Goal: Task Accomplishment & Management: Manage account settings

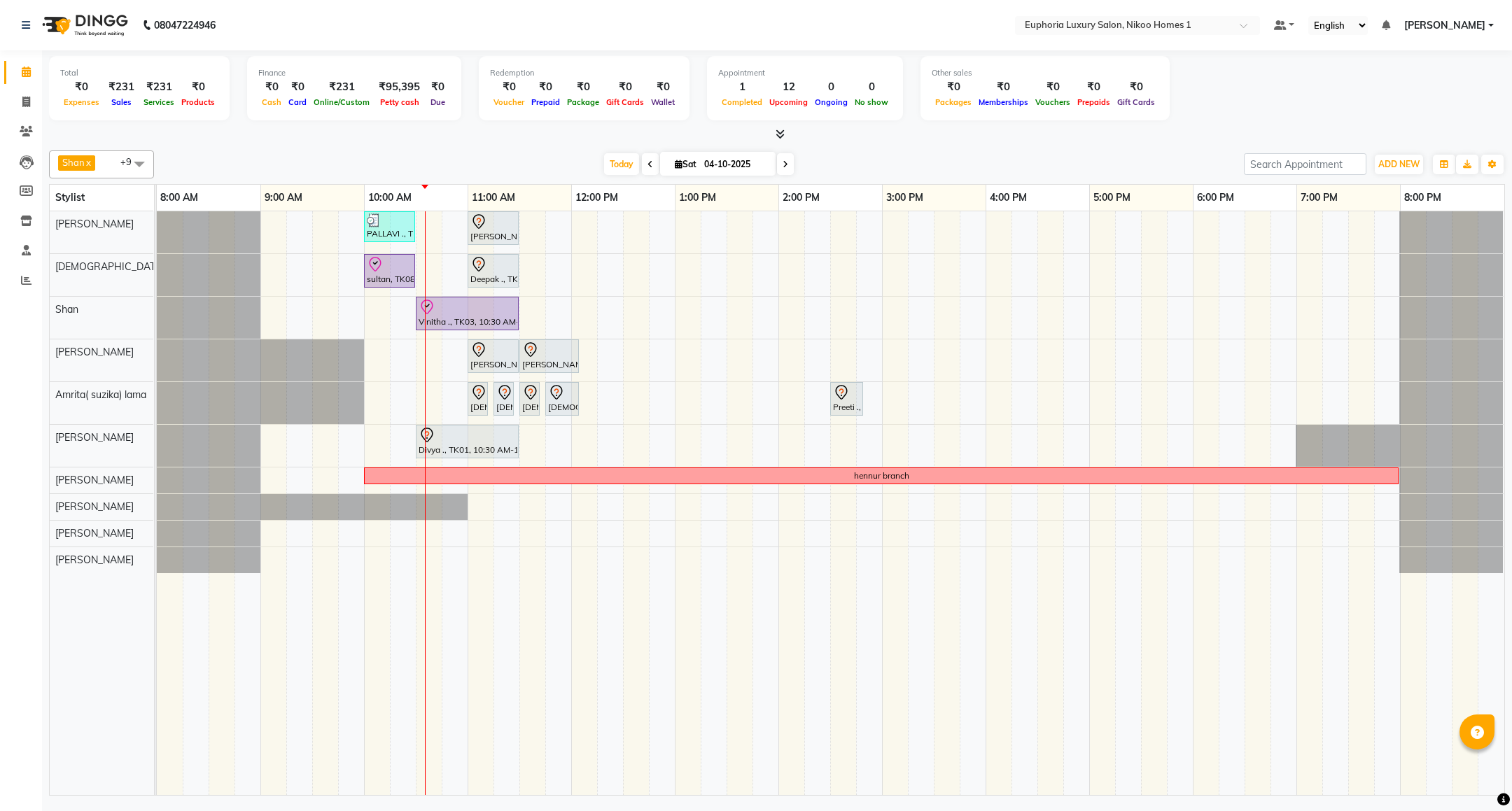
click at [642, 163] on span at bounding box center [650, 164] width 17 height 22
type input "03-10-2025"
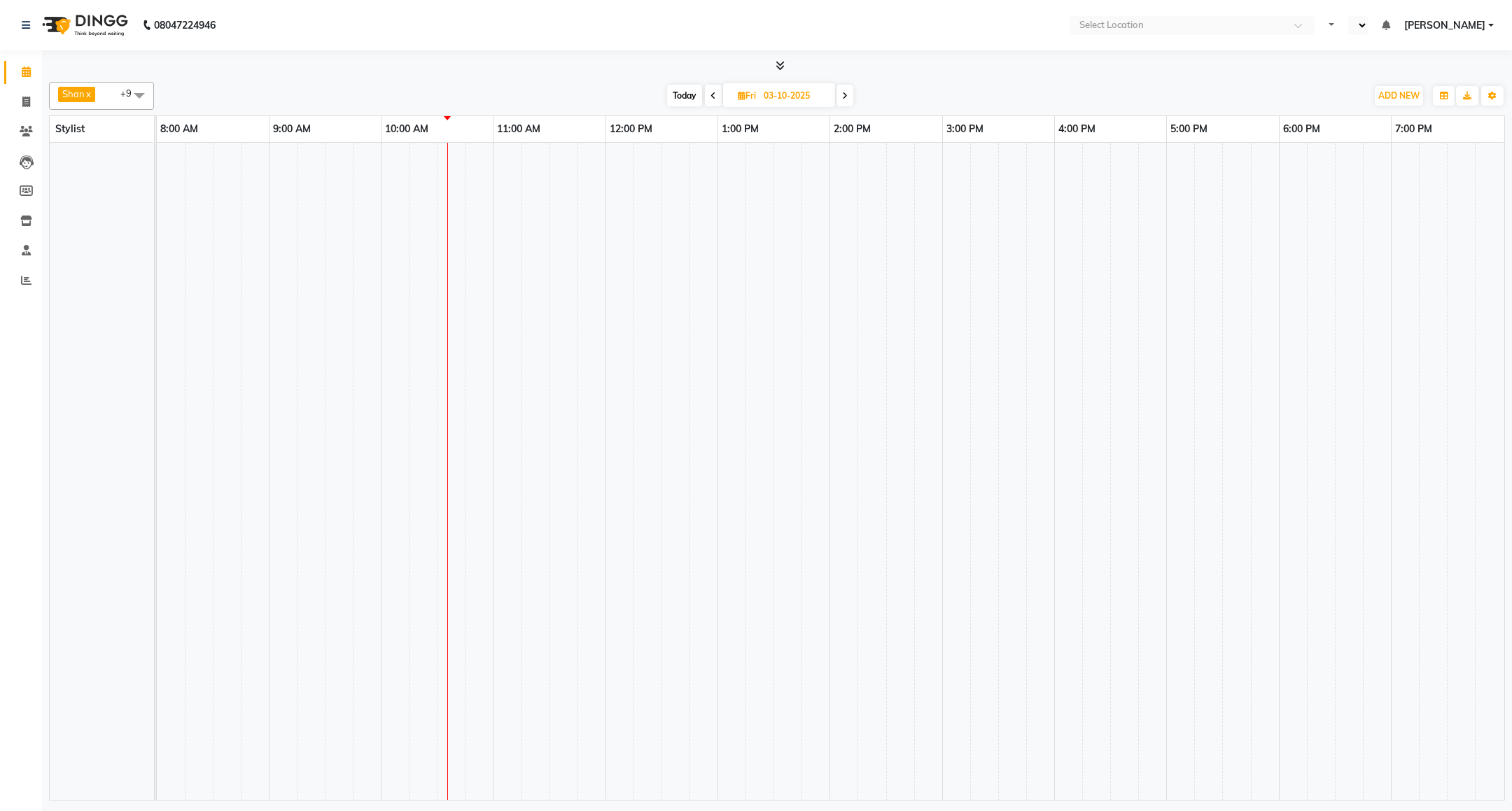
select select "en"
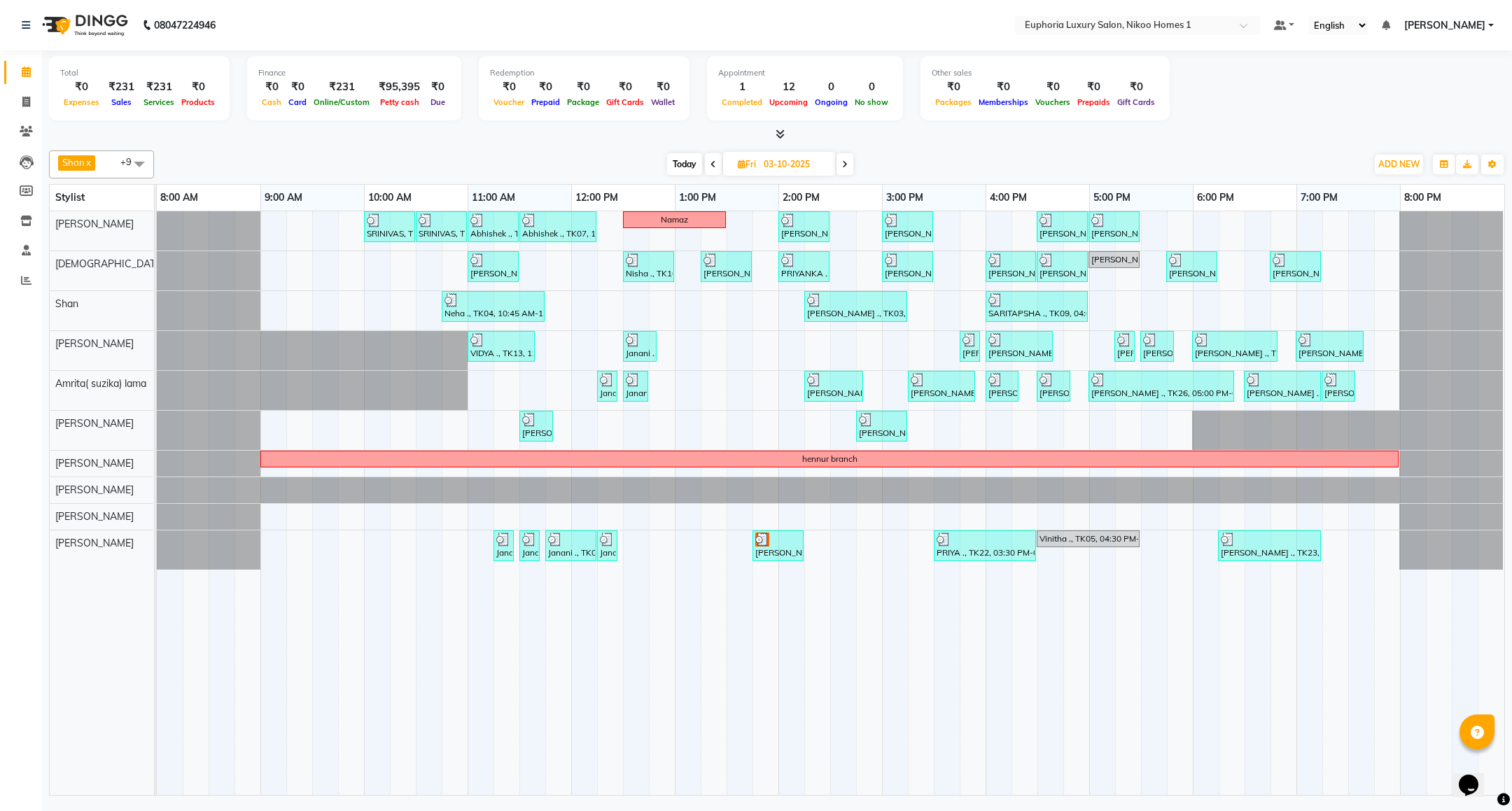
click at [687, 164] on span "Today" at bounding box center [684, 164] width 35 height 22
type input "04-10-2025"
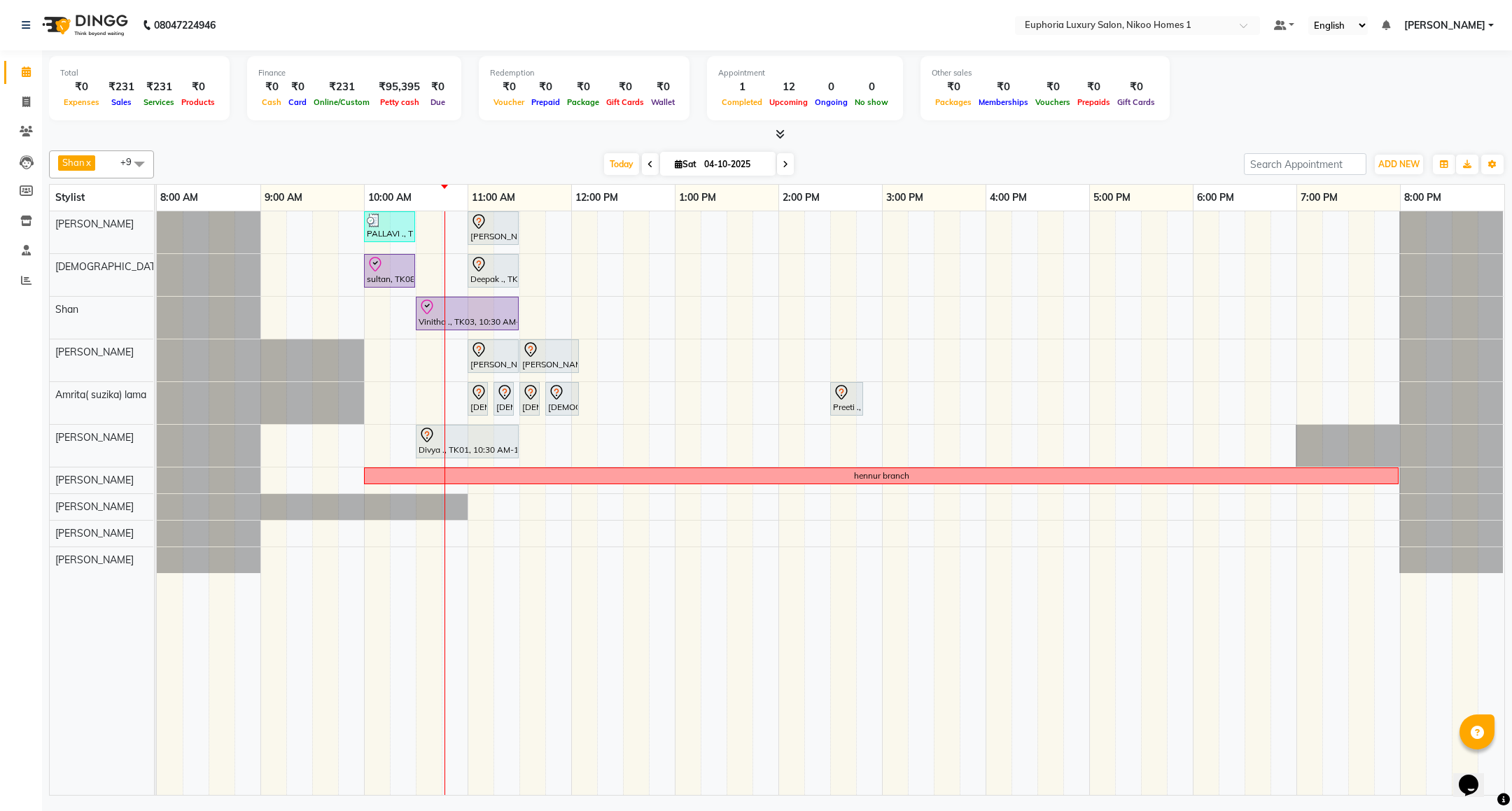
click at [673, 170] on span "Sat 04-10-2025" at bounding box center [718, 163] width 115 height 24
click at [685, 162] on span "Sat" at bounding box center [685, 164] width 28 height 10
select select "10"
select select "2025"
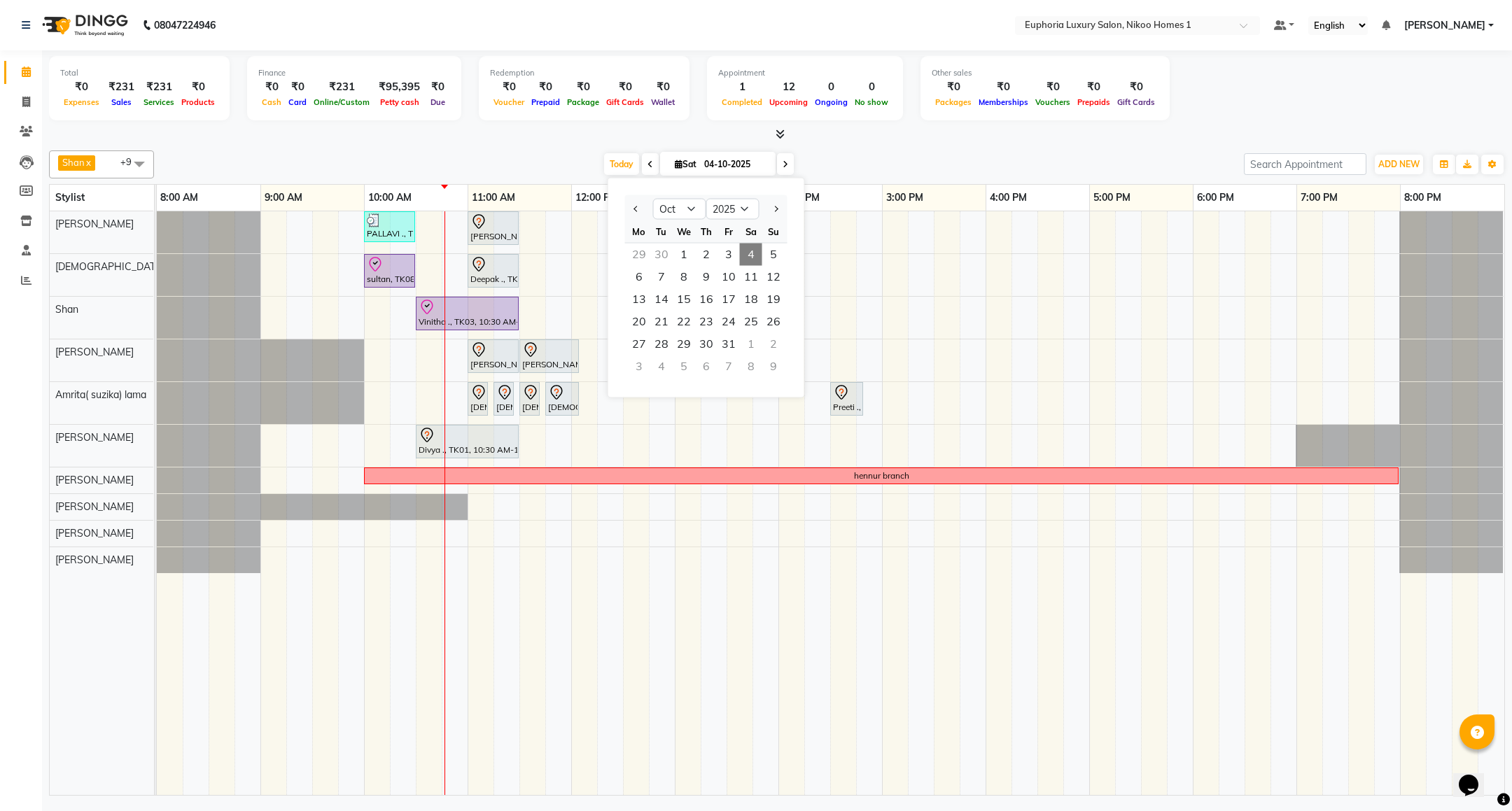
click at [636, 254] on div "29" at bounding box center [639, 255] width 23 height 23
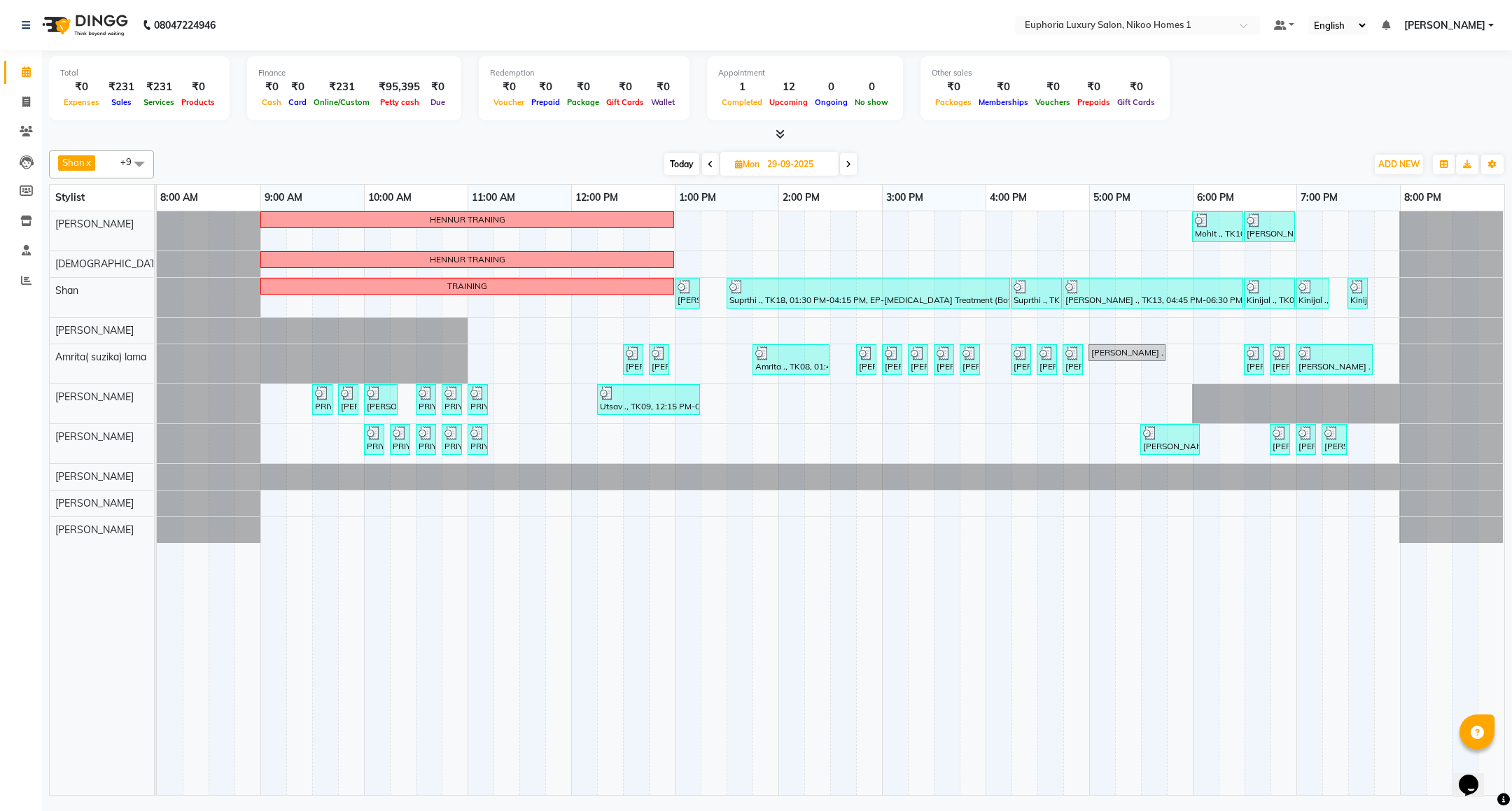
click at [702, 162] on span at bounding box center [710, 164] width 17 height 22
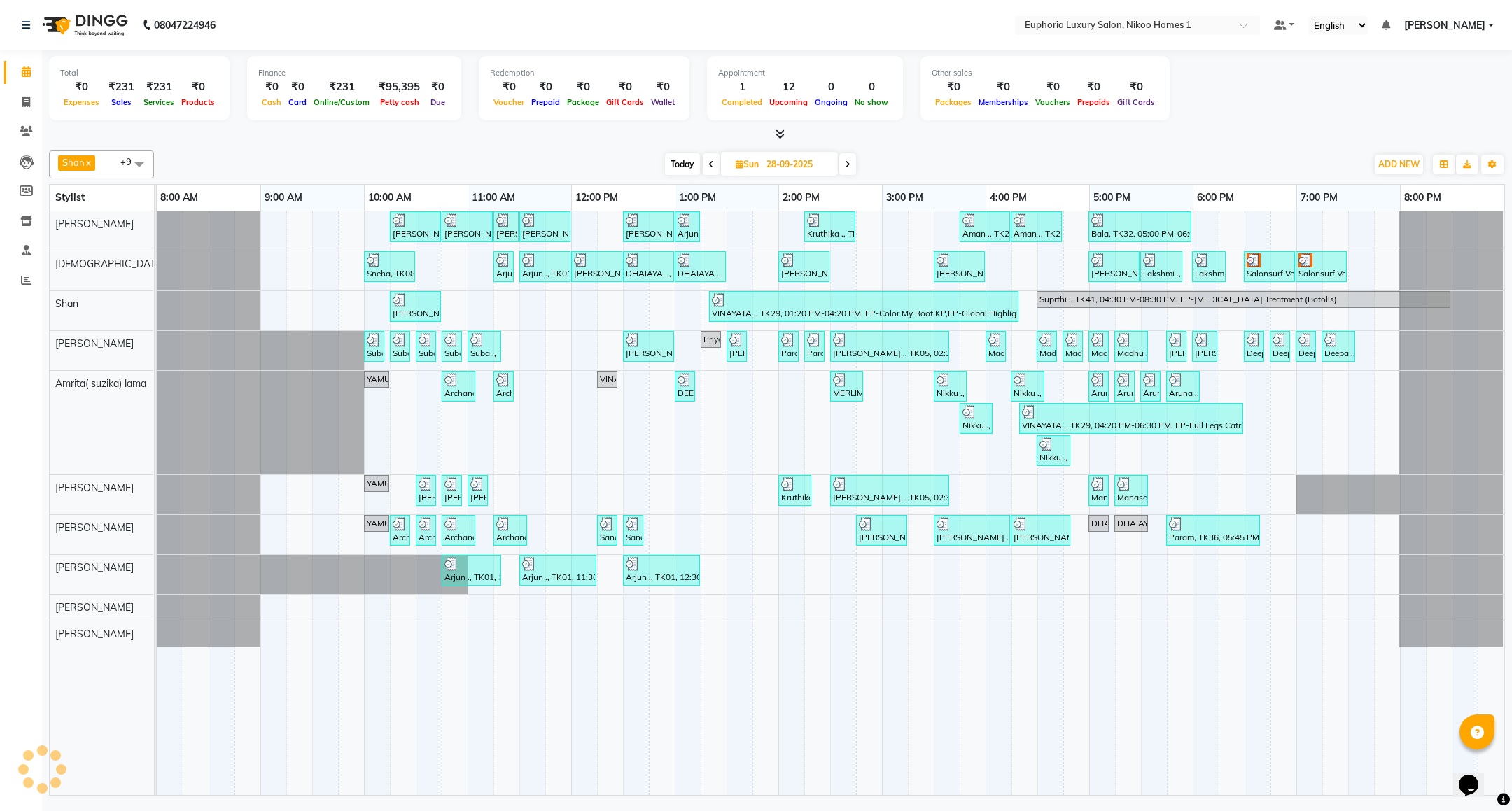
click at [706, 164] on span at bounding box center [711, 164] width 17 height 22
type input "27-09-2025"
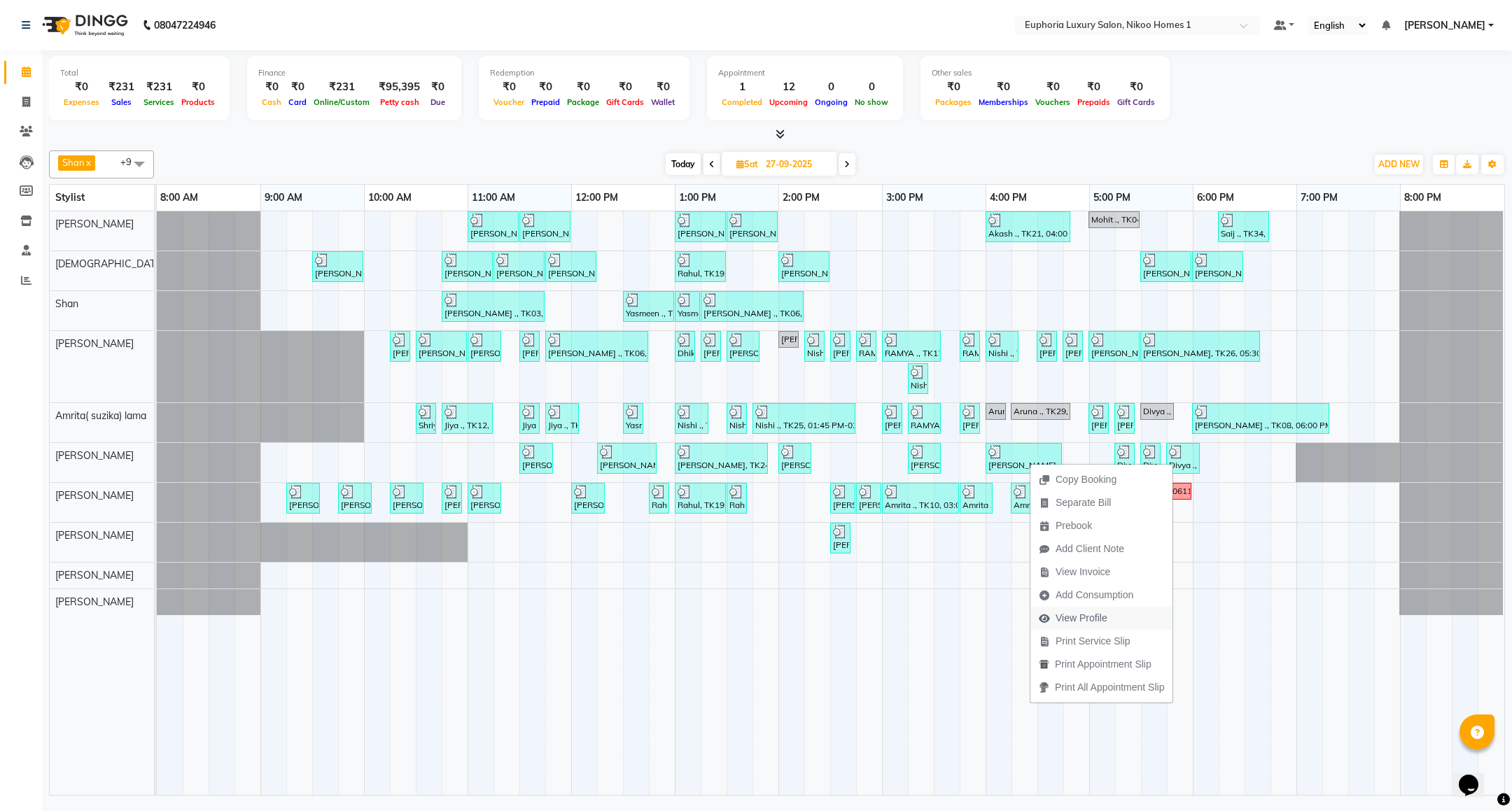
click at [1089, 613] on span "View Profile" at bounding box center [1081, 618] width 52 height 15
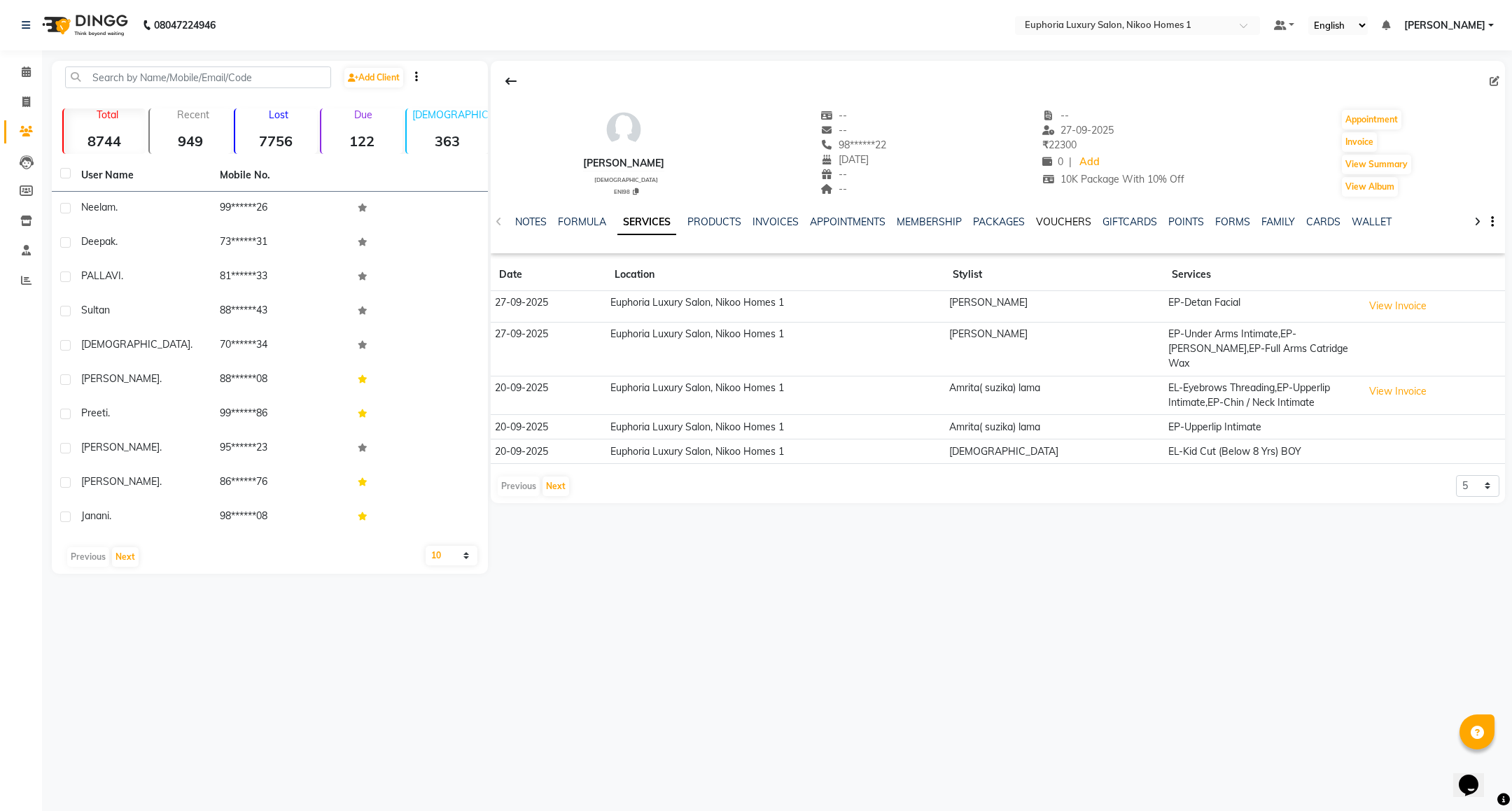
click at [1065, 221] on link "VOUCHERS" at bounding box center [1064, 221] width 55 height 12
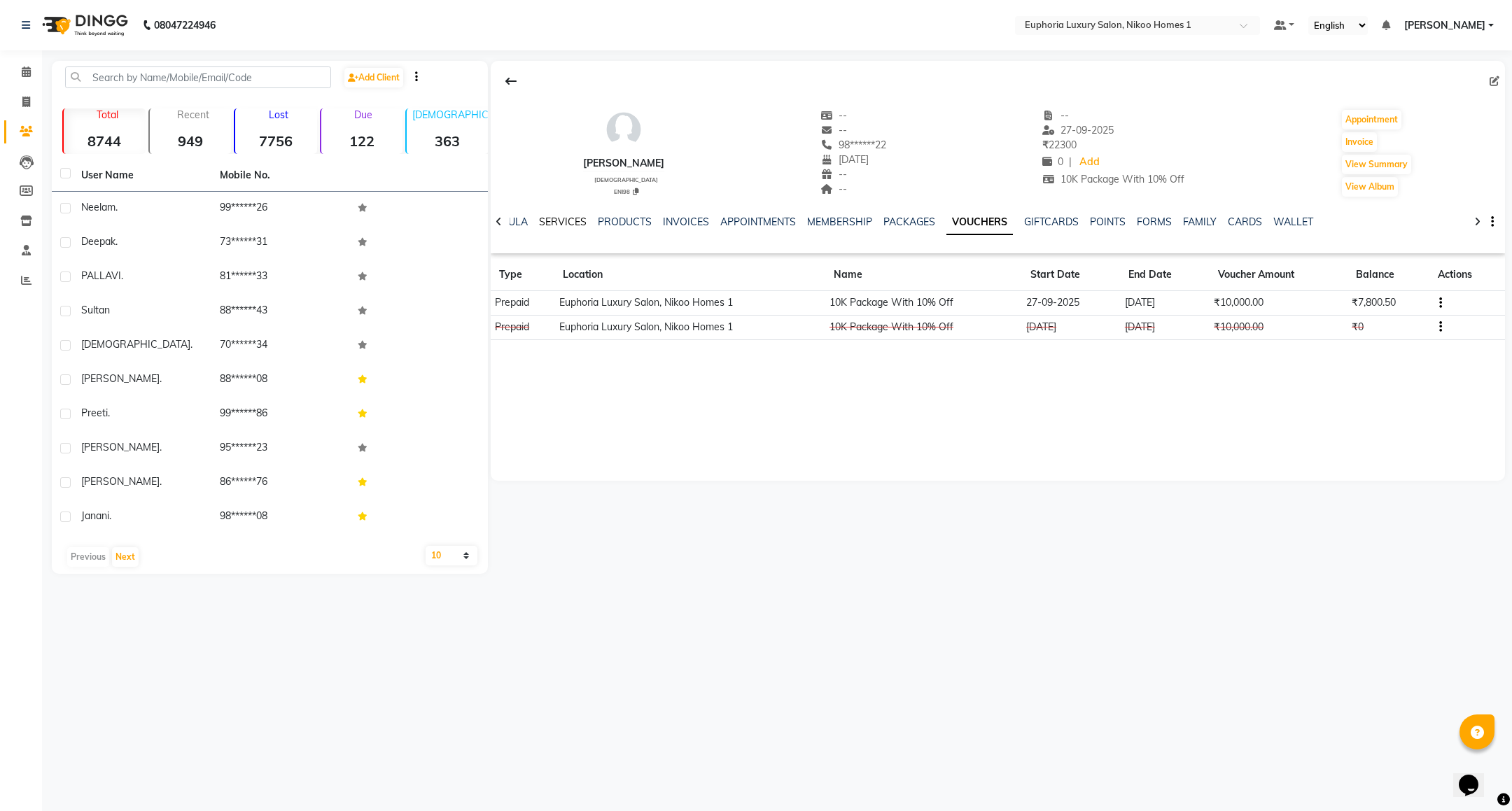
click at [566, 219] on link "SERVICES" at bounding box center [563, 221] width 47 height 12
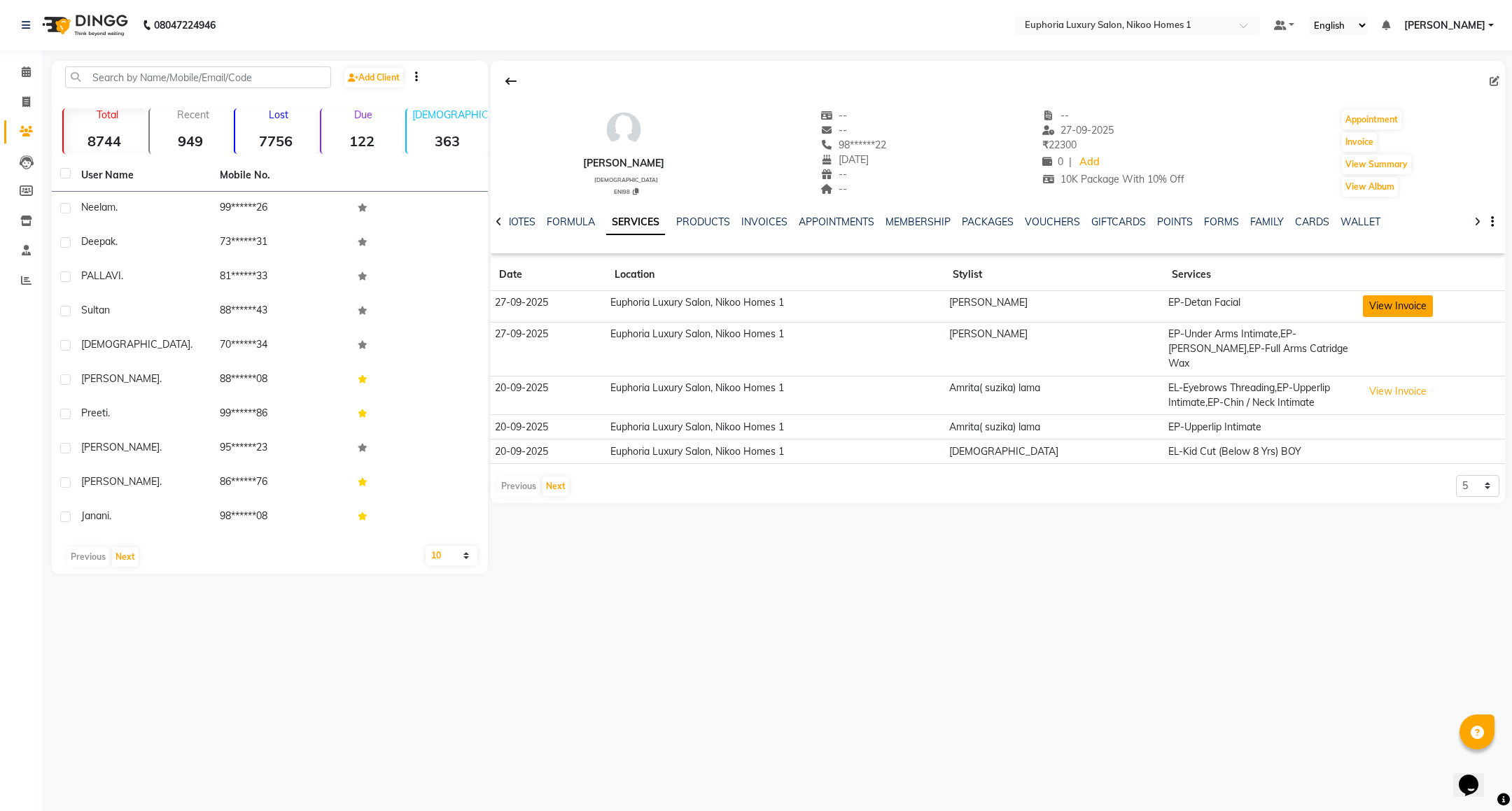
click at [1382, 305] on button "View Invoice" at bounding box center [1398, 306] width 70 height 22
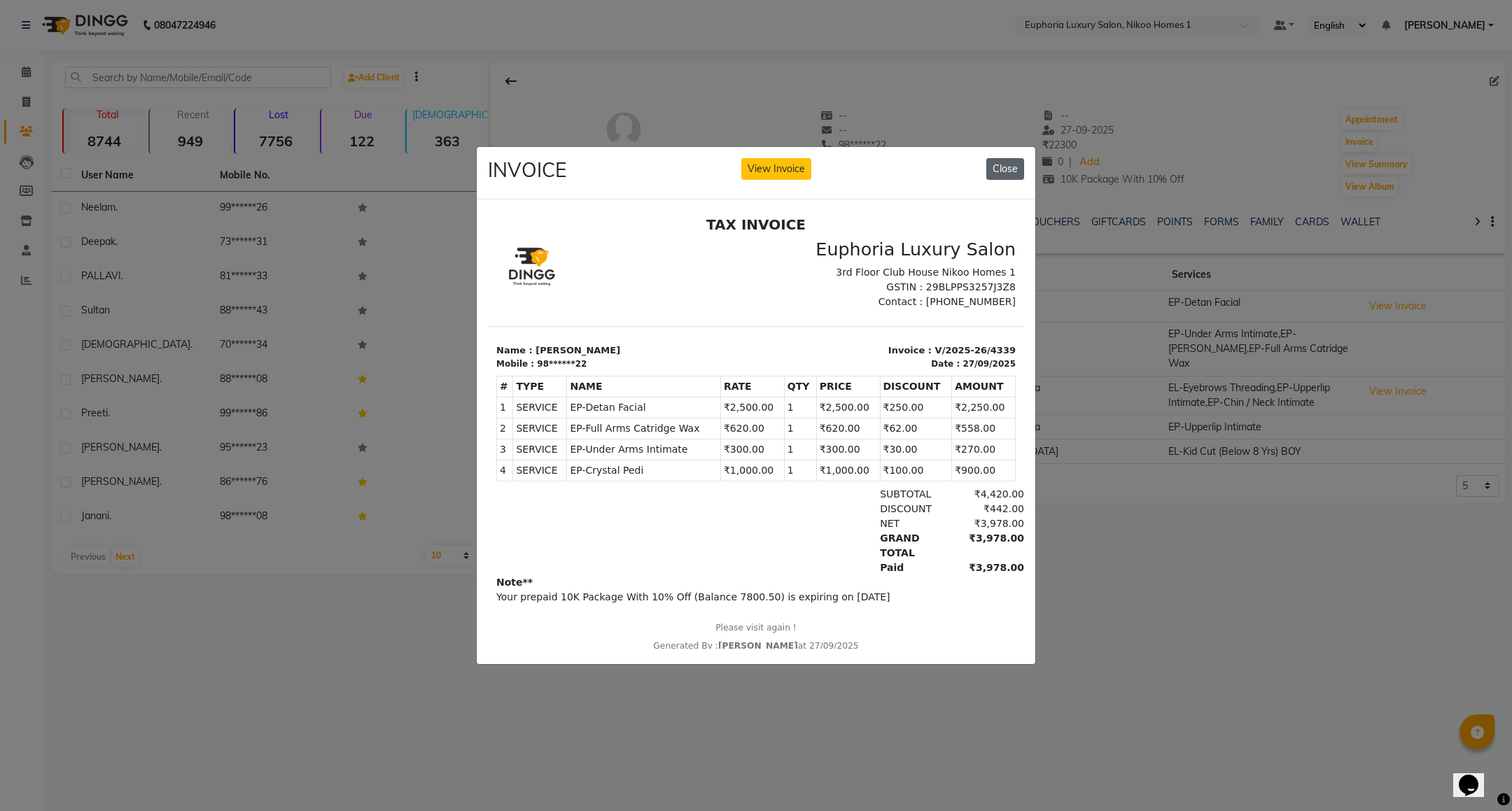
click at [1000, 158] on button "Close" at bounding box center [1006, 169] width 38 height 22
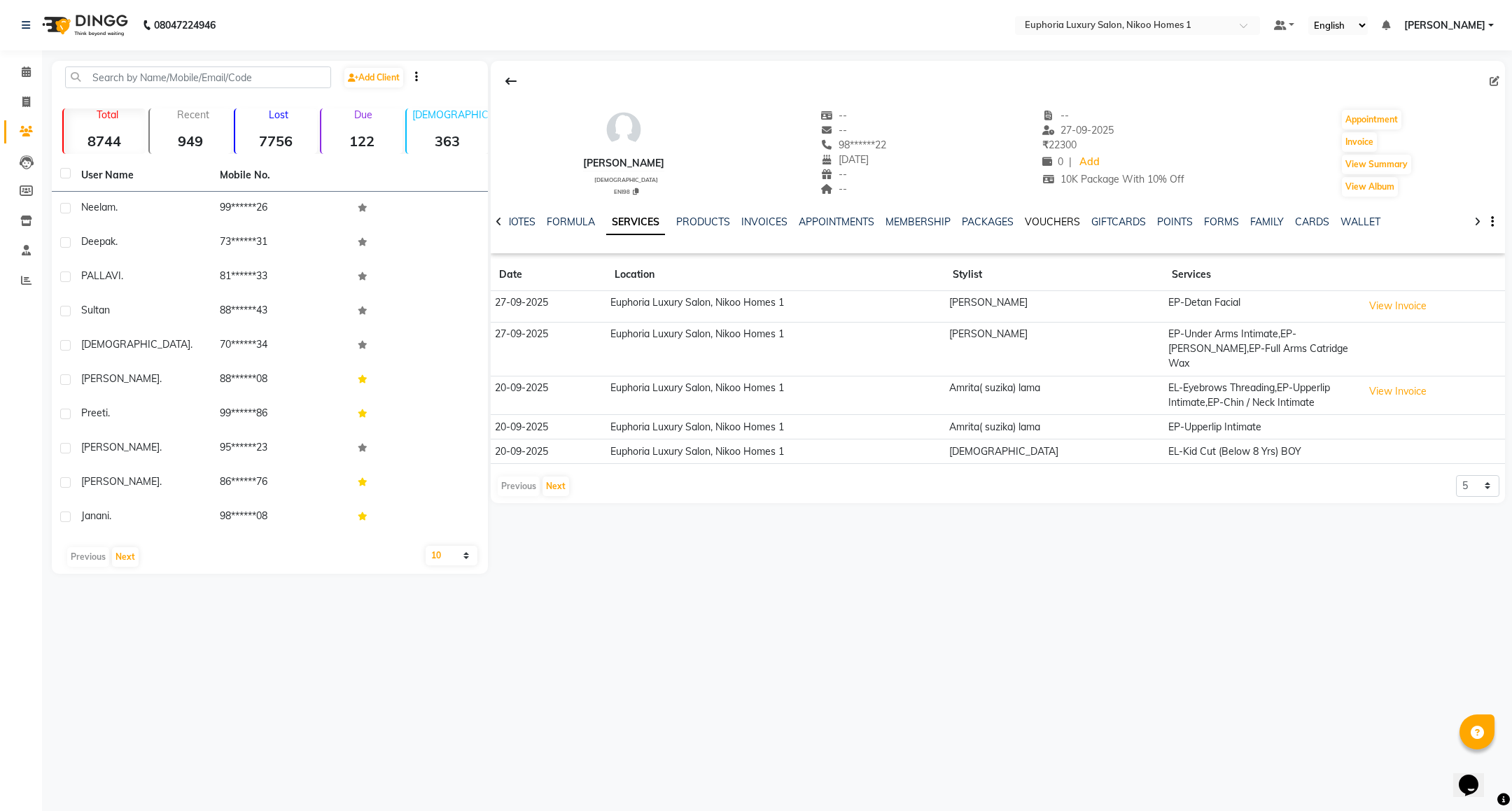
click at [1044, 218] on link "VOUCHERS" at bounding box center [1052, 221] width 55 height 12
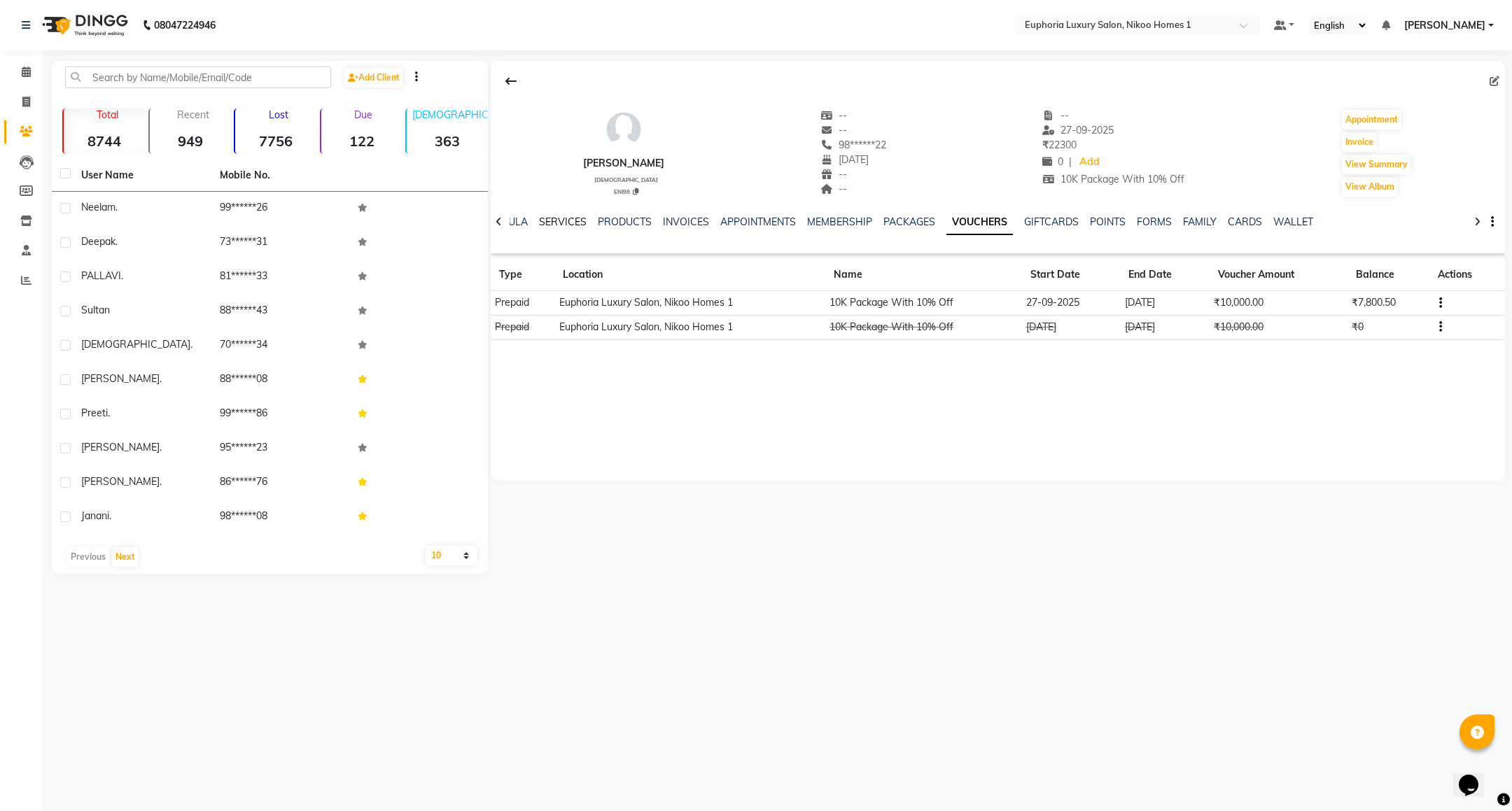
click at [570, 217] on link "SERVICES" at bounding box center [563, 221] width 47 height 12
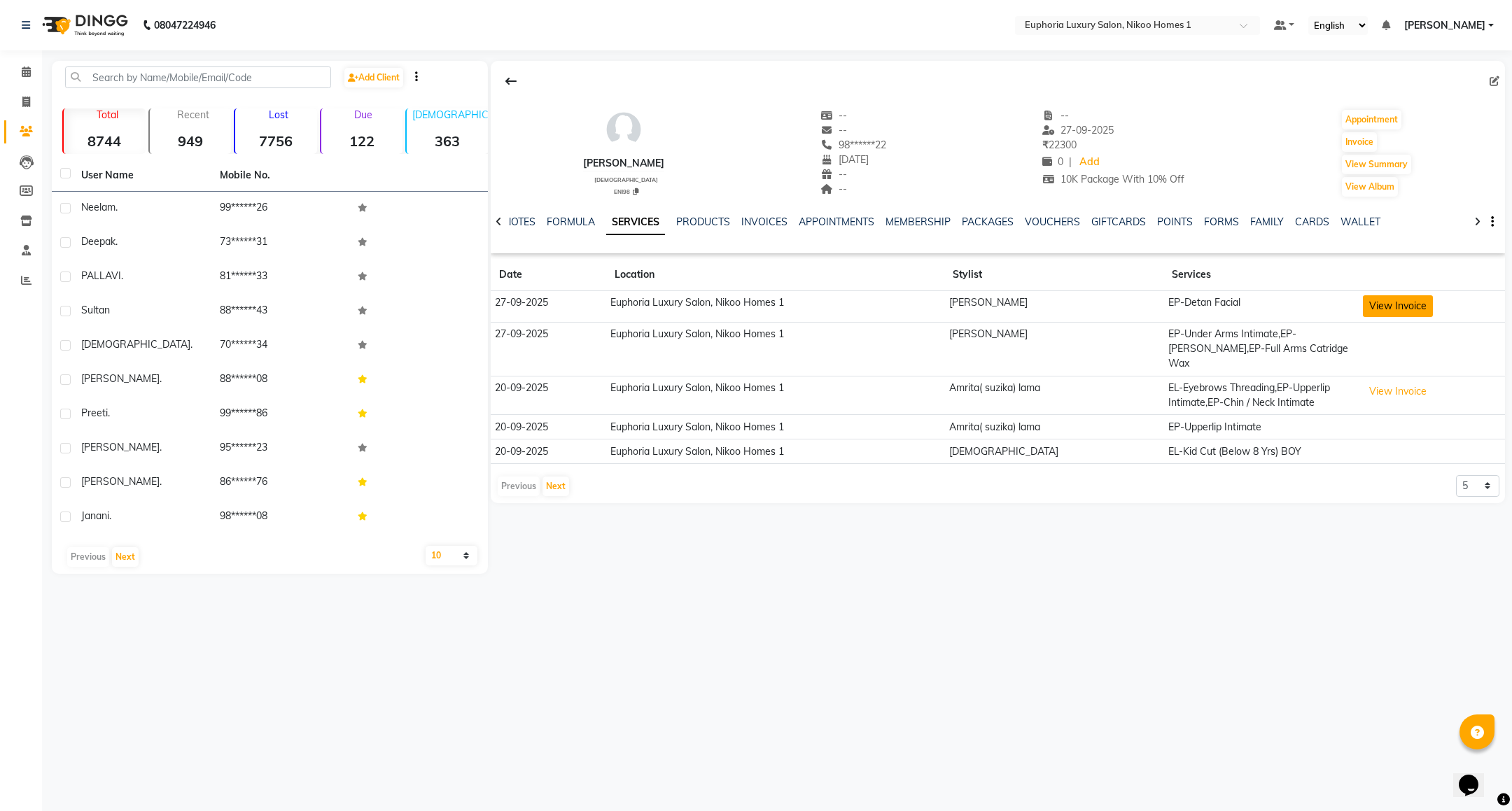
click at [1409, 309] on button "View Invoice" at bounding box center [1398, 306] width 70 height 22
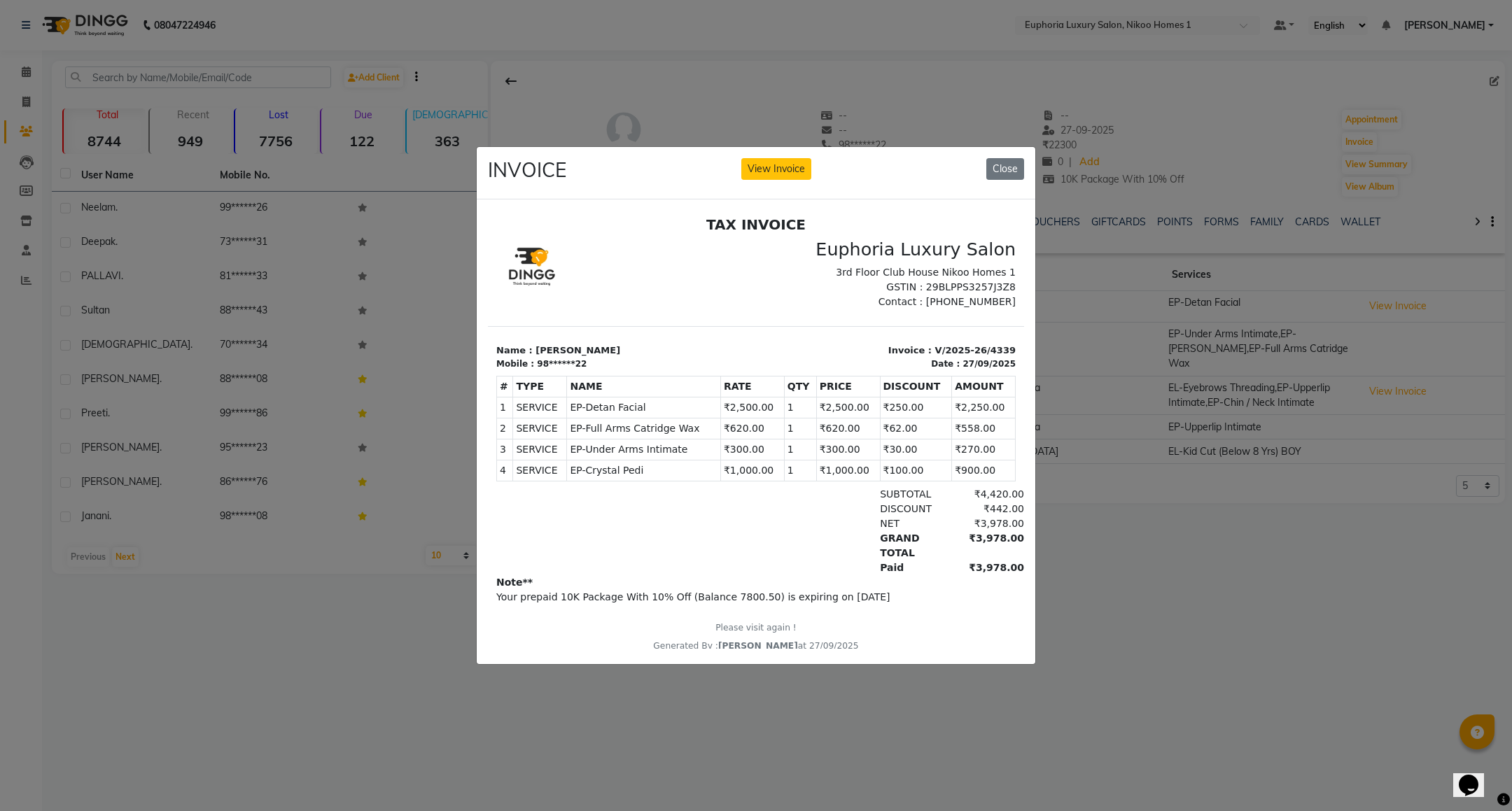
click at [1002, 147] on div "INVOICE View Invoice Close" at bounding box center [756, 173] width 559 height 53
click at [1003, 158] on button "Close" at bounding box center [1006, 169] width 38 height 22
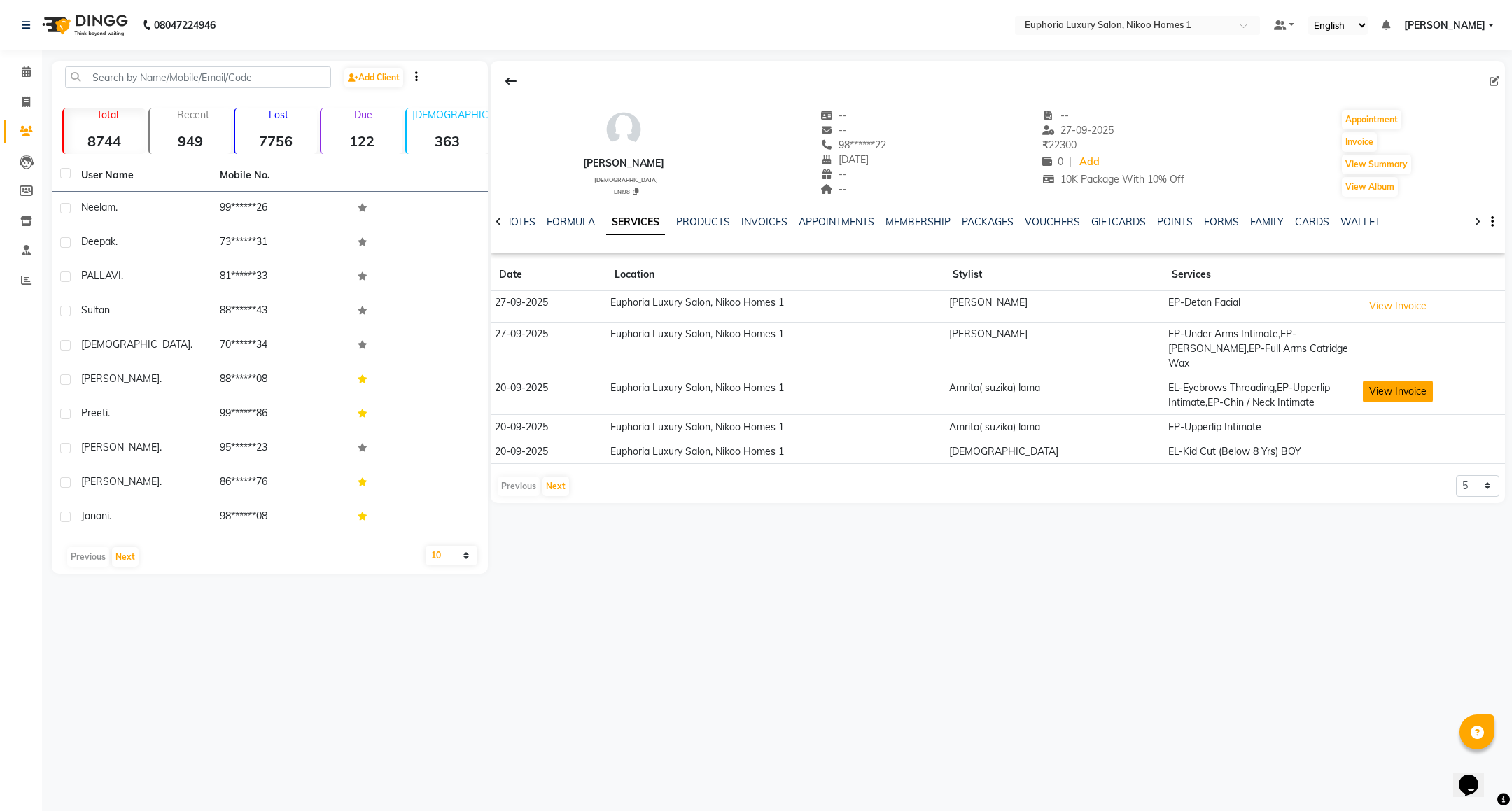
click at [1402, 381] on button "View Invoice" at bounding box center [1398, 392] width 70 height 22
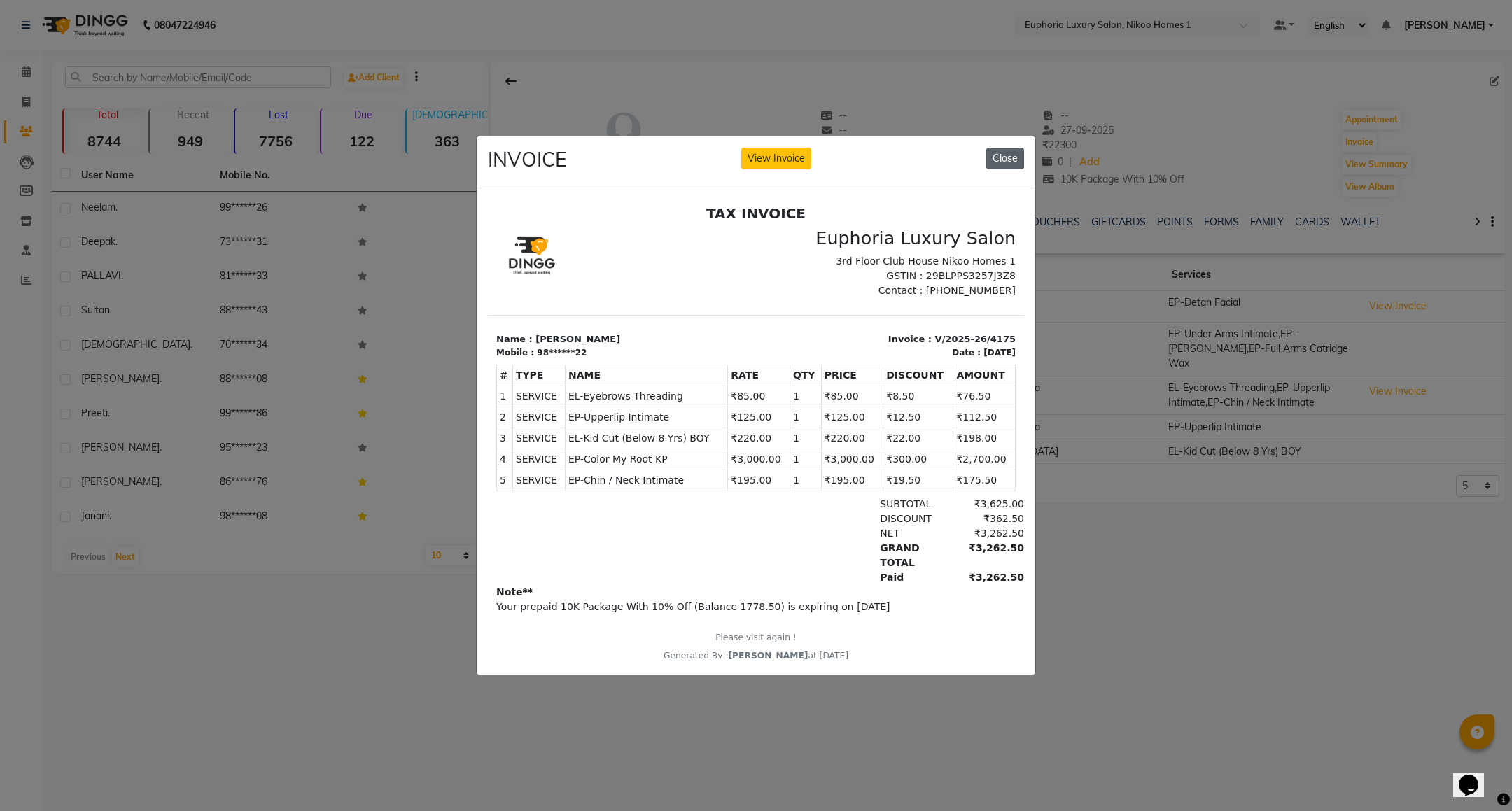
click at [1015, 147] on button "Close" at bounding box center [1006, 158] width 38 height 22
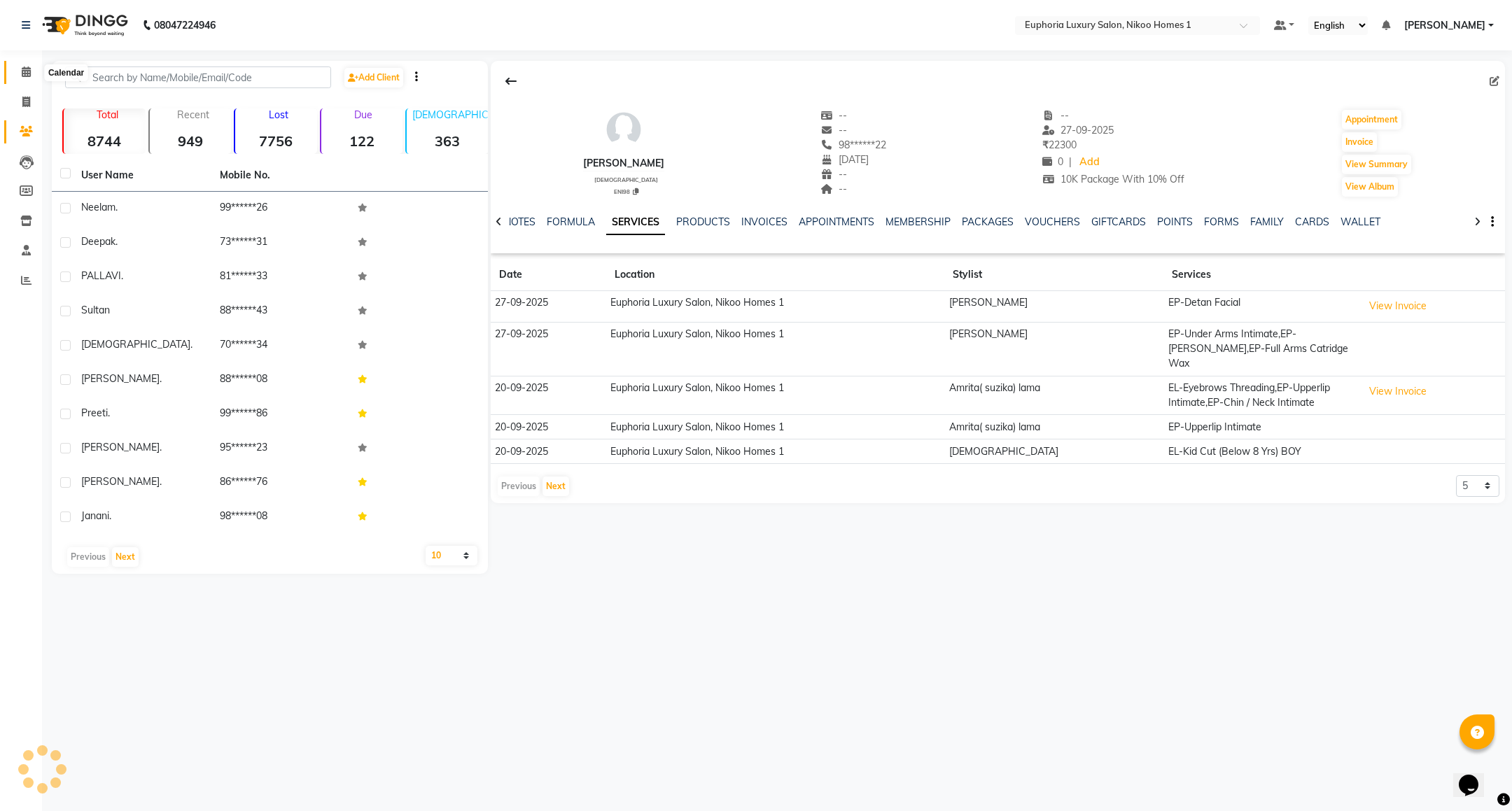
click at [26, 72] on icon at bounding box center [26, 71] width 9 height 10
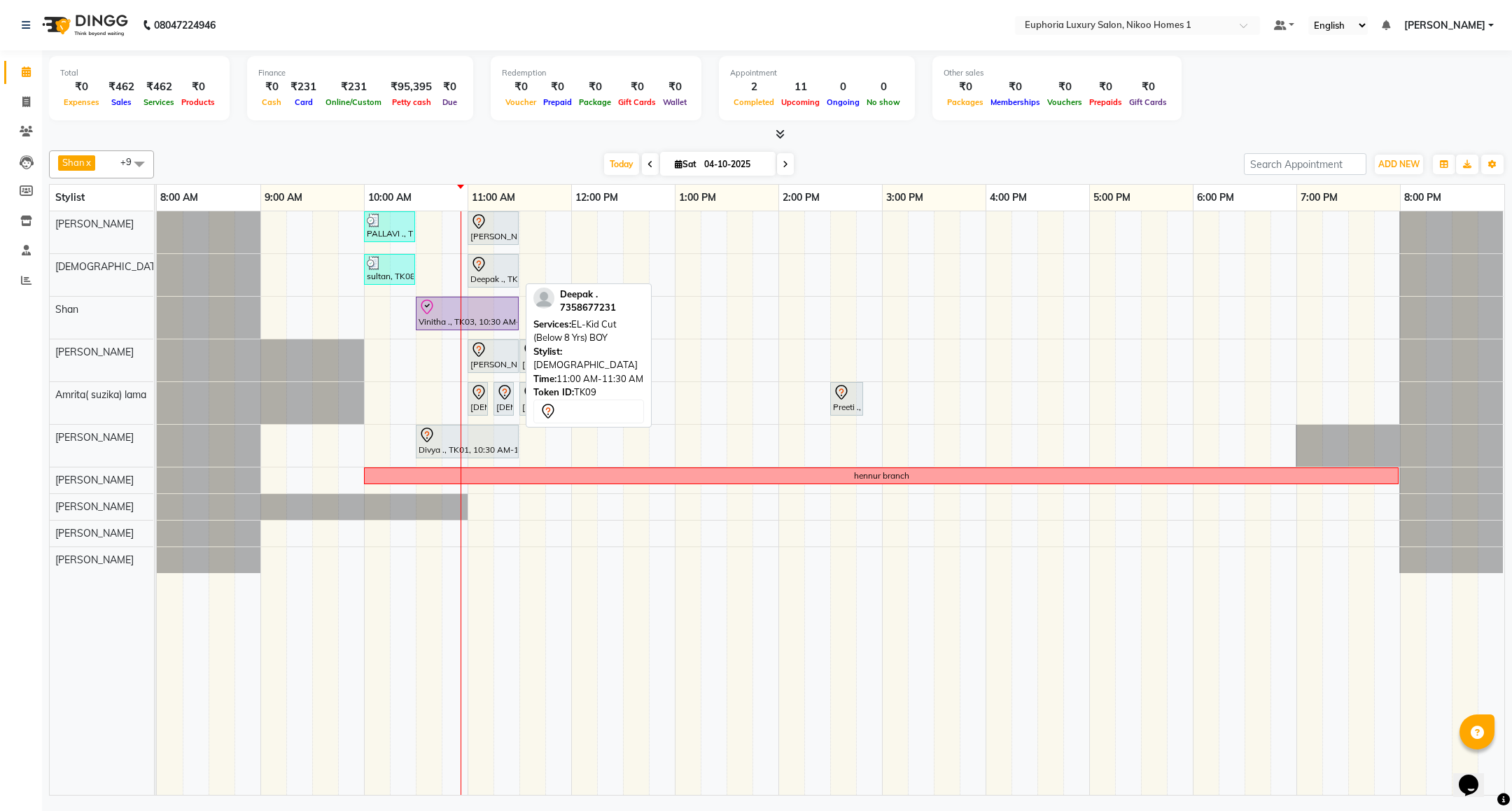
click at [494, 273] on div at bounding box center [493, 264] width 45 height 17
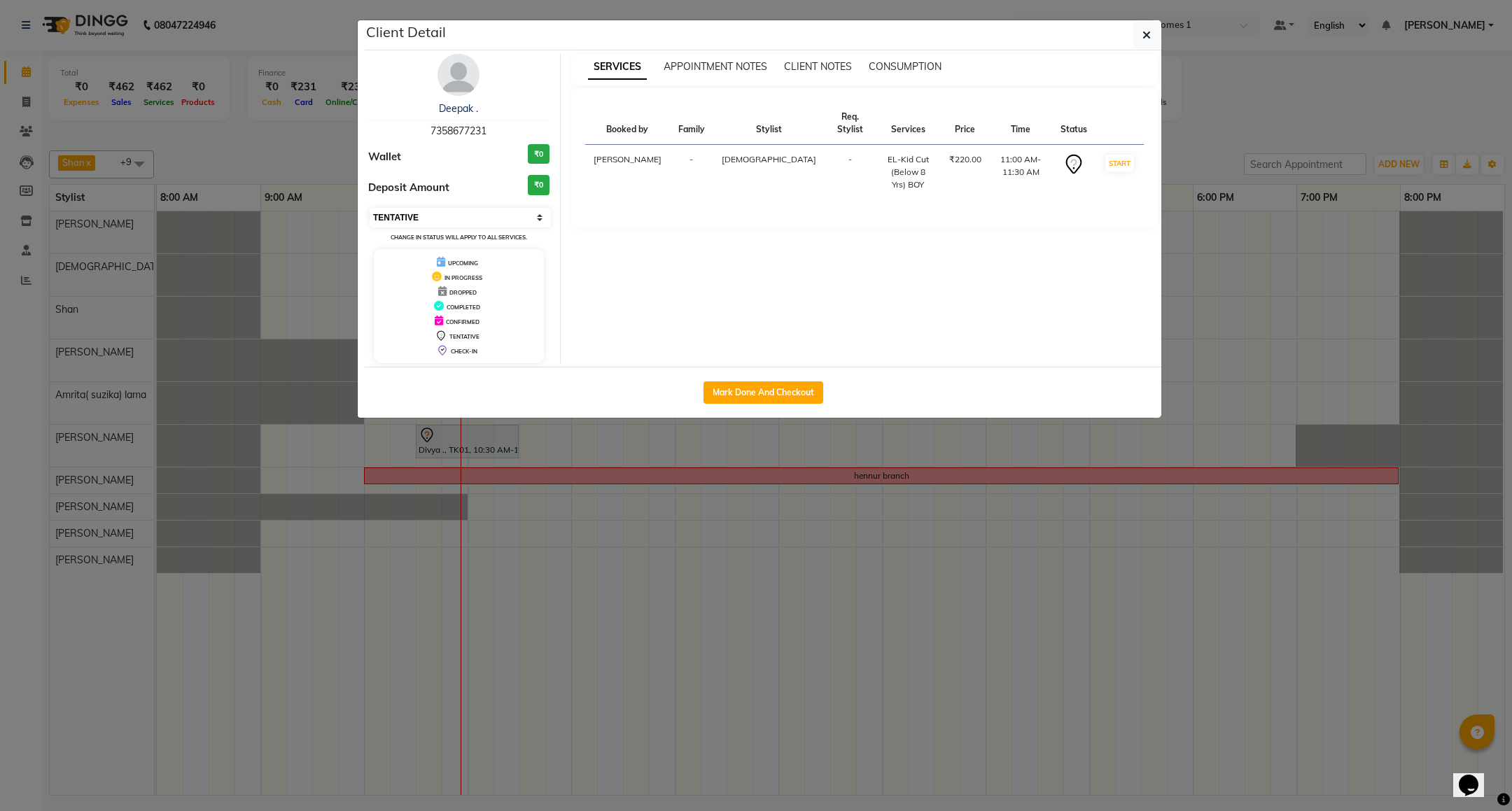
drag, startPoint x: 445, startPoint y: 210, endPoint x: 441, endPoint y: 228, distance: 18.4
click at [445, 210] on select "Select IN SERVICE CONFIRMED TENTATIVE CHECK IN MARK DONE DROPPED UPCOMING" at bounding box center [460, 217] width 181 height 20
select select "8"
click at [370, 209] on select "Select IN SERVICE CONFIRMED TENTATIVE CHECK IN MARK DONE DROPPED UPCOMING" at bounding box center [460, 217] width 181 height 20
click at [1143, 29] on icon "button" at bounding box center [1147, 34] width 9 height 11
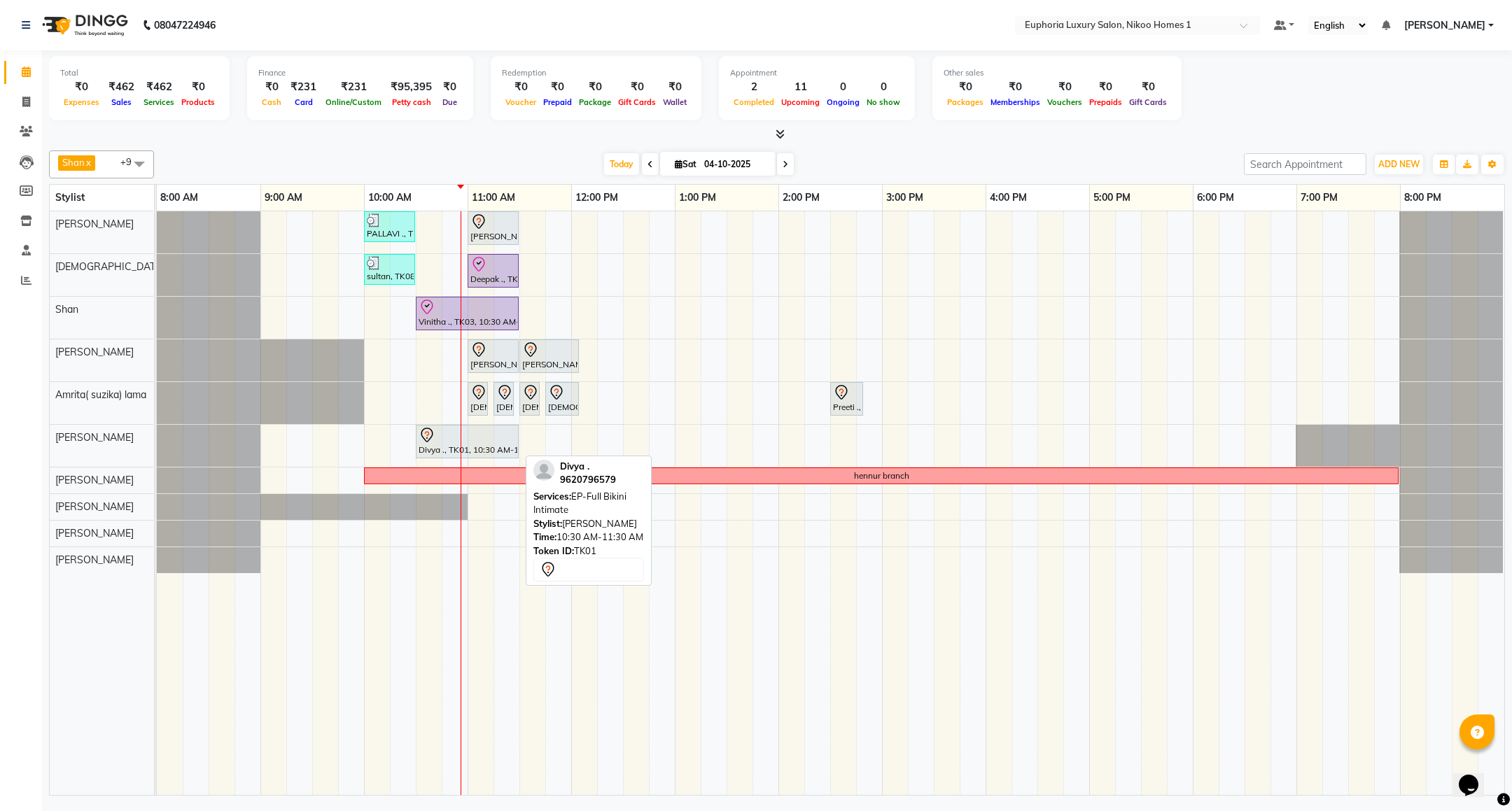
click at [450, 443] on div at bounding box center [467, 435] width 97 height 17
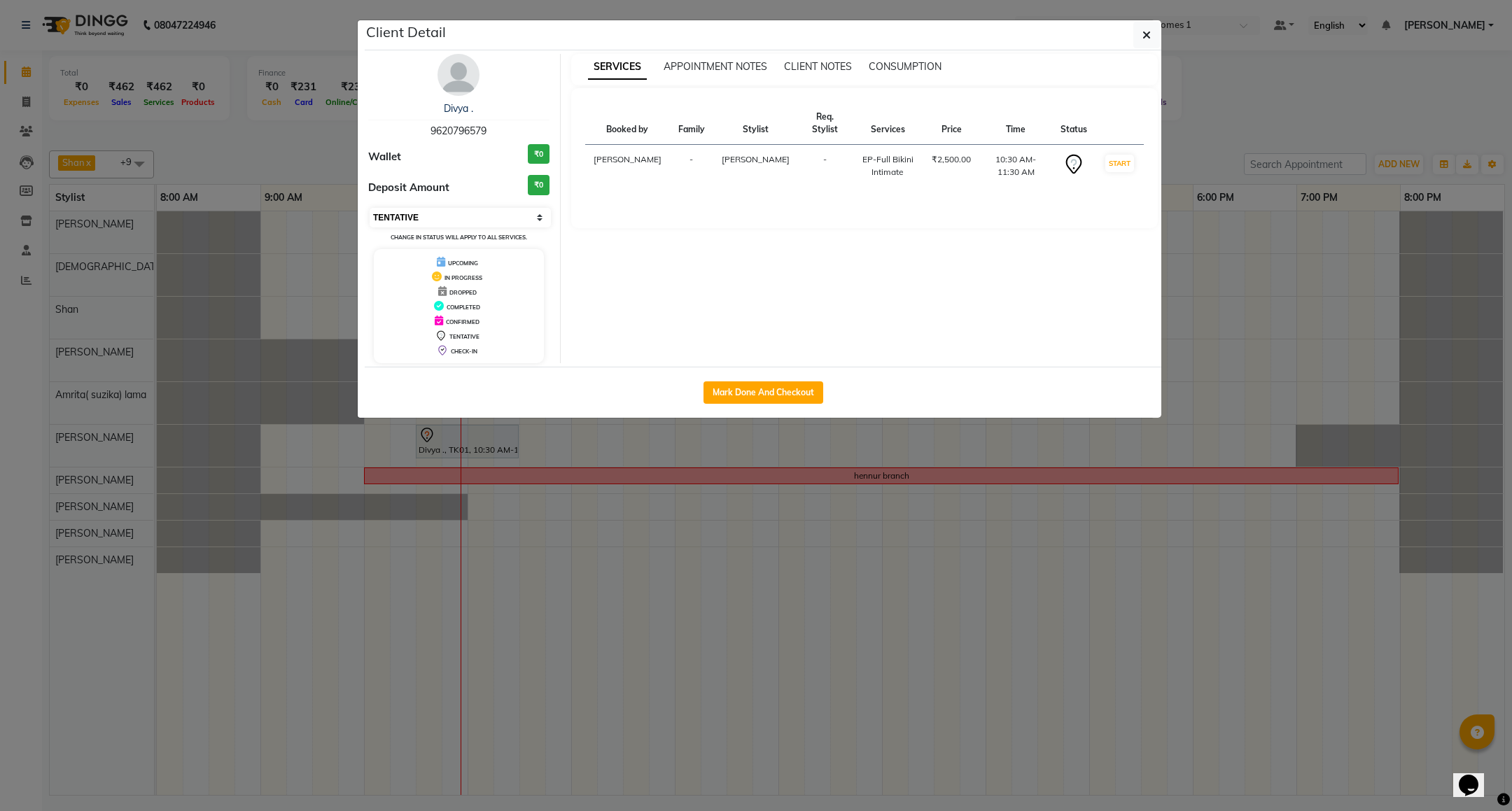
drag, startPoint x: 435, startPoint y: 213, endPoint x: 428, endPoint y: 220, distance: 9.9
click at [435, 213] on select "Select IN SERVICE CONFIRMED TENTATIVE CHECK IN MARK DONE DROPPED UPCOMING" at bounding box center [460, 217] width 181 height 20
select select "8"
click at [370, 209] on select "Select IN SERVICE CONFIRMED TENTATIVE CHECK IN MARK DONE DROPPED UPCOMING" at bounding box center [460, 217] width 181 height 20
click at [1147, 48] on button "button" at bounding box center [1146, 35] width 26 height 26
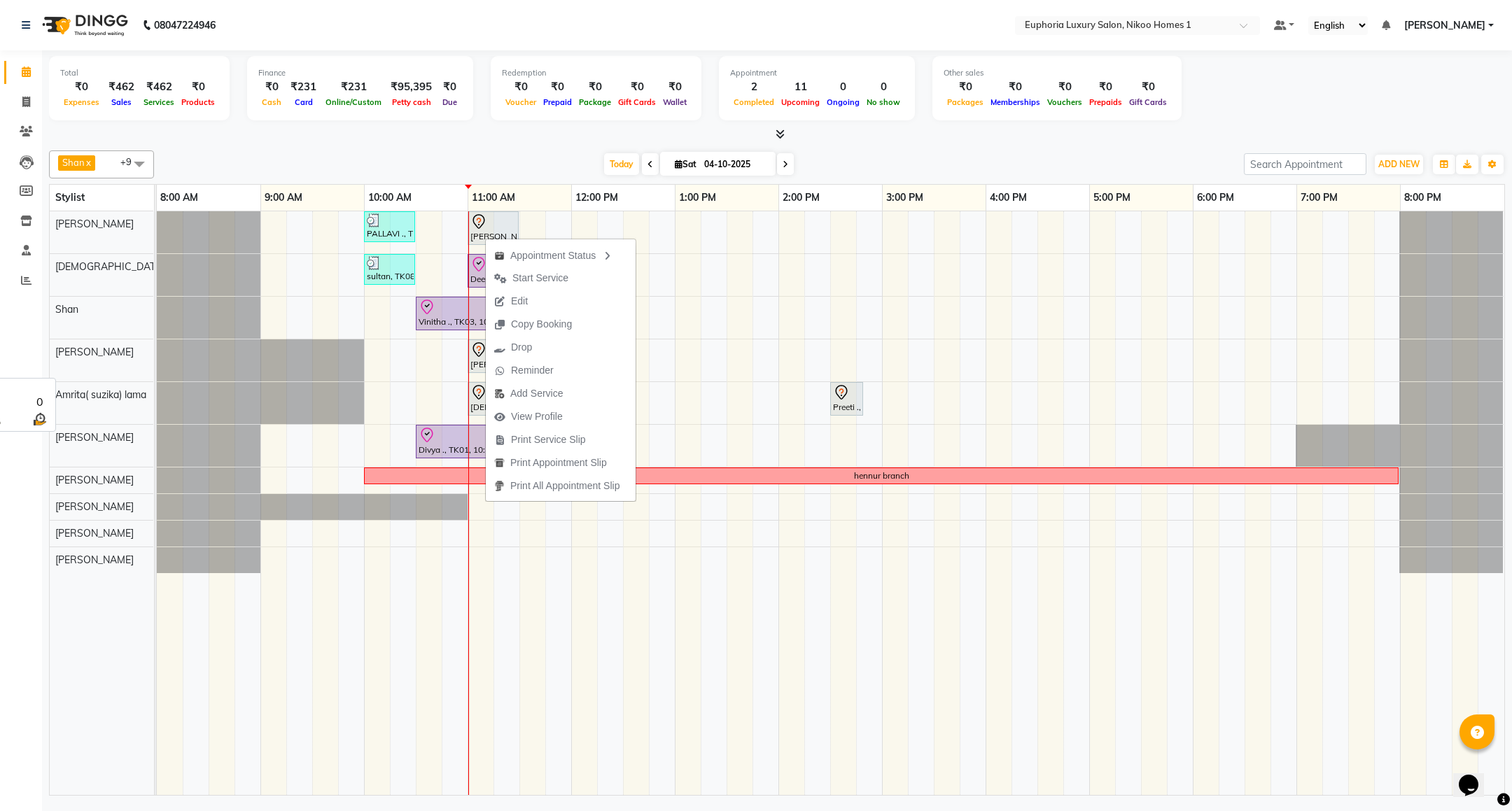
click at [78, 586] on div "Atif Ali Zahid Shan Roshni lama Amrita( suzika) lama EVA KIPGEN Insha pasha Kis…" at bounding box center [109, 503] width 120 height 583
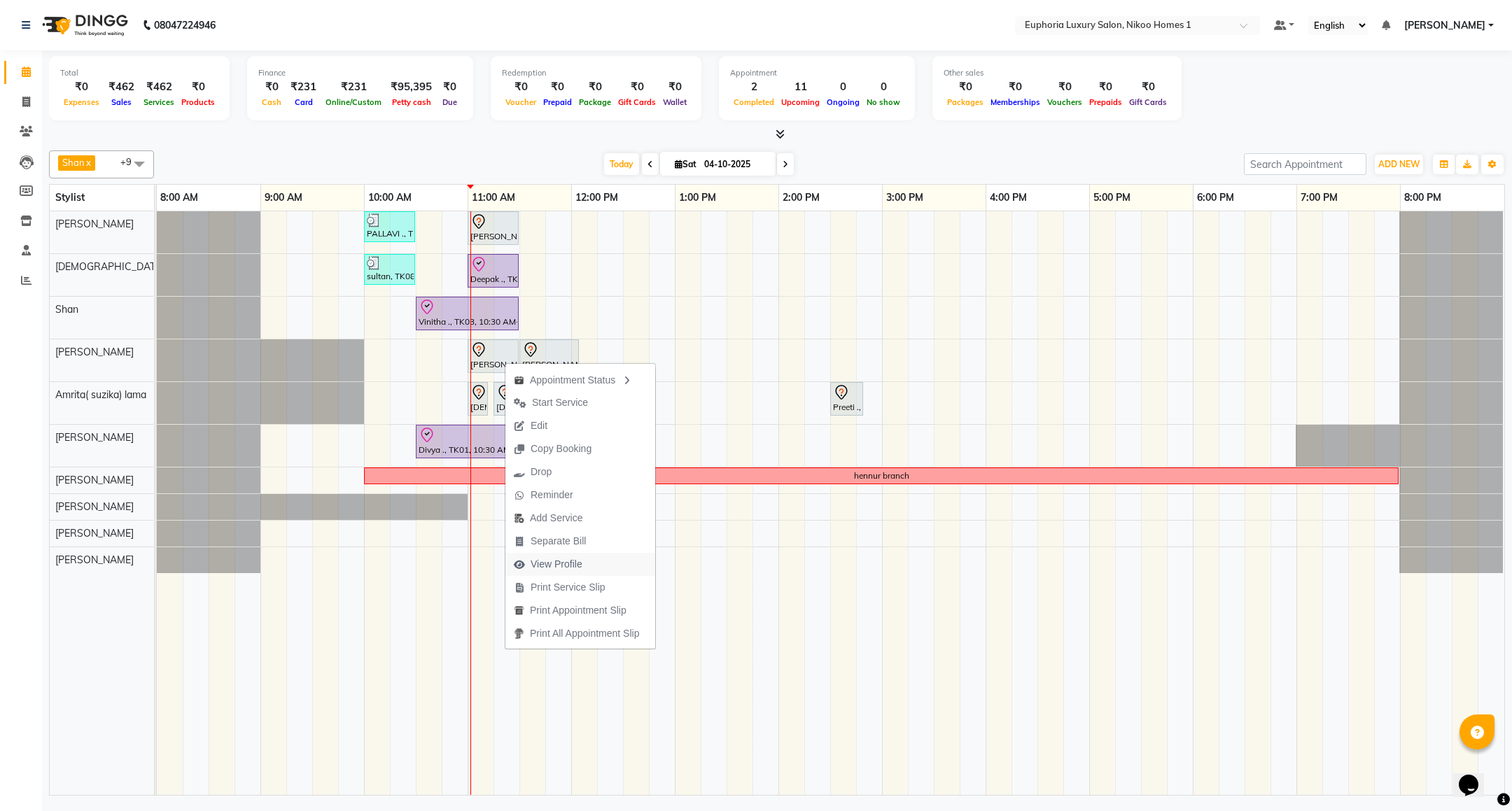
click at [572, 564] on span "View Profile" at bounding box center [556, 564] width 52 height 15
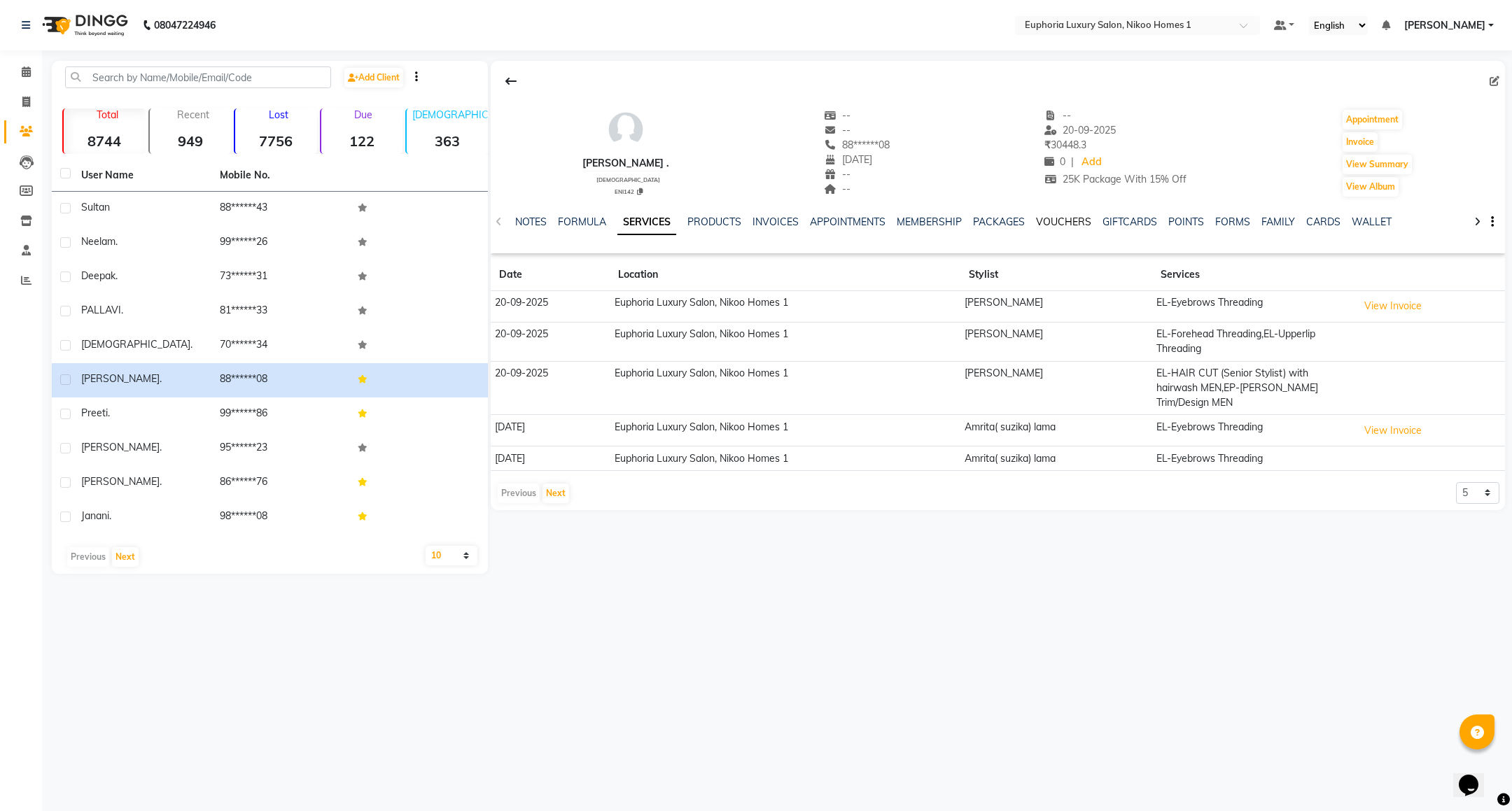
click at [1067, 225] on link "VOUCHERS" at bounding box center [1064, 221] width 55 height 12
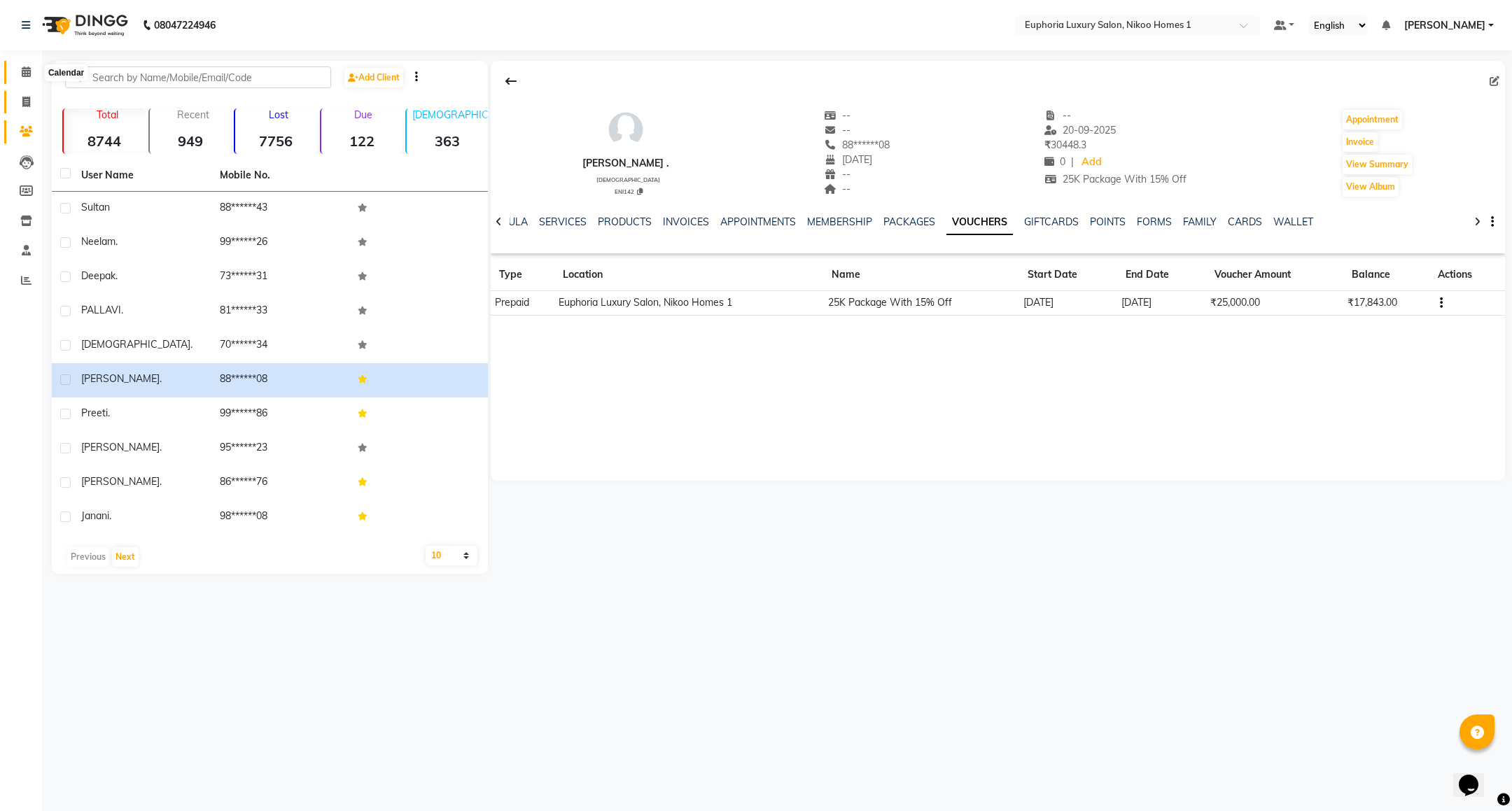
drag, startPoint x: 26, startPoint y: 71, endPoint x: 26, endPoint y: 105, distance: 34.0
click at [26, 70] on icon at bounding box center [26, 71] width 9 height 10
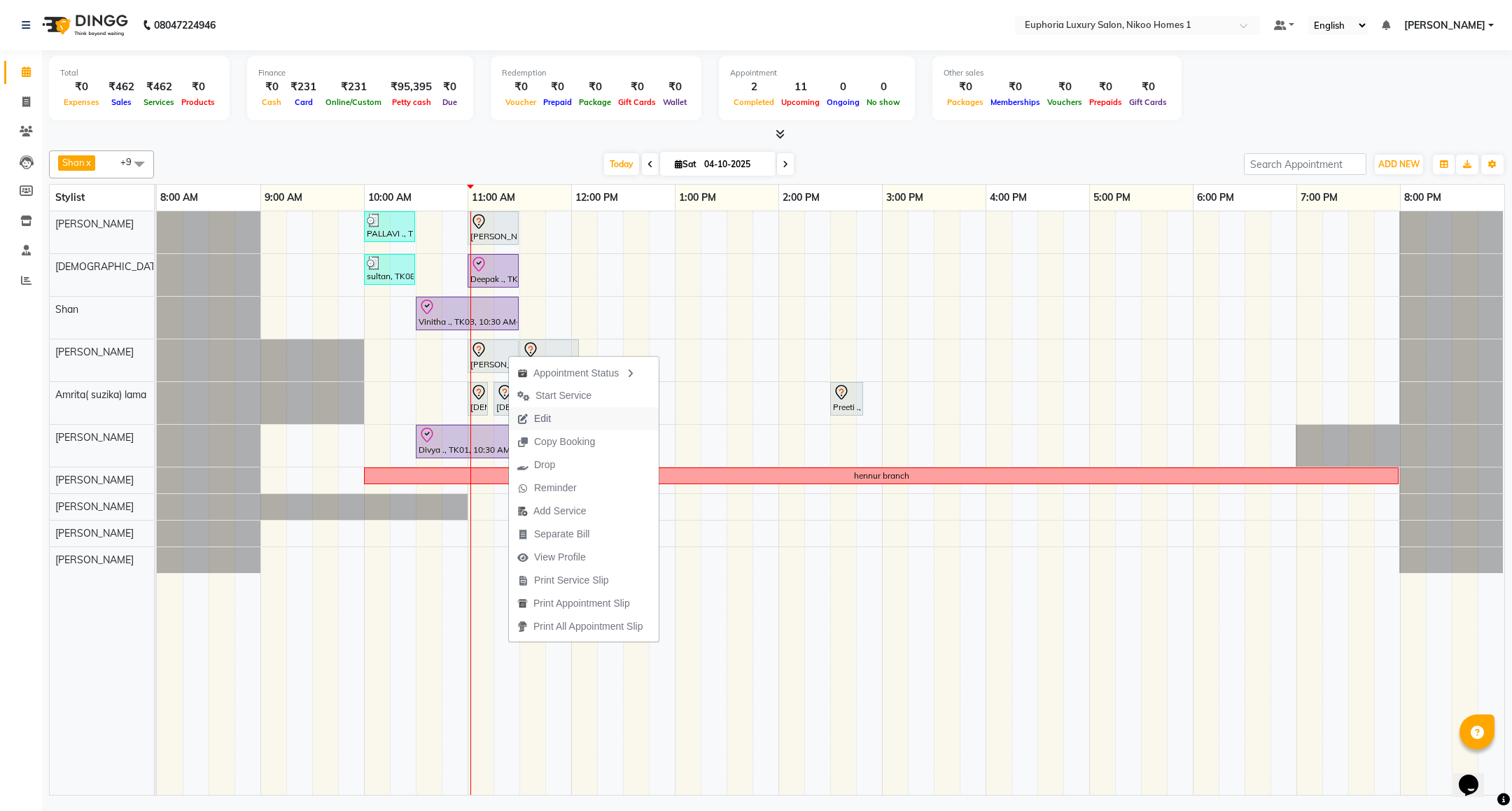
click at [540, 418] on span "Edit" at bounding box center [542, 419] width 17 height 15
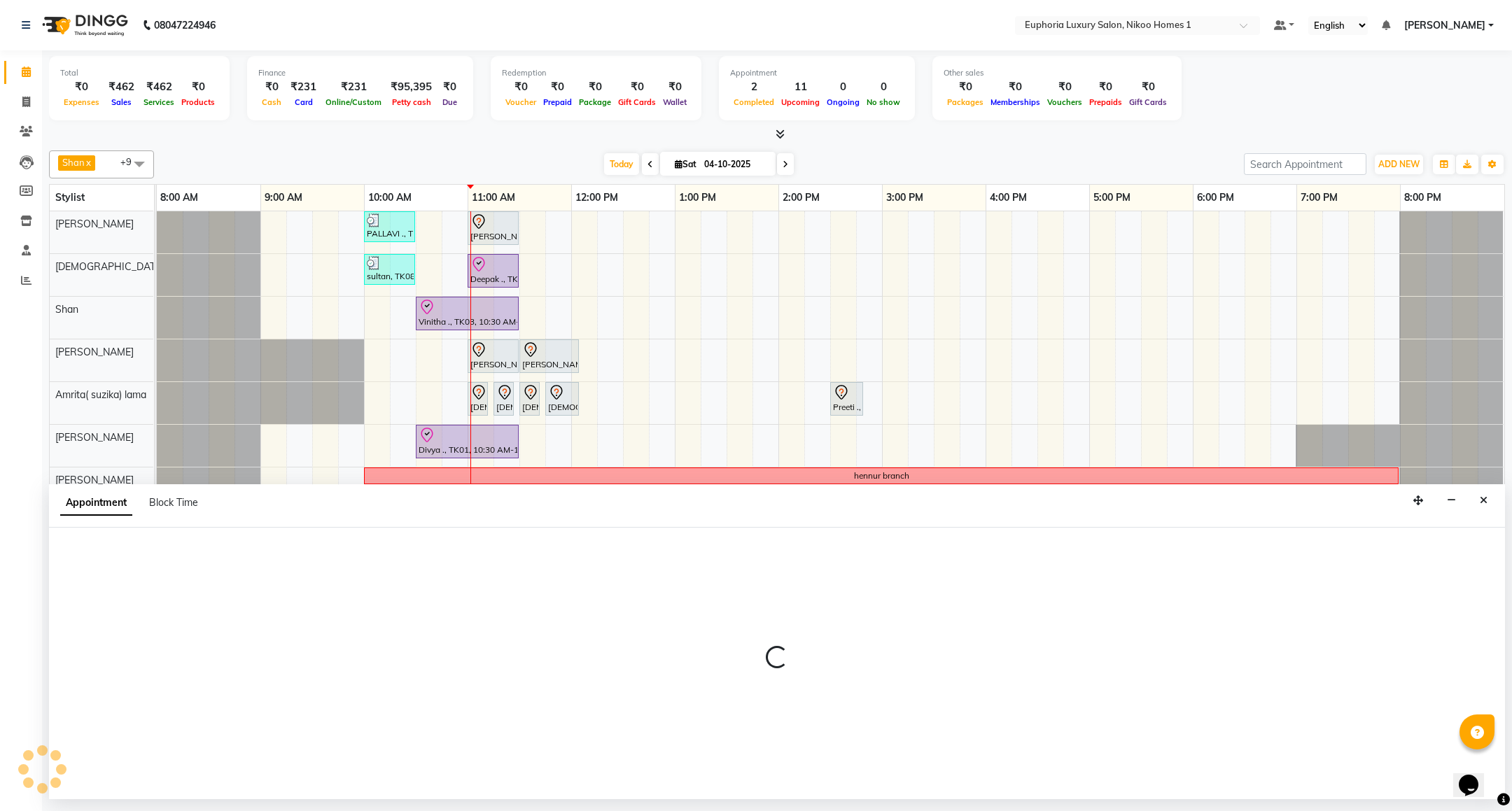
select select "660"
select select "tentative"
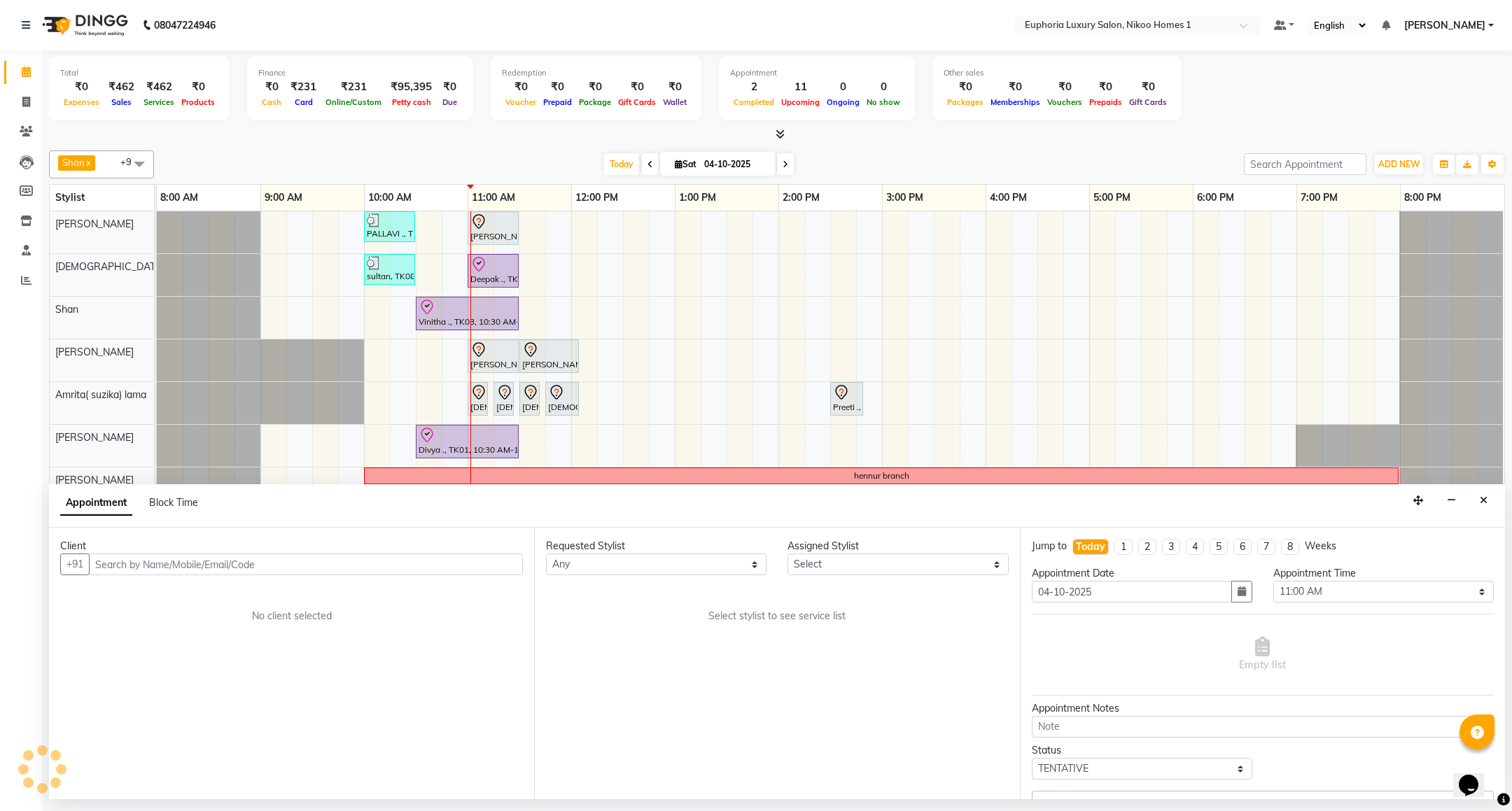
select select "81452"
select select "4025"
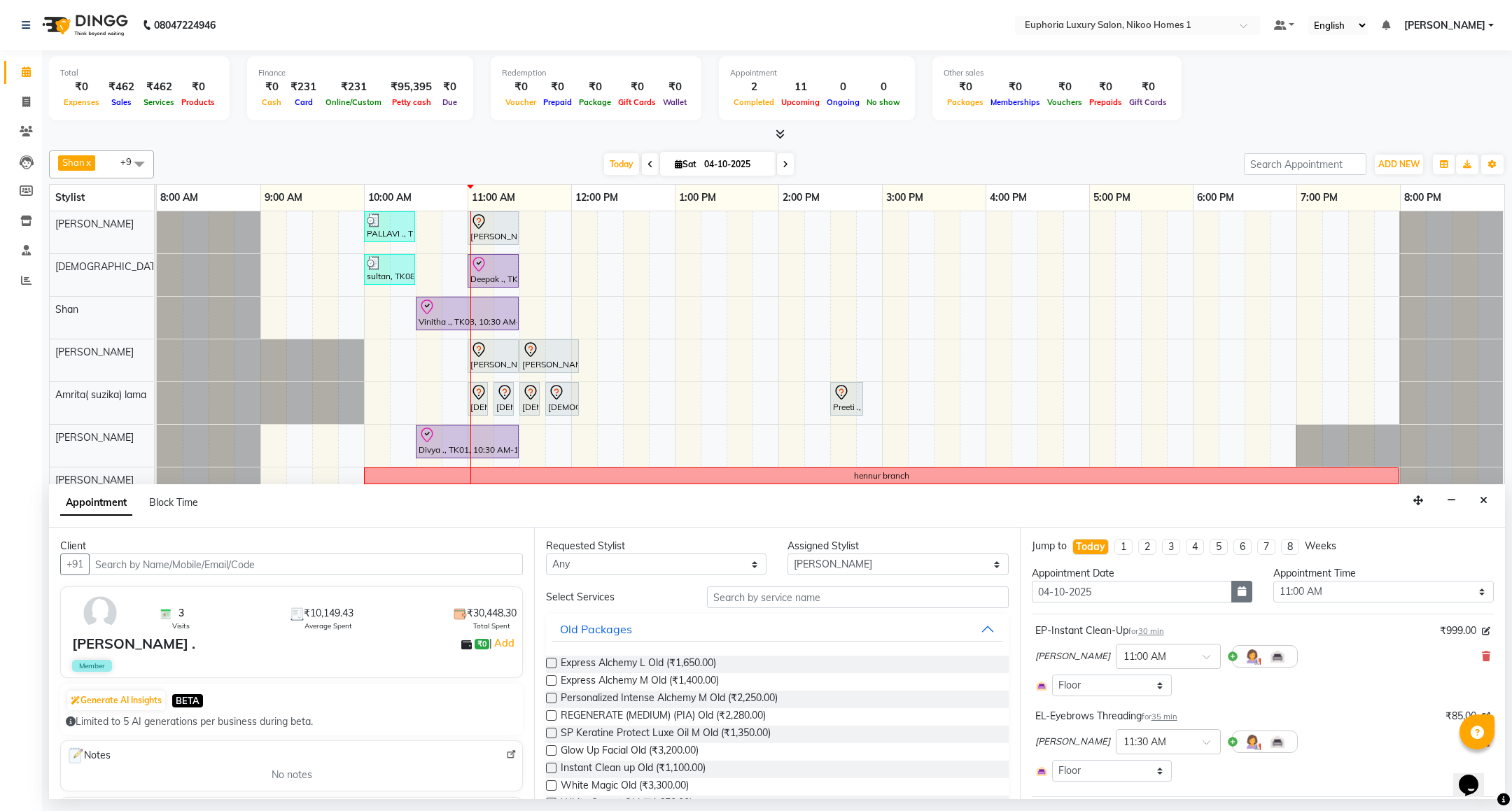
click at [1238, 593] on icon "button" at bounding box center [1242, 591] width 9 height 9
click at [1180, 663] on div "5" at bounding box center [1181, 664] width 23 height 23
type input "05-10-2025"
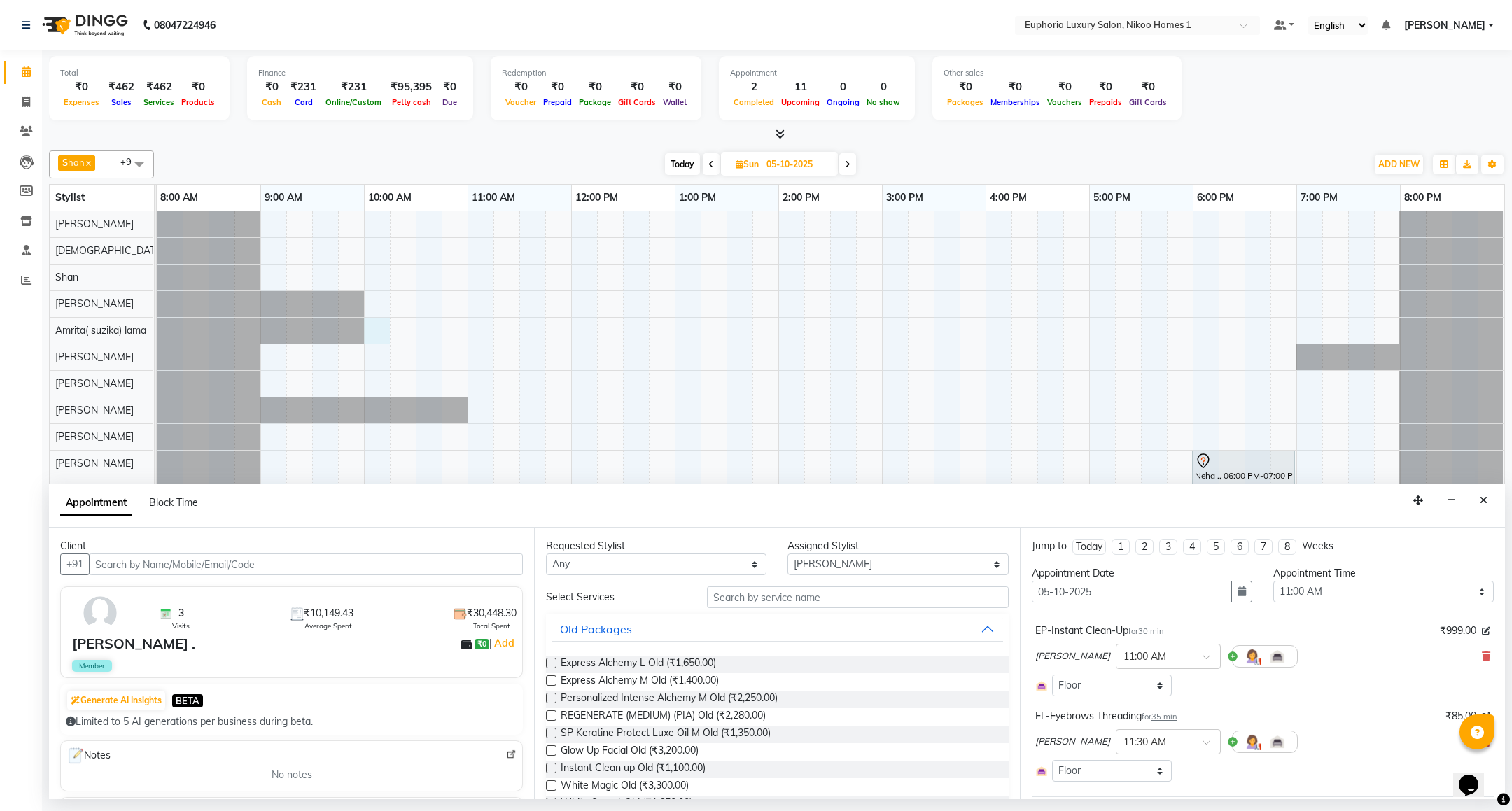
click at [370, 332] on div "Neha ., 06:00 PM-07:00 PM, EP-Color My Root KP" at bounding box center [830, 503] width 1348 height 583
click at [1351, 590] on select "Select 09:00 AM 09:15 AM 09:30 AM 09:45 AM 10:00 AM 10:15 AM 10:30 AM 10:45 AM …" at bounding box center [1384, 591] width 220 height 22
select select "600"
click at [1273, 583] on select "Select 09:00 AM 09:15 AM 09:30 AM 09:45 AM 10:00 AM 10:15 AM 10:30 AM 10:45 AM …" at bounding box center [1384, 591] width 220 height 22
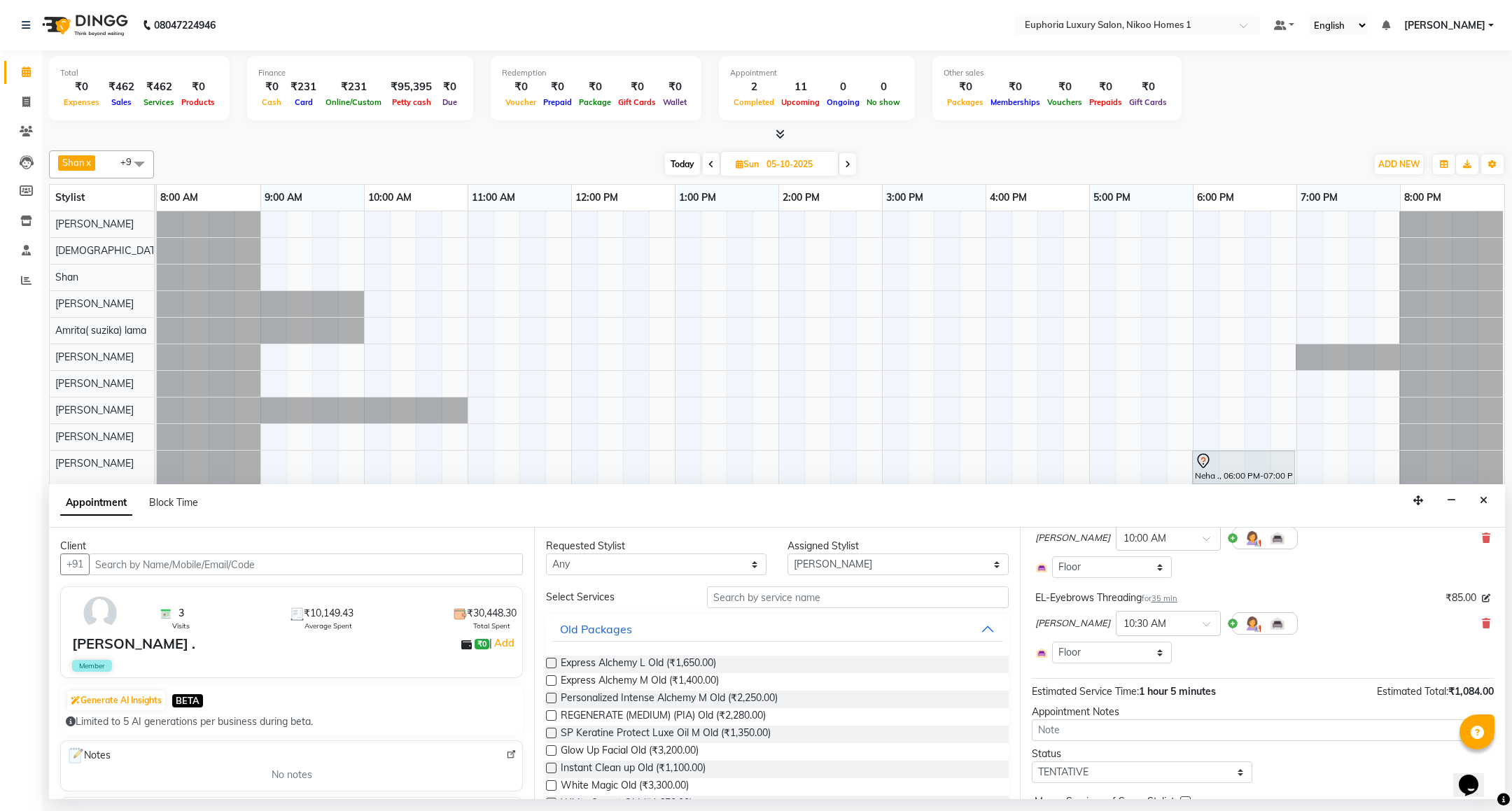
scroll to position [193, 0]
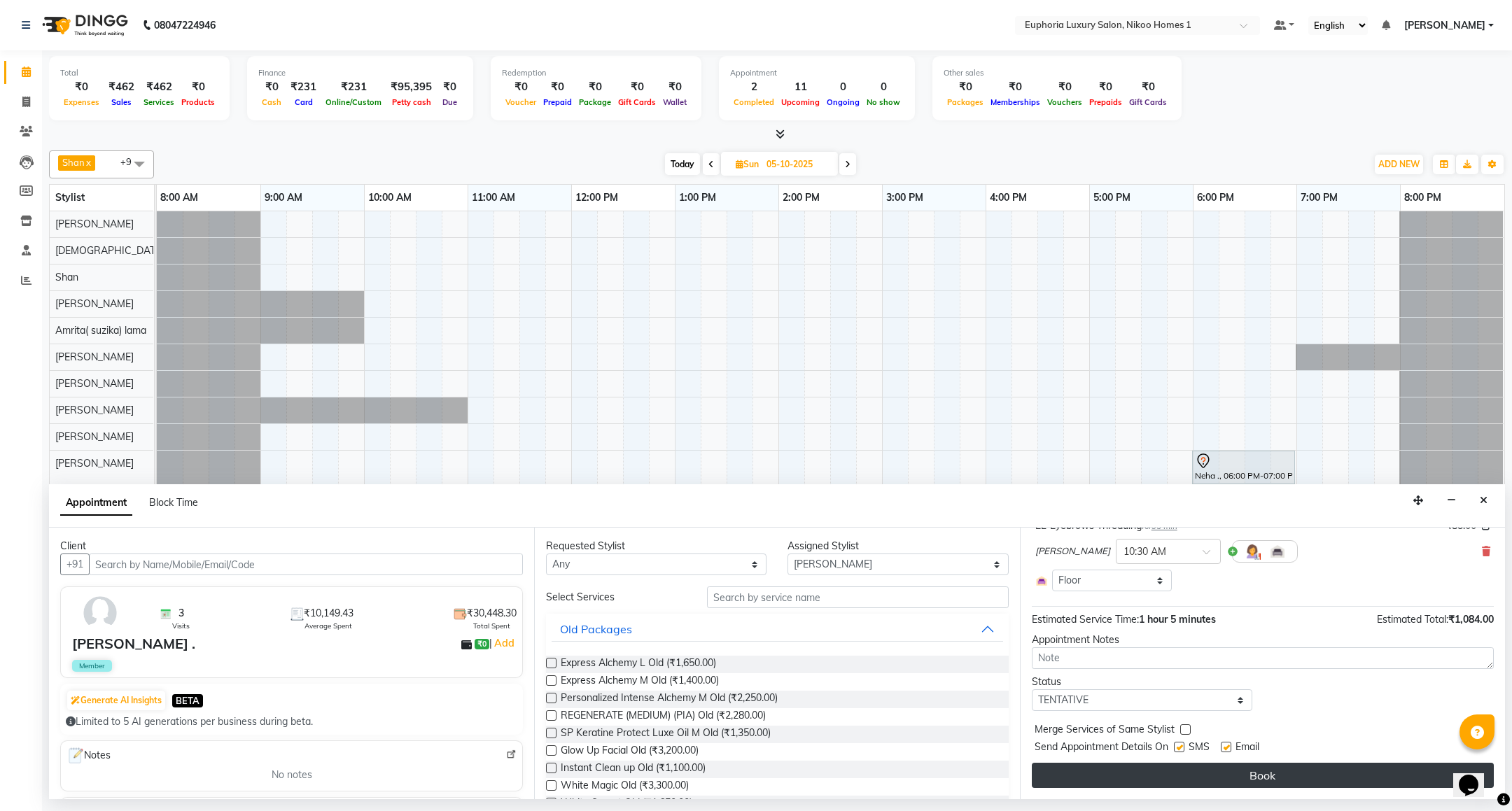
click at [1208, 767] on button "Book" at bounding box center [1262, 775] width 462 height 26
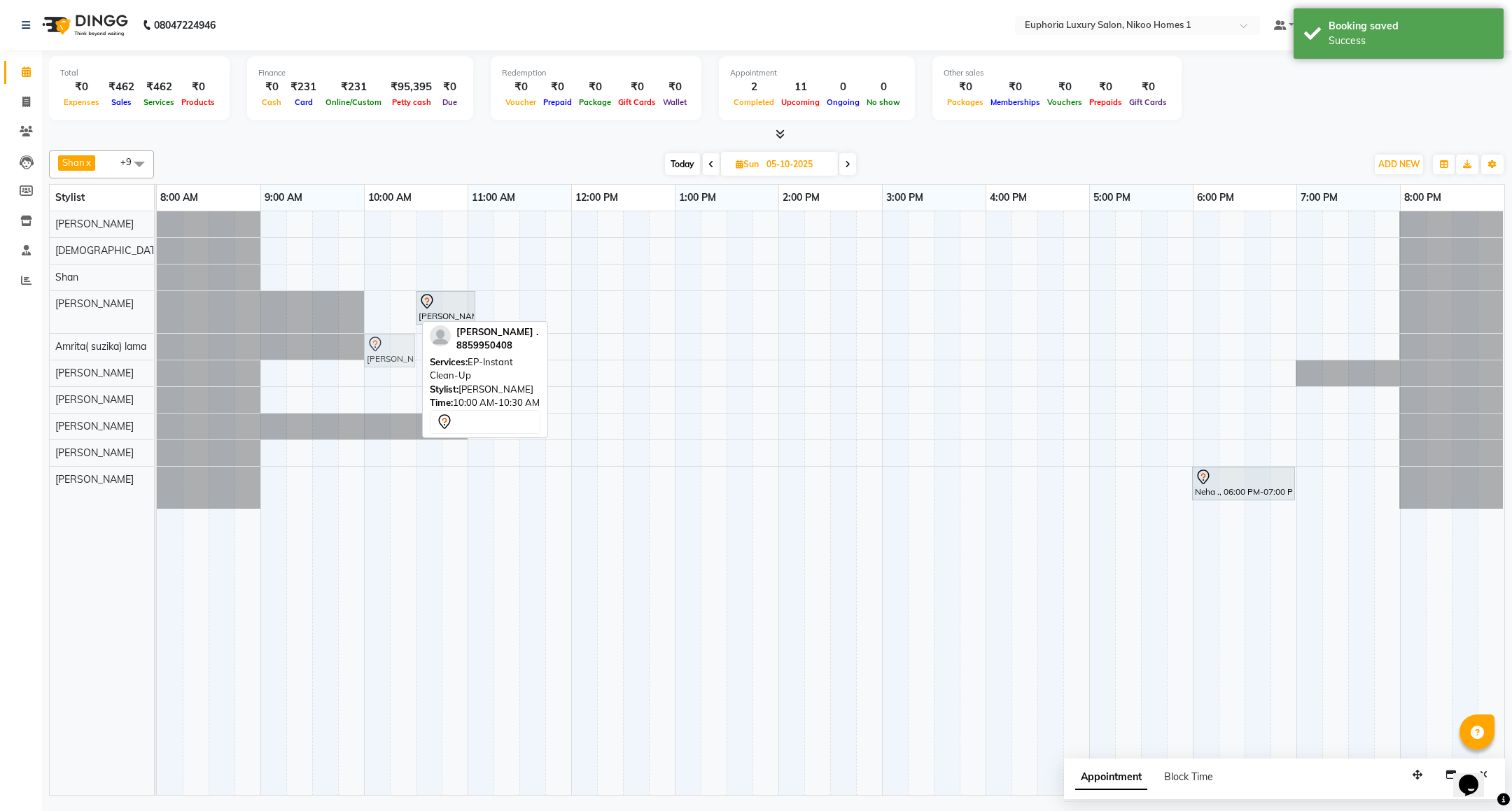
drag, startPoint x: 388, startPoint y: 316, endPoint x: 388, endPoint y: 342, distance: 26.0
click at [388, 342] on tbody "kavit ., 10:00 AM-10:30 AM, EP-Instant Clean-Up kavit ., 10:30 AM-11:05 AM, EL-…" at bounding box center [830, 360] width 1347 height 298
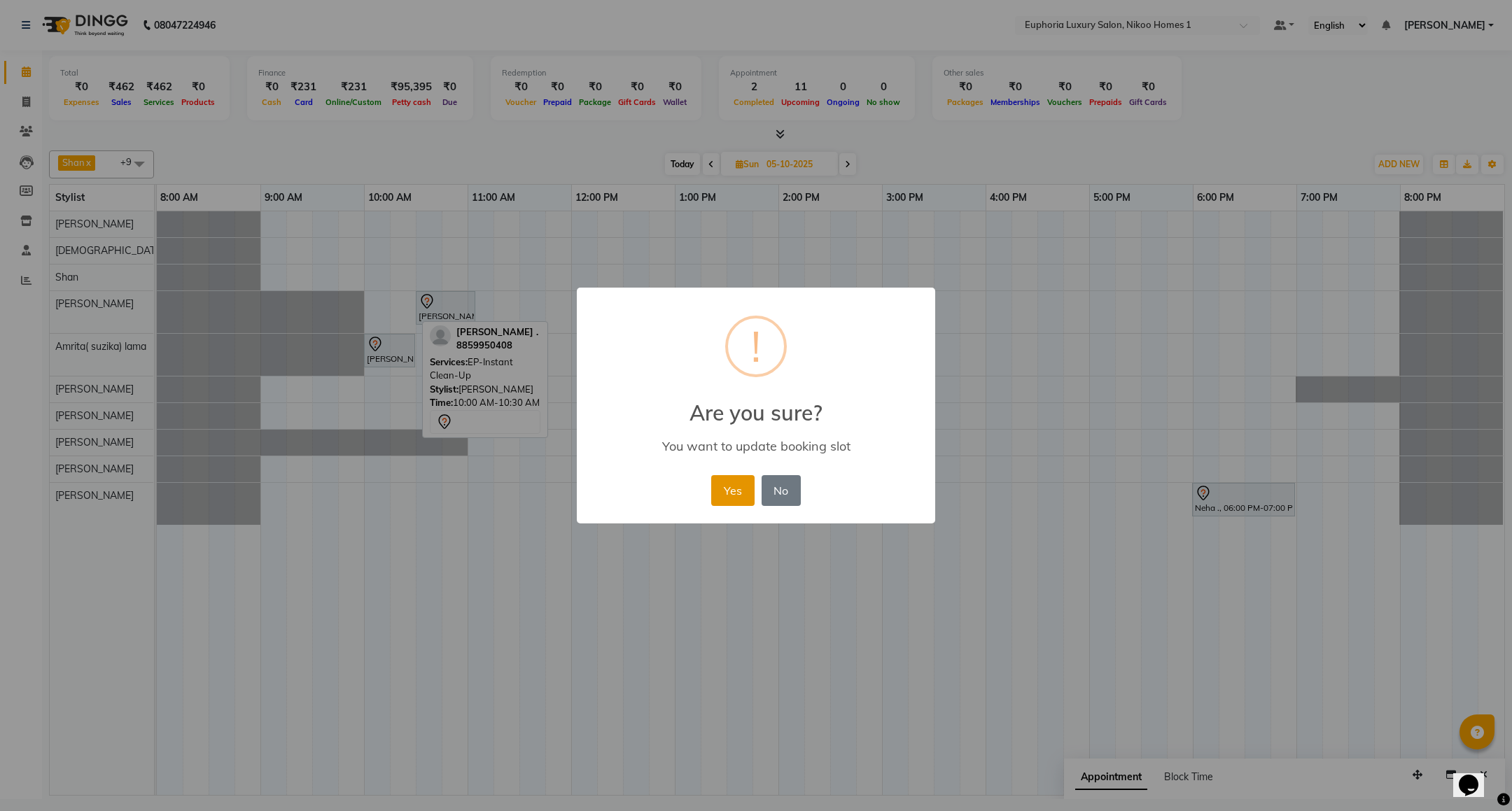
click at [733, 485] on button "Yes" at bounding box center [733, 490] width 43 height 31
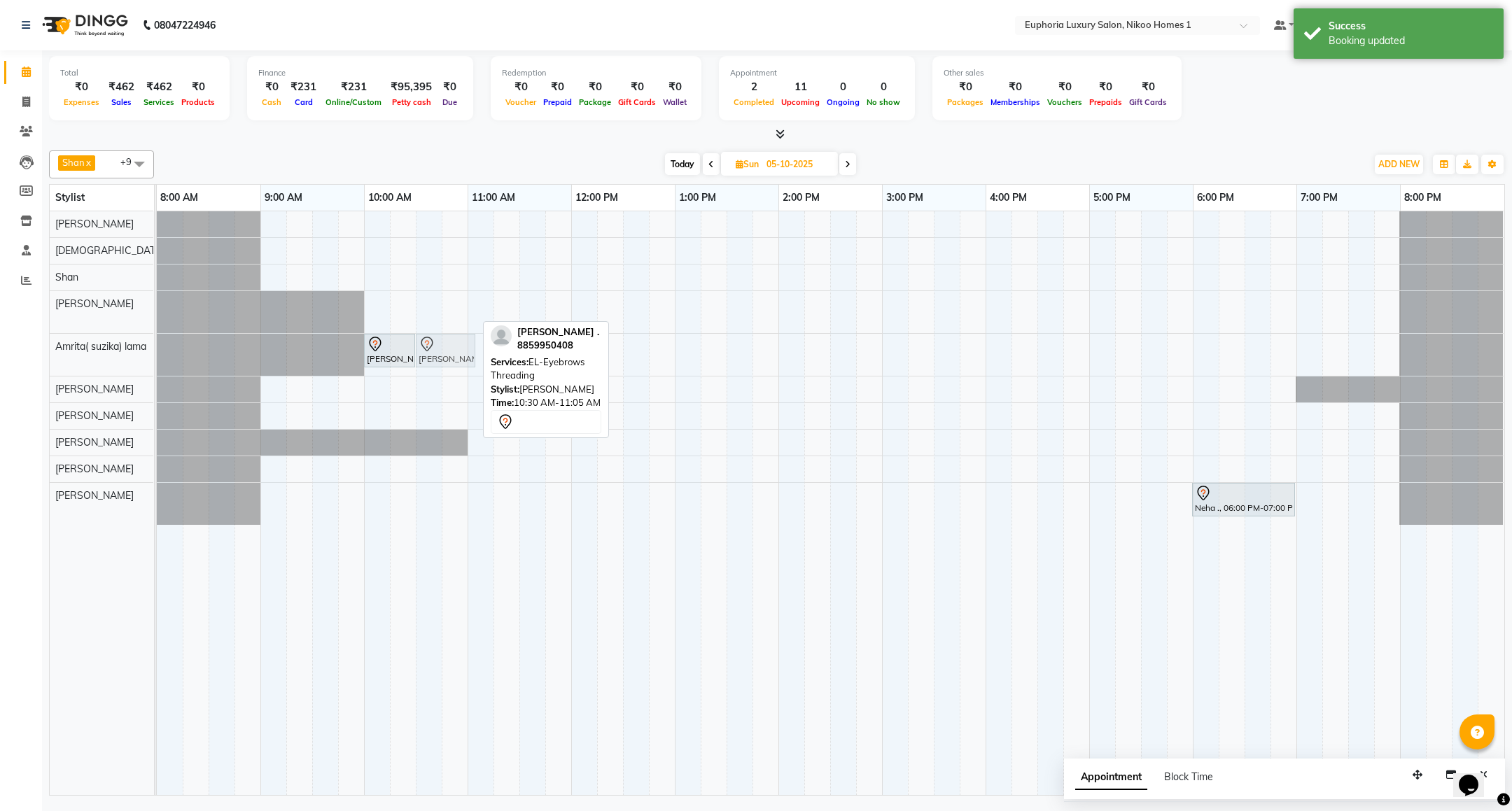
drag, startPoint x: 450, startPoint y: 304, endPoint x: 445, endPoint y: 333, distance: 29.4
click at [445, 333] on div "kavit ., 10:30 AM-11:05 AM, EL-Eyebrows Threading kavit ., 10:00 AM-10:30 AM, E…" at bounding box center [830, 503] width 1348 height 583
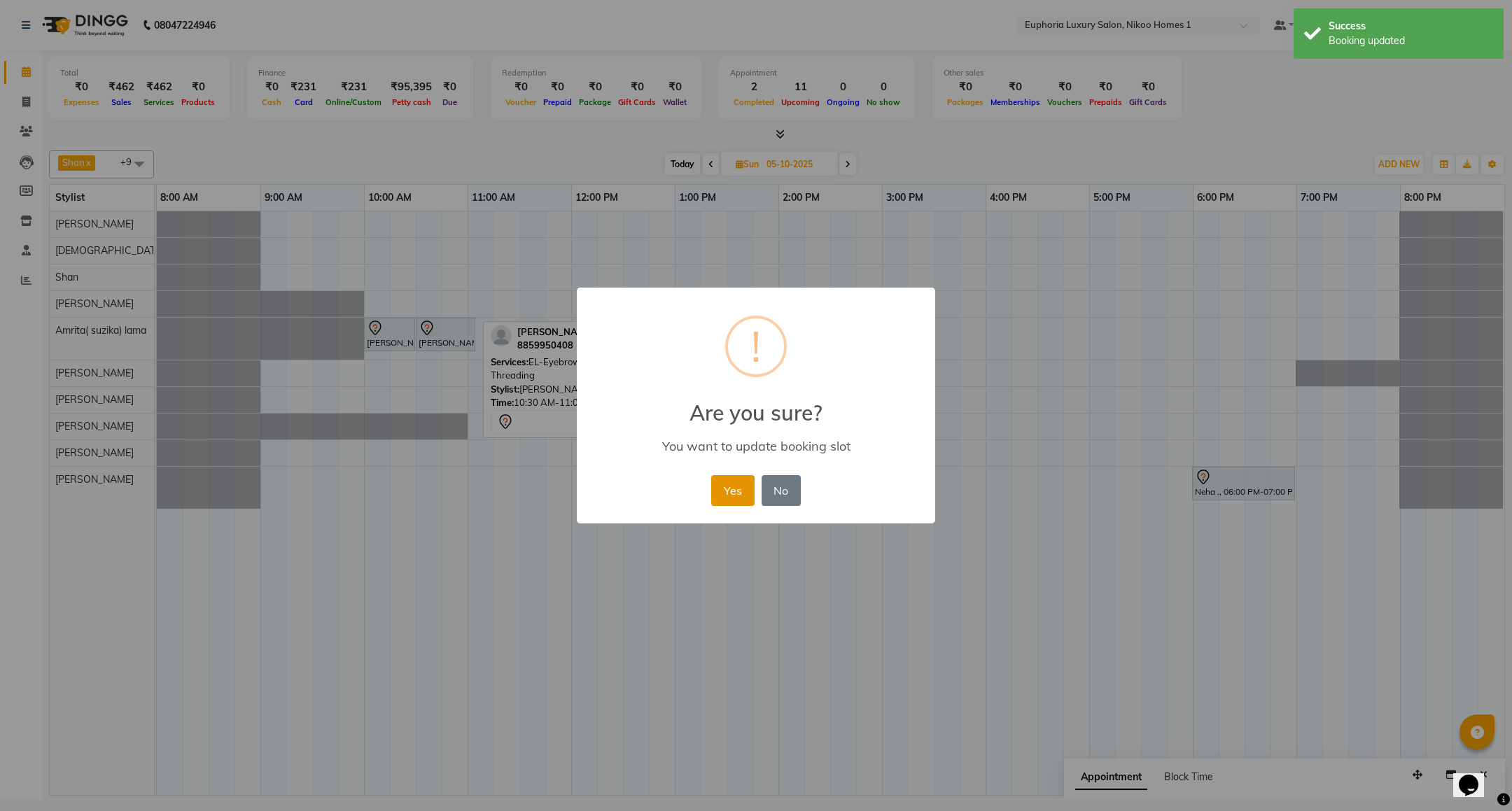
click at [725, 485] on button "Yes" at bounding box center [733, 490] width 43 height 31
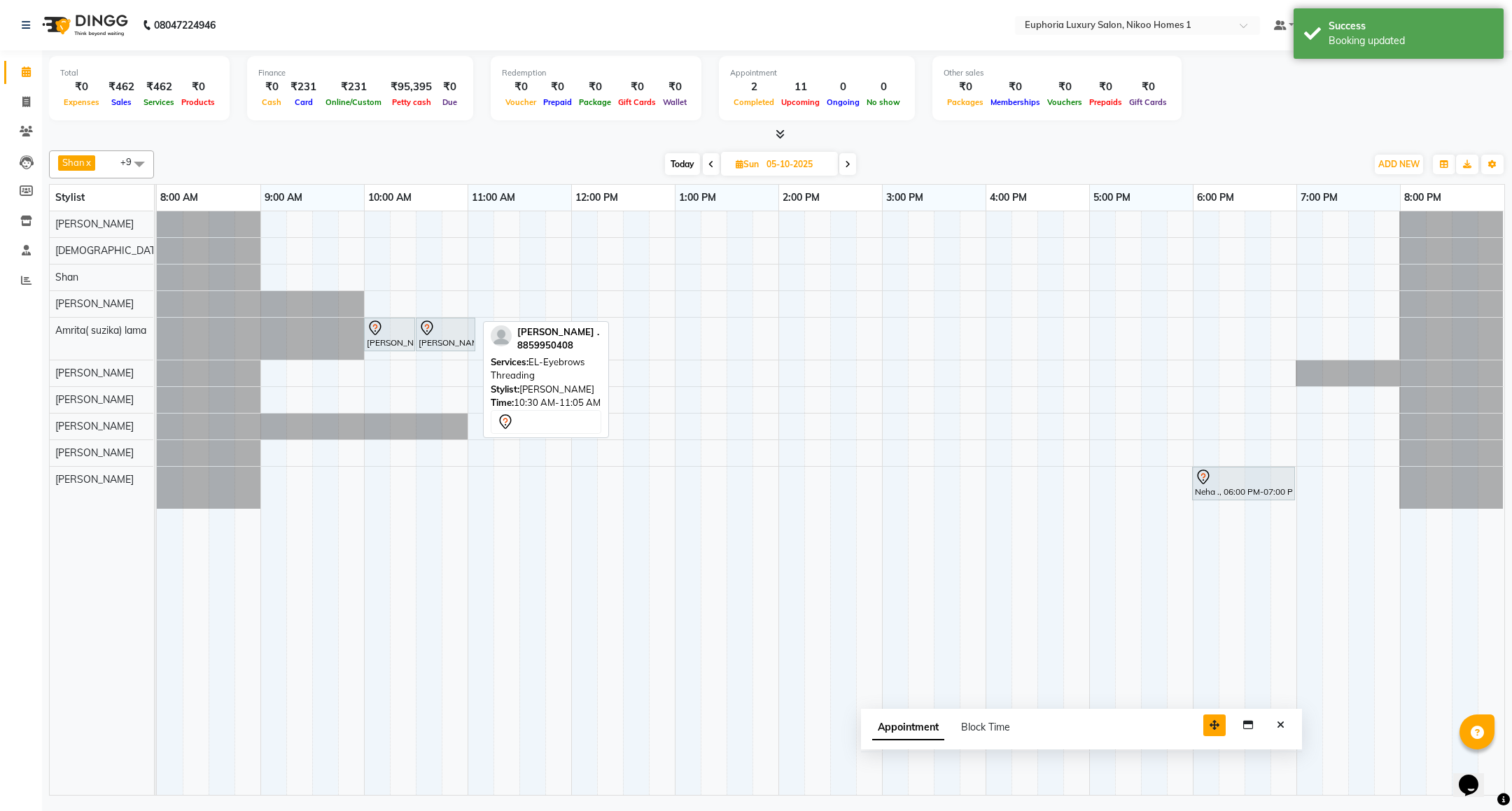
drag, startPoint x: 1411, startPoint y: 785, endPoint x: 965, endPoint y: 670, distance: 460.6
click at [1203, 714] on button "button" at bounding box center [1214, 725] width 23 height 22
click at [1036, 664] on icon "Close" at bounding box center [1037, 659] width 8 height 9
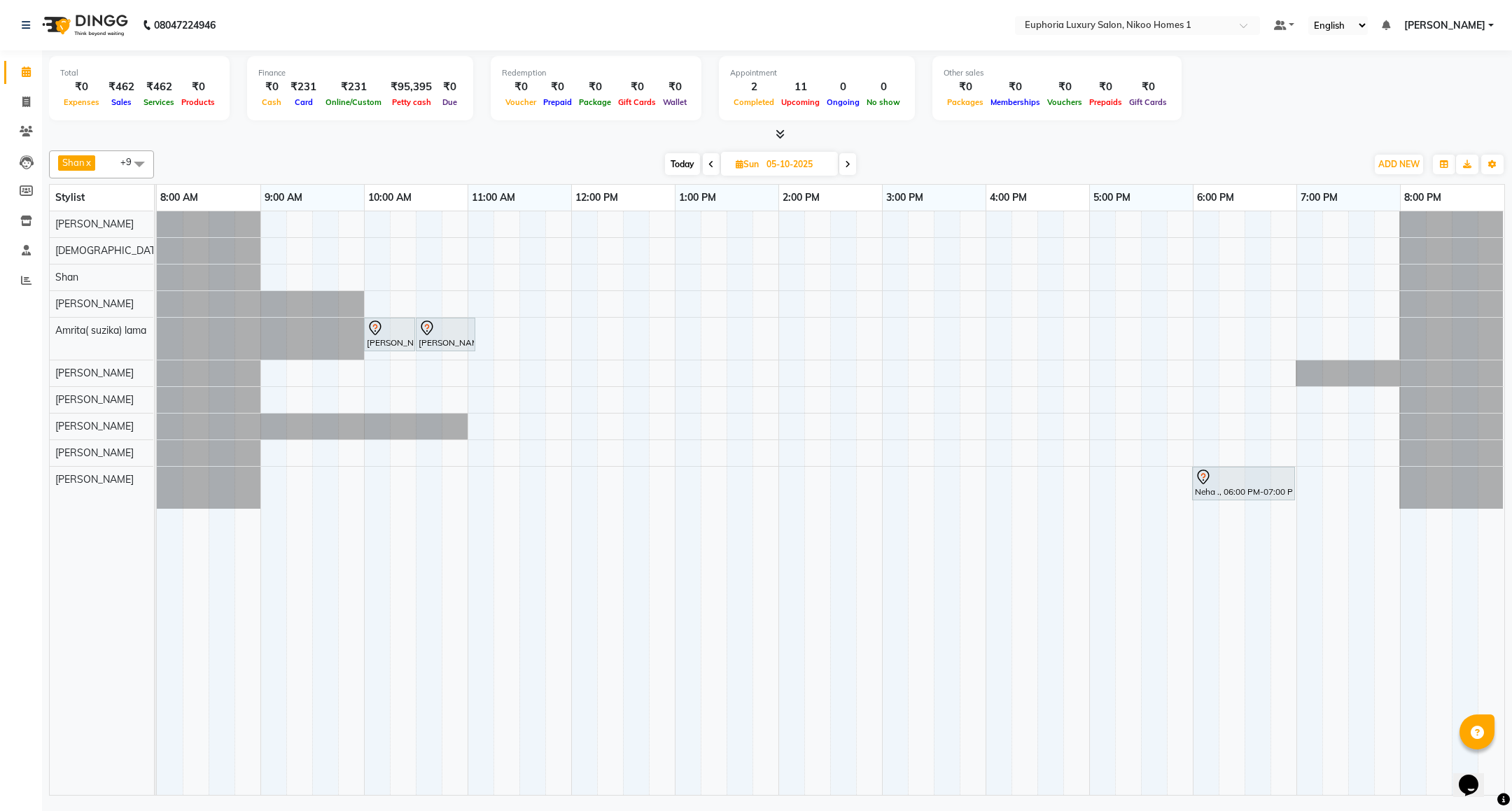
click at [682, 160] on span "Today" at bounding box center [682, 164] width 35 height 22
type input "04-10-2025"
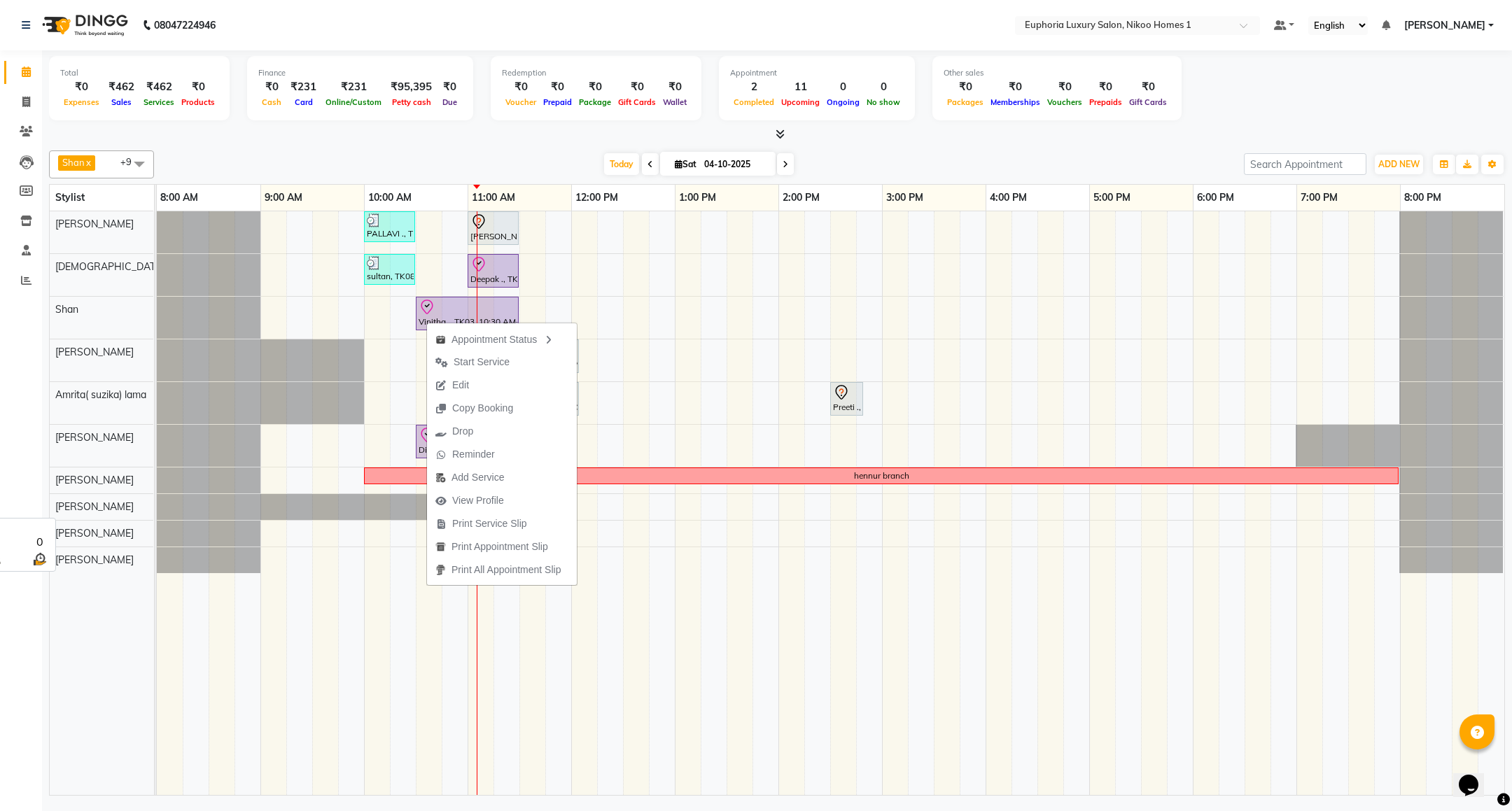
click at [107, 507] on div "[PERSON_NAME]" at bounding box center [101, 506] width 104 height 26
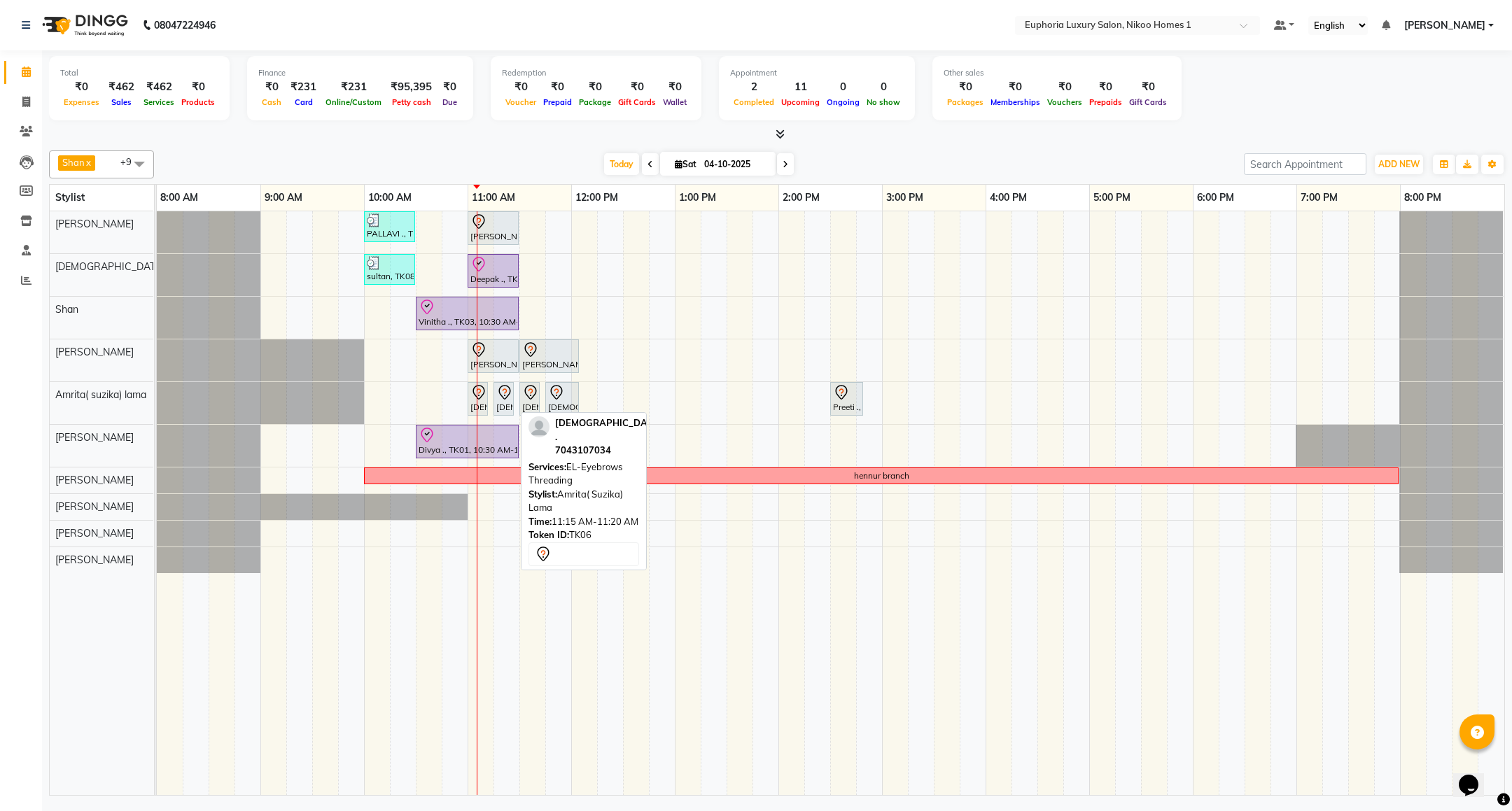
click at [505, 400] on icon at bounding box center [504, 392] width 17 height 17
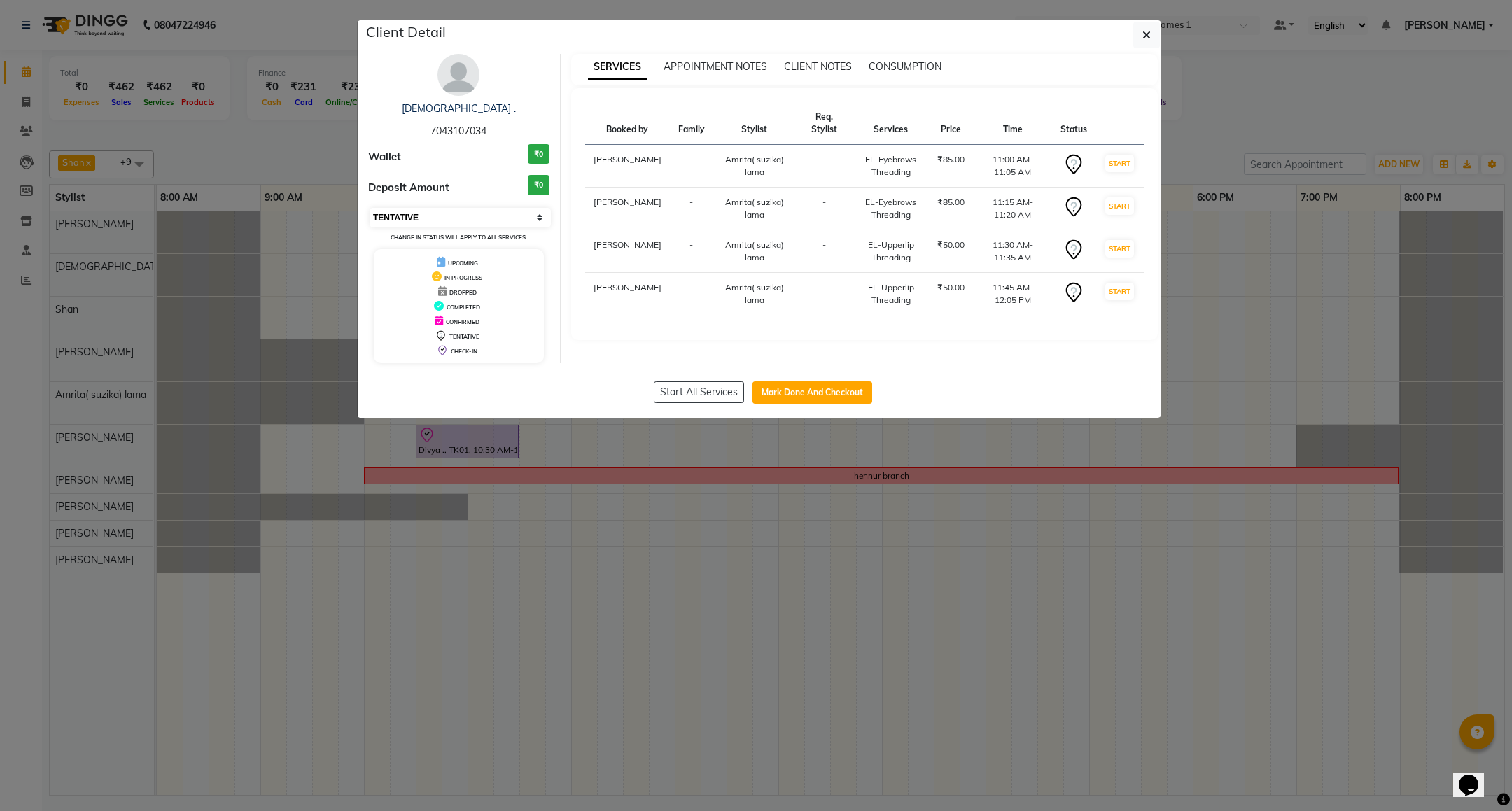
click at [477, 221] on select "Select IN SERVICE CONFIRMED TENTATIVE CHECK IN MARK DONE DROPPED UPCOMING" at bounding box center [460, 217] width 181 height 20
select select "8"
click at [370, 209] on select "Select IN SERVICE CONFIRMED TENTATIVE CHECK IN MARK DONE DROPPED UPCOMING" at bounding box center [460, 217] width 181 height 20
click at [1147, 38] on icon "button" at bounding box center [1147, 34] width 9 height 11
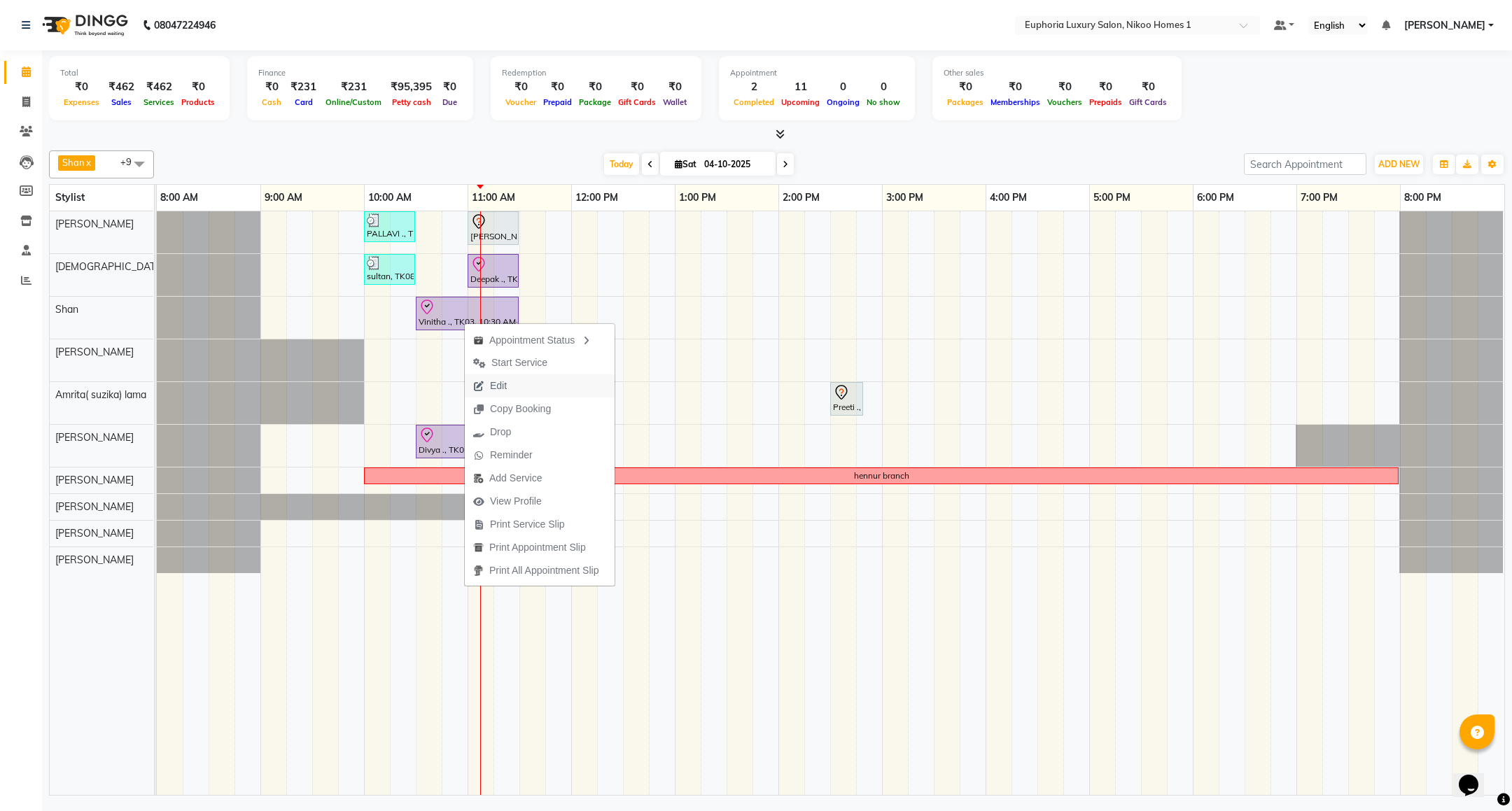
click at [500, 389] on span "Edit" at bounding box center [498, 386] width 17 height 15
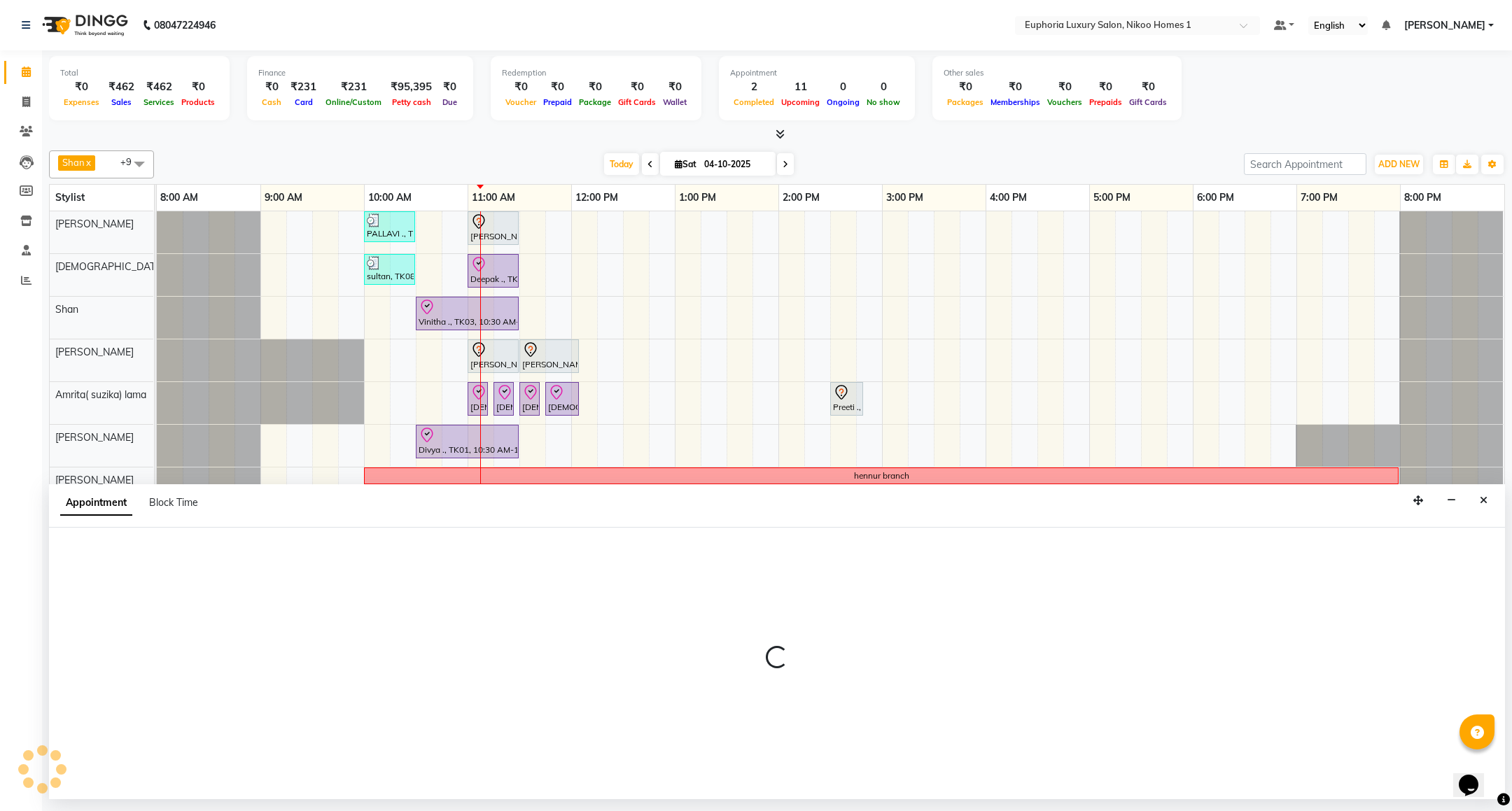
select select "tentative"
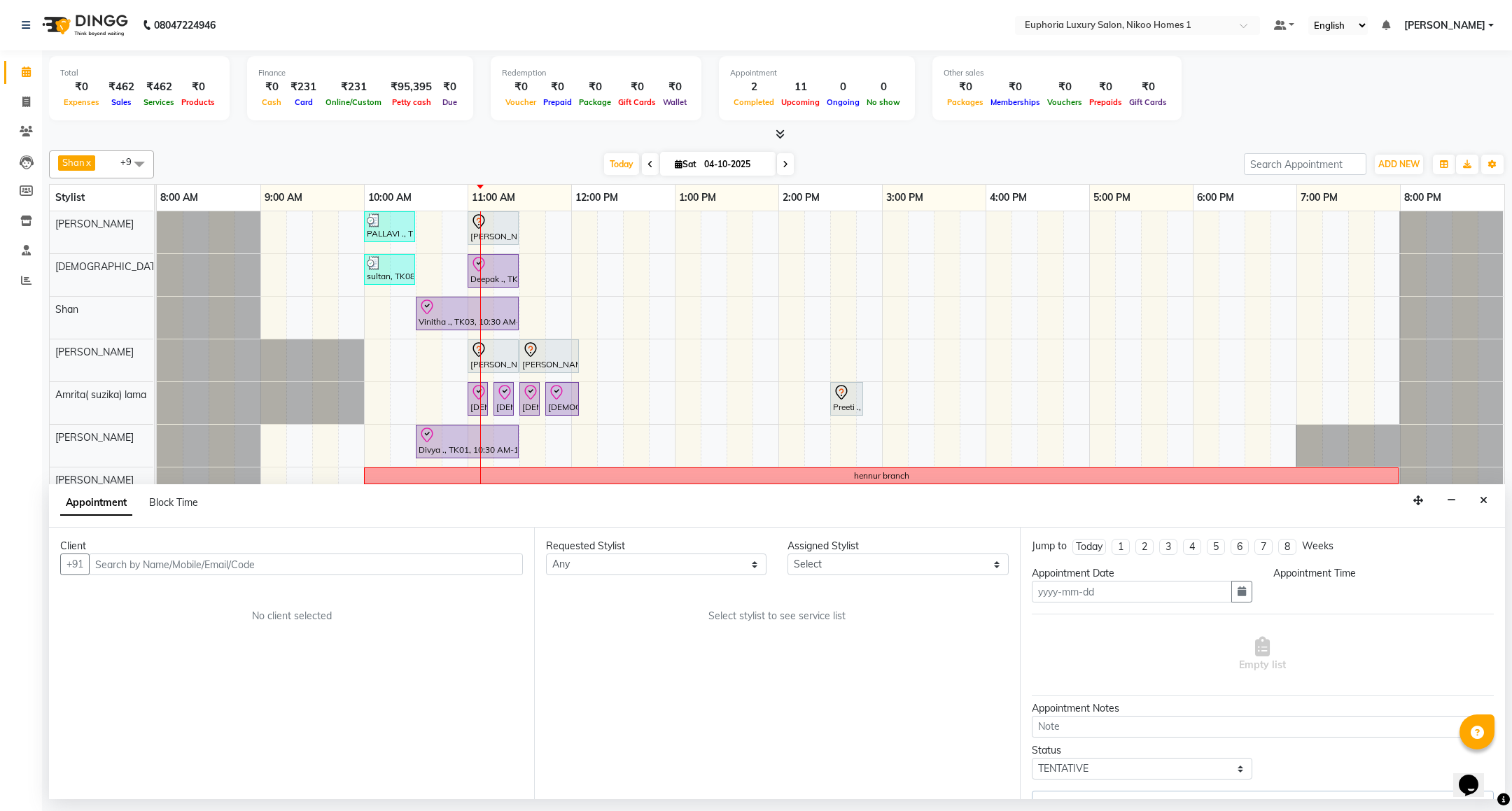
type input "04-10-2025"
select select "check-in"
select select "630"
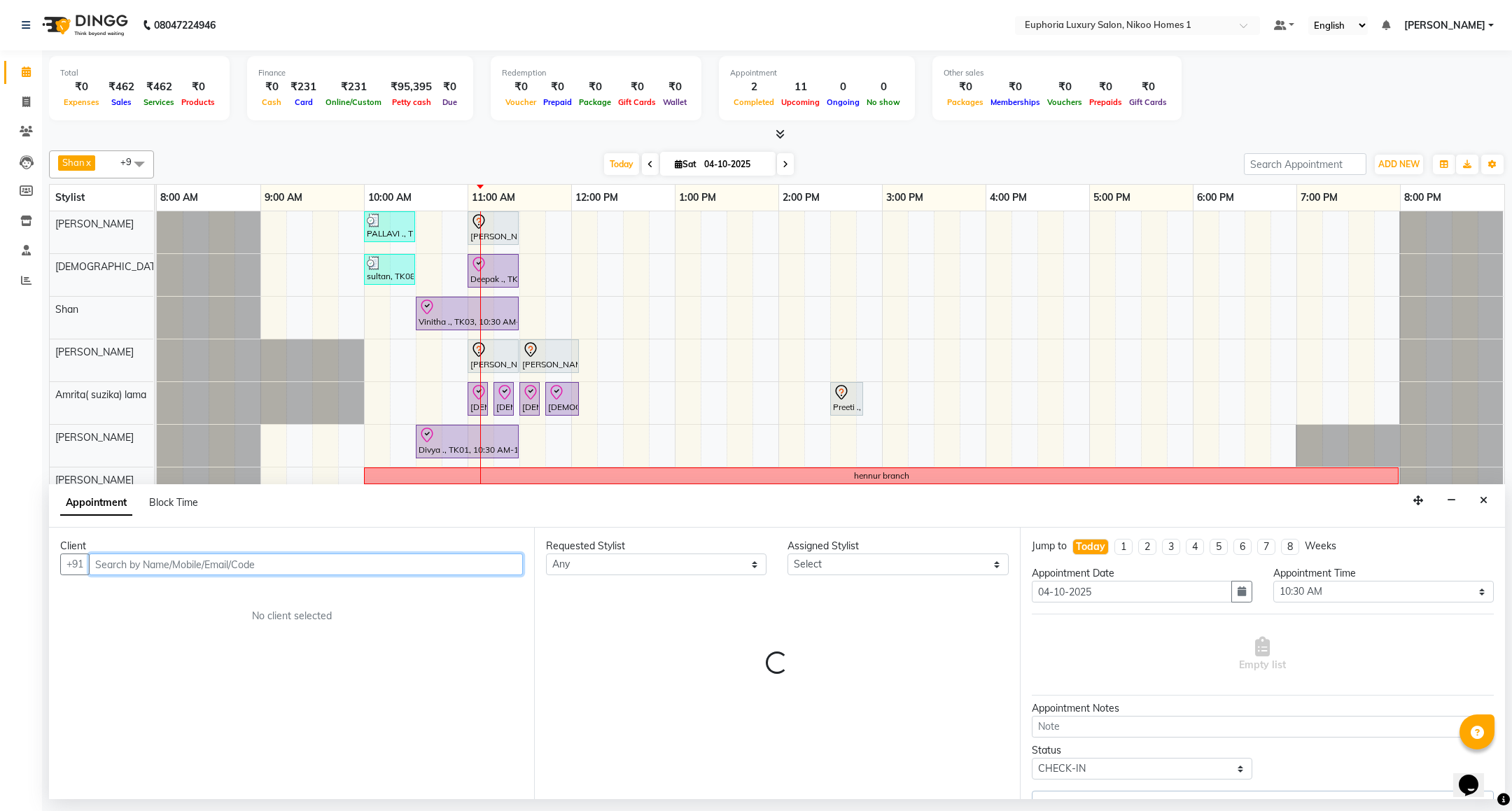
select select "92628"
select select "4025"
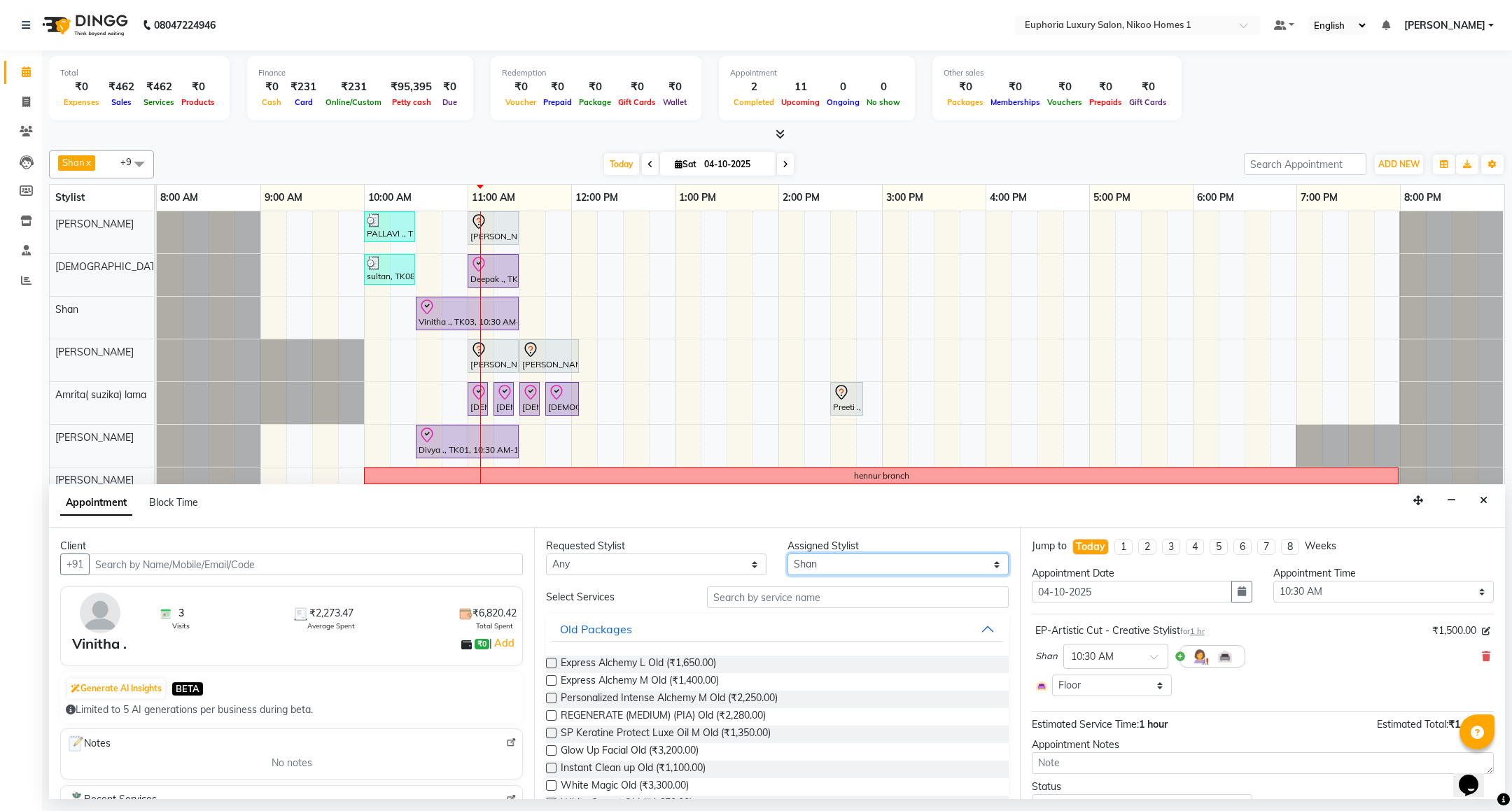
click at [804, 567] on select "Select Amrita( suzika) lama Atif Ali Azhar Bhumika Binoy Danish EVA KIPGEN Farh…" at bounding box center [898, 564] width 220 height 22
select select "74231"
click at [787, 555] on select "Select Amrita( suzika) lama Atif Ali Azhar Bhumika Binoy Danish EVA KIPGEN Farh…" at bounding box center [898, 564] width 220 height 22
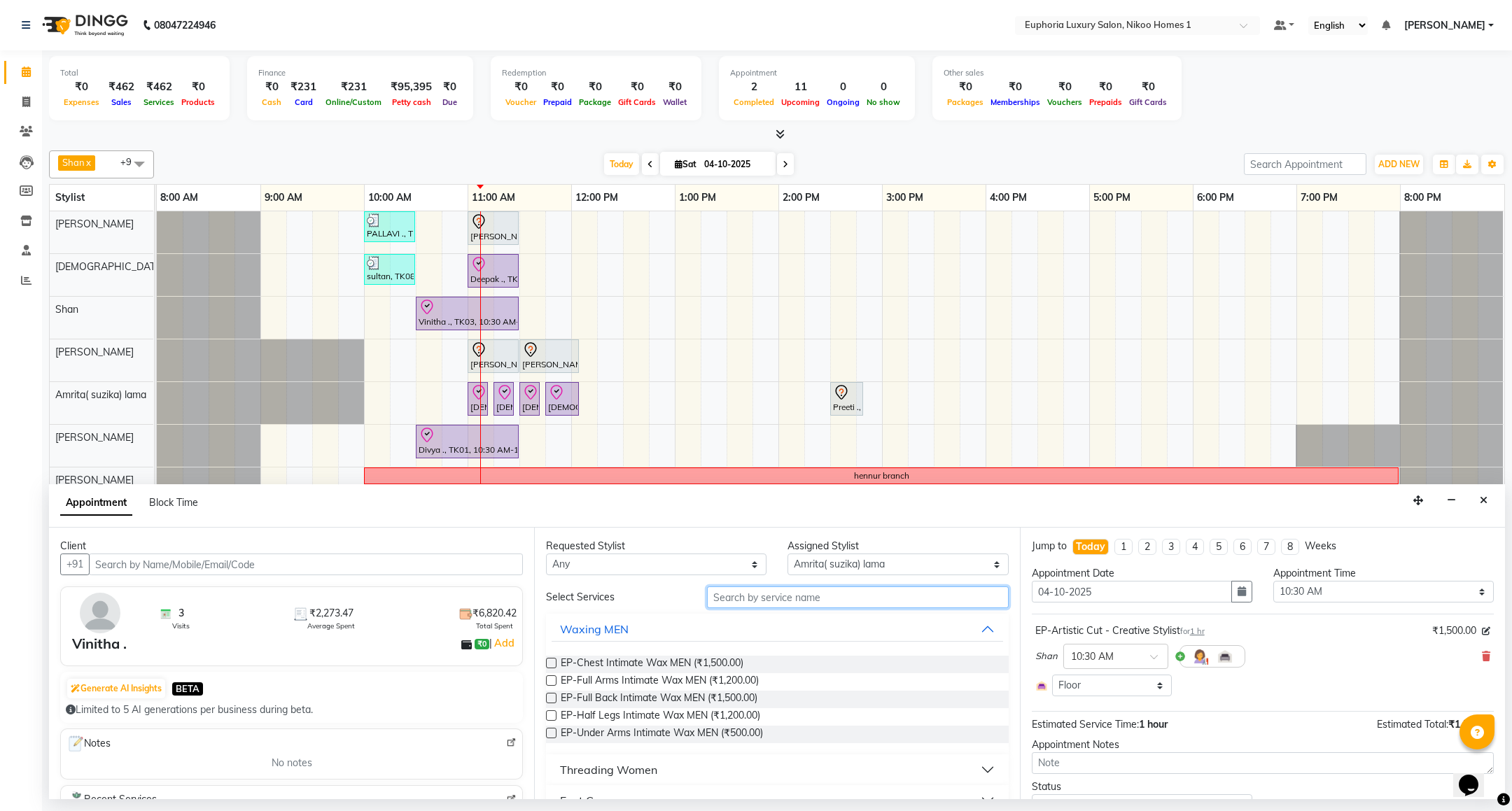
click at [740, 600] on input "text" at bounding box center [857, 597] width 301 height 22
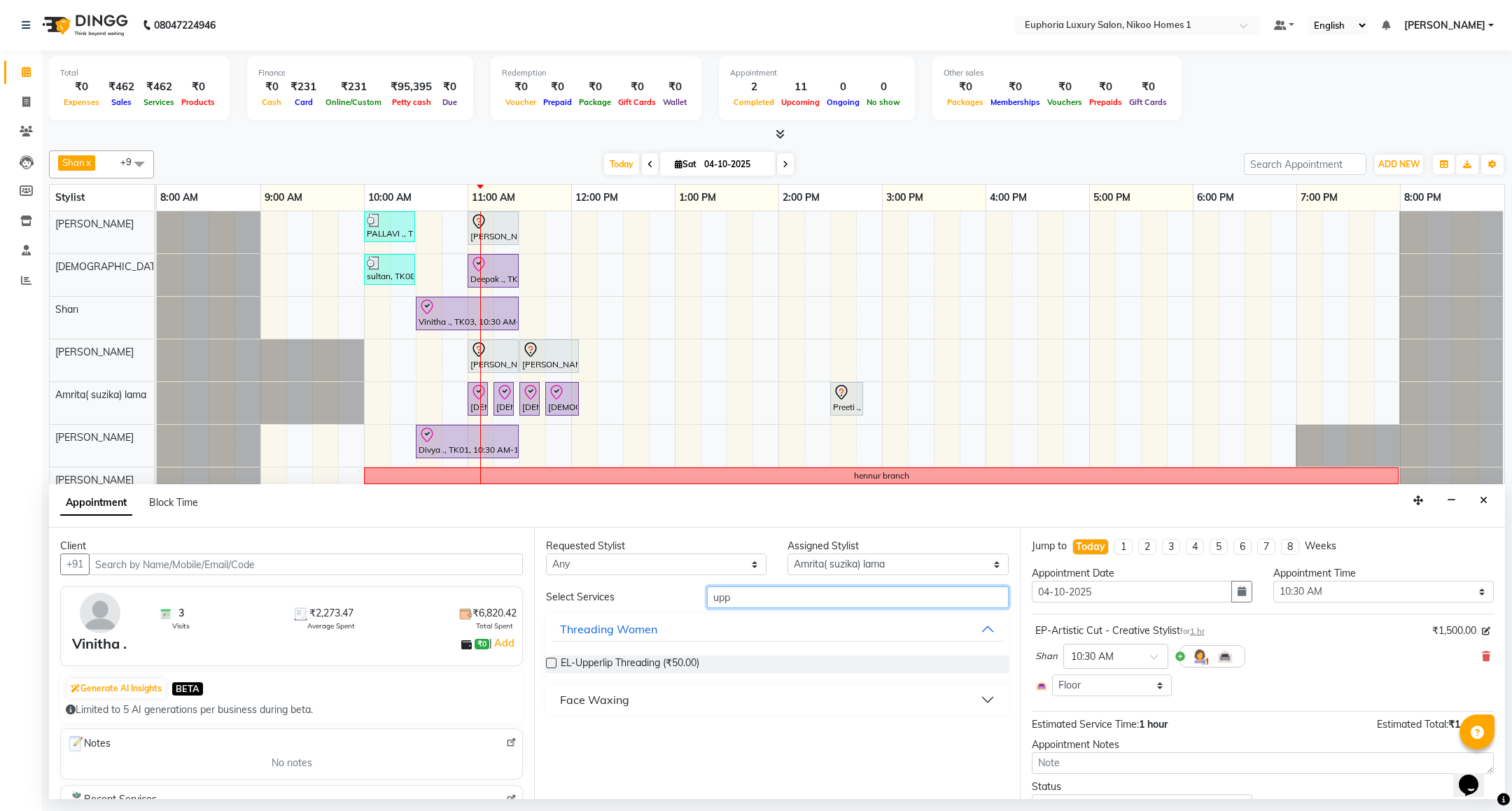
type input "upp"
click at [706, 663] on div "EL-Upperlip Threading (₹50.00)" at bounding box center [776, 664] width 462 height 18
click at [680, 661] on span "EL-Upperlip Threading (₹50.00)" at bounding box center [630, 664] width 139 height 18
checkbox input "false"
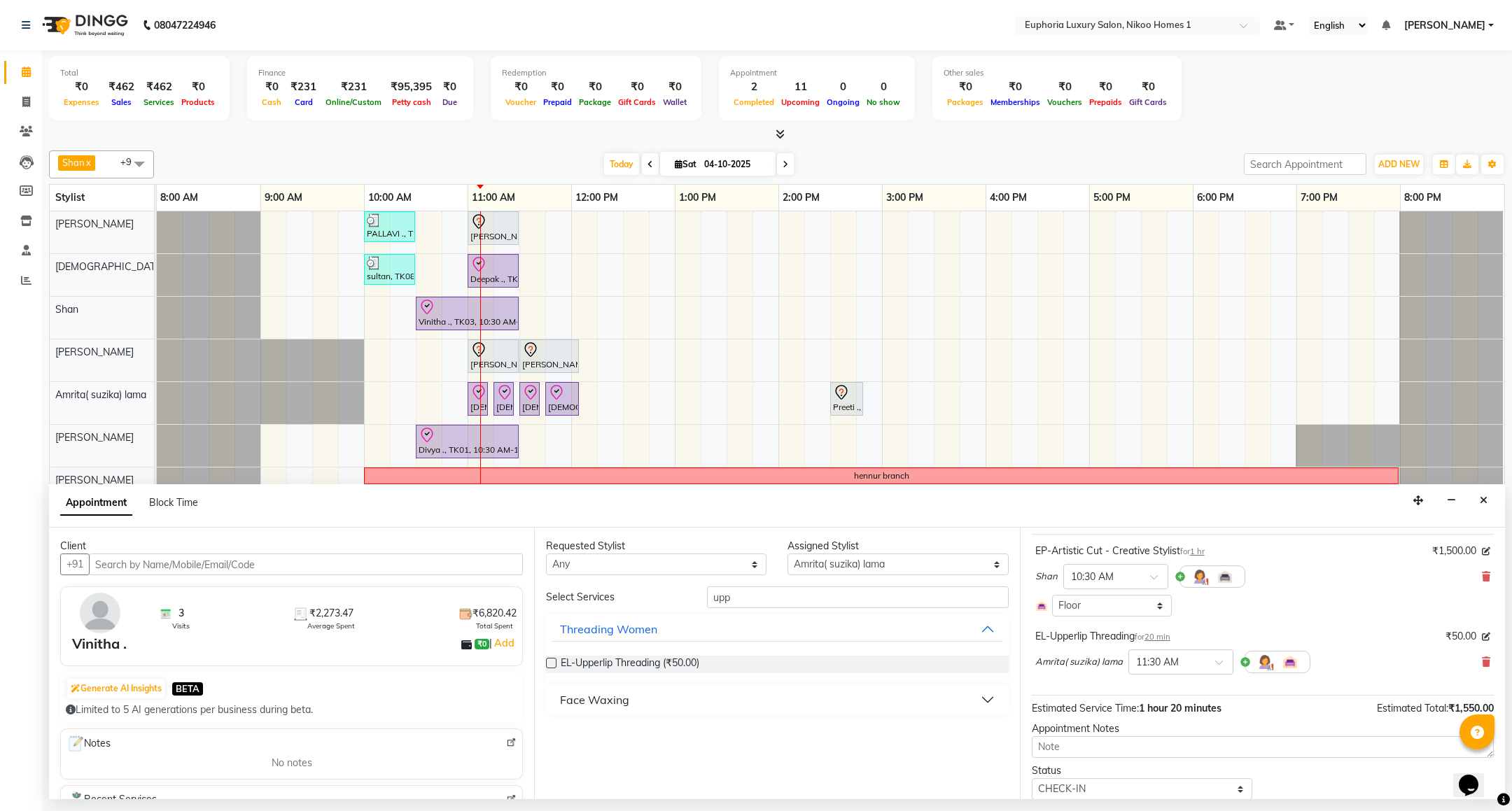
scroll to position [130, 0]
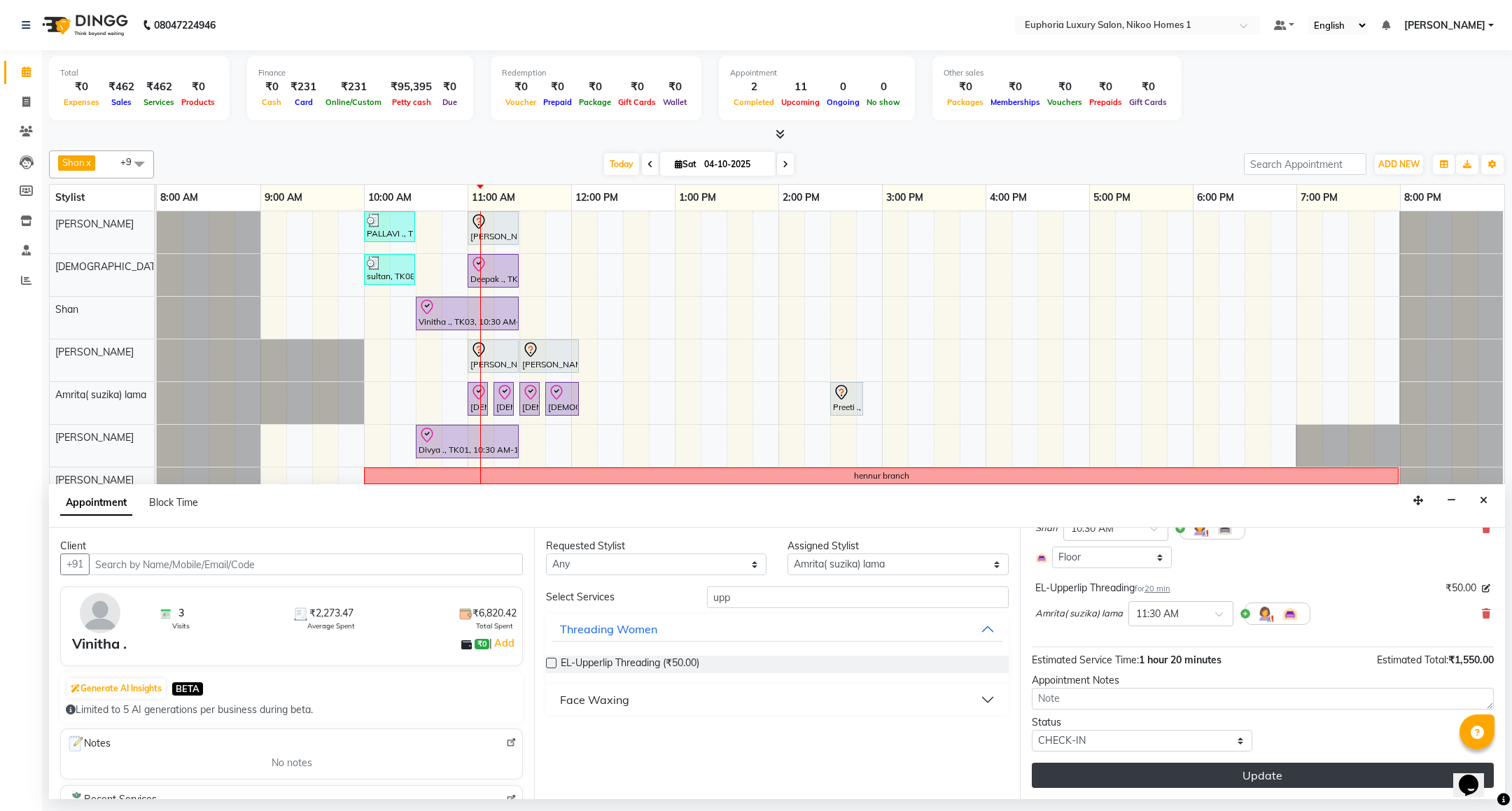
click at [1165, 781] on button "Update" at bounding box center [1262, 775] width 462 height 26
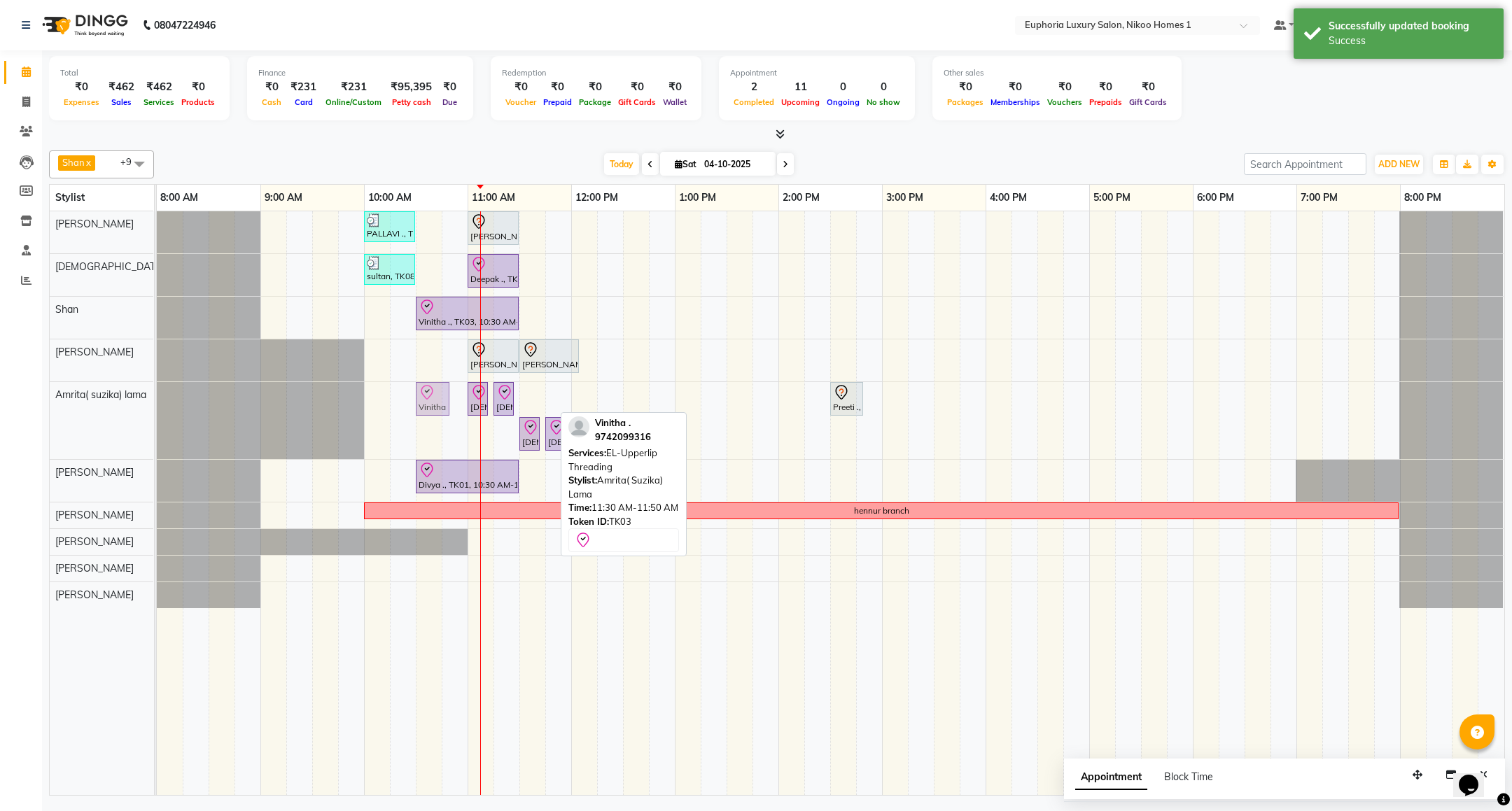
drag, startPoint x: 534, startPoint y: 404, endPoint x: 424, endPoint y: 404, distance: 110.0
click at [157, 404] on div "SHIVLIKA ., TK06, 11:00 AM-11:05 AM, EL-Eyebrows Threading SHIVLIKA ., TK06, 11…" at bounding box center [157, 421] width 0 height 77
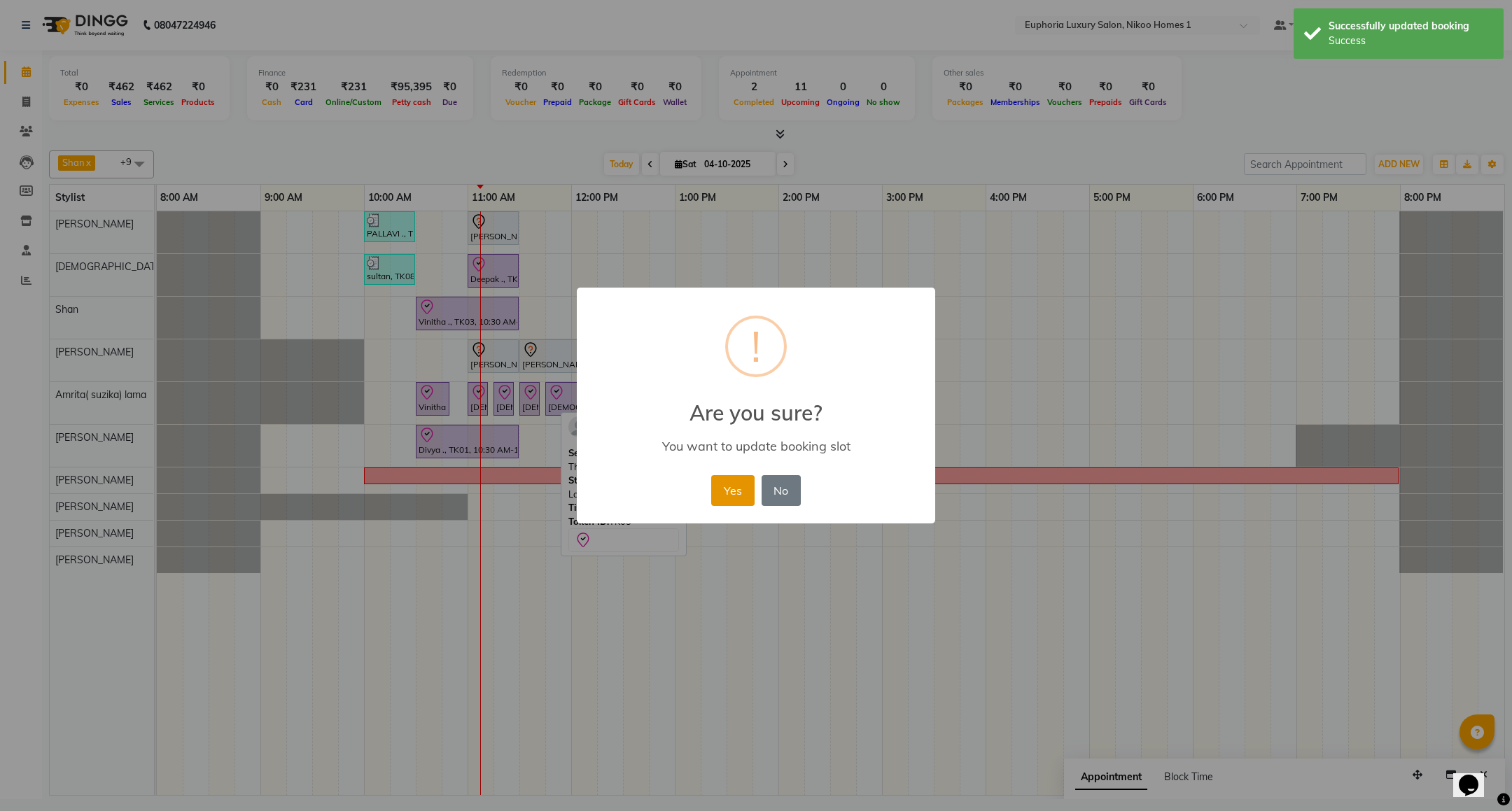
click at [720, 481] on button "Yes" at bounding box center [733, 490] width 43 height 31
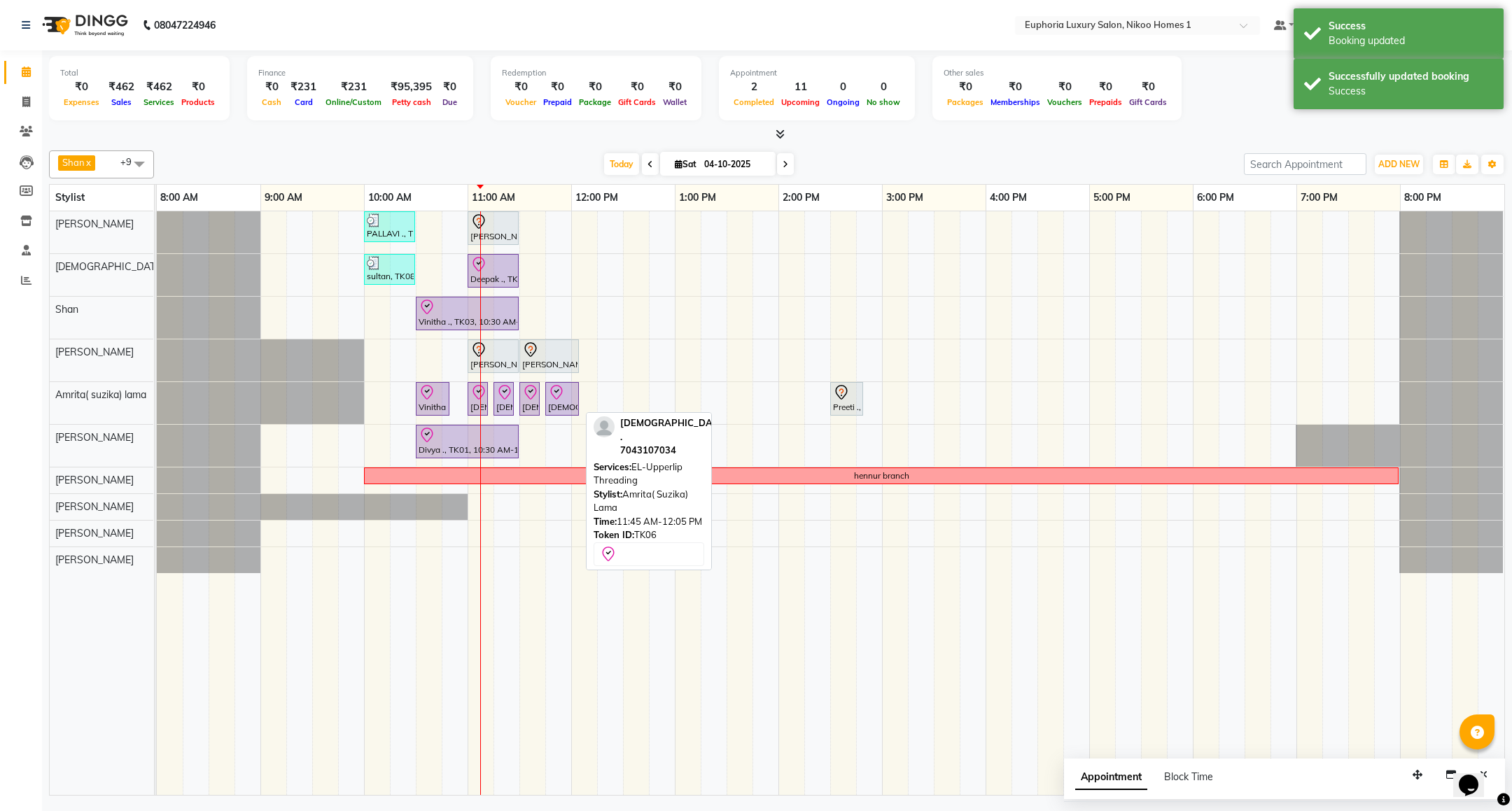
click at [555, 405] on div "SHIVLIKA ., TK06, 11:45 AM-12:05 PM, EL-Upperlip Threading" at bounding box center [562, 399] width 31 height 29
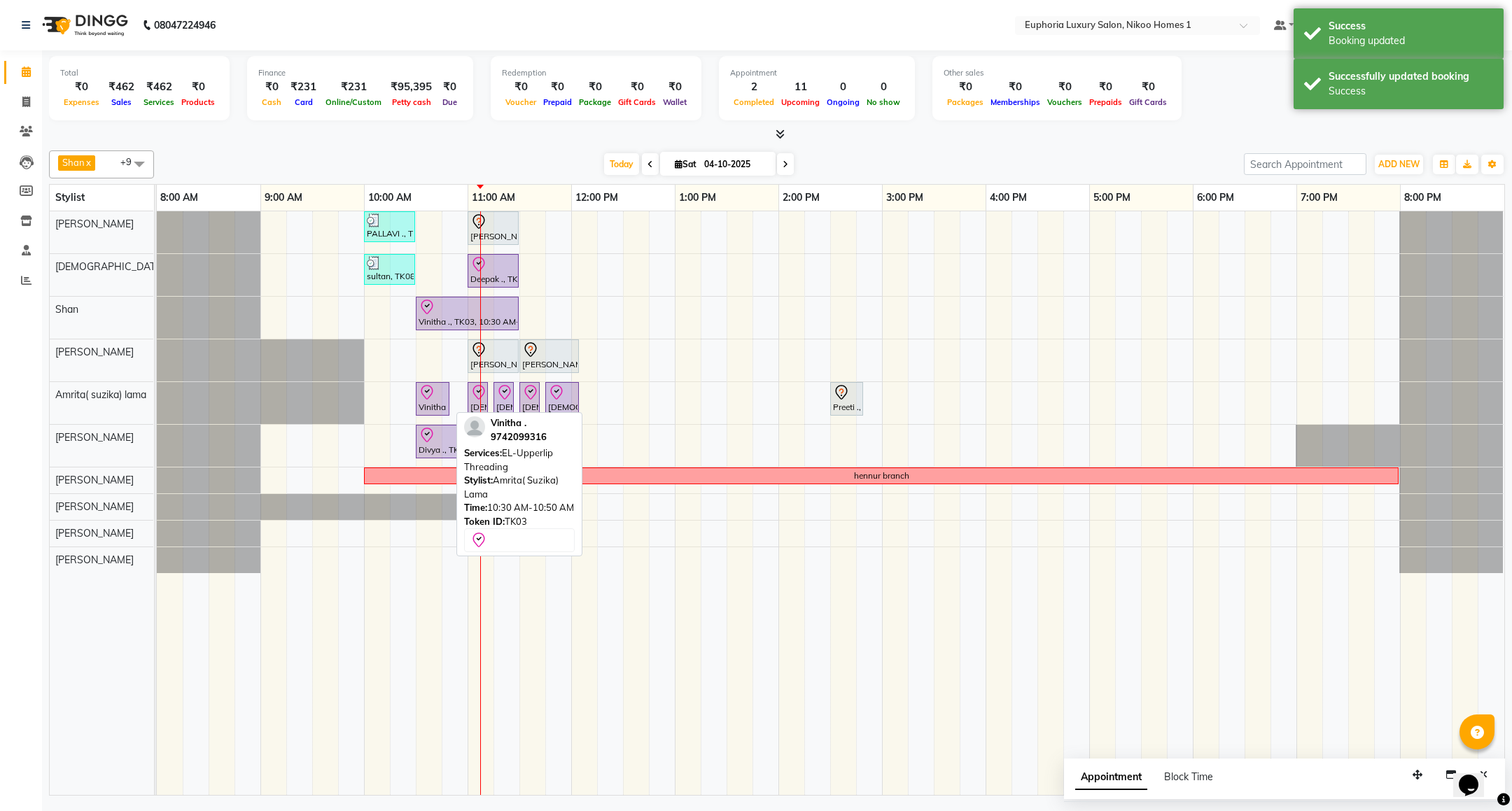
click at [425, 409] on div "Vinitha ., TK03, 10:30 AM-10:50 AM, EL-Upperlip Threading" at bounding box center [433, 399] width 31 height 29
select select "8"
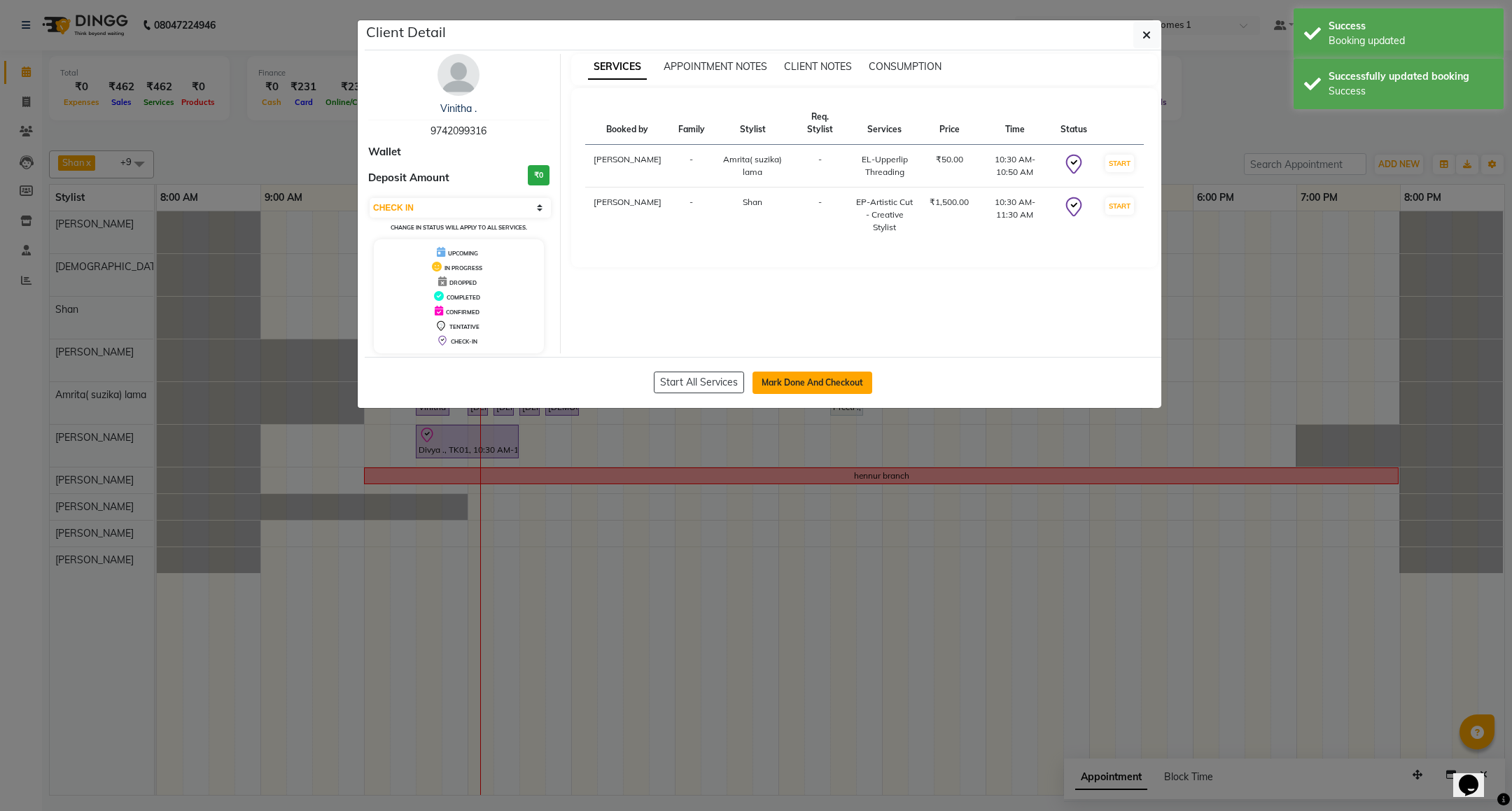
click at [796, 385] on button "Mark Done And Checkout" at bounding box center [812, 382] width 120 height 23
select select "7987"
select select "service"
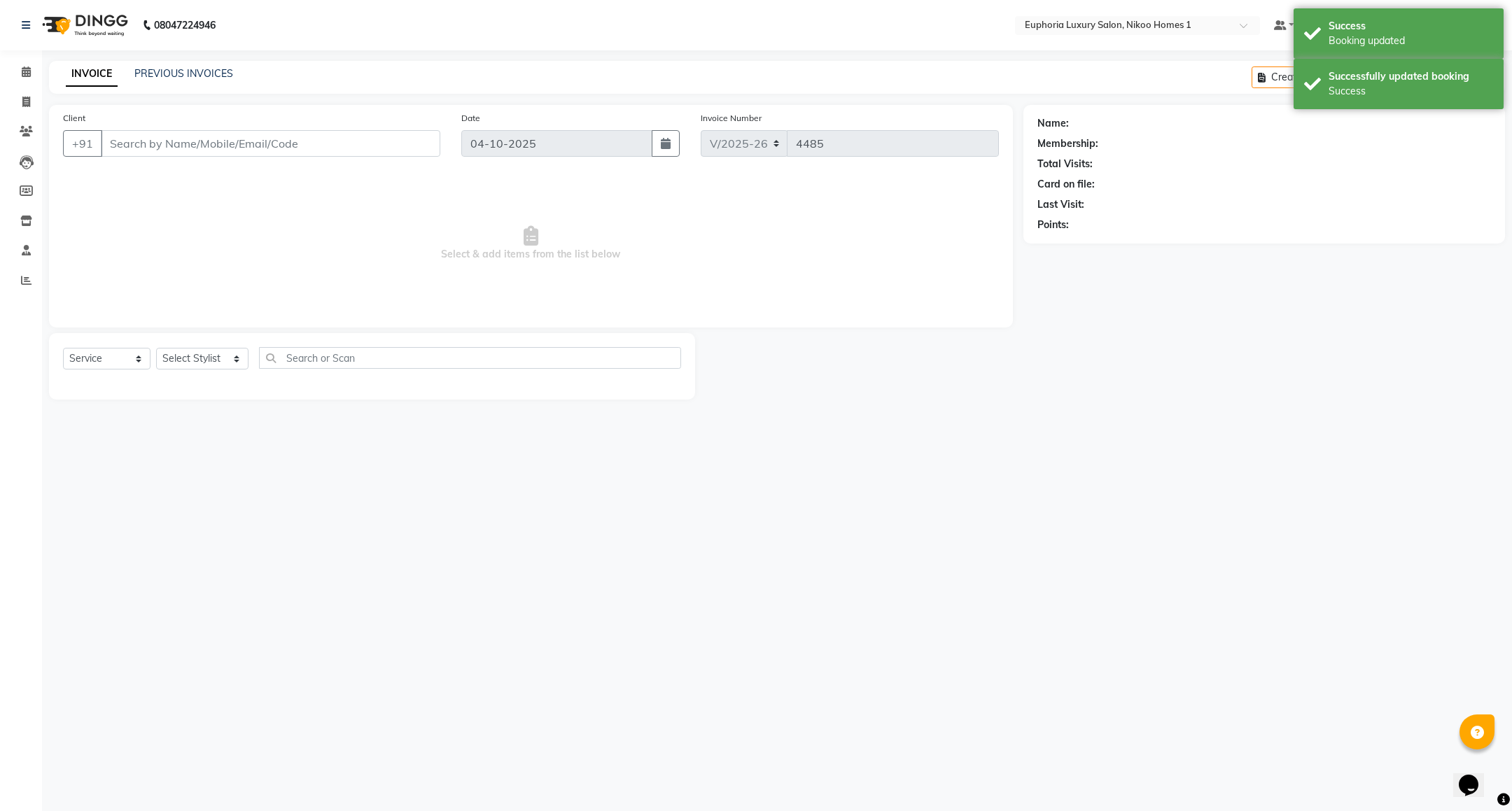
type input "97******16"
select select "74231"
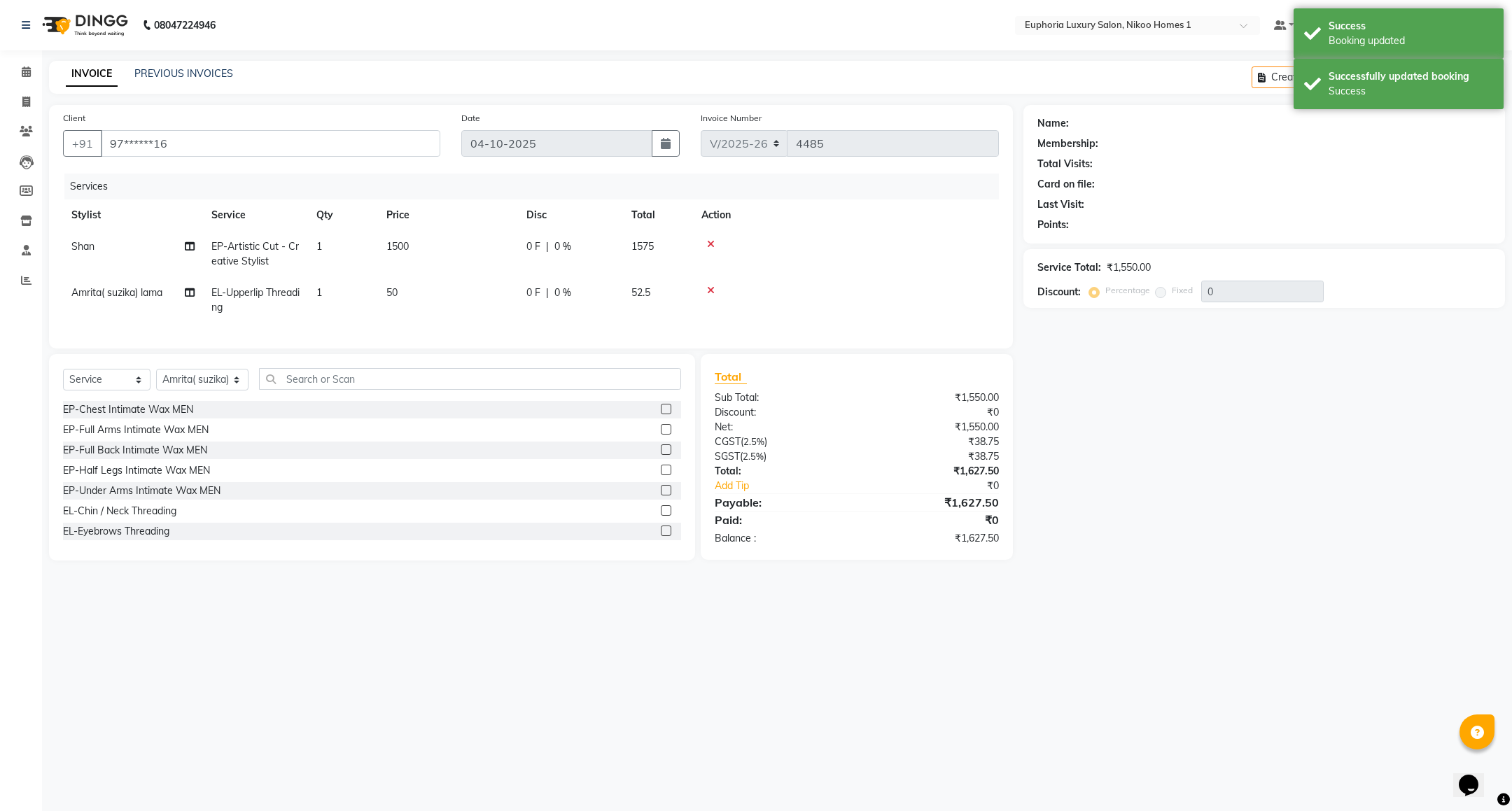
select select "1: Object"
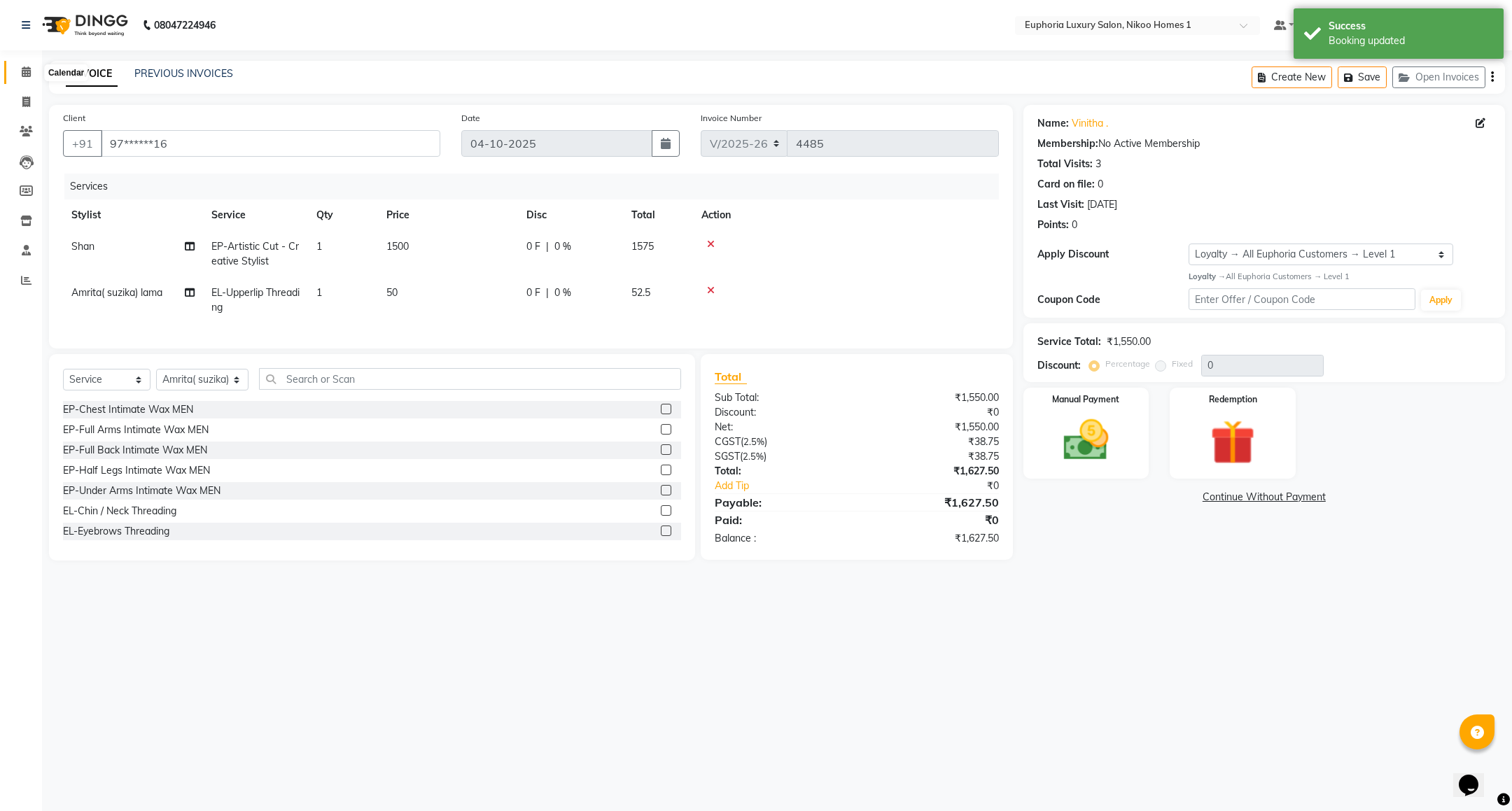
click at [26, 69] on icon at bounding box center [26, 71] width 9 height 10
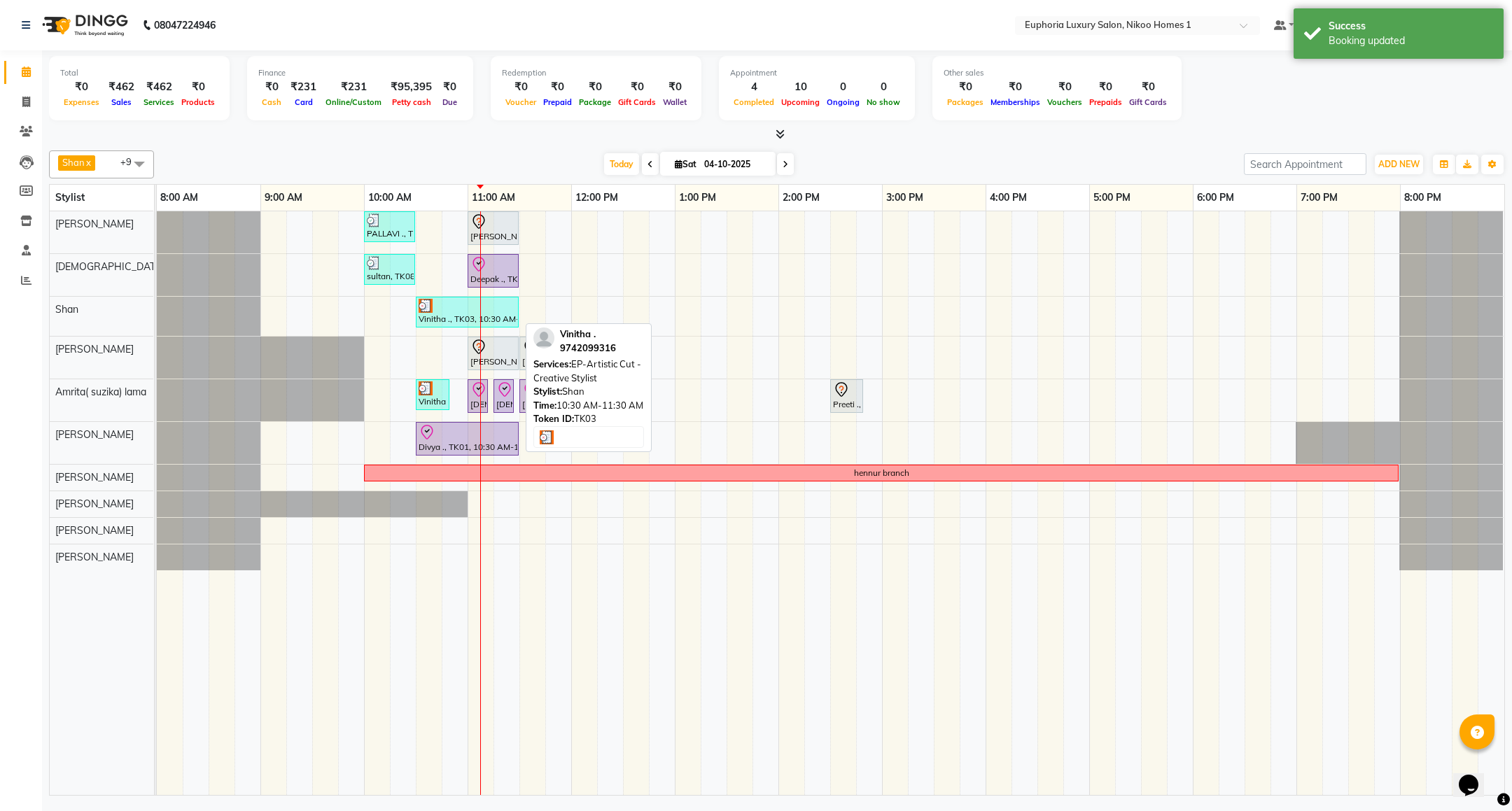
click at [441, 313] on div at bounding box center [467, 306] width 97 height 14
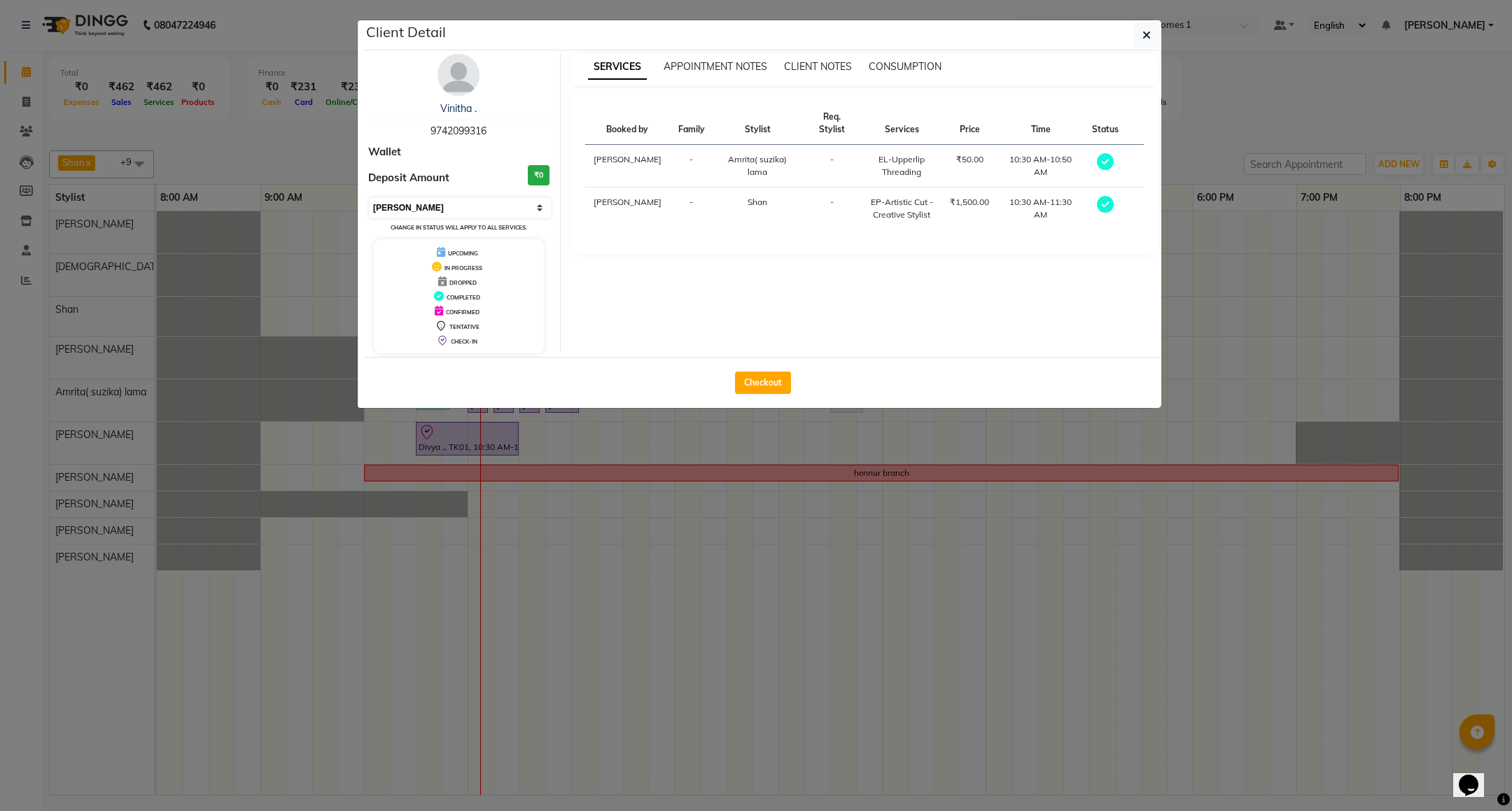
click at [425, 206] on select "Select MARK DONE UPCOMING" at bounding box center [460, 207] width 181 height 20
select select "5"
click at [370, 198] on select "Select MARK DONE UPCOMING" at bounding box center [460, 207] width 181 height 20
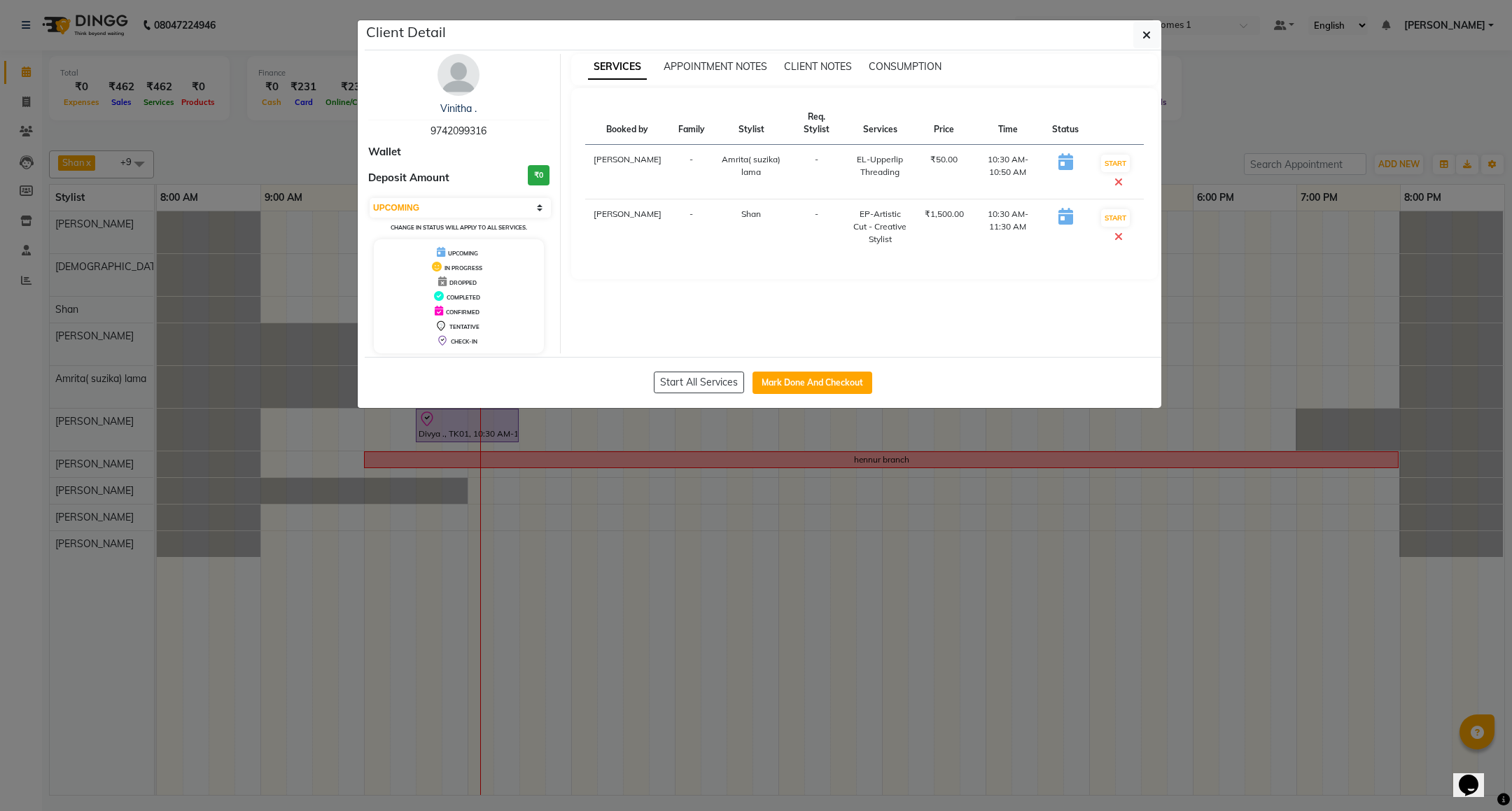
click at [1149, 31] on icon "button" at bounding box center [1147, 34] width 9 height 11
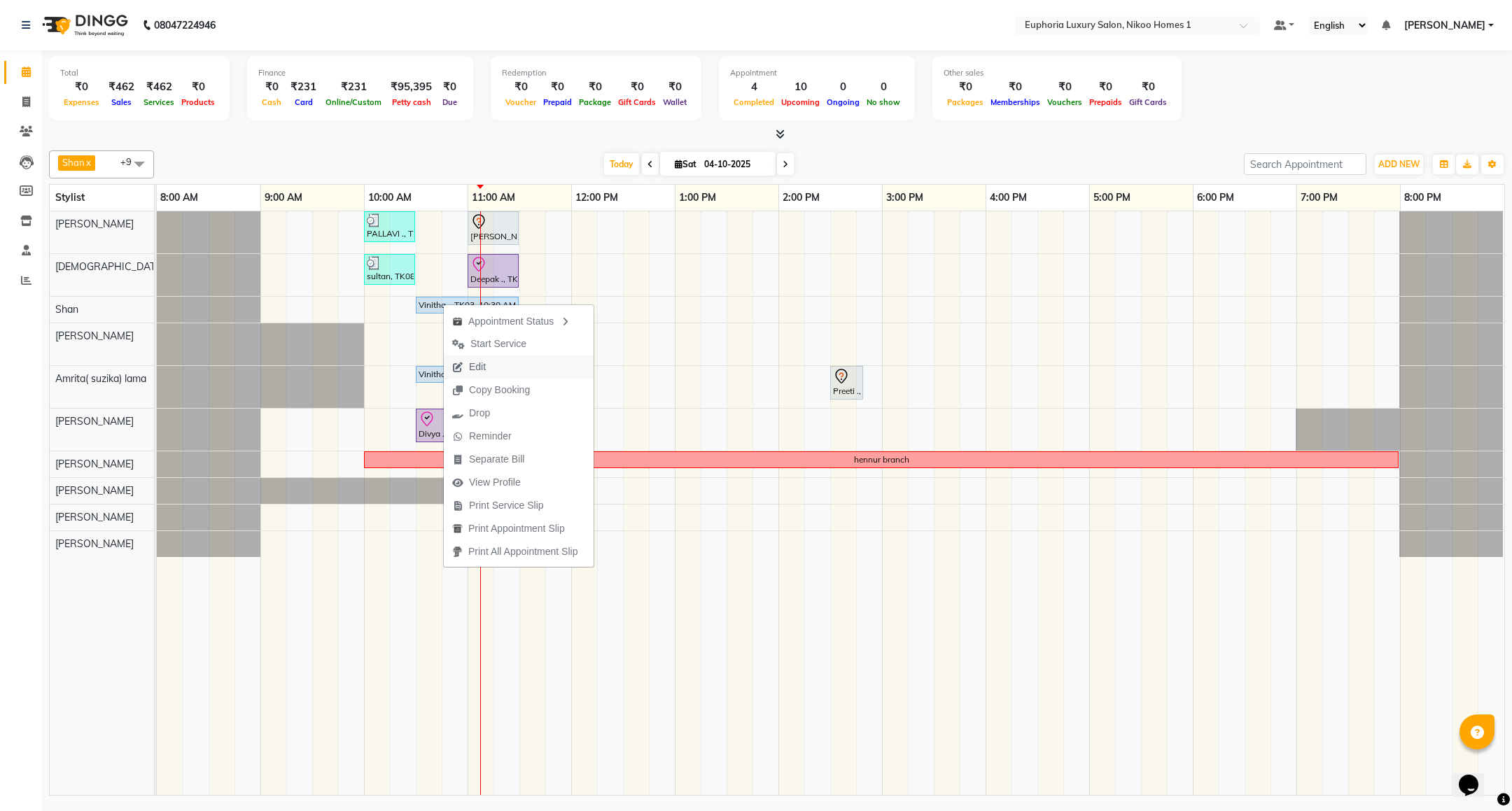
click at [465, 357] on span "Edit" at bounding box center [468, 367] width 50 height 23
select select "tentative"
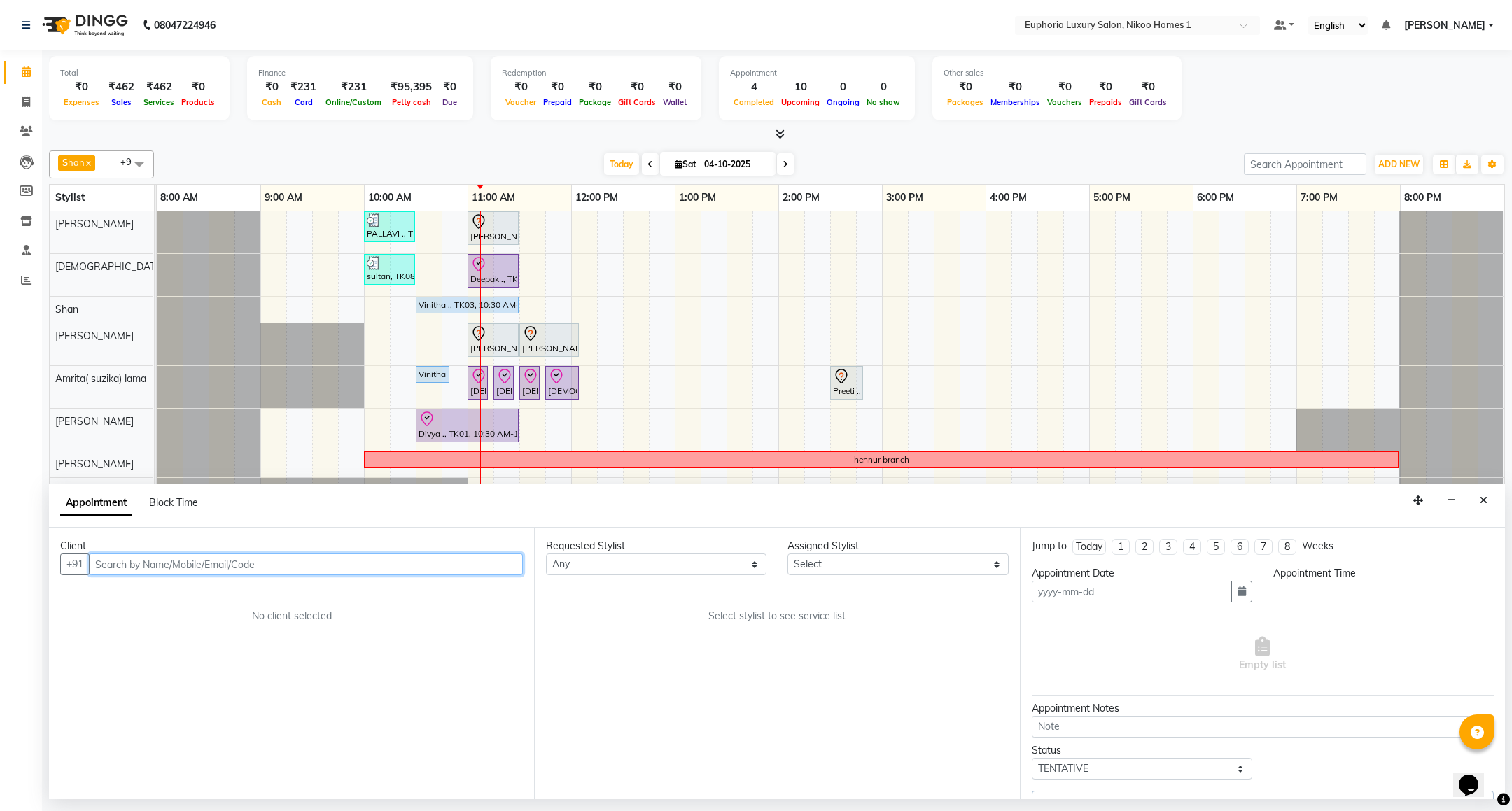
type input "04-10-2025"
select select "upcoming"
select select "92628"
select select "630"
select select "4025"
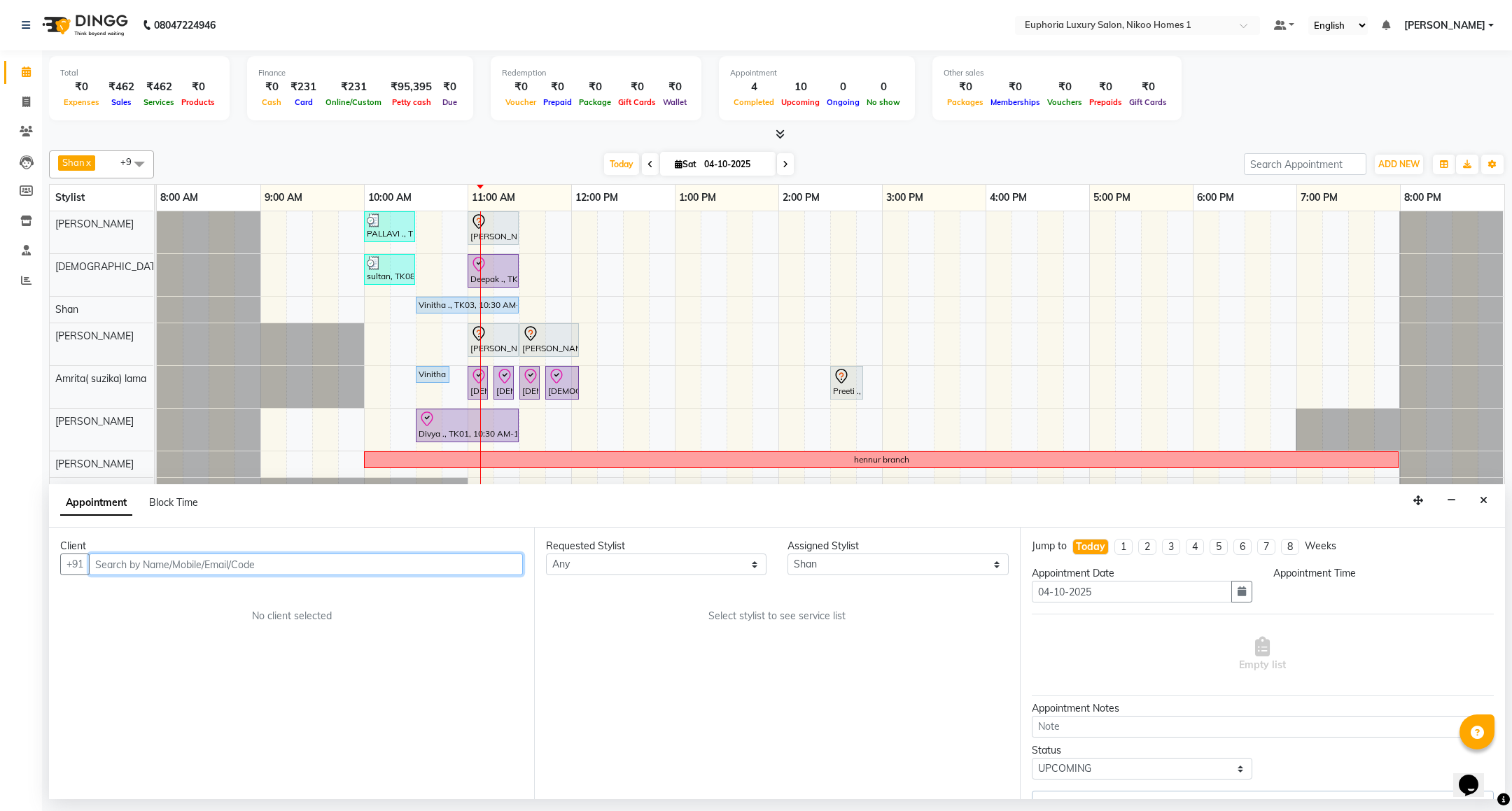
select select "4025"
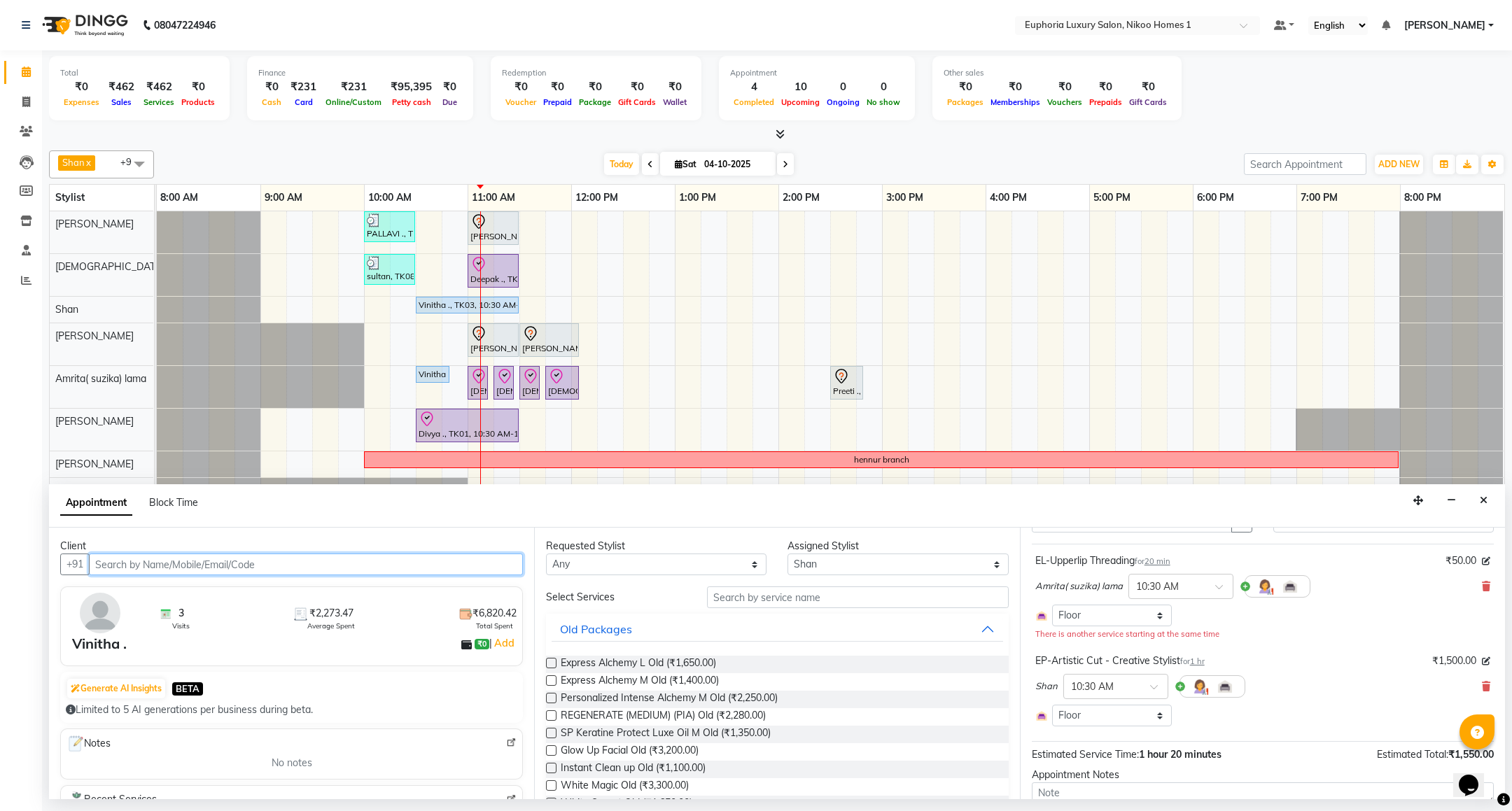
scroll to position [105, 0]
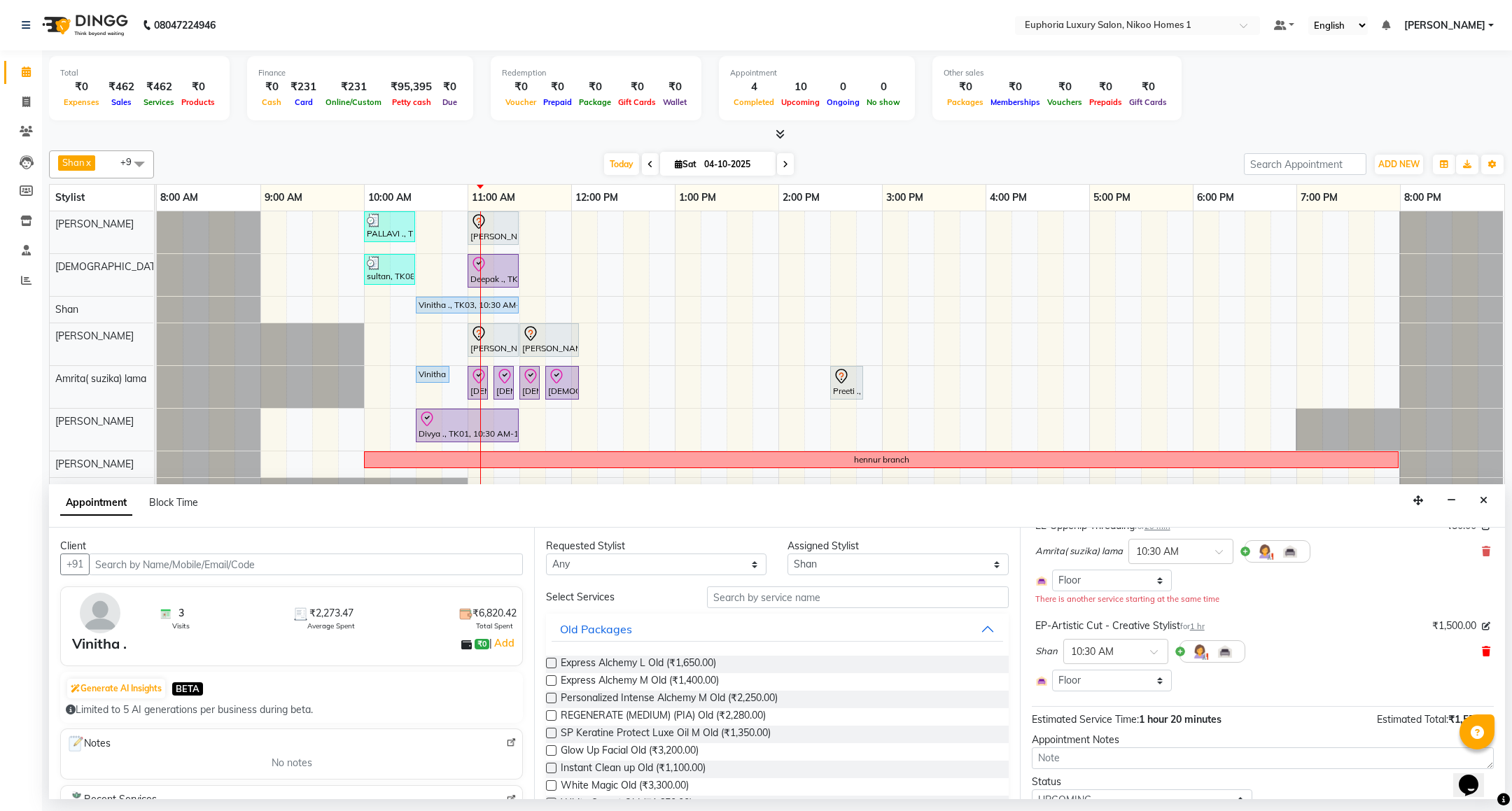
click at [1482, 647] on span at bounding box center [1486, 652] width 9 height 15
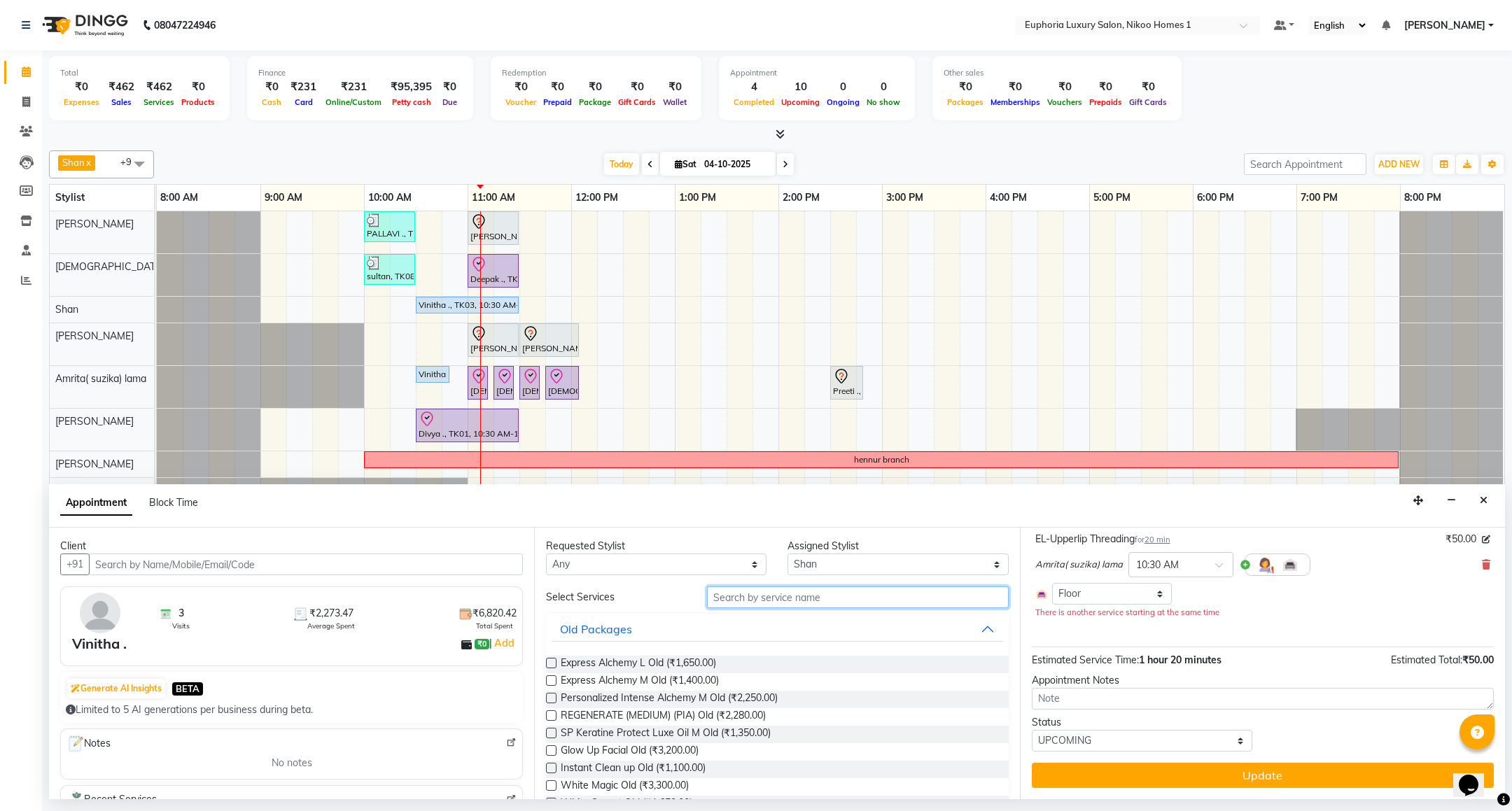
click at [794, 593] on input "text" at bounding box center [857, 597] width 301 height 22
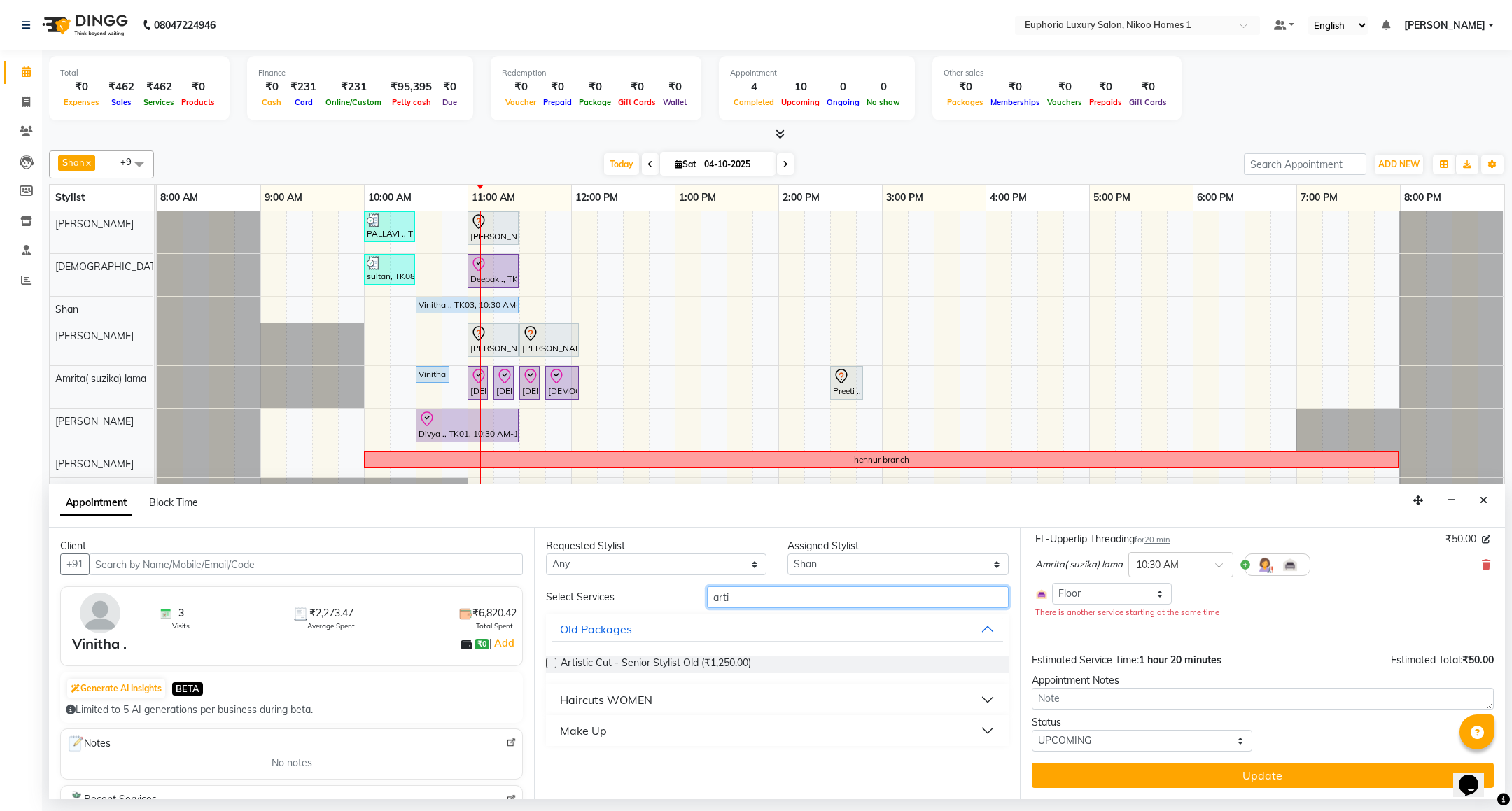
type input "arti"
click at [620, 702] on div "Haircuts WOMEN" at bounding box center [606, 699] width 93 height 17
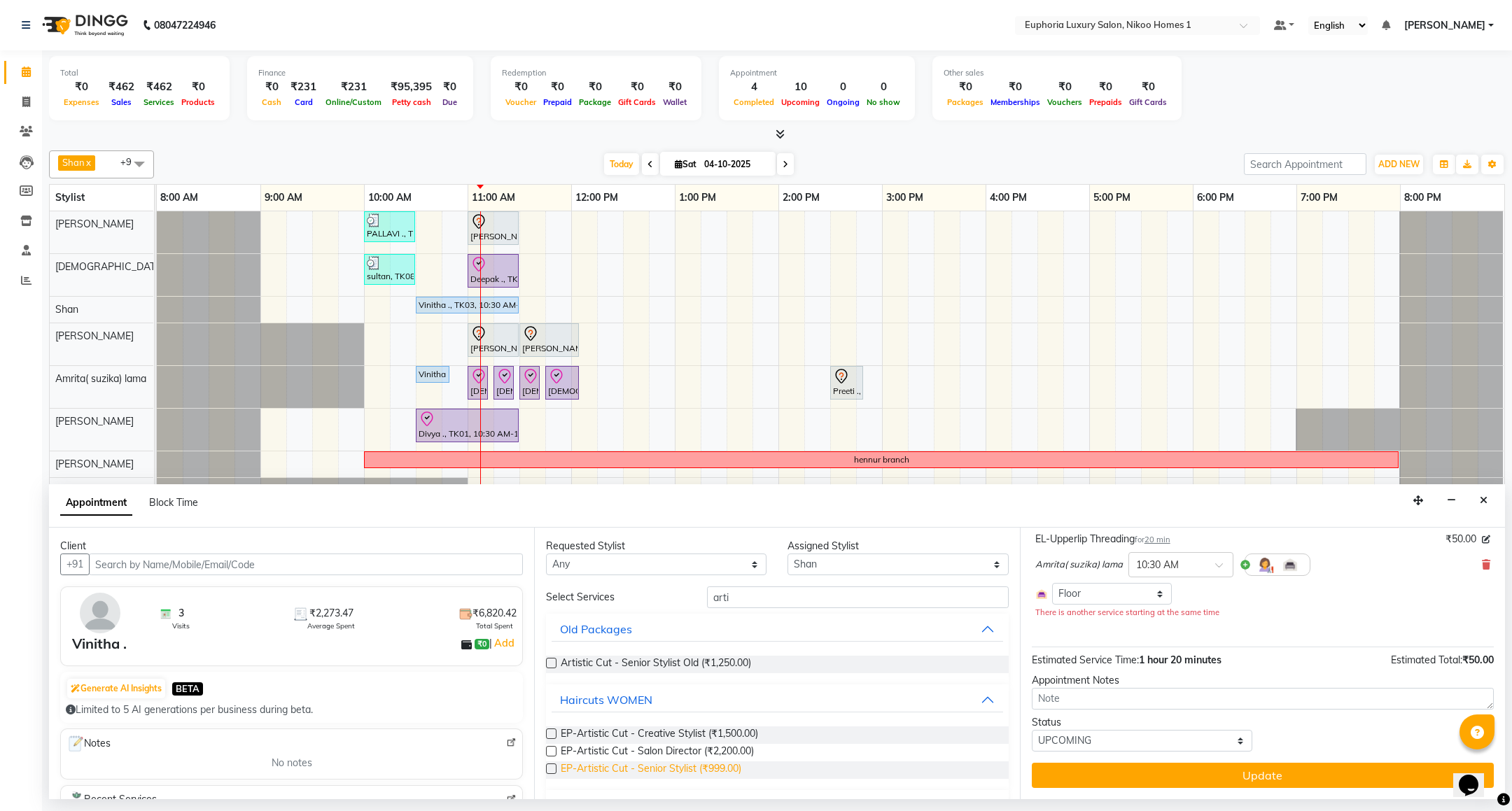
click at [700, 769] on span "EP-Artistic Cut - Senior Stylist (₹999.00)" at bounding box center [651, 770] width 181 height 18
checkbox input "false"
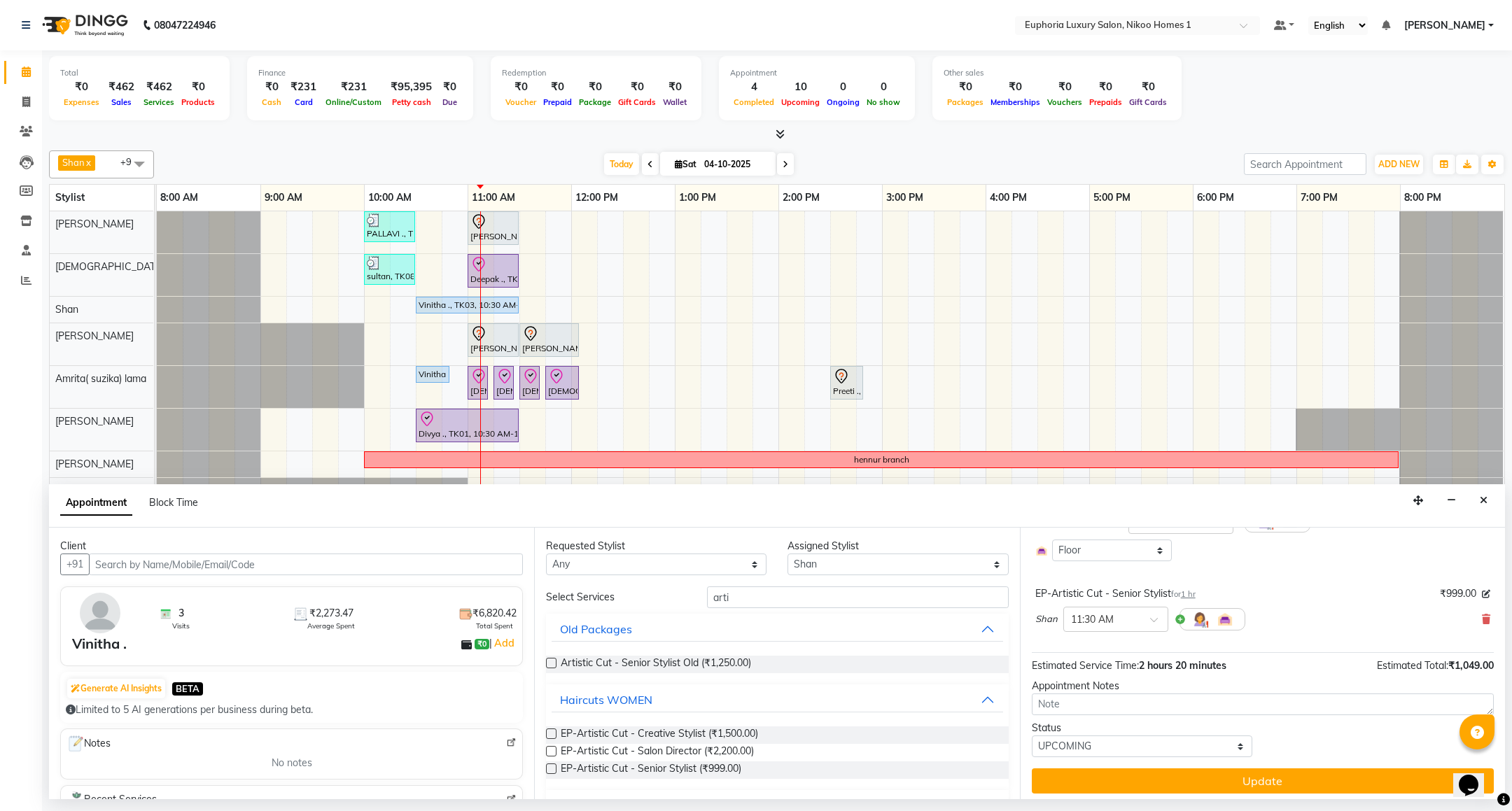
scroll to position [143, 0]
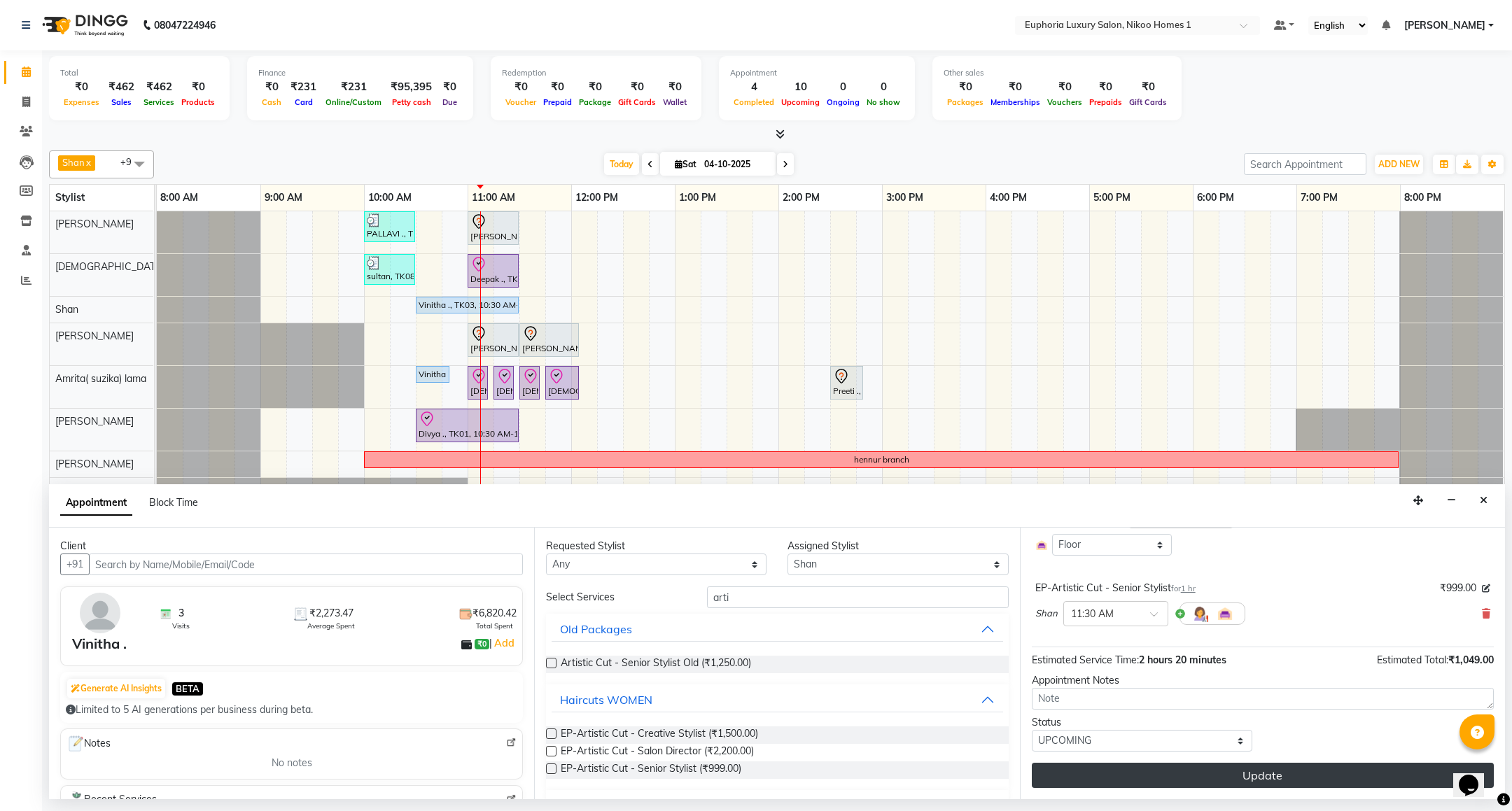
click at [1154, 768] on button "Update" at bounding box center [1262, 775] width 462 height 26
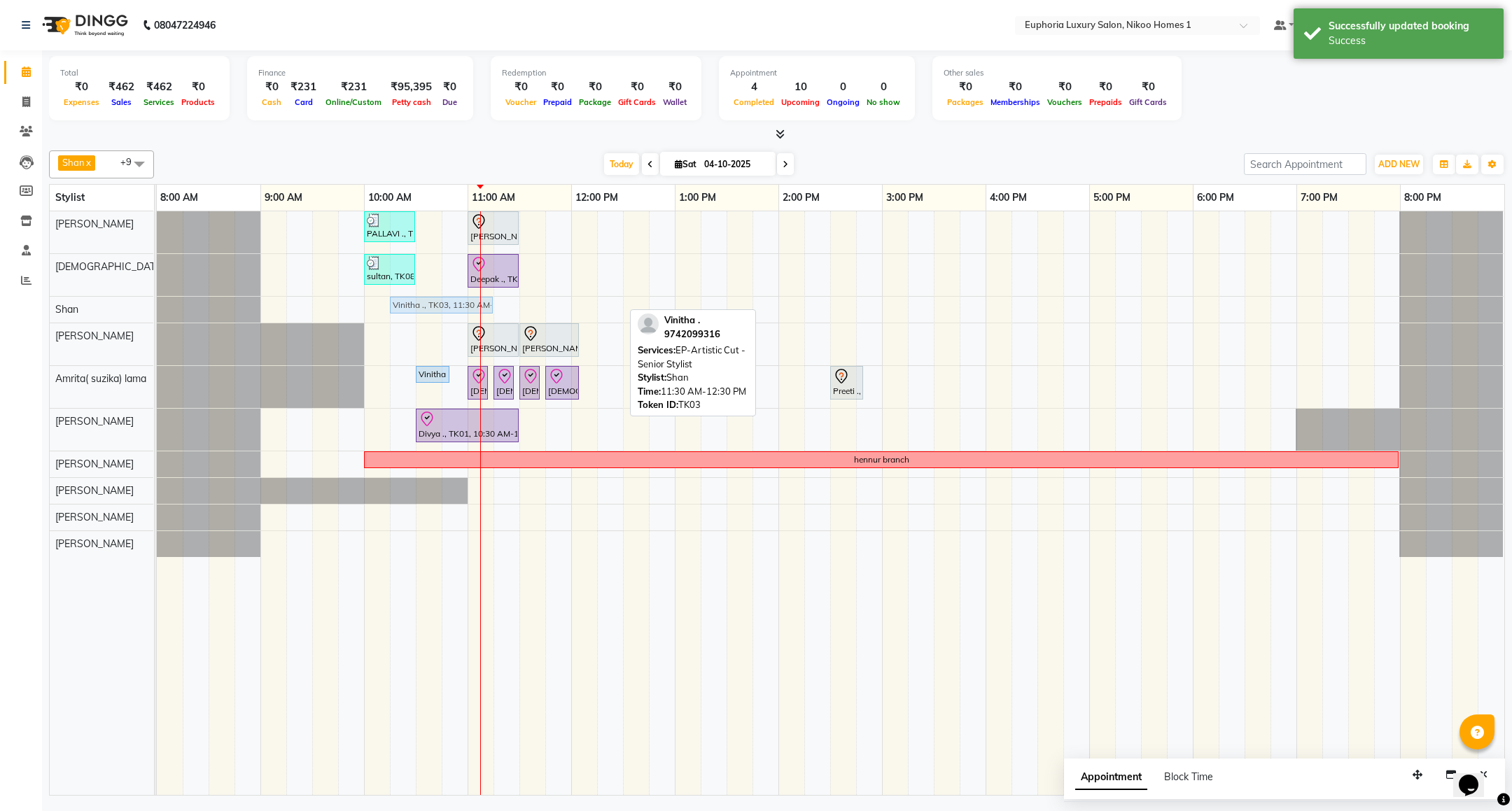
drag, startPoint x: 525, startPoint y: 305, endPoint x: 387, endPoint y: 314, distance: 138.3
click at [387, 314] on div "PALLAVI ., TK07, 10:00 AM-10:30 AM, EL-Kid Cut (Below 8 Yrs) BOY Rachit ., TK02…" at bounding box center [830, 503] width 1348 height 583
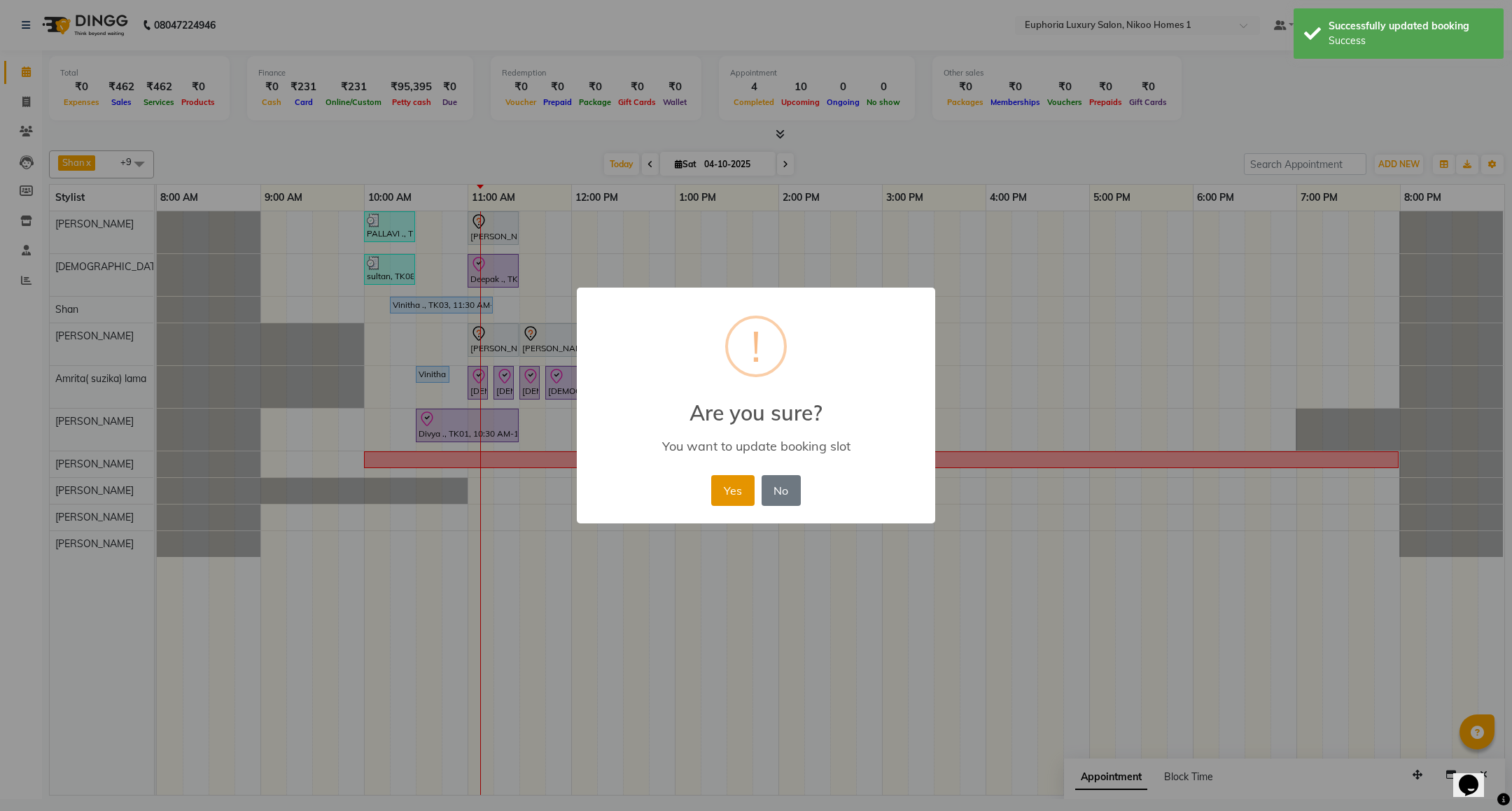
click at [727, 492] on button "Yes" at bounding box center [733, 490] width 43 height 31
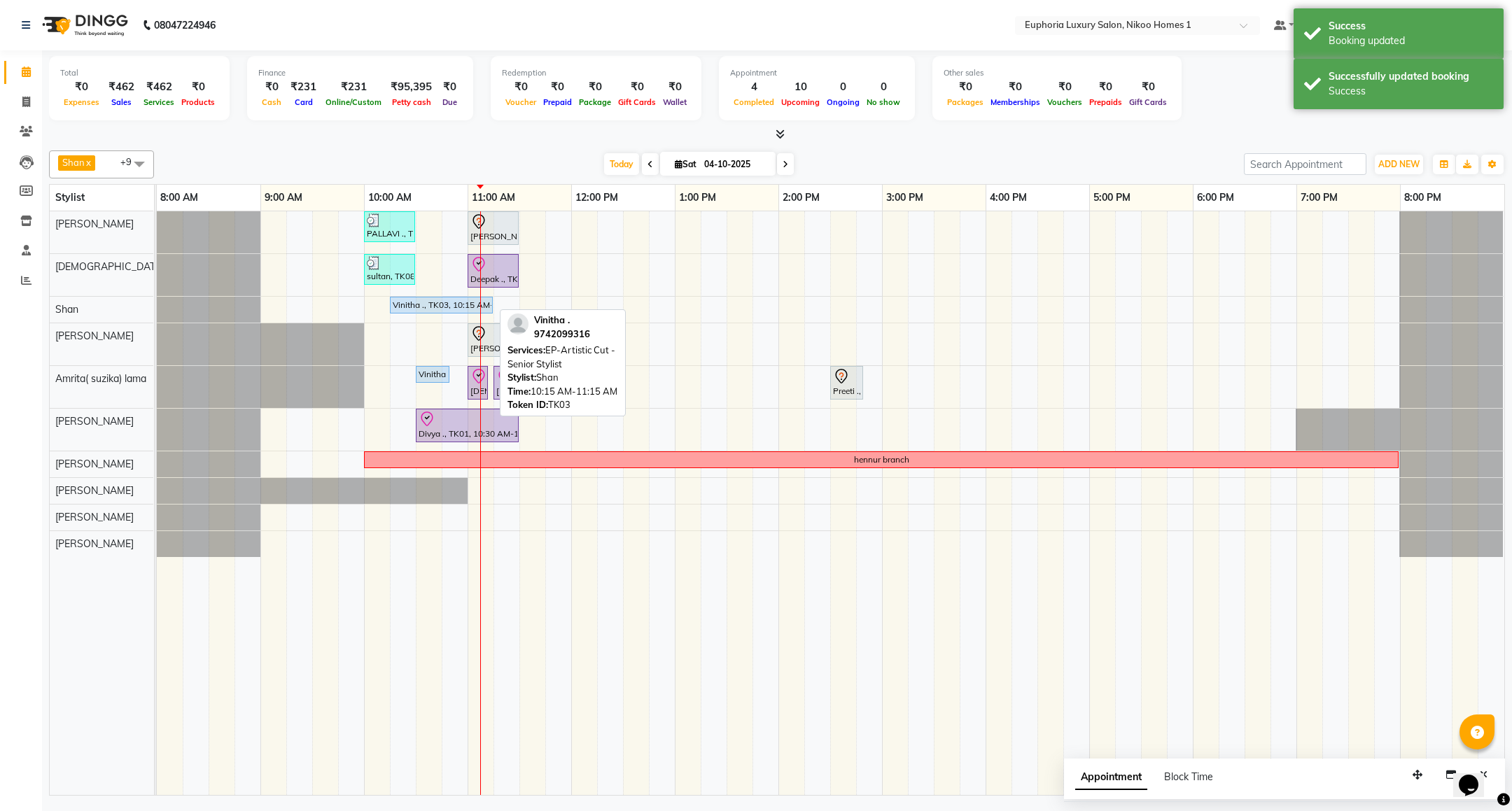
click at [452, 309] on div "Vinitha ., TK03, 10:15 AM-11:15 AM, EP-Artistic Cut - Senior Stylist" at bounding box center [441, 305] width 100 height 12
select select "5"
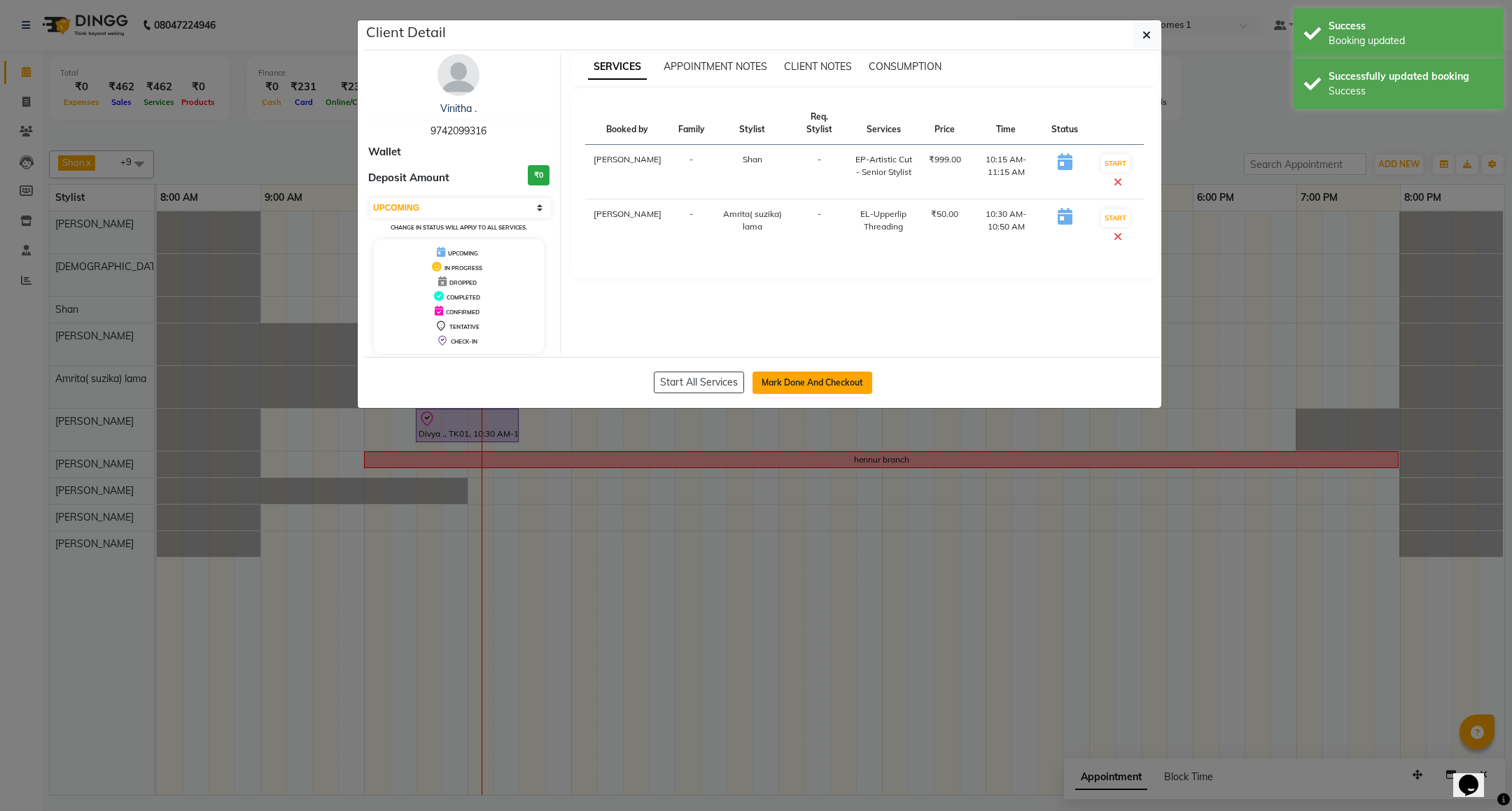
click at [802, 393] on button "Mark Done And Checkout" at bounding box center [812, 382] width 120 height 23
select select "7987"
select select "service"
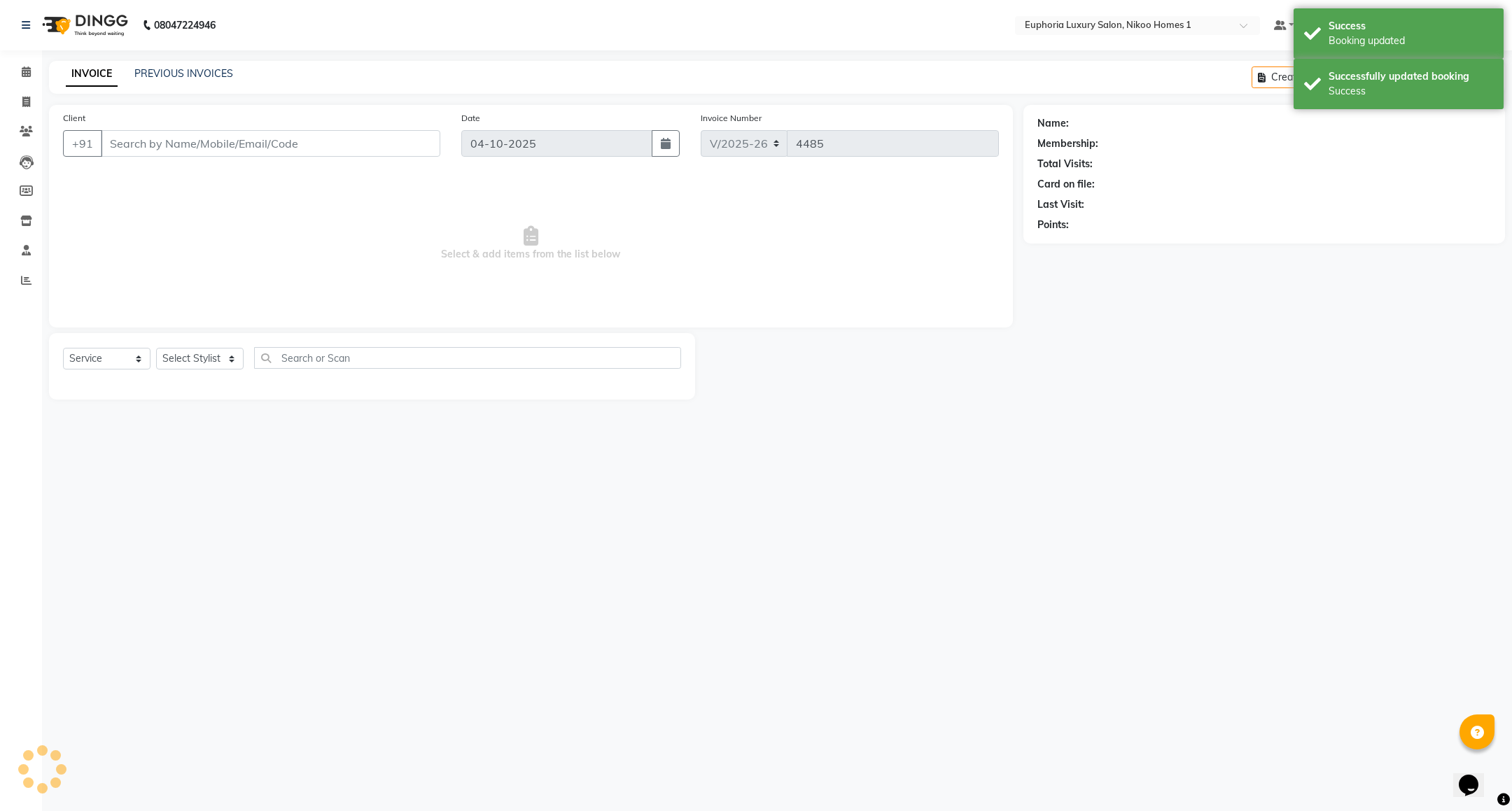
type input "97******16"
select select "92628"
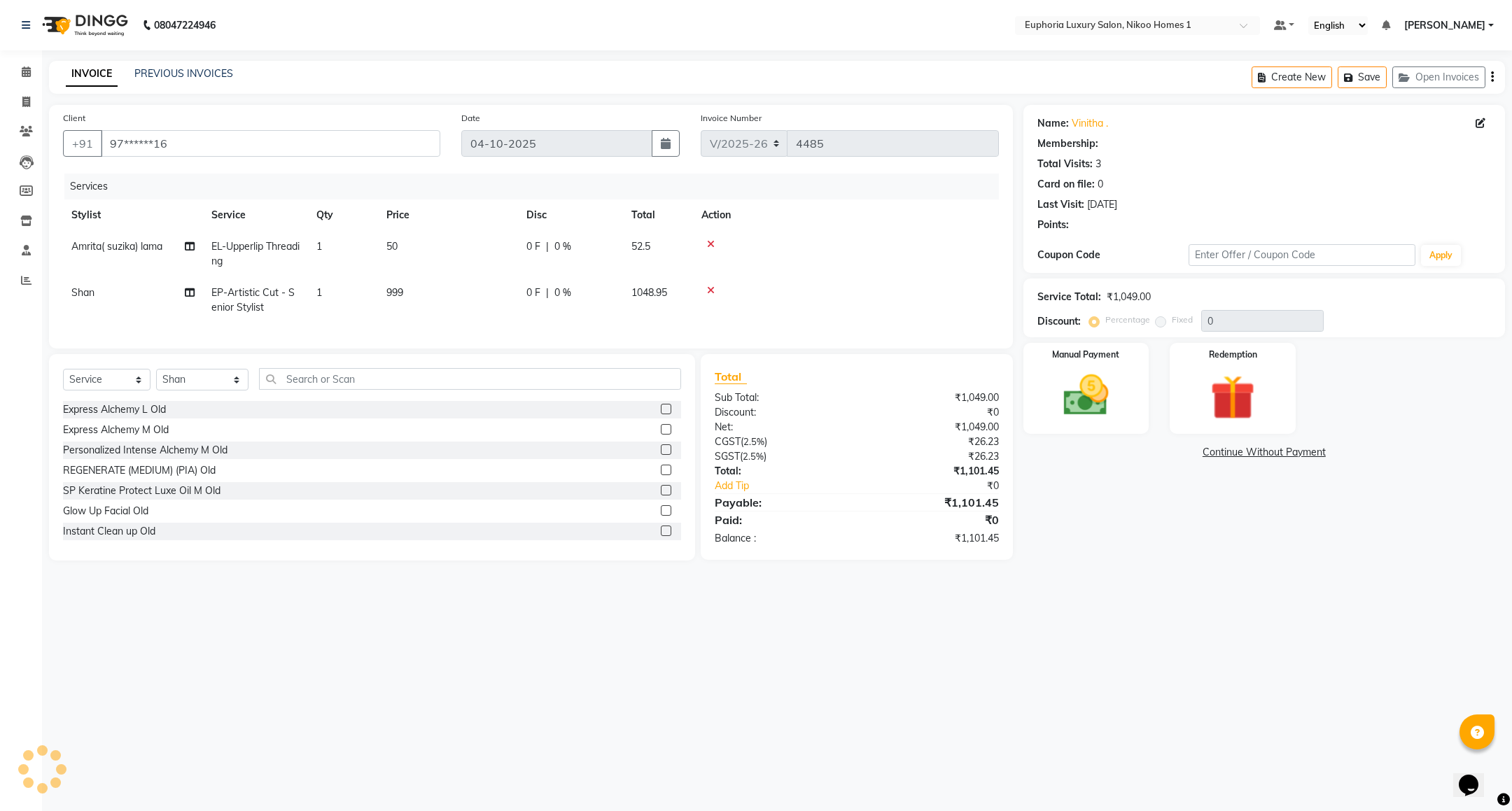
select select "1: Object"
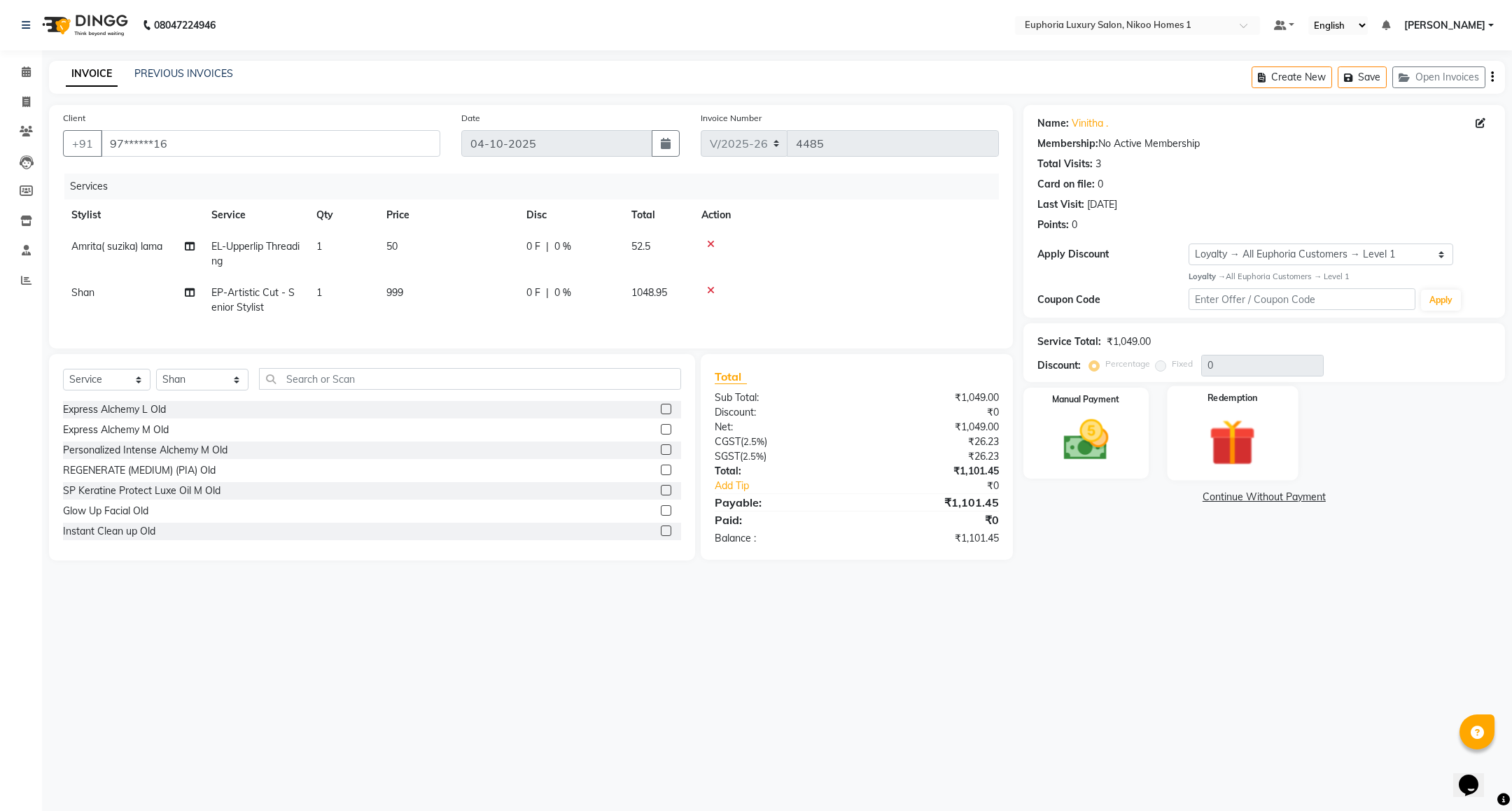
click at [1233, 397] on label "Redemption" at bounding box center [1233, 398] width 50 height 13
click at [1087, 429] on img at bounding box center [1086, 441] width 77 height 54
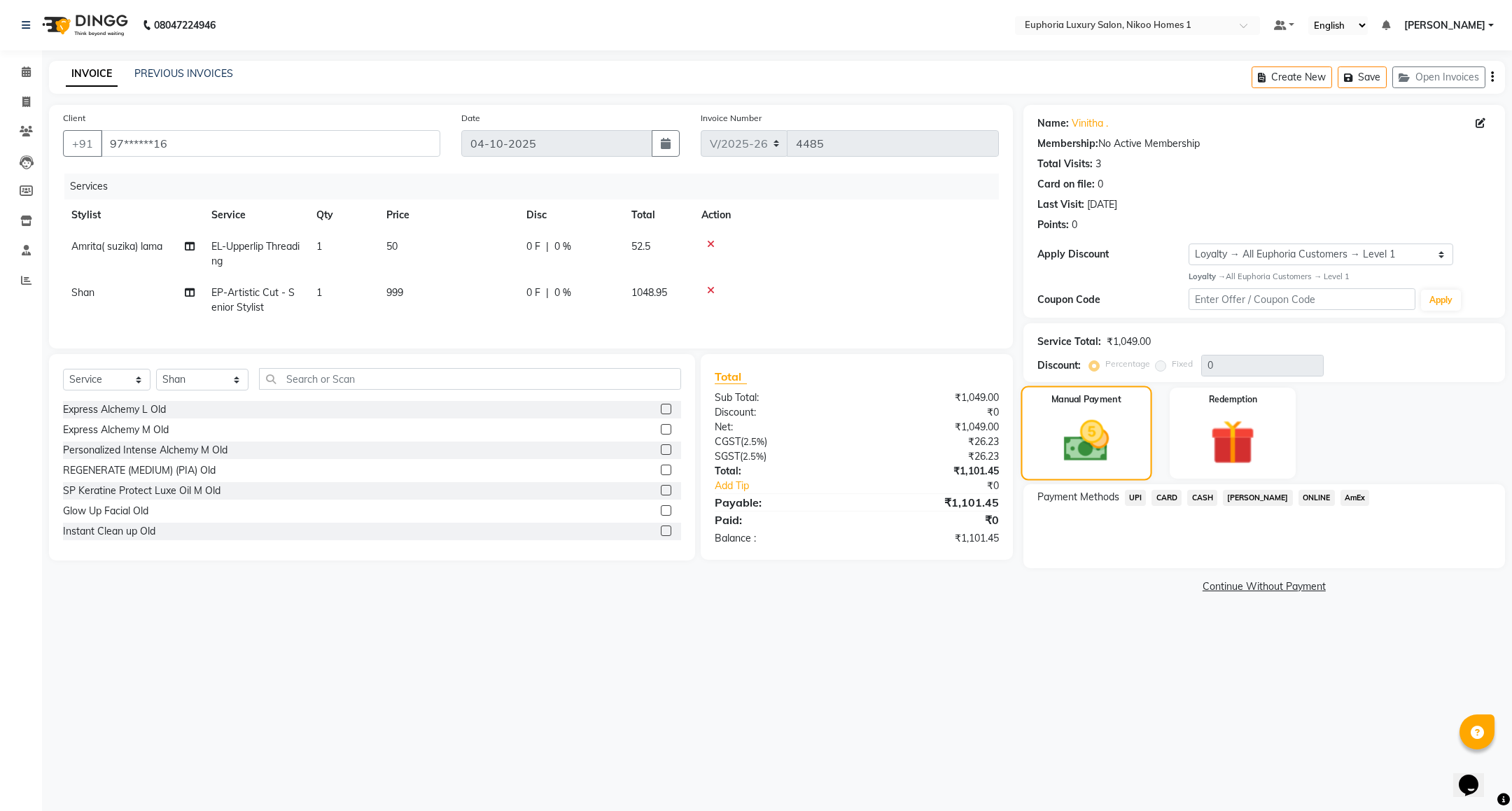
click at [1100, 462] on img at bounding box center [1087, 441] width 74 height 53
click at [1137, 506] on span "UPI" at bounding box center [1136, 498] width 22 height 16
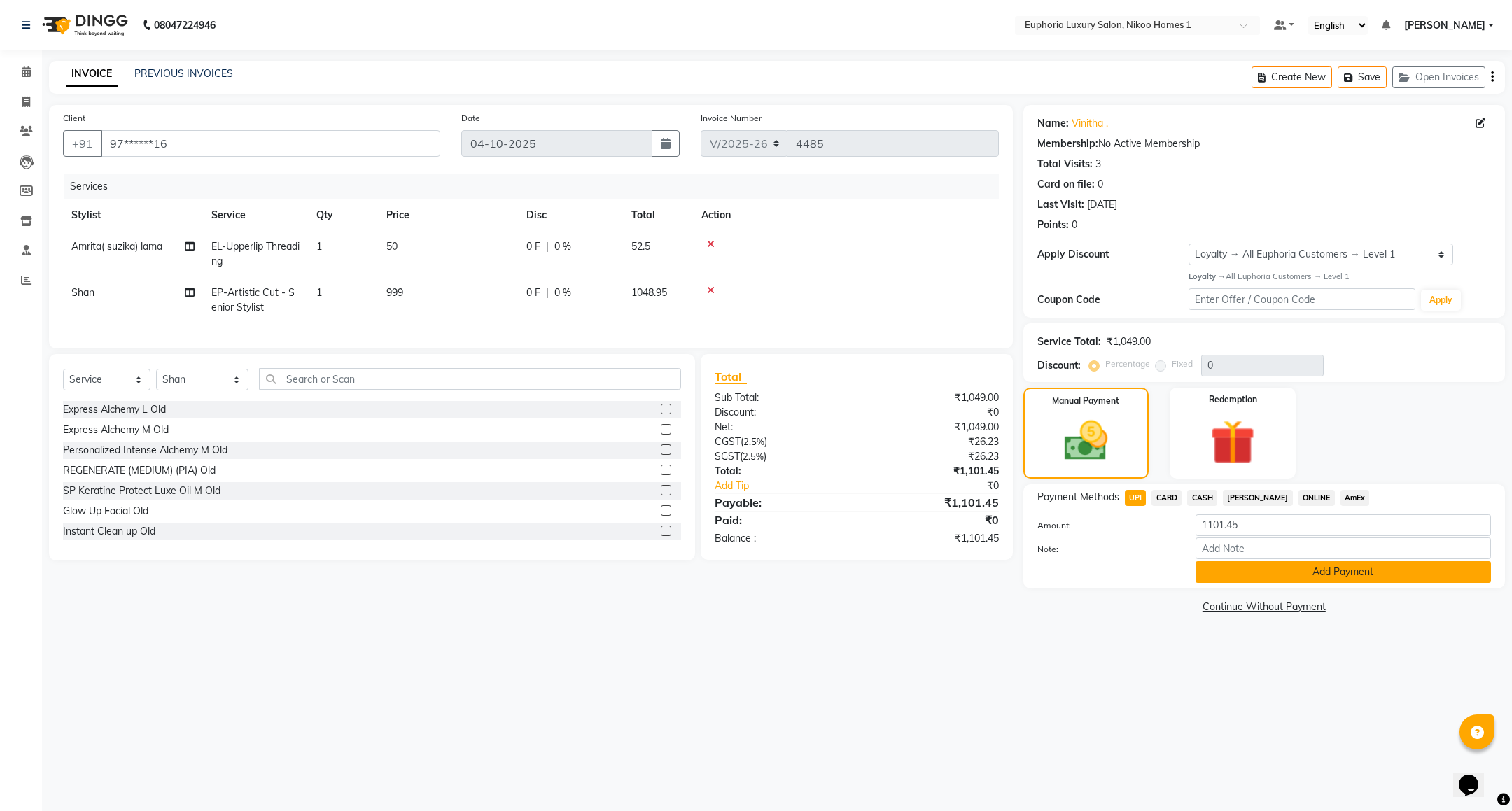
click at [1246, 574] on button "Add Payment" at bounding box center [1343, 572] width 296 height 22
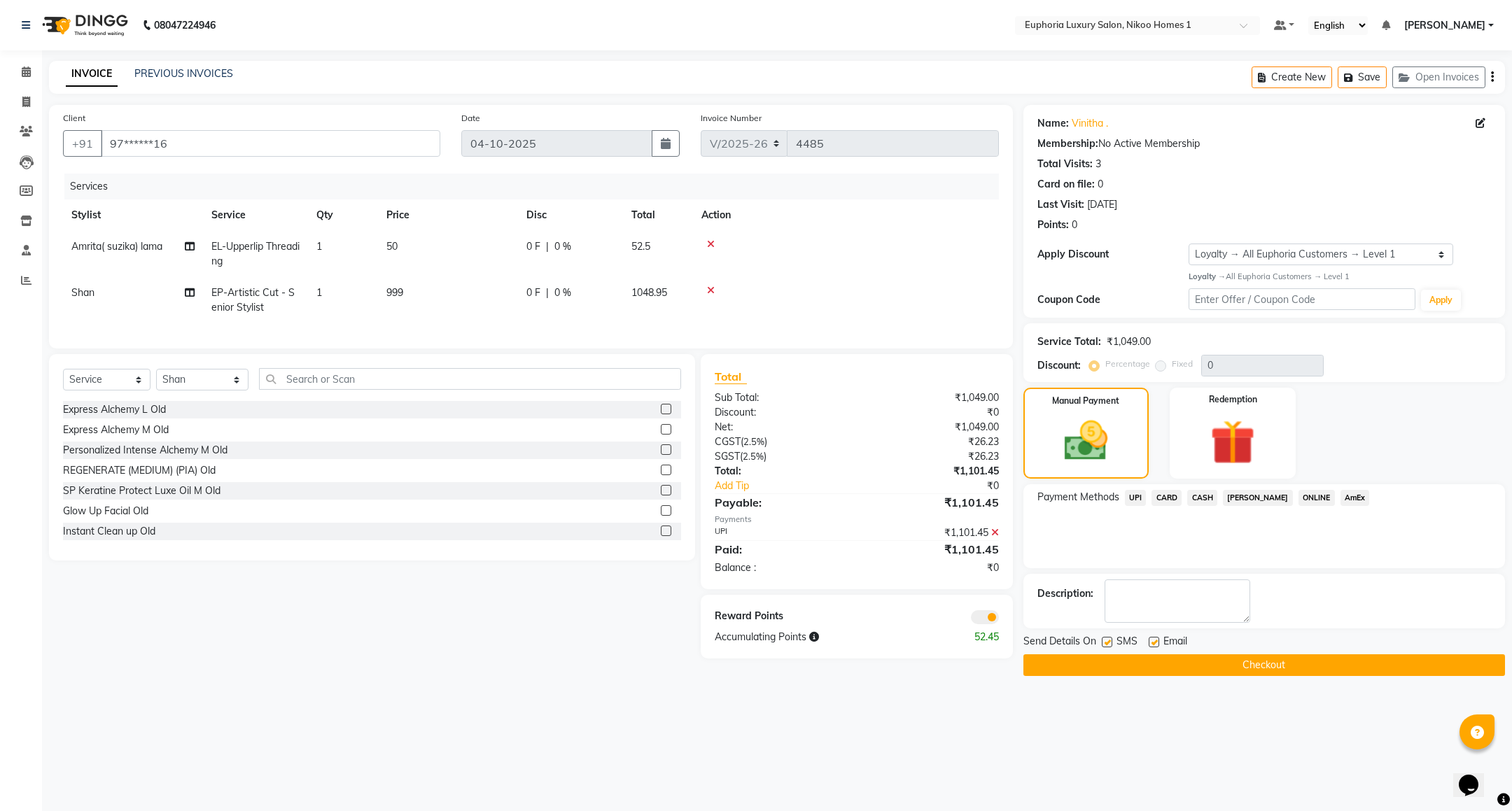
click at [1163, 672] on button "Checkout" at bounding box center [1265, 665] width 482 height 22
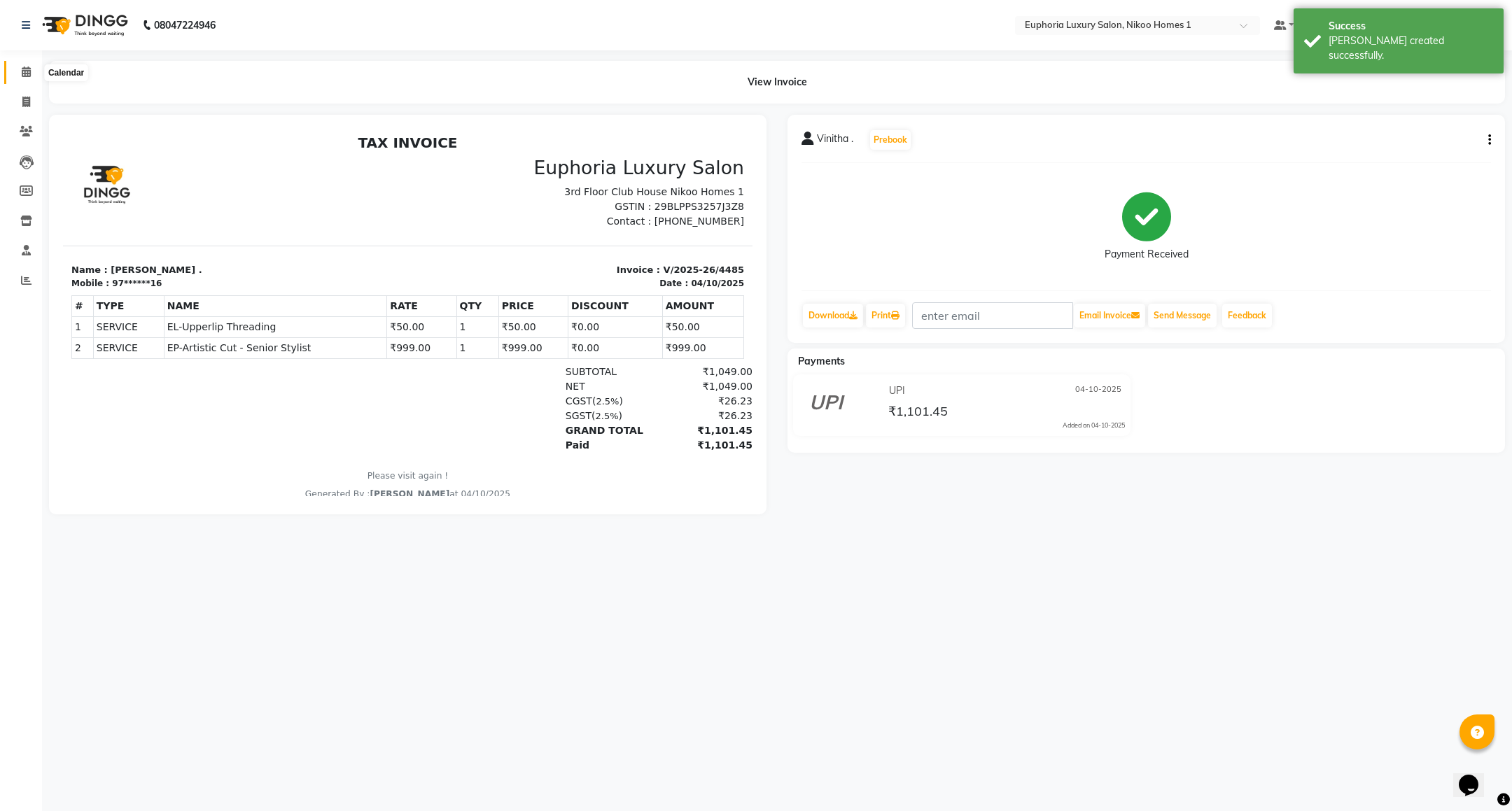
click at [22, 77] on icon at bounding box center [26, 71] width 9 height 10
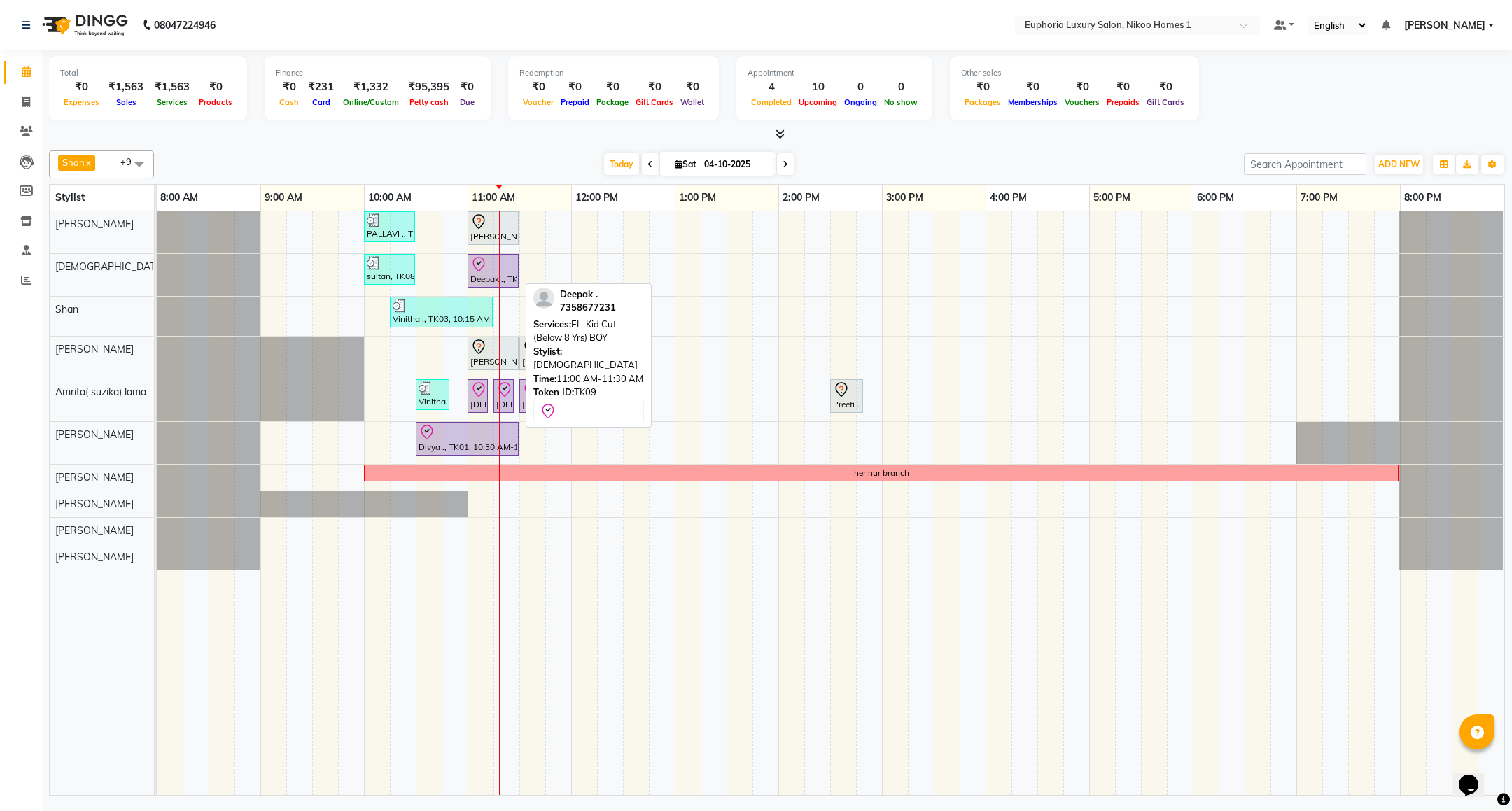
click at [490, 268] on div at bounding box center [493, 264] width 45 height 17
select select "8"
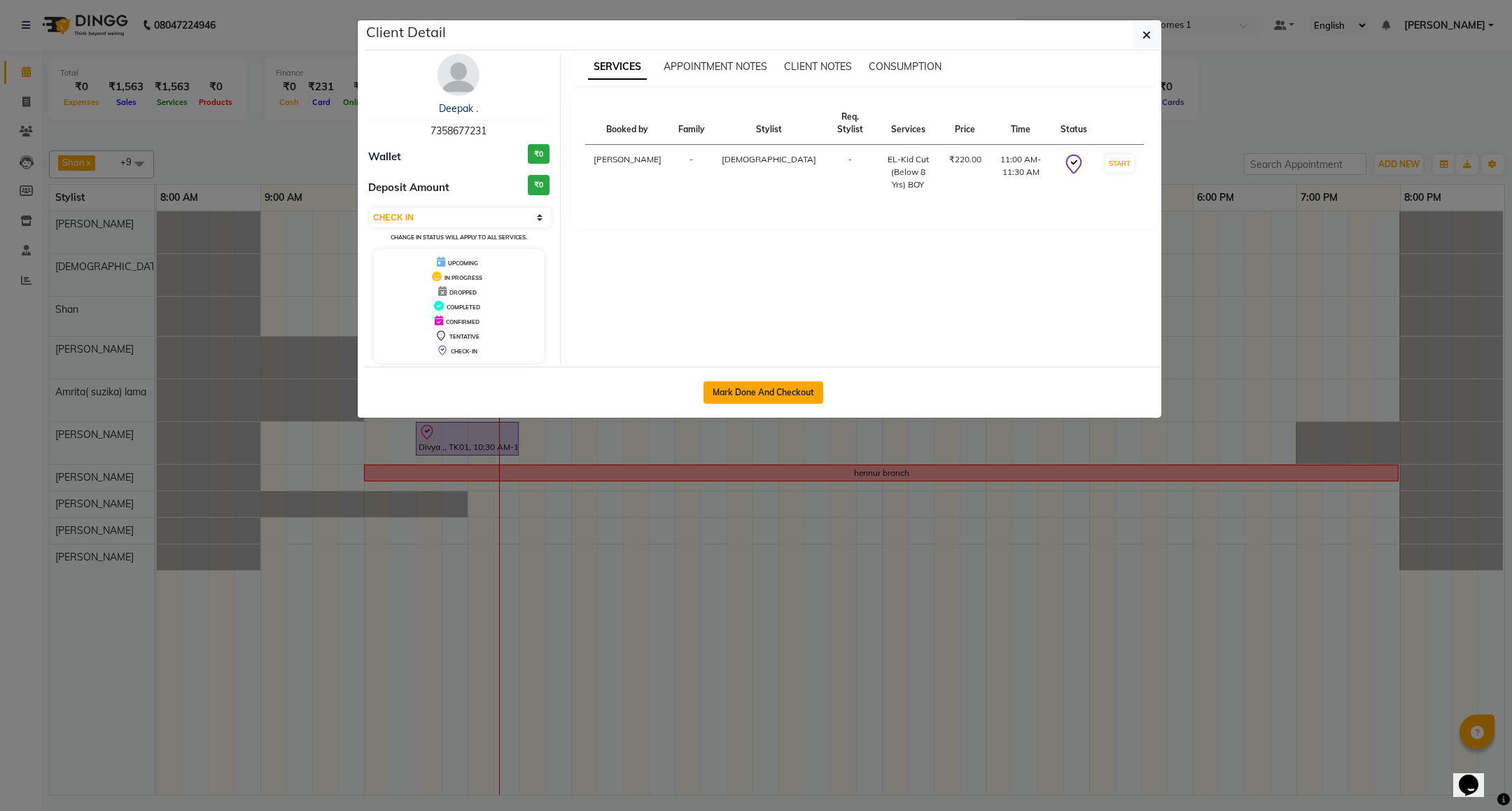
click at [750, 395] on button "Mark Done And Checkout" at bounding box center [763, 392] width 120 height 23
select select "7987"
select select "service"
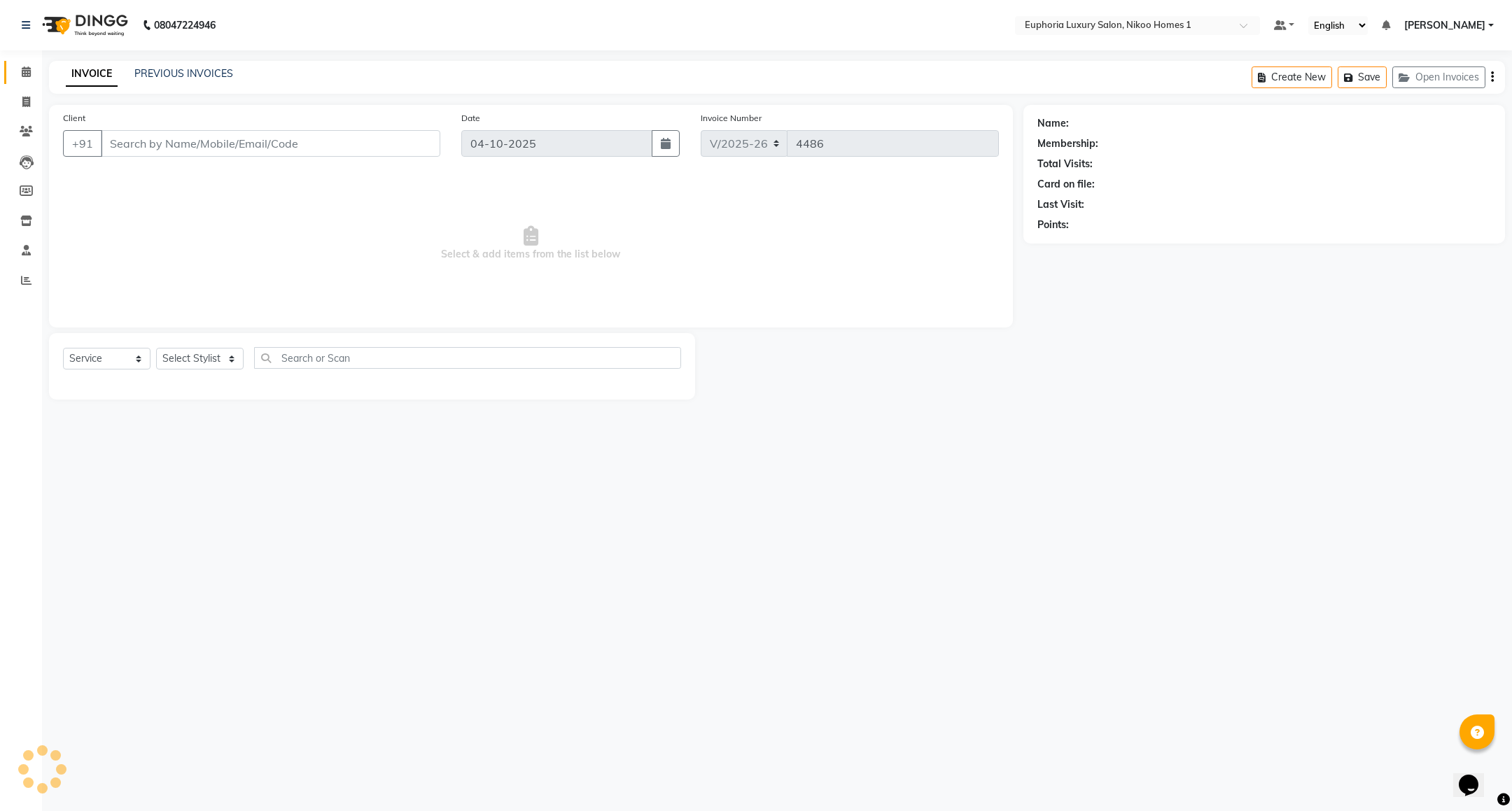
type input "73******31"
select select "85373"
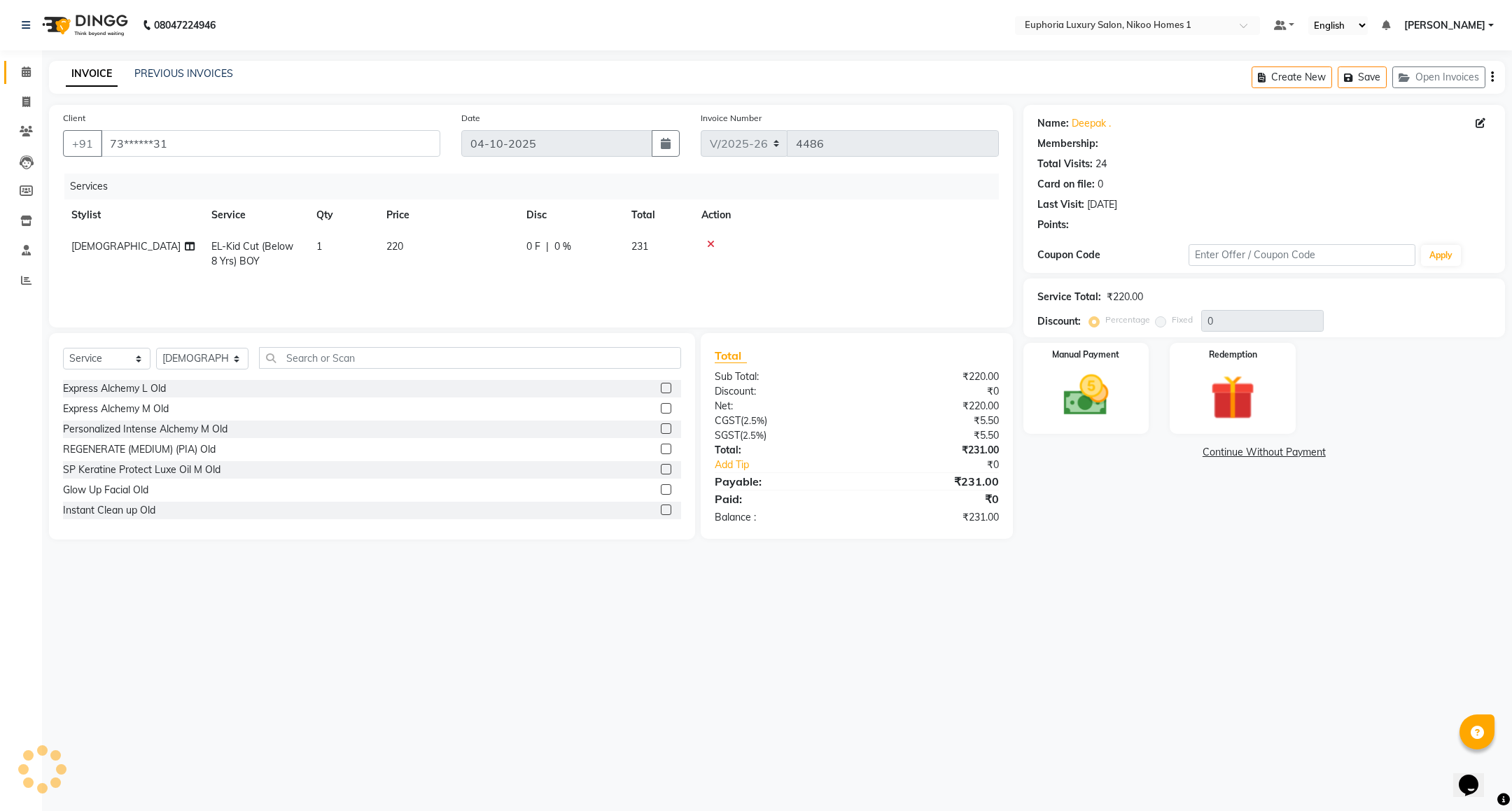
select select "1: Object"
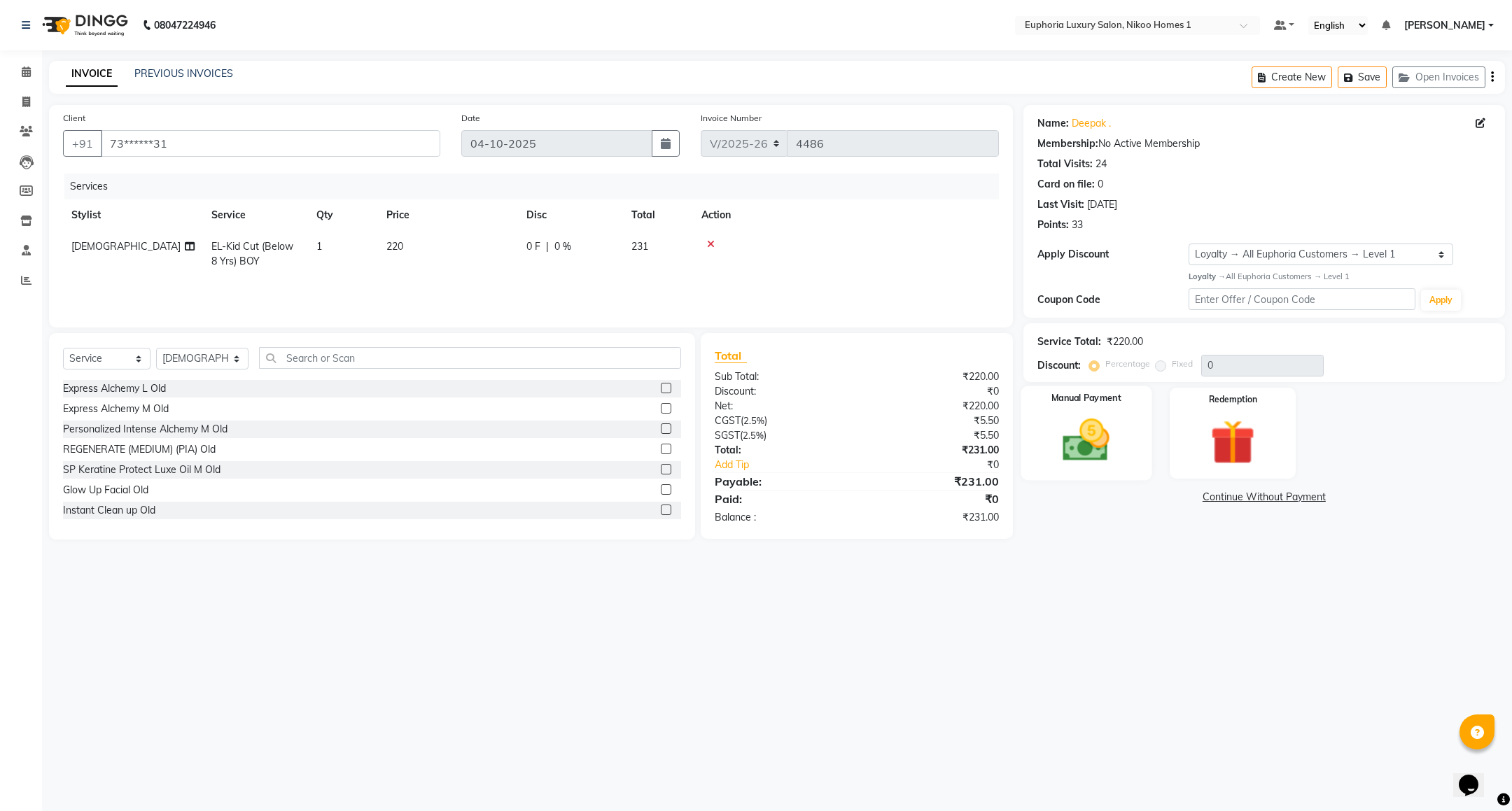
click at [1130, 458] on div "Manual Payment" at bounding box center [1086, 433] width 131 height 95
click at [1141, 505] on span "UPI" at bounding box center [1136, 498] width 22 height 16
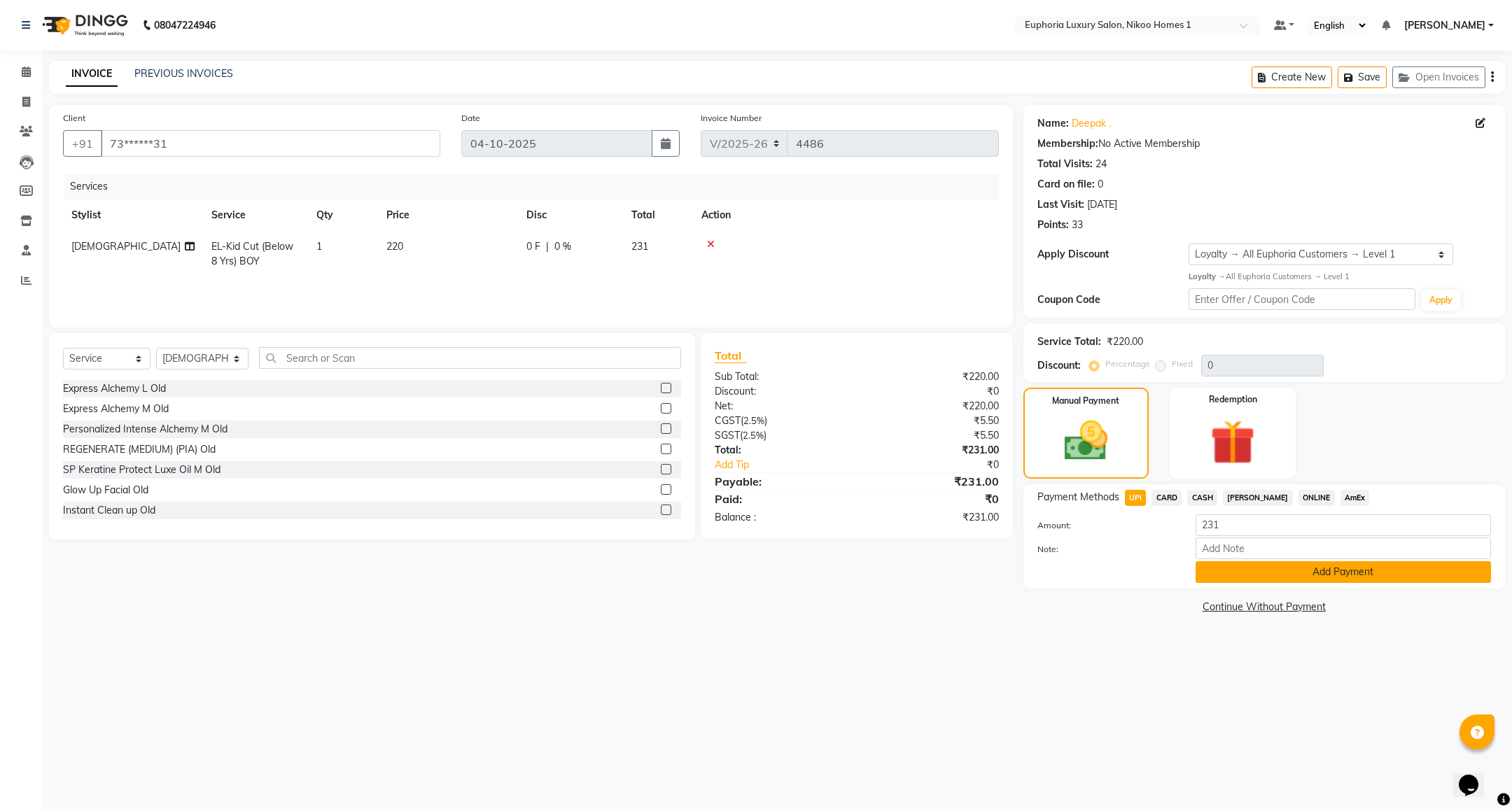
click at [1355, 577] on button "Add Payment" at bounding box center [1343, 572] width 296 height 22
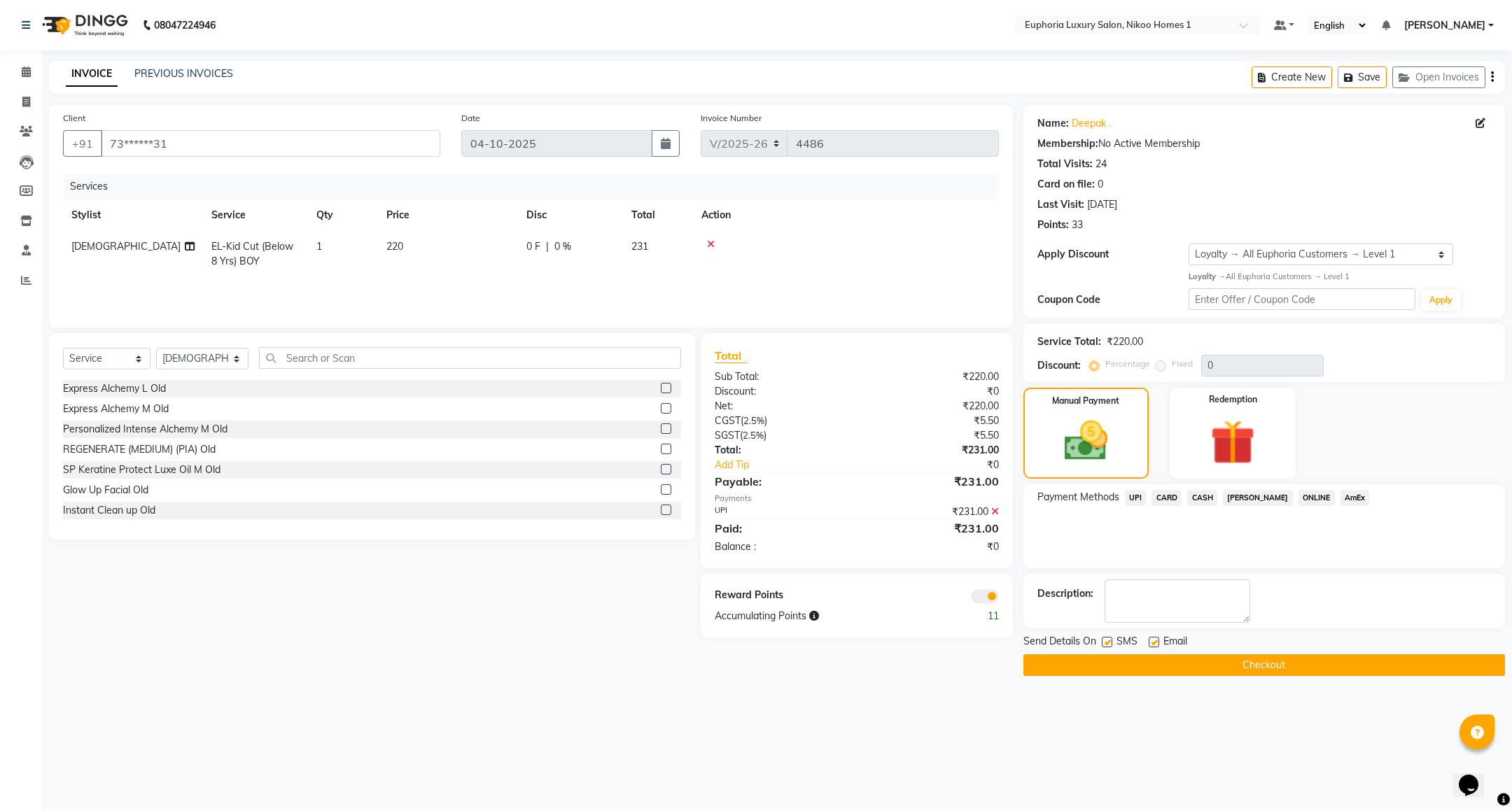
click at [1332, 670] on button "Checkout" at bounding box center [1265, 665] width 482 height 22
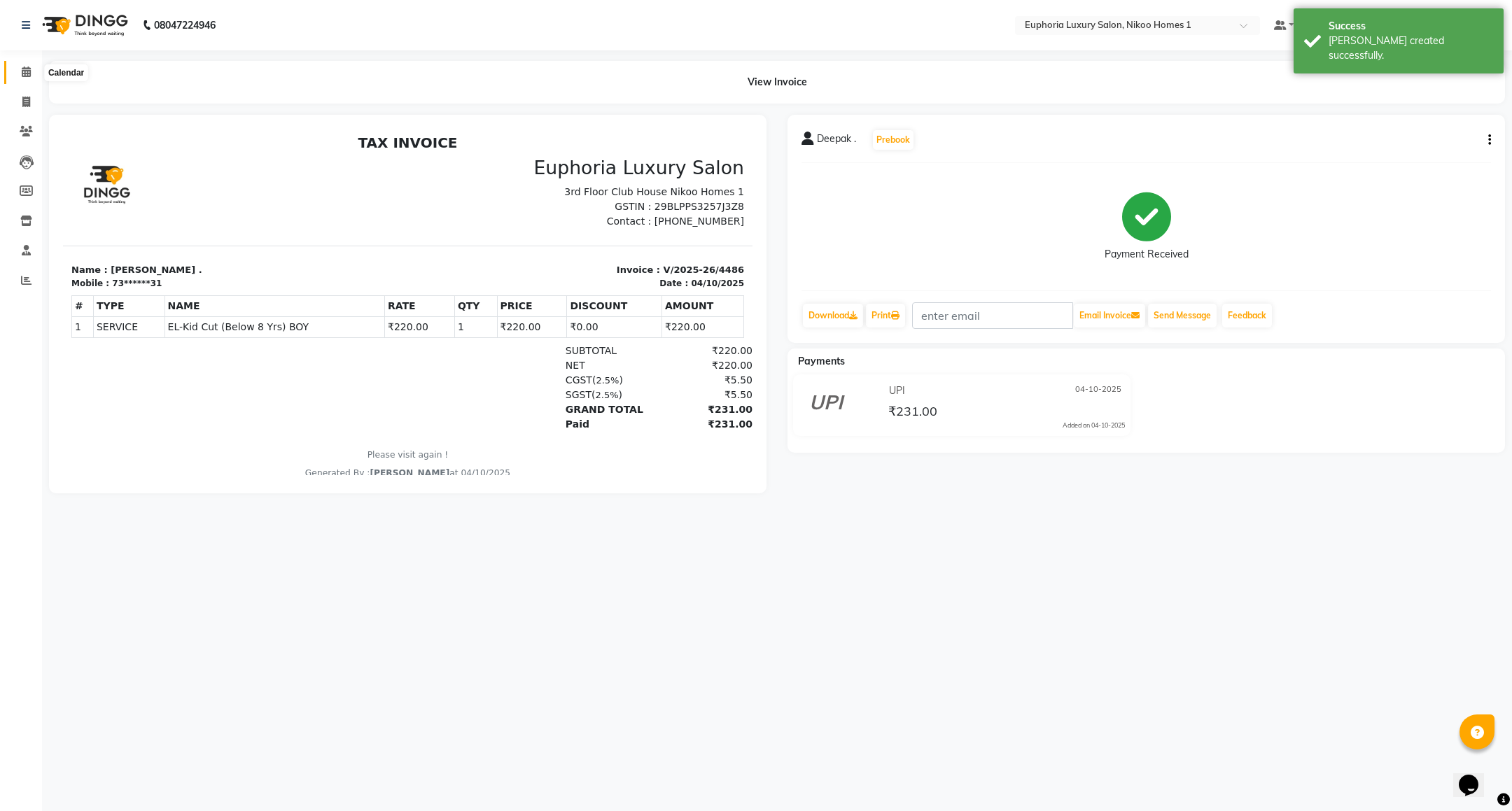
click at [22, 74] on icon at bounding box center [26, 71] width 9 height 10
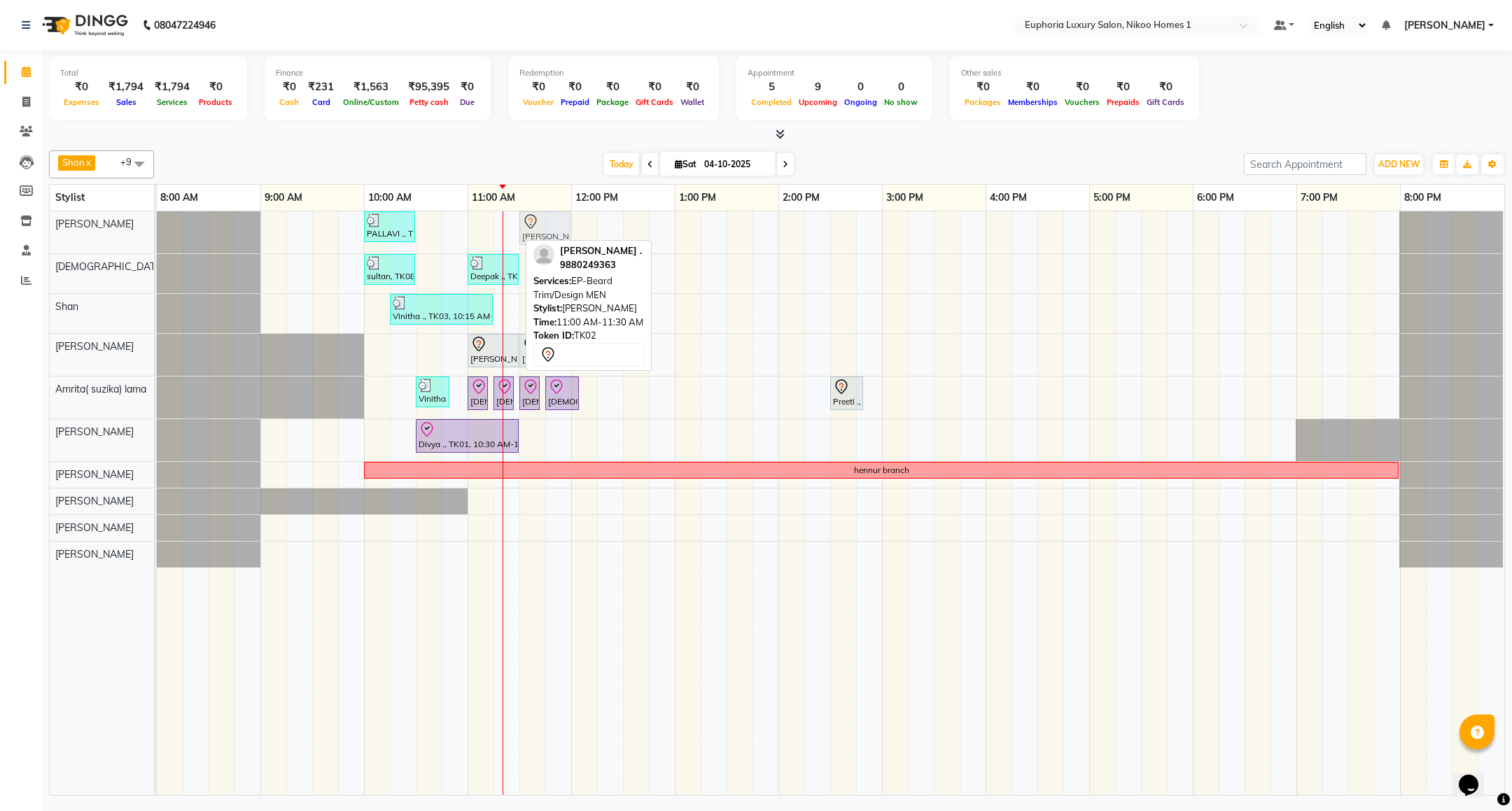
drag, startPoint x: 484, startPoint y: 227, endPoint x: 538, endPoint y: 230, distance: 54.1
click at [157, 230] on div "PALLAVI ., TK07, 10:00 AM-10:30 AM, EL-Kid Cut (Below 8 Yrs) BOY Rachit ., TK02…" at bounding box center [157, 233] width 0 height 42
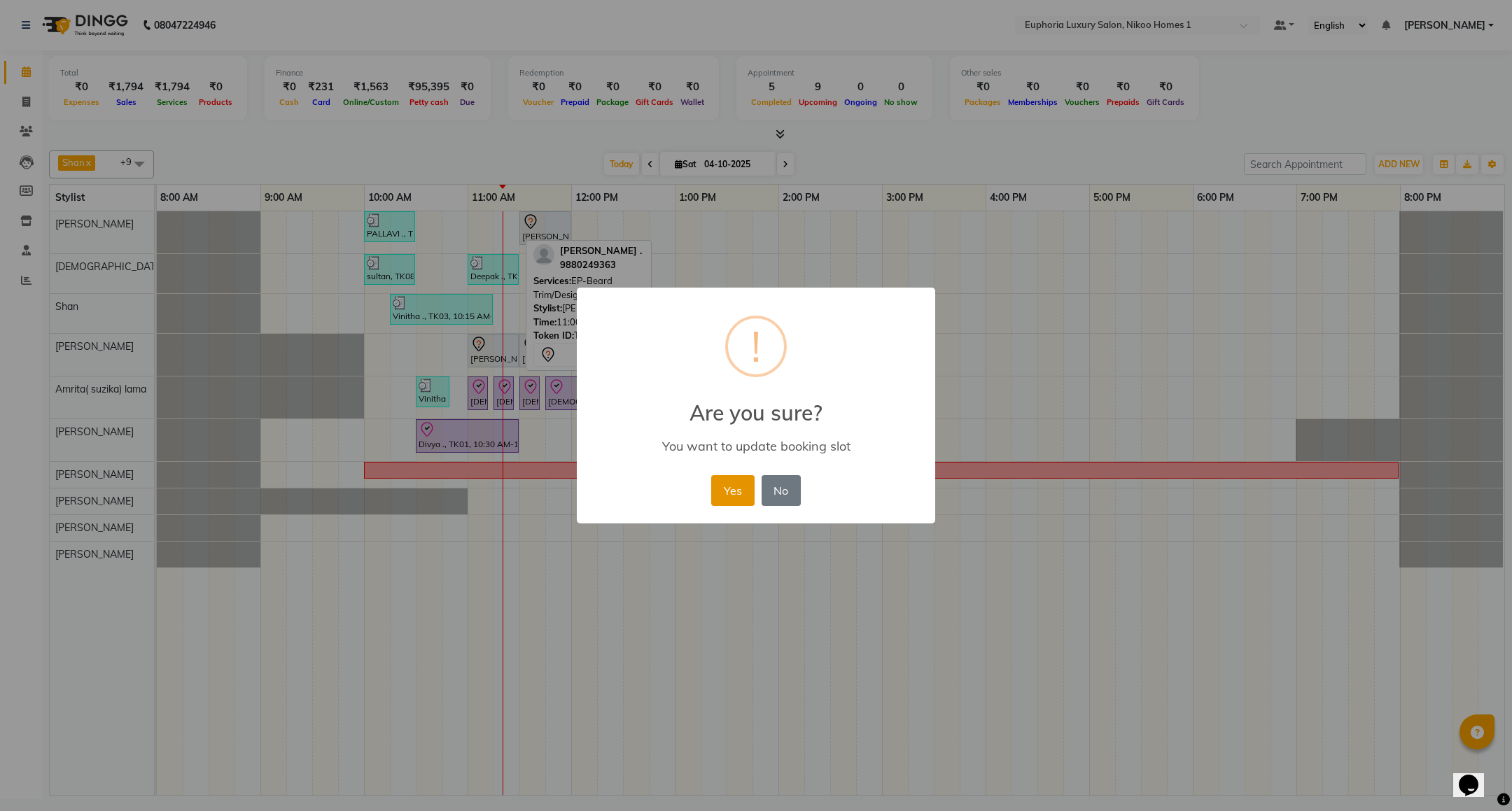
click at [729, 488] on button "Yes" at bounding box center [733, 490] width 43 height 31
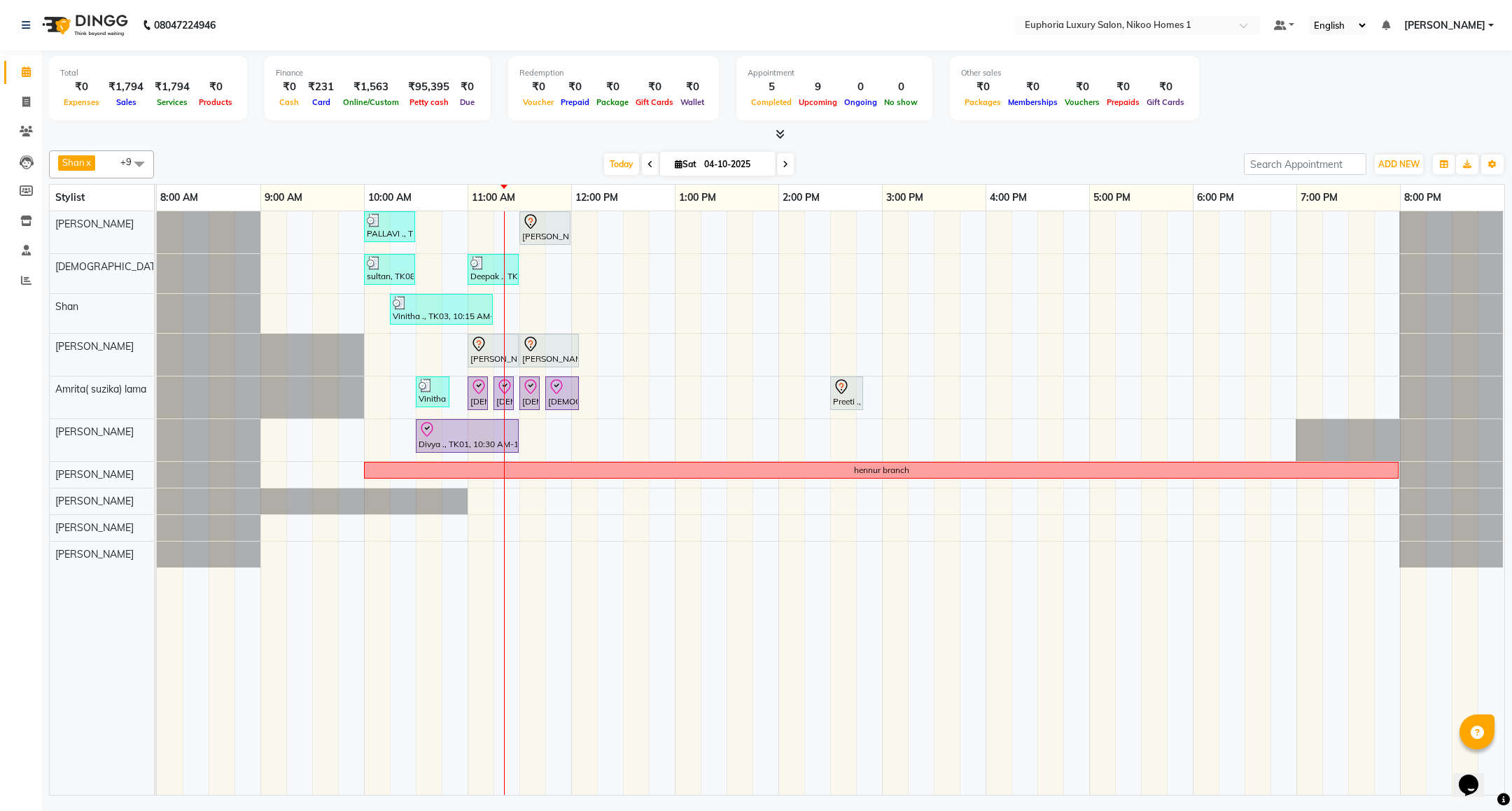
click at [639, 242] on div "PALLAVI ., TK07, 10:00 AM-10:30 AM, EL-Kid Cut (Below 8 Yrs) BOY Rachit ., TK02…" at bounding box center [830, 503] width 1348 height 583
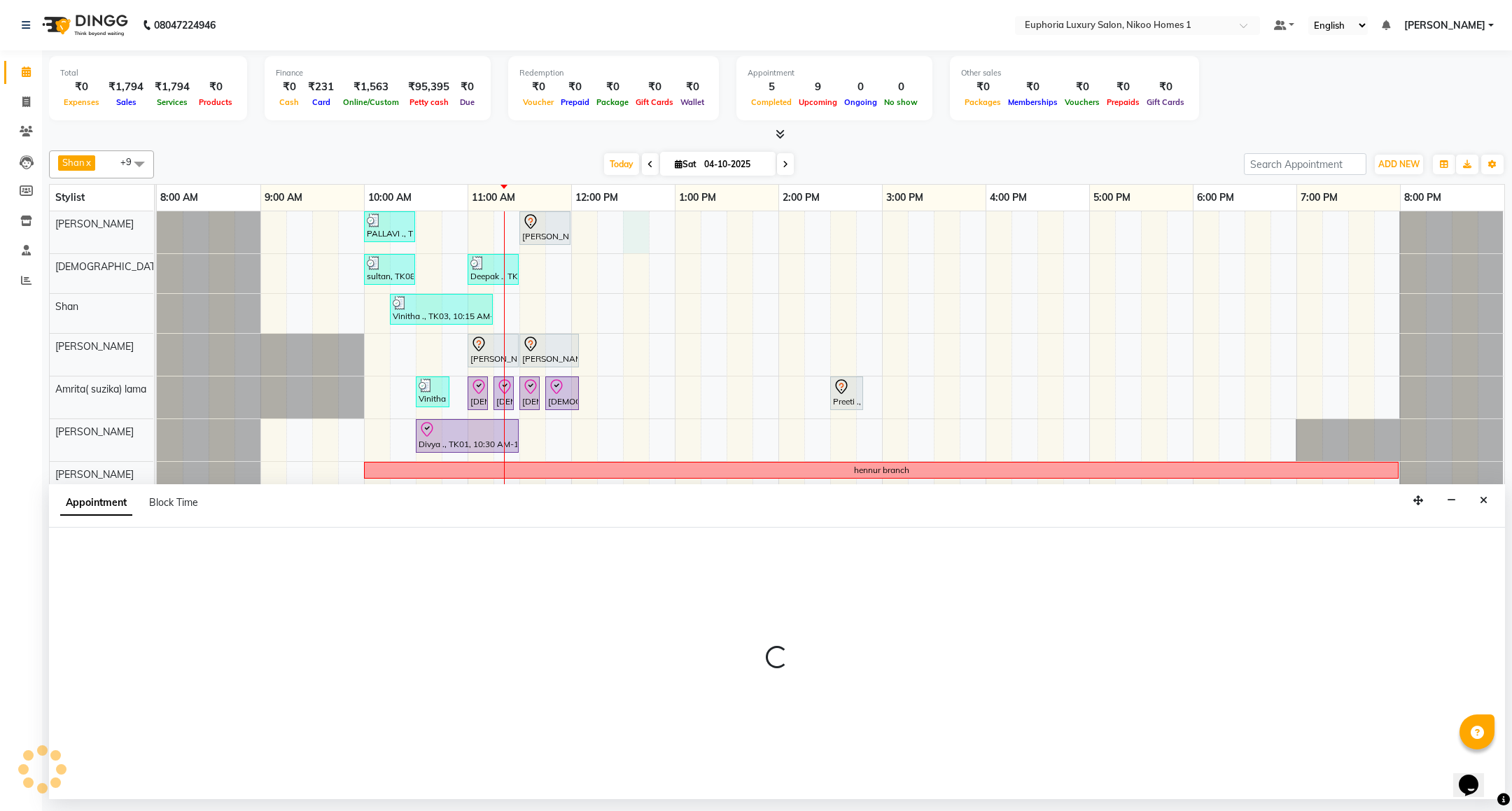
select select "85468"
select select "tentative"
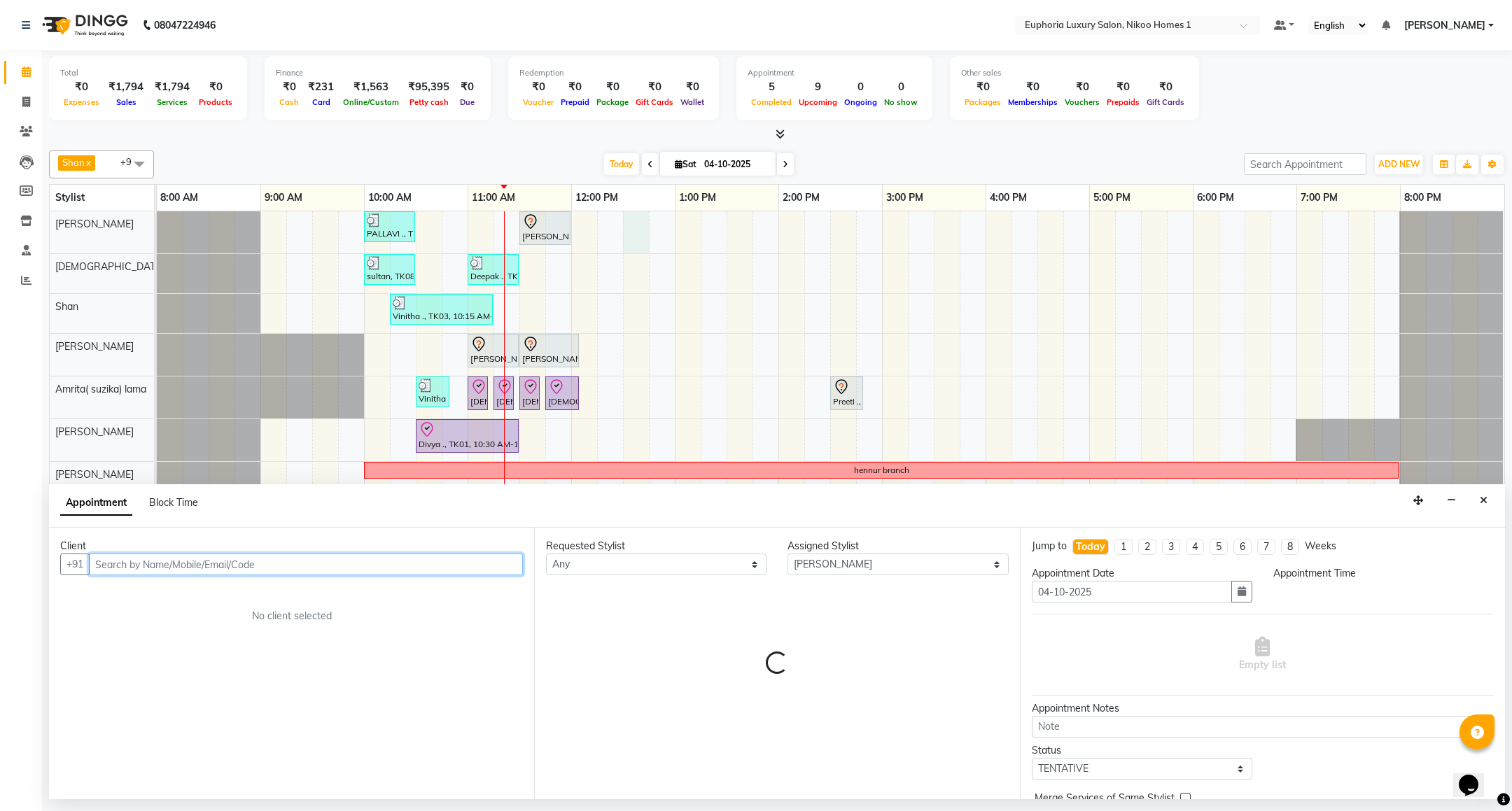
select select "750"
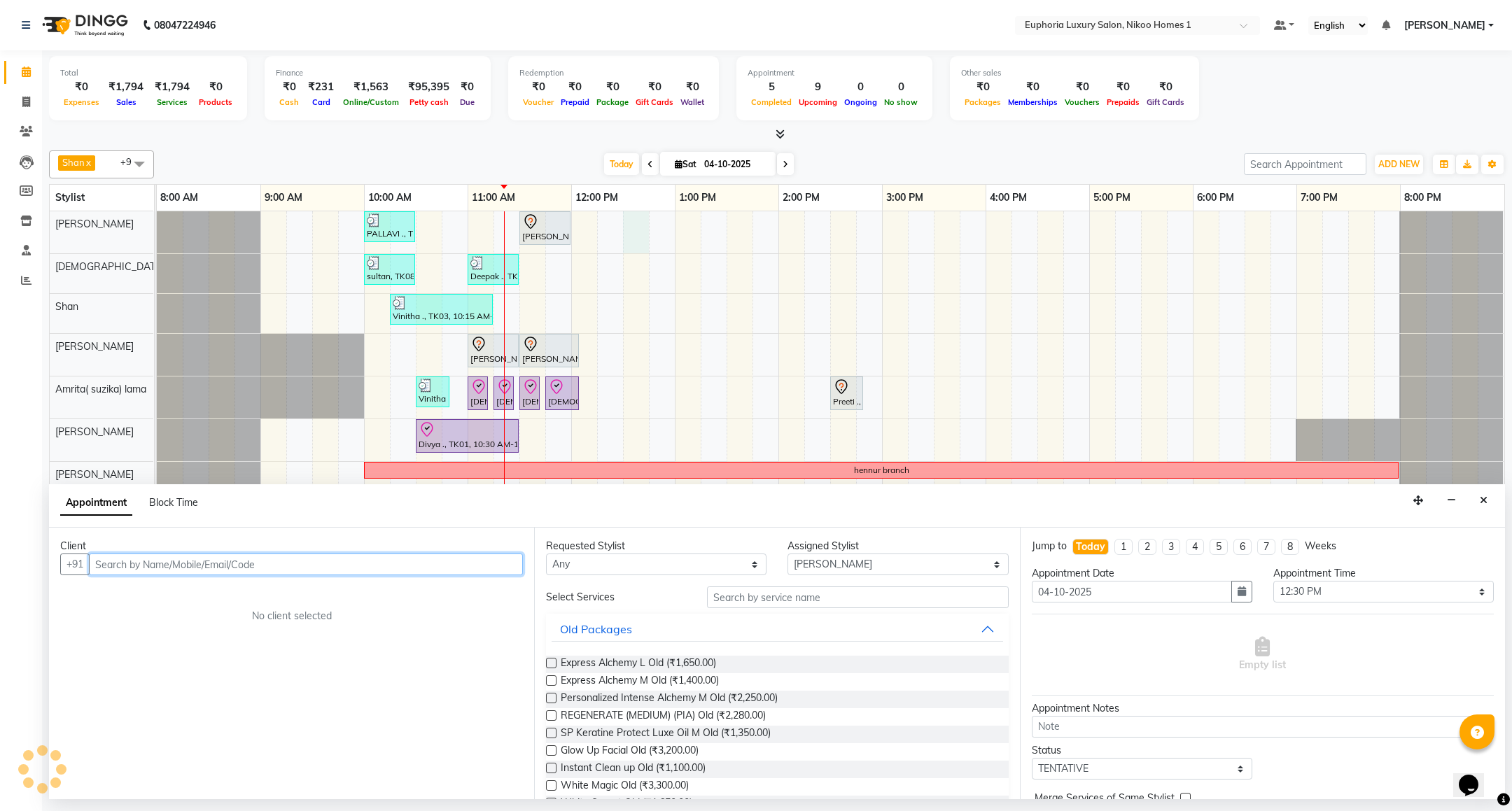
click at [393, 574] on input "text" at bounding box center [306, 564] width 434 height 22
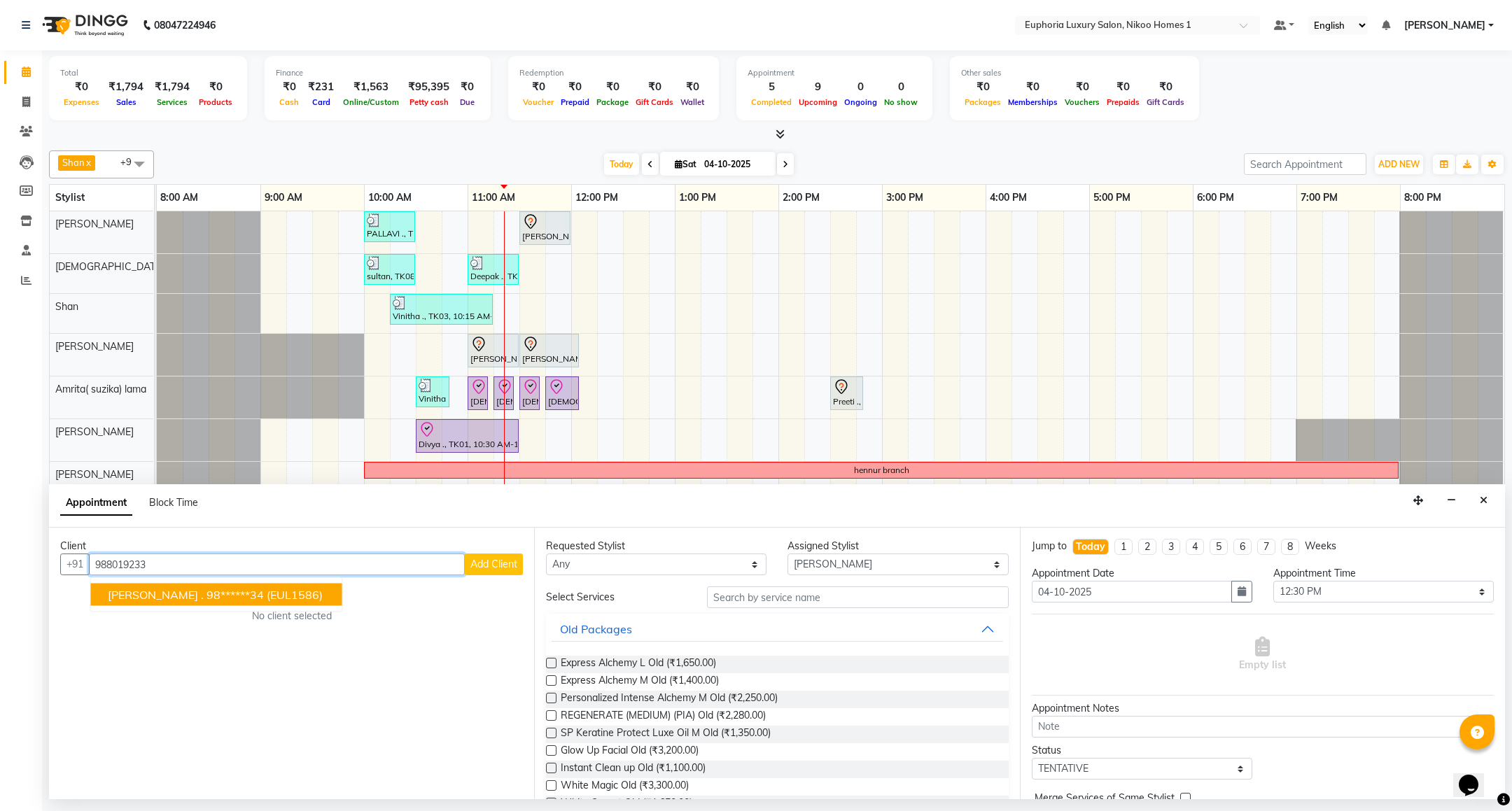
click at [207, 597] on ngb-highlight "98******34" at bounding box center [235, 594] width 58 height 14
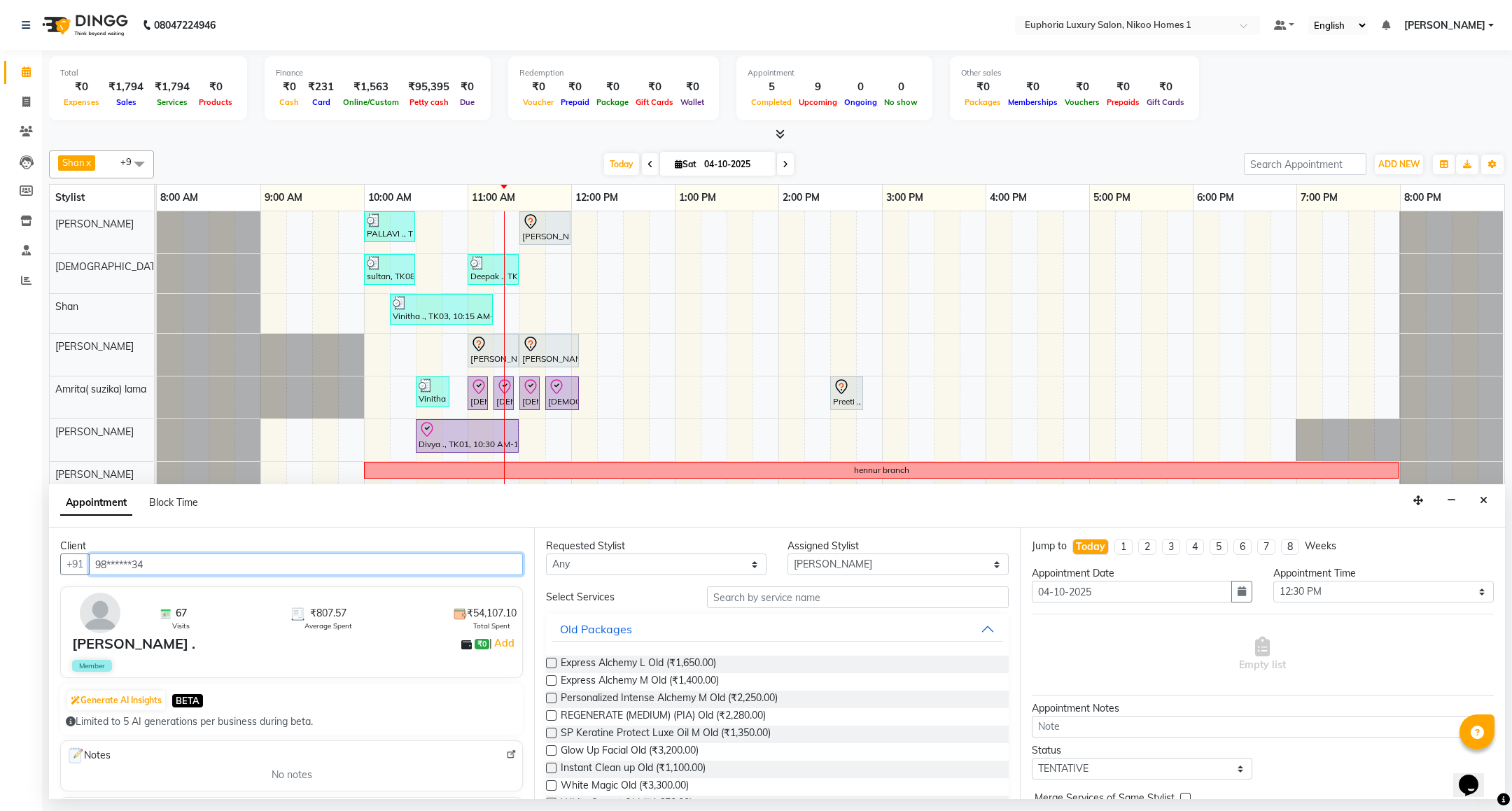
type input "98******34"
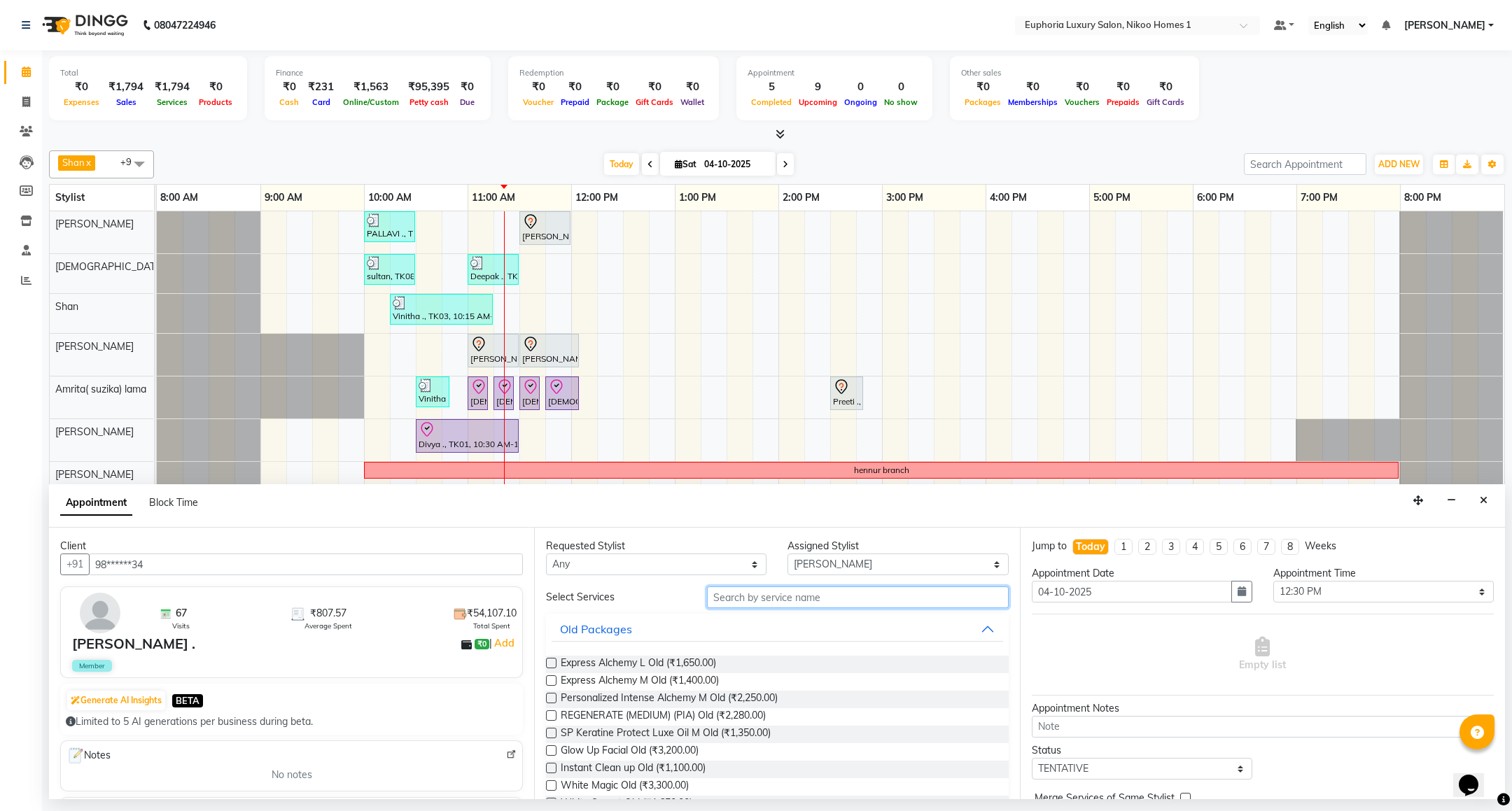
click at [863, 596] on input "text" at bounding box center [857, 597] width 301 height 22
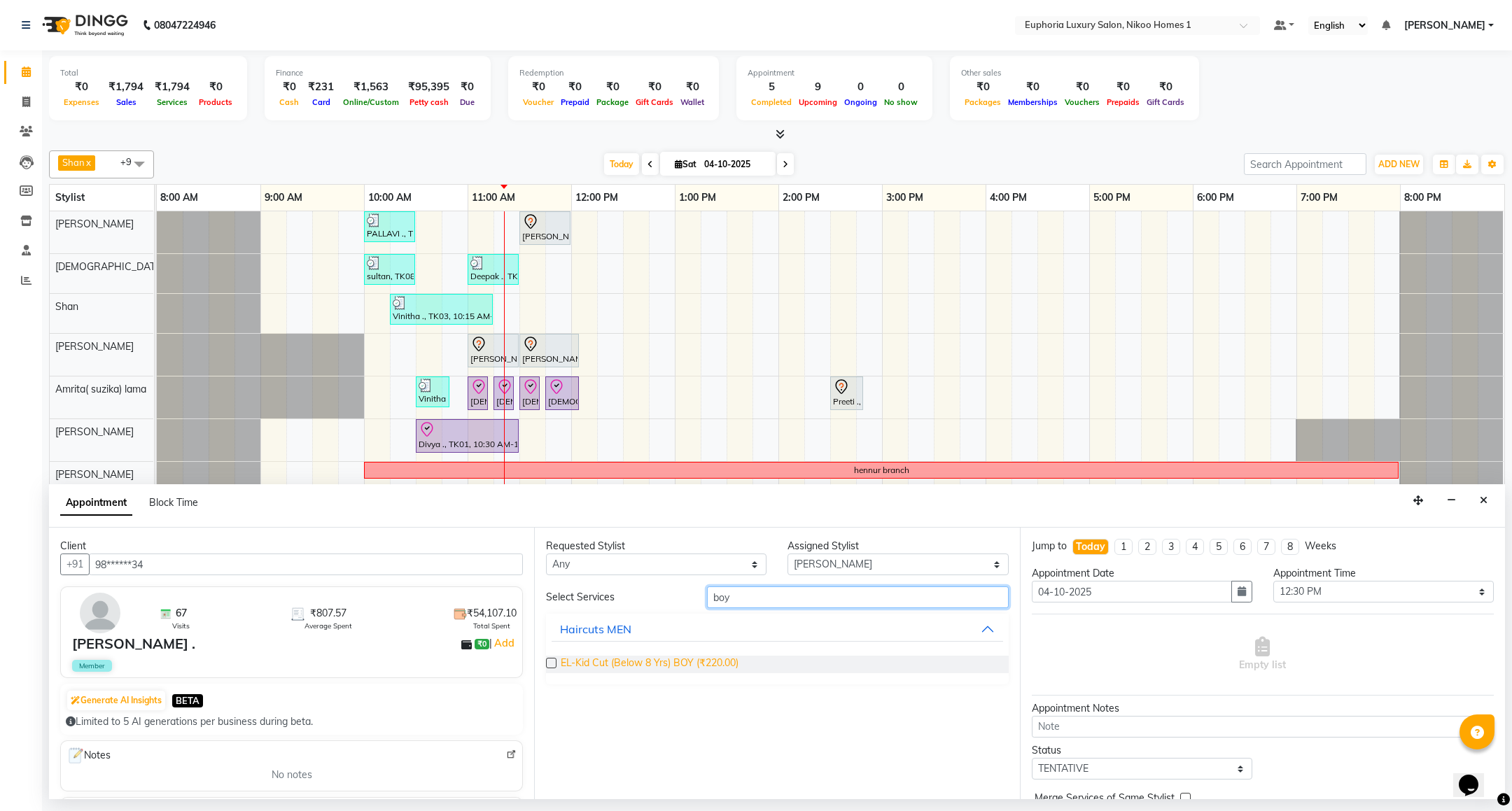
type input "boy"
click at [679, 666] on span "EL-Kid Cut (Below 8 Yrs) BOY (₹220.00)" at bounding box center [649, 664] width 178 height 18
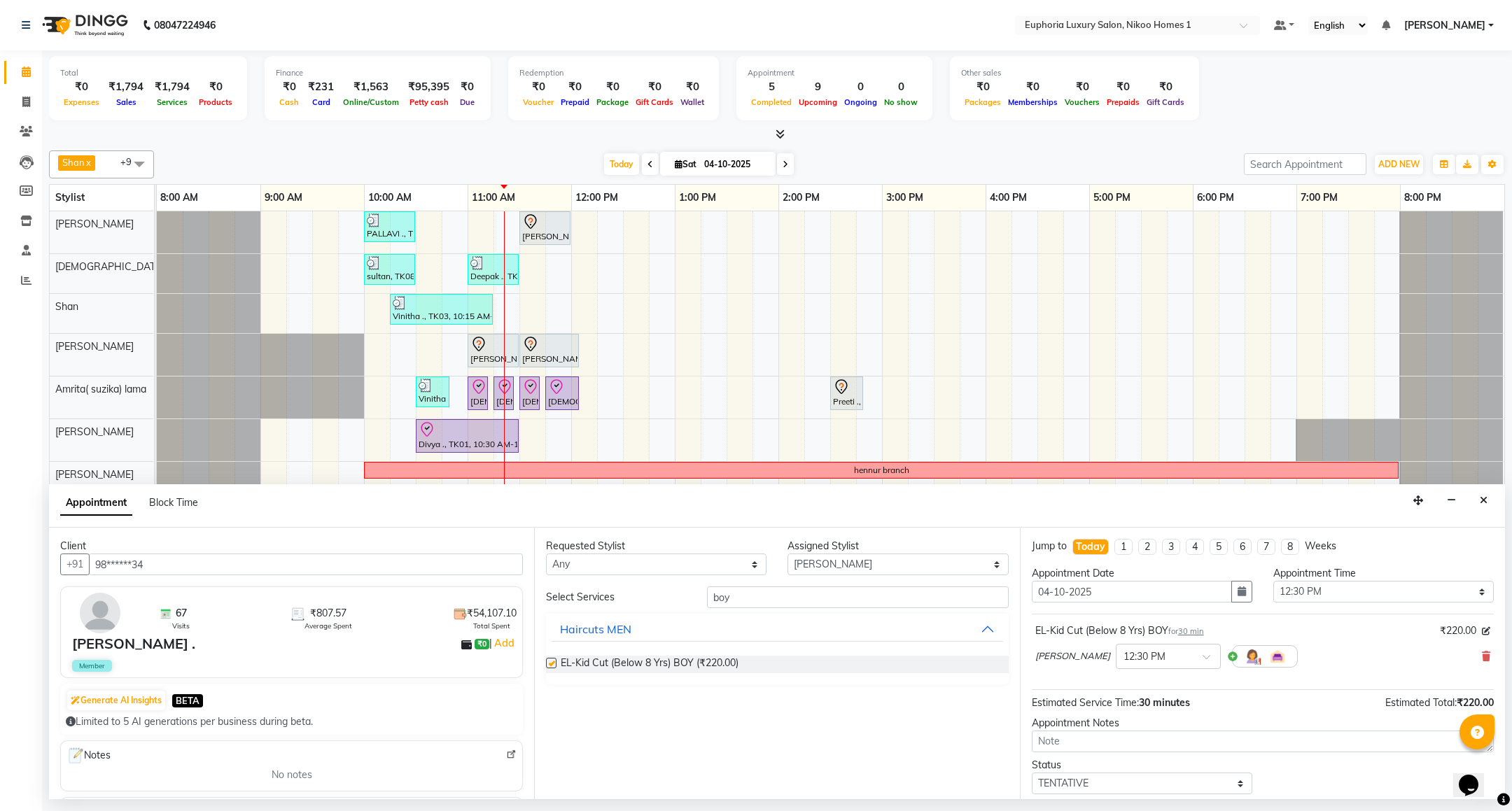
checkbox input "false"
click at [876, 561] on select "Select Amrita( suzika) lama Atif Ali Azhar Bhumika Binoy Danish EVA KIPGEN Farh…" at bounding box center [898, 564] width 220 height 22
select select "85373"
click at [787, 555] on select "Select Amrita( suzika) lama Atif Ali Azhar Bhumika Binoy Danish EVA KIPGEN Farh…" at bounding box center [898, 564] width 220 height 22
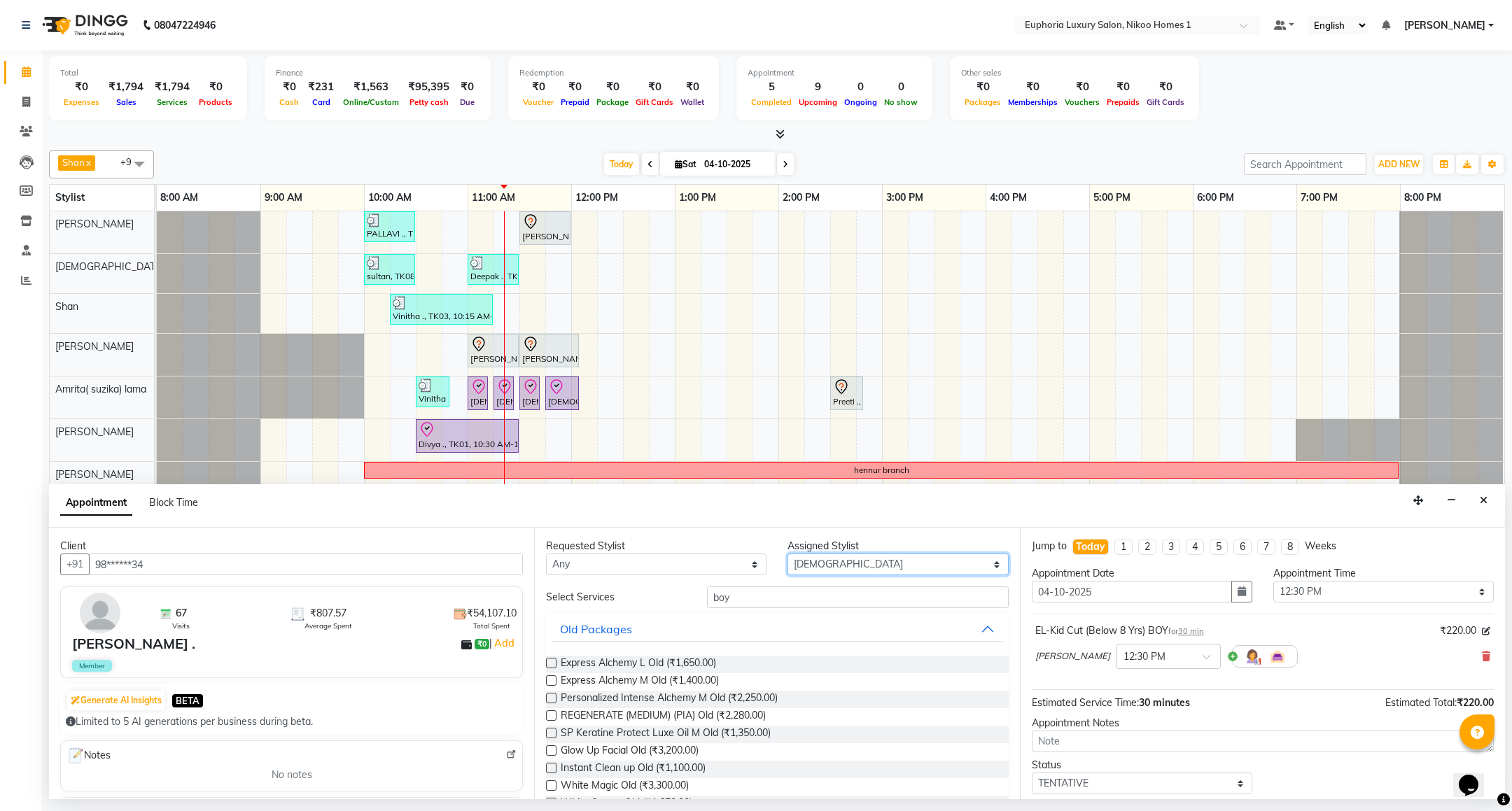
drag, startPoint x: 840, startPoint y: 559, endPoint x: 782, endPoint y: 571, distance: 59.2
click at [787, 571] on select "Select Amrita( suzika) lama Atif Ali Azhar Bhumika Binoy Danish EVA KIPGEN Farh…" at bounding box center [898, 564] width 220 height 22
drag, startPoint x: 747, startPoint y: 597, endPoint x: 673, endPoint y: 603, distance: 74.2
click at [673, 603] on div "Select Services boy" at bounding box center [777, 597] width 483 height 22
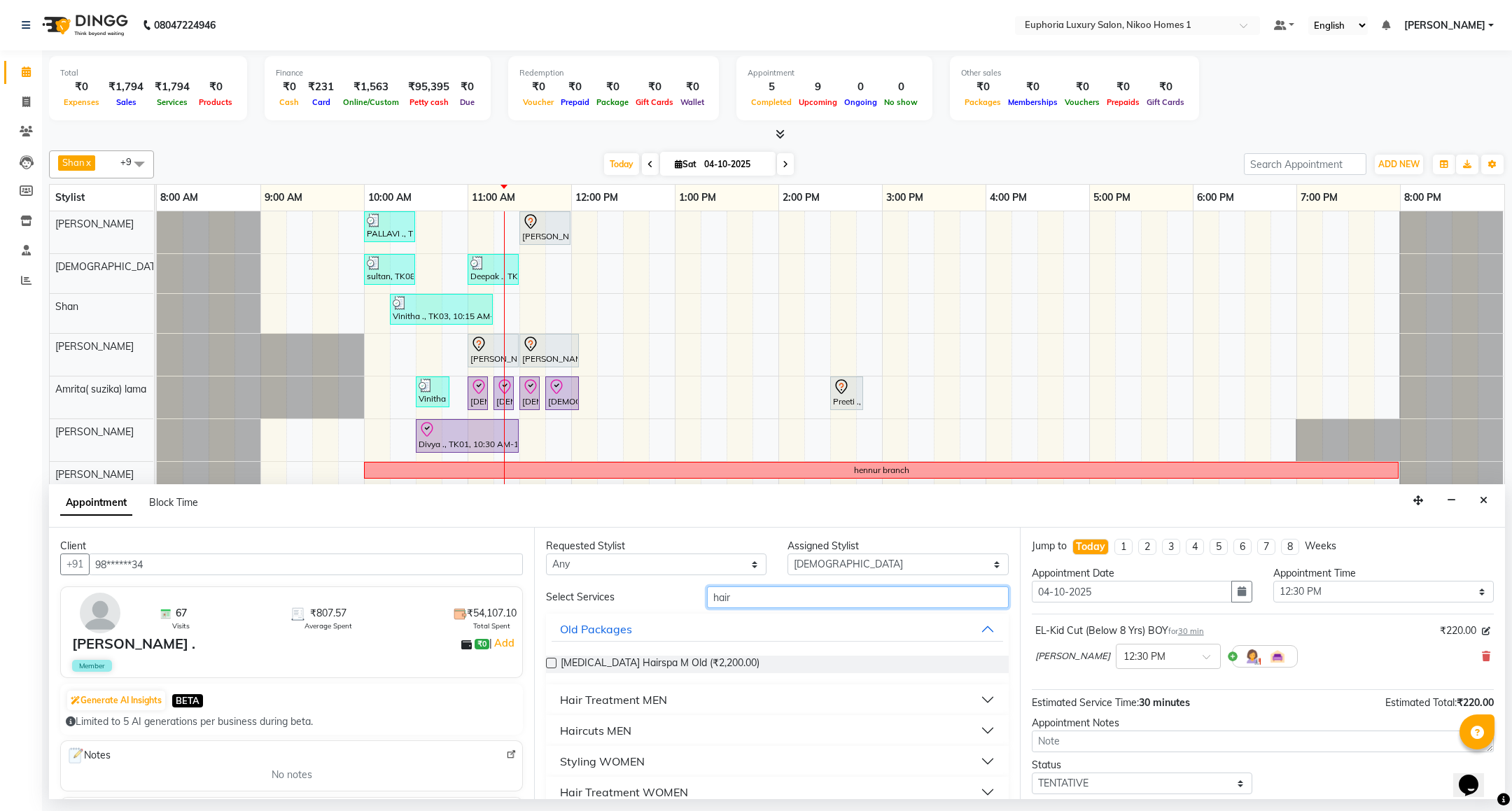
type input "hair"
click at [617, 726] on div "Haircuts MEN" at bounding box center [595, 730] width 72 height 17
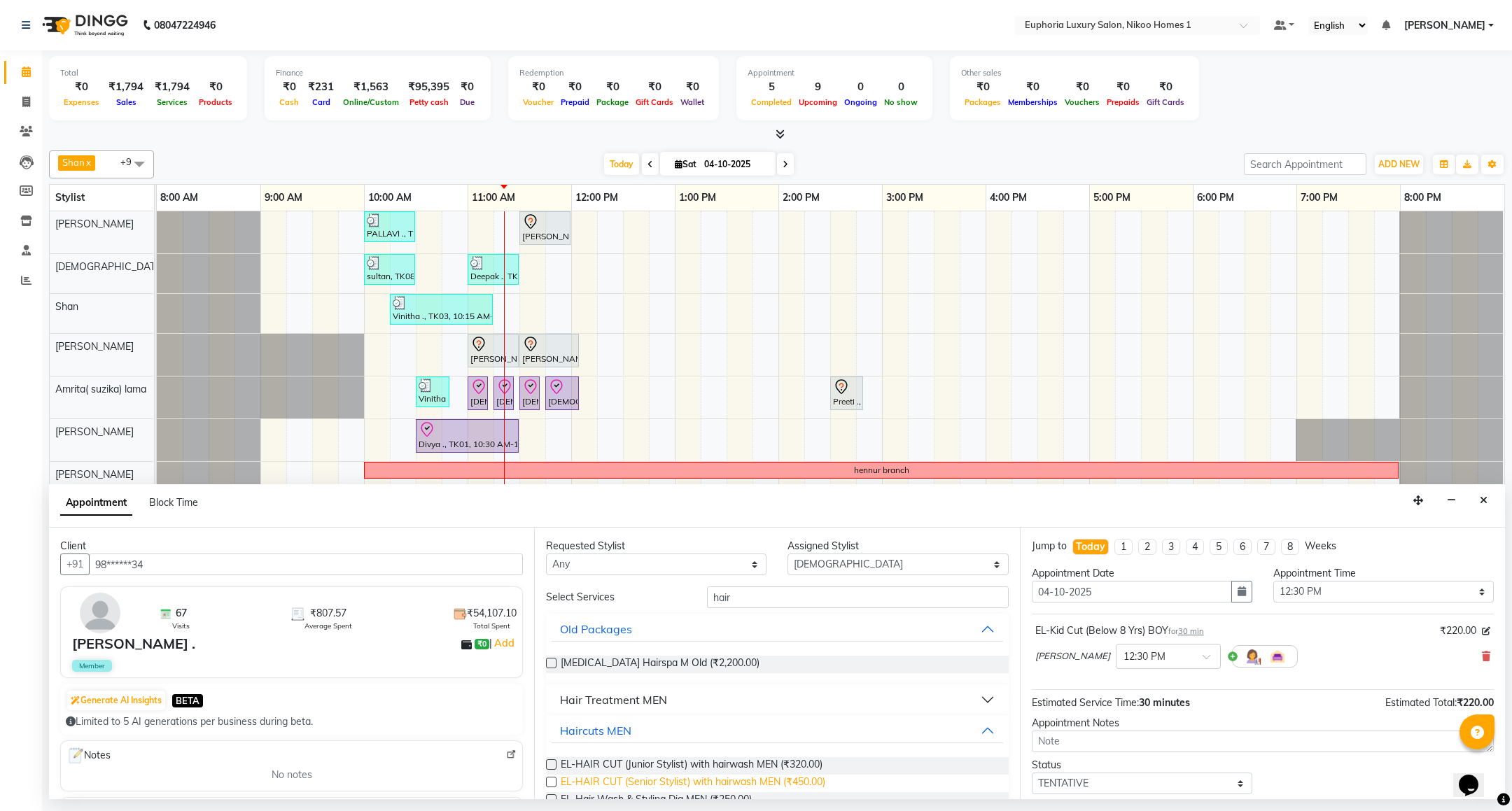
click at [647, 777] on span "EL-HAIR CUT (Senior Stylist) with hairwash MEN (₹450.00)" at bounding box center [693, 783] width 265 height 18
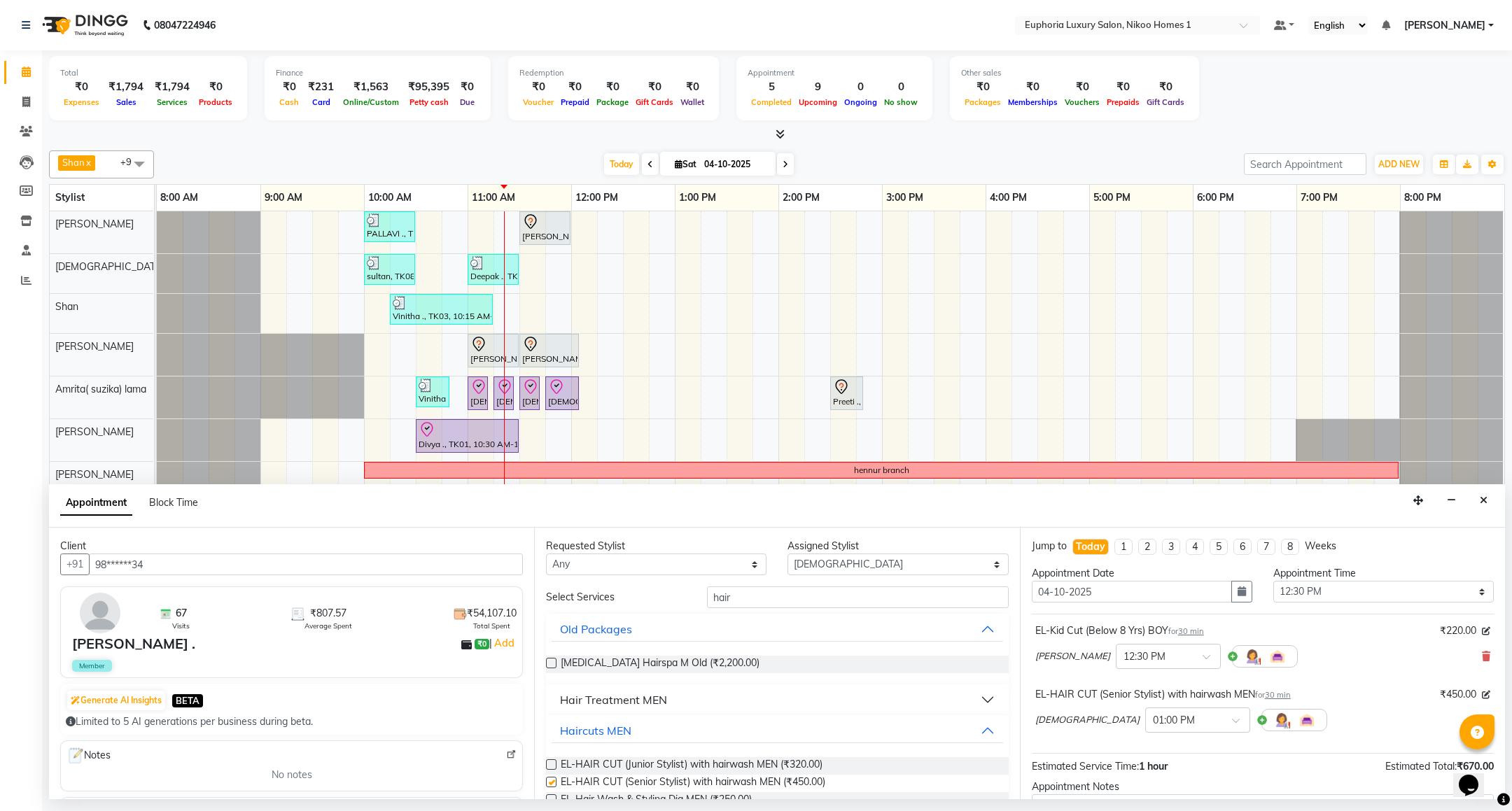
checkbox input "false"
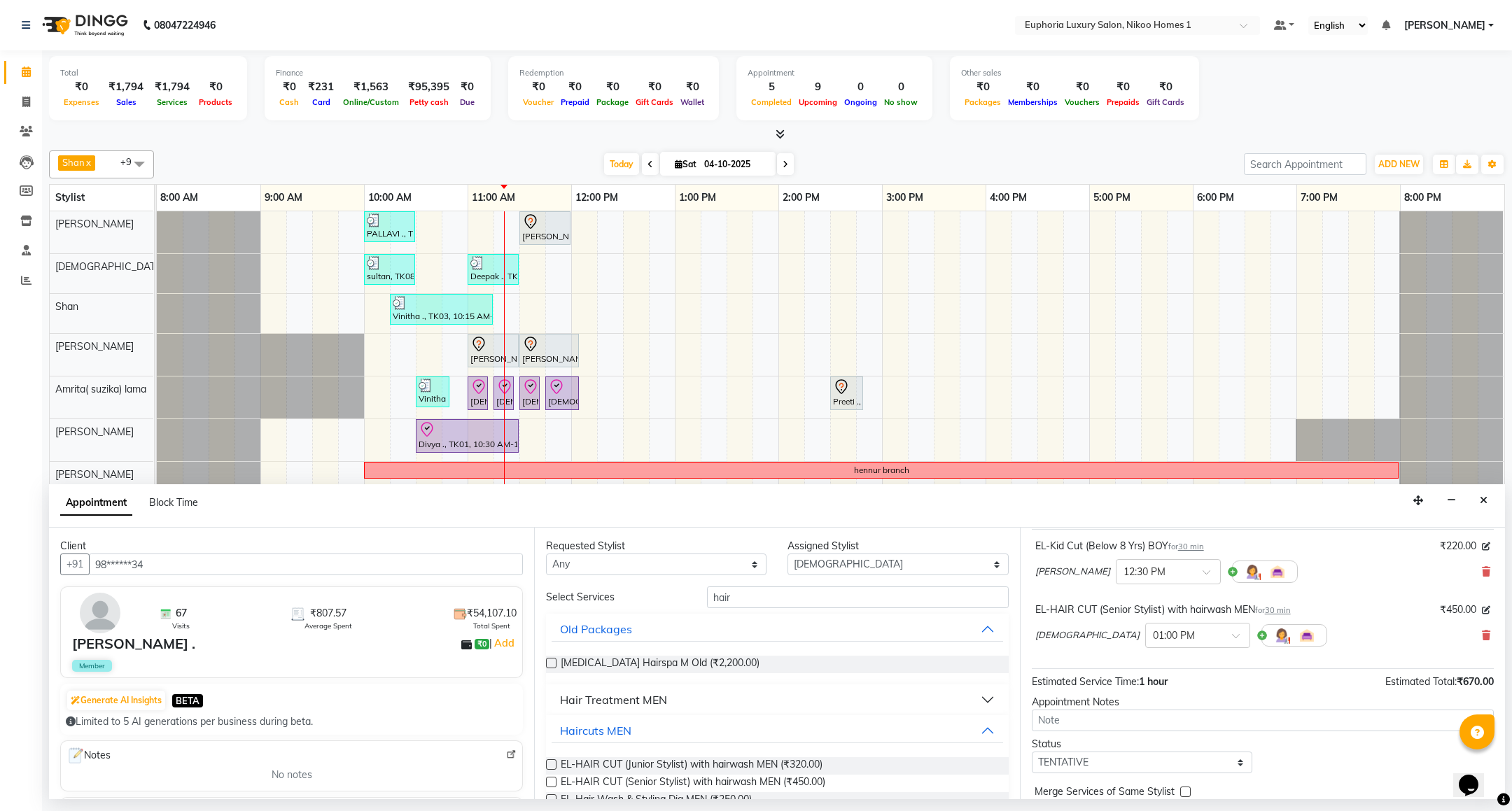
scroll to position [149, 0]
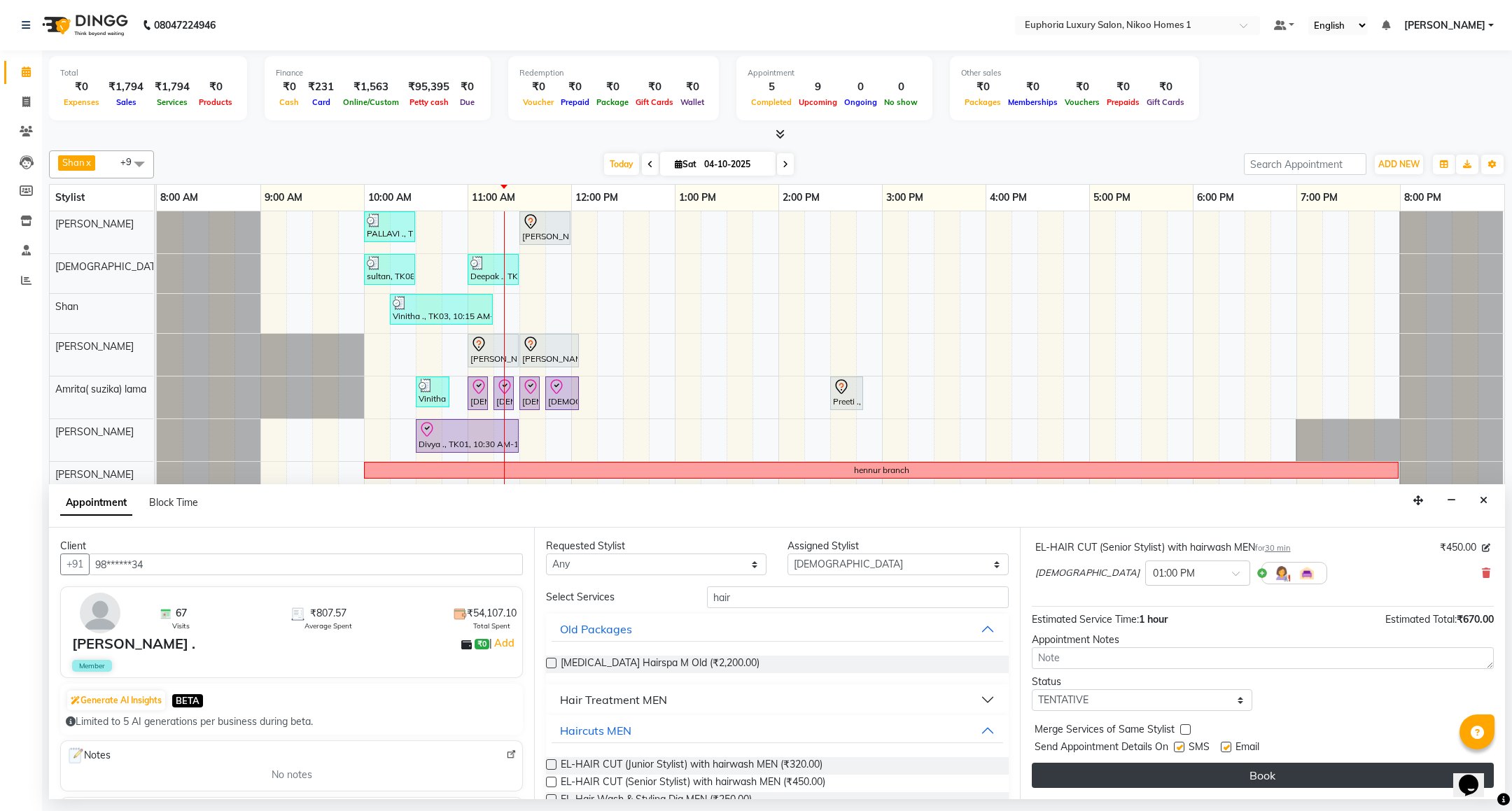
click at [1146, 777] on button "Book" at bounding box center [1262, 775] width 462 height 26
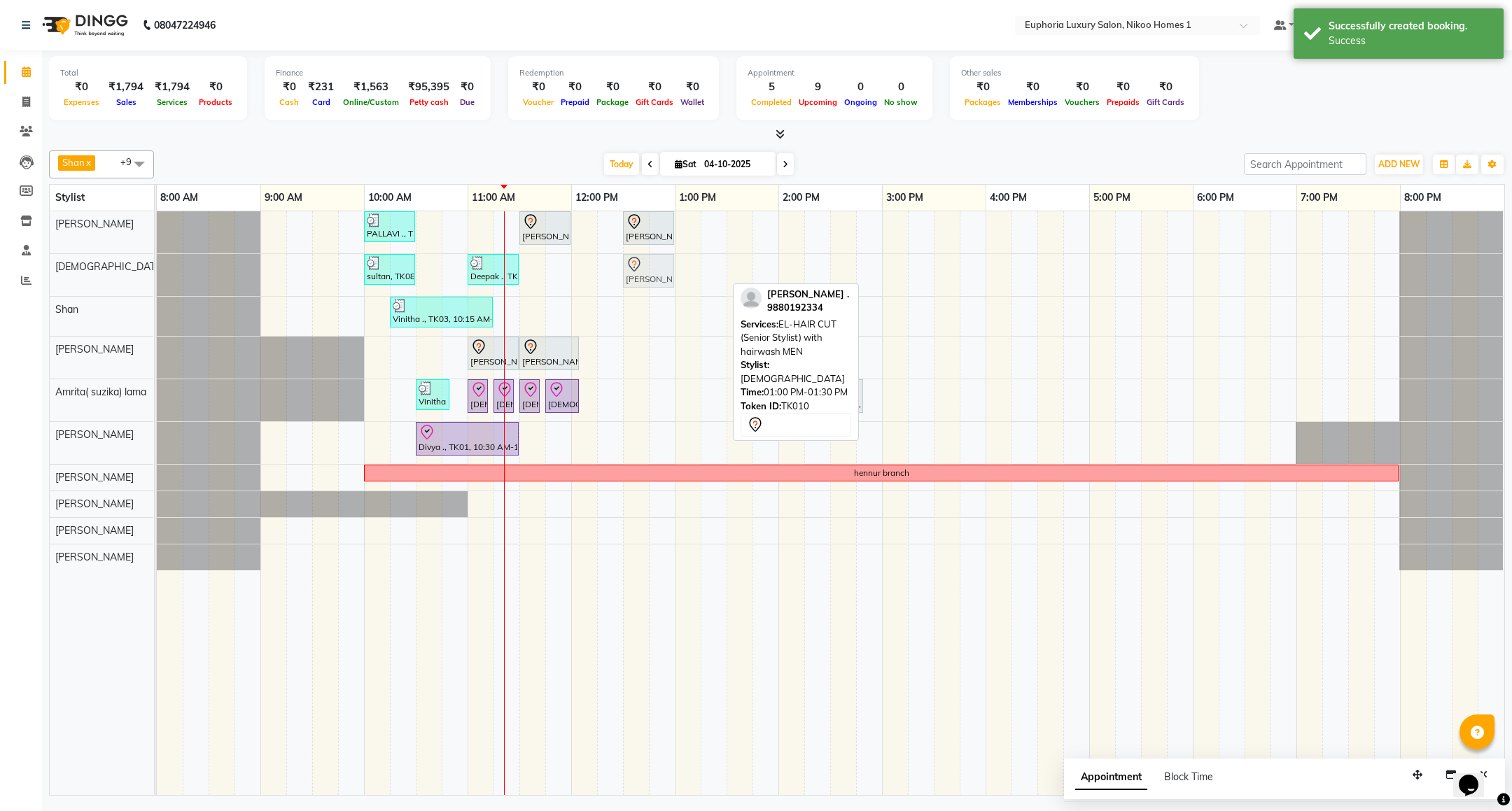
drag, startPoint x: 700, startPoint y: 269, endPoint x: 649, endPoint y: 275, distance: 51.4
click at [157, 275] on div "sultan, TK08, 10:00 AM-10:30 AM, EL-Kid Cut (Below 8 Yrs) BOY Deepak ., TK09, 1…" at bounding box center [157, 275] width 0 height 42
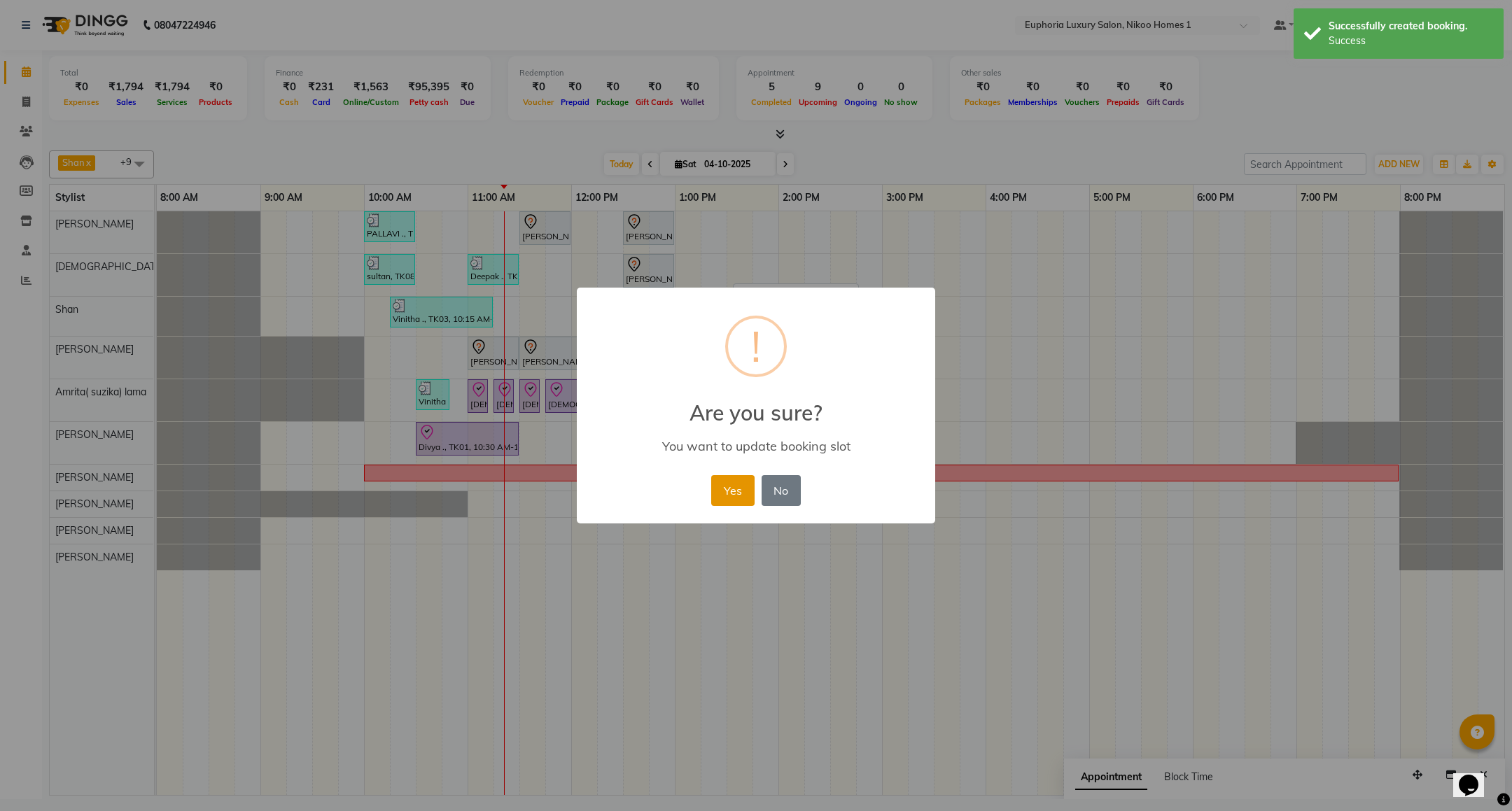
click at [738, 490] on button "Yes" at bounding box center [733, 490] width 43 height 31
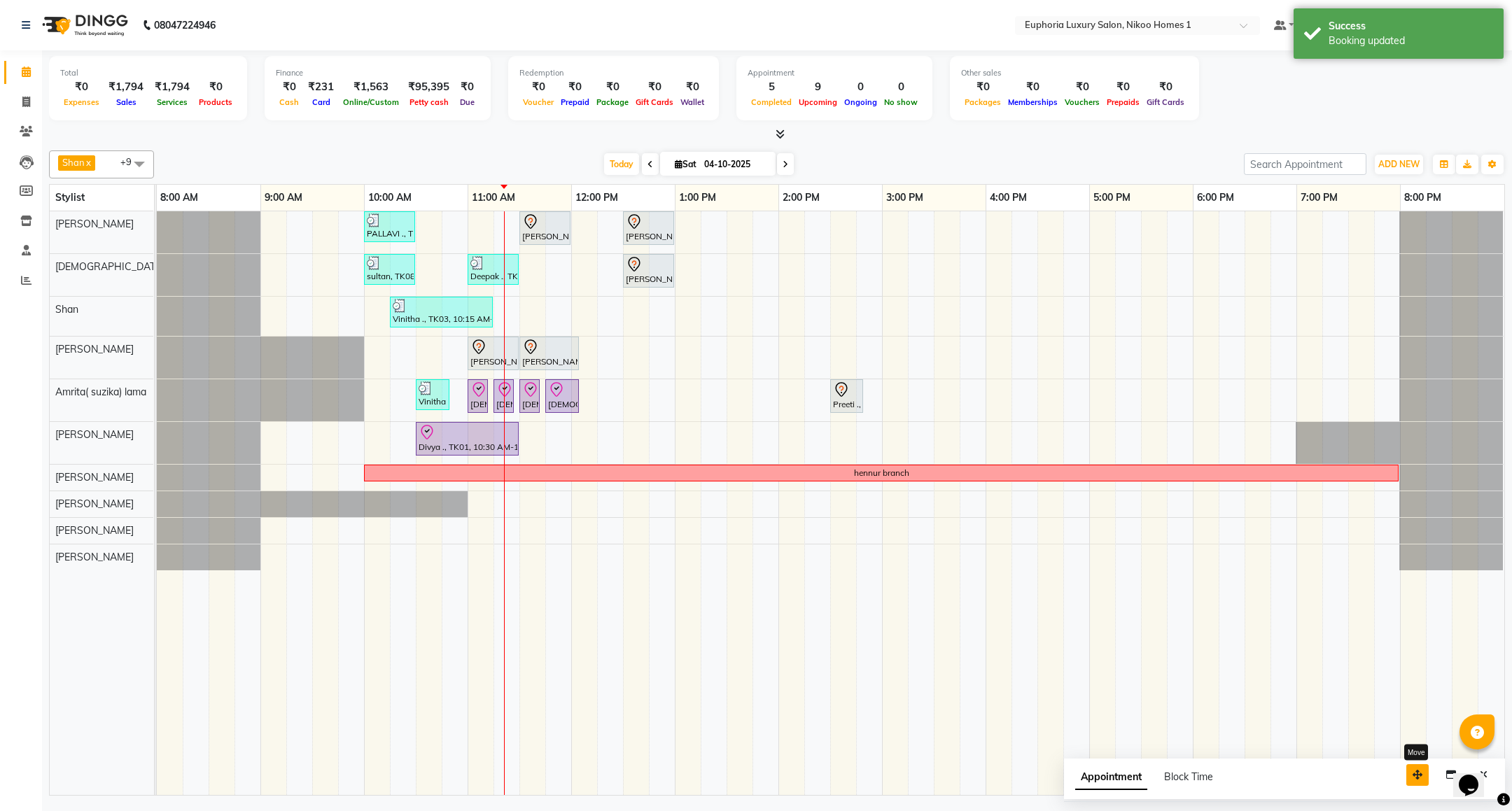
drag, startPoint x: 1413, startPoint y: 775, endPoint x: 1336, endPoint y: 767, distance: 77.4
click at [1413, 769] on icon "button" at bounding box center [1417, 774] width 9 height 9
click at [1401, 769] on button "Close" at bounding box center [1407, 767] width 20 height 22
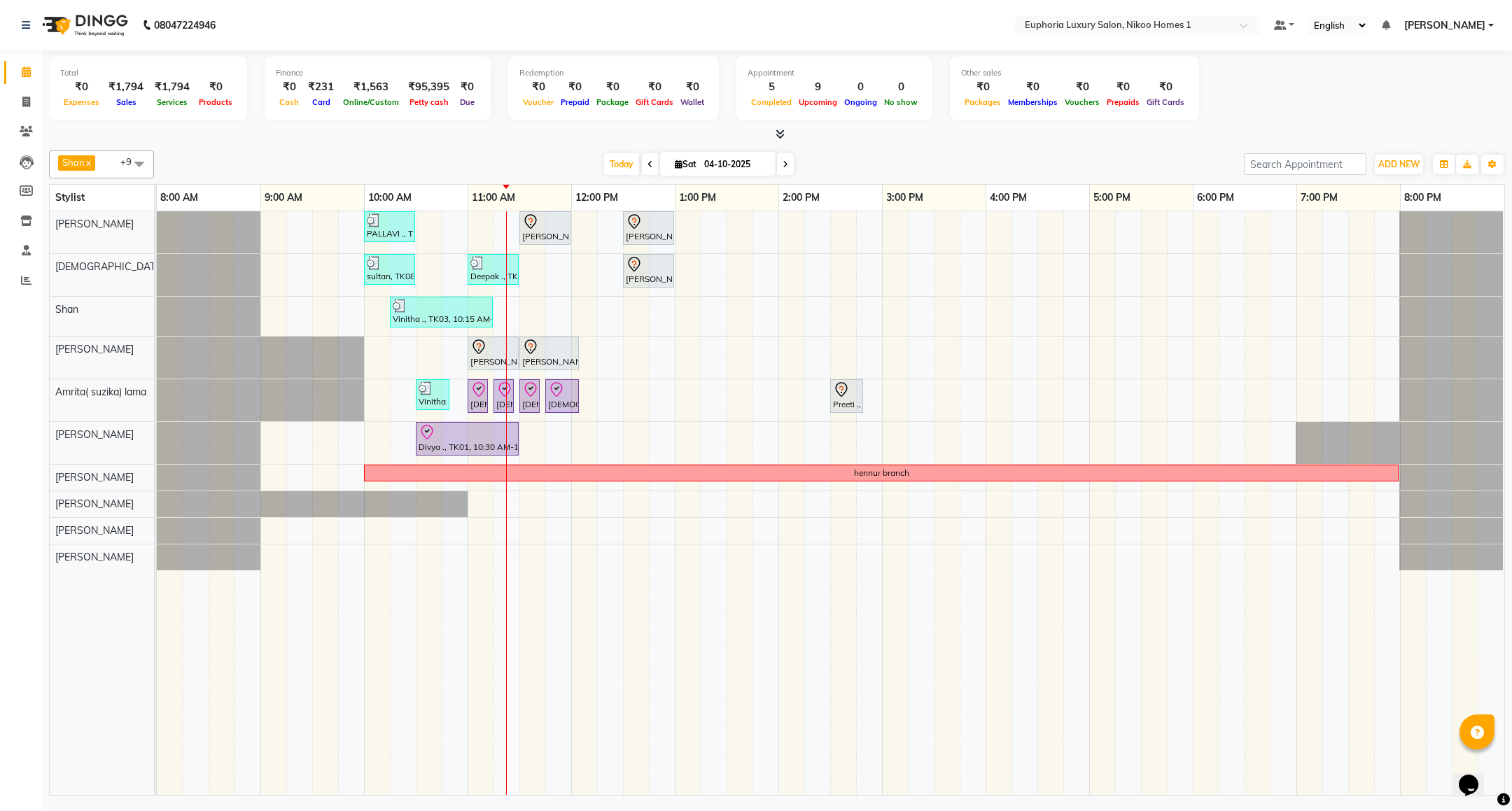
click at [577, 280] on div "PALLAVI ., TK07, 10:00 AM-10:30 AM, EL-Kid Cut (Below 8 Yrs) BOY Rachit ., TK02…" at bounding box center [830, 503] width 1348 height 583
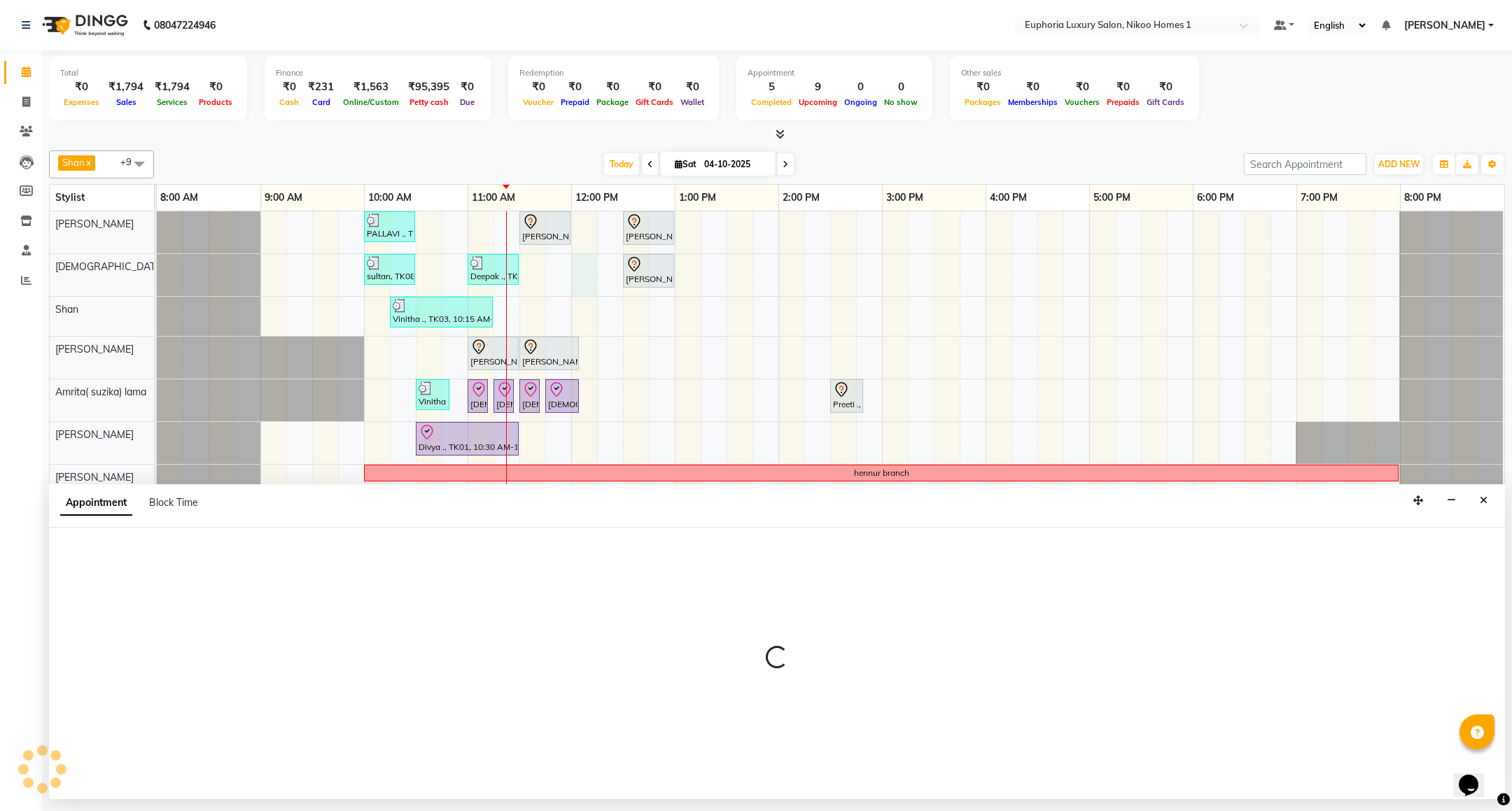
select select "85373"
select select "720"
select select "tentative"
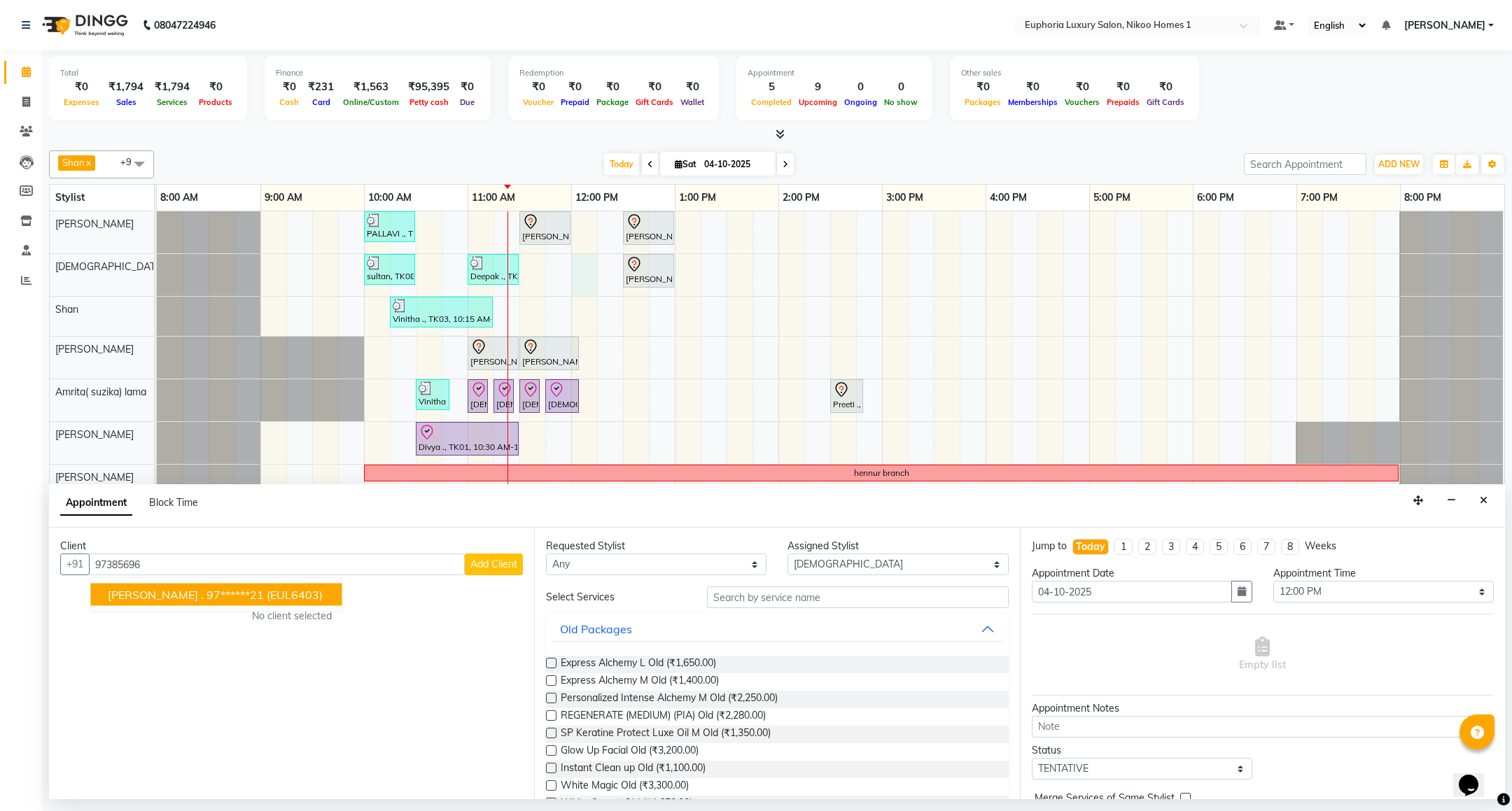
click at [207, 602] on ngb-highlight "97******21" at bounding box center [235, 594] width 58 height 14
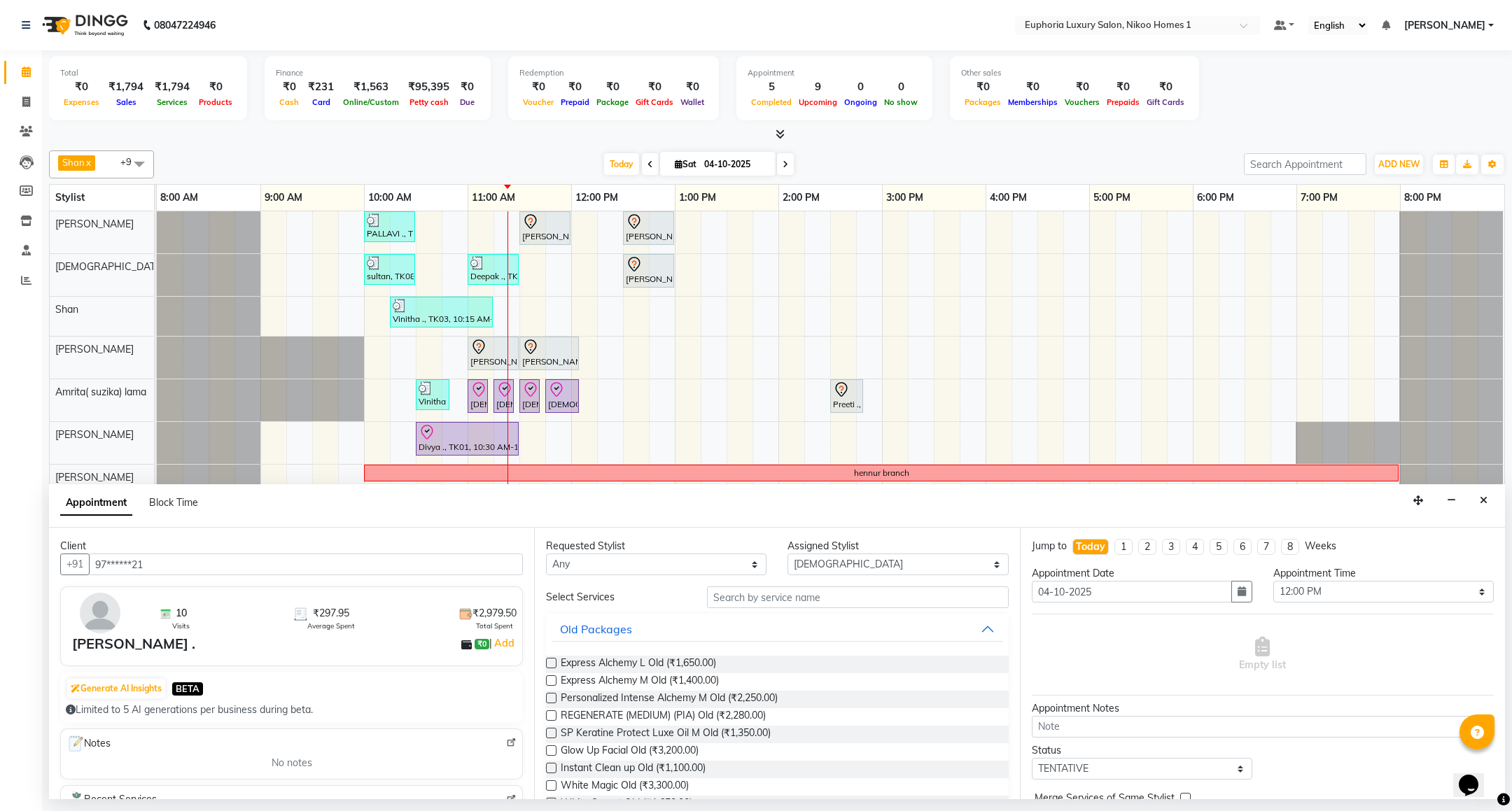
type input "97******21"
click at [870, 594] on input "text" at bounding box center [857, 597] width 301 height 22
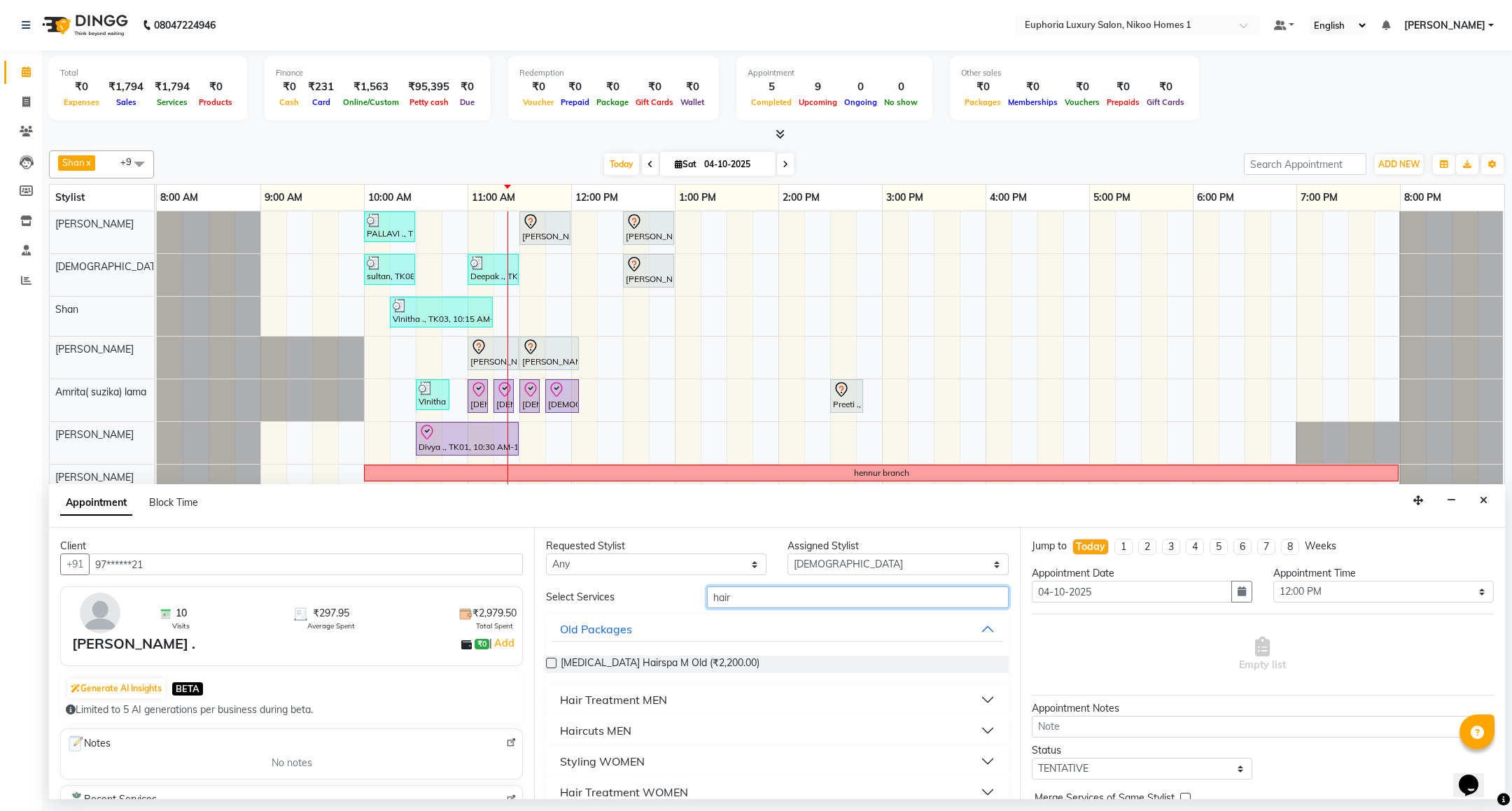
type input "hair"
click at [614, 724] on div "Haircuts MEN" at bounding box center [595, 730] width 72 height 17
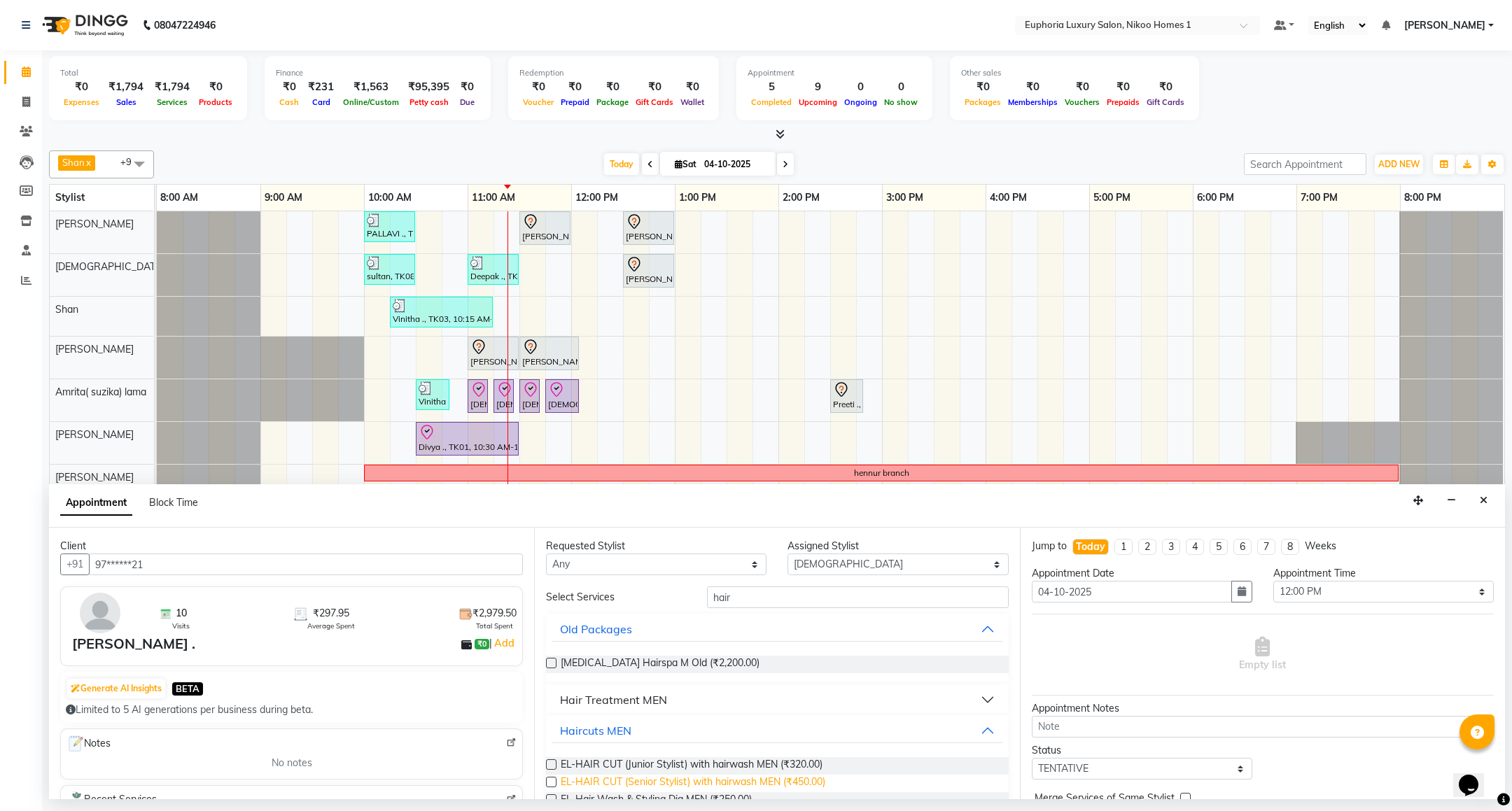
click at [685, 783] on span "EL-HAIR CUT (Senior Stylist) with hairwash MEN (₹450.00)" at bounding box center [693, 783] width 265 height 18
checkbox input "false"
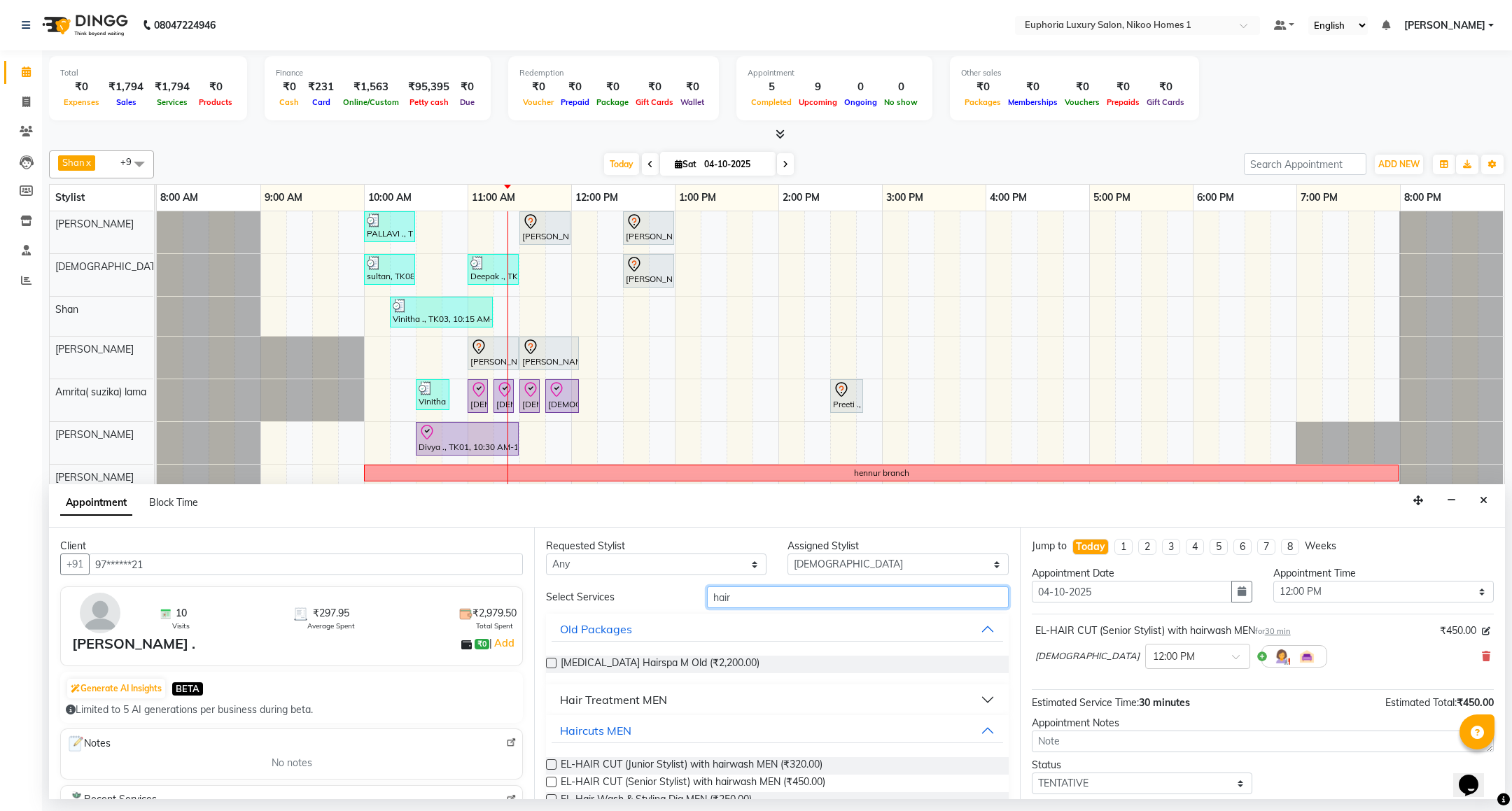
drag, startPoint x: 749, startPoint y: 594, endPoint x: 673, endPoint y: 588, distance: 76.2
click at [673, 588] on div "Select Services hair" at bounding box center [777, 597] width 483 height 22
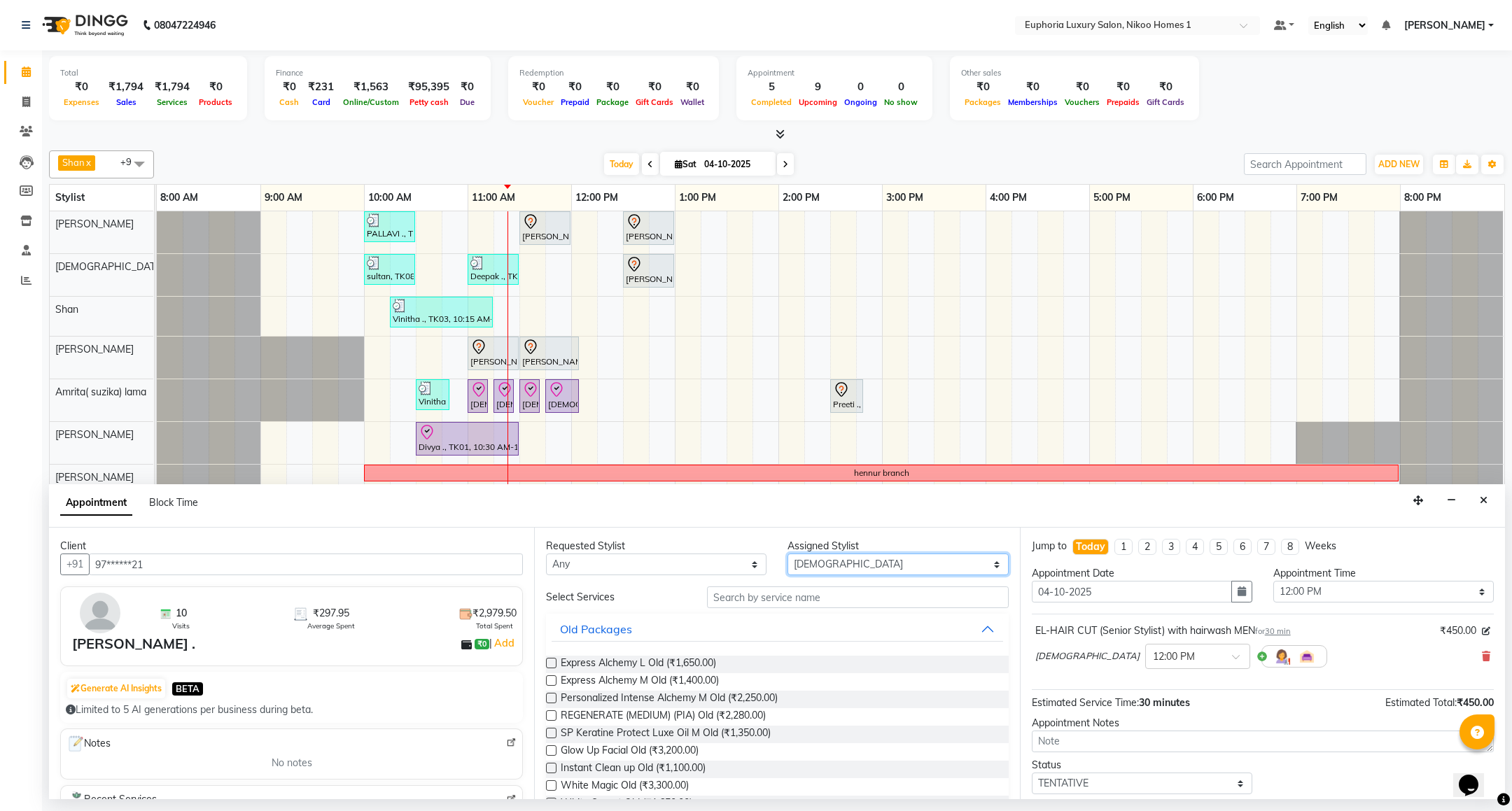
click at [813, 559] on select "Select Amrita( suzika) lama Atif Ali Azhar Bhumika Binoy Danish EVA KIPGEN Farh…" at bounding box center [898, 564] width 220 height 22
select select "74089"
click at [787, 555] on select "Select Amrita( suzika) lama Atif Ali Azhar Bhumika Binoy Danish EVA KIPGEN Farh…" at bounding box center [898, 564] width 220 height 22
click at [750, 598] on input "text" at bounding box center [857, 597] width 301 height 22
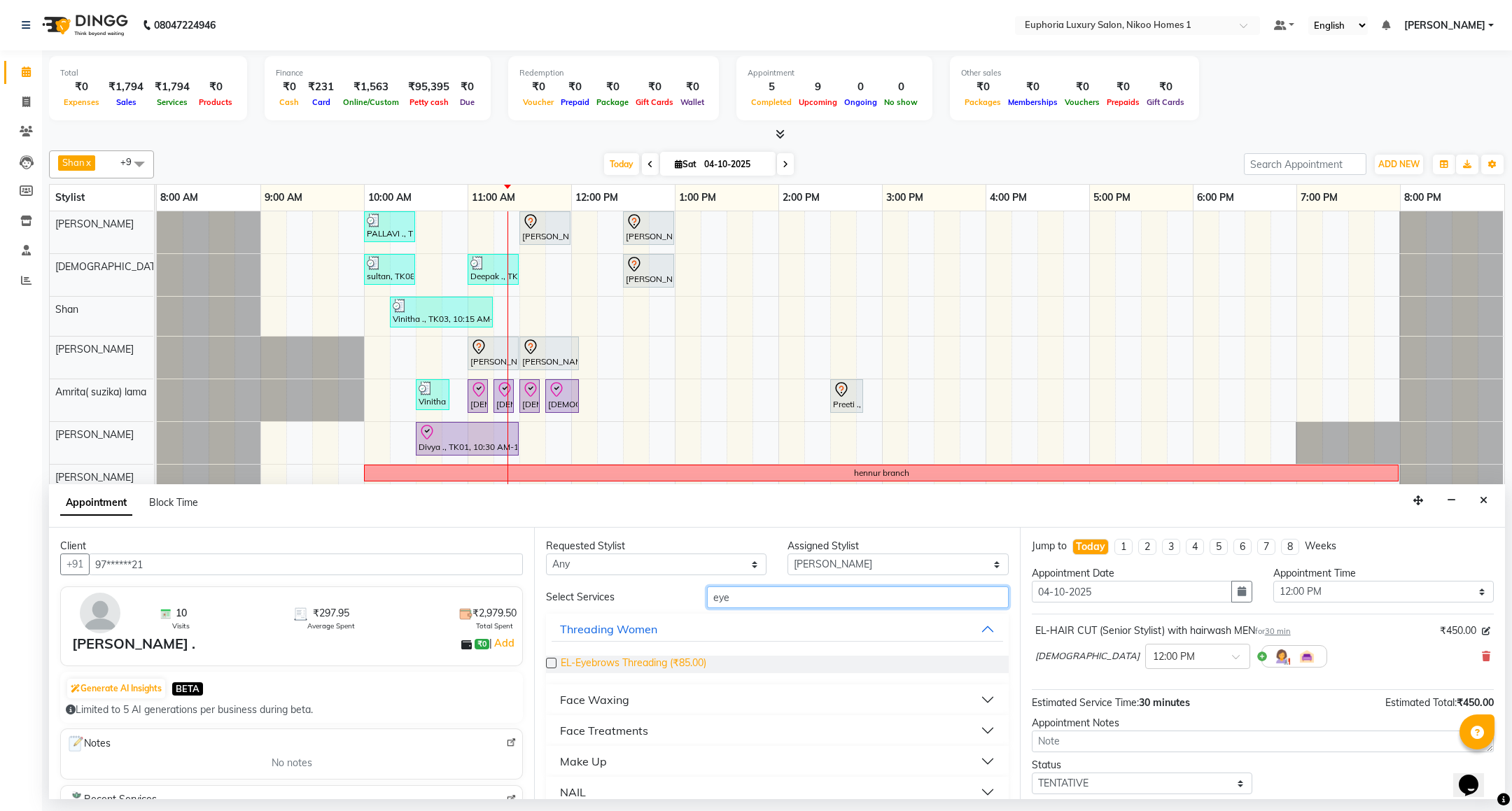
type input "eye"
click at [657, 668] on span "EL-Eyebrows Threading (₹85.00)" at bounding box center [633, 664] width 146 height 18
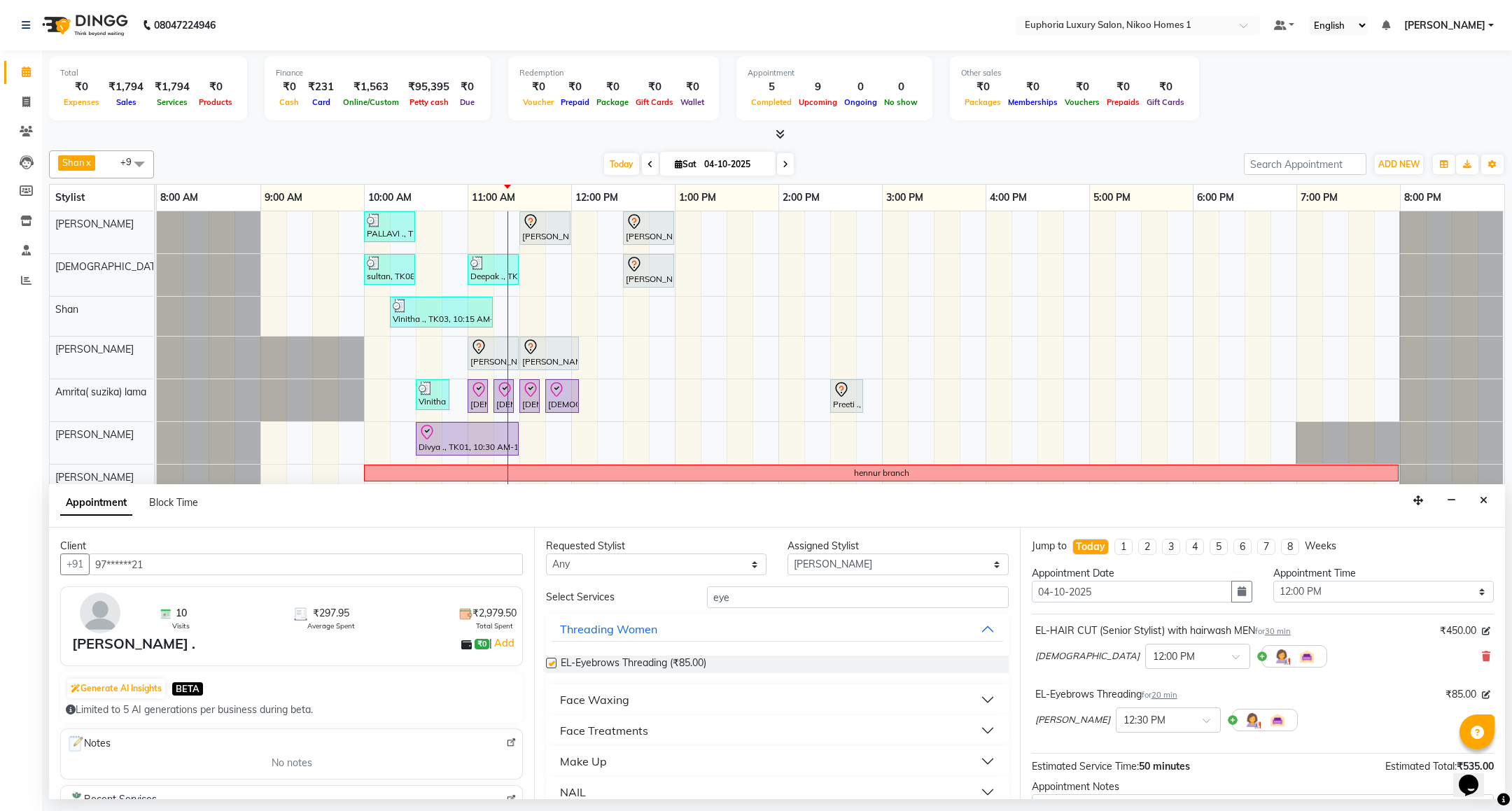
checkbox input "false"
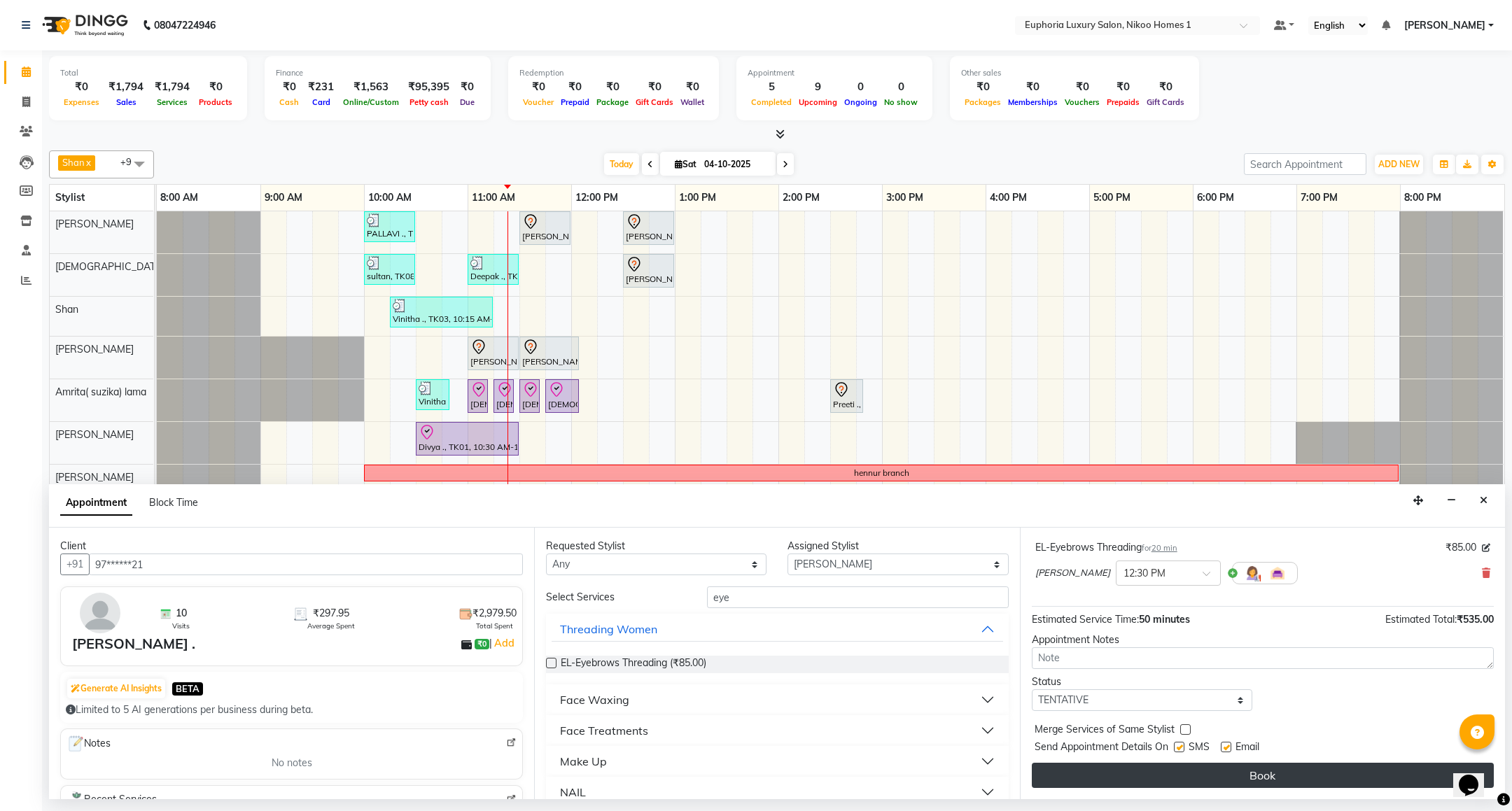
click at [1246, 783] on button "Book" at bounding box center [1262, 775] width 462 height 26
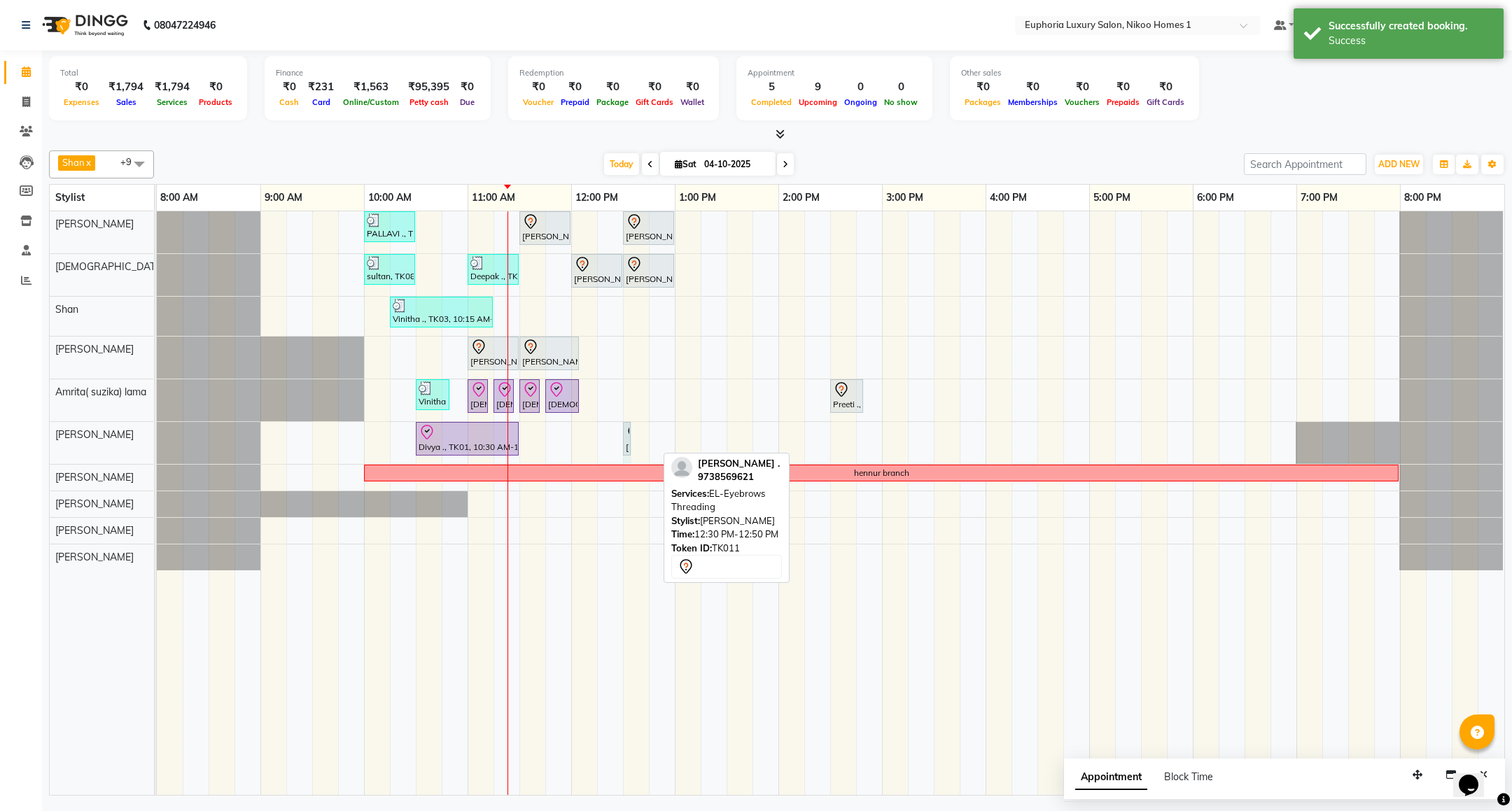
drag, startPoint x: 656, startPoint y: 439, endPoint x: 643, endPoint y: 432, distance: 14.8
click at [643, 432] on div "PALLAVI ., TK07, 10:00 AM-10:30 AM, EL-Kid Cut (Below 8 Yrs) BOY Rachit ., TK02…" at bounding box center [830, 503] width 1348 height 583
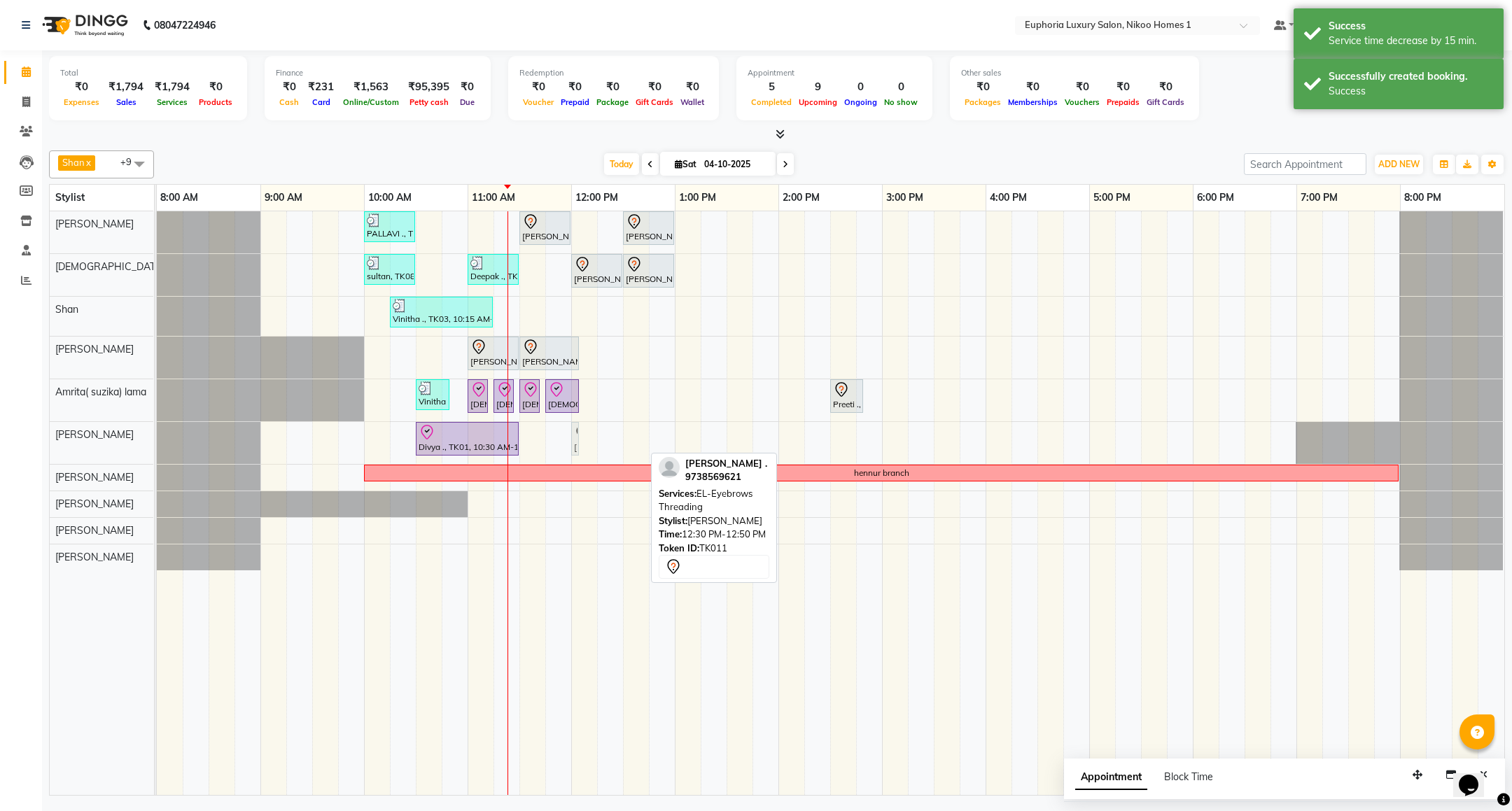
drag, startPoint x: 634, startPoint y: 441, endPoint x: 587, endPoint y: 446, distance: 47.3
click at [587, 446] on div "PALLAVI ., TK07, 10:00 AM-10:30 AM, EL-Kid Cut (Below 8 Yrs) BOY Rachit ., TK02…" at bounding box center [830, 503] width 1348 height 583
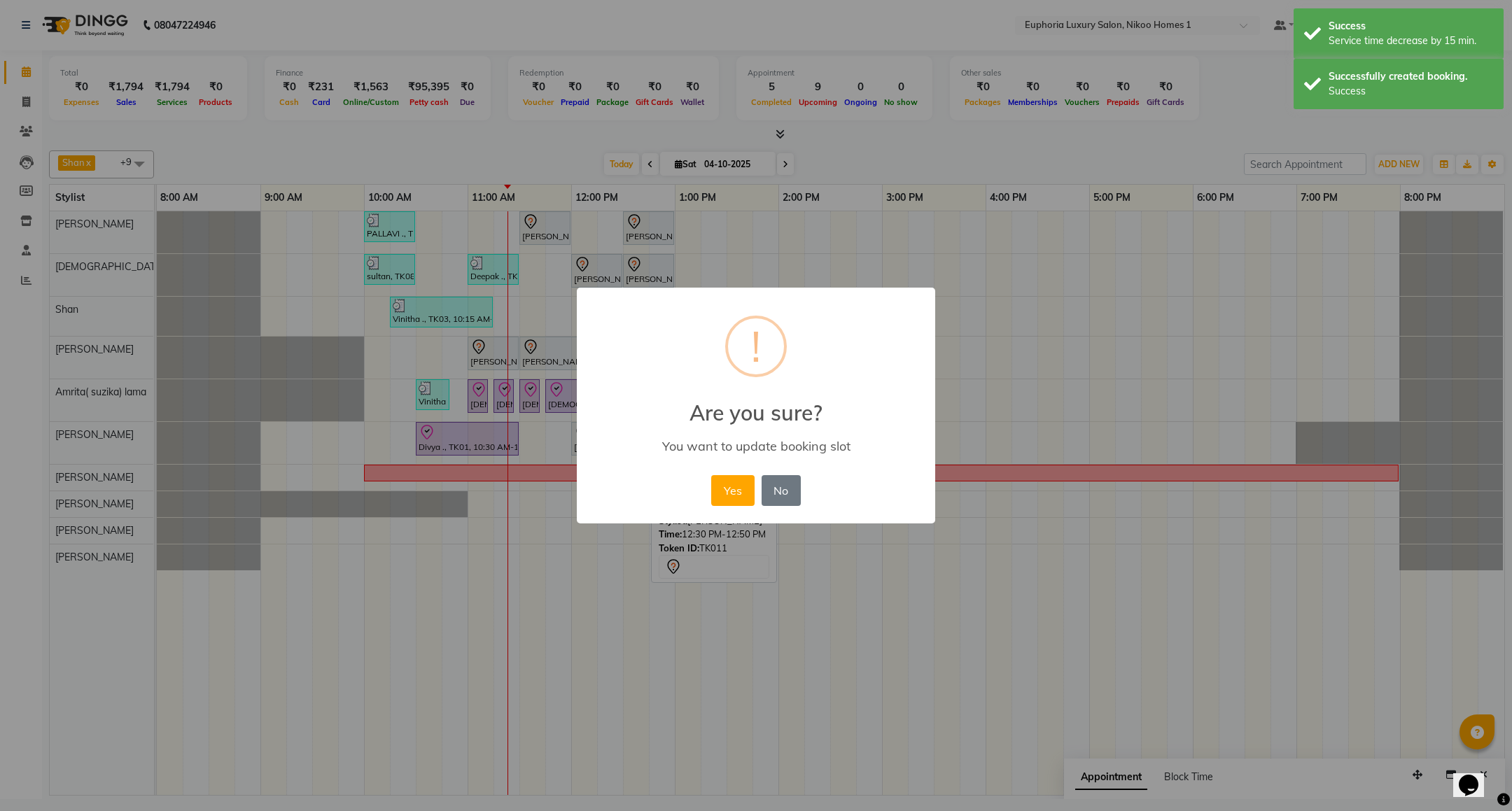
click at [710, 490] on div "Yes No No" at bounding box center [755, 491] width 96 height 38
click at [758, 491] on div "Yes No No" at bounding box center [755, 491] width 96 height 38
click at [723, 494] on button "Yes" at bounding box center [733, 490] width 43 height 31
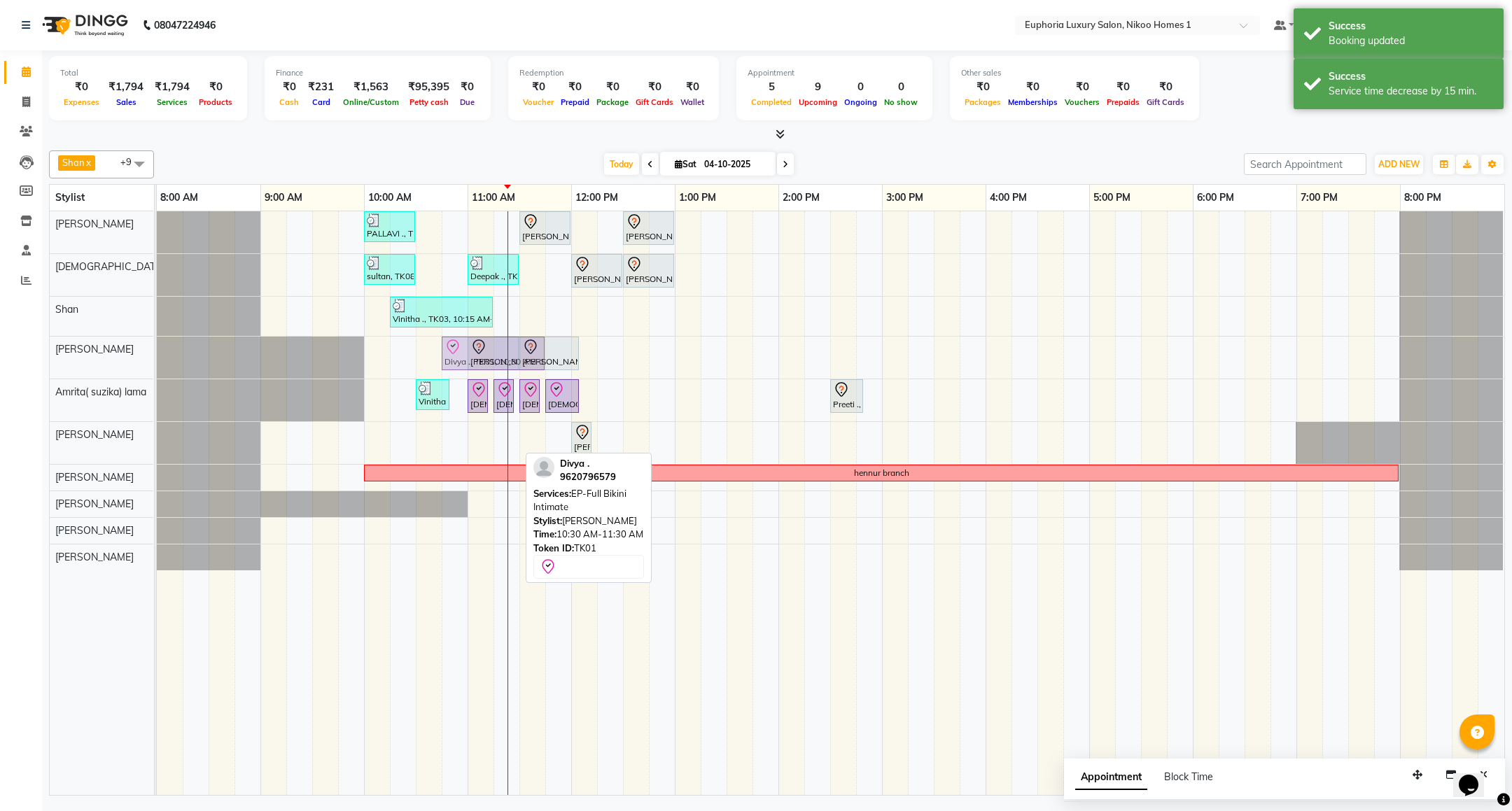
drag, startPoint x: 460, startPoint y: 446, endPoint x: 488, endPoint y: 361, distance: 89.5
click at [488, 361] on tbody "PALLAVI ., TK07, 10:00 AM-10:30 AM, EL-Kid Cut (Below 8 Yrs) BOY Rachit ., TK02…" at bounding box center [830, 391] width 1347 height 359
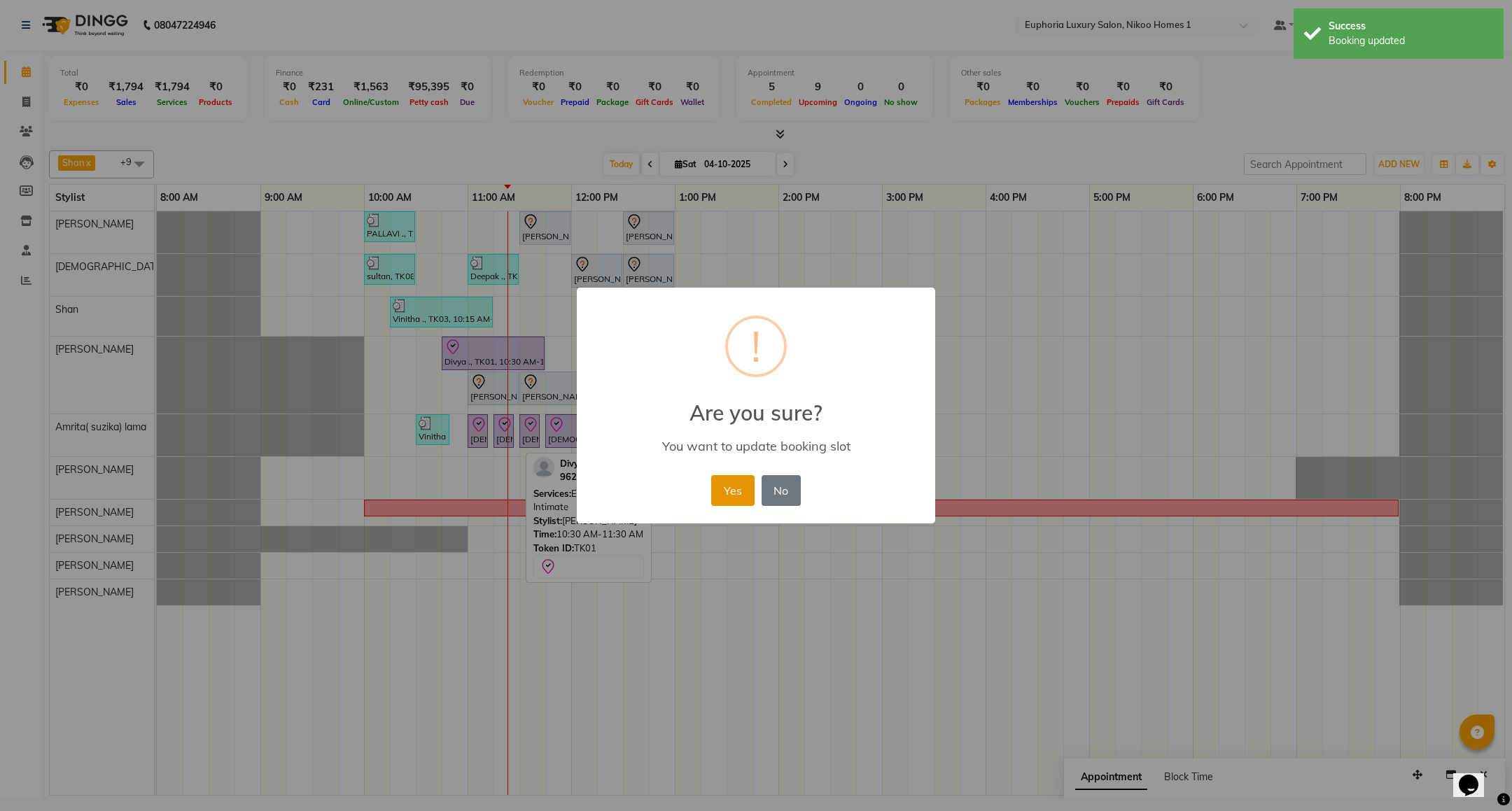
click at [736, 481] on button "Yes" at bounding box center [733, 490] width 43 height 31
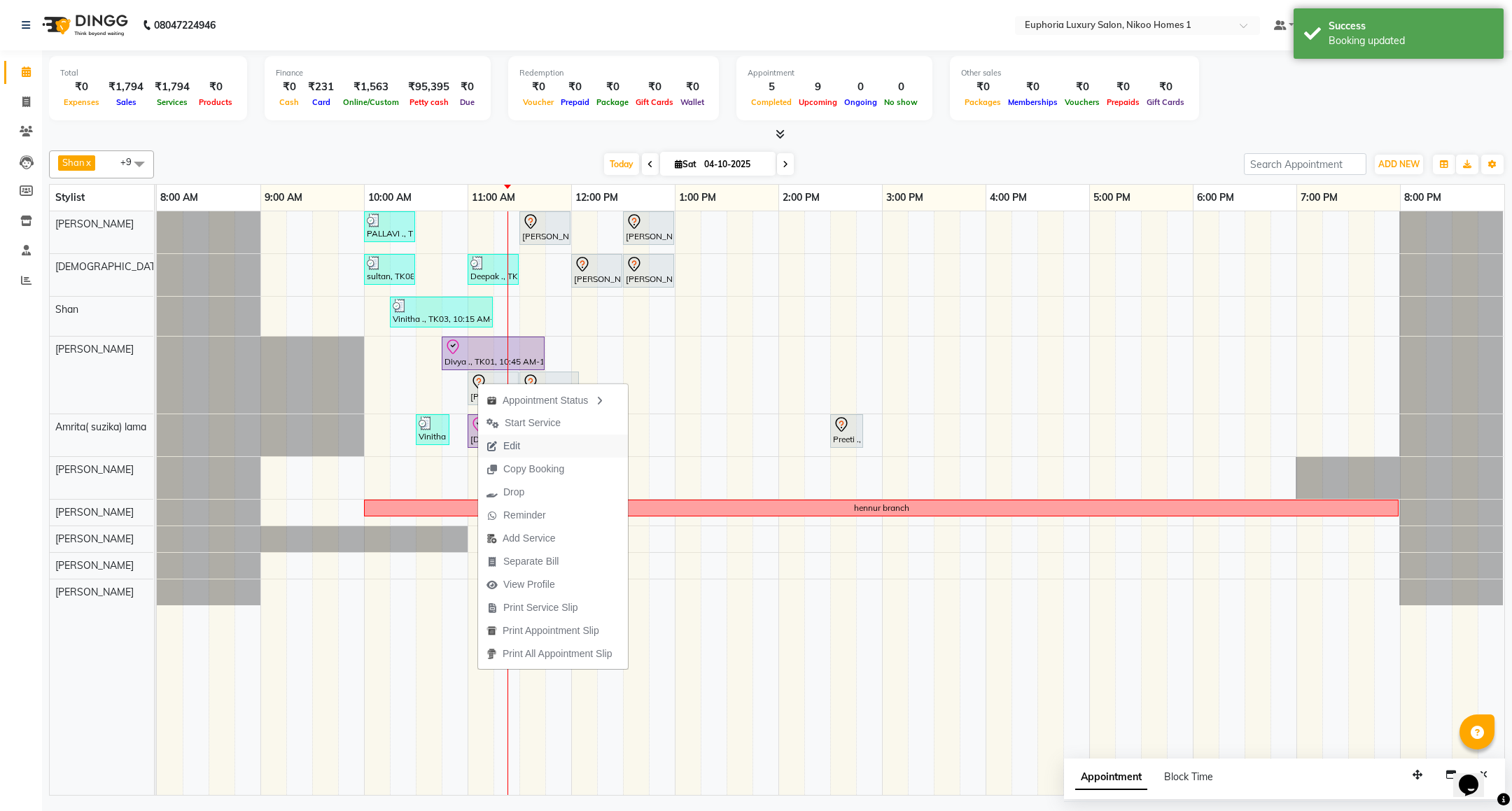
click at [513, 441] on span "Edit" at bounding box center [512, 446] width 17 height 15
select select "tentative"
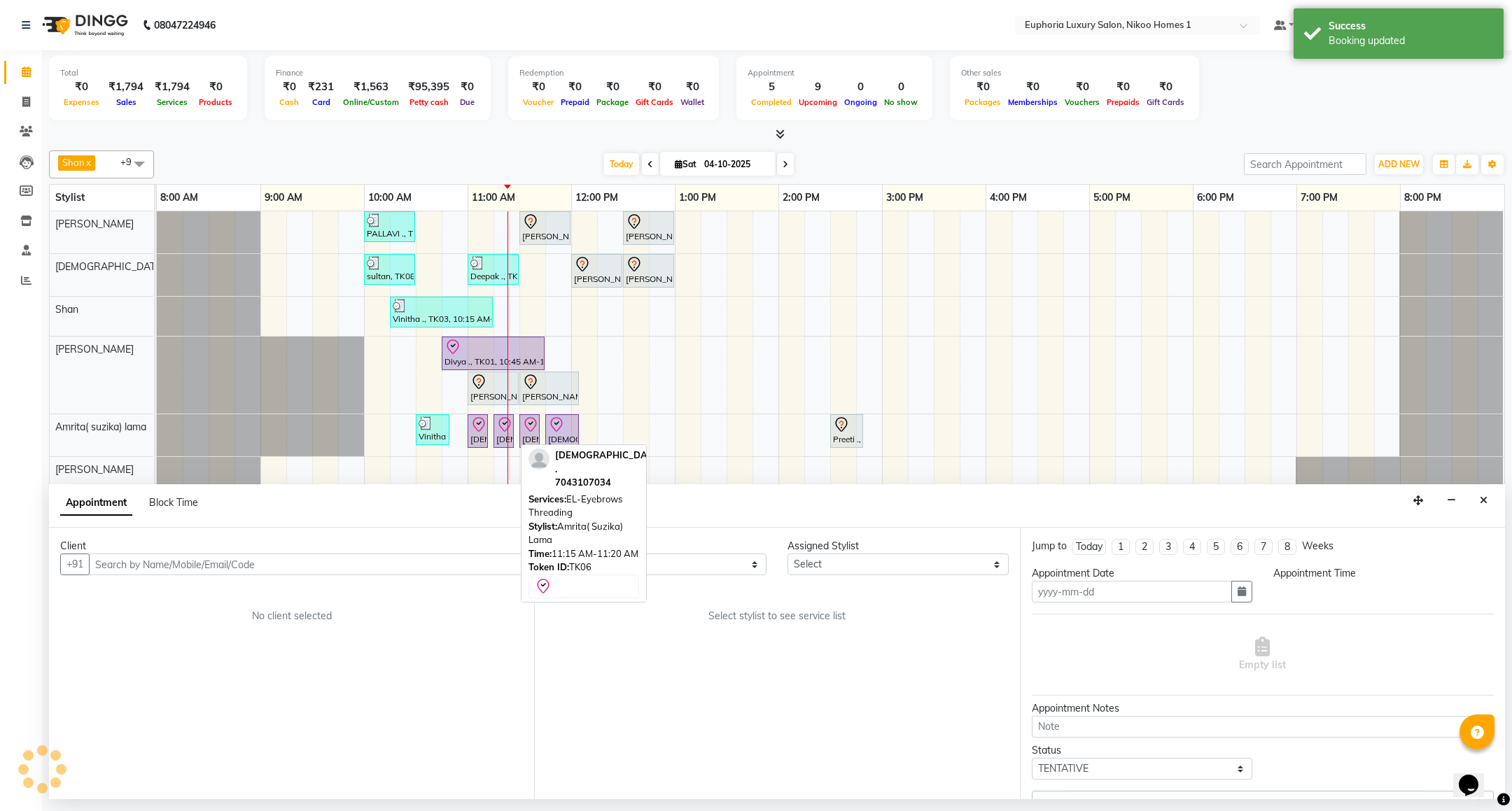
type input "04-10-2025"
select select "660"
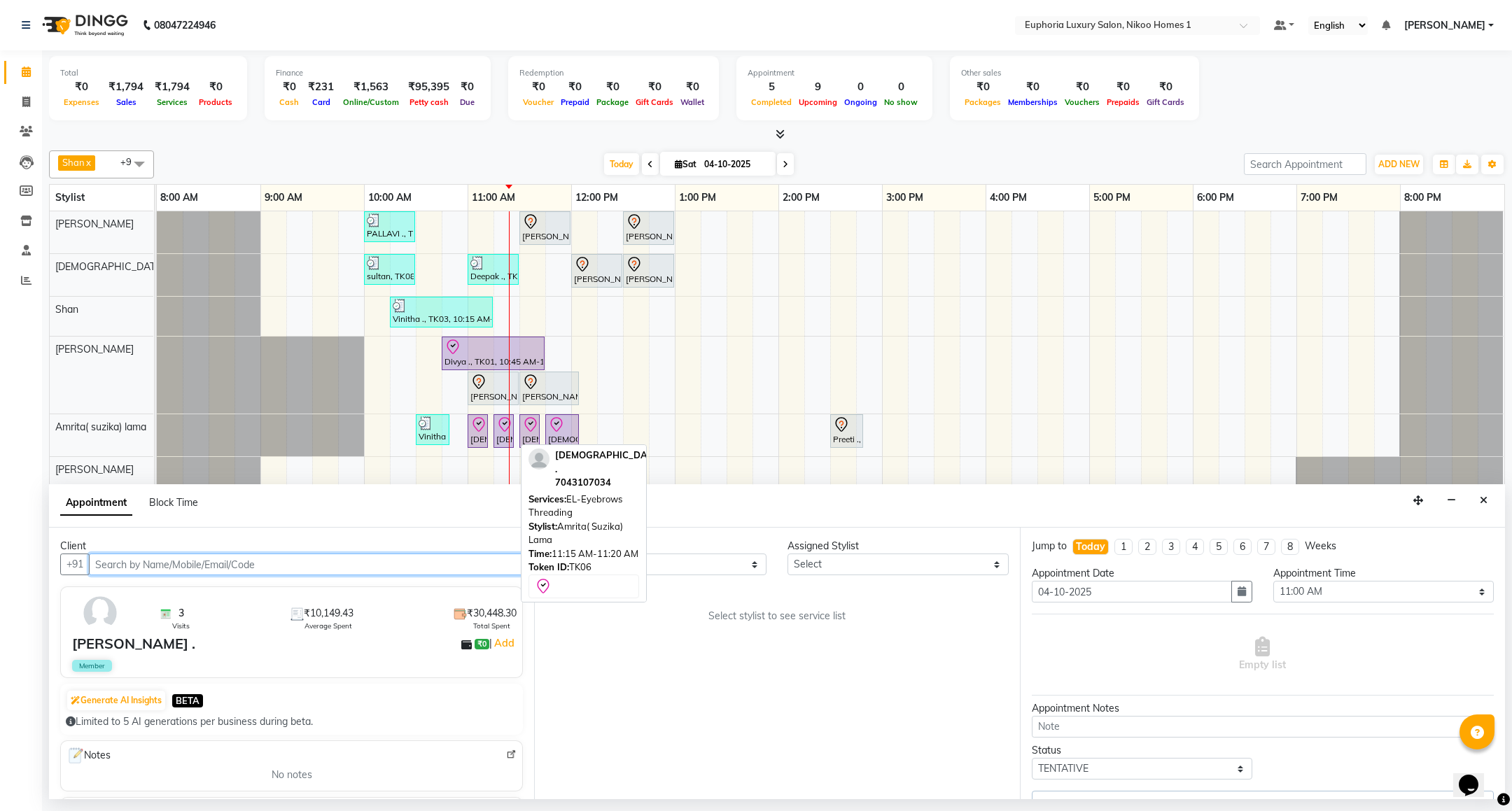
select select "81452"
select select "4025"
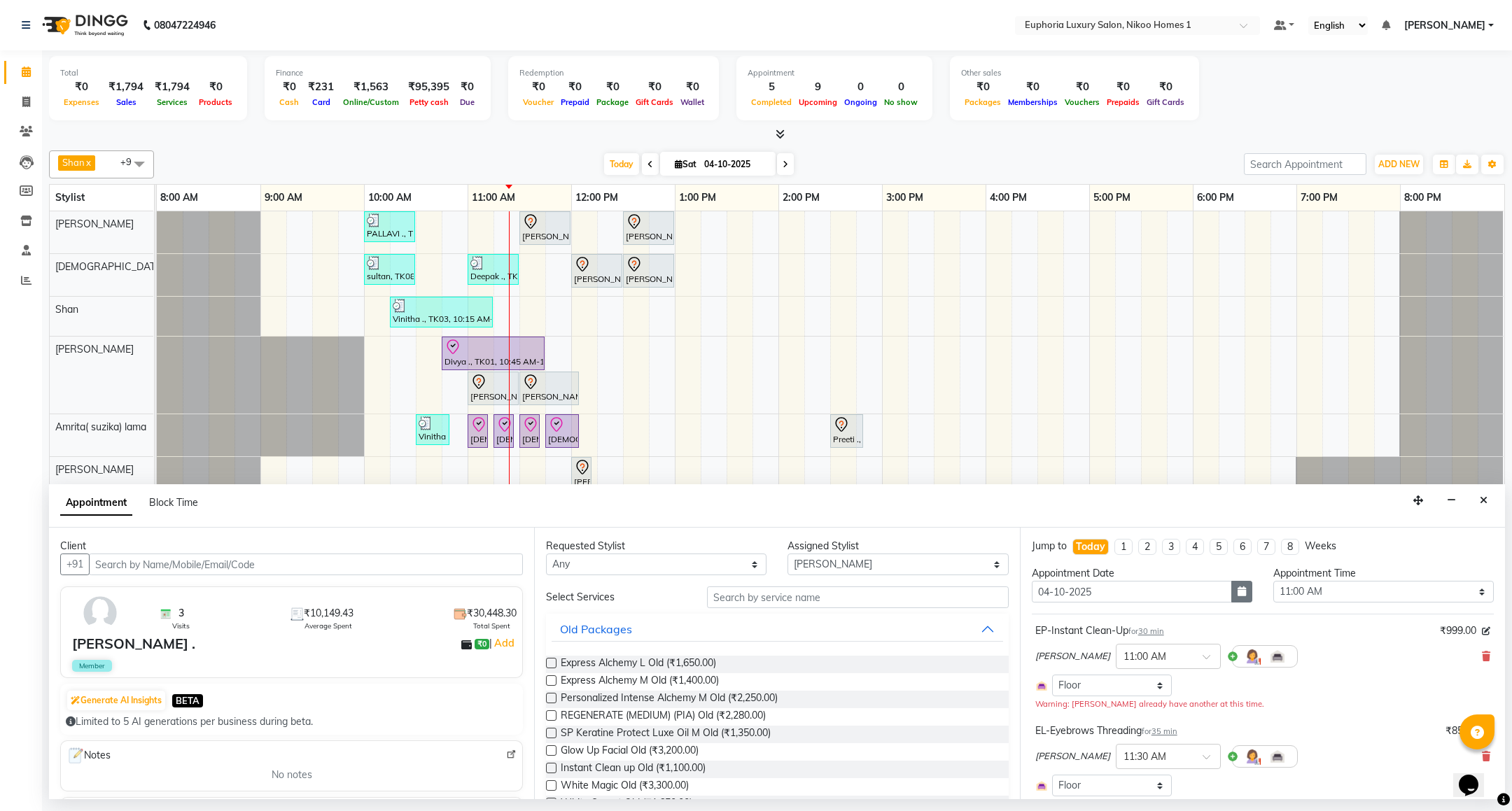
click at [1238, 594] on icon "button" at bounding box center [1242, 591] width 9 height 9
click at [1182, 664] on div "5" at bounding box center [1181, 664] width 23 height 23
type input "05-10-2025"
select select "660"
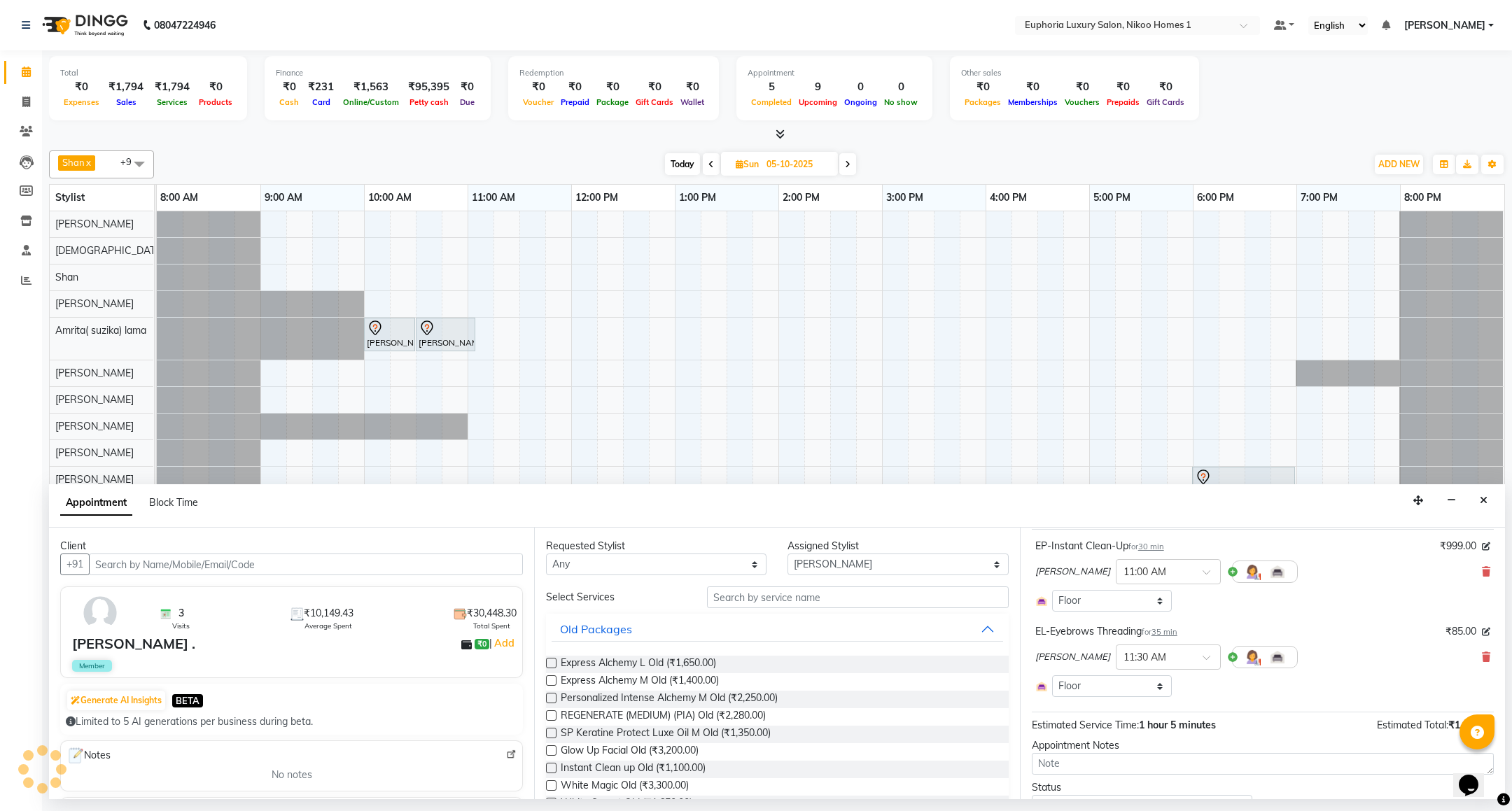
scroll to position [152, 0]
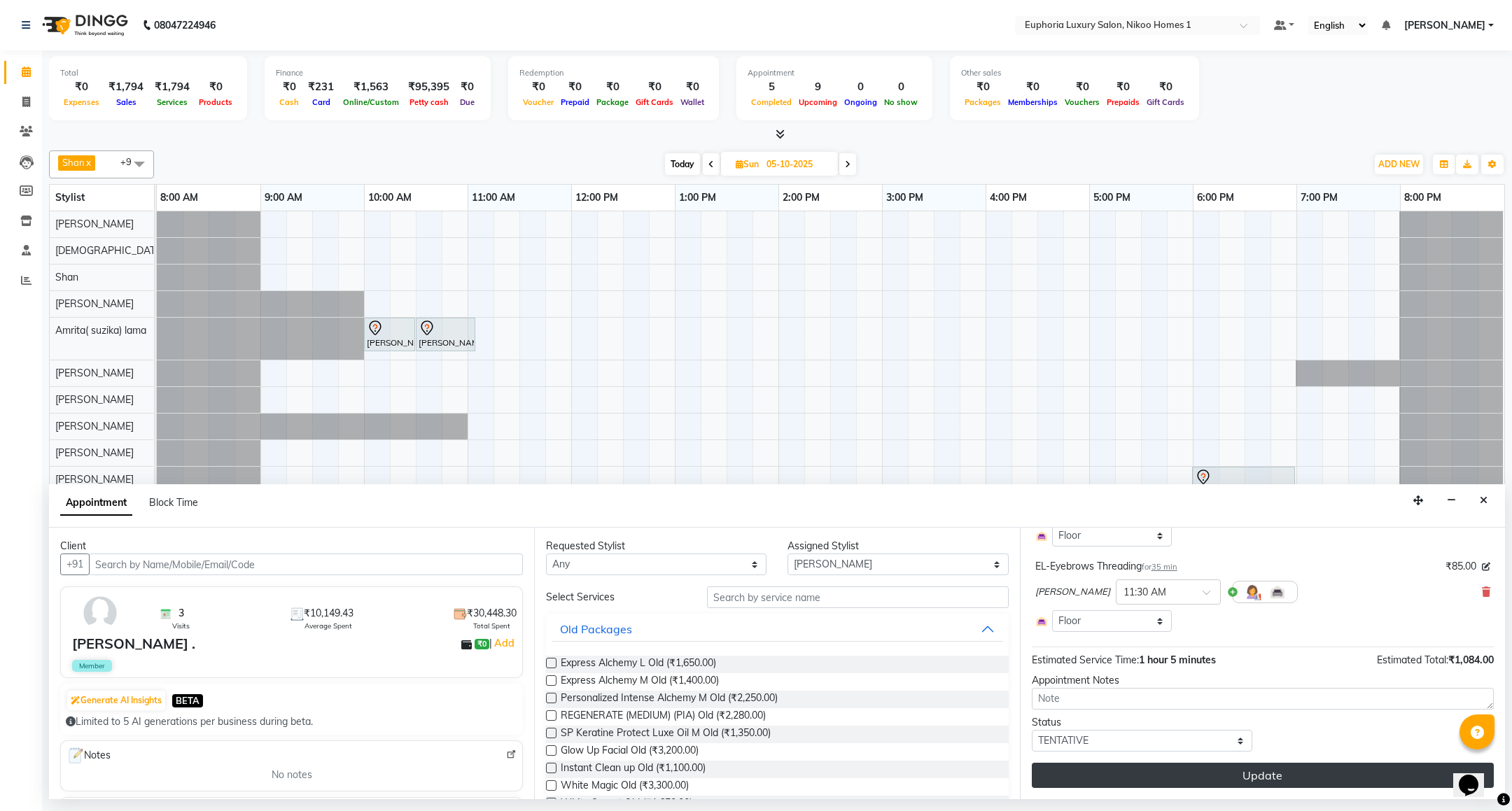
click at [1319, 781] on button "Update" at bounding box center [1262, 775] width 462 height 26
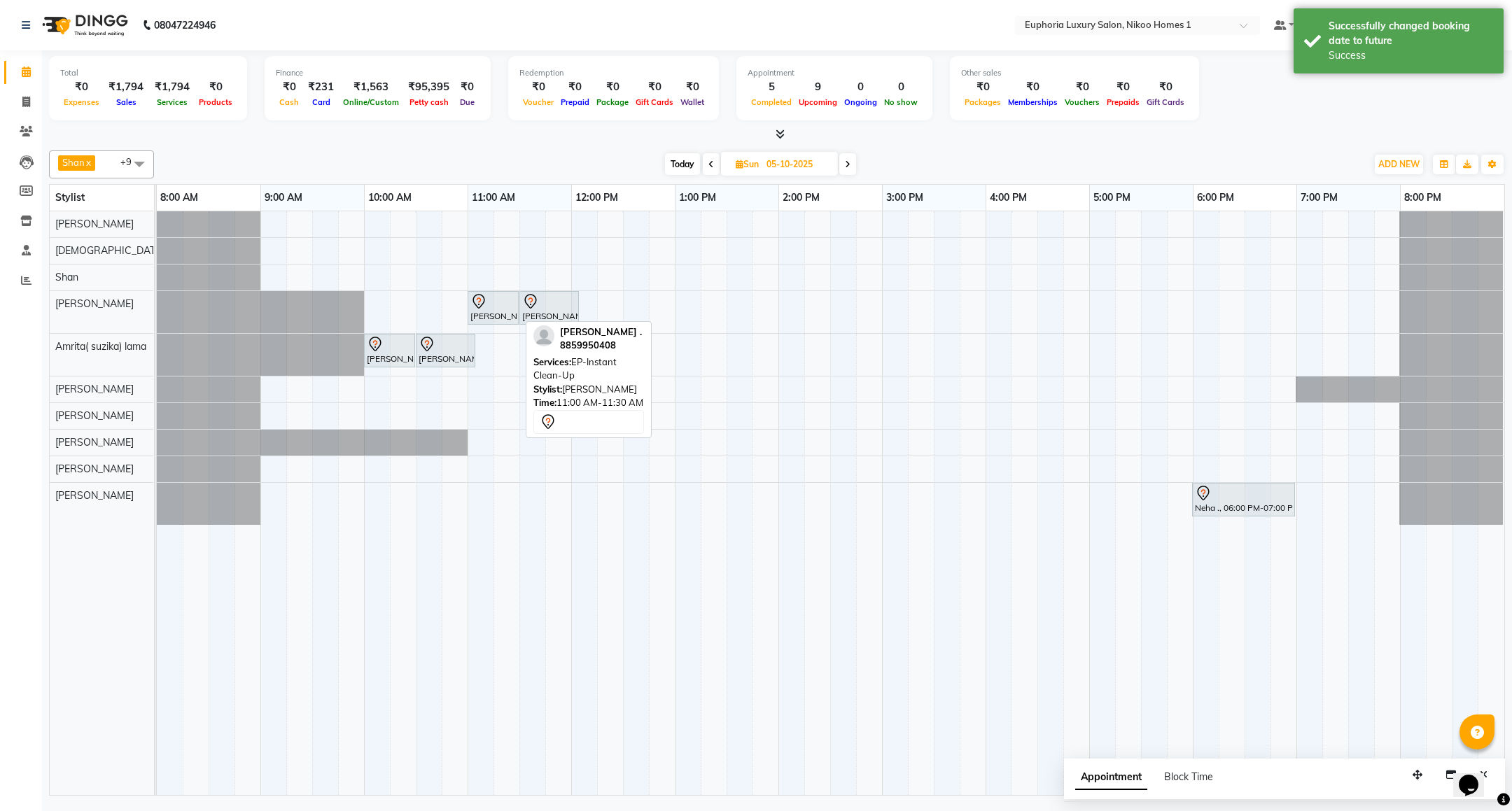
click at [496, 303] on div at bounding box center [493, 301] width 45 height 17
select select "7"
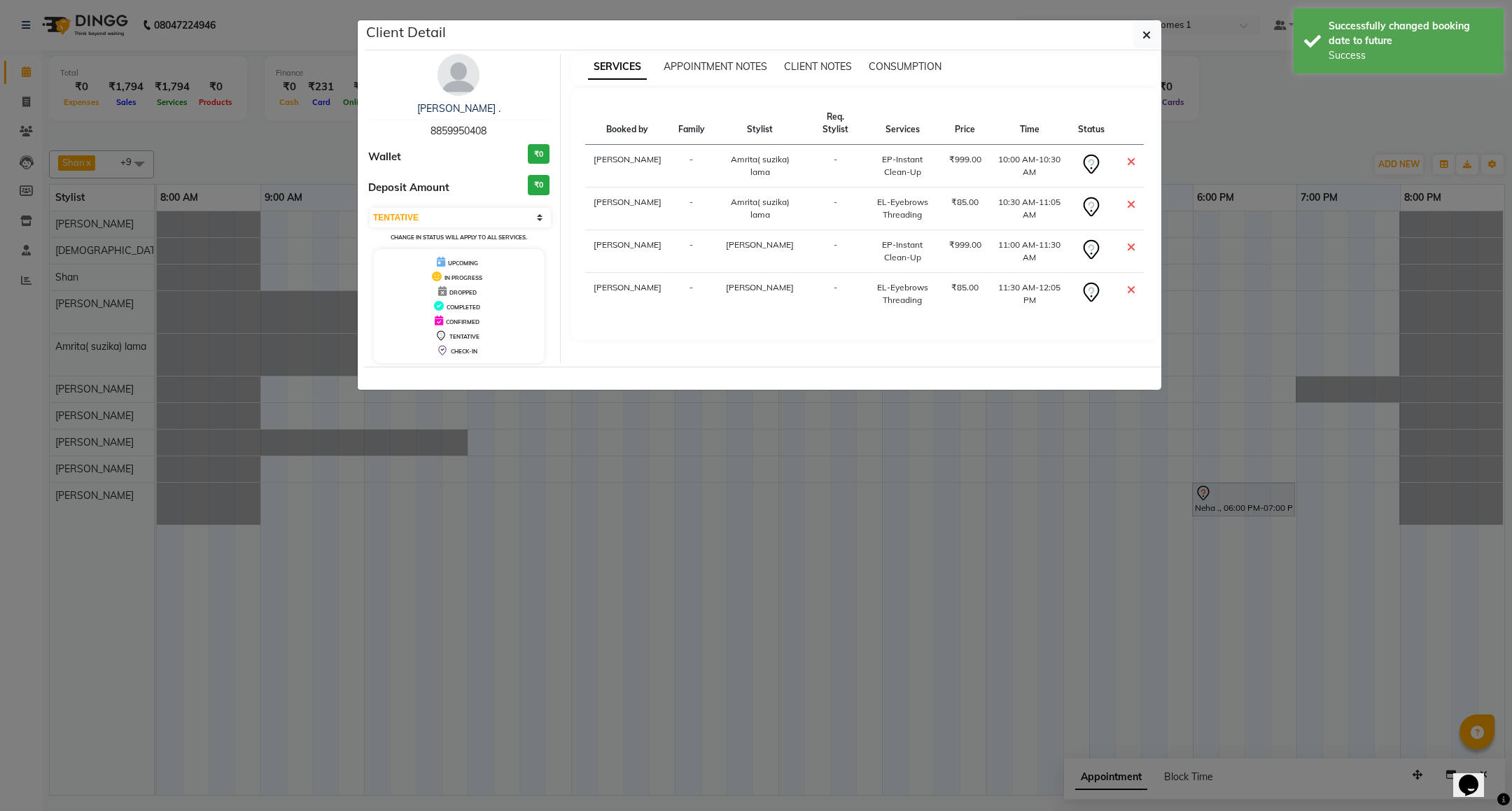
click at [995, 527] on ngb-modal-window "Client Detail kavit . 8859950408 Wallet ₹0 Deposit Amount ₹0 Select CONFIRMED T…" at bounding box center [756, 406] width 1512 height 811
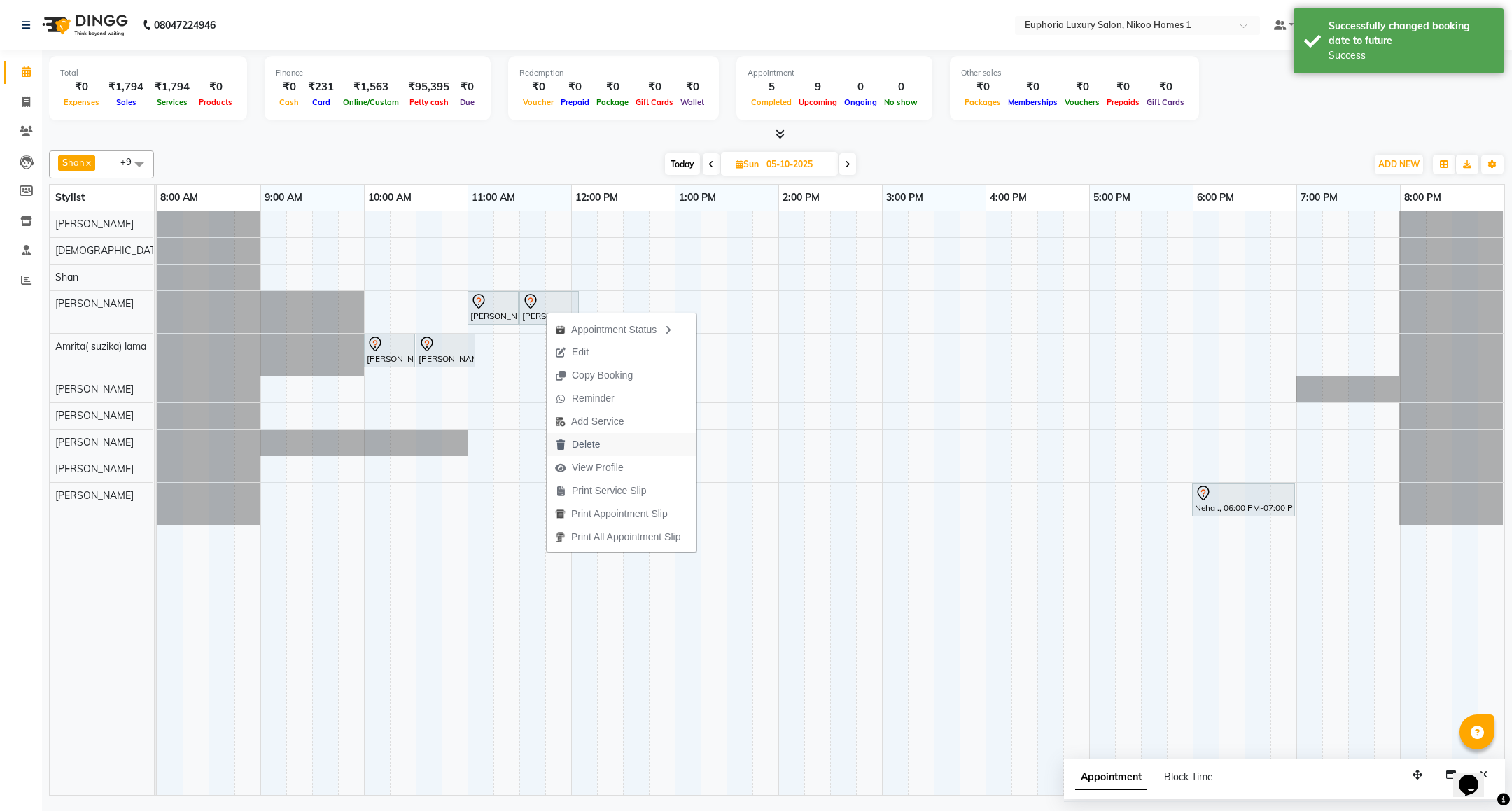
click at [599, 446] on span "Delete" at bounding box center [586, 445] width 28 height 15
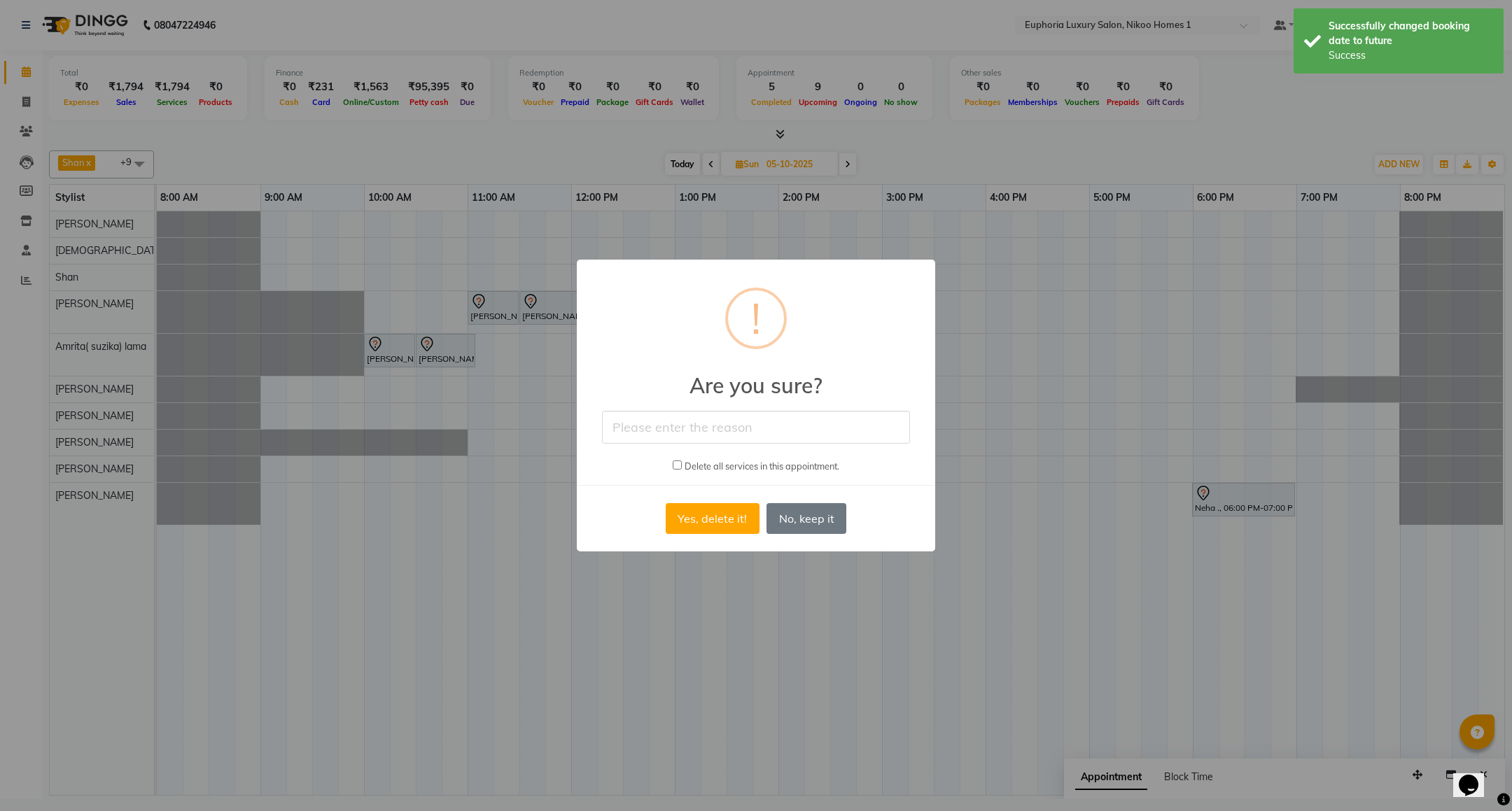
click at [723, 430] on input "text" at bounding box center [756, 427] width 308 height 33
type input "wrong booking"
click at [725, 519] on button "Yes, delete it!" at bounding box center [712, 519] width 94 height 31
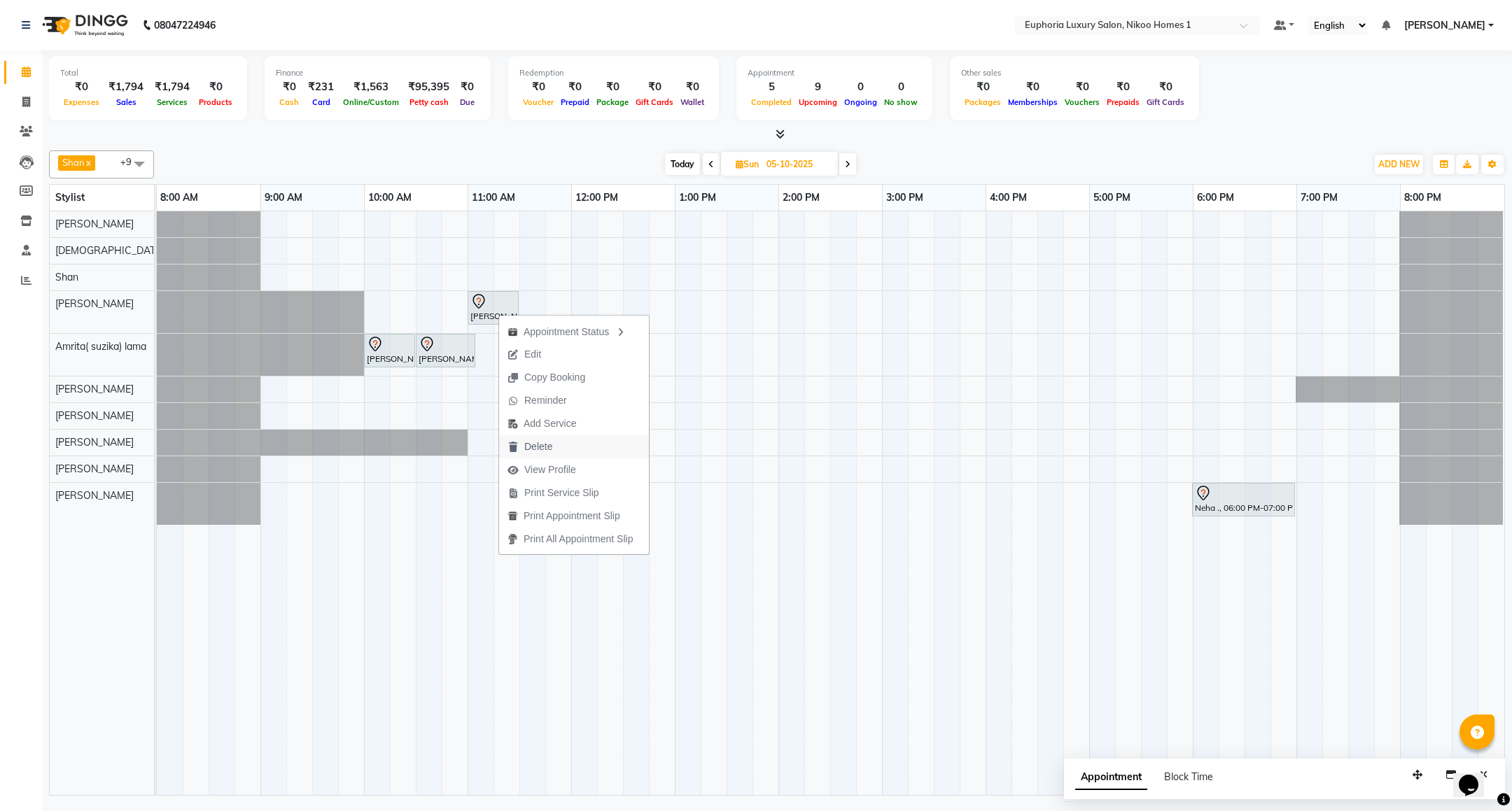
click at [546, 441] on span "Delete" at bounding box center [539, 446] width 28 height 15
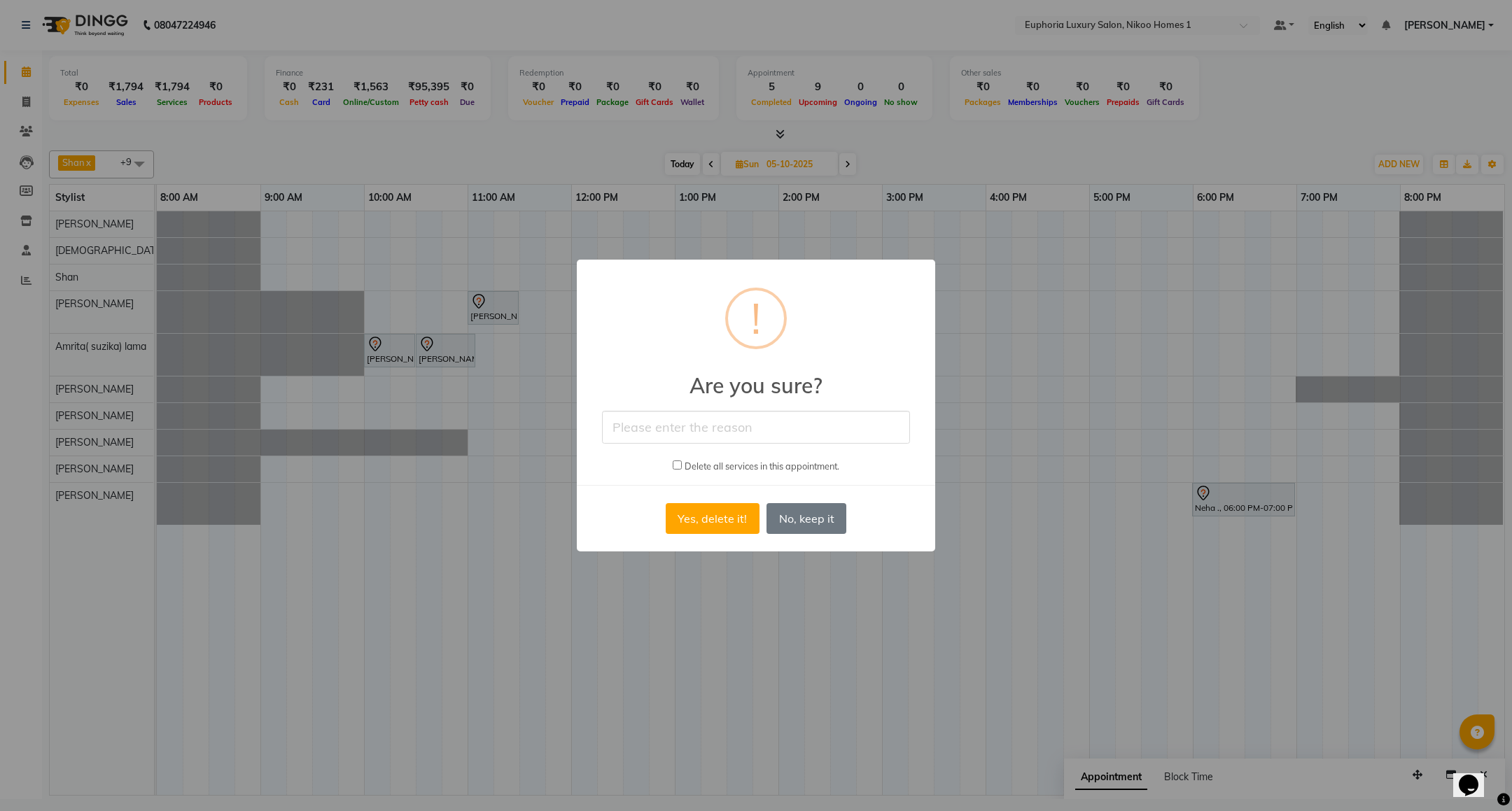
click at [730, 433] on input "text" at bounding box center [756, 427] width 308 height 33
type input "wrong booking"
click at [716, 516] on button "Yes, delete it!" at bounding box center [712, 519] width 94 height 31
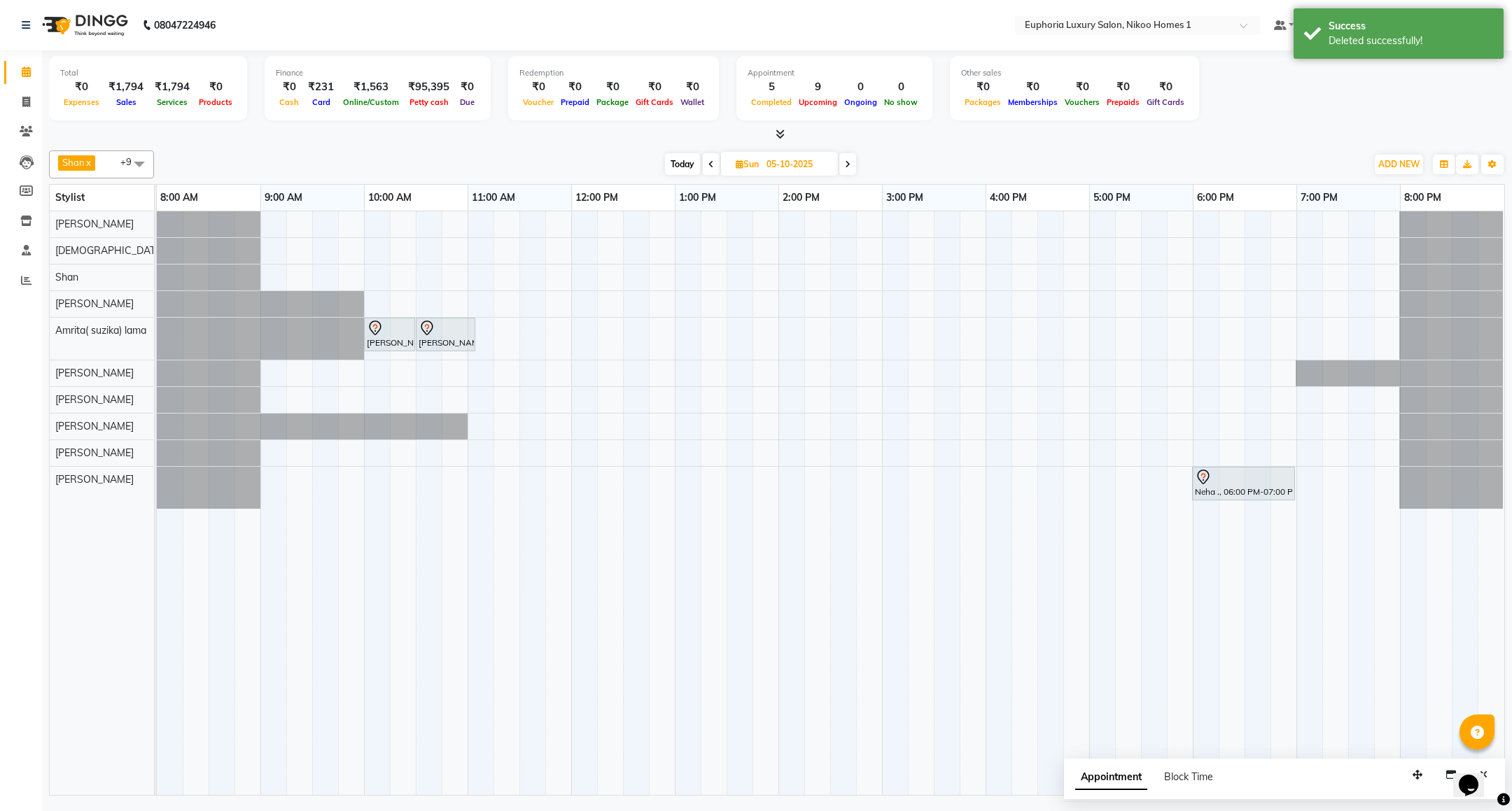
drag, startPoint x: 676, startPoint y: 163, endPoint x: 660, endPoint y: 182, distance: 24.8
click at [676, 163] on span "Today" at bounding box center [682, 164] width 35 height 22
type input "04-10-2025"
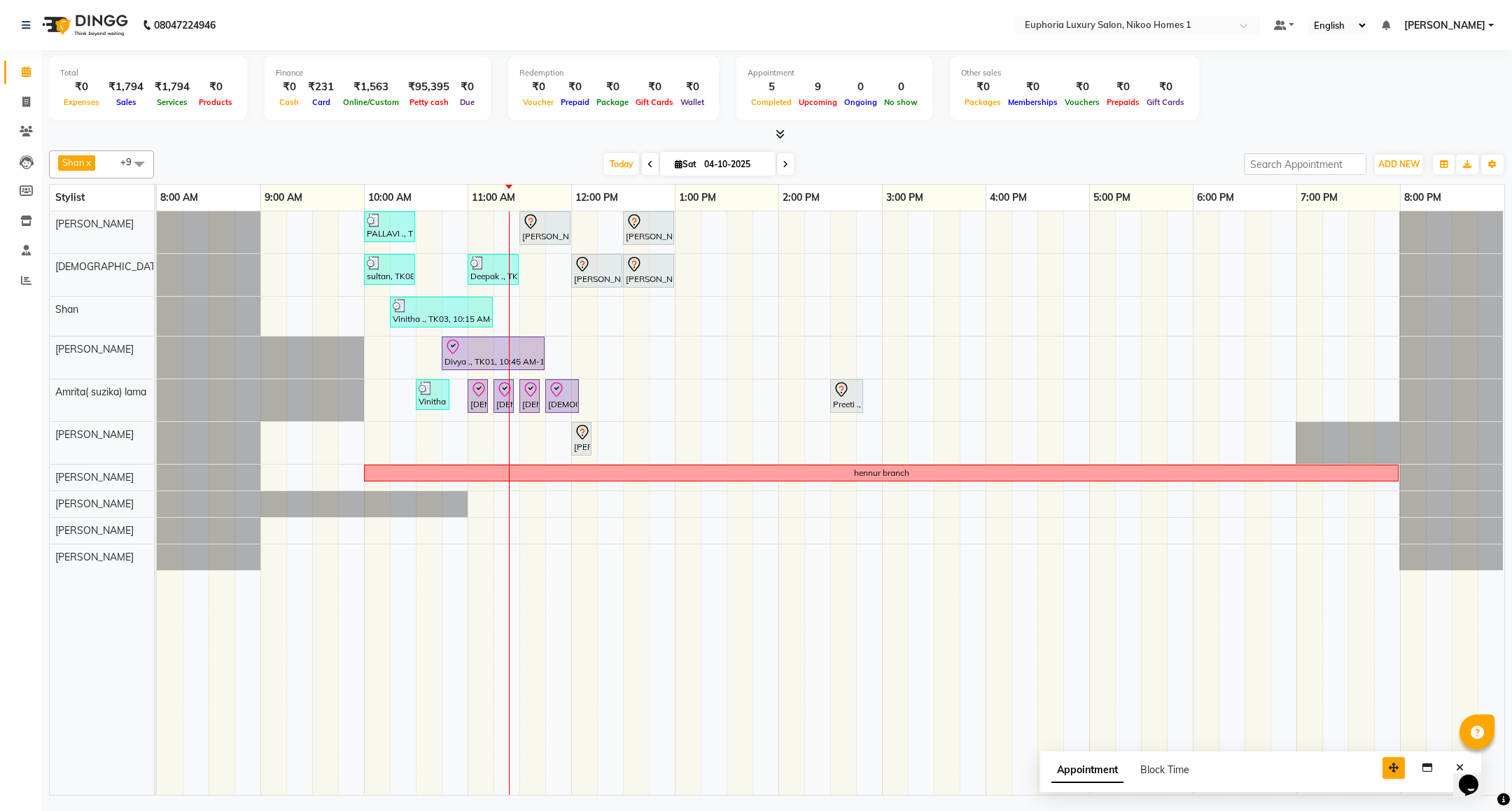
drag, startPoint x: 1412, startPoint y: 773, endPoint x: 1261, endPoint y: 758, distance: 151.7
click at [1389, 763] on icon "button" at bounding box center [1393, 767] width 9 height 9
click at [1333, 760] on icon "Close" at bounding box center [1332, 759] width 8 height 9
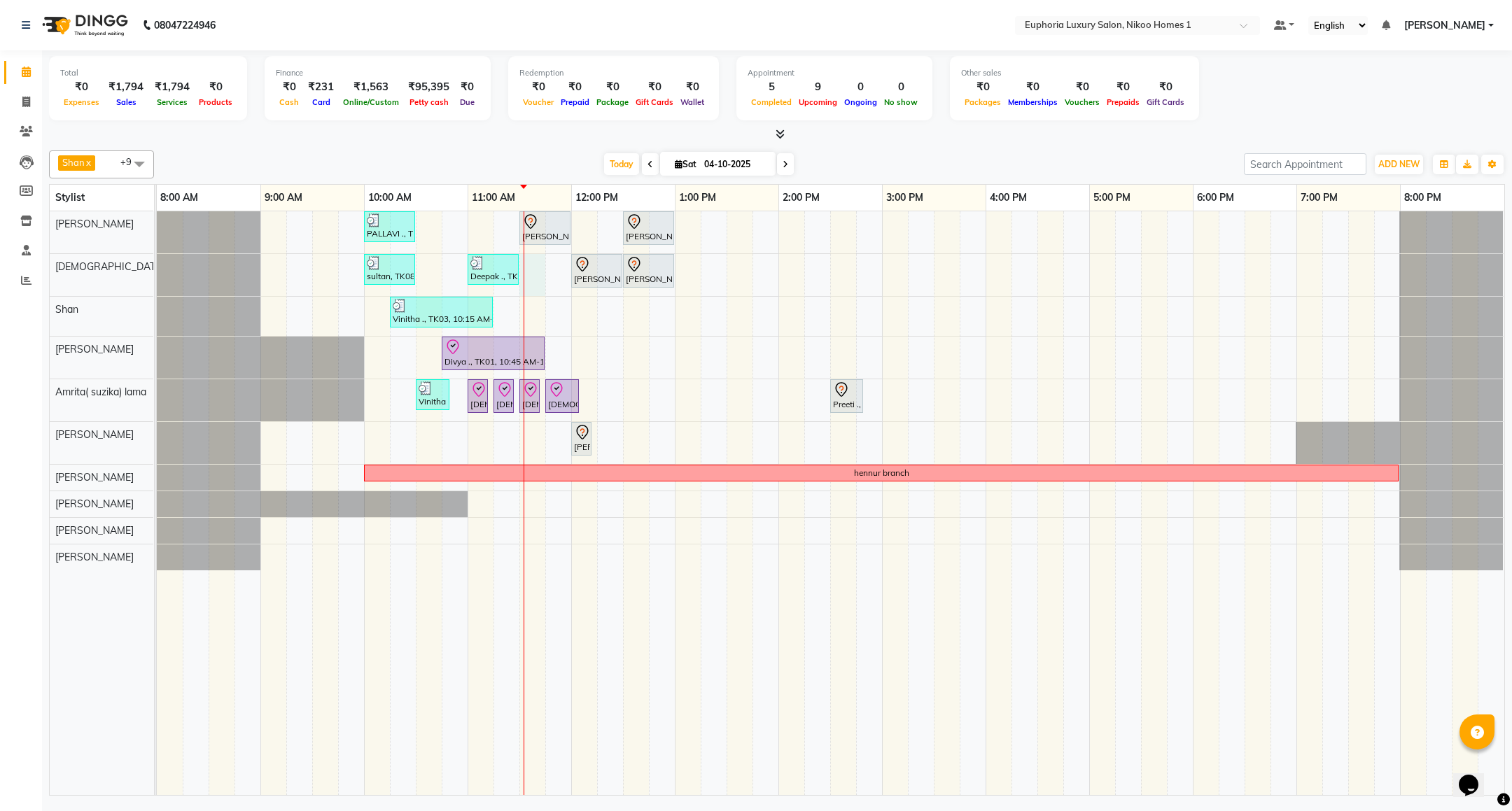
click at [530, 273] on div "PALLAVI ., TK07, 10:00 AM-10:30 AM, EL-Kid Cut (Below 8 Yrs) BOY Rachit ., TK02…" at bounding box center [830, 503] width 1348 height 583
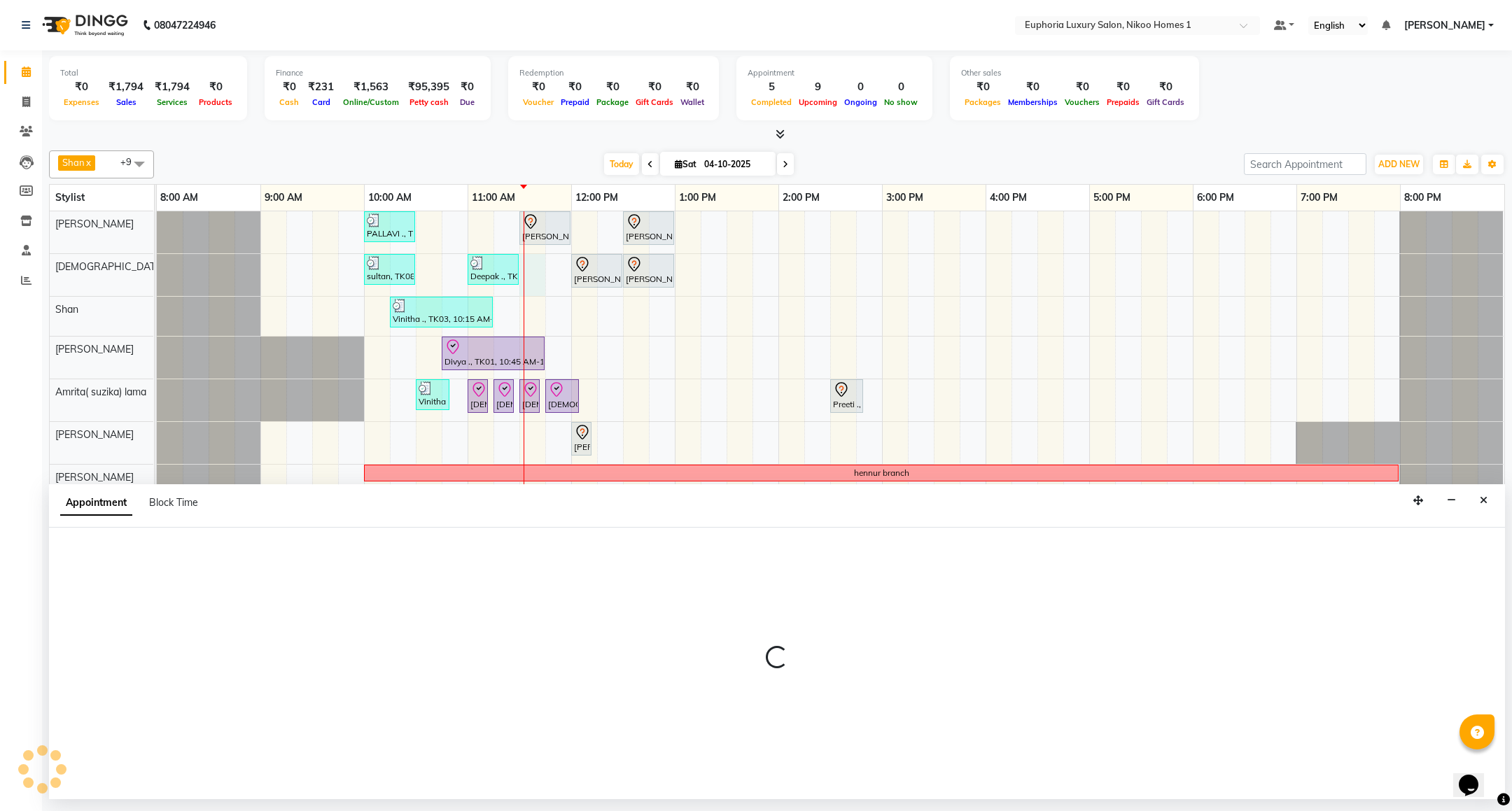
select select "85373"
select select "tentative"
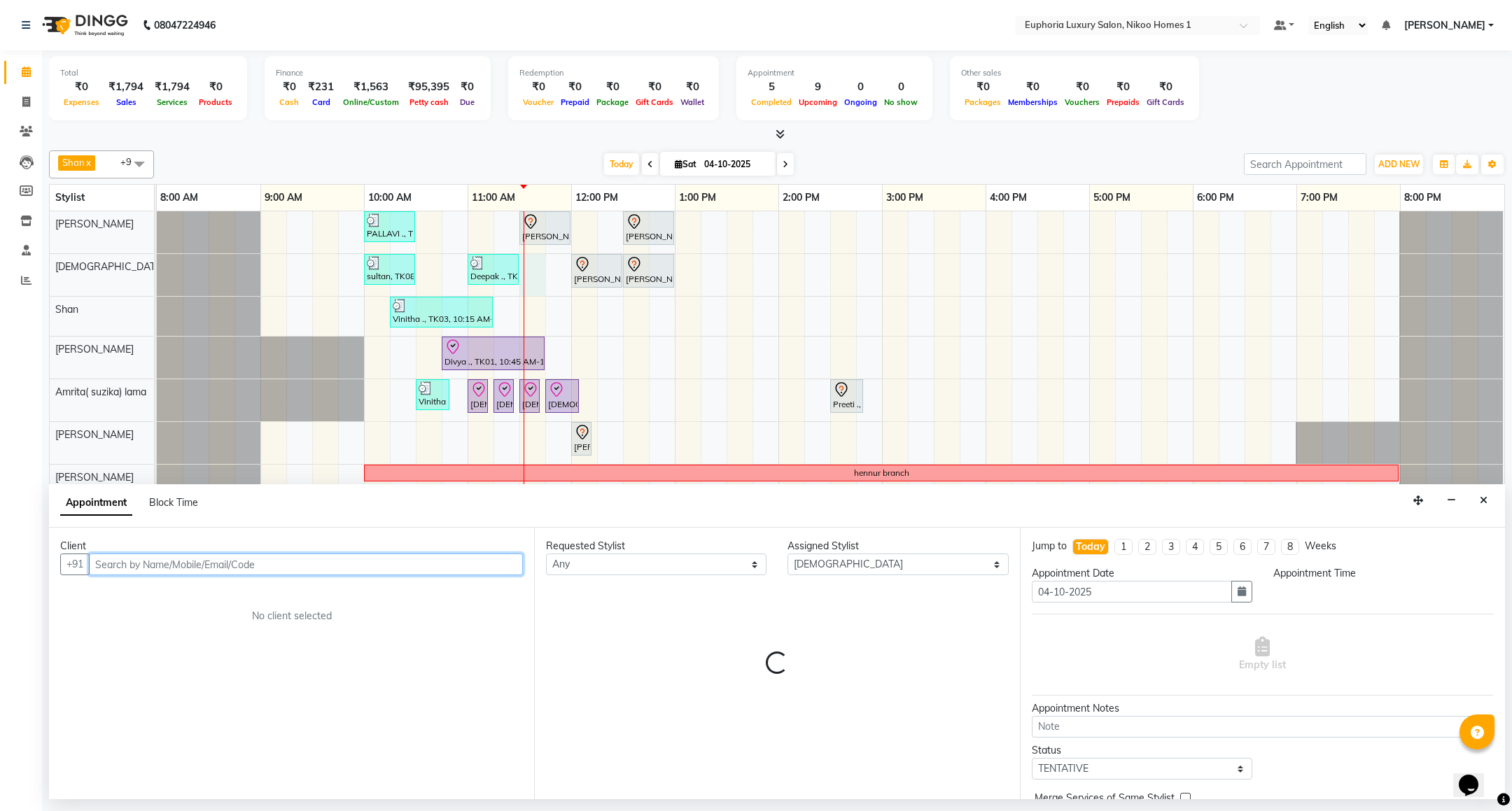
select select "690"
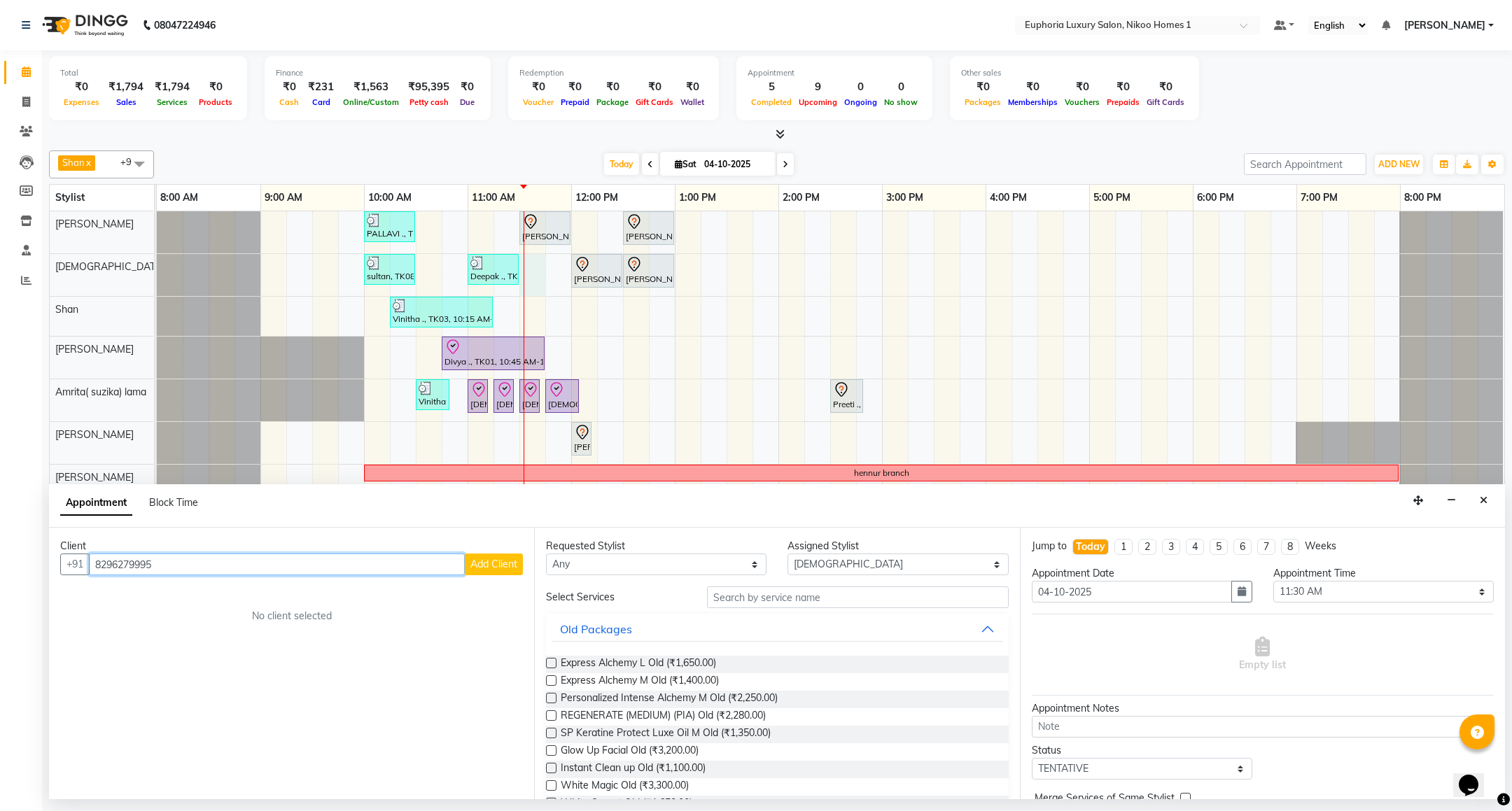
type input "8296279995"
click at [487, 565] on span "Add Client" at bounding box center [494, 564] width 47 height 12
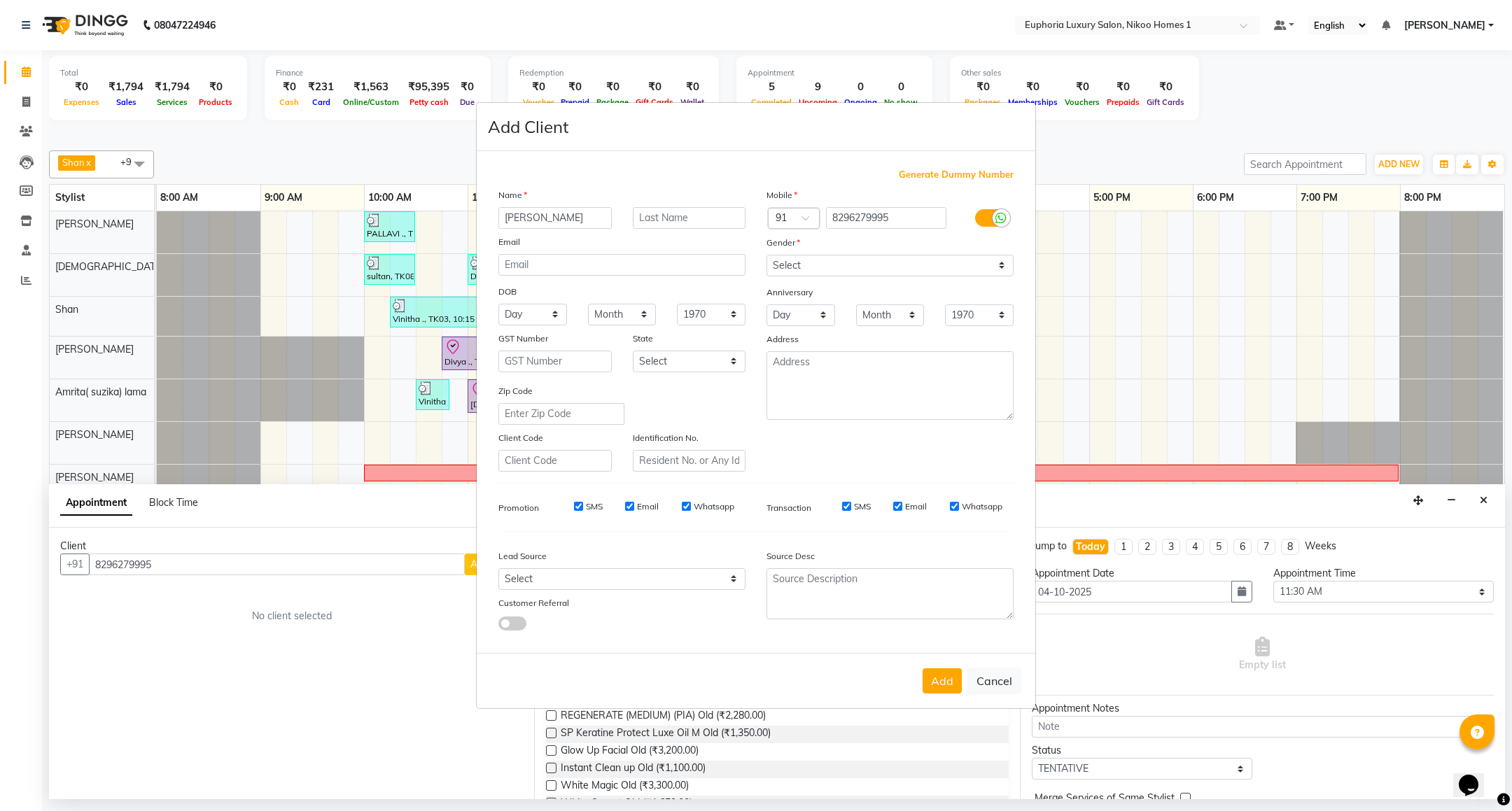
type input "Vibhor"
click at [695, 225] on input "text" at bounding box center [689, 218] width 113 height 22
type input "."
click at [809, 275] on select "Select Male Female Other Prefer Not To Say" at bounding box center [890, 265] width 247 height 22
select select "male"
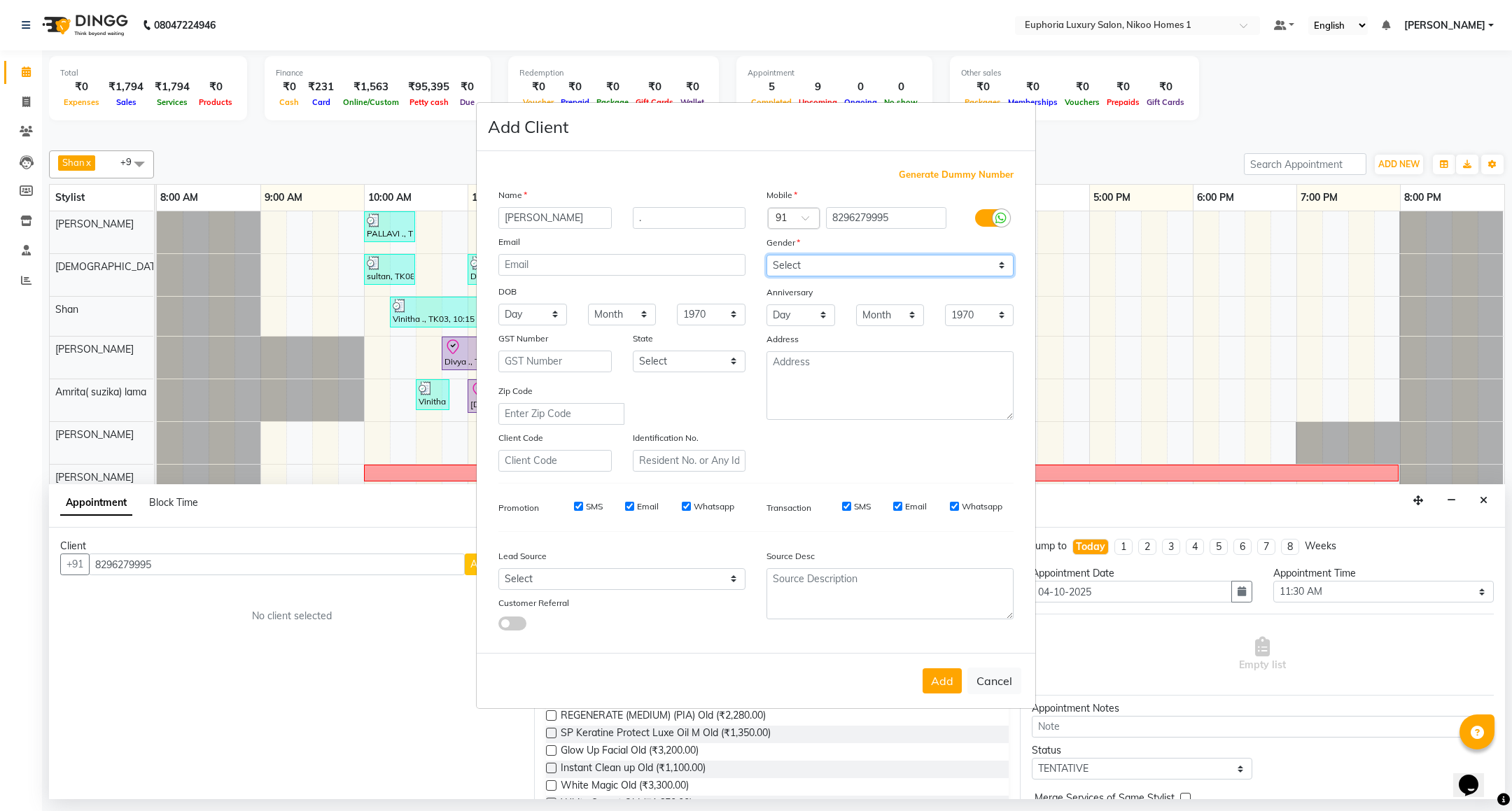
click at [766, 255] on select "Select Male Female Other Prefer Not To Say" at bounding box center [890, 265] width 247 height 22
click at [938, 683] on button "Add" at bounding box center [942, 680] width 39 height 26
type input "82******95"
select select
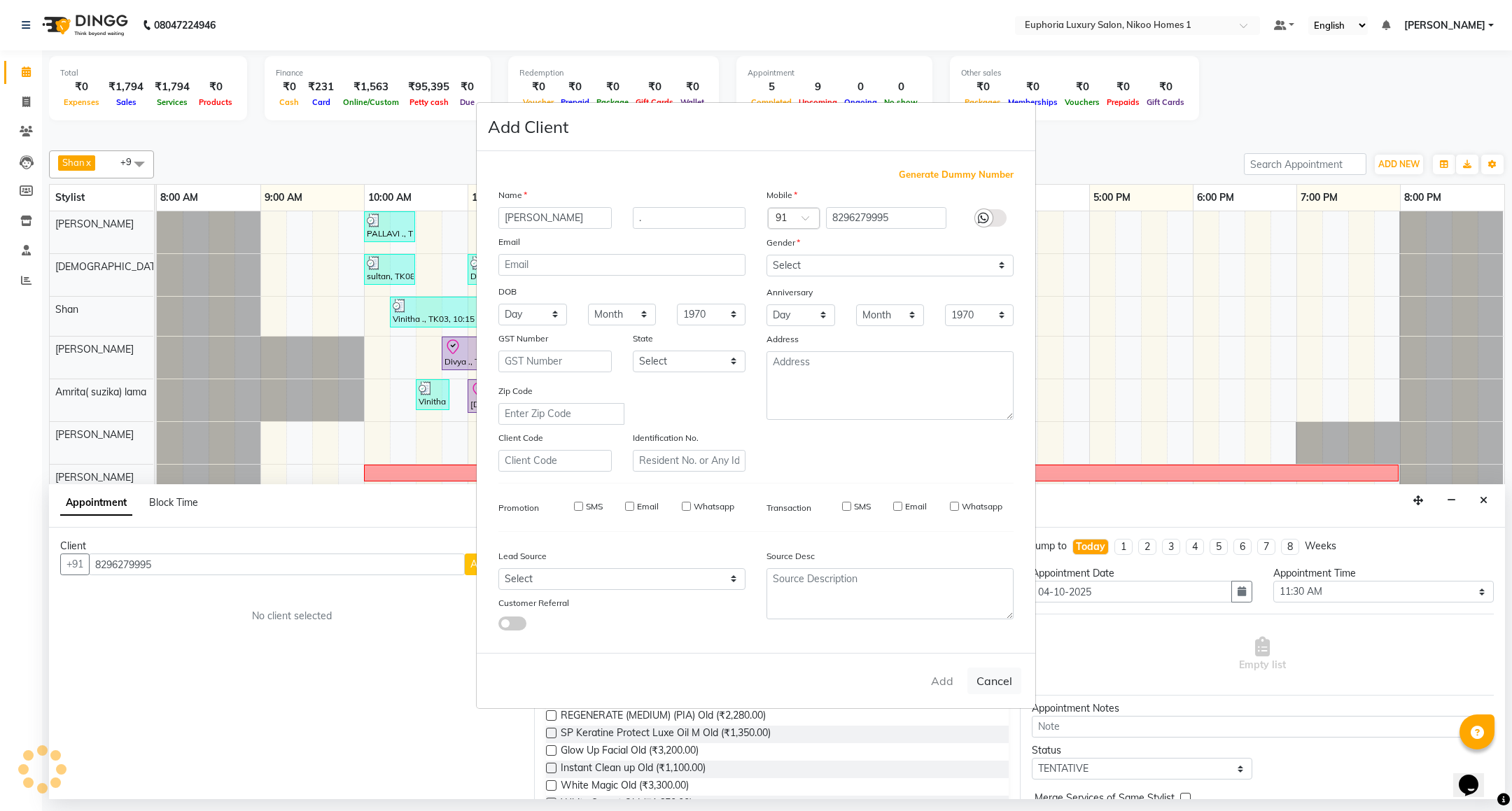
select select
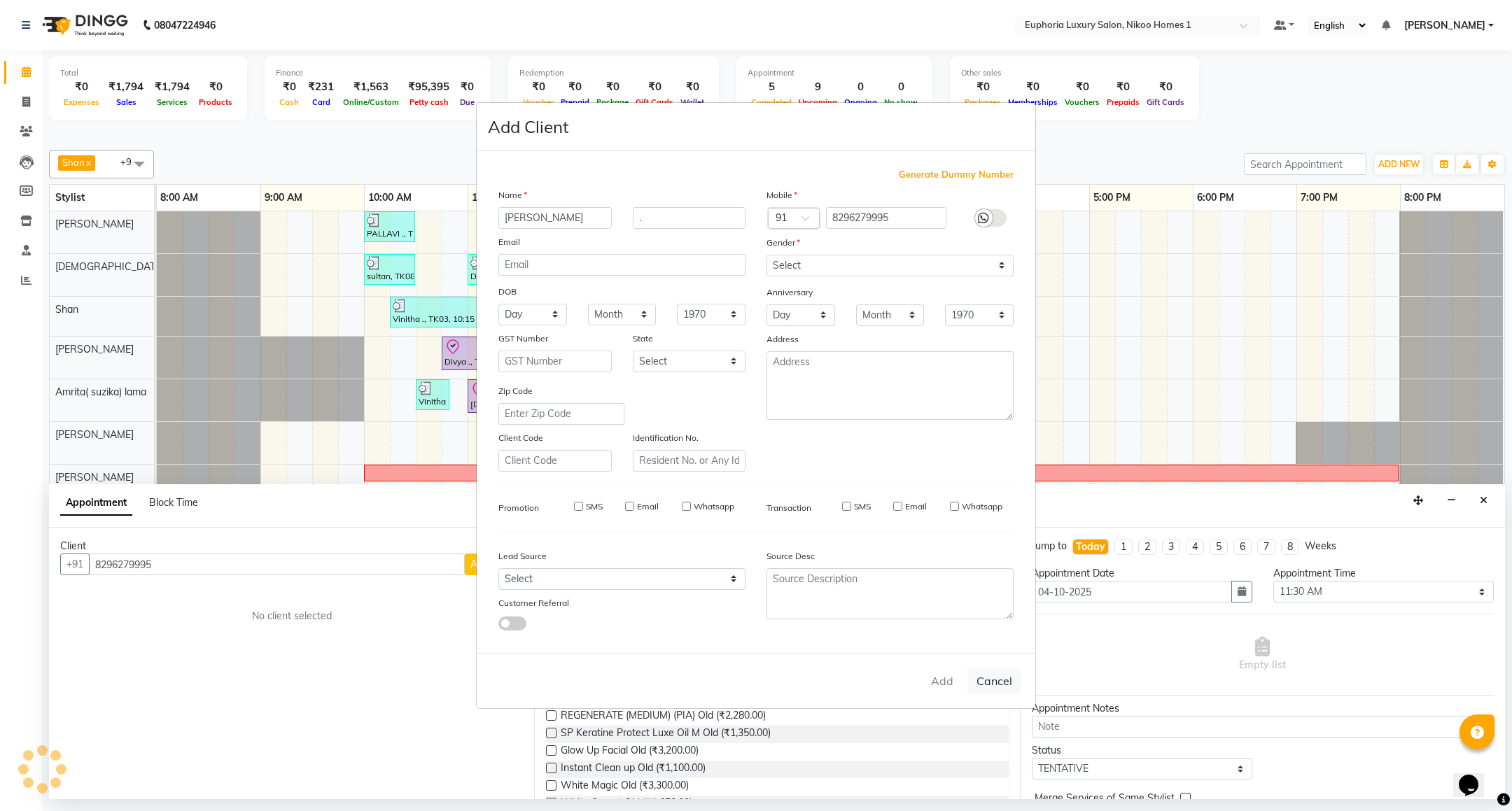
checkbox input "false"
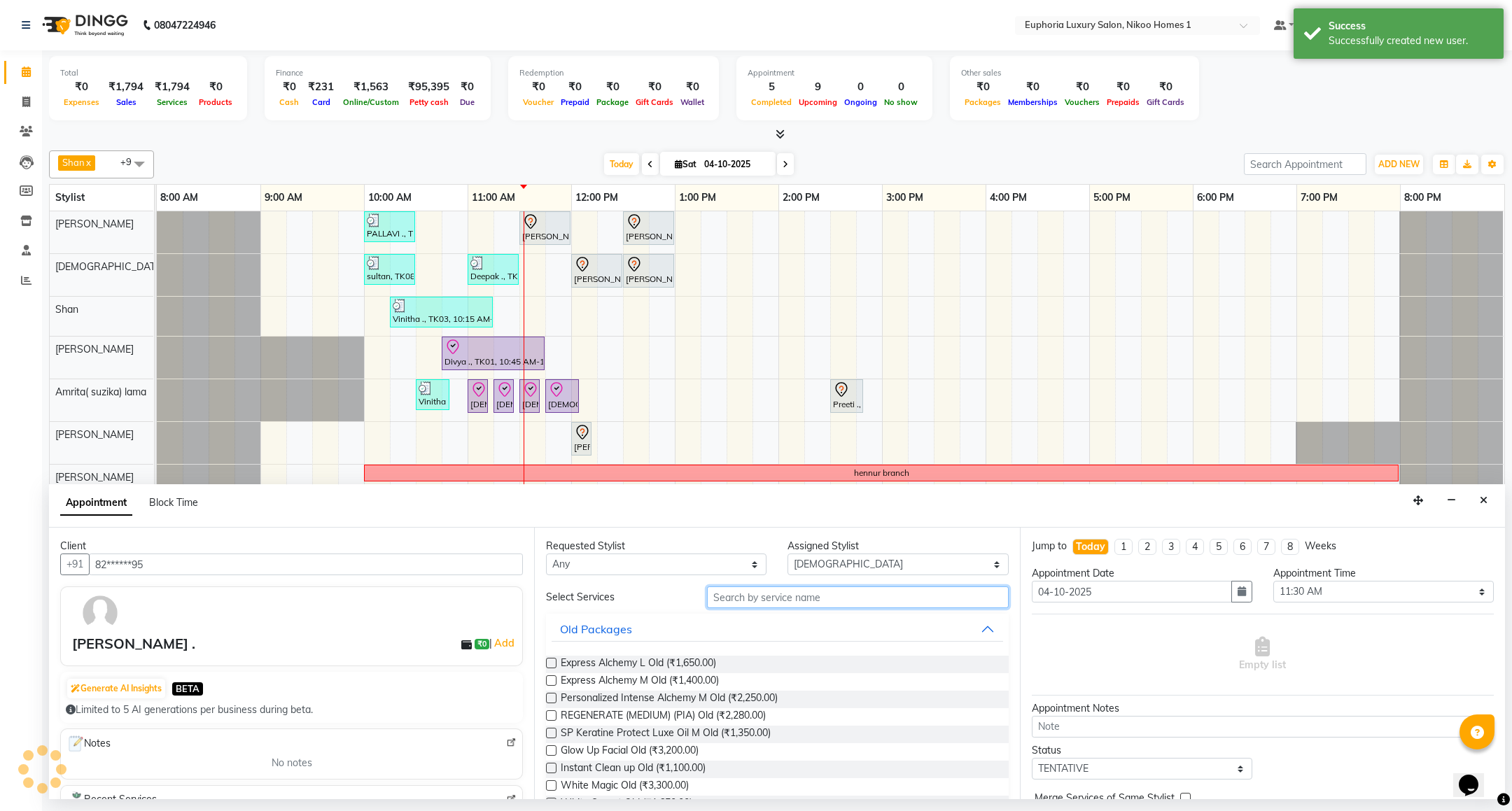
click at [765, 607] on input "text" at bounding box center [857, 597] width 301 height 22
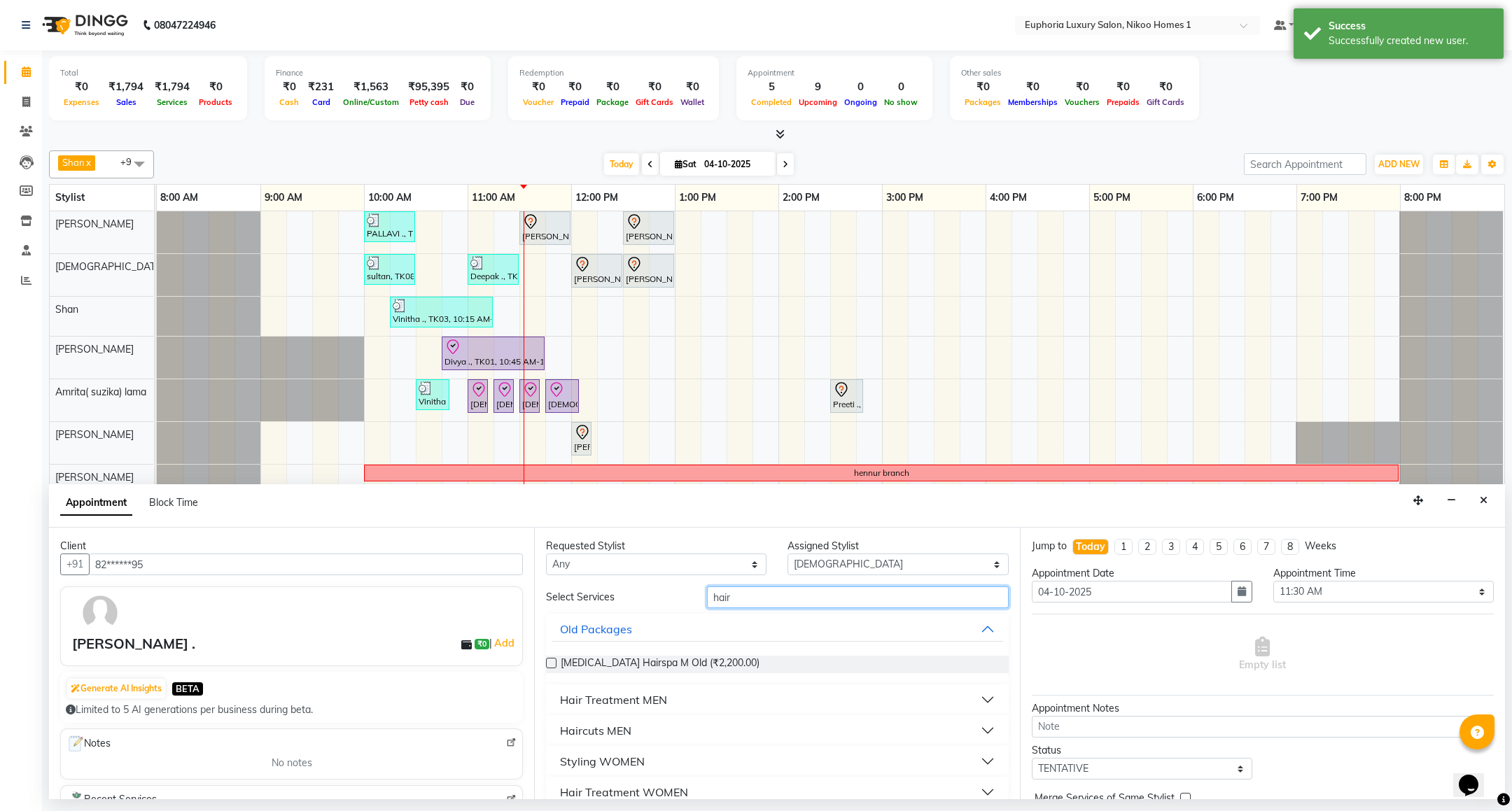
type input "hair"
click at [615, 742] on button "Haircuts MEN" at bounding box center [777, 730] width 451 height 26
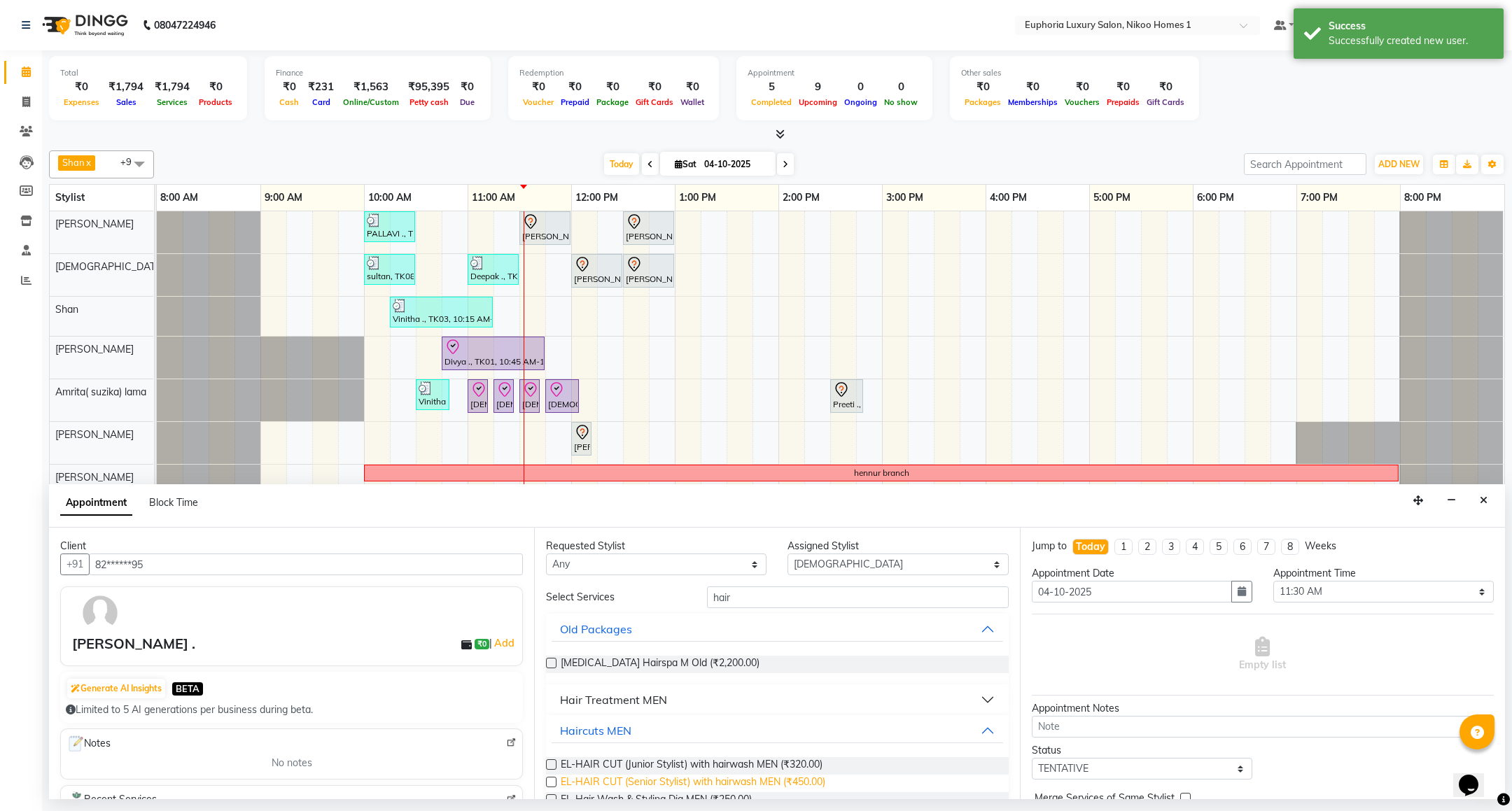
click at [647, 785] on span "EL-HAIR CUT (Senior Stylist) with hairwash MEN (₹450.00)" at bounding box center [693, 783] width 265 height 18
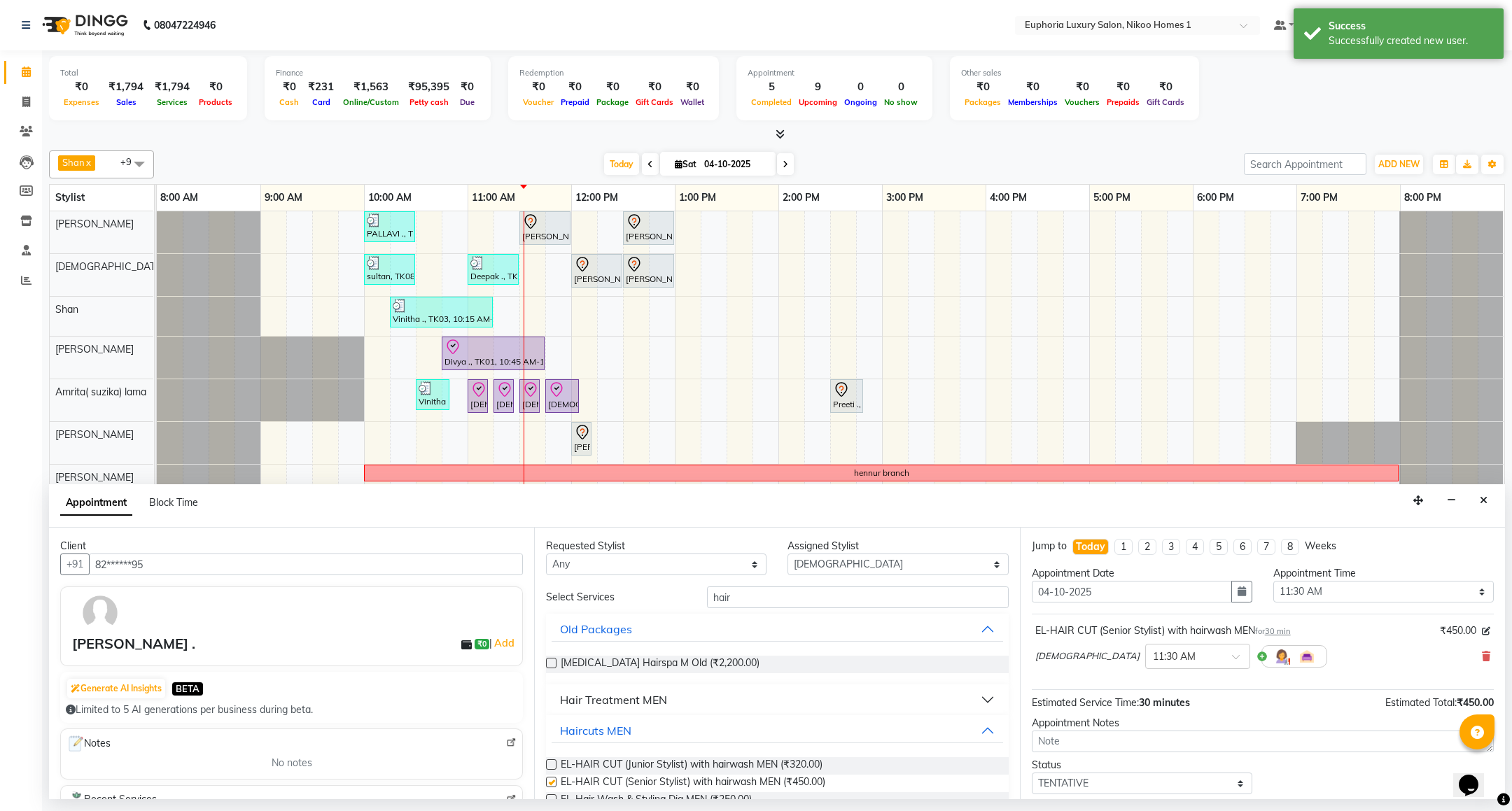
checkbox input "false"
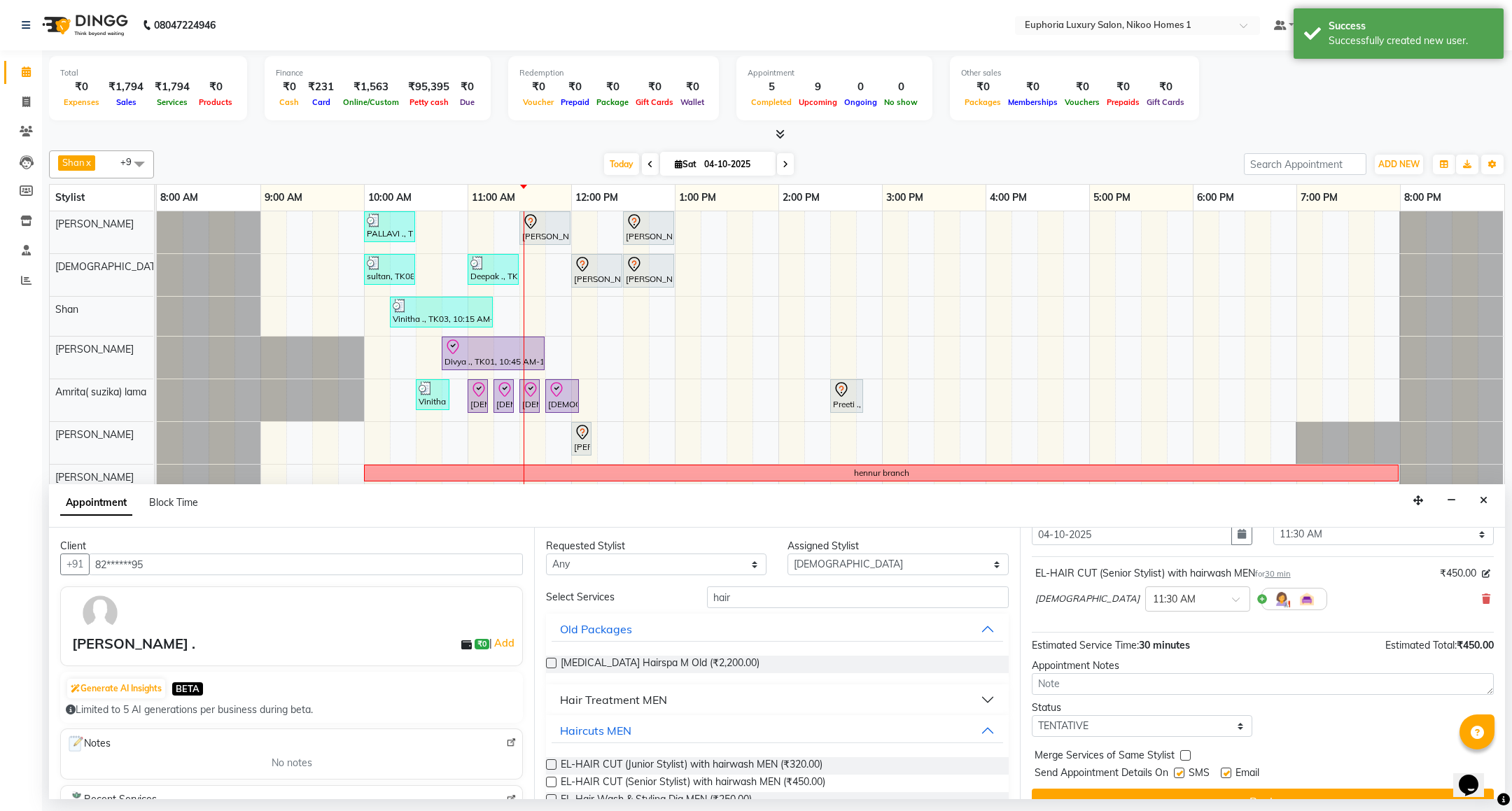
scroll to position [86, 0]
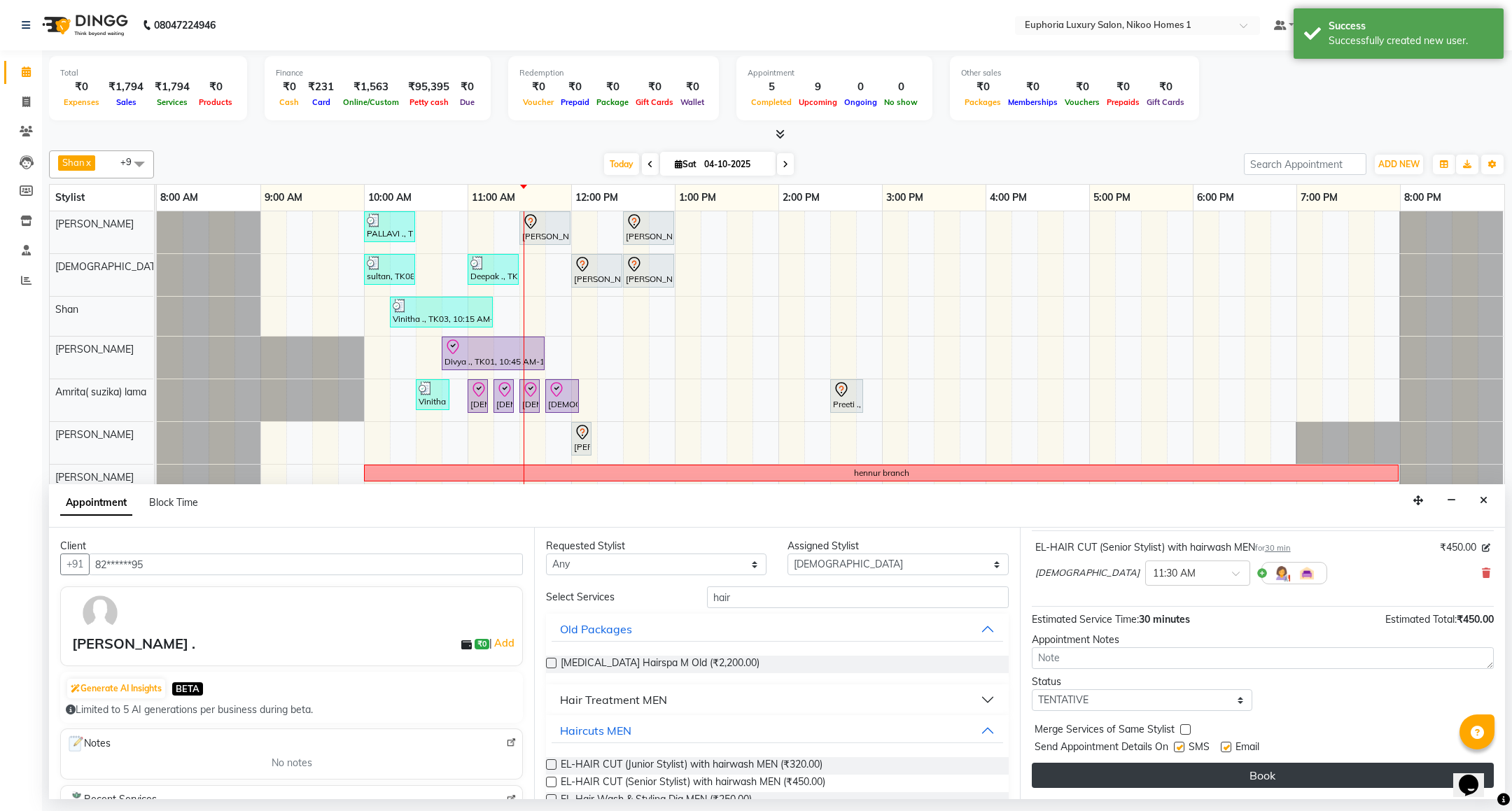
click at [1233, 775] on button "Book" at bounding box center [1262, 775] width 462 height 26
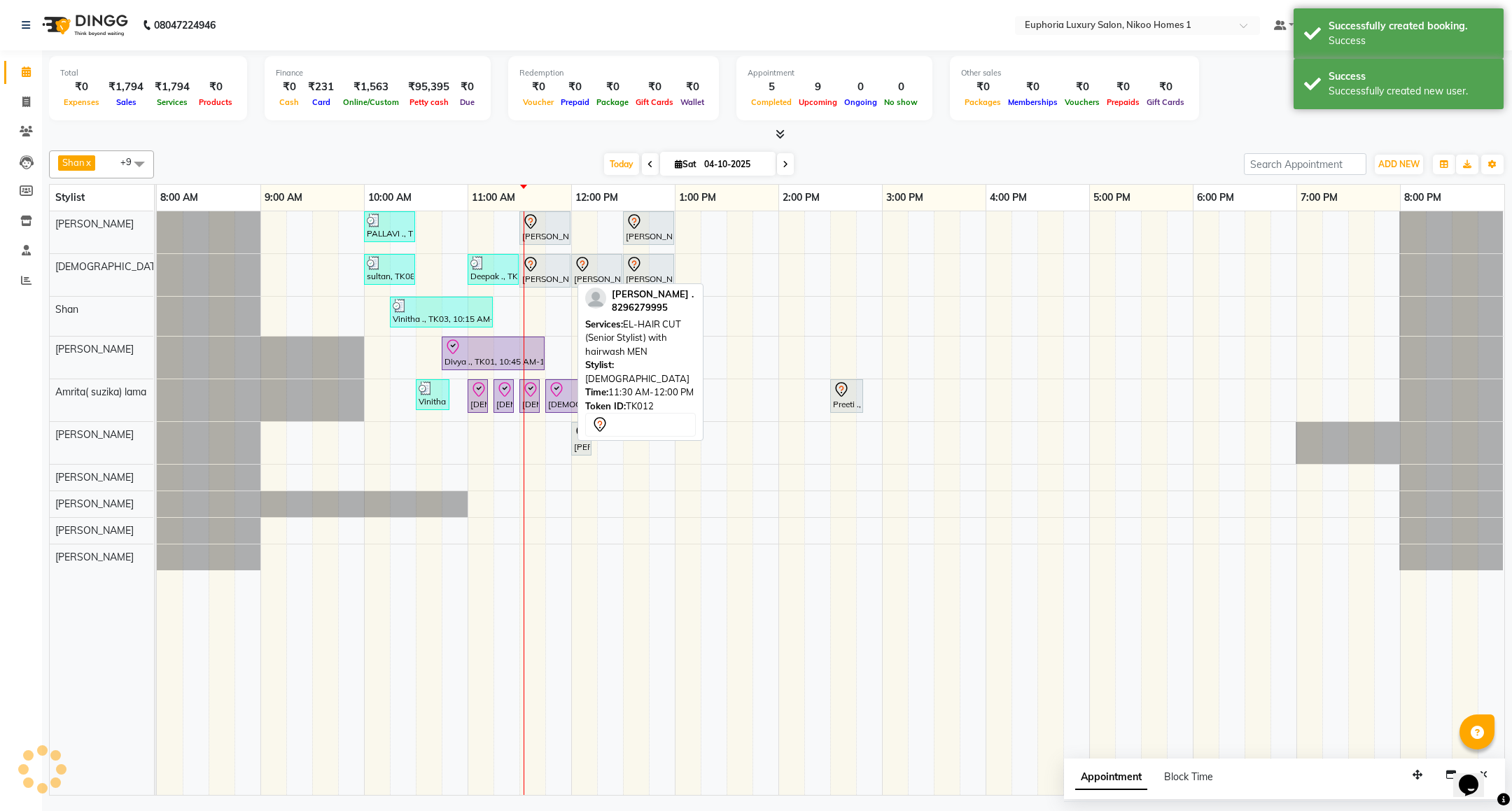
click at [544, 282] on div "Vibhor ., TK12, 11:30 AM-12:00 PM, EL-HAIR CUT (Senior Stylist) with hairwash M…" at bounding box center [545, 271] width 48 height 29
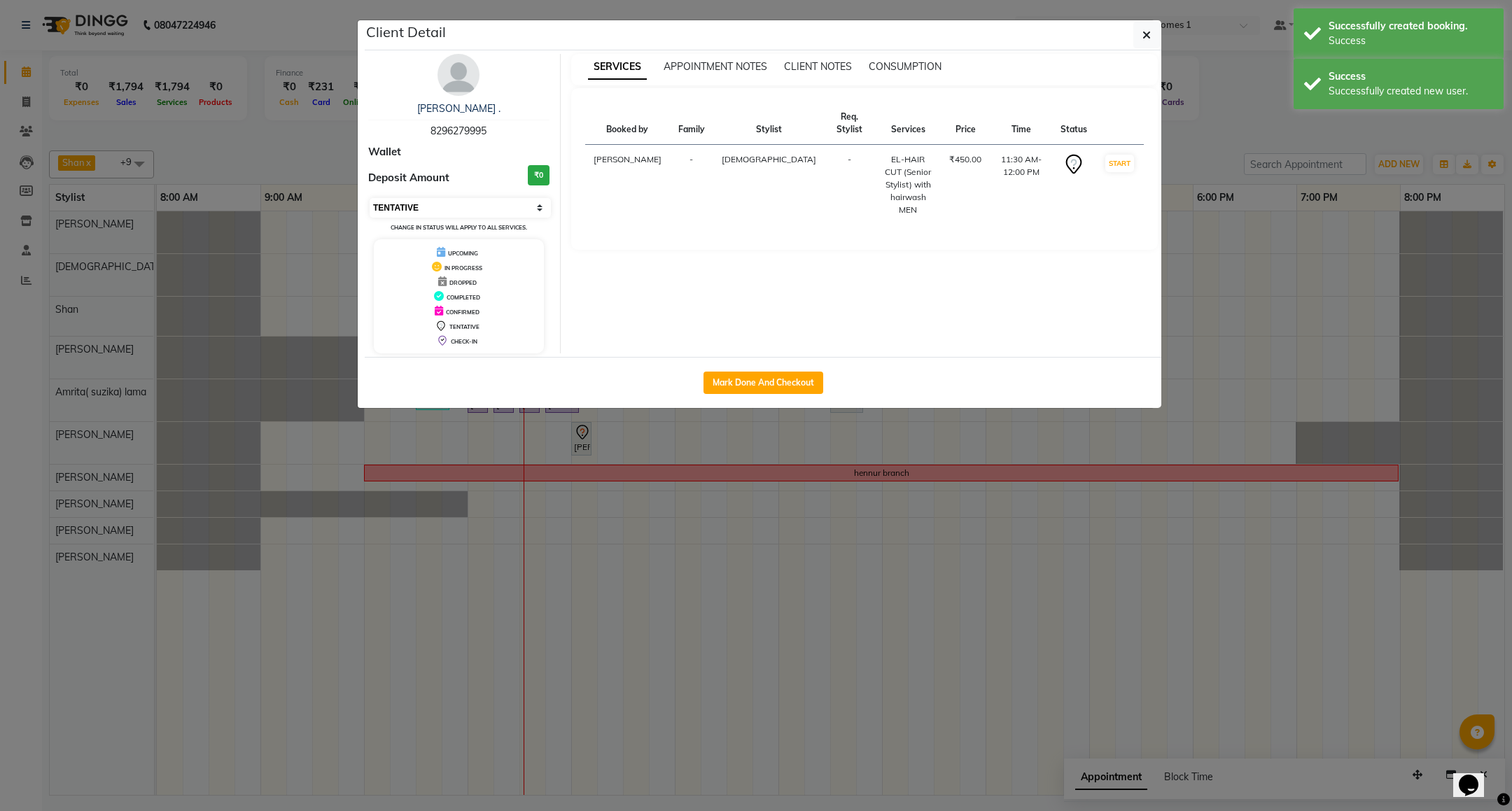
click at [494, 208] on select "Select IN SERVICE CONFIRMED TENTATIVE CHECK IN MARK DONE DROPPED UPCOMING" at bounding box center [460, 207] width 181 height 20
select select "8"
click at [370, 198] on select "Select IN SERVICE CONFIRMED TENTATIVE CHECK IN MARK DONE DROPPED UPCOMING" at bounding box center [460, 207] width 181 height 20
click at [1149, 40] on icon "button" at bounding box center [1147, 34] width 9 height 11
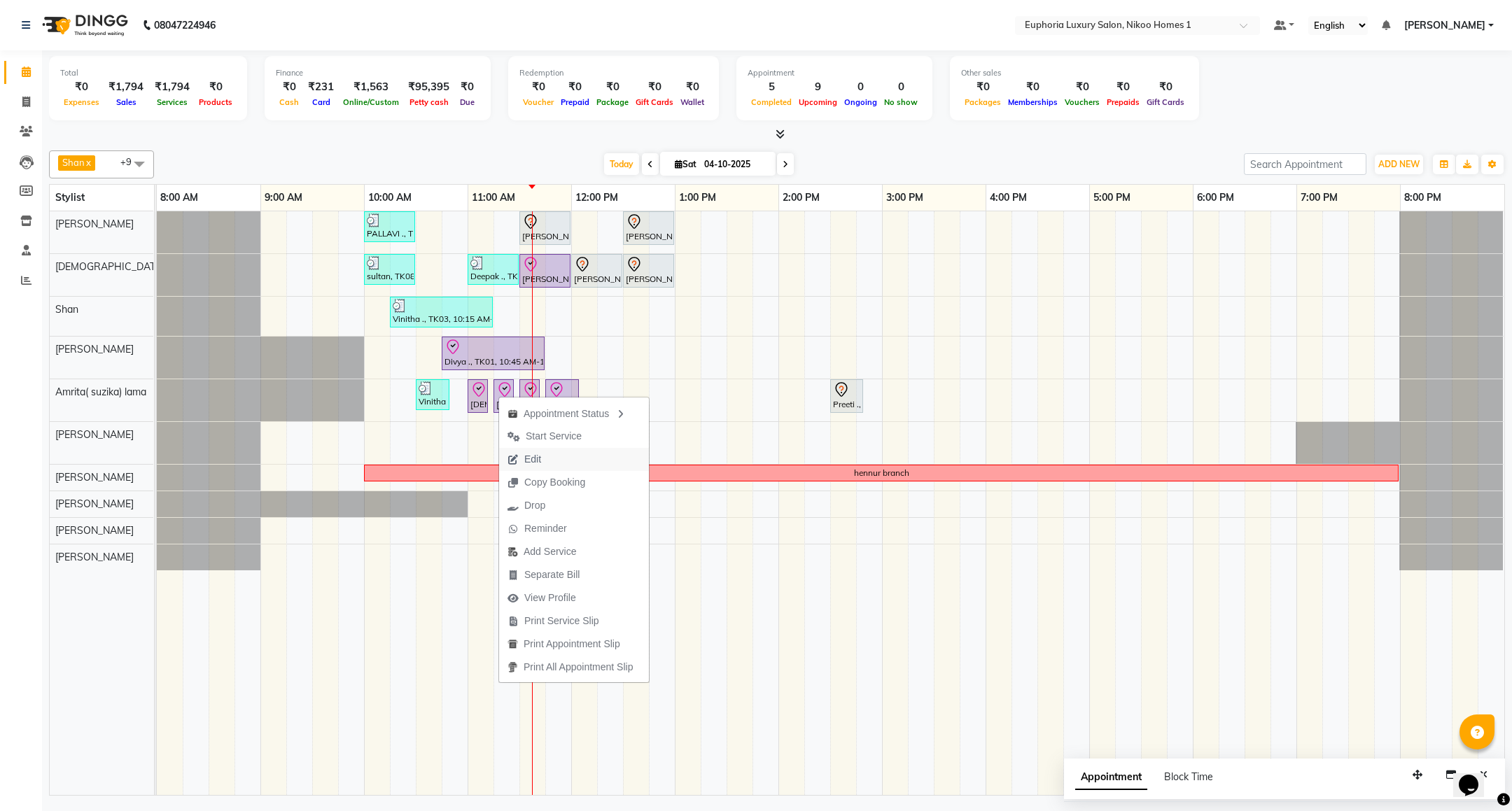
click at [580, 457] on button "Edit" at bounding box center [574, 459] width 150 height 23
select select "tentative"
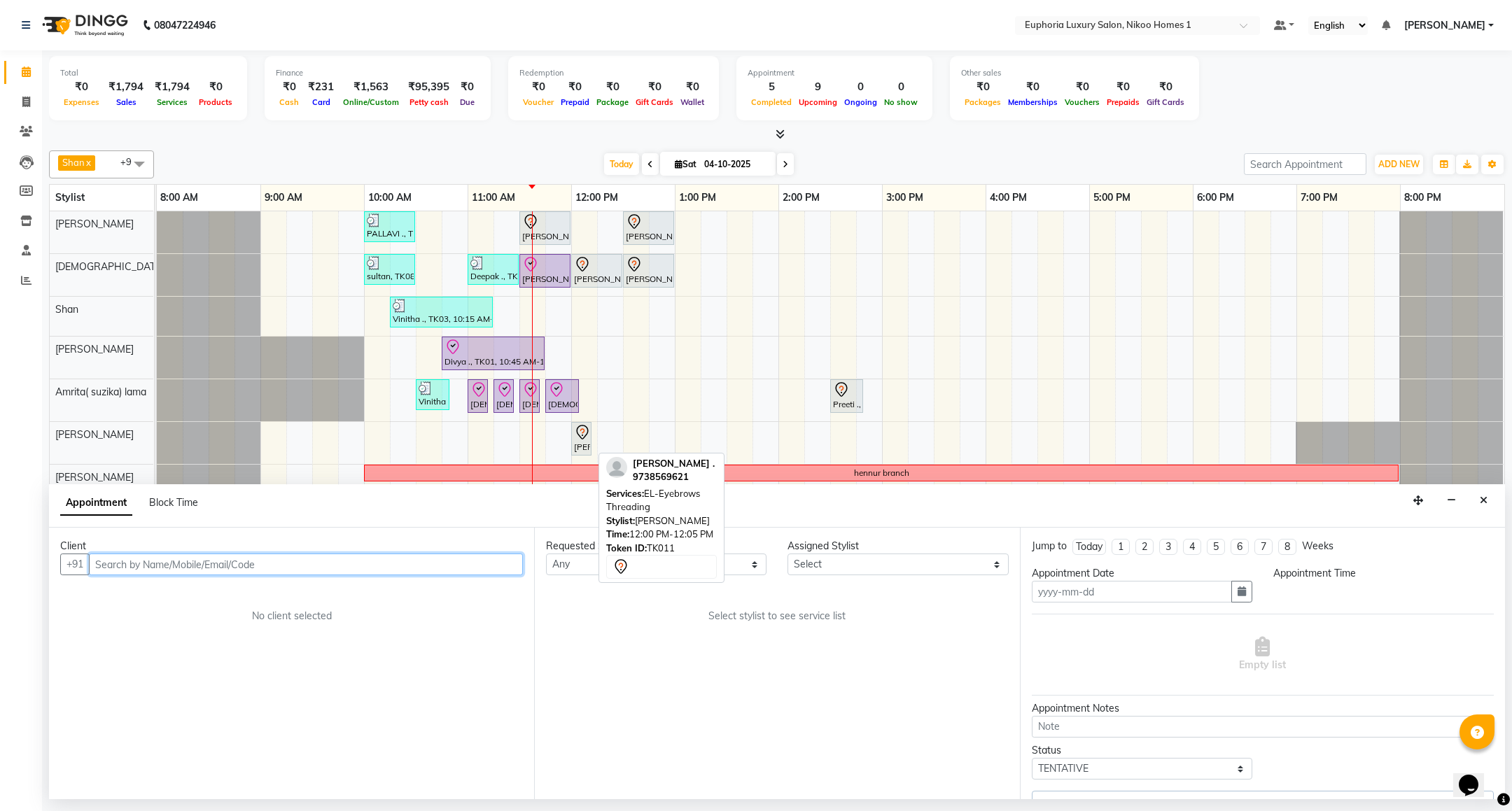
type input "04-10-2025"
select select "check-in"
select select "660"
select select "74231"
select select "4025"
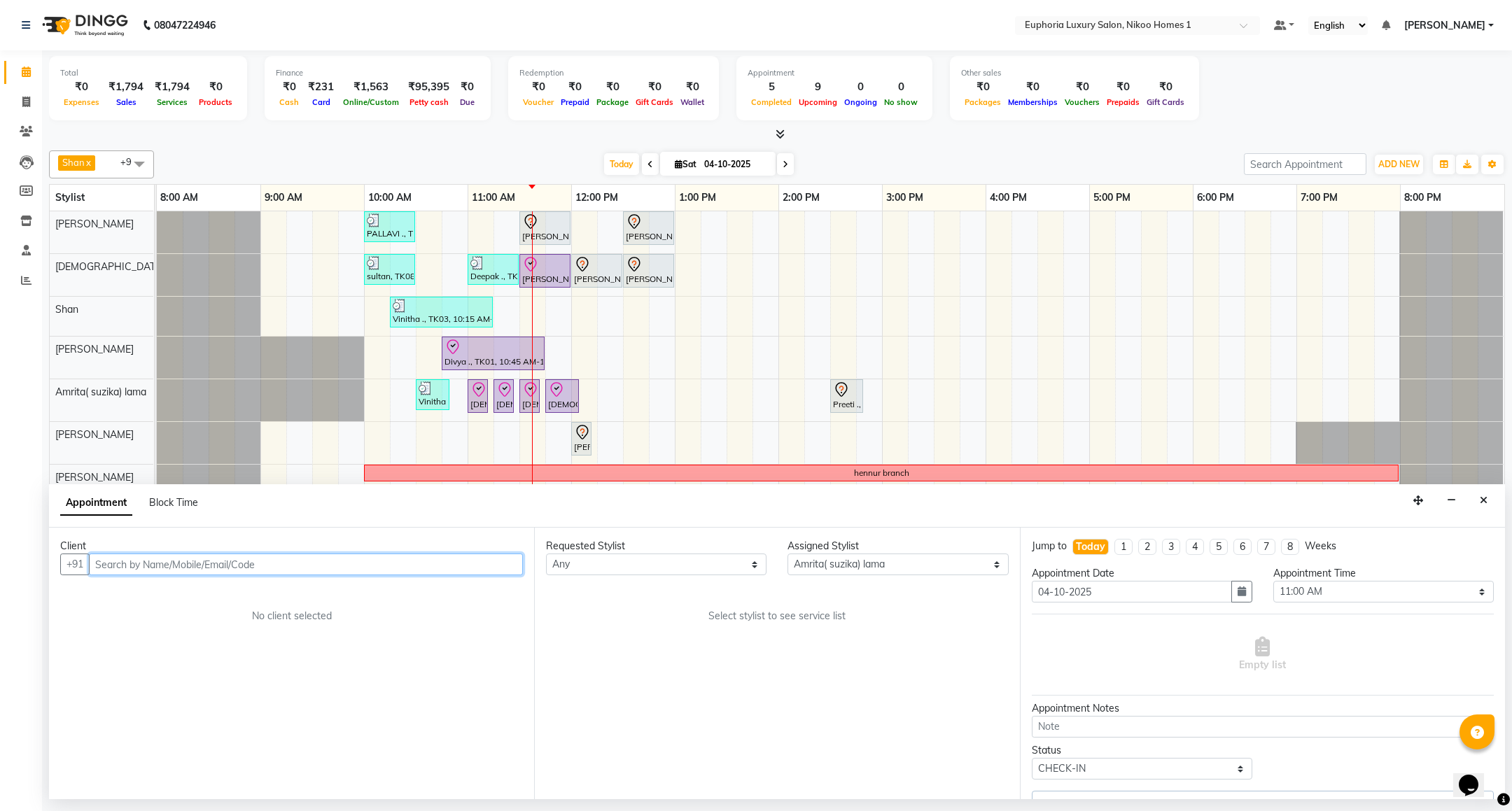
select select "4025"
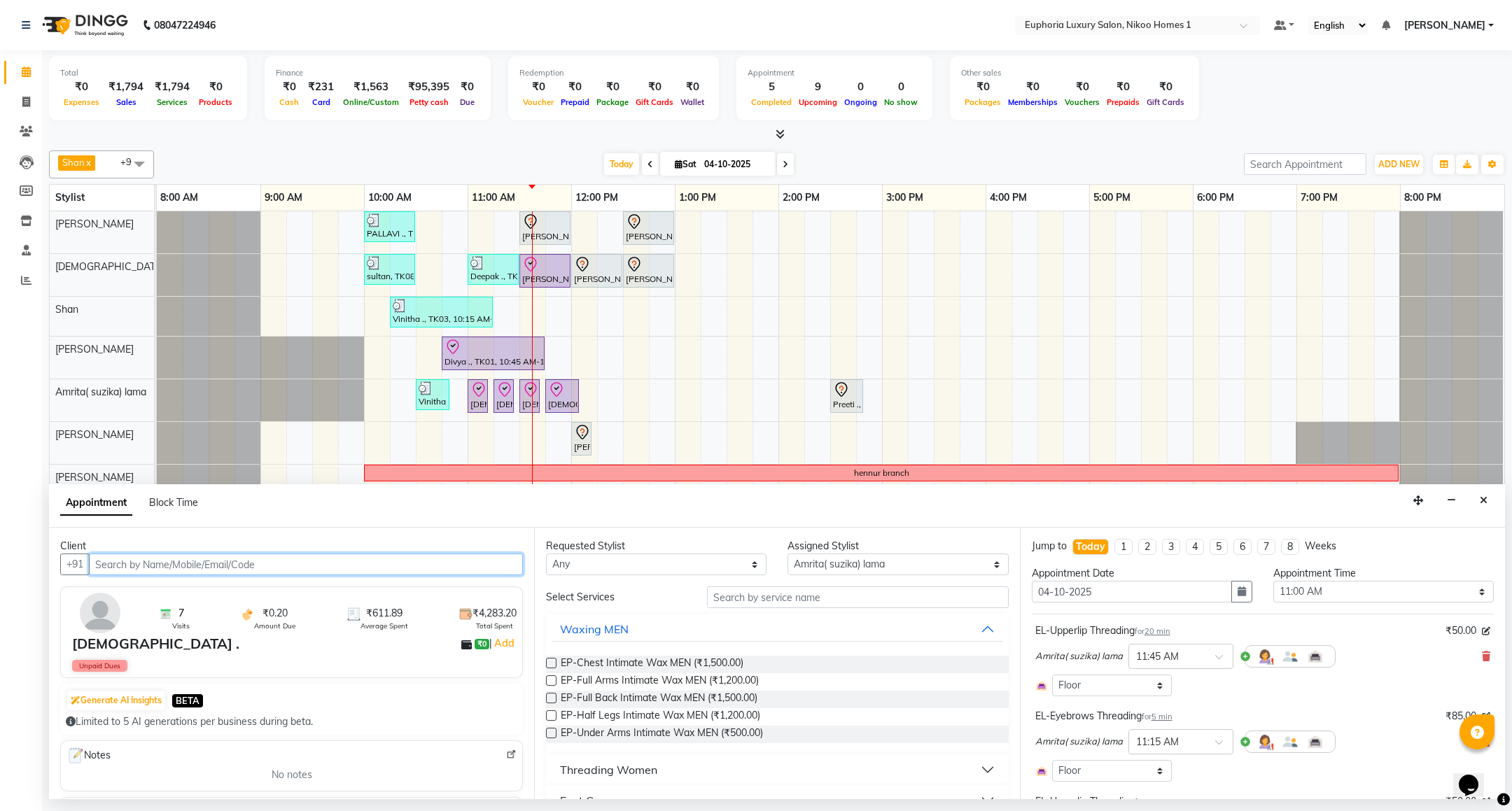
select select "4025"
click at [1482, 657] on icon at bounding box center [1486, 656] width 9 height 9
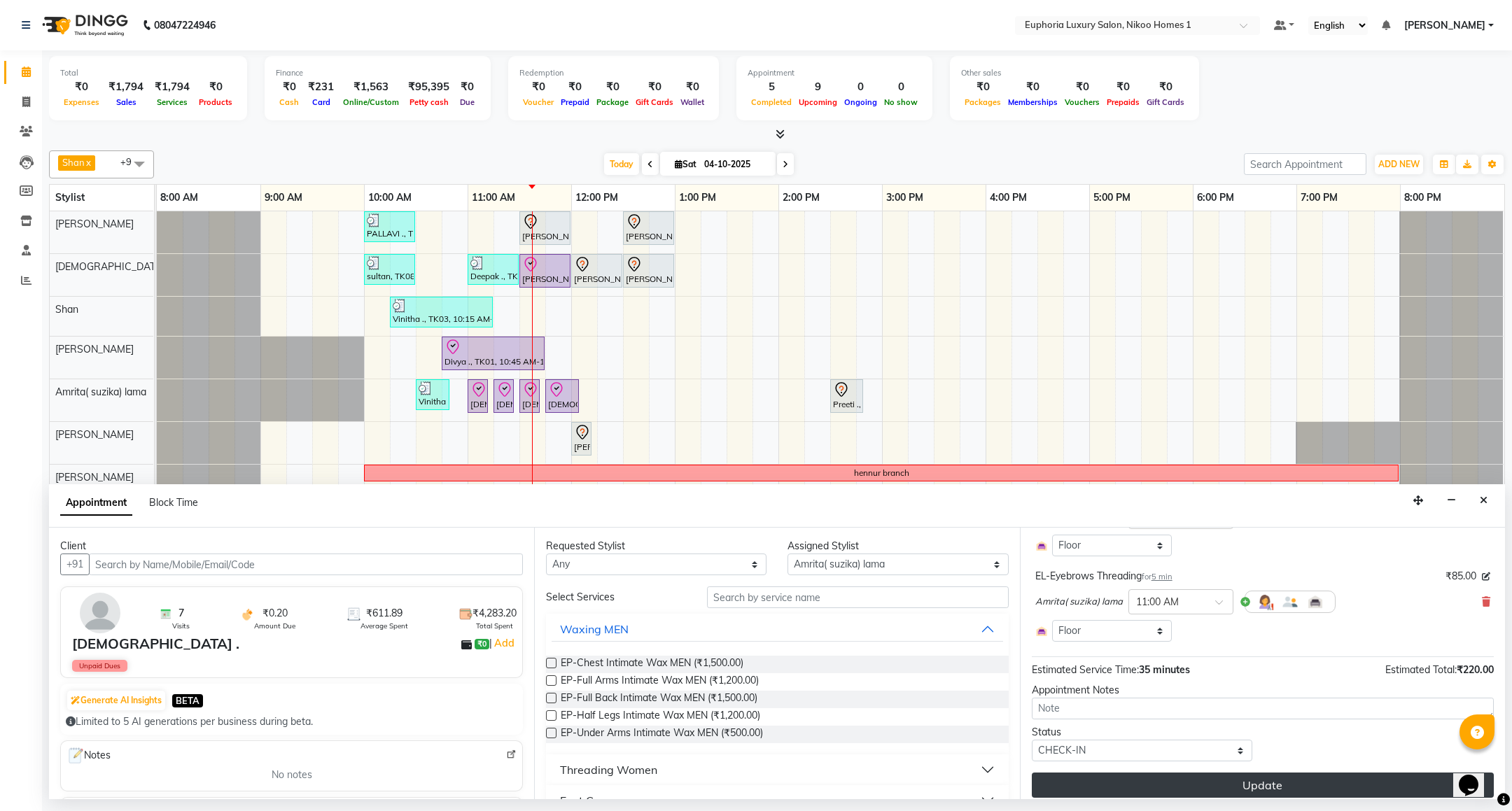
scroll to position [249, 0]
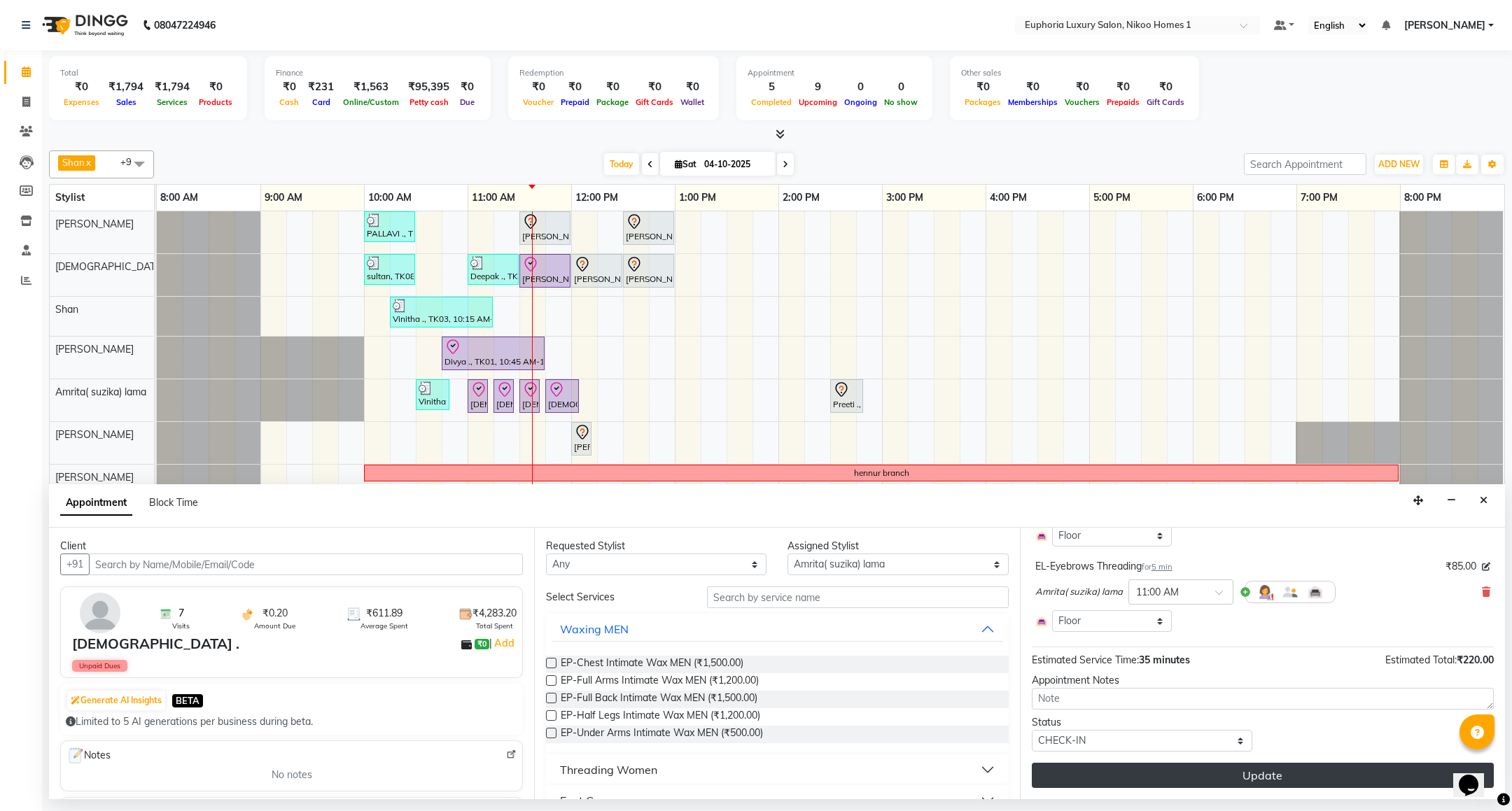
click at [1246, 783] on button "Update" at bounding box center [1262, 775] width 462 height 26
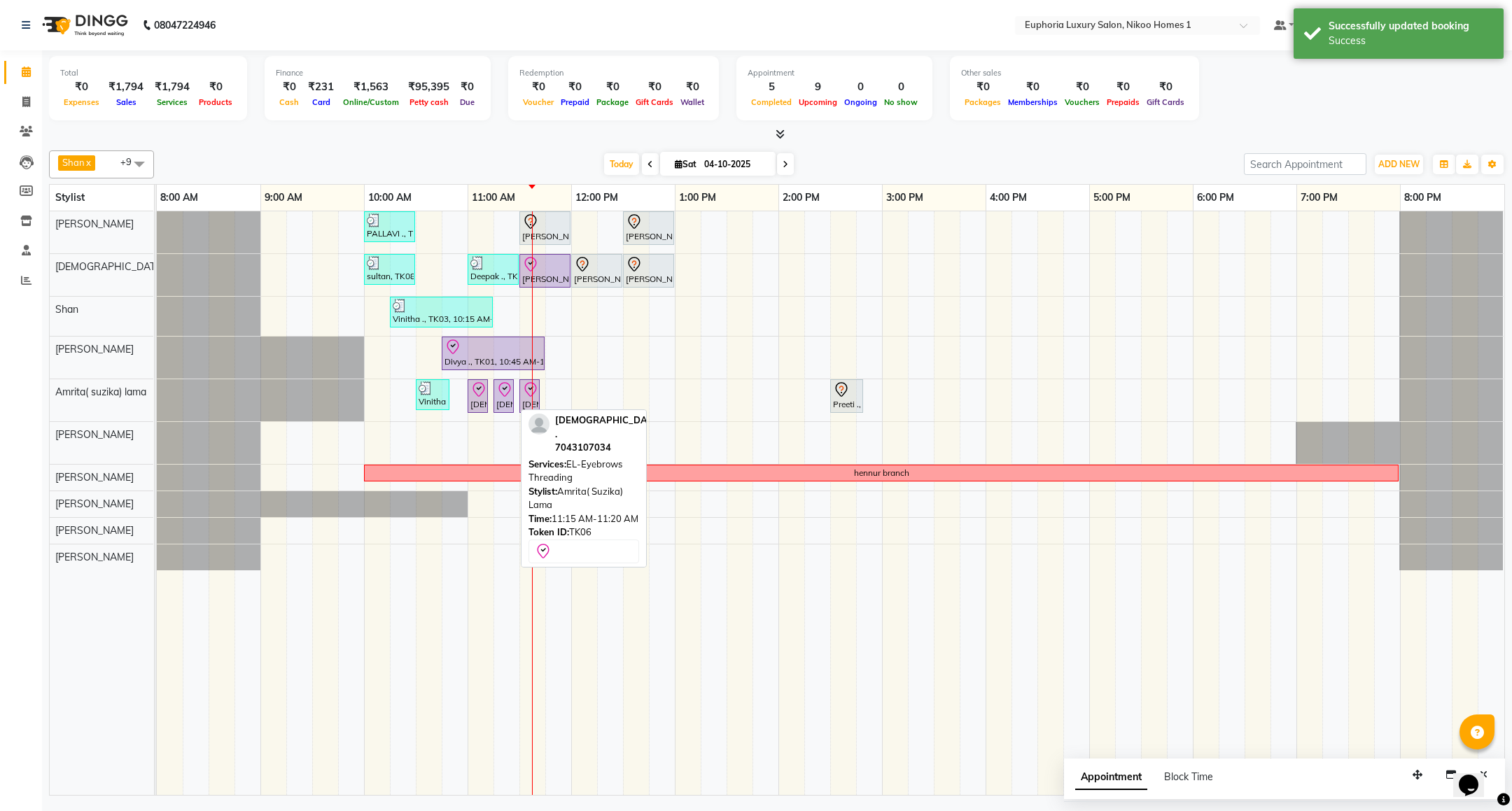
click at [498, 397] on div "[DEMOGRAPHIC_DATA] ., TK06, 11:15 AM-11:20 AM, EL-Eyebrows Threading" at bounding box center [504, 396] width 18 height 29
select select "8"
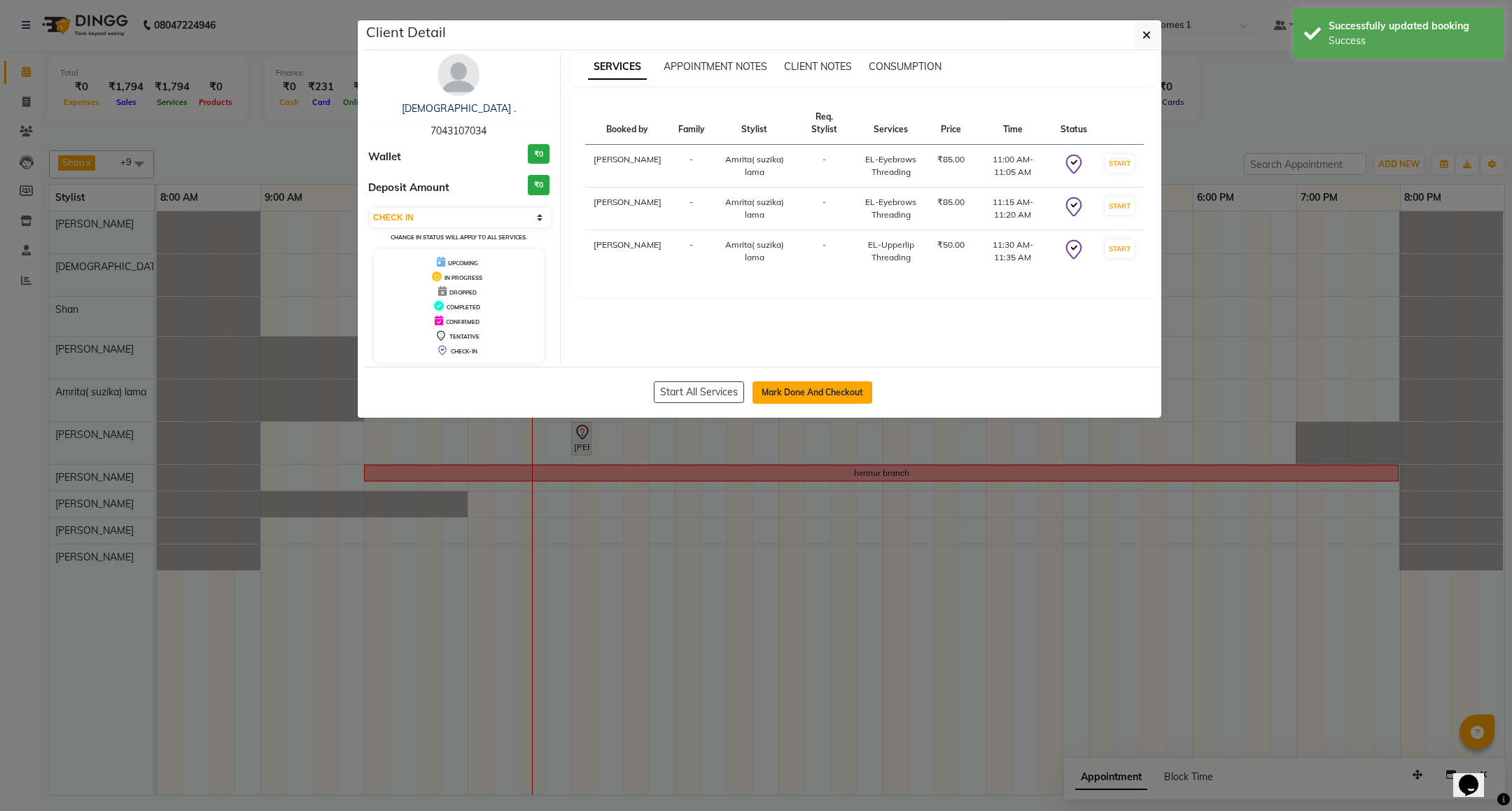
click at [832, 397] on button "Mark Done And Checkout" at bounding box center [812, 392] width 120 height 23
select select "service"
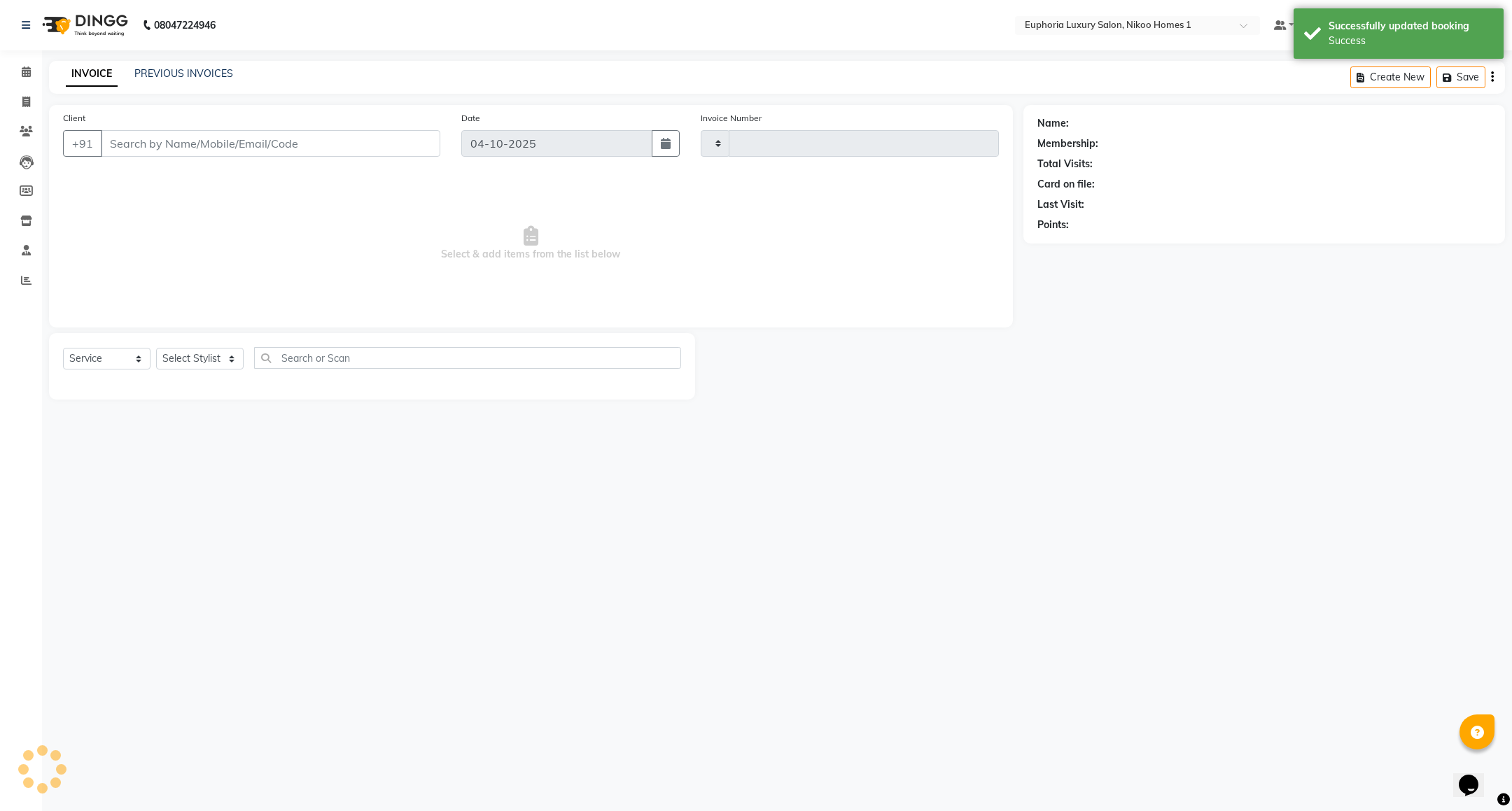
type input "4487"
select select "7987"
type input "70******34"
select select "74231"
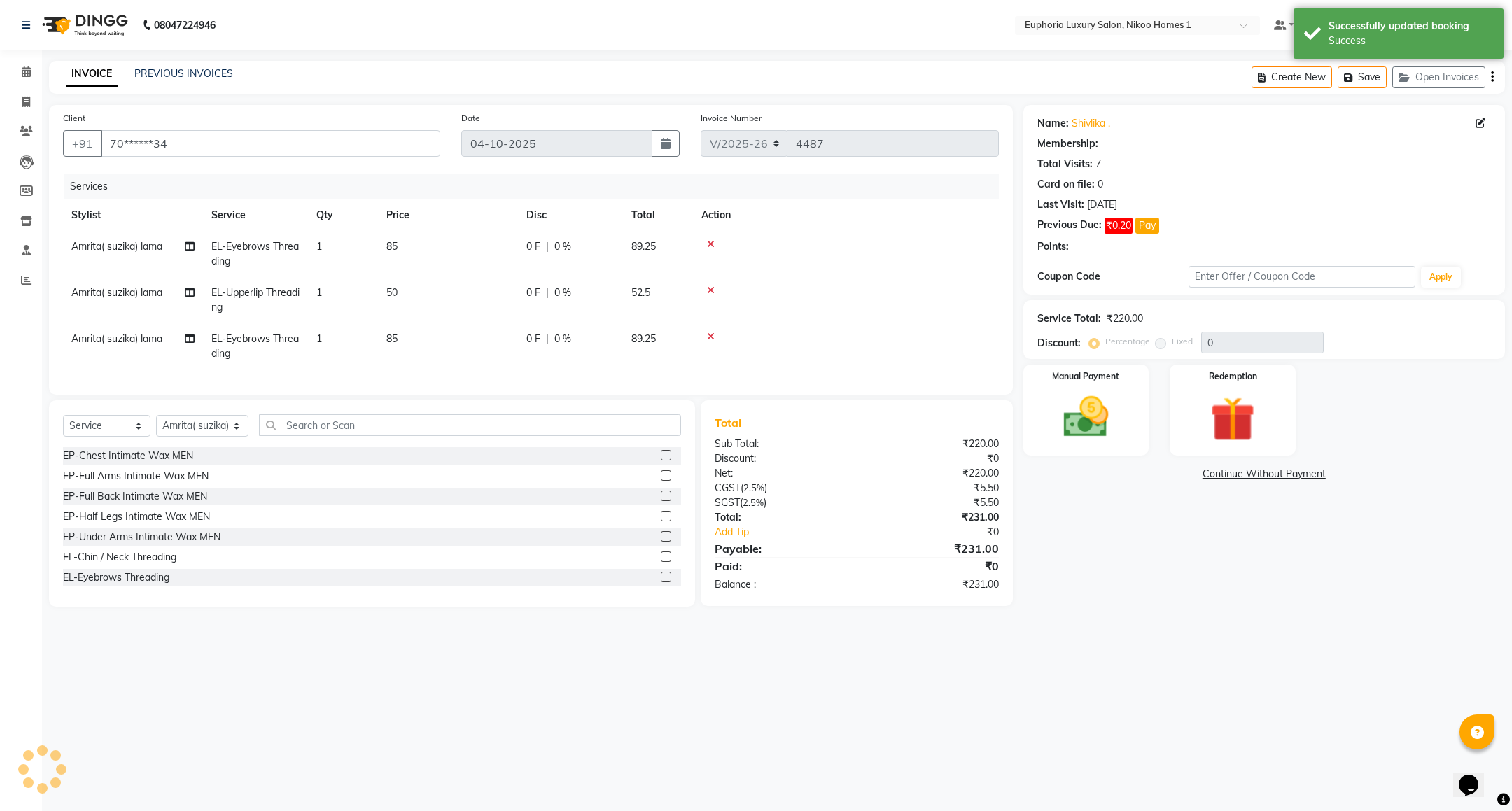
select select "1: Object"
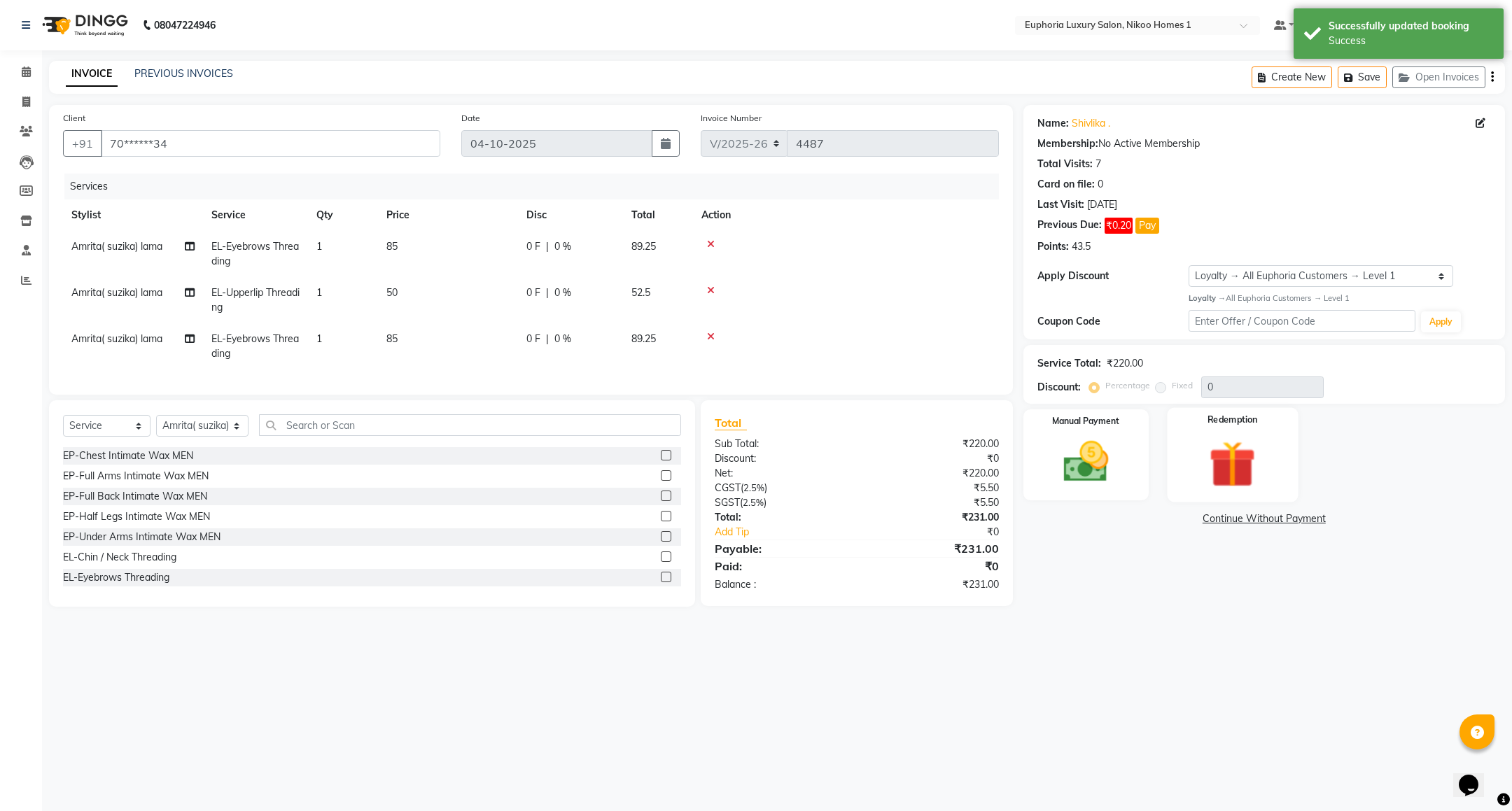
click at [1221, 464] on img at bounding box center [1233, 465] width 77 height 58
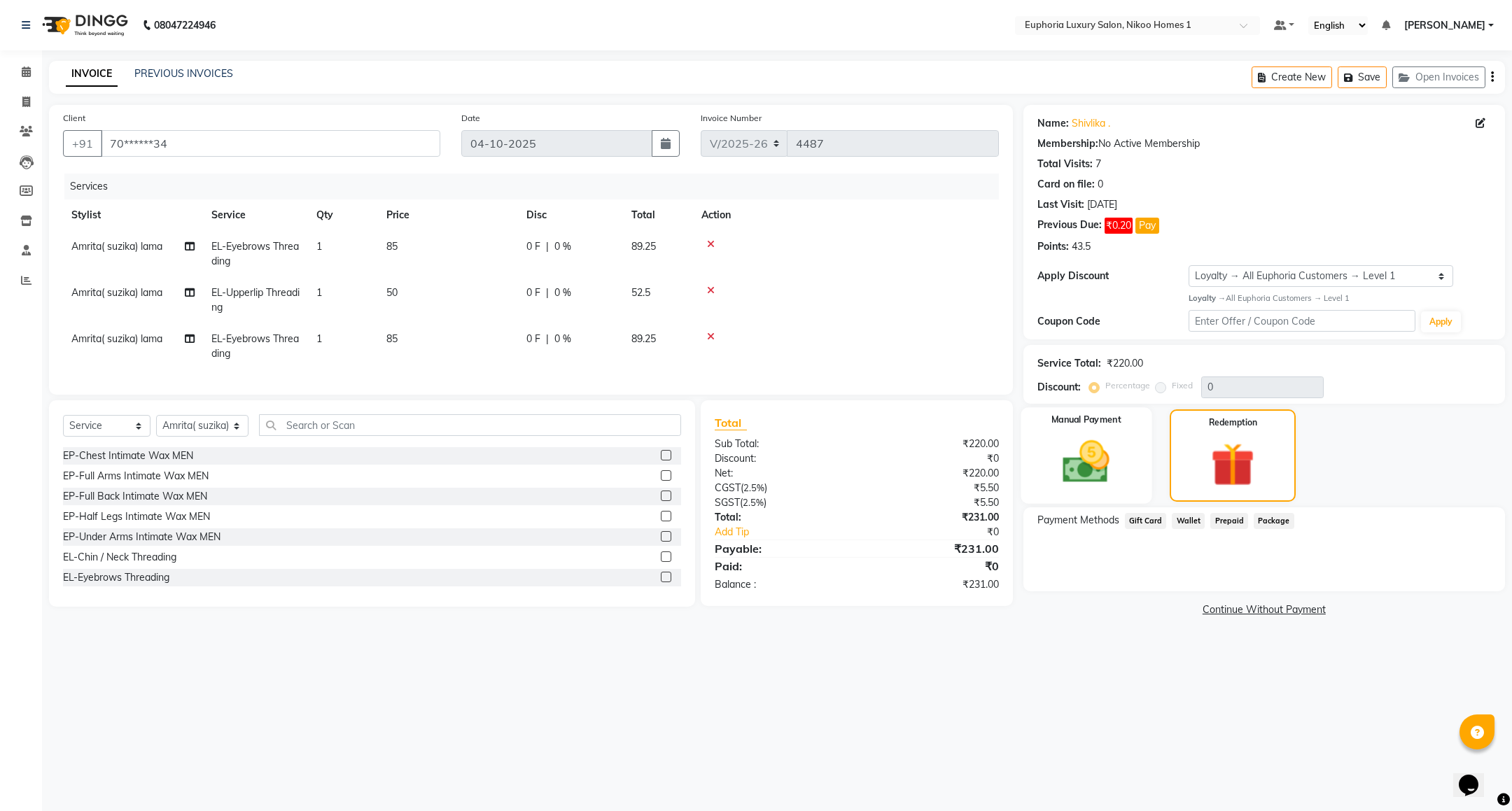
click at [1100, 448] on img at bounding box center [1086, 462] width 77 height 54
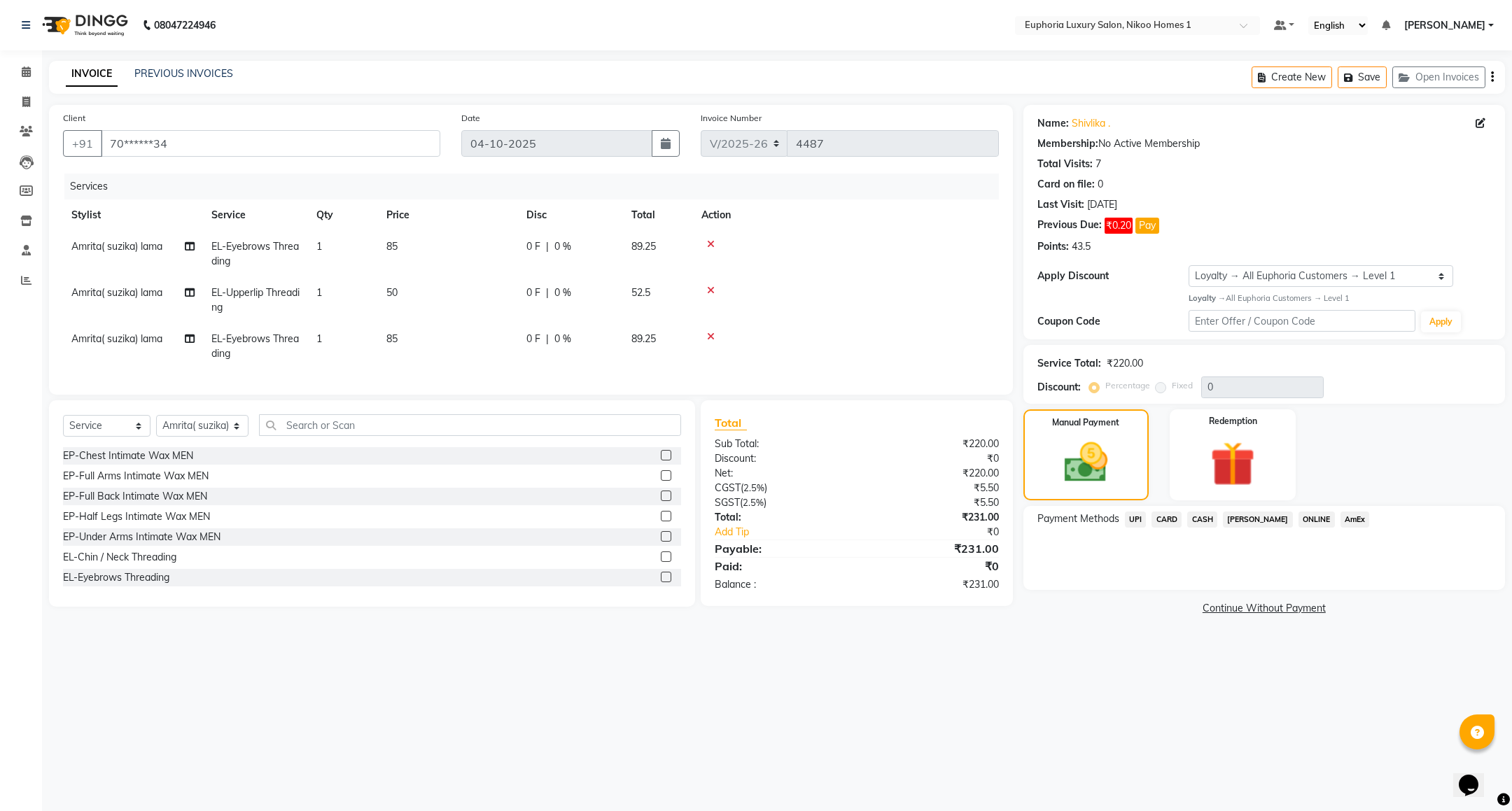
click at [1194, 519] on span "CASH" at bounding box center [1202, 519] width 30 height 16
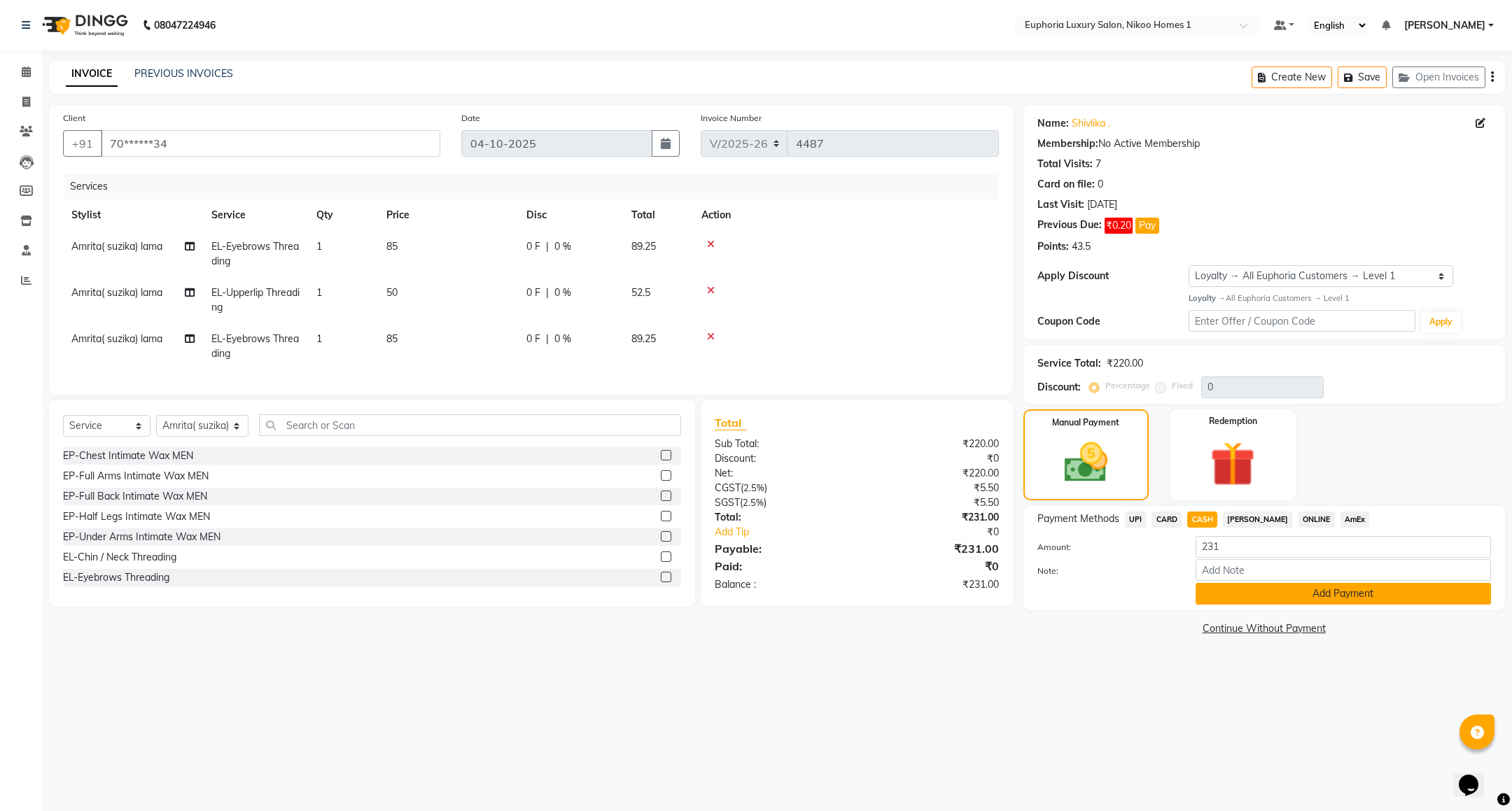
click at [1208, 591] on button "Add Payment" at bounding box center [1343, 594] width 296 height 22
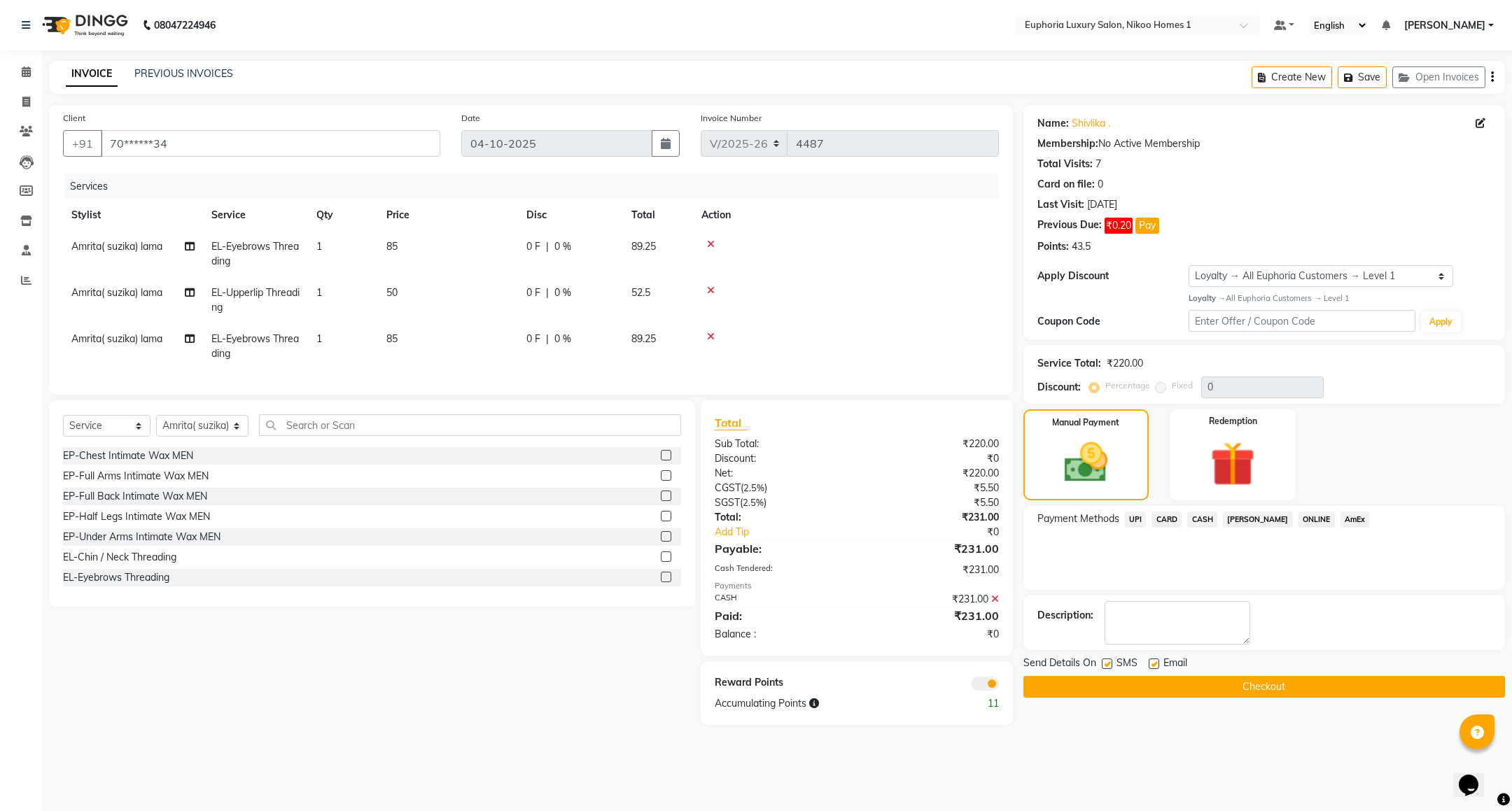
click at [1206, 678] on button "Checkout" at bounding box center [1265, 687] width 482 height 22
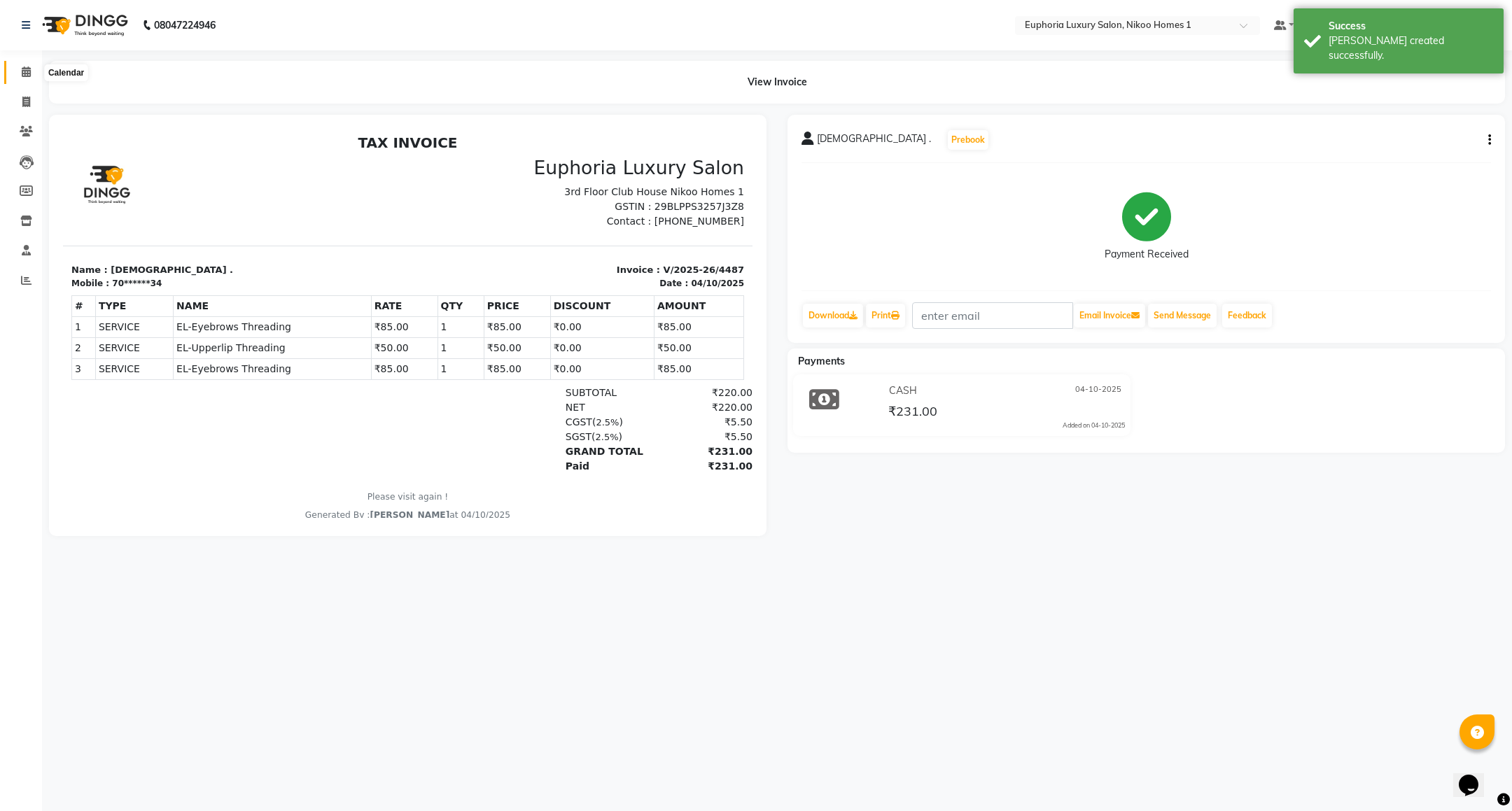
click at [19, 76] on span at bounding box center [26, 72] width 25 height 16
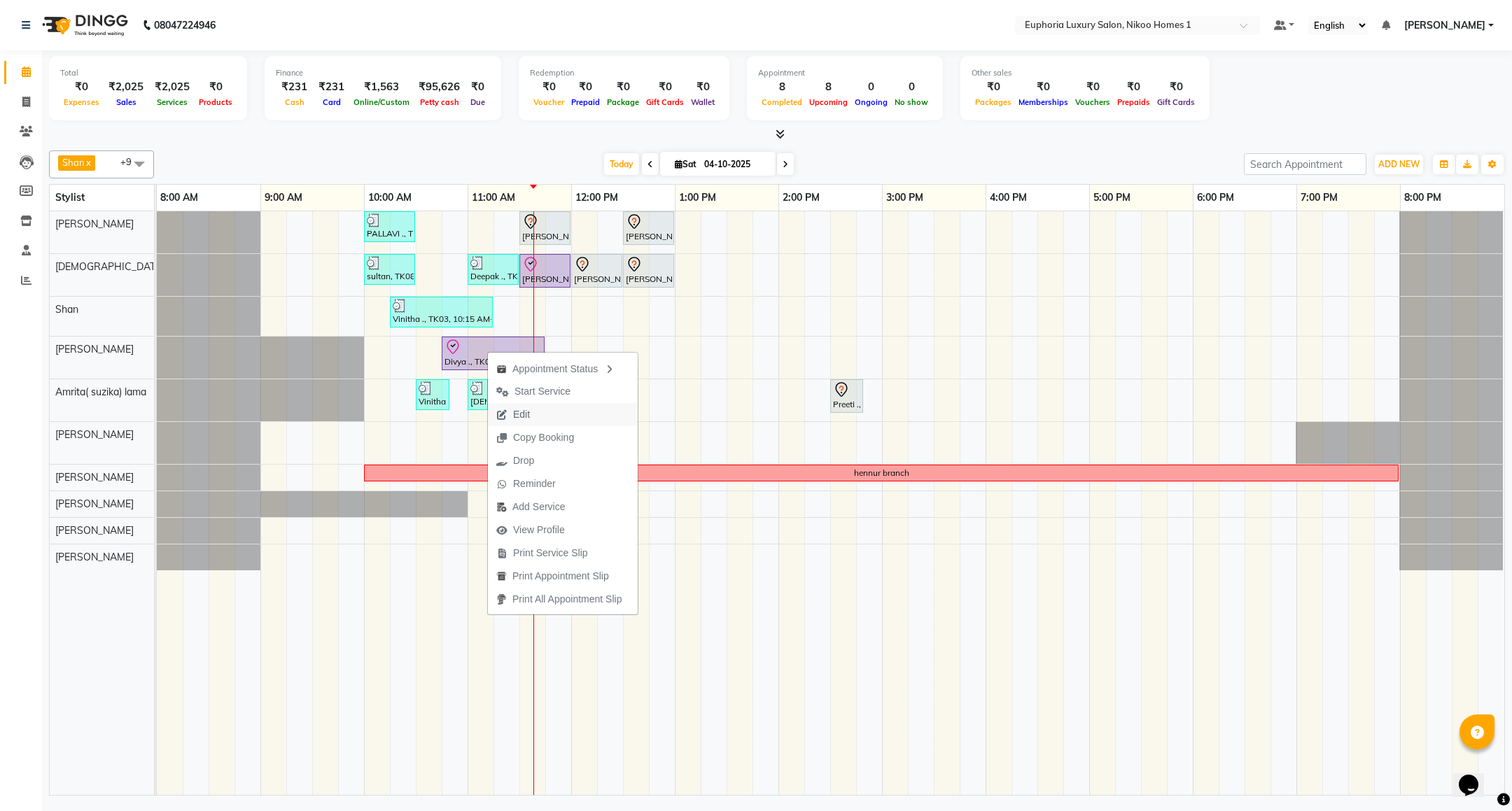
click at [552, 420] on button "Edit" at bounding box center [563, 415] width 150 height 23
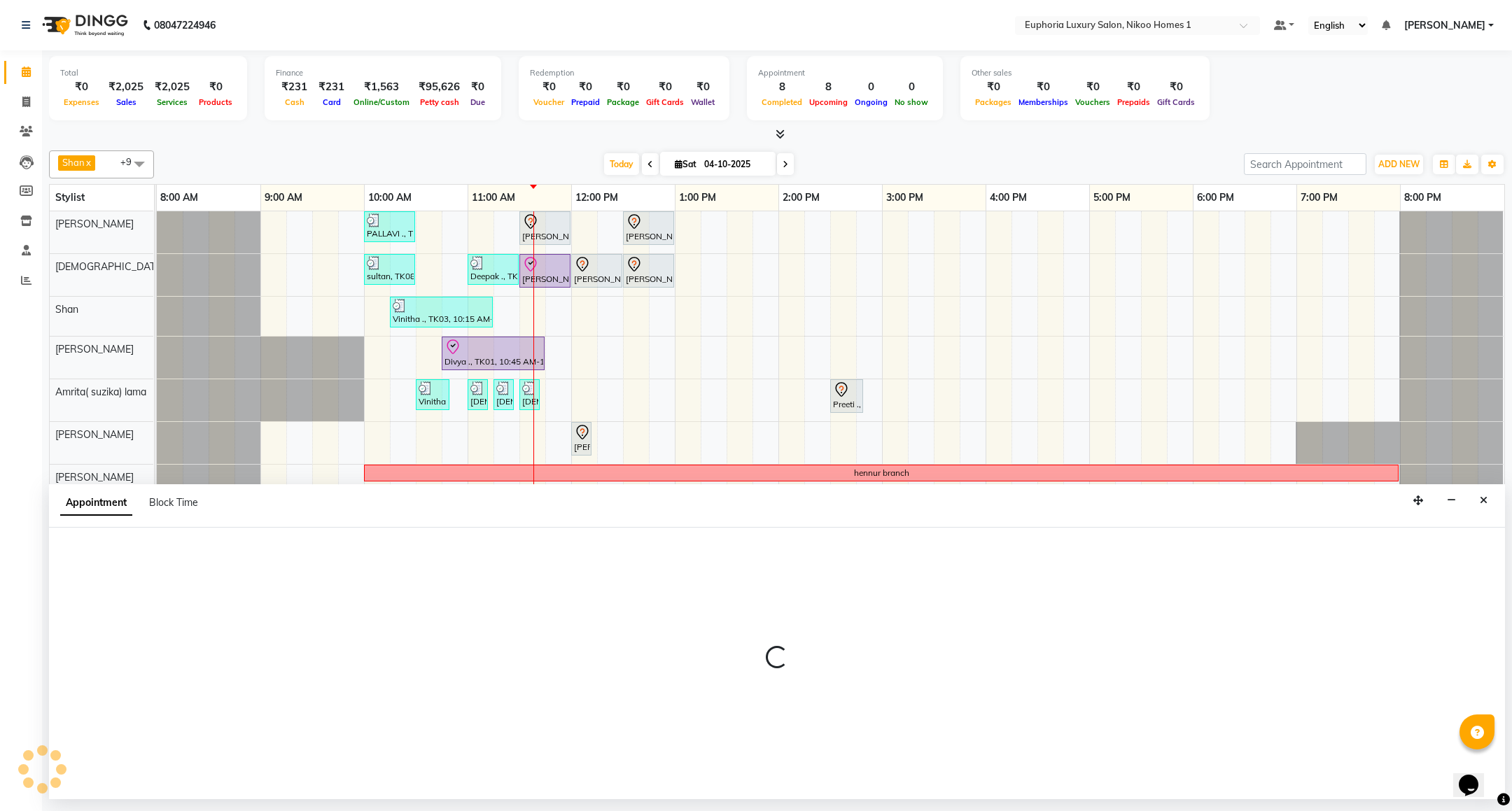
select select "tentative"
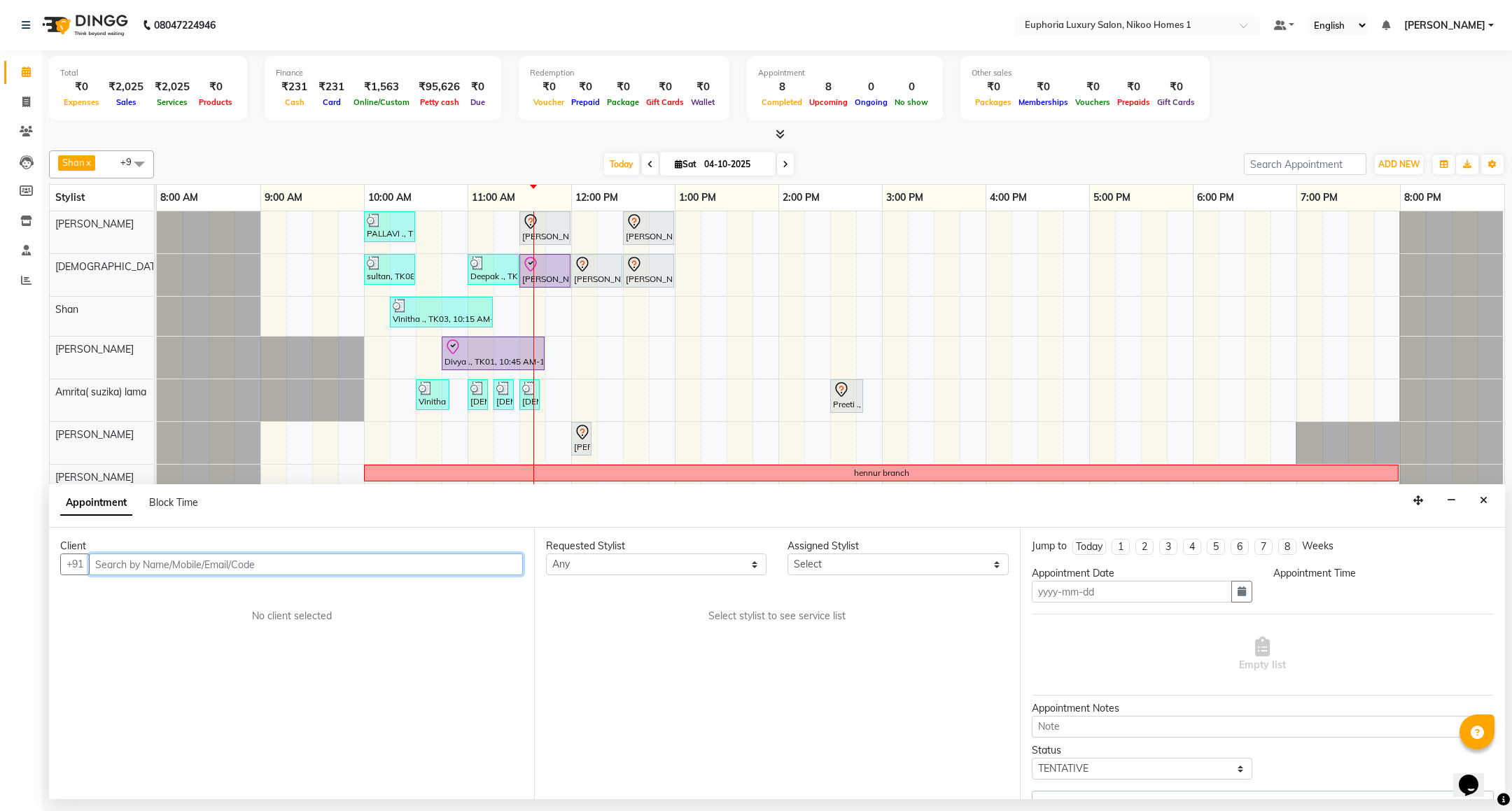
type input "04-10-2025"
select select "check-in"
select select "645"
select select "81452"
select select "4025"
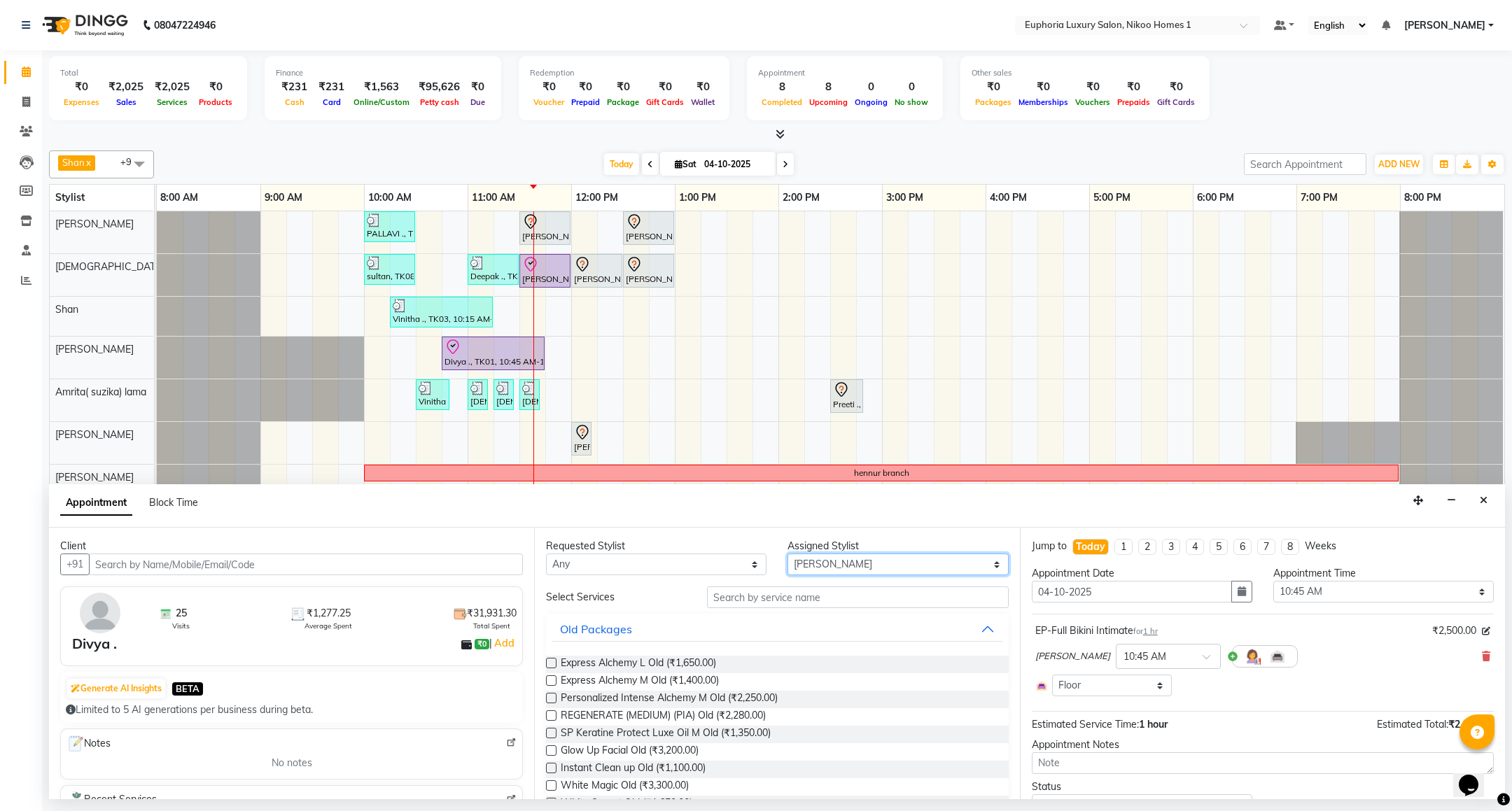
click at [806, 565] on select "Select Amrita( suzika) lama Atif Ali Azhar Bhumika Binoy Danish EVA KIPGEN Farh…" at bounding box center [898, 564] width 220 height 22
select select "74089"
click at [787, 555] on select "Select Amrita( suzika) lama Atif Ali Azhar Bhumika Binoy Danish EVA KIPGEN Farh…" at bounding box center [898, 564] width 220 height 22
click at [769, 603] on input "text" at bounding box center [857, 597] width 301 height 22
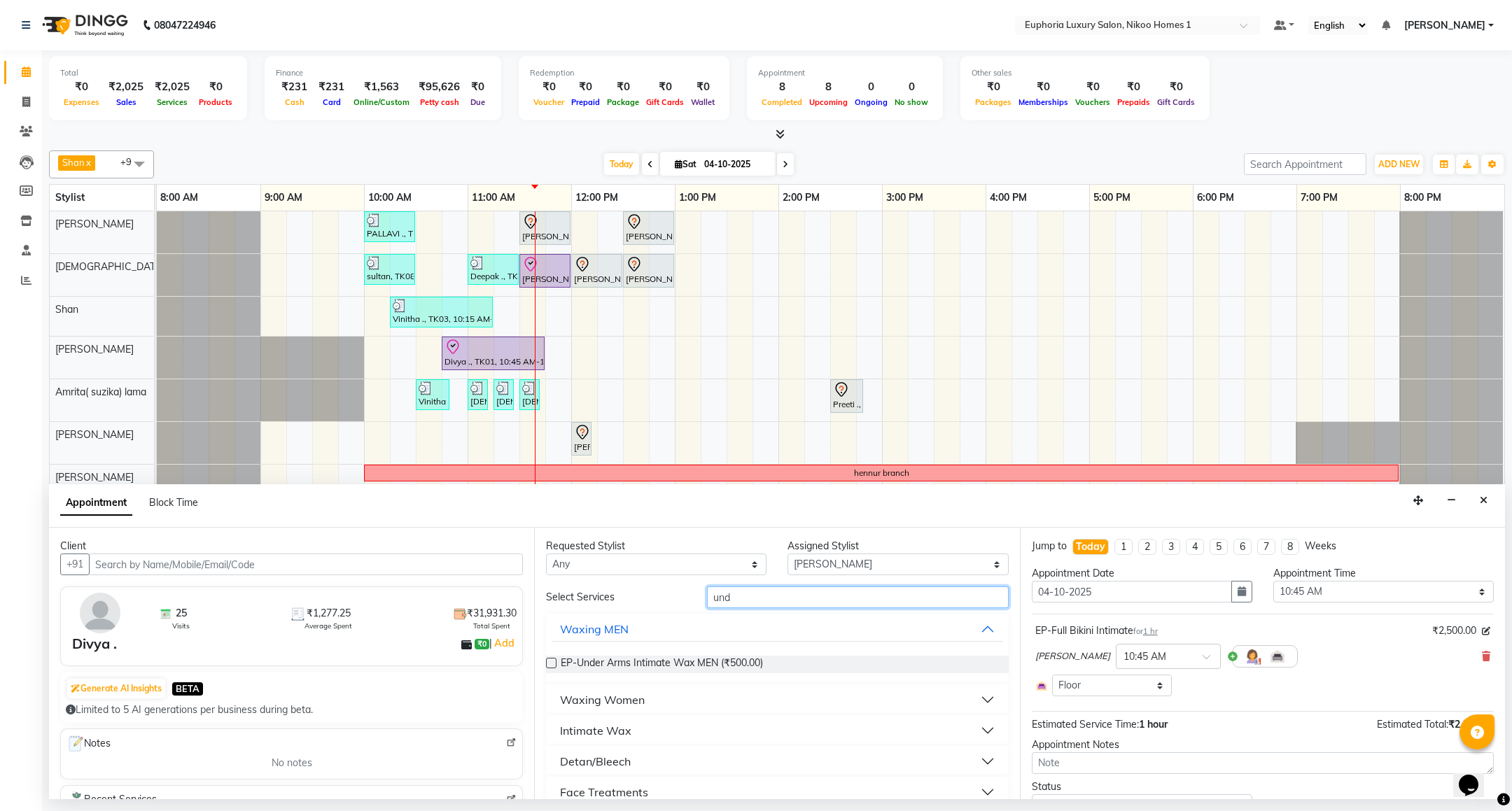
type input "und"
click at [624, 735] on div "Intimate Wax" at bounding box center [595, 730] width 72 height 17
click at [618, 763] on span "EP-Under Arms Intimate (₹300.00)" at bounding box center [638, 766] width 155 height 18
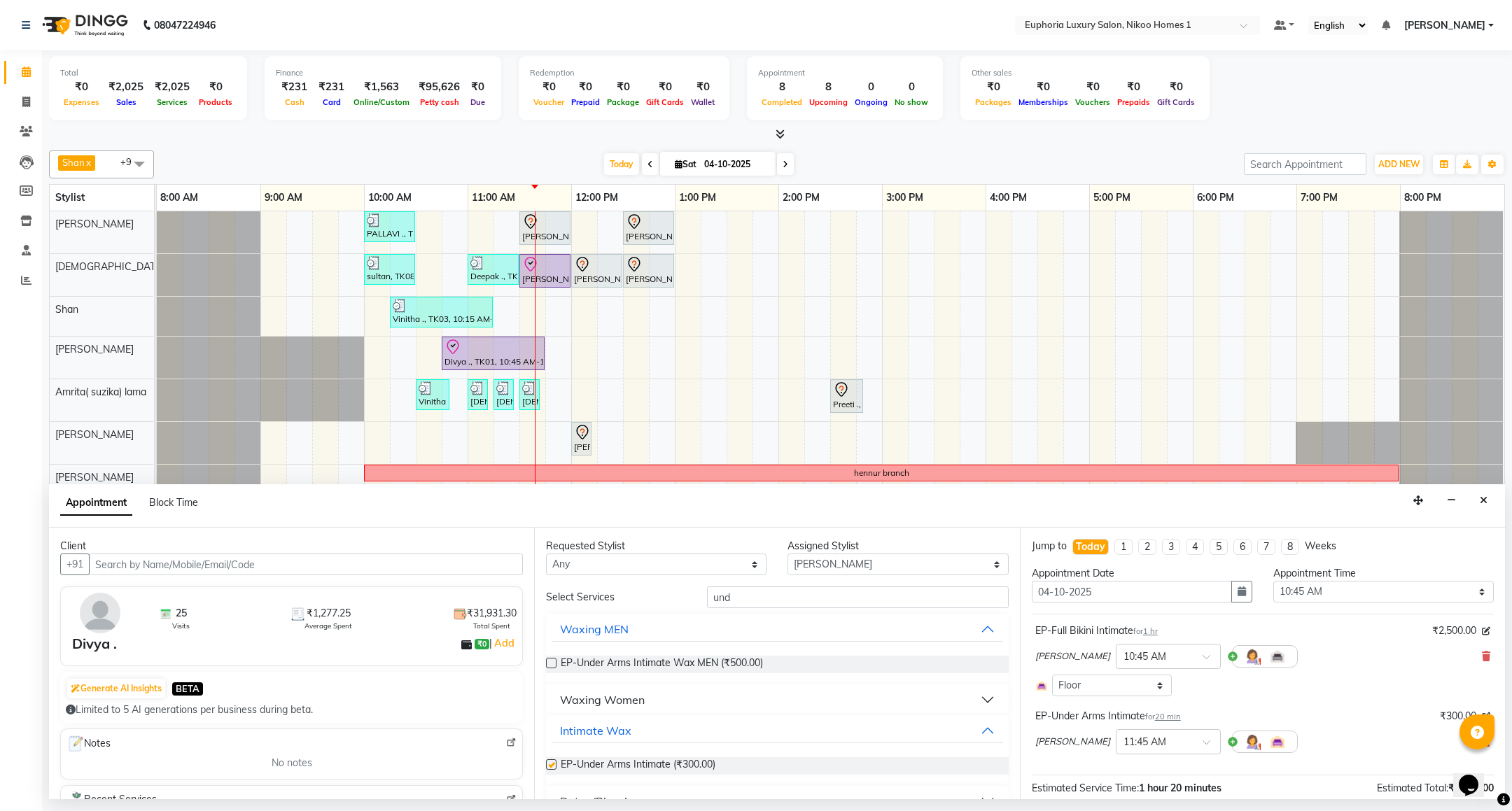
checkbox input "false"
drag, startPoint x: 754, startPoint y: 601, endPoint x: 662, endPoint y: 610, distance: 92.4
click at [662, 610] on div "Select Services und Waxing MEN EP-Under Arms Intimate Wax MEN (₹500.00) Waxing …" at bounding box center [776, 732] width 462 height 292
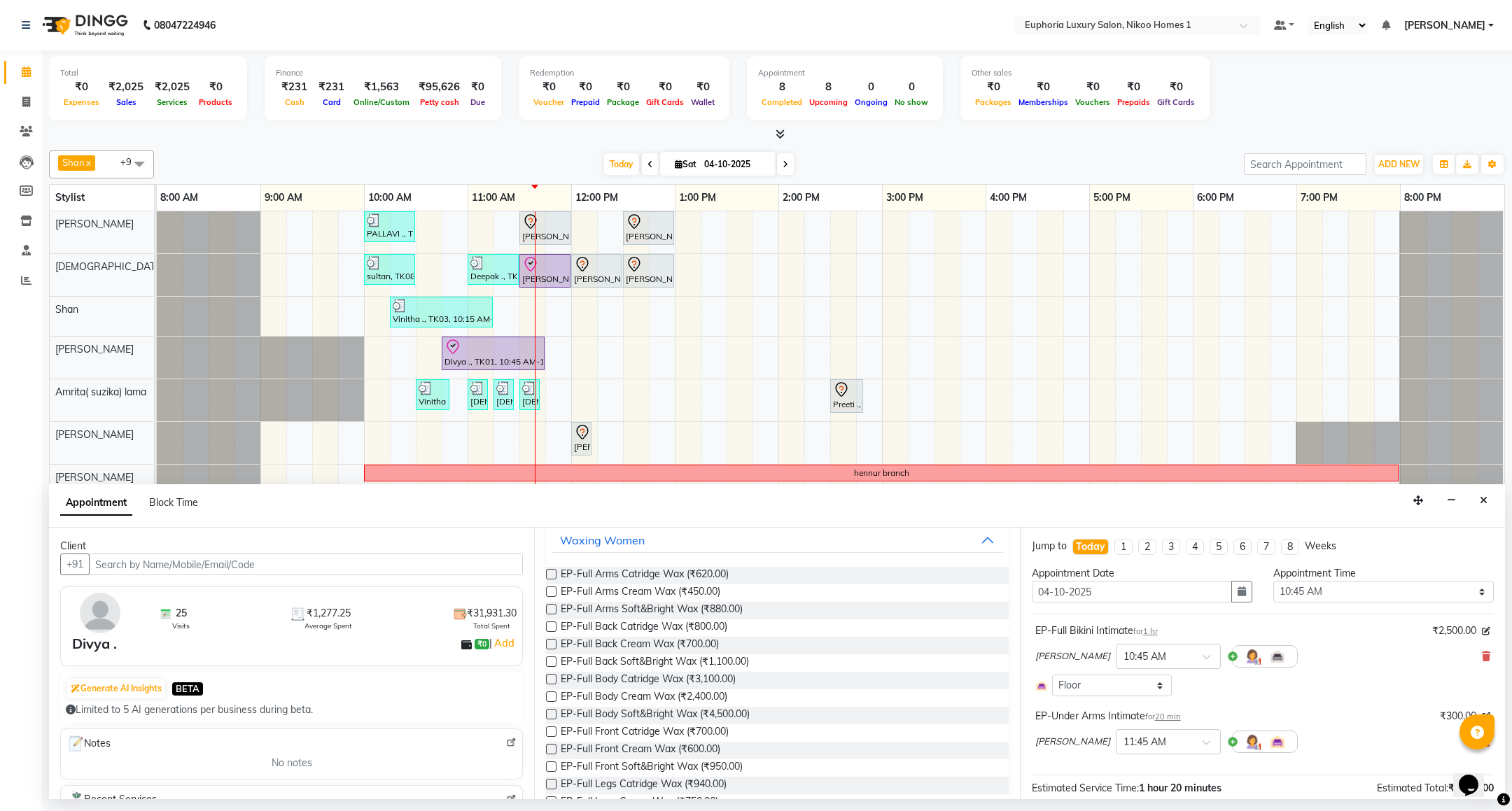
scroll to position [210, 0]
type input "full"
click at [651, 596] on span "EP-Full Arms Cream Wax (₹450.00)" at bounding box center [640, 591] width 160 height 18
checkbox input "false"
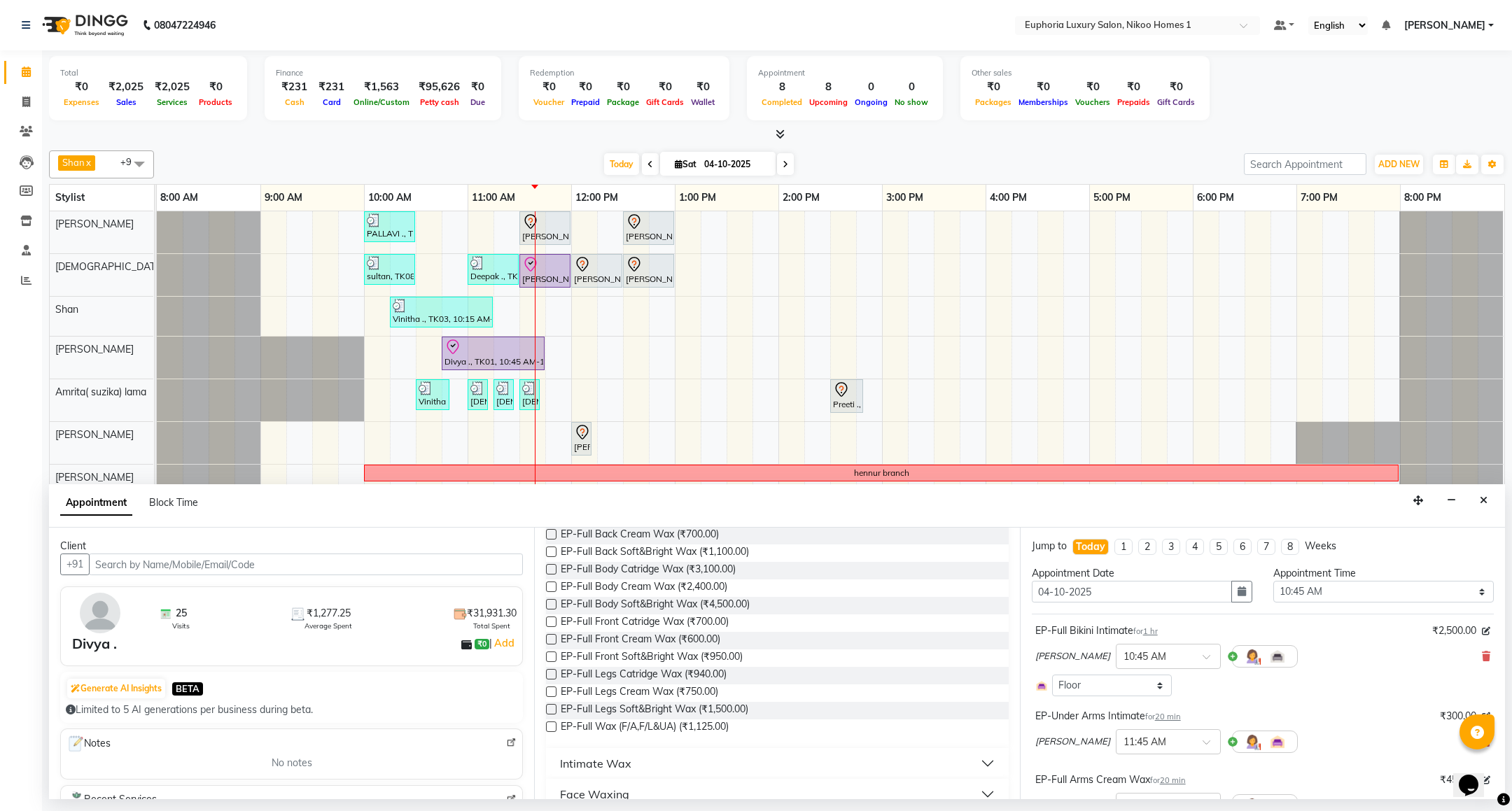
scroll to position [431, 0]
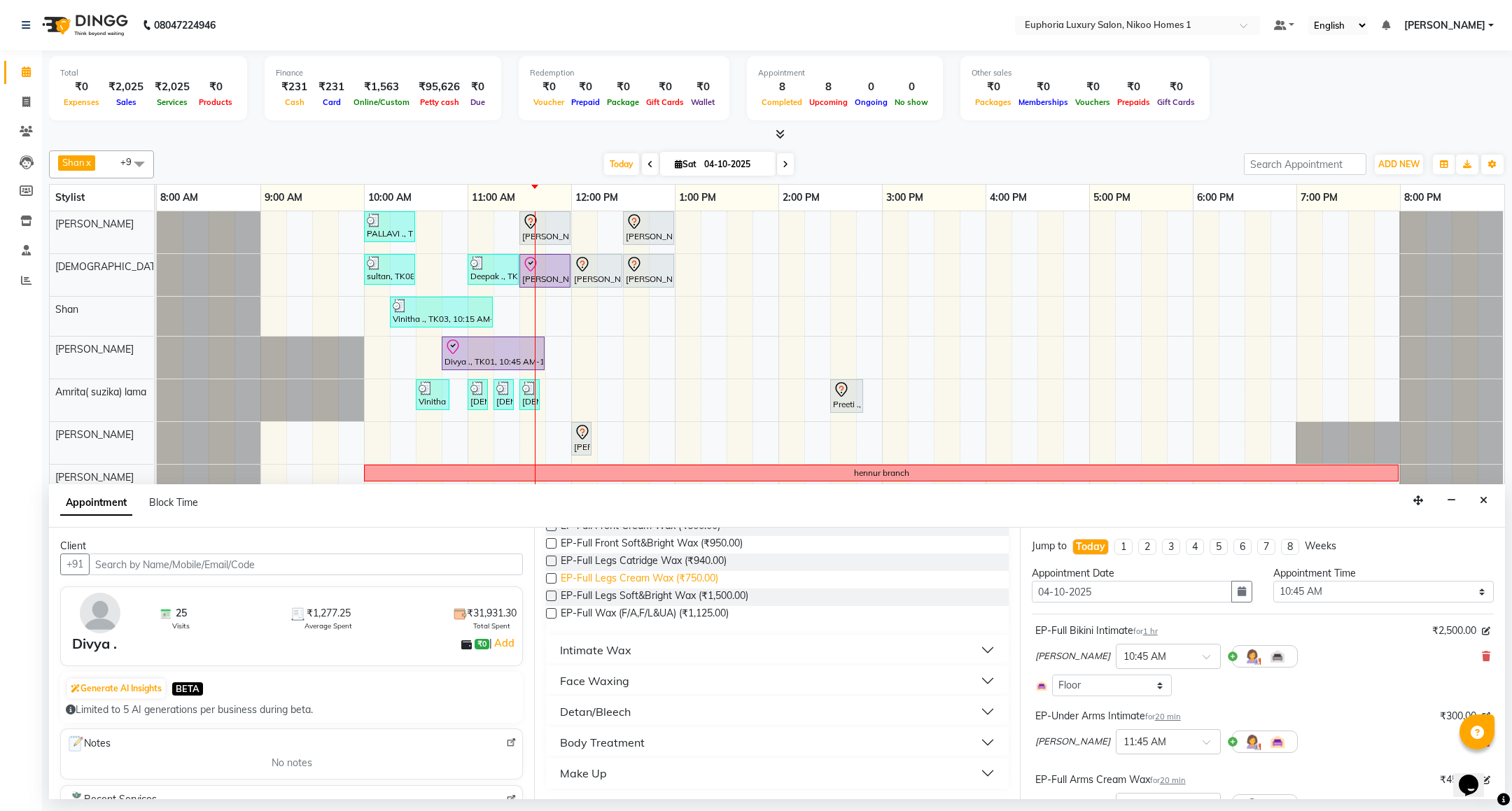
click at [645, 583] on span "EP-Full Legs Cream Wax (₹750.00)" at bounding box center [639, 580] width 158 height 18
checkbox input "false"
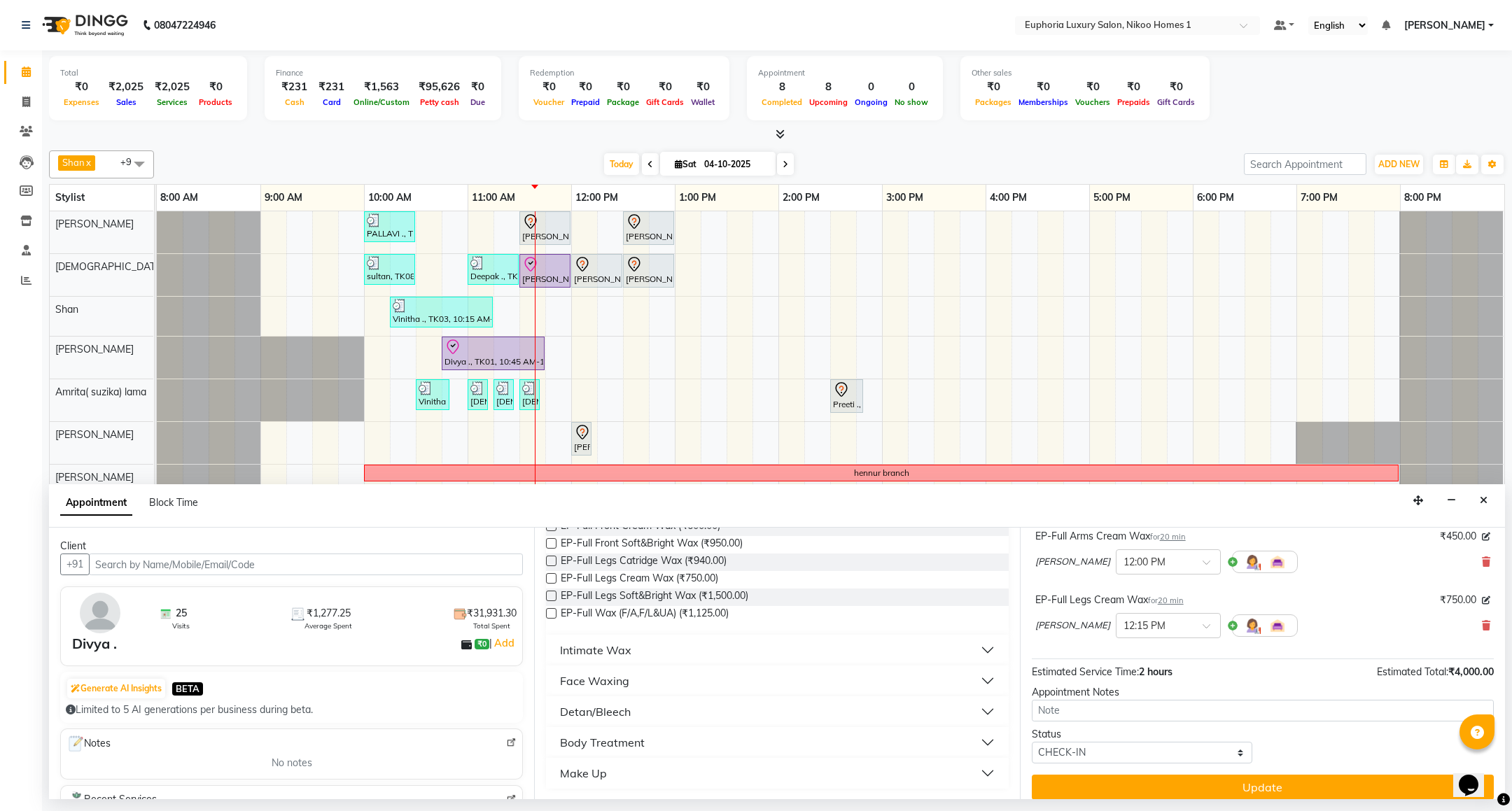
scroll to position [258, 0]
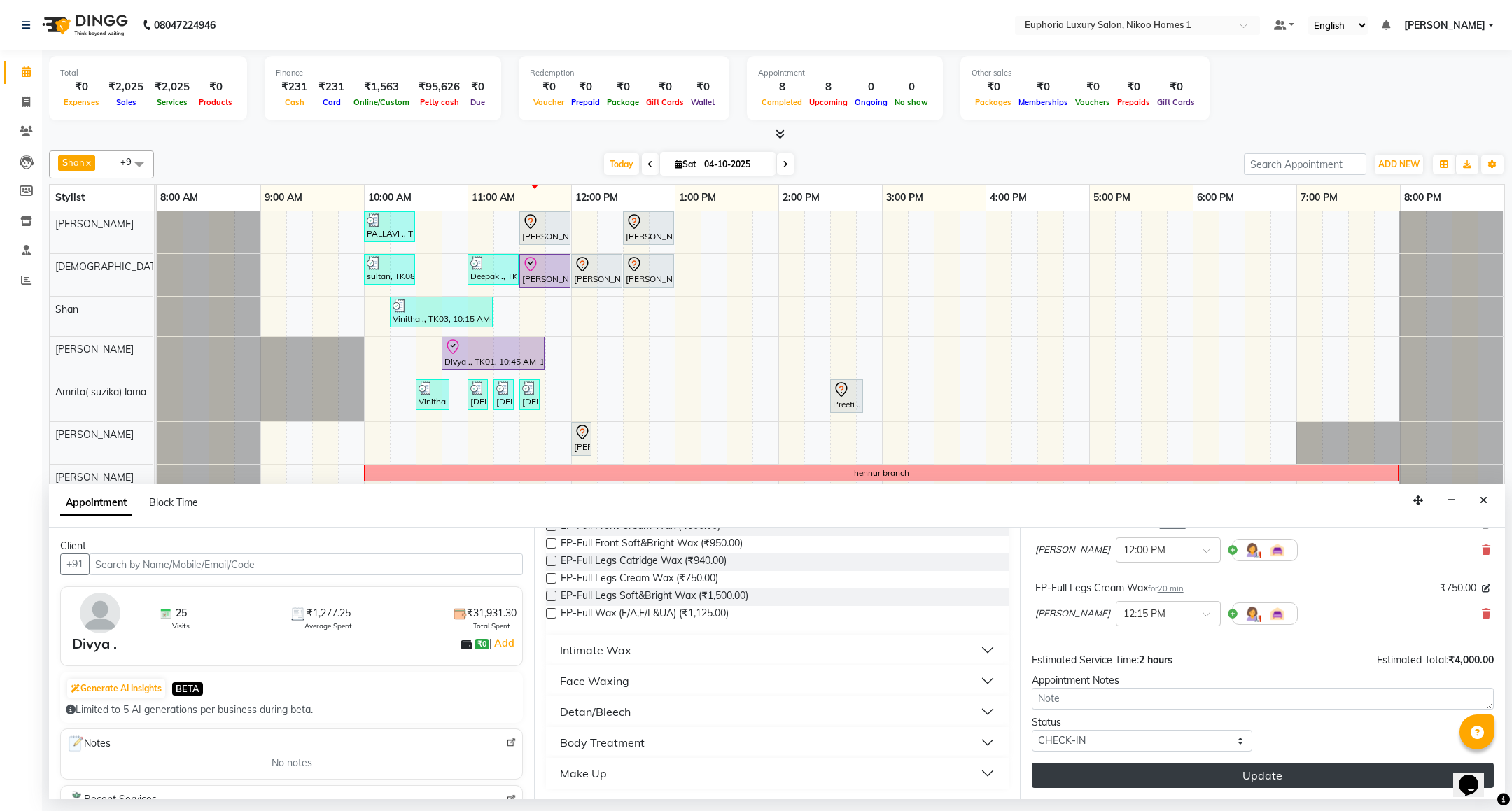
click at [1239, 788] on button "Update" at bounding box center [1262, 775] width 462 height 26
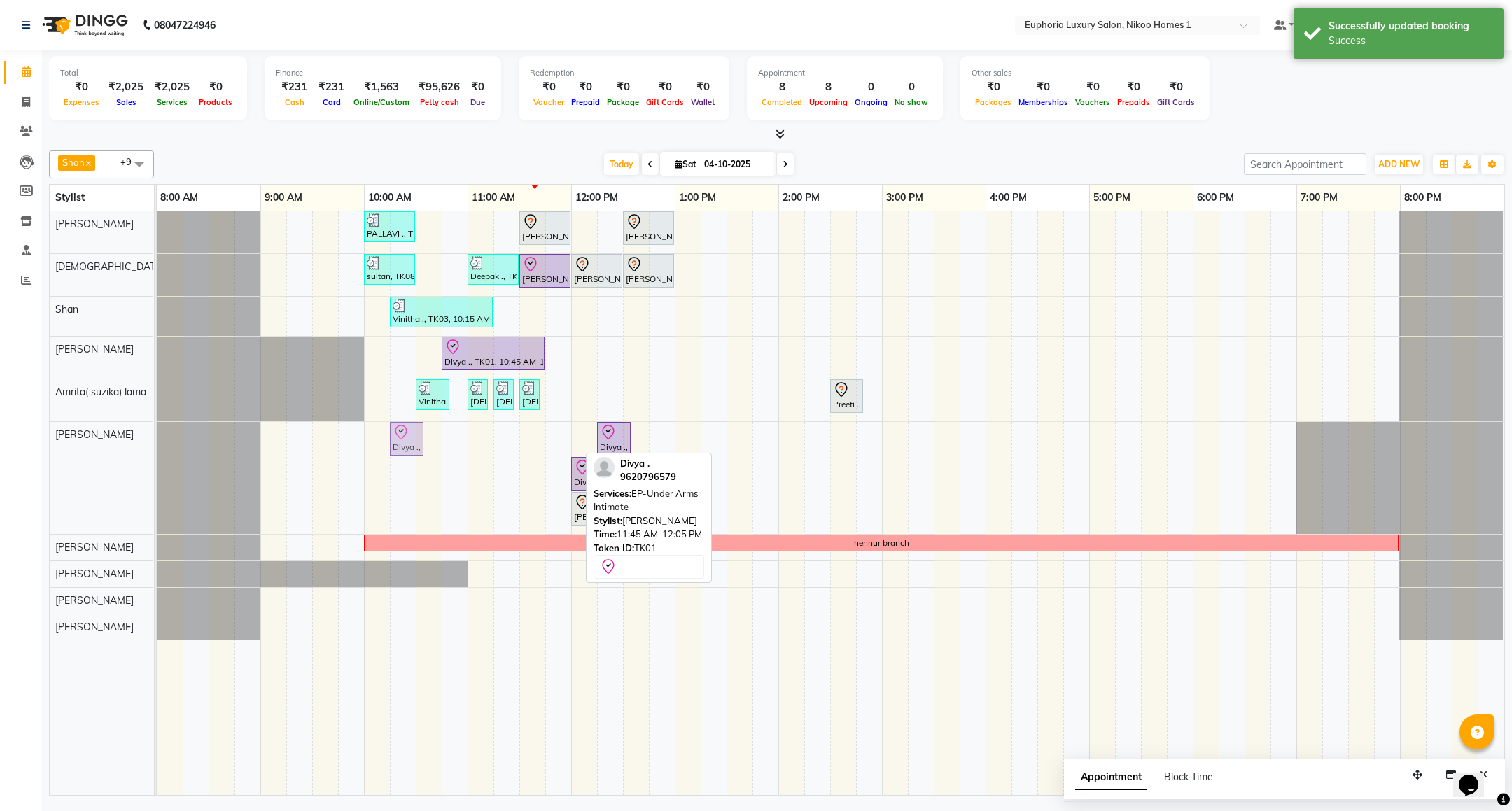
drag, startPoint x: 558, startPoint y: 439, endPoint x: 383, endPoint y: 459, distance: 176.1
click at [157, 459] on div "Divya ., TK01, 11:45 AM-12:05 PM, EP-Under Arms Intimate Divya ., TK01, 12:15 P…" at bounding box center [157, 477] width 0 height 112
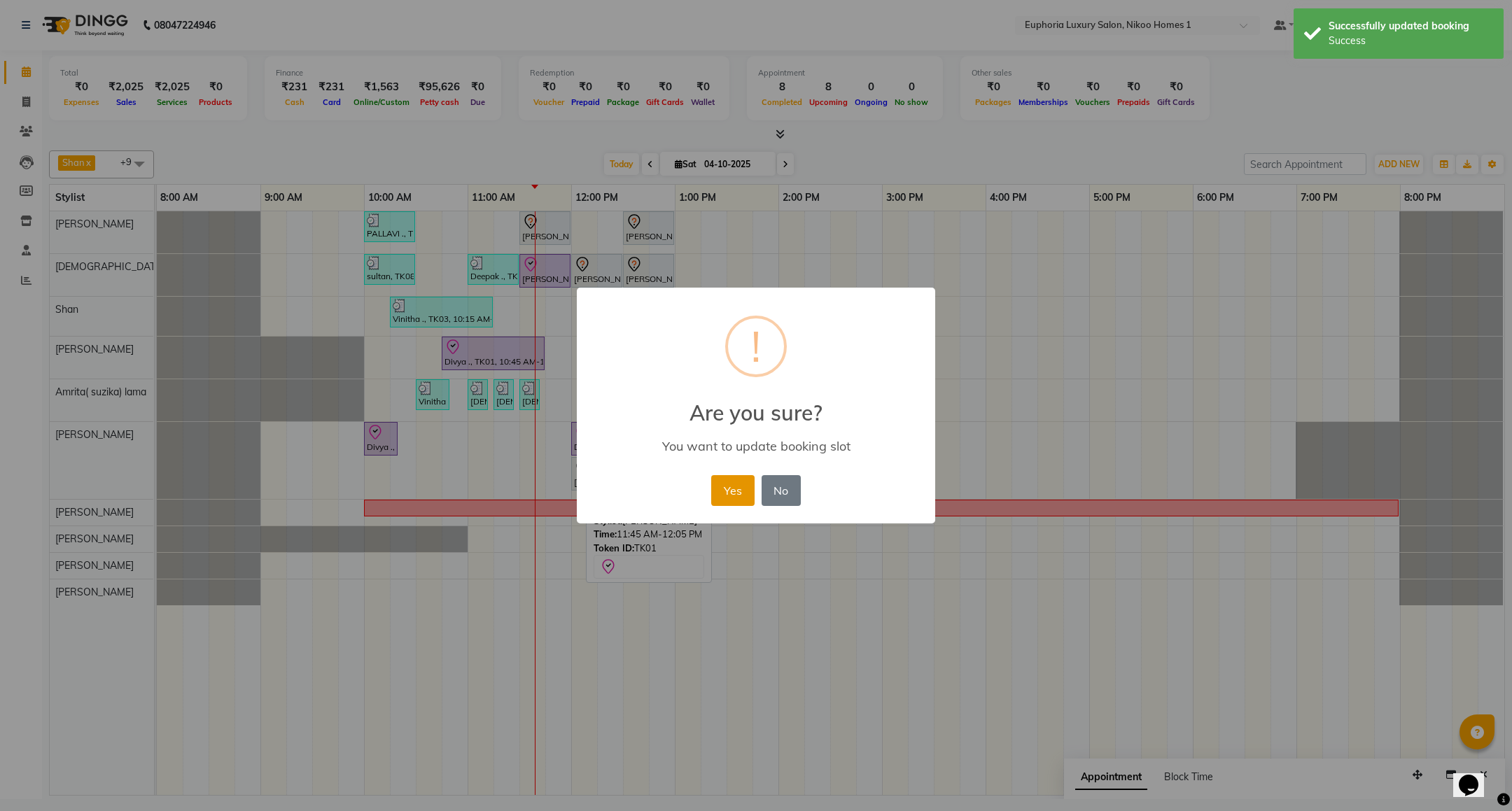
click at [722, 479] on button "Yes" at bounding box center [733, 490] width 43 height 31
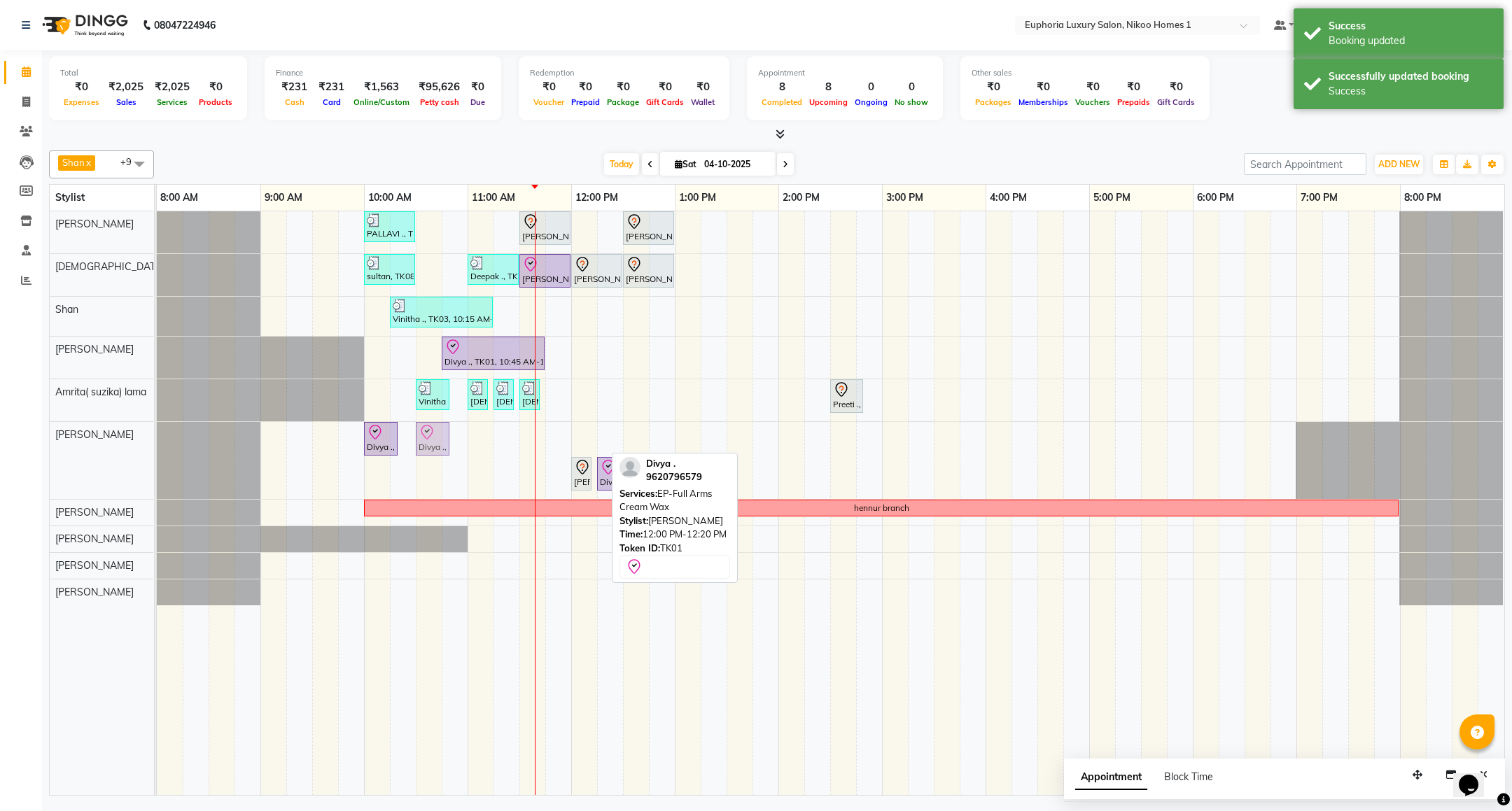
drag, startPoint x: 579, startPoint y: 441, endPoint x: 433, endPoint y: 443, distance: 146.0
click at [157, 443] on div "Divya ., TK01, 10:00 AM-10:20 AM, EP-Under Arms Intimate Divya ., TK01, 12:00 P…" at bounding box center [157, 460] width 0 height 77
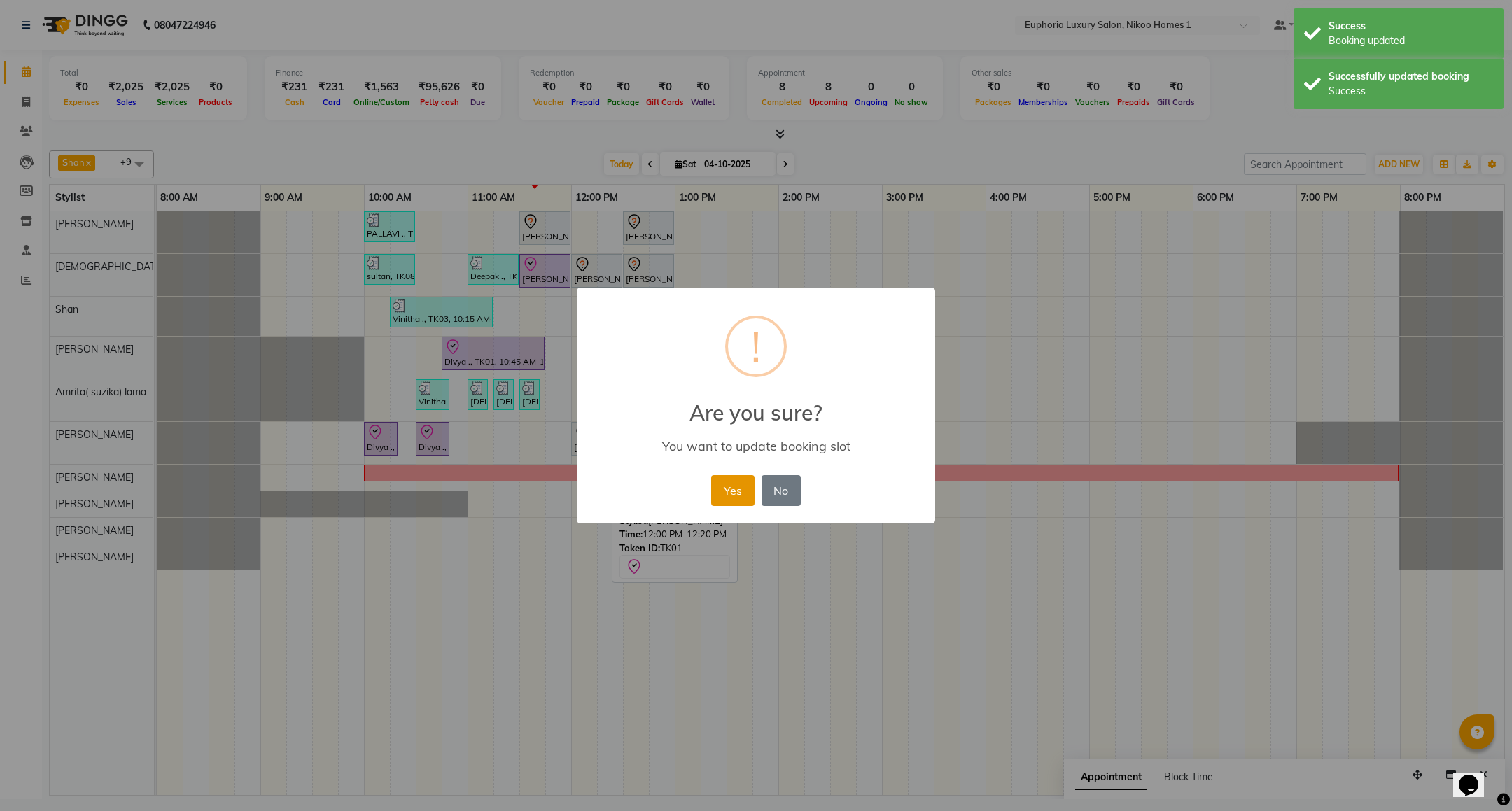
click at [723, 483] on button "Yes" at bounding box center [733, 490] width 43 height 31
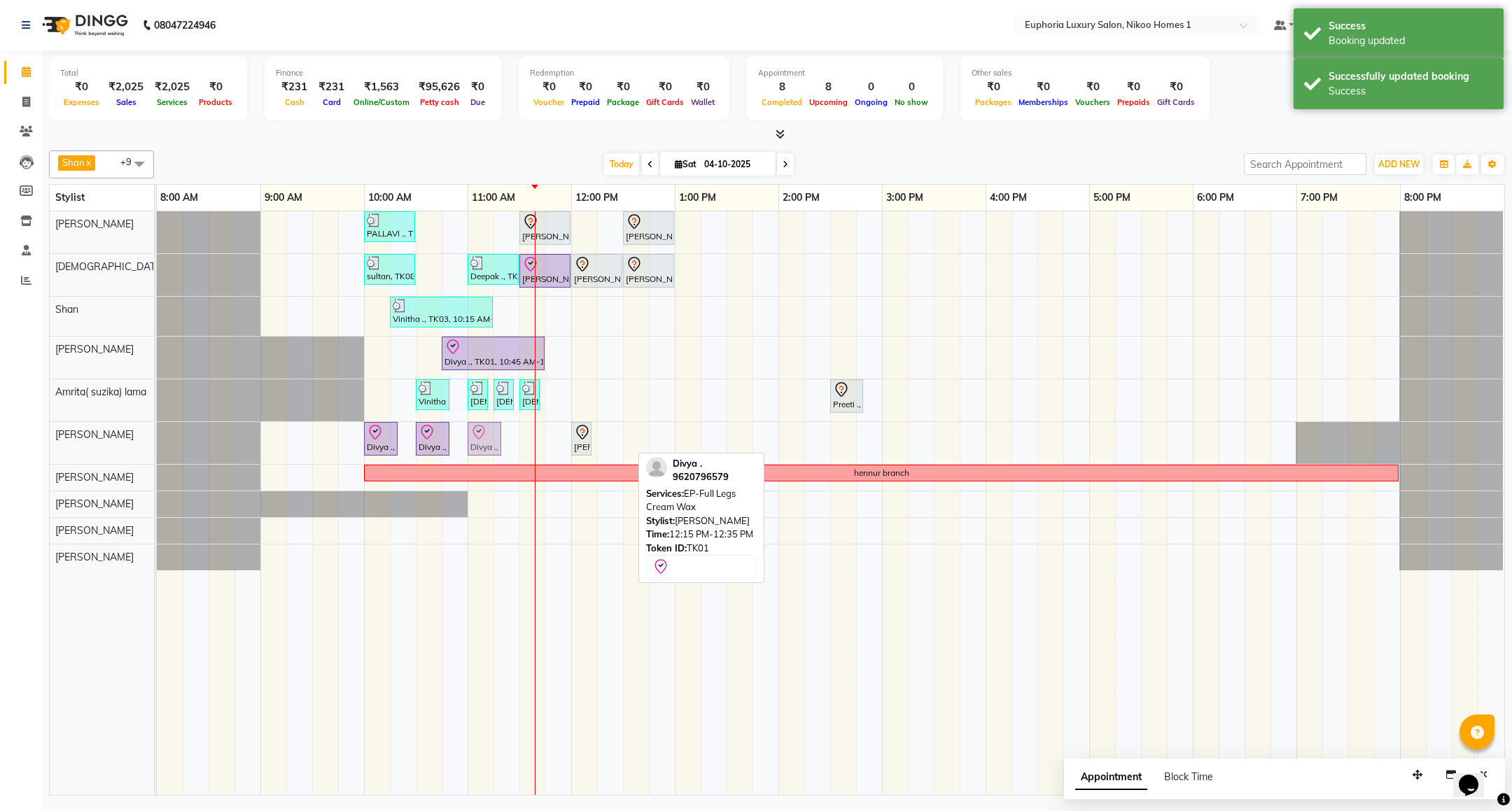
drag, startPoint x: 617, startPoint y: 437, endPoint x: 495, endPoint y: 435, distance: 122.0
click at [157, 435] on div "Divya ., TK01, 10:00 AM-10:20 AM, EP-Under Arms Intimate Divya ., TK01, 10:30 A…" at bounding box center [157, 443] width 0 height 42
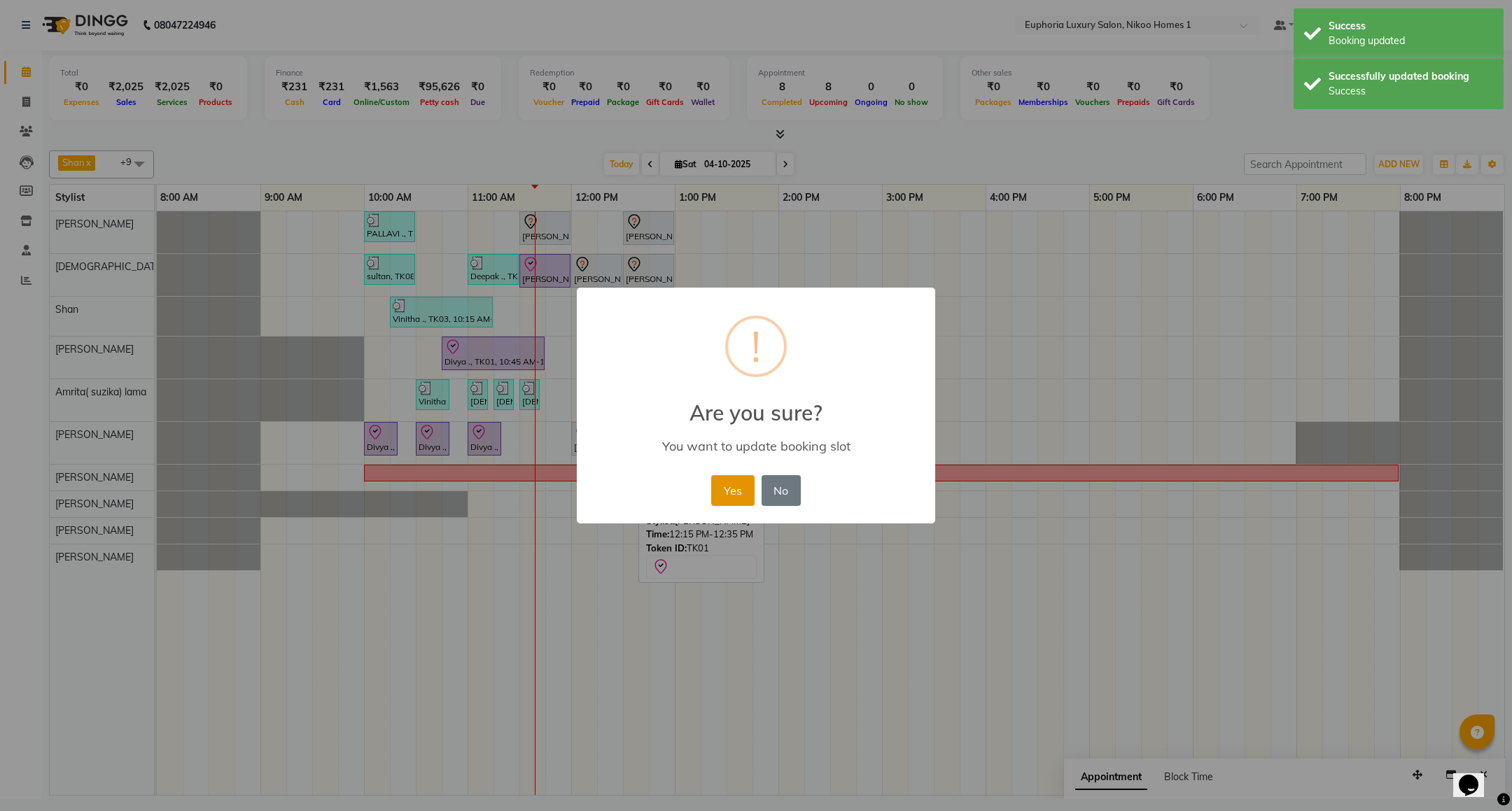
click at [733, 483] on button "Yes" at bounding box center [733, 490] width 43 height 31
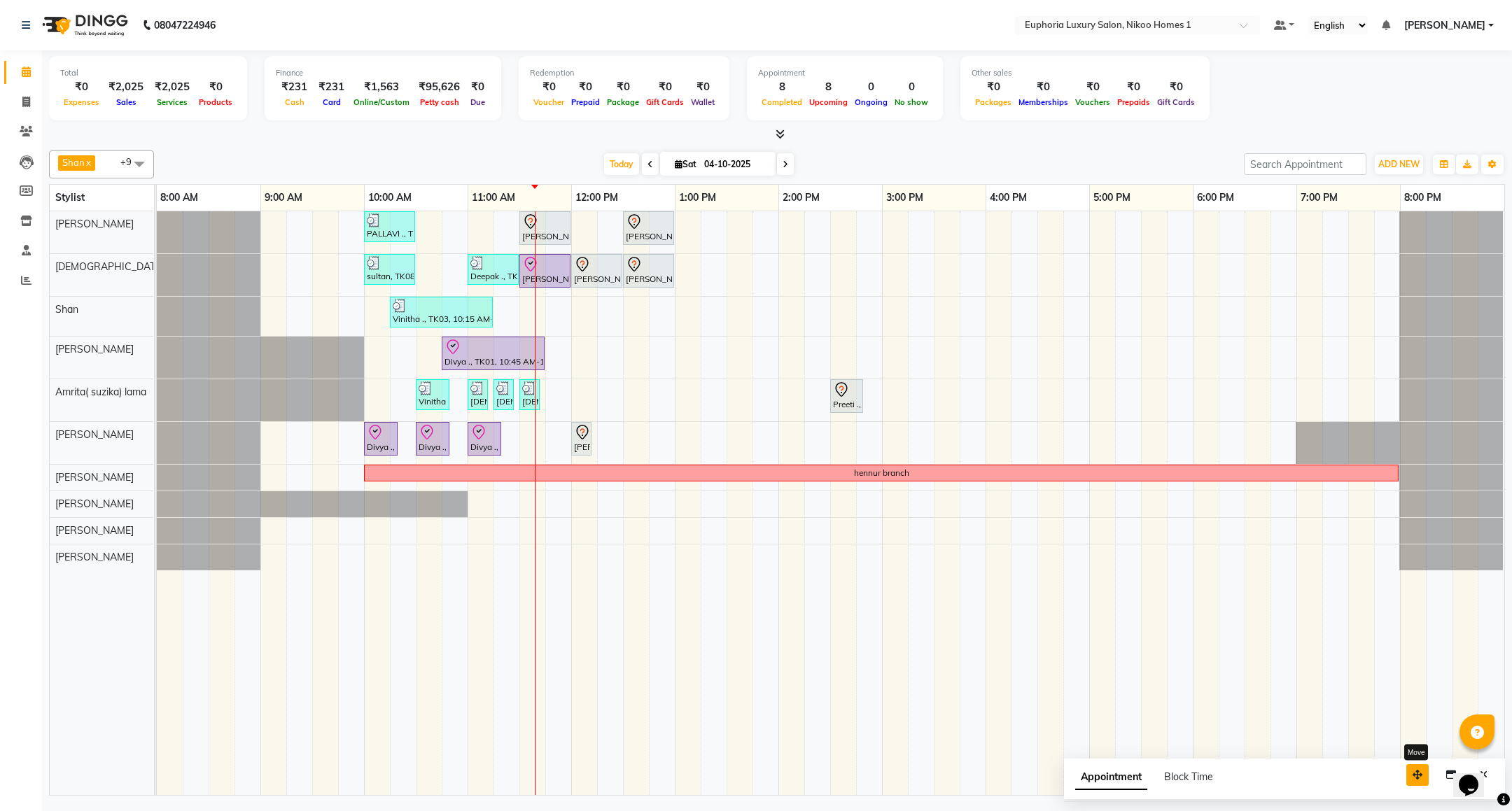
drag, startPoint x: 1418, startPoint y: 783, endPoint x: 1314, endPoint y: 775, distance: 104.3
click at [1406, 775] on button "button" at bounding box center [1417, 775] width 23 height 22
click at [1380, 773] on button "Close" at bounding box center [1379, 767] width 20 height 22
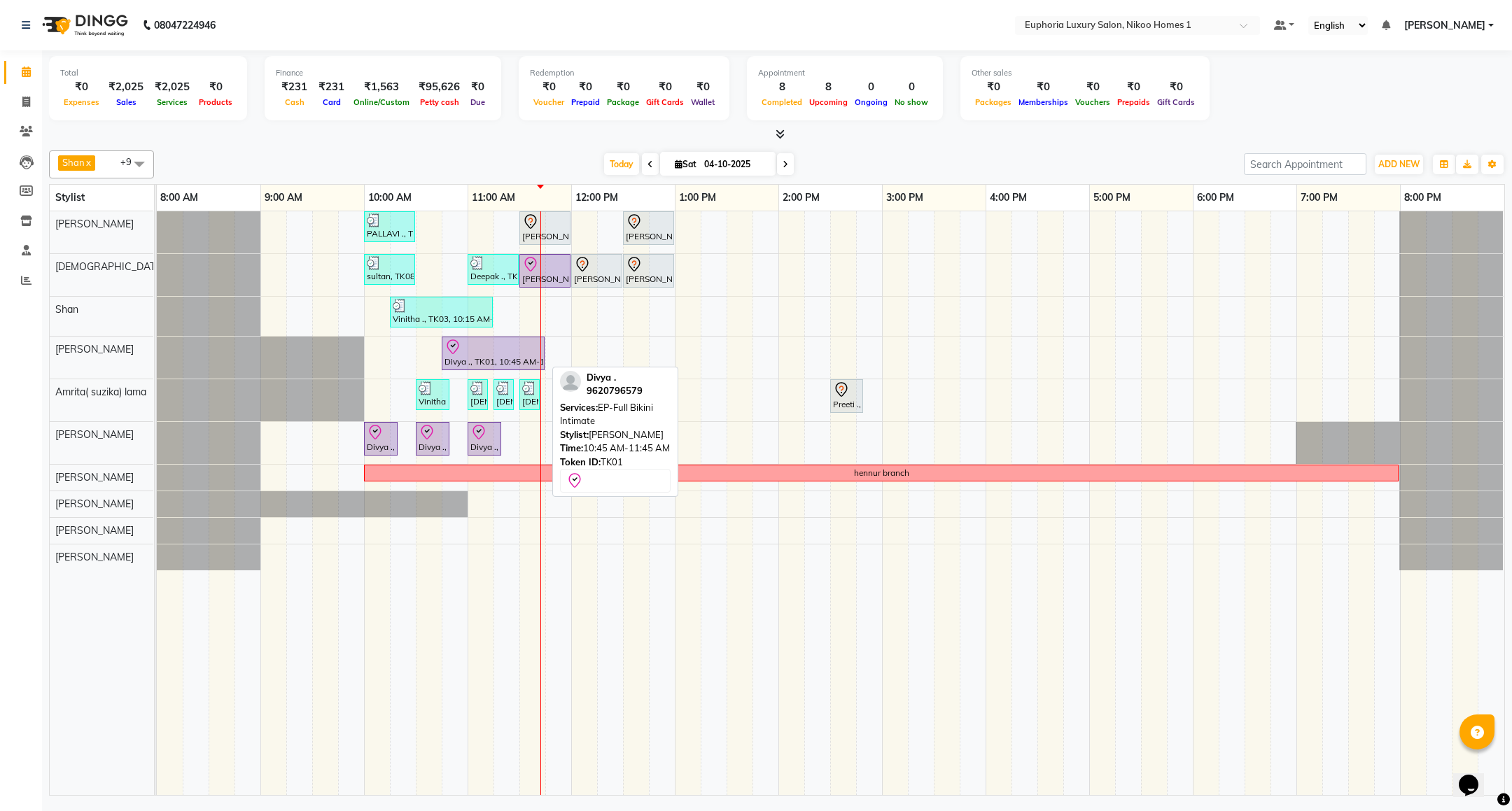
click at [494, 354] on div at bounding box center [493, 346] width 97 height 17
select select "8"
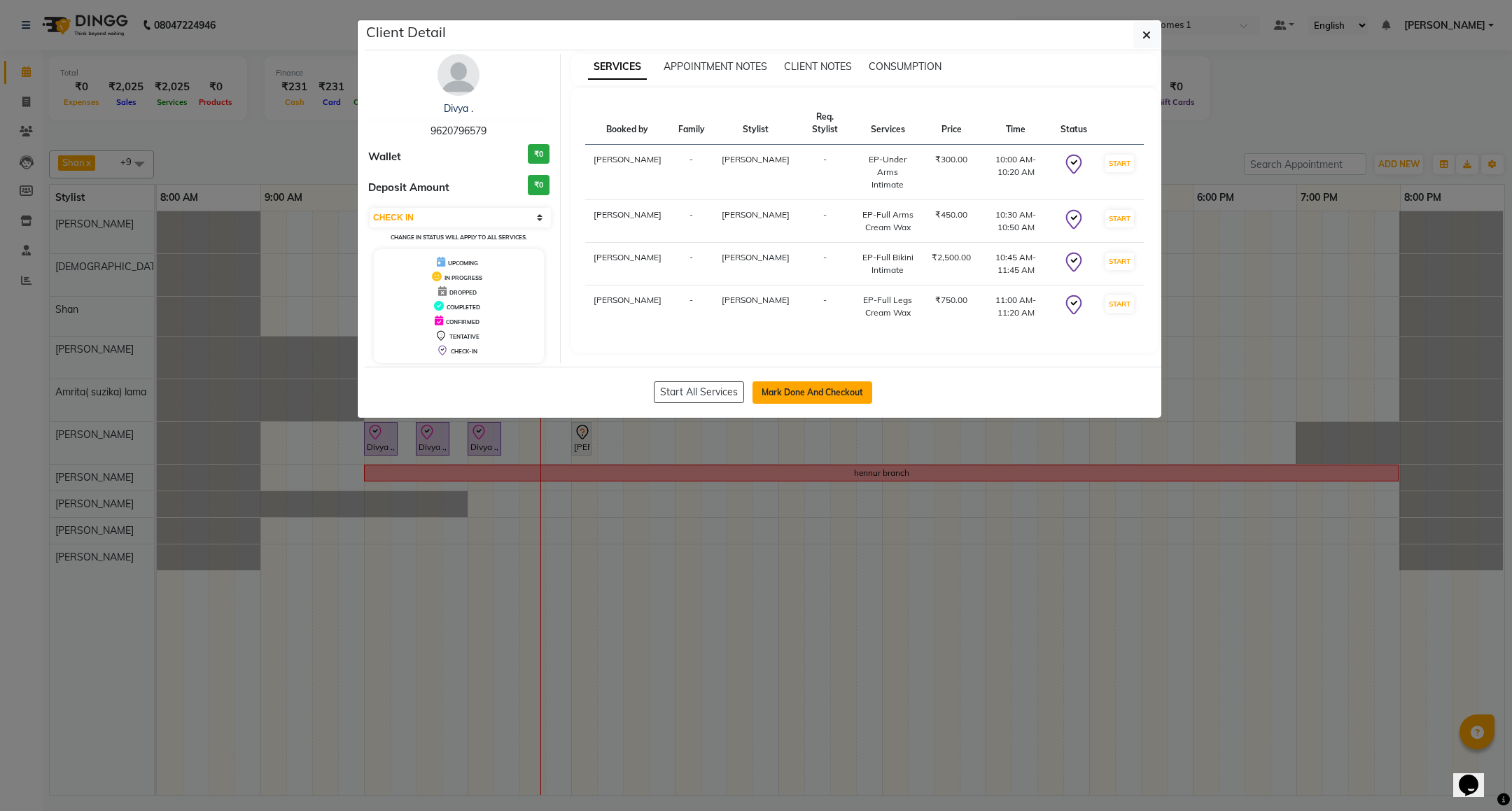
click at [826, 385] on button "Mark Done And Checkout" at bounding box center [812, 392] width 120 height 23
select select "service"
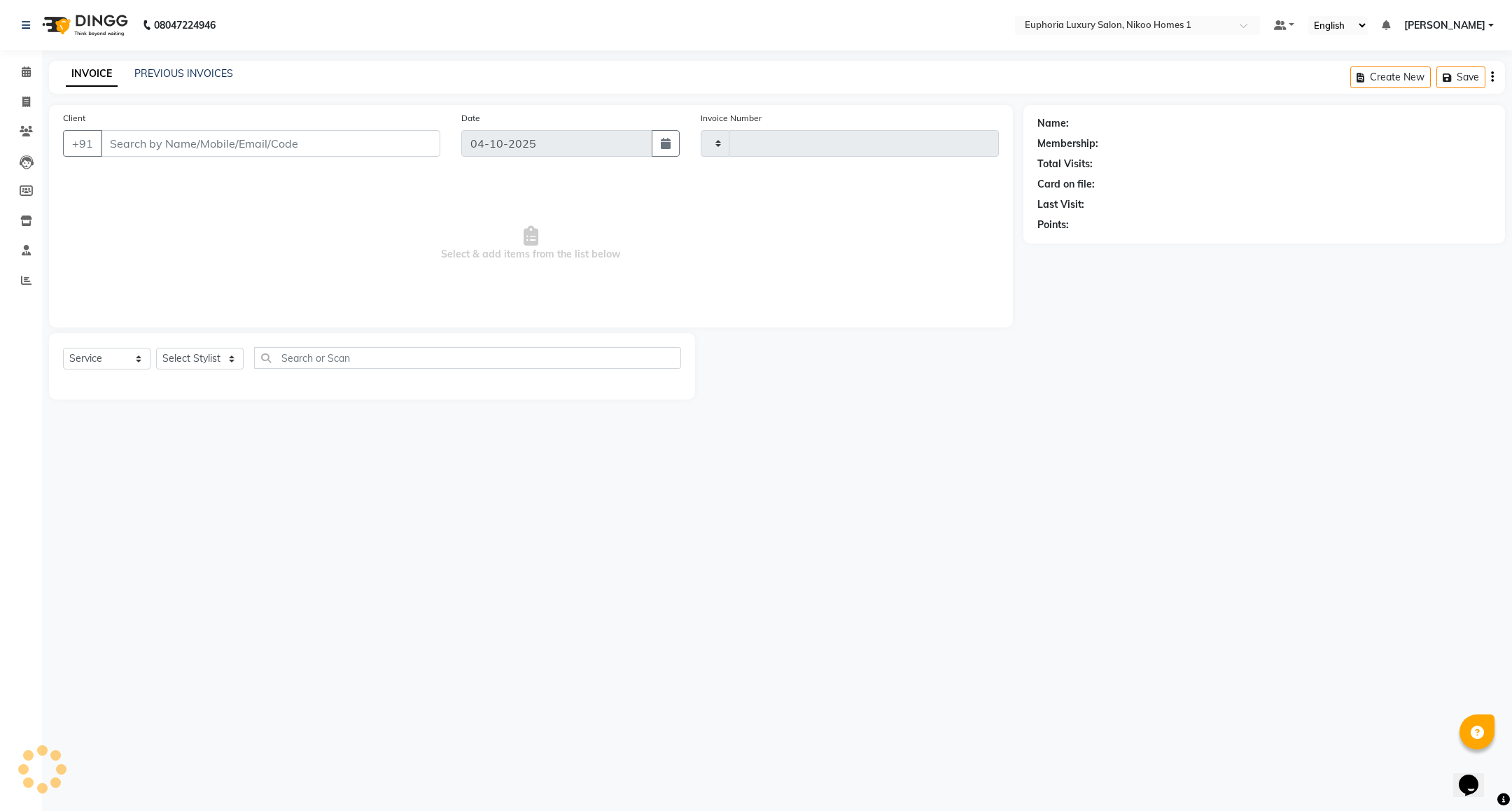
type input "4488"
select select "7987"
type input "96******79"
select select "74089"
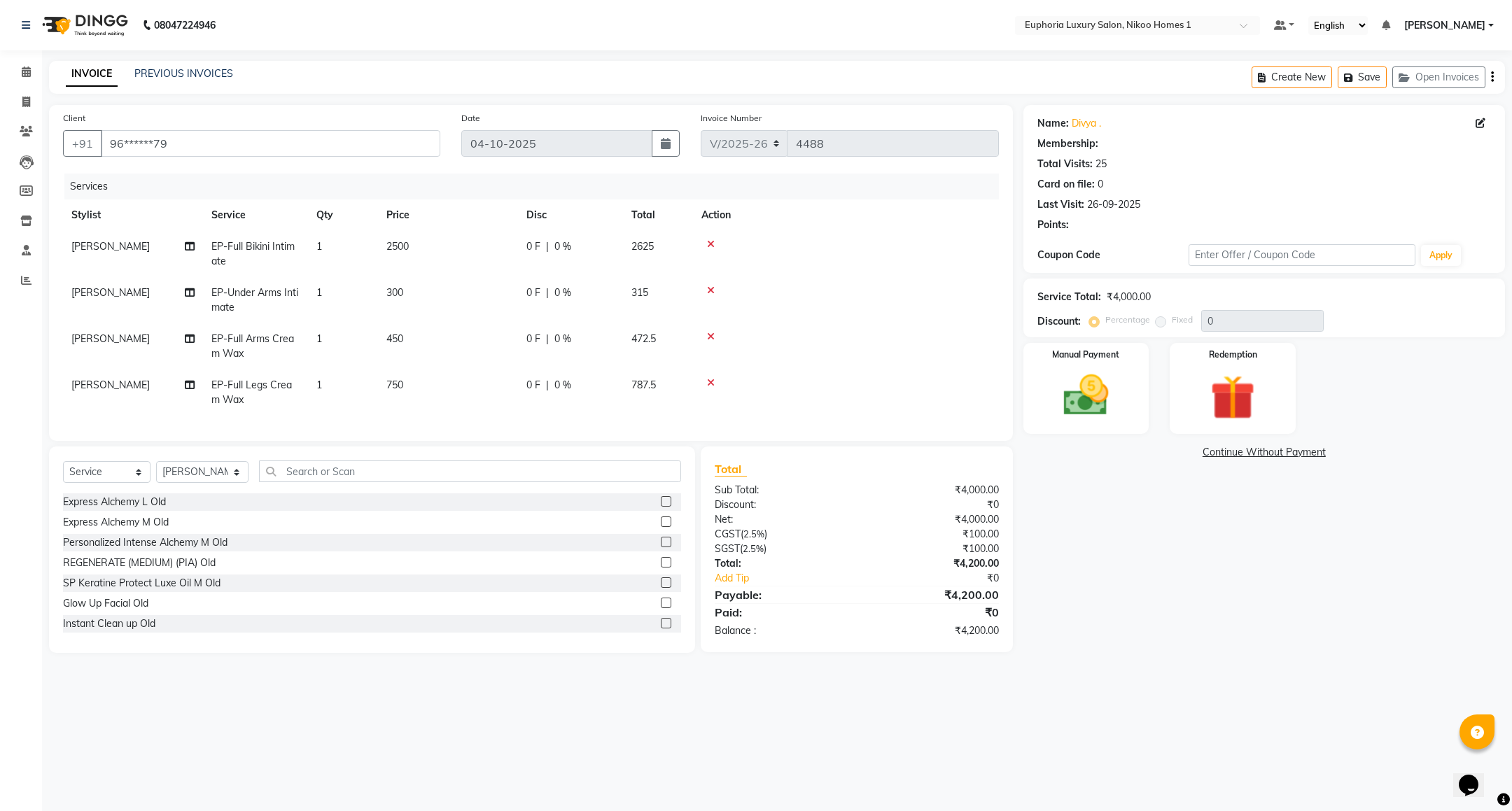
select select "1: Object"
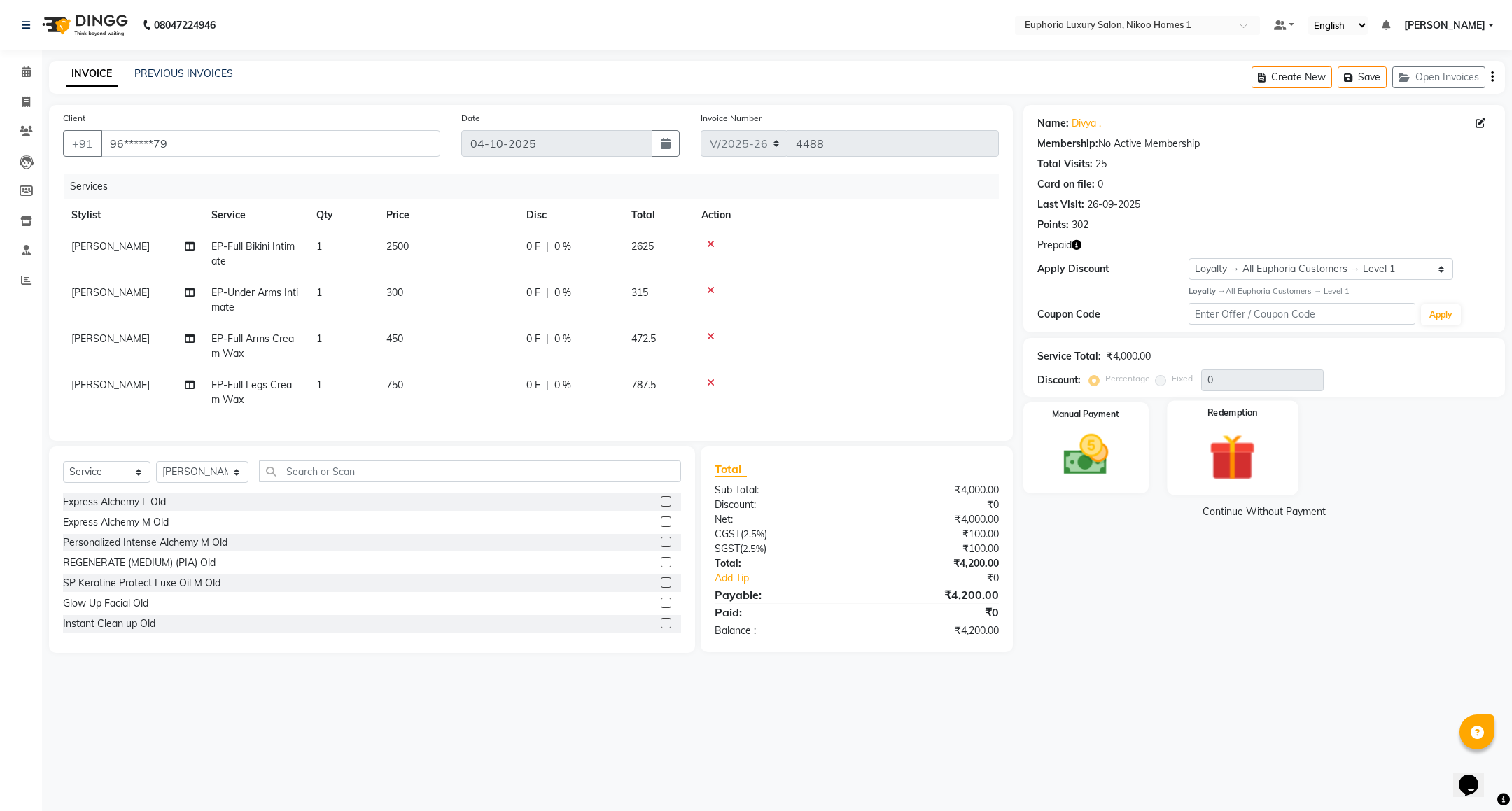
click at [1263, 439] on img at bounding box center [1233, 457] width 77 height 58
click at [1246, 511] on span "1" at bounding box center [1248, 515] width 8 height 9
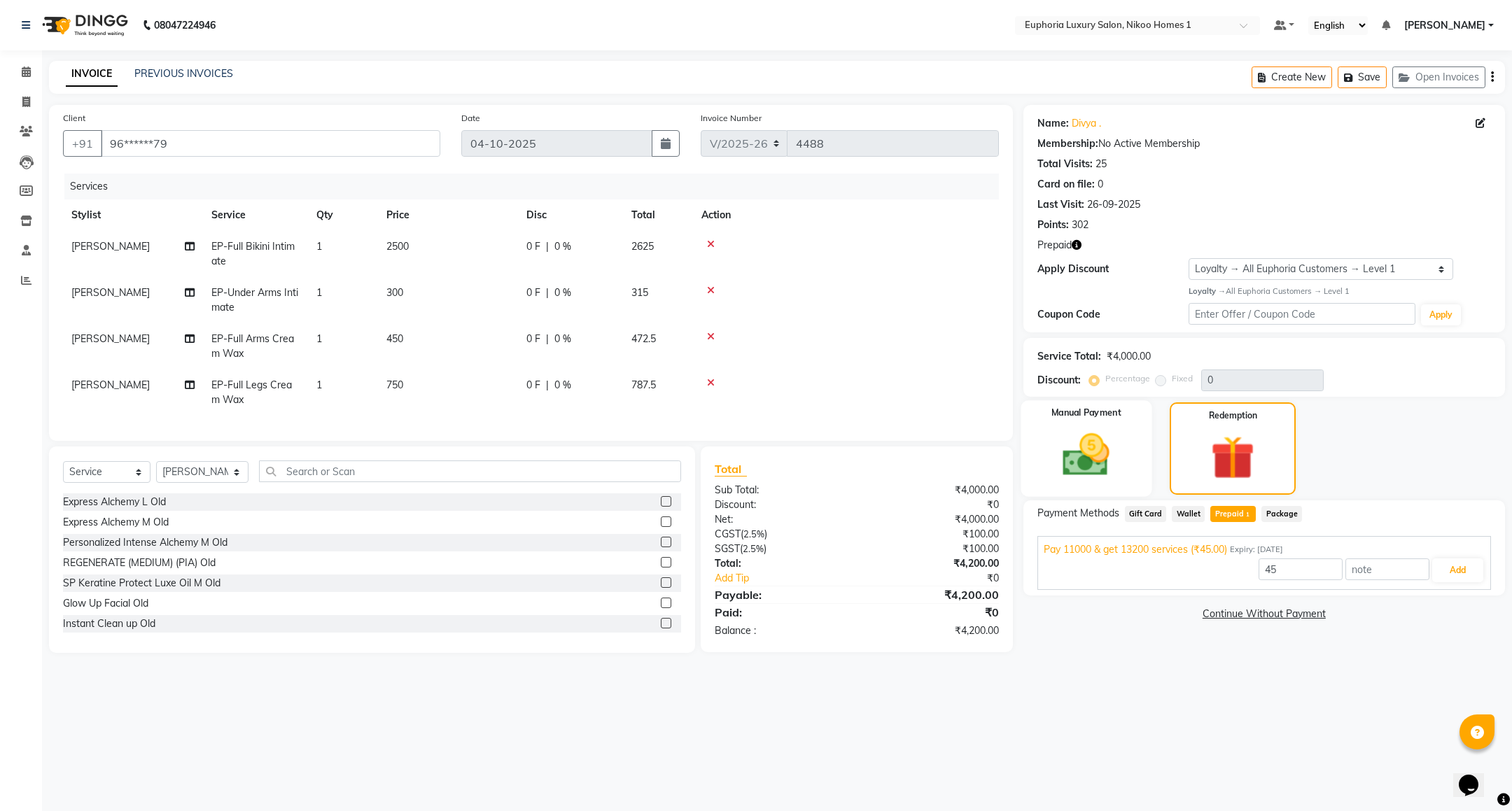
click at [1134, 435] on div "Manual Payment" at bounding box center [1086, 448] width 131 height 96
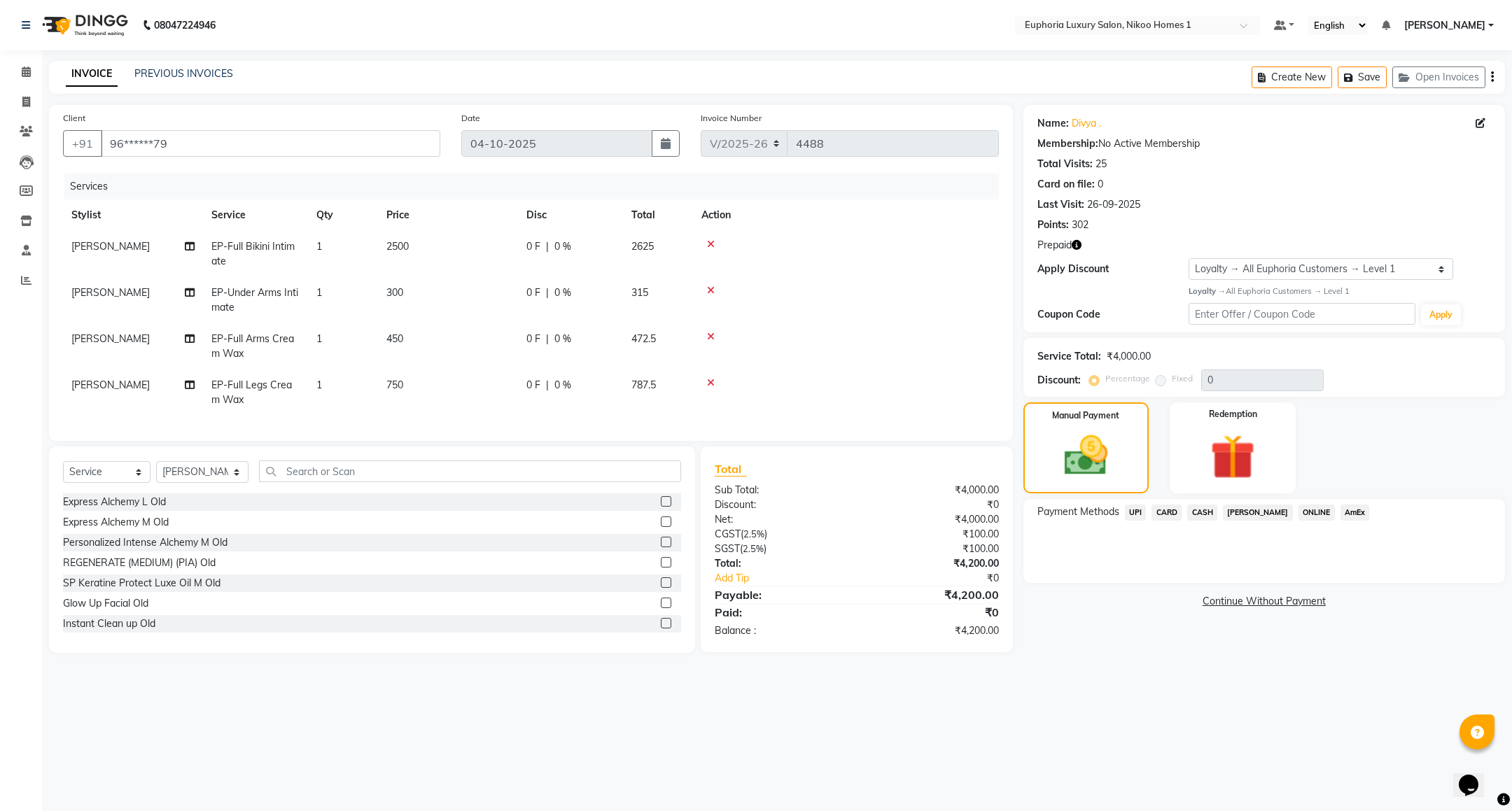
click at [1130, 514] on span "UPI" at bounding box center [1136, 513] width 22 height 16
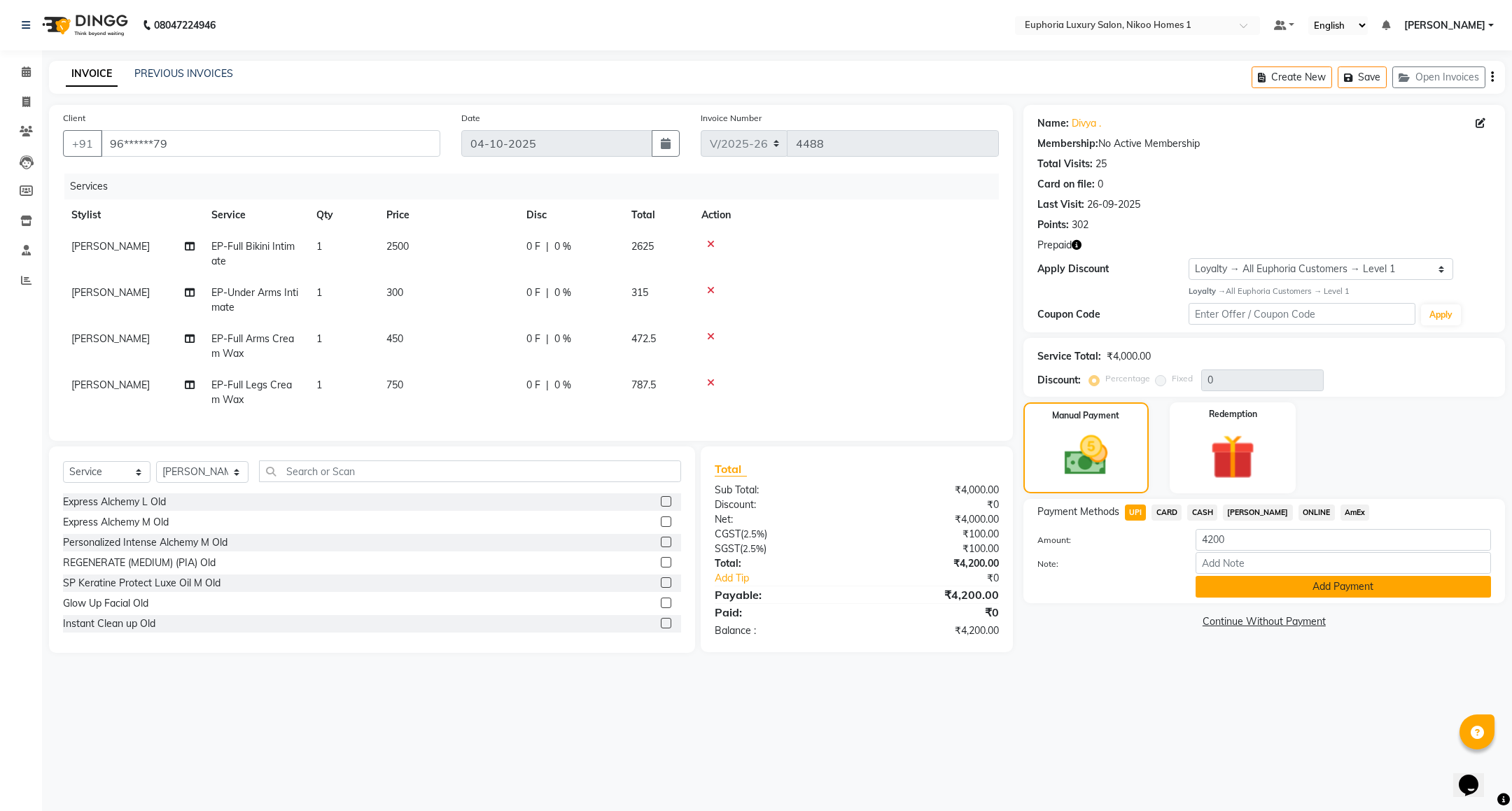
click at [1231, 592] on button "Add Payment" at bounding box center [1343, 587] width 296 height 22
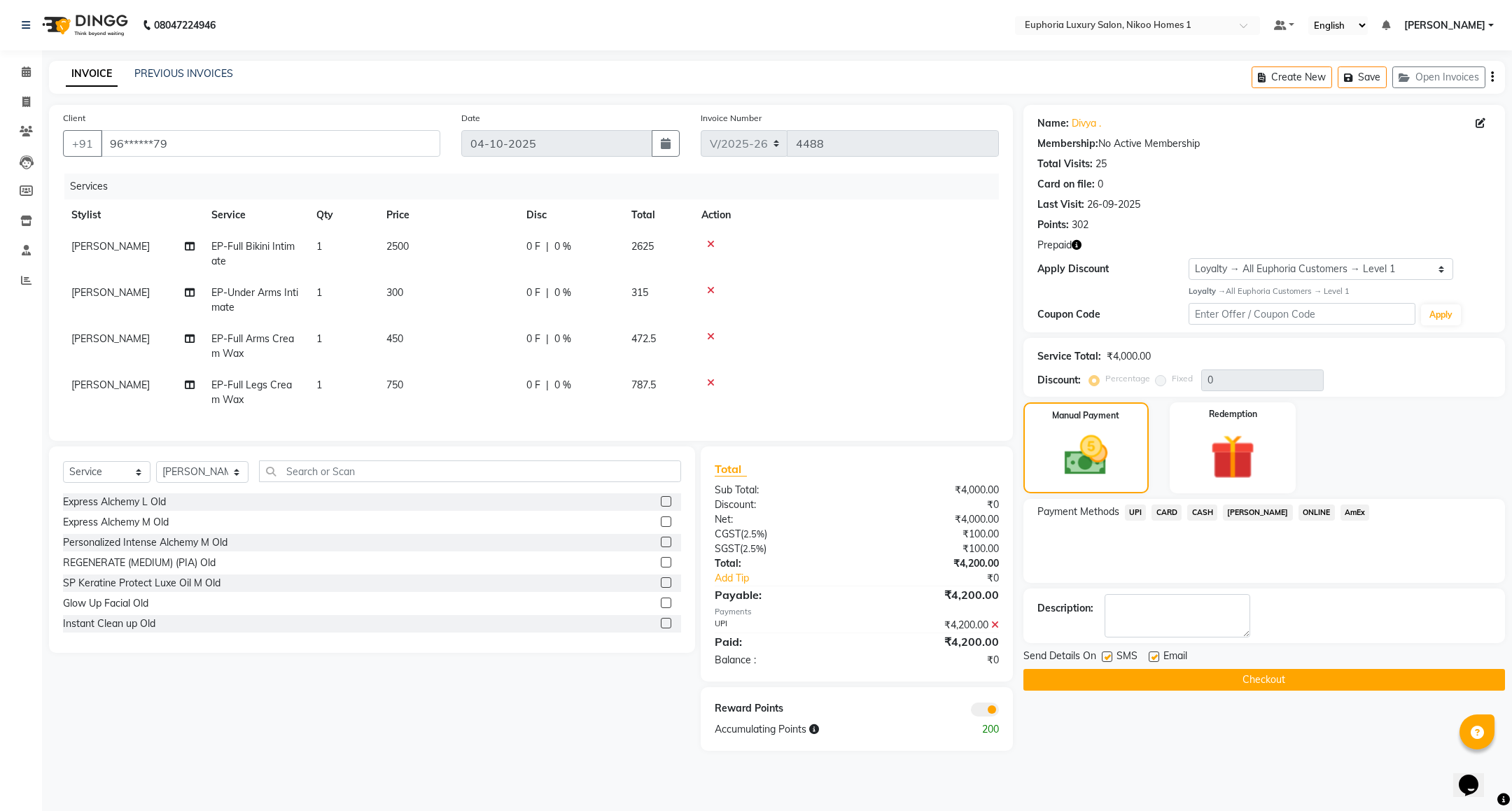
click at [1204, 683] on button "Checkout" at bounding box center [1265, 680] width 482 height 22
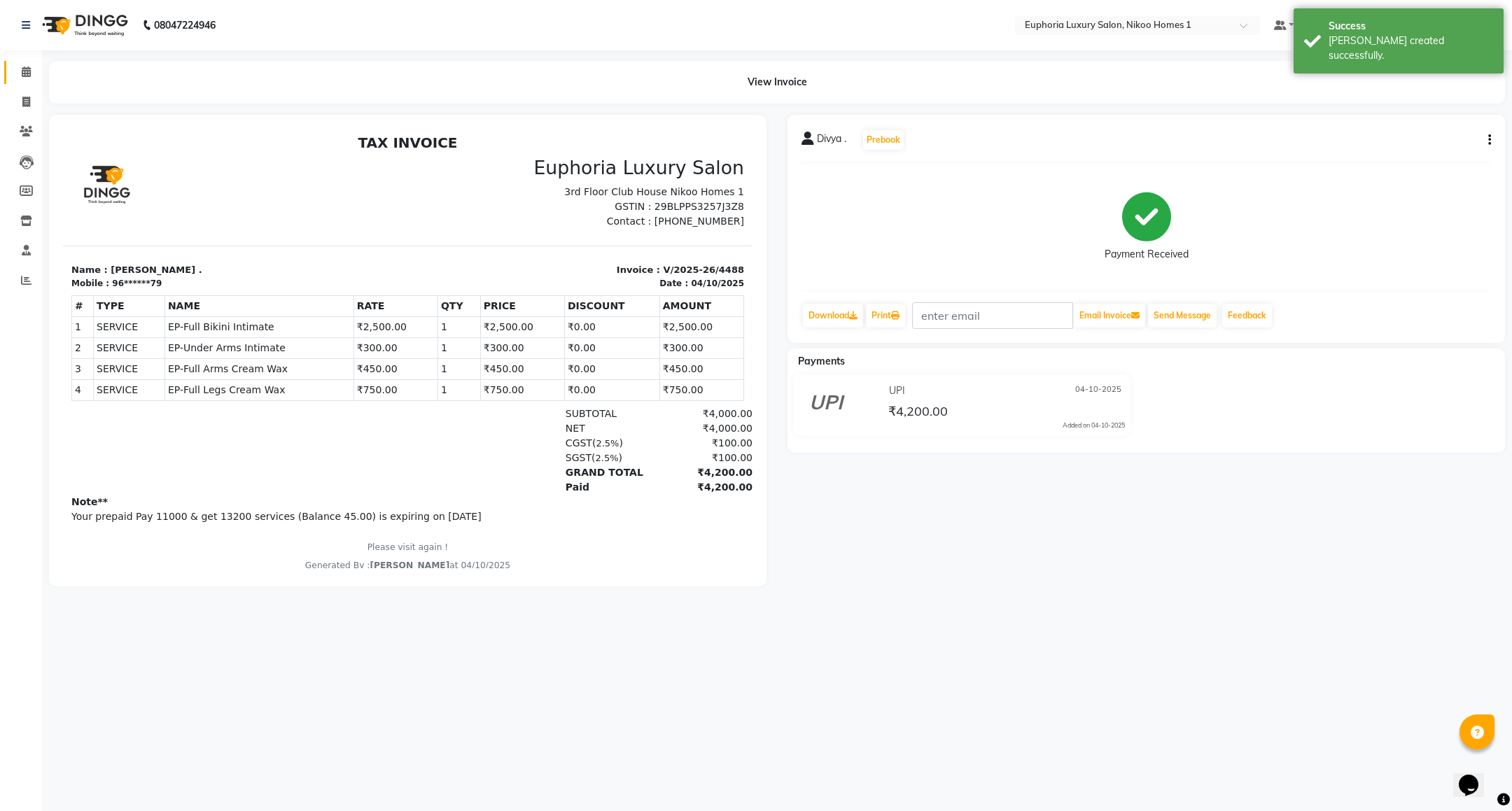
click at [22, 82] on link "Calendar" at bounding box center [21, 72] width 34 height 23
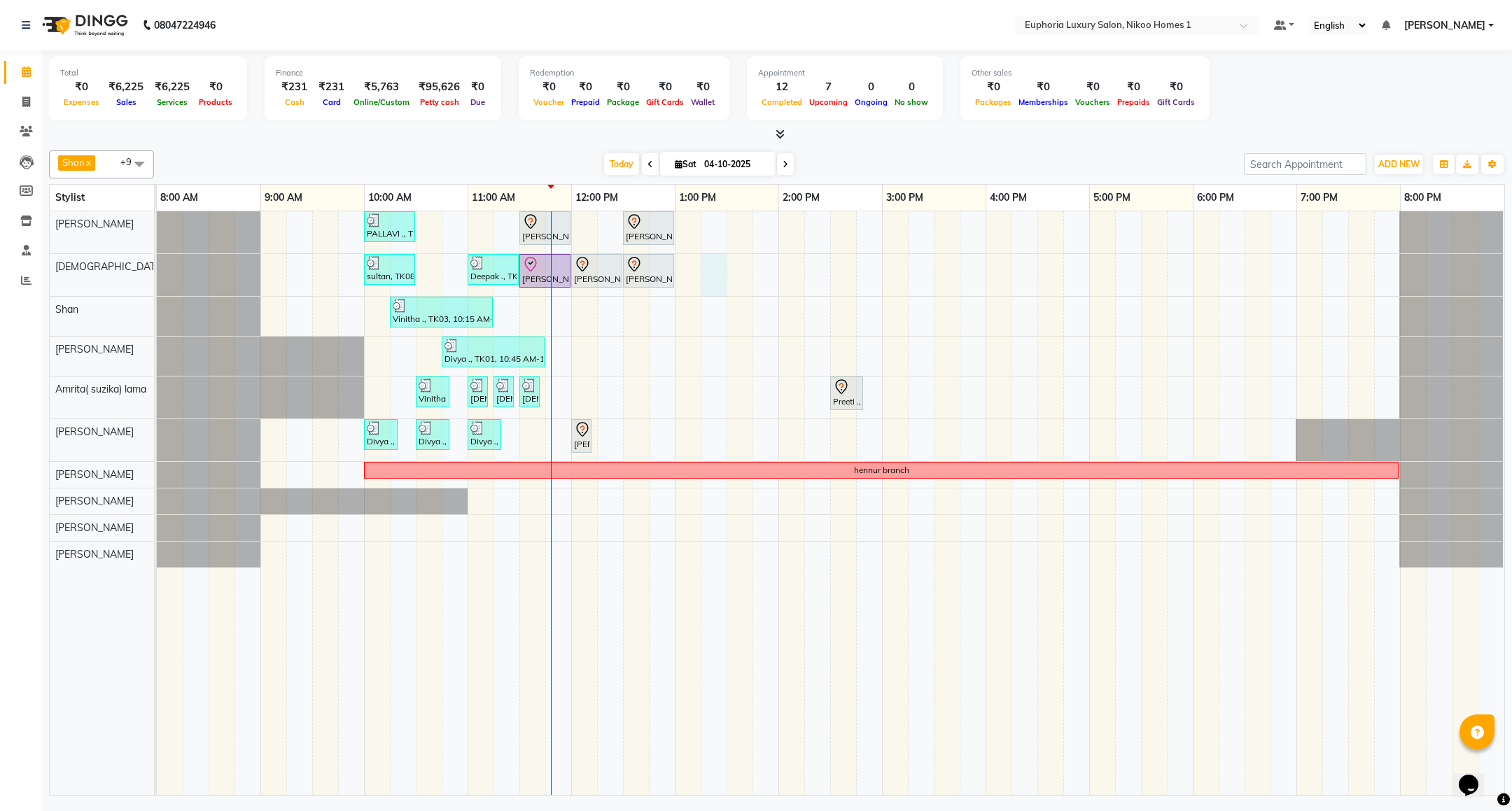
click at [710, 282] on div "PALLAVI ., TK07, 10:00 AM-10:30 AM, EL-Kid Cut (Below 8 Yrs) BOY Rachit ., TK02…" at bounding box center [830, 503] width 1348 height 583
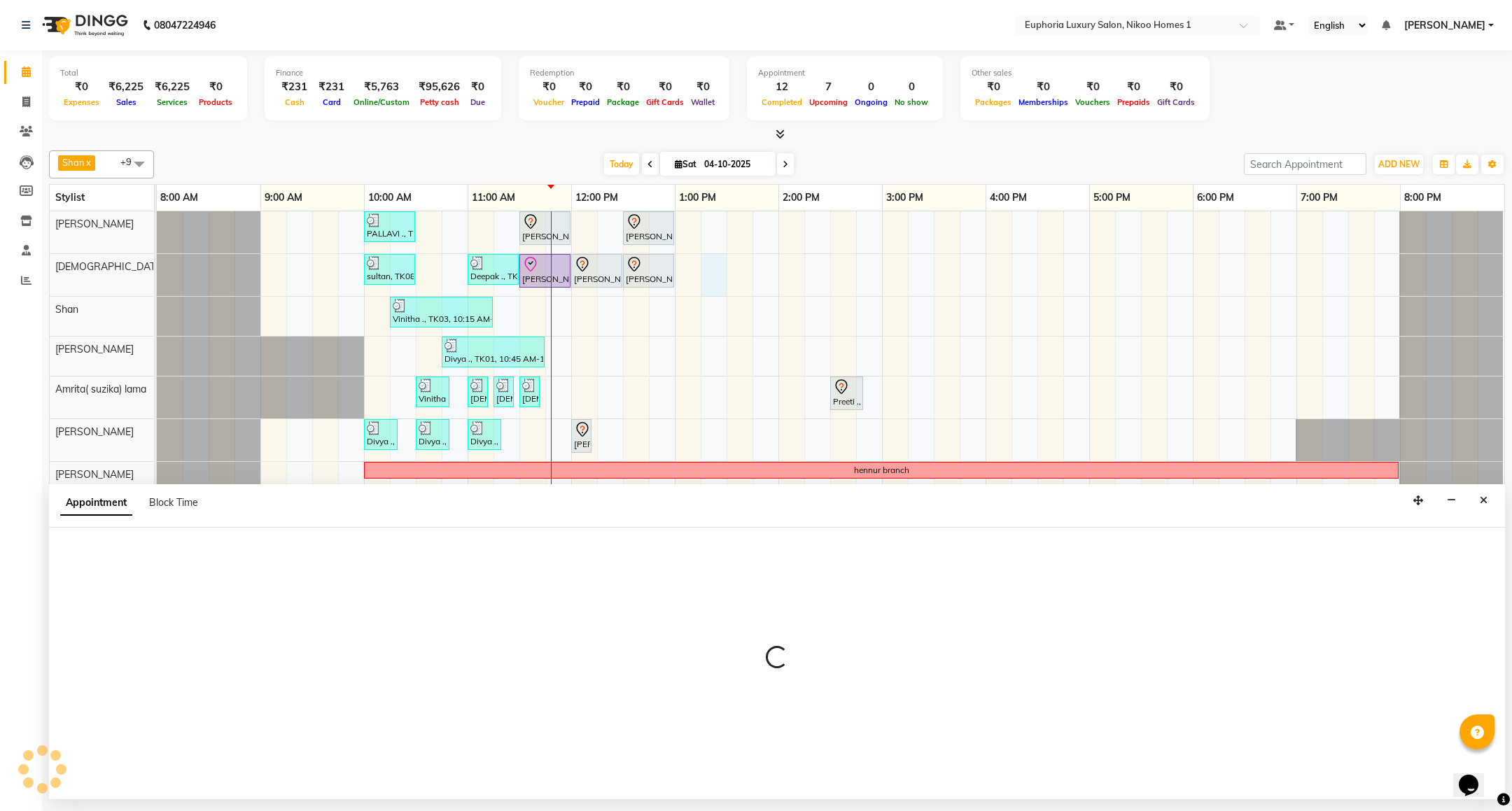
select select "85373"
select select "795"
select select "tentative"
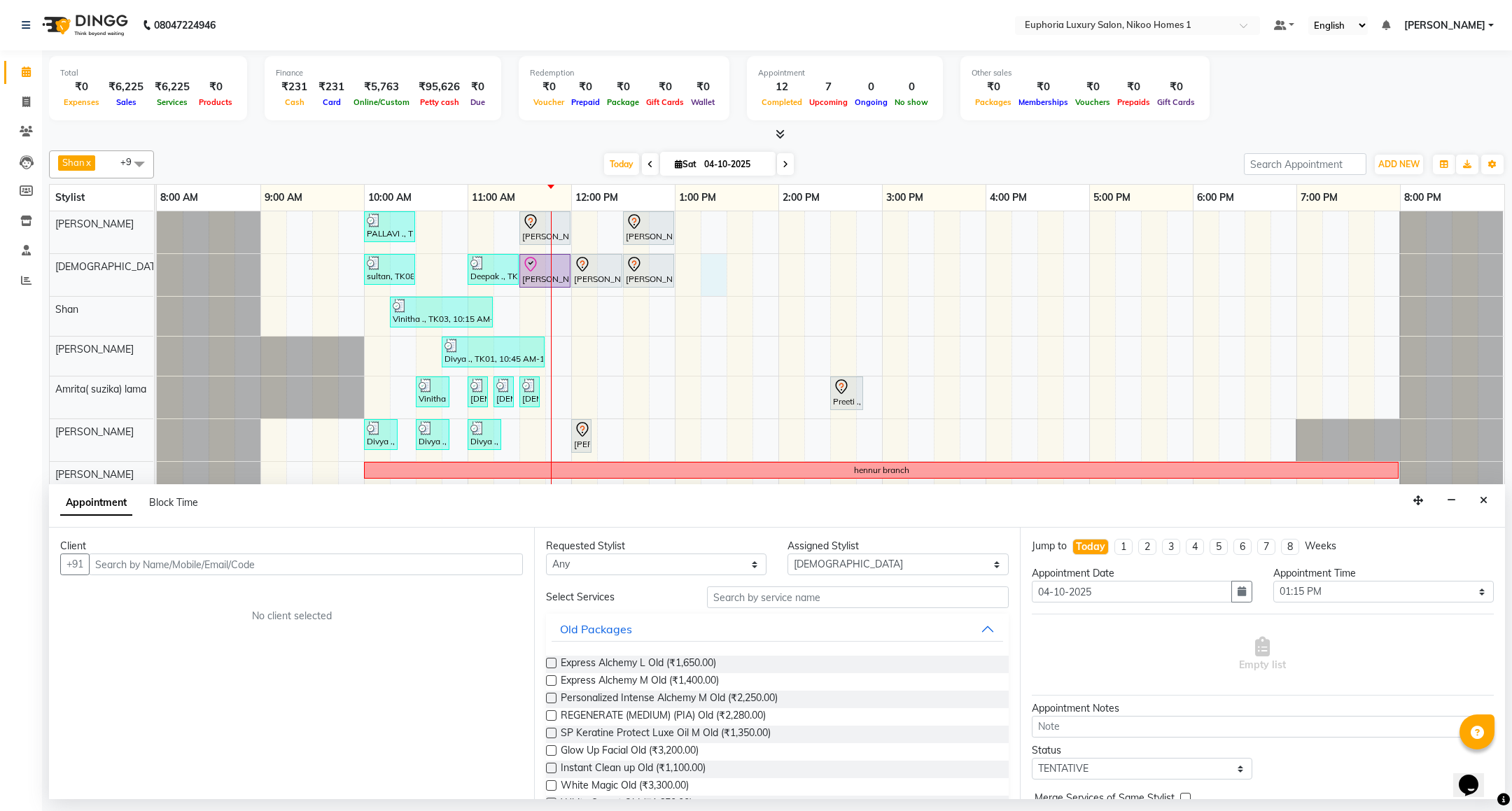
drag, startPoint x: 1479, startPoint y: 500, endPoint x: 1475, endPoint y: 493, distance: 8.1
click at [1480, 498] on icon "Close" at bounding box center [1484, 500] width 8 height 9
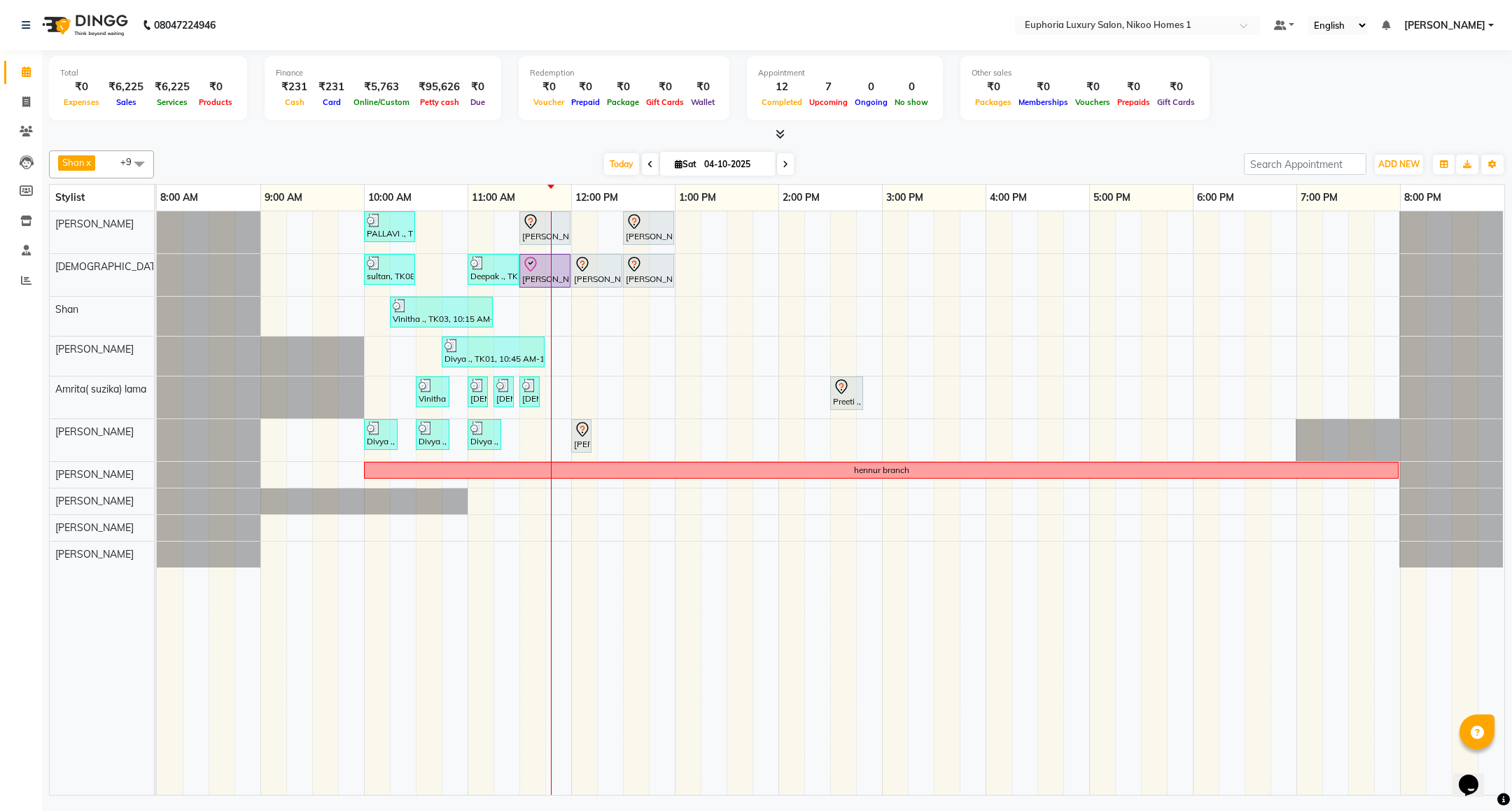
click at [708, 221] on div "PALLAVI ., TK07, 10:00 AM-10:30 AM, EL-Kid Cut (Below 8 Yrs) BOY Rachit ., TK02…" at bounding box center [830, 503] width 1348 height 583
select select "85468"
select select "795"
select select "tentative"
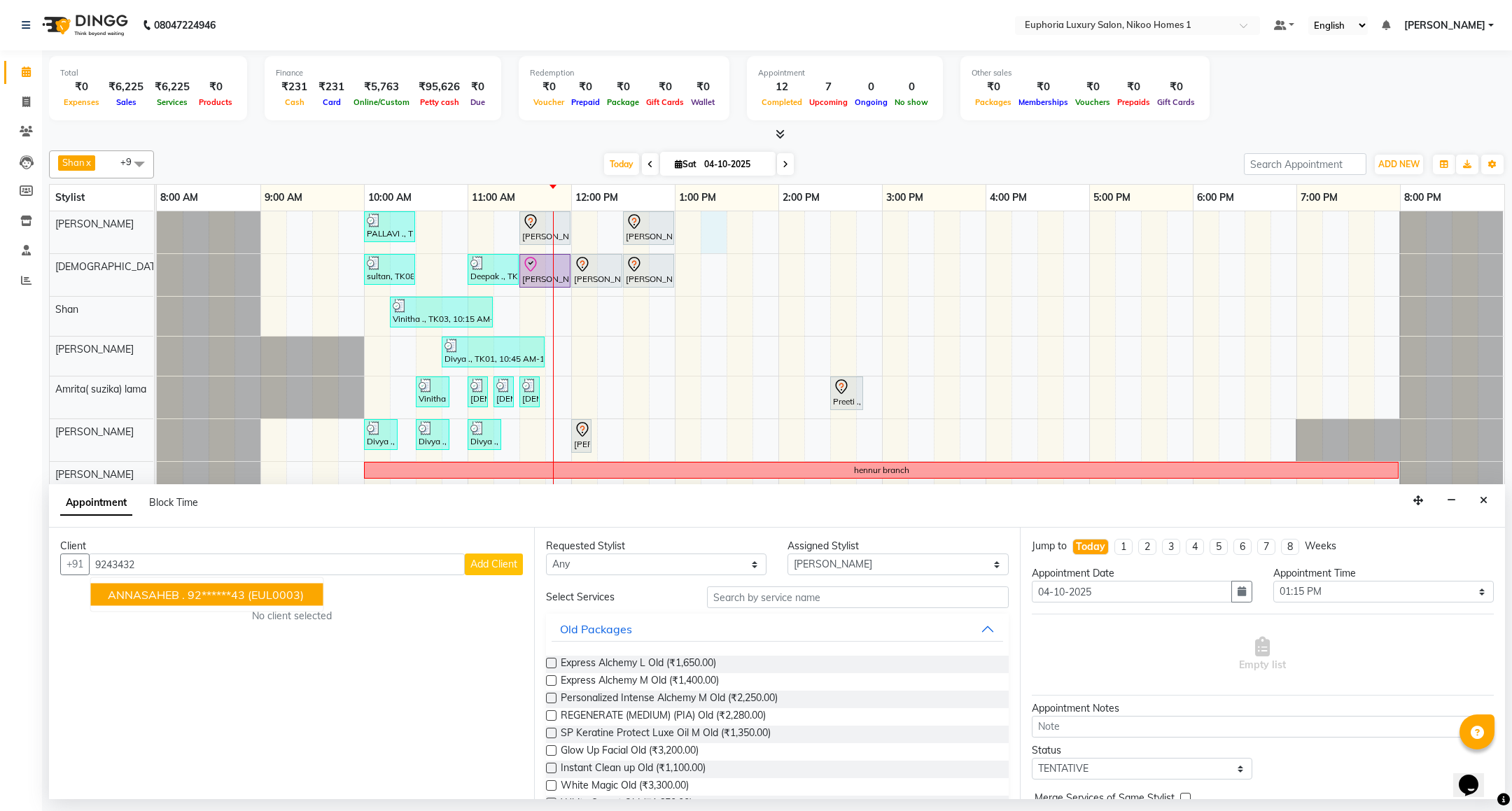
click at [297, 601] on span "(EUL0003)" at bounding box center [276, 594] width 56 height 14
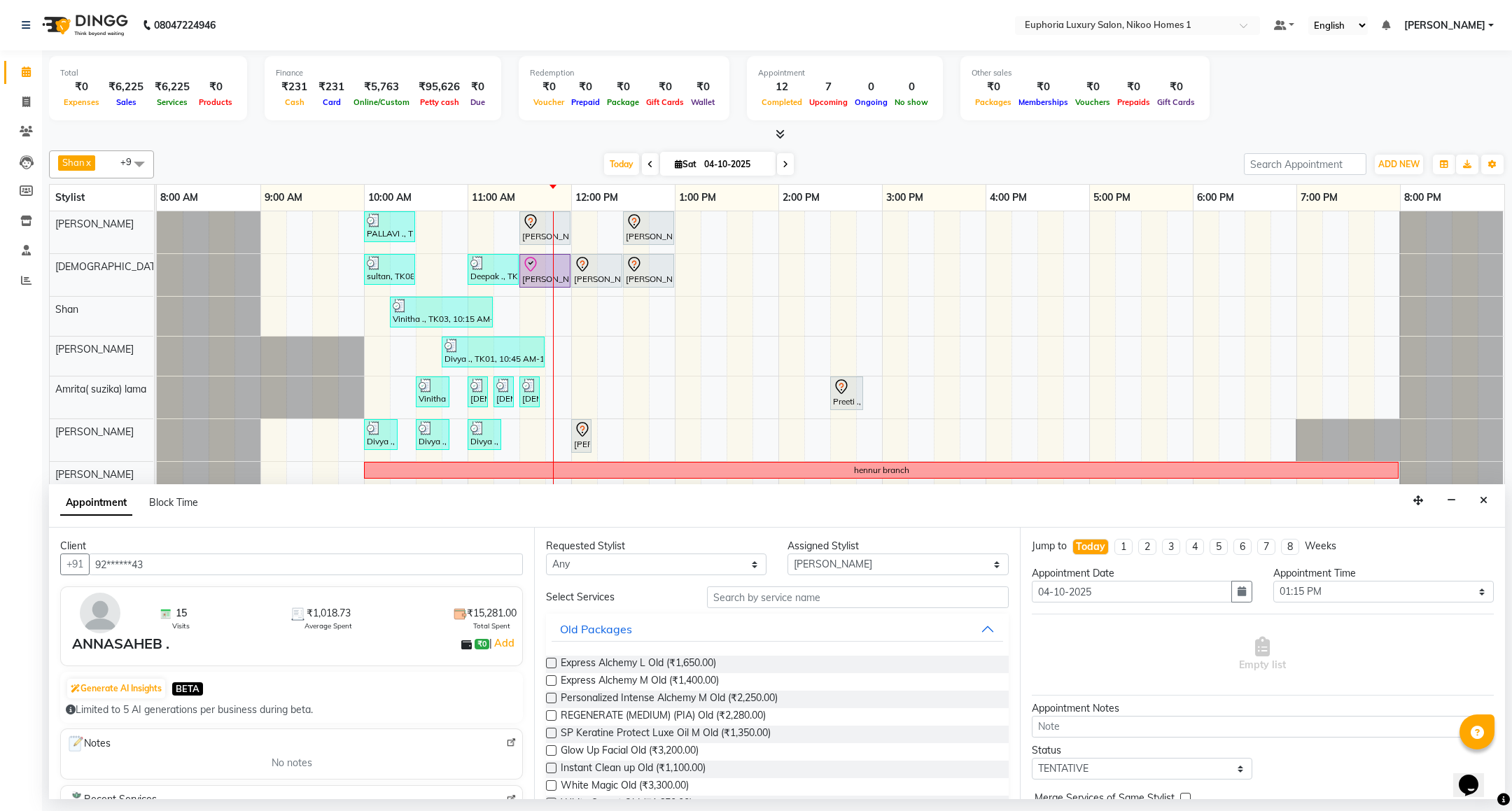
type input "92******43"
click at [782, 618] on button "Old Packages" at bounding box center [777, 629] width 451 height 26
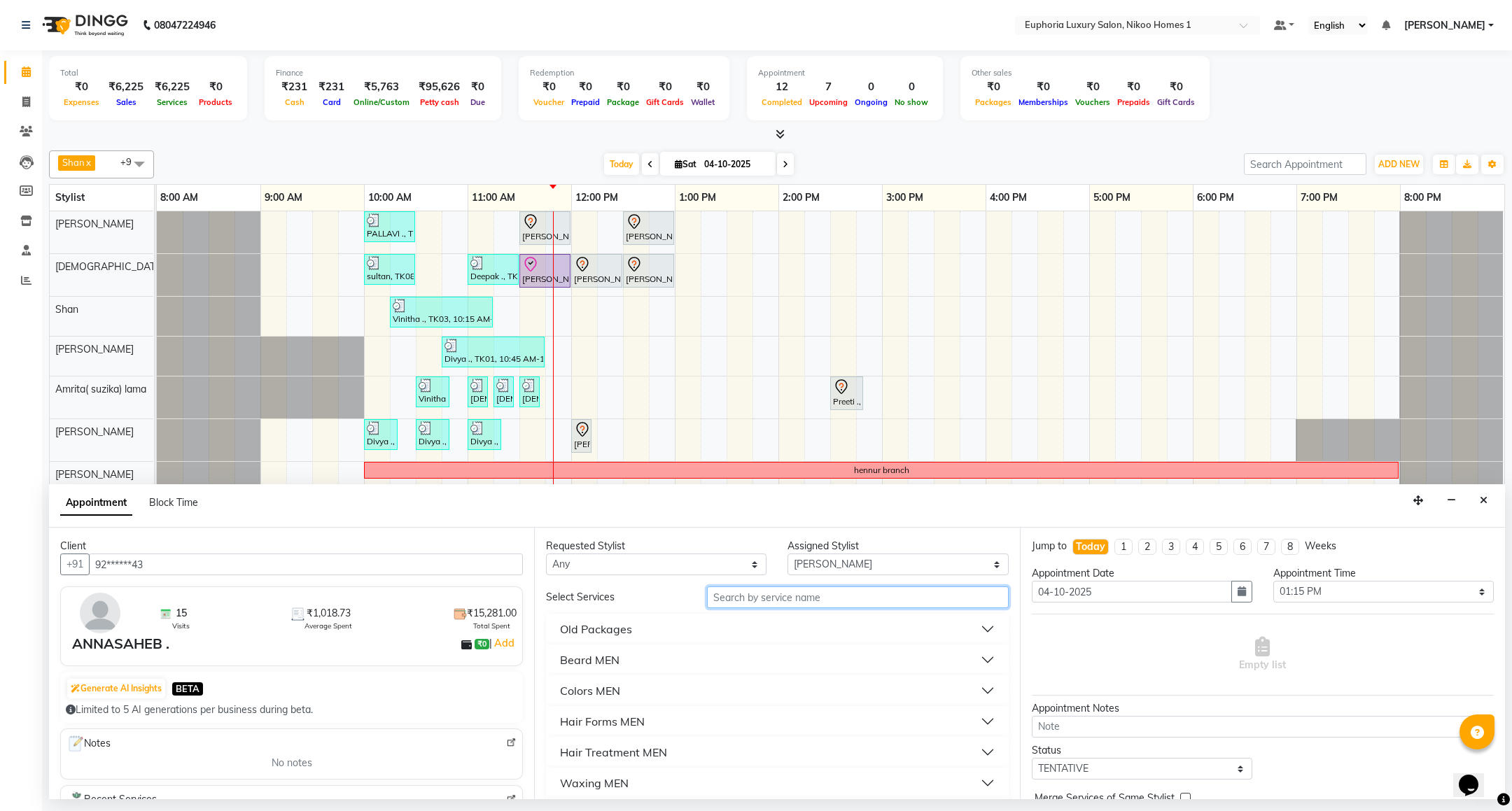
click at [785, 601] on input "text" at bounding box center [857, 597] width 301 height 22
type input "hair"
click at [641, 693] on button "Haircuts MEN" at bounding box center [777, 691] width 451 height 26
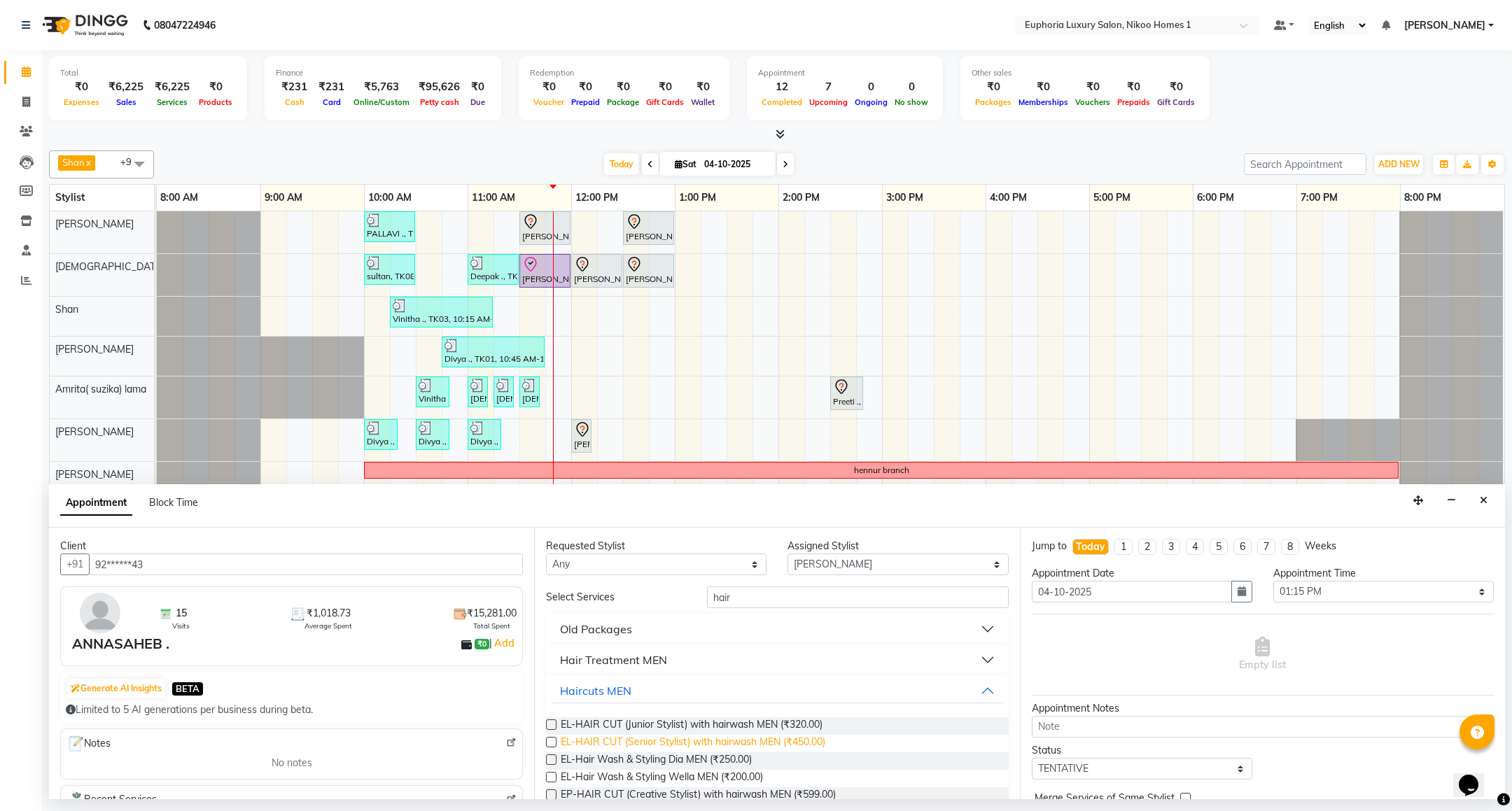
click at [663, 743] on span "EL-HAIR CUT (Senior Stylist) with hairwash MEN (₹450.00)" at bounding box center [693, 743] width 265 height 18
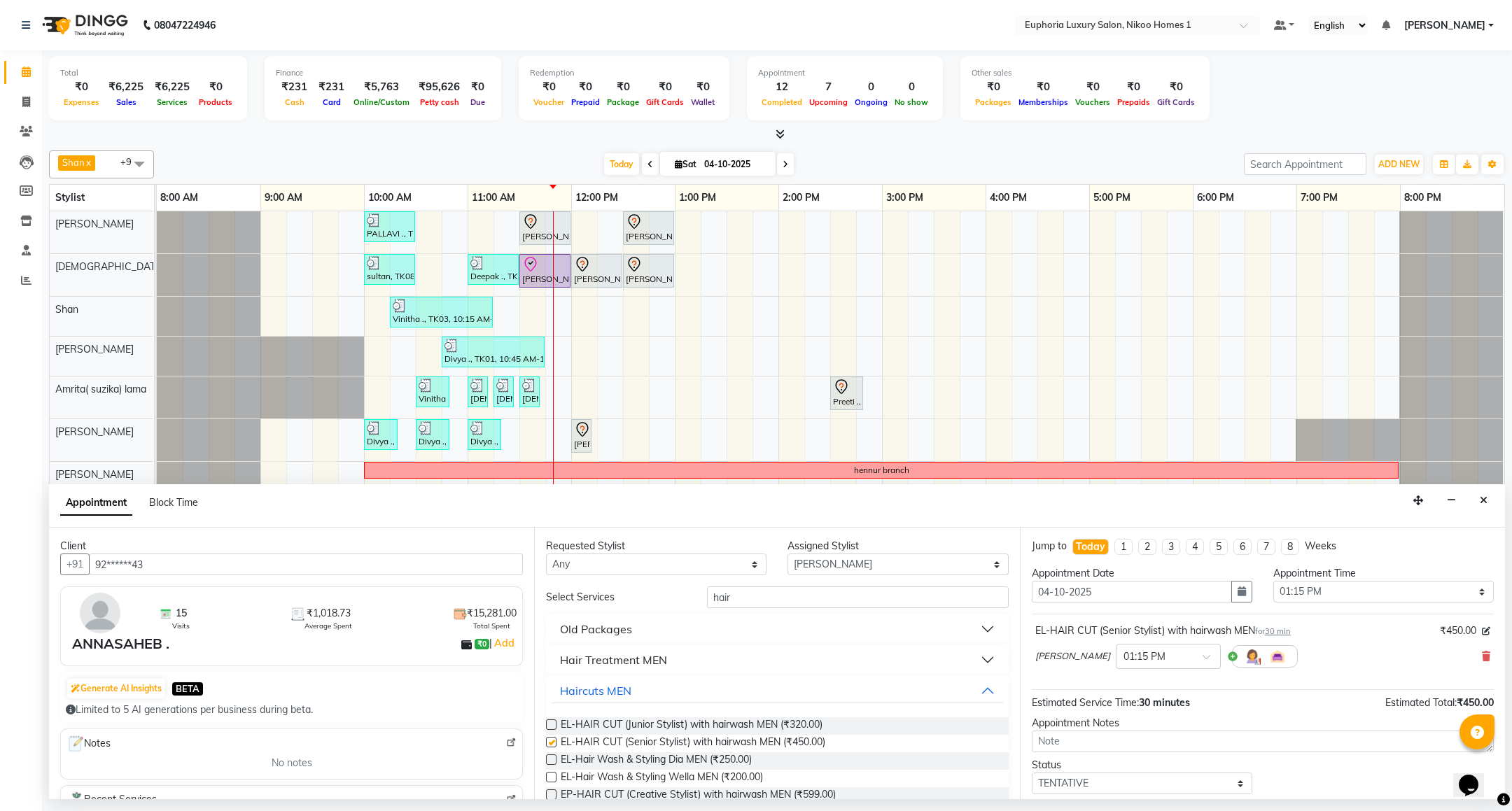
checkbox input "false"
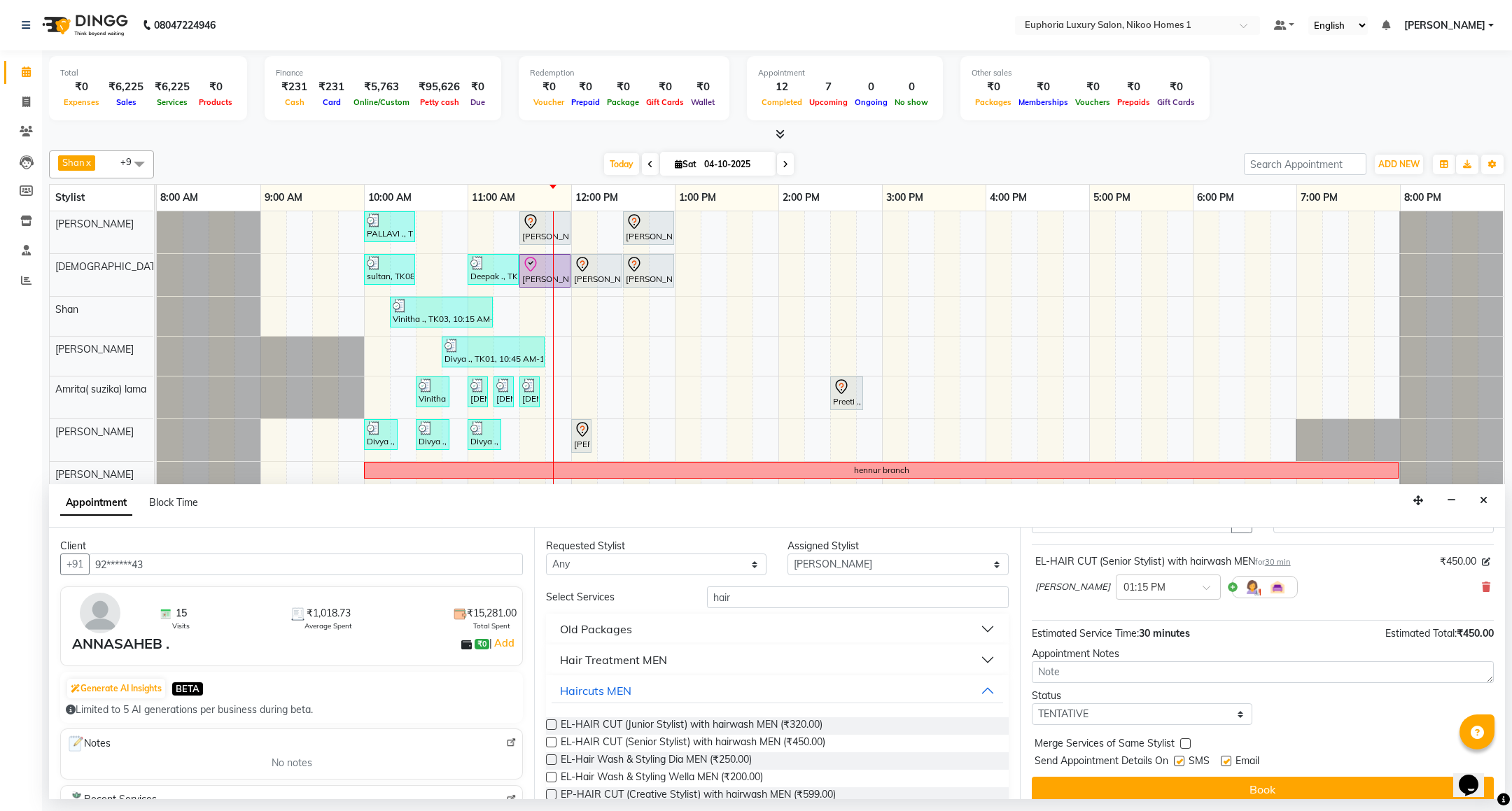
scroll to position [86, 0]
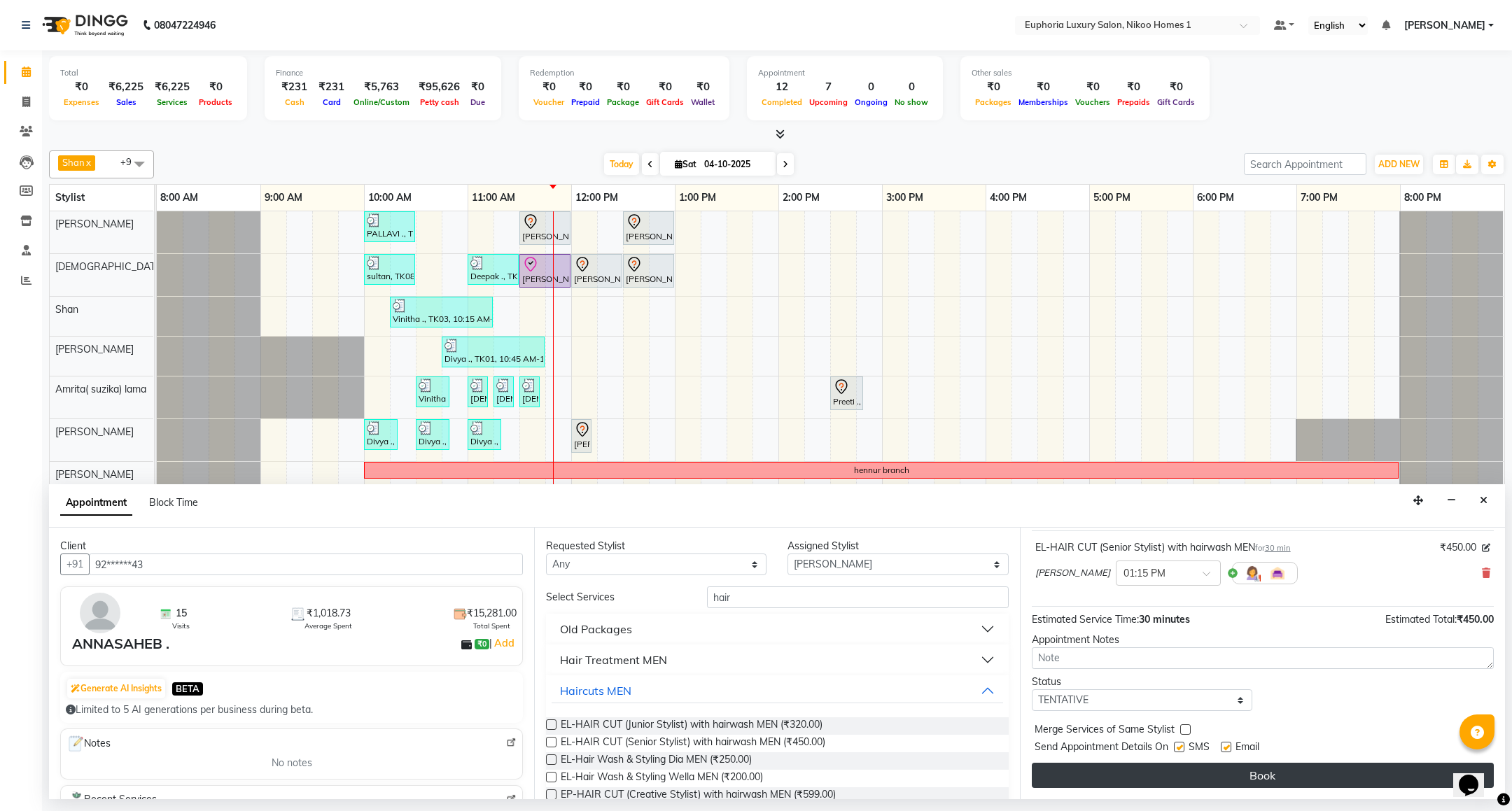
click at [1208, 773] on button "Book" at bounding box center [1262, 775] width 462 height 26
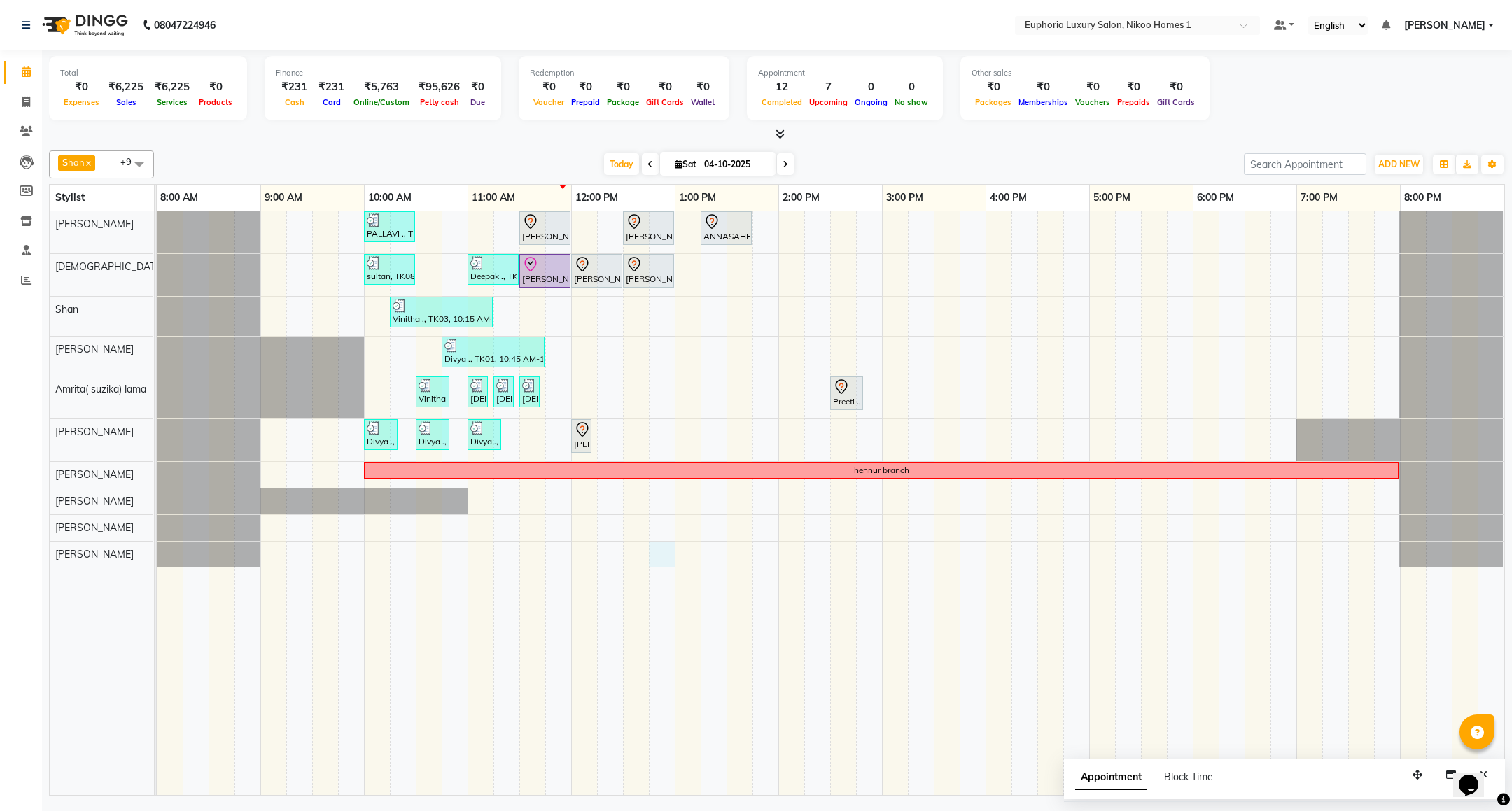
click at [660, 559] on div "PALLAVI ., TK07, 10:00 AM-10:30 AM, EL-Kid Cut (Below 8 Yrs) BOY Rachit ., TK02…" at bounding box center [830, 503] width 1348 height 583
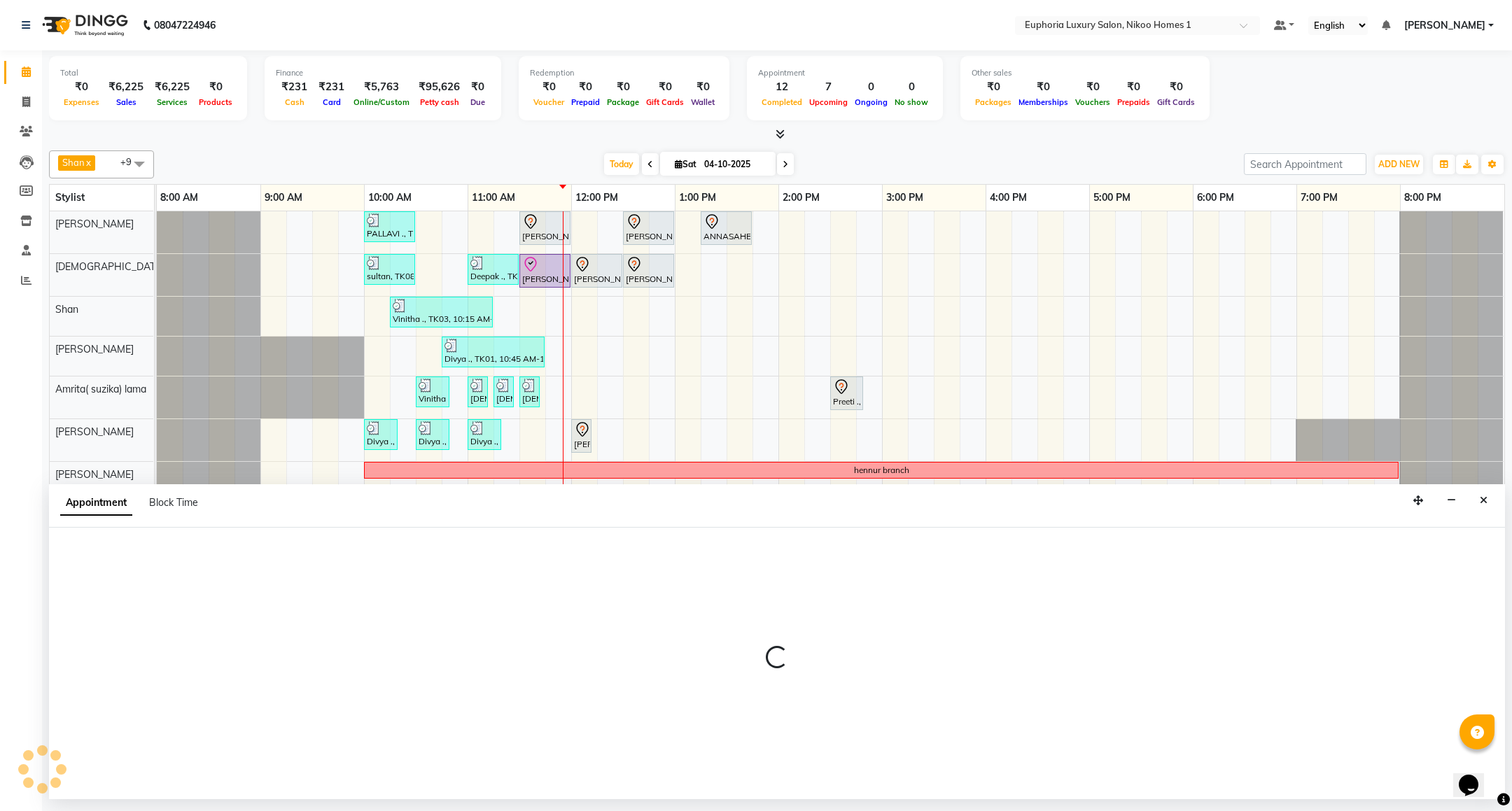
select select "93567"
select select "765"
select select "tentative"
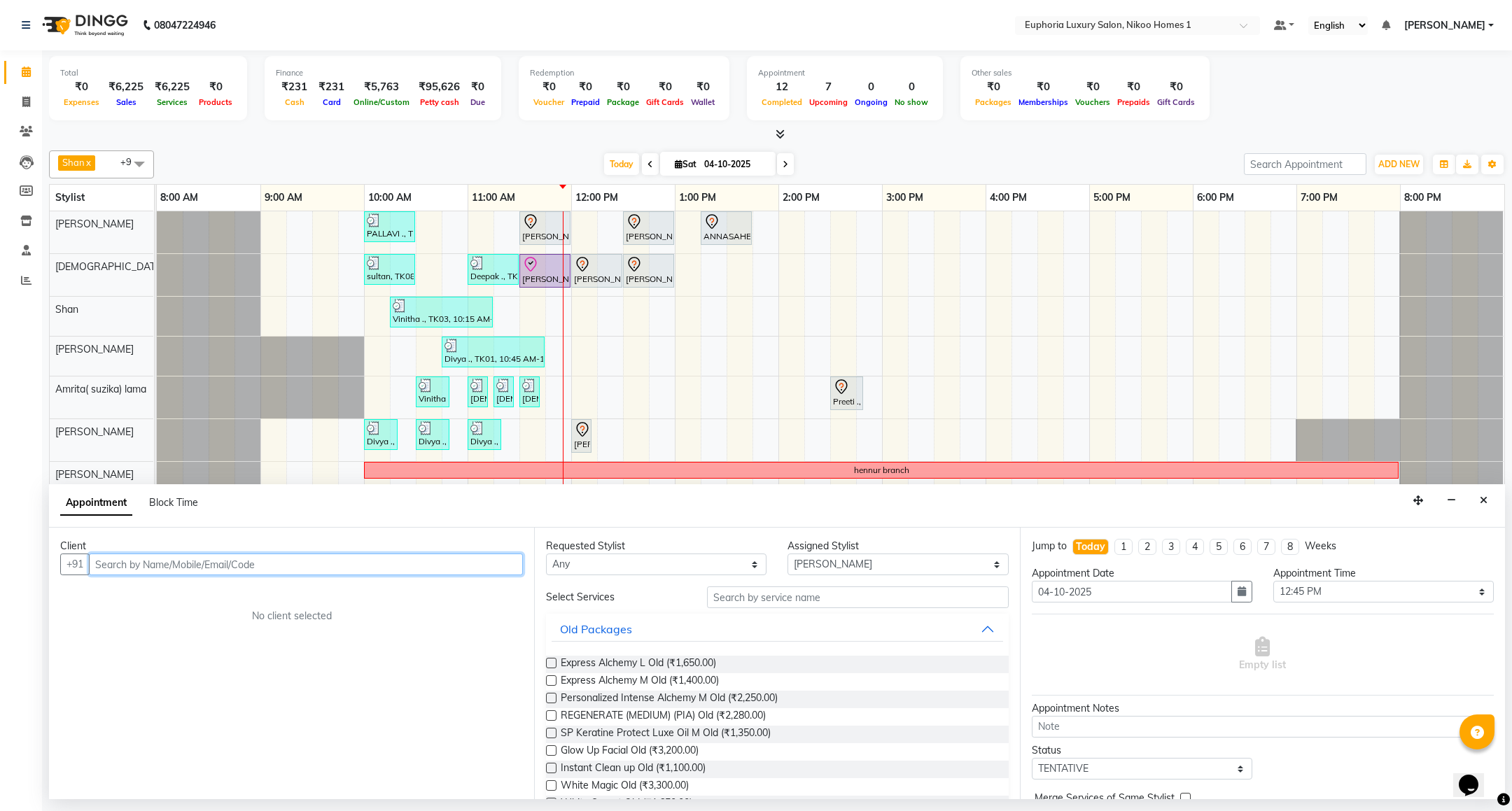
click at [362, 561] on input "text" at bounding box center [306, 564] width 434 height 22
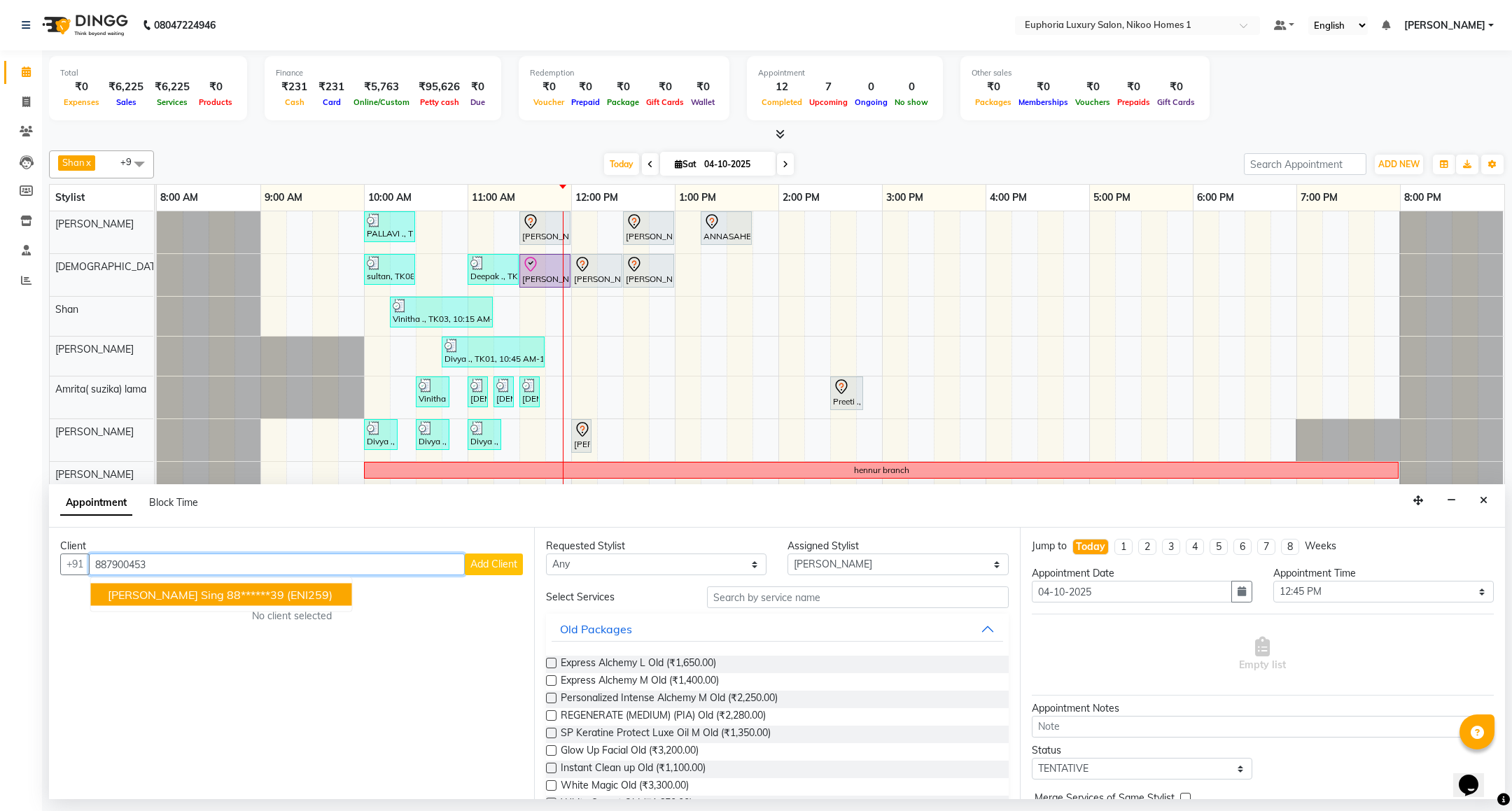
click at [287, 602] on span "(ENI259)" at bounding box center [309, 594] width 45 height 14
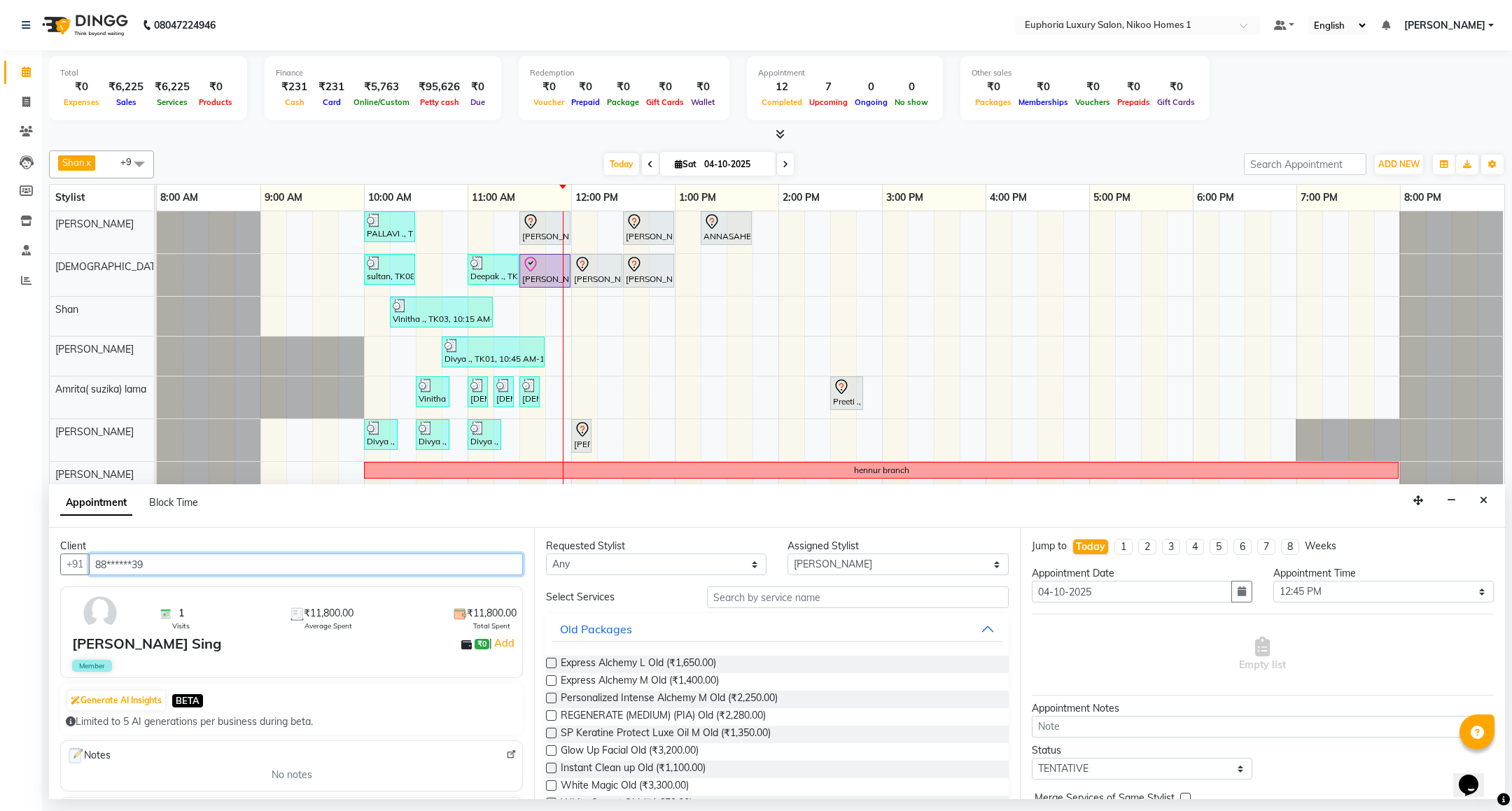
type input "88******39"
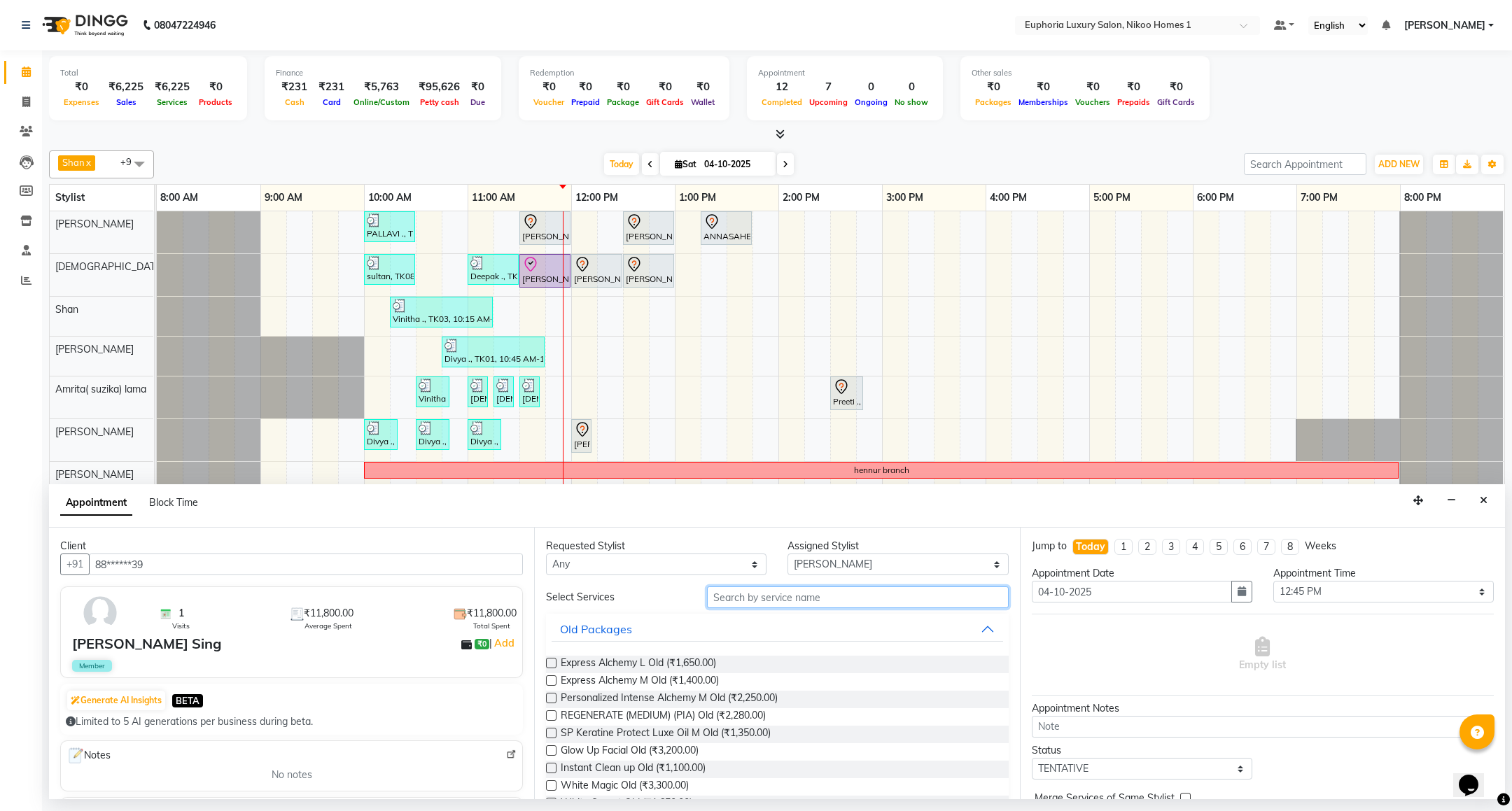
click at [727, 605] on input "text" at bounding box center [857, 597] width 301 height 22
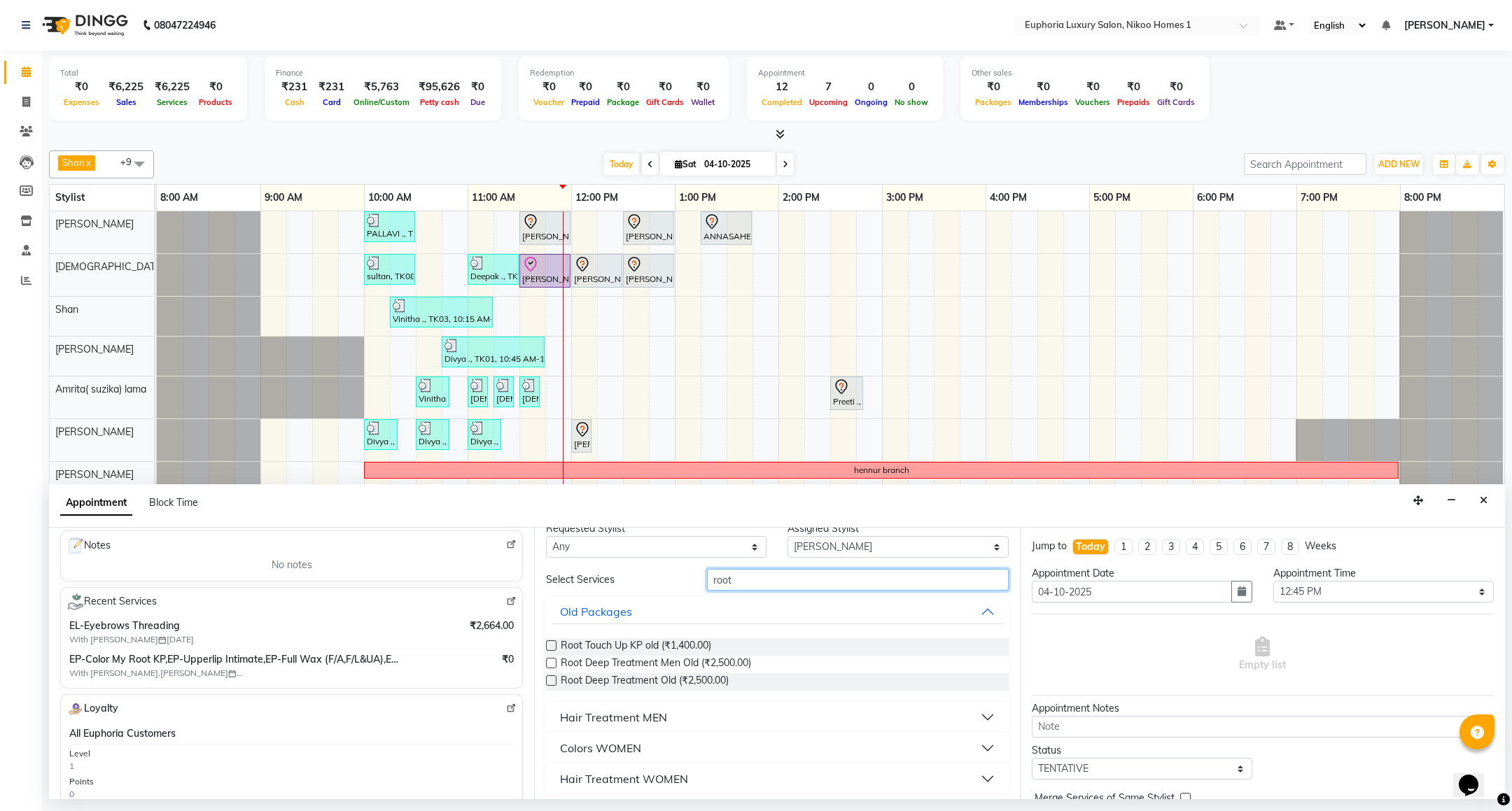
scroll to position [23, 0]
type input "root"
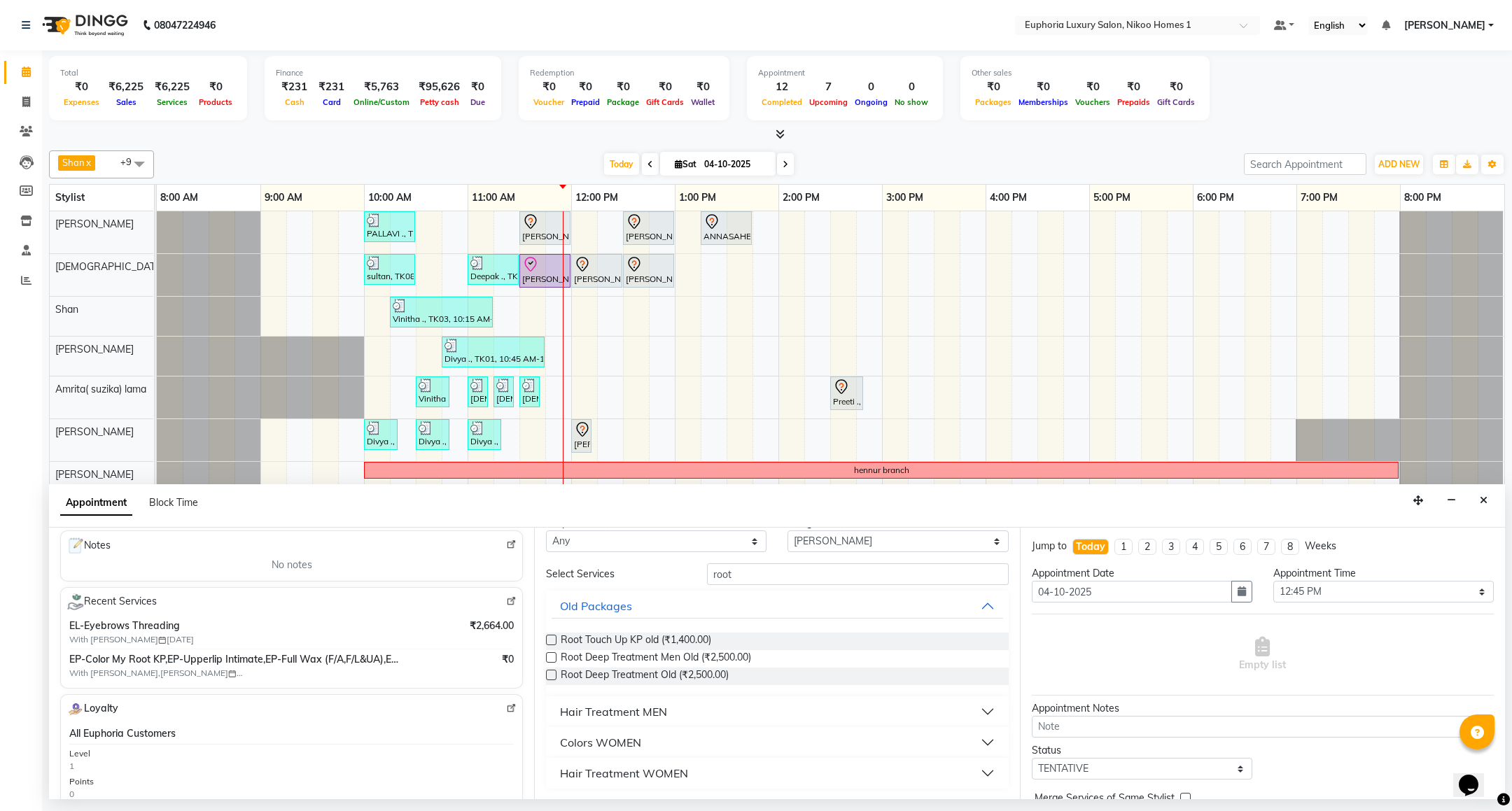
click at [628, 739] on div "Colors WOMEN" at bounding box center [600, 742] width 81 height 17
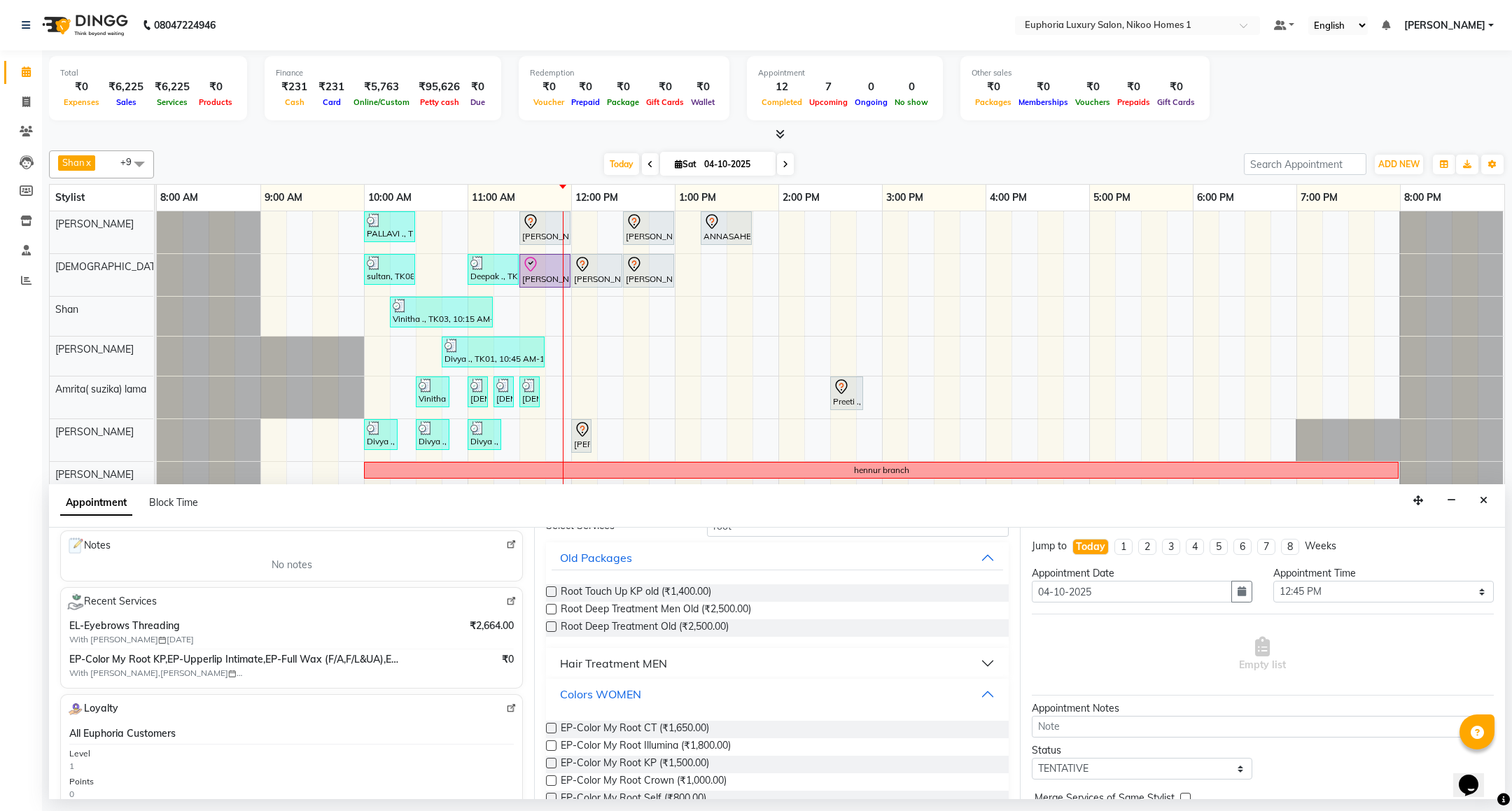
scroll to position [133, 0]
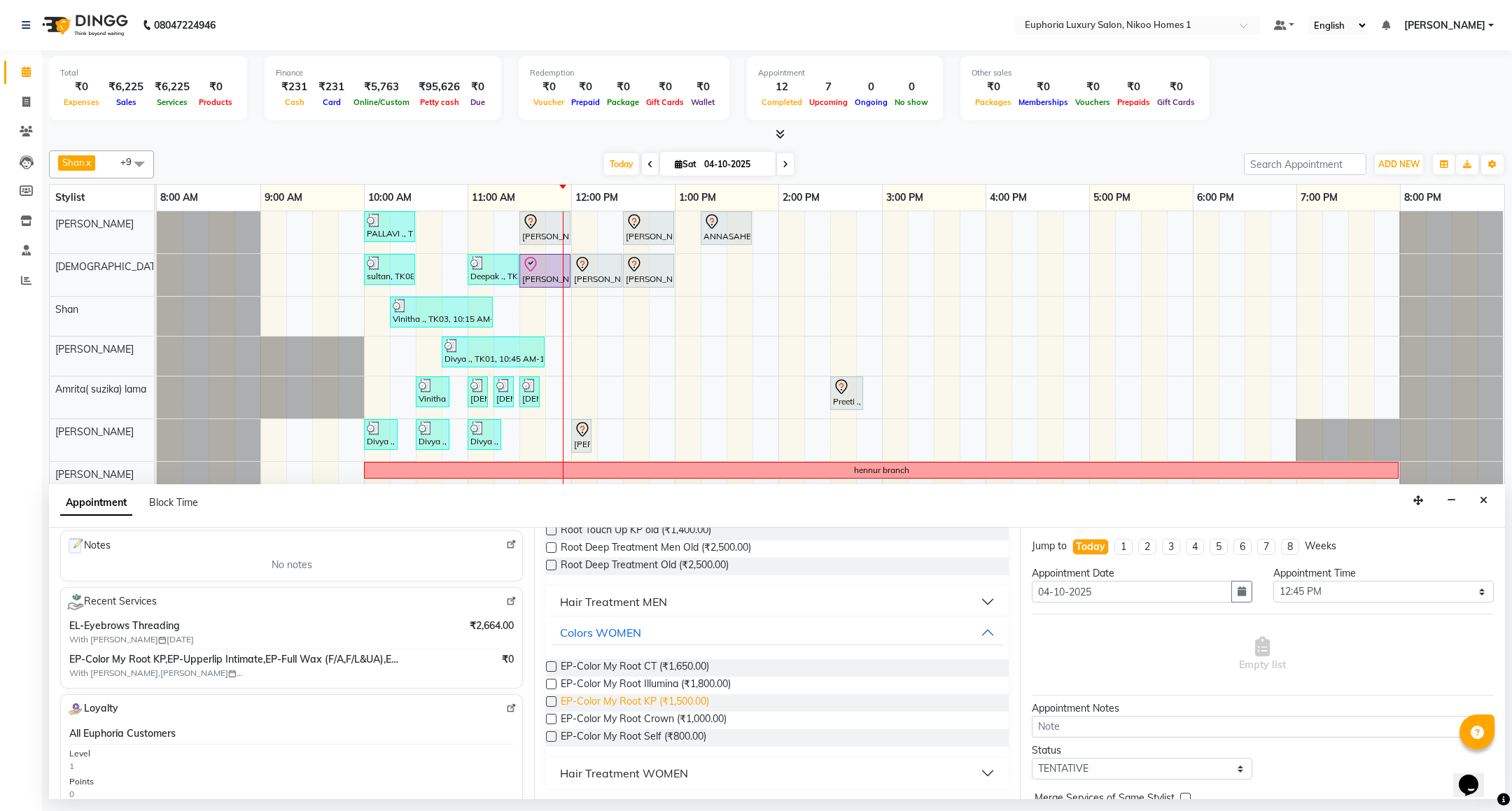
click at [699, 707] on span "EP-Color My Root KP (₹1,500.00)" at bounding box center [634, 703] width 148 height 18
checkbox input "false"
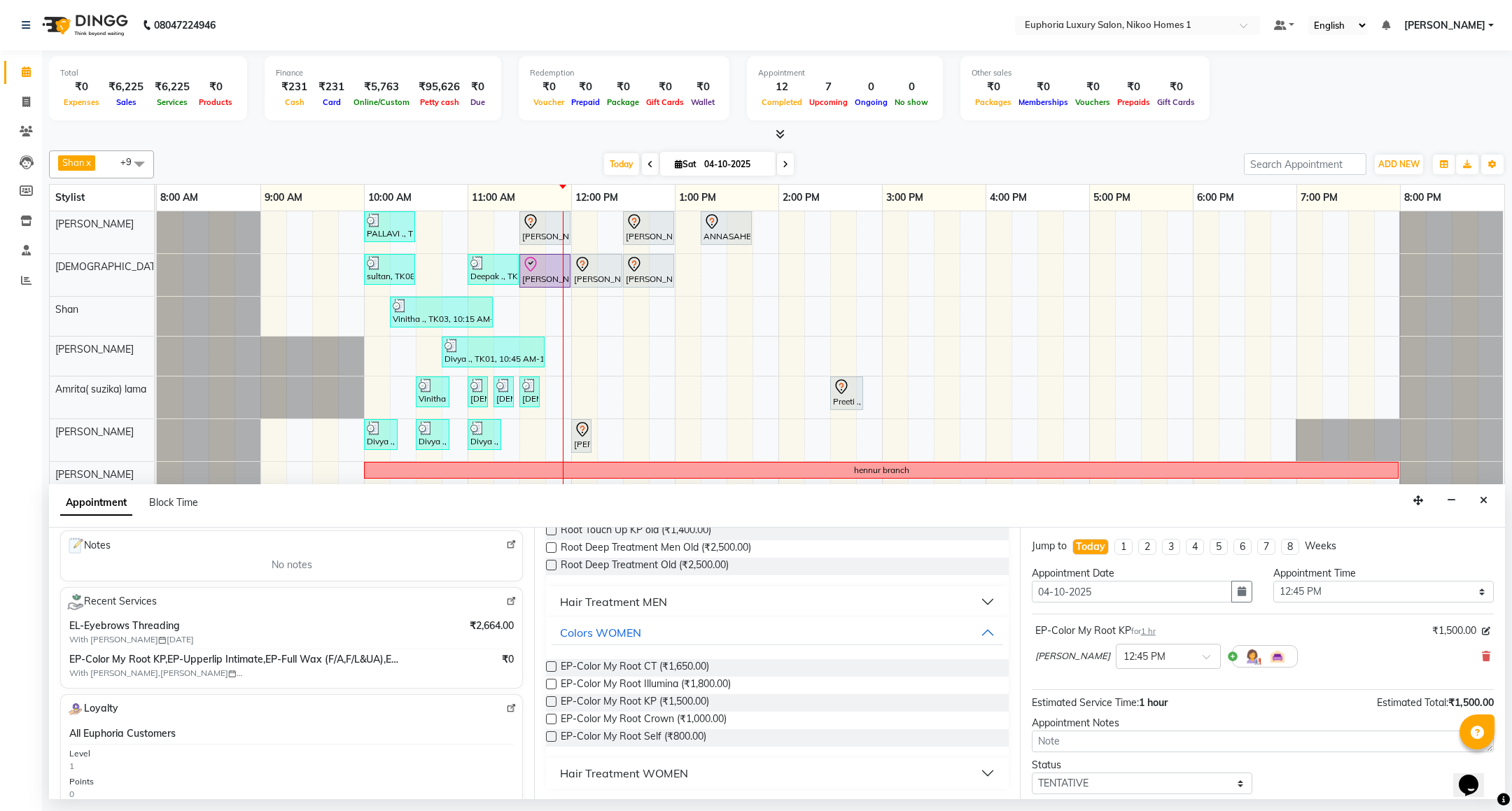
scroll to position [0, 0]
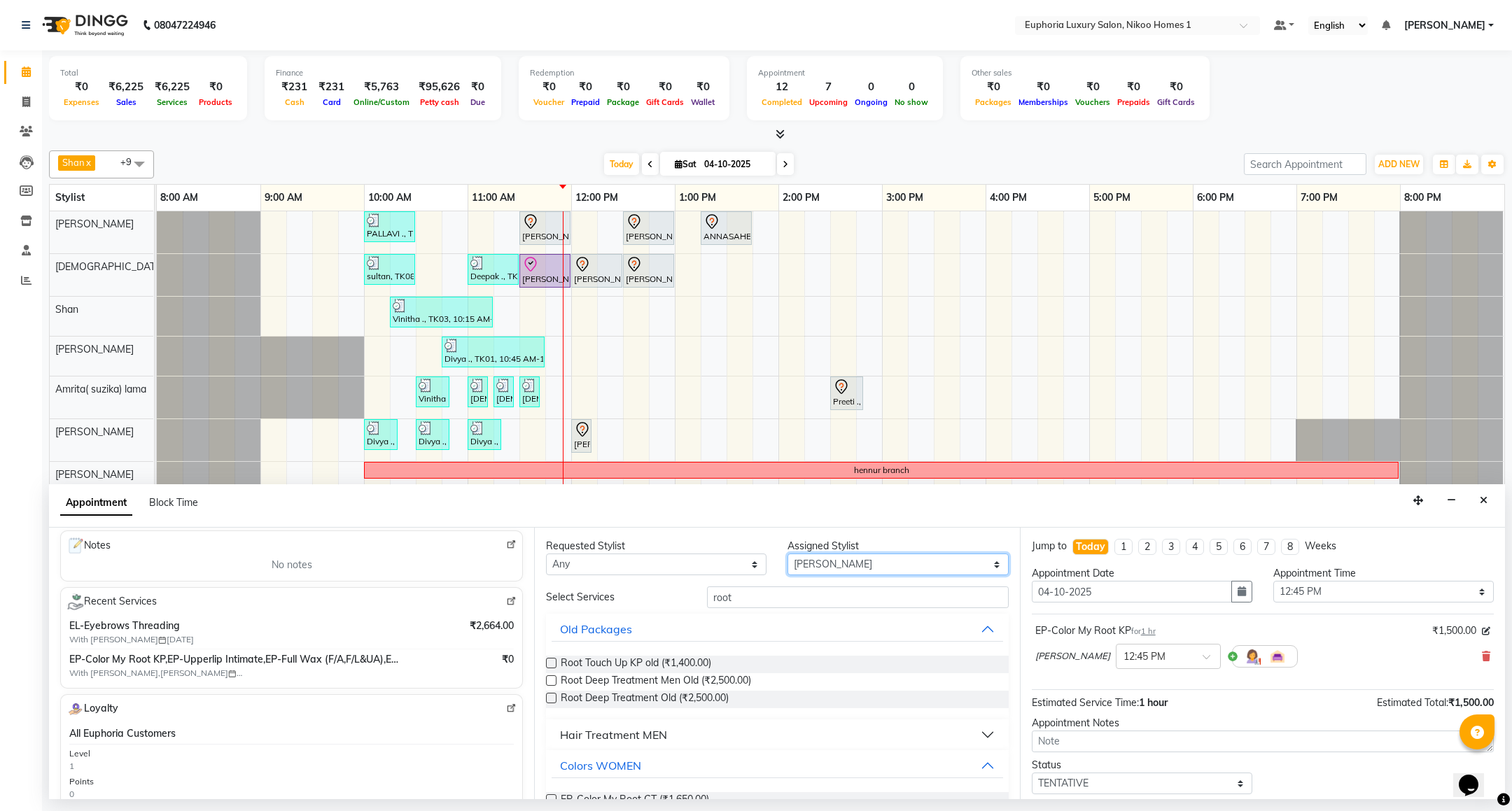
click at [830, 564] on select "Select Amrita( suzika) lama Atif Ali Azhar Bhumika Binoy Danish EVA KIPGEN Farh…" at bounding box center [898, 564] width 220 height 22
select select "74089"
click at [787, 555] on select "Select Amrita( suzika) lama Atif Ali Azhar Bhumika Binoy Danish EVA KIPGEN Farh…" at bounding box center [898, 564] width 220 height 22
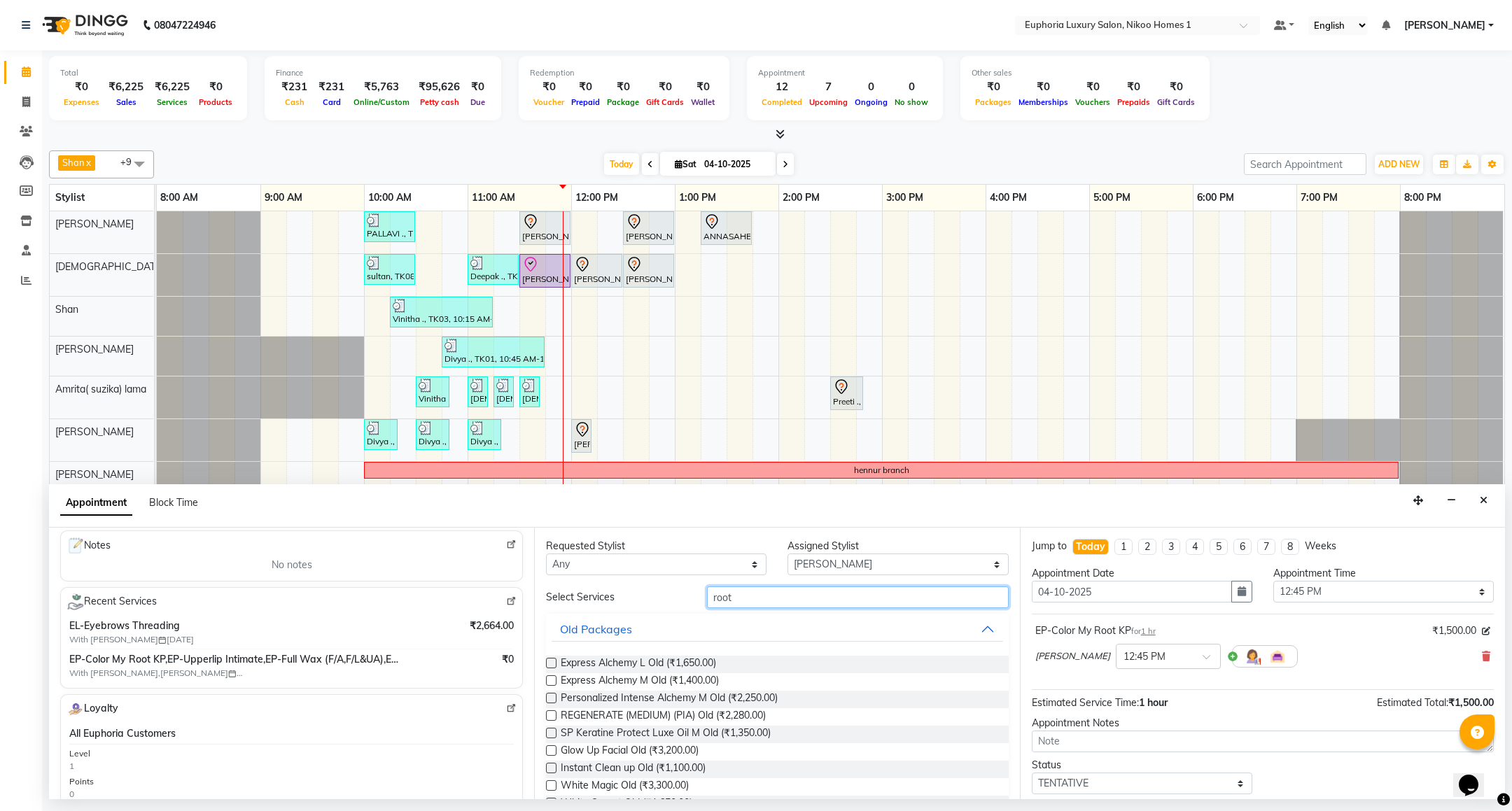
drag, startPoint x: 766, startPoint y: 594, endPoint x: 683, endPoint y: 618, distance: 86.4
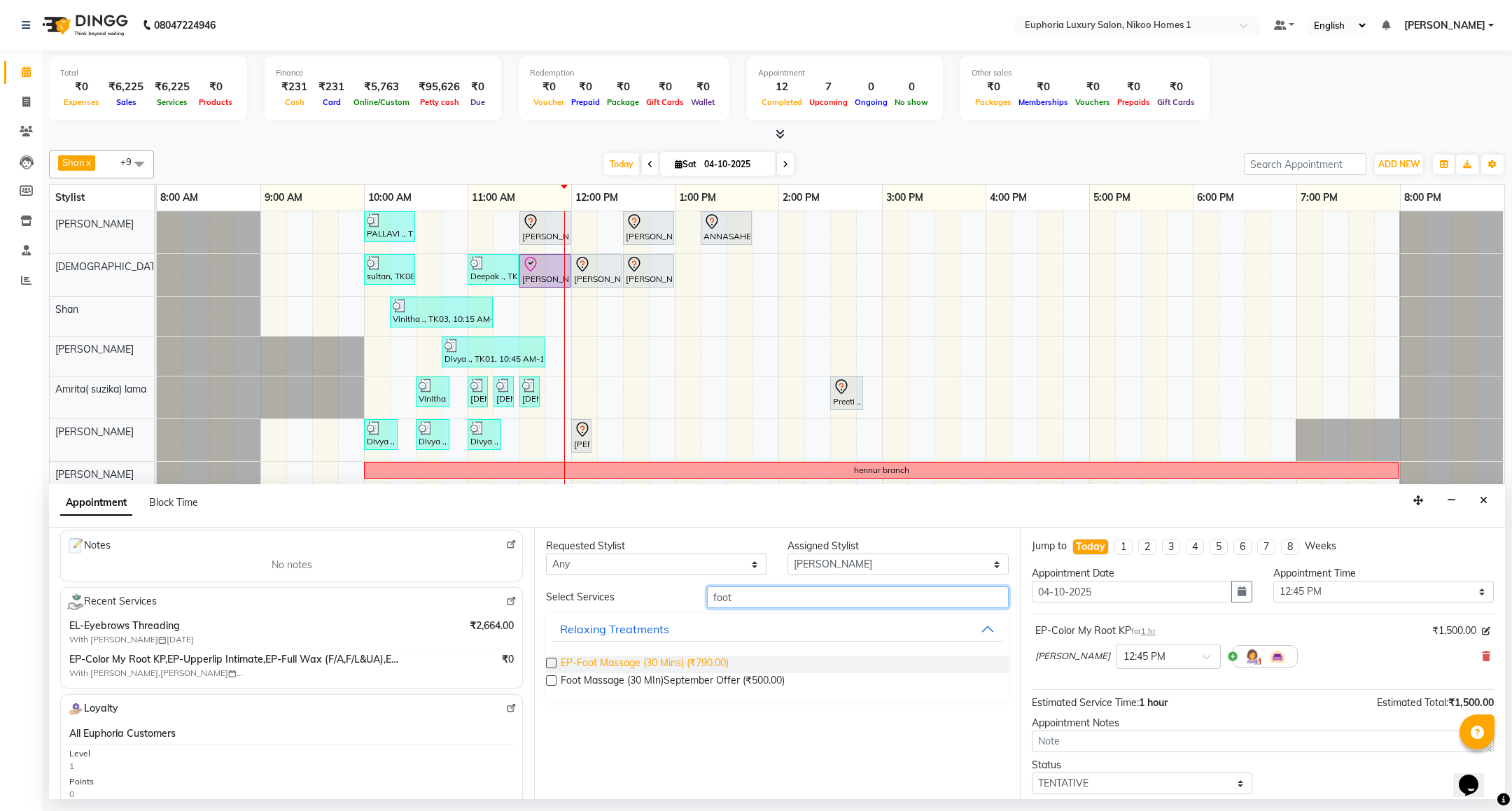
type input "foot"
click at [666, 663] on span "EP-Foot Massage (30 Mins) (₹790.00)" at bounding box center [644, 664] width 168 height 18
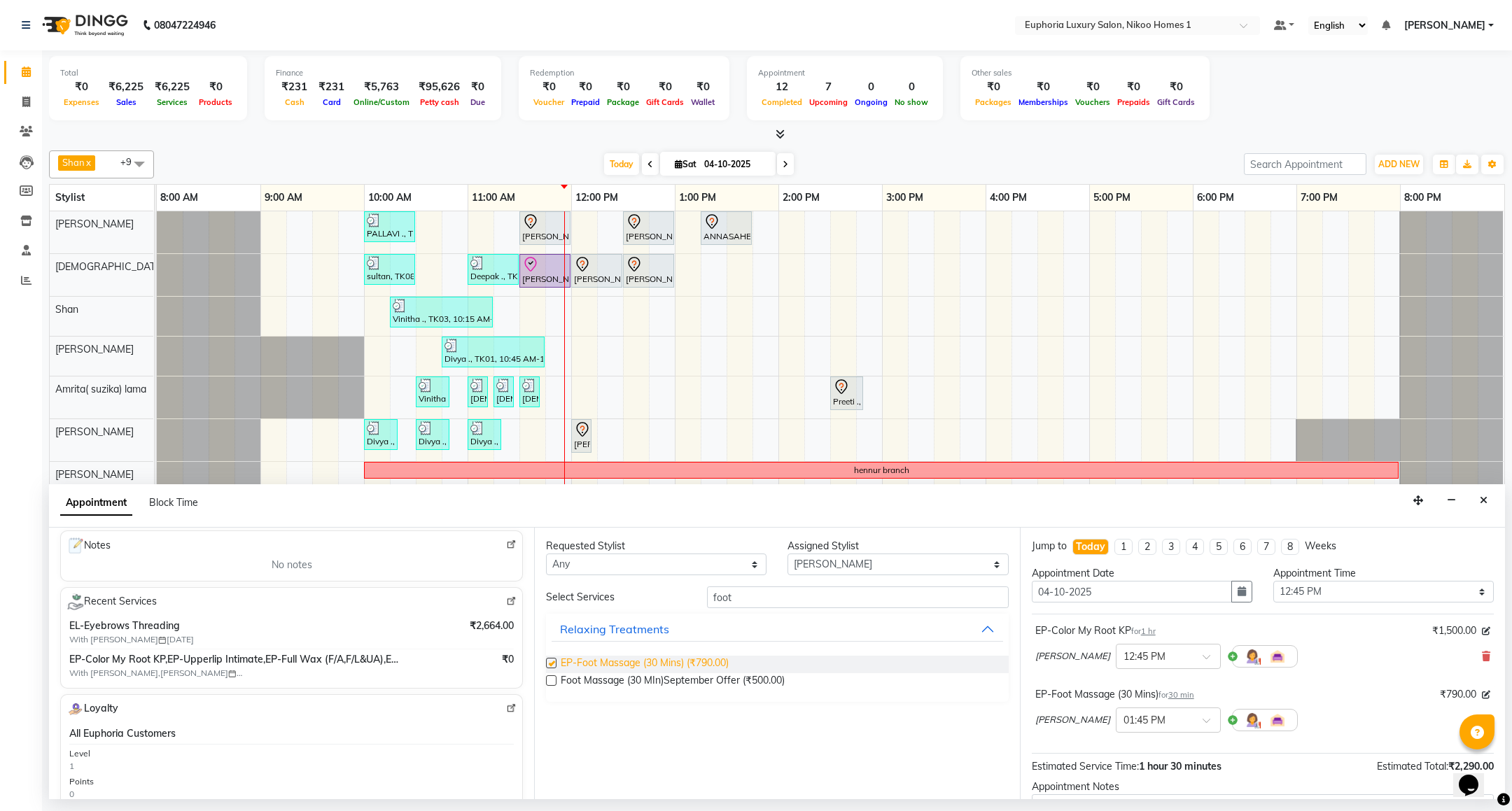
checkbox input "false"
drag, startPoint x: 765, startPoint y: 593, endPoint x: 706, endPoint y: 588, distance: 59.2
click at [706, 588] on div "foot" at bounding box center [857, 597] width 322 height 22
type input "eye"
click at [620, 661] on span "EL-Eyebrows Threading (₹85.00)" at bounding box center [633, 664] width 146 height 18
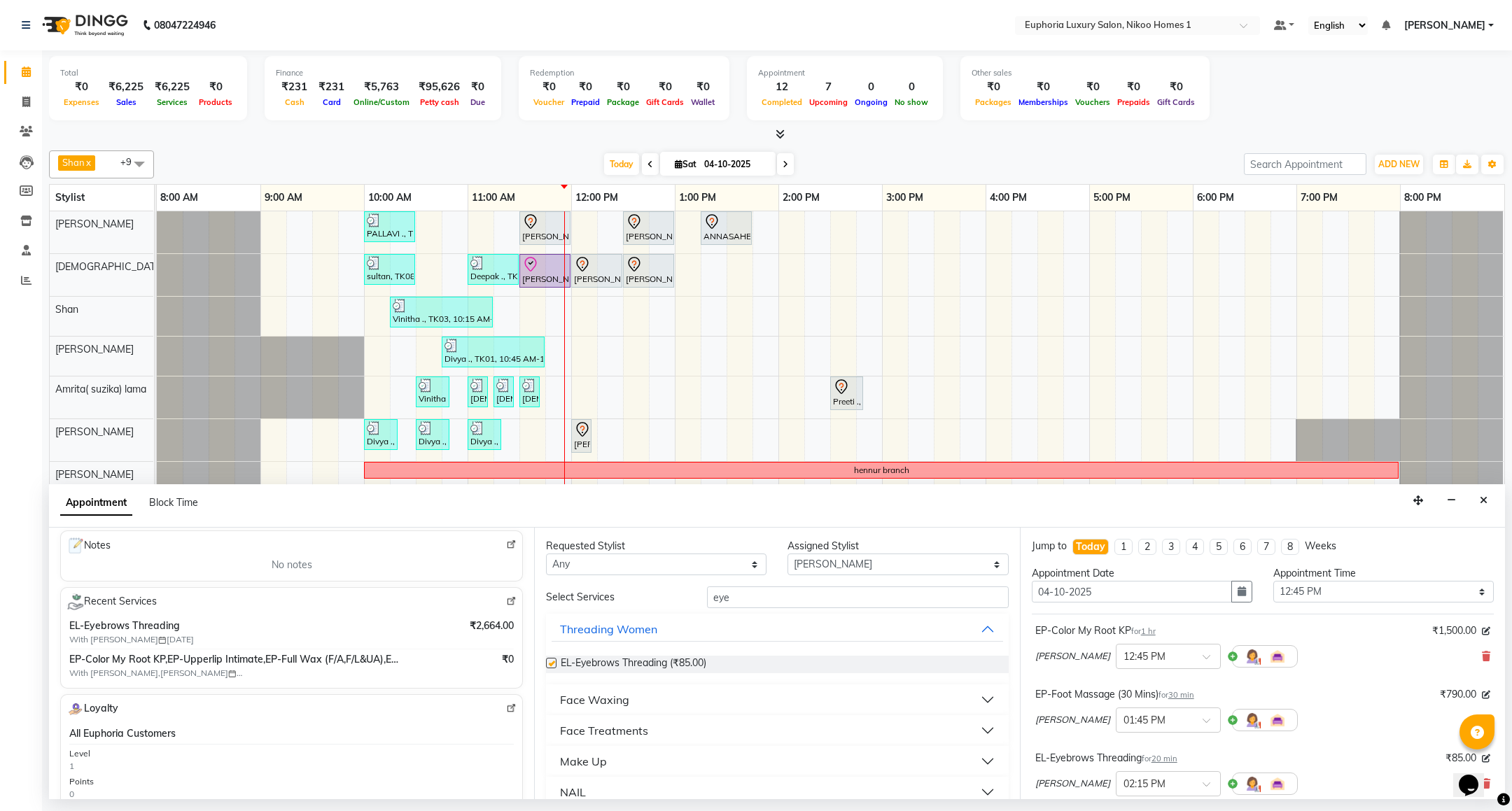
checkbox input "false"
drag, startPoint x: 763, startPoint y: 596, endPoint x: 584, endPoint y: 624, distance: 181.2
click at [584, 624] on div "Select Services eye Threading Women EL-Eyebrows Threading (₹85.00) Face Waxing …" at bounding box center [776, 696] width 462 height 221
type input "upp"
click at [589, 664] on span "EL-Upperlip Threading (₹50.00)" at bounding box center [630, 664] width 139 height 18
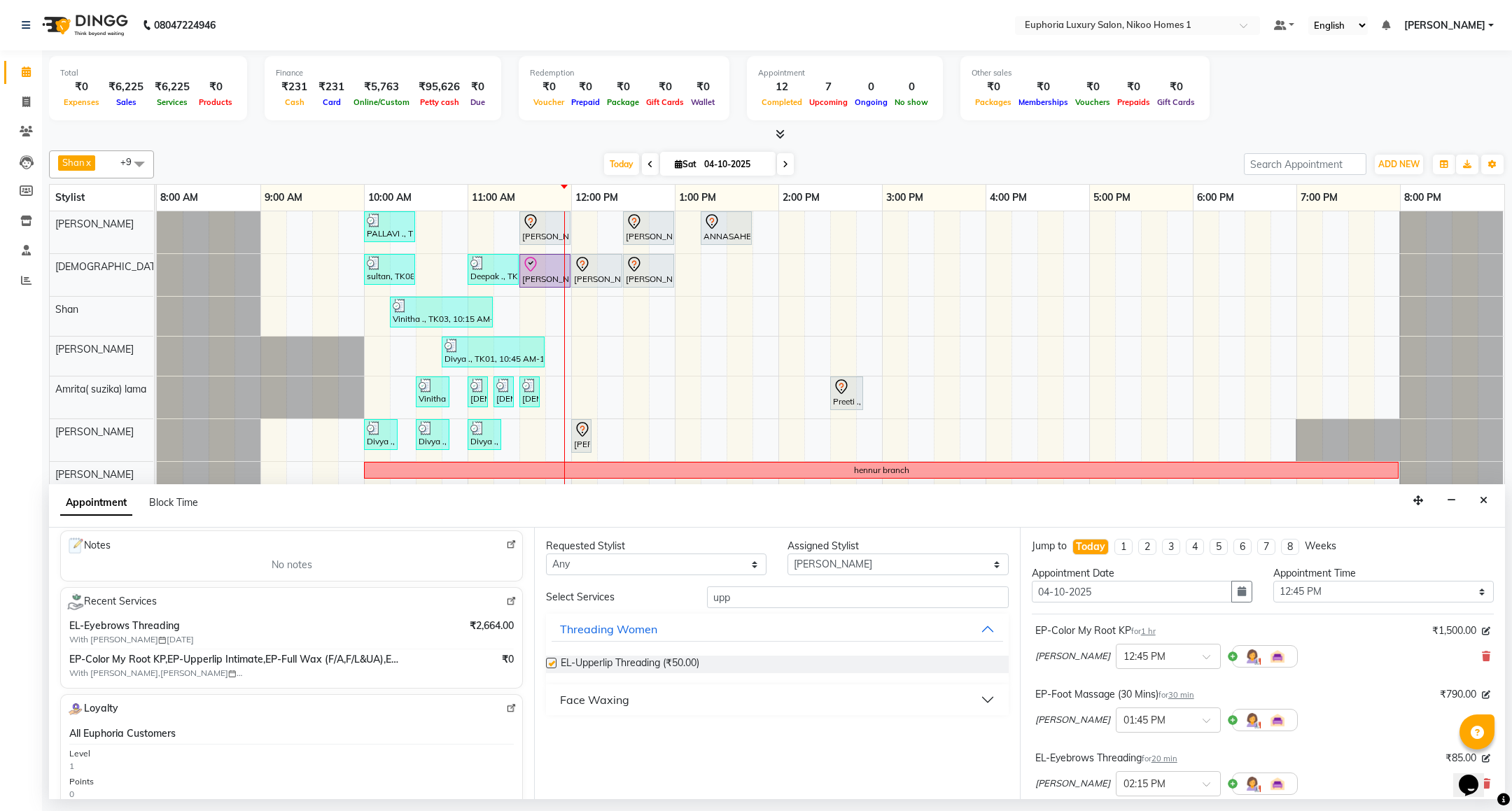
checkbox input "false"
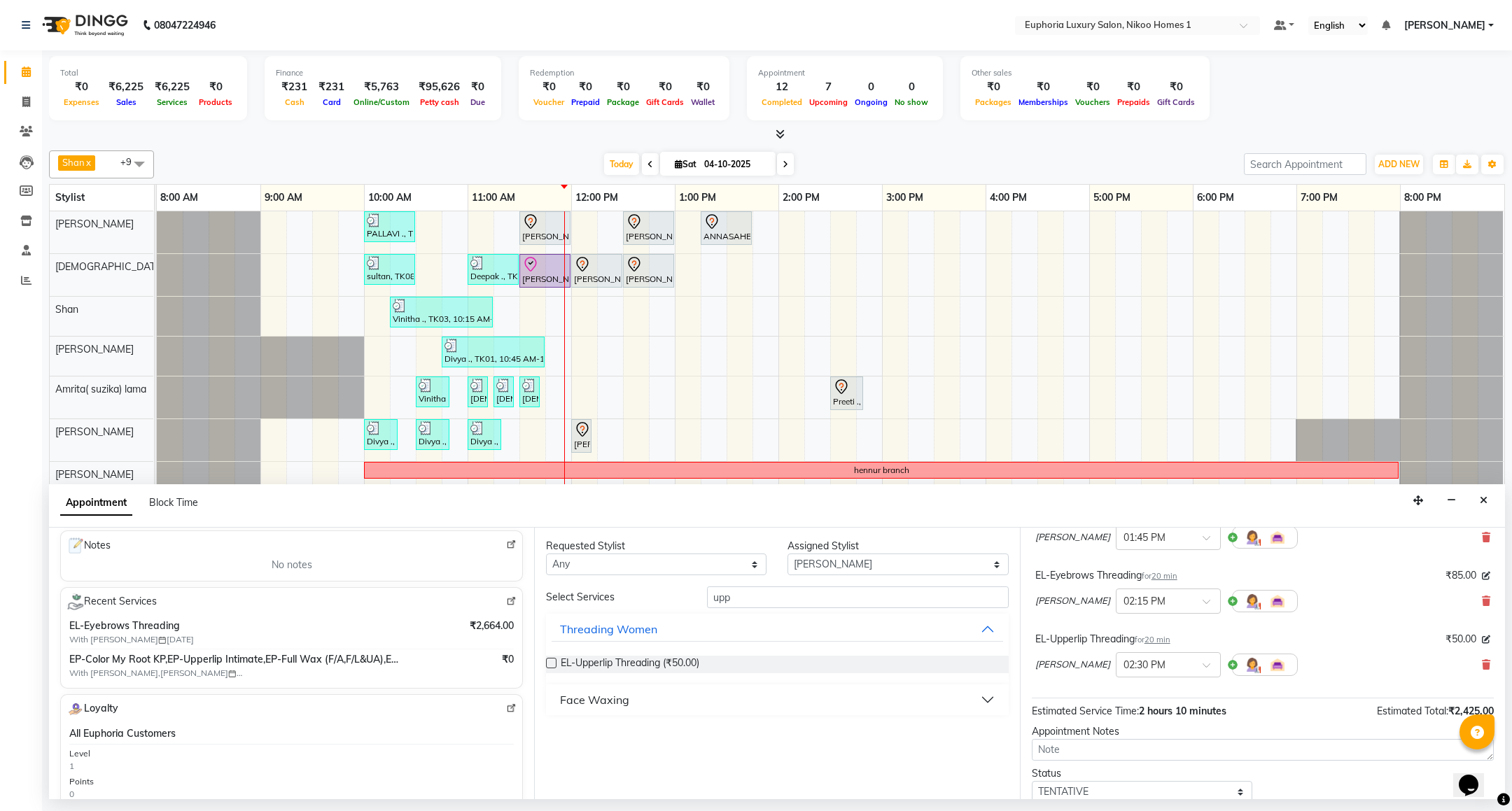
scroll to position [276, 0]
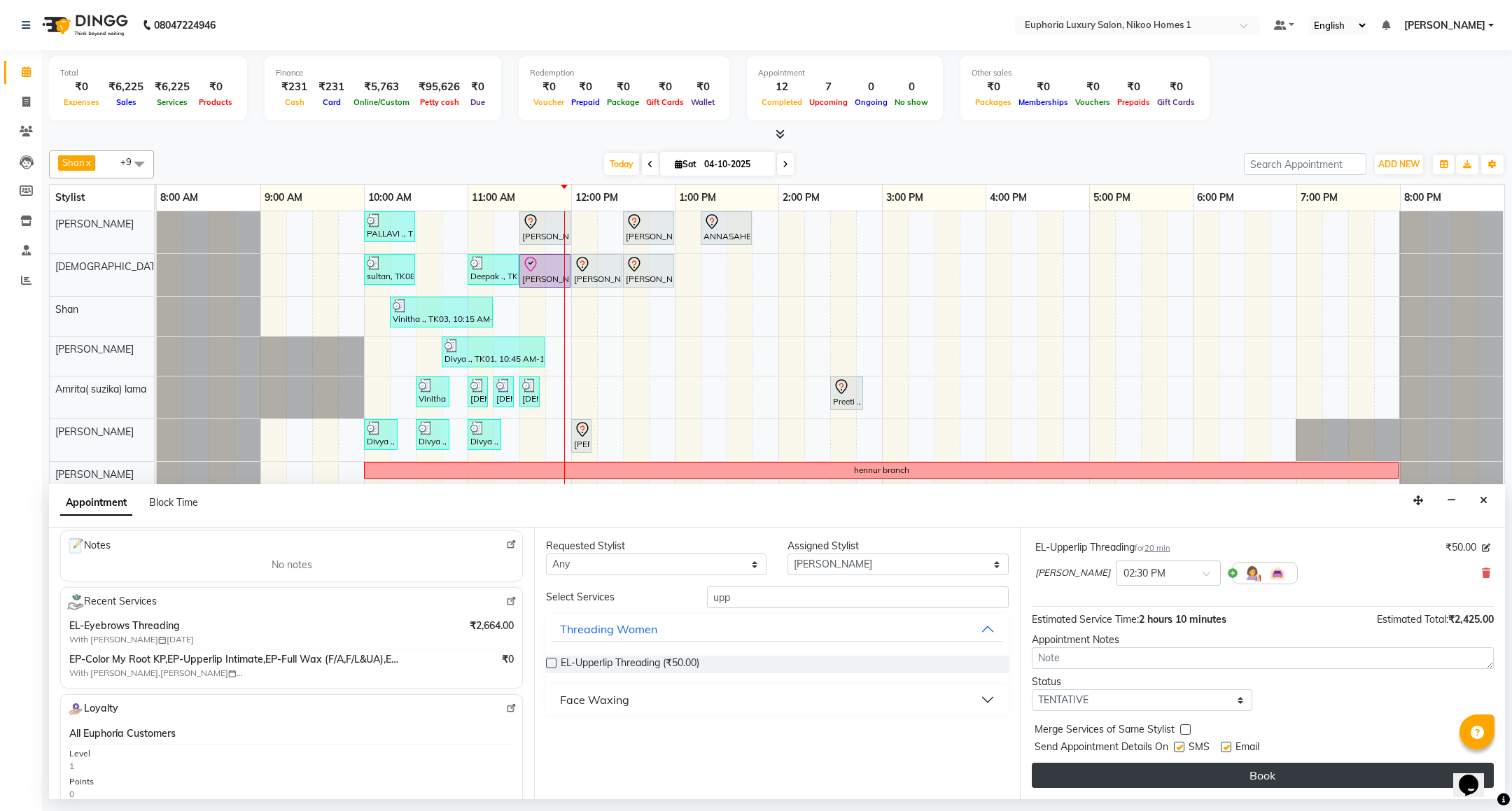
click at [1125, 775] on button "Book" at bounding box center [1262, 775] width 462 height 26
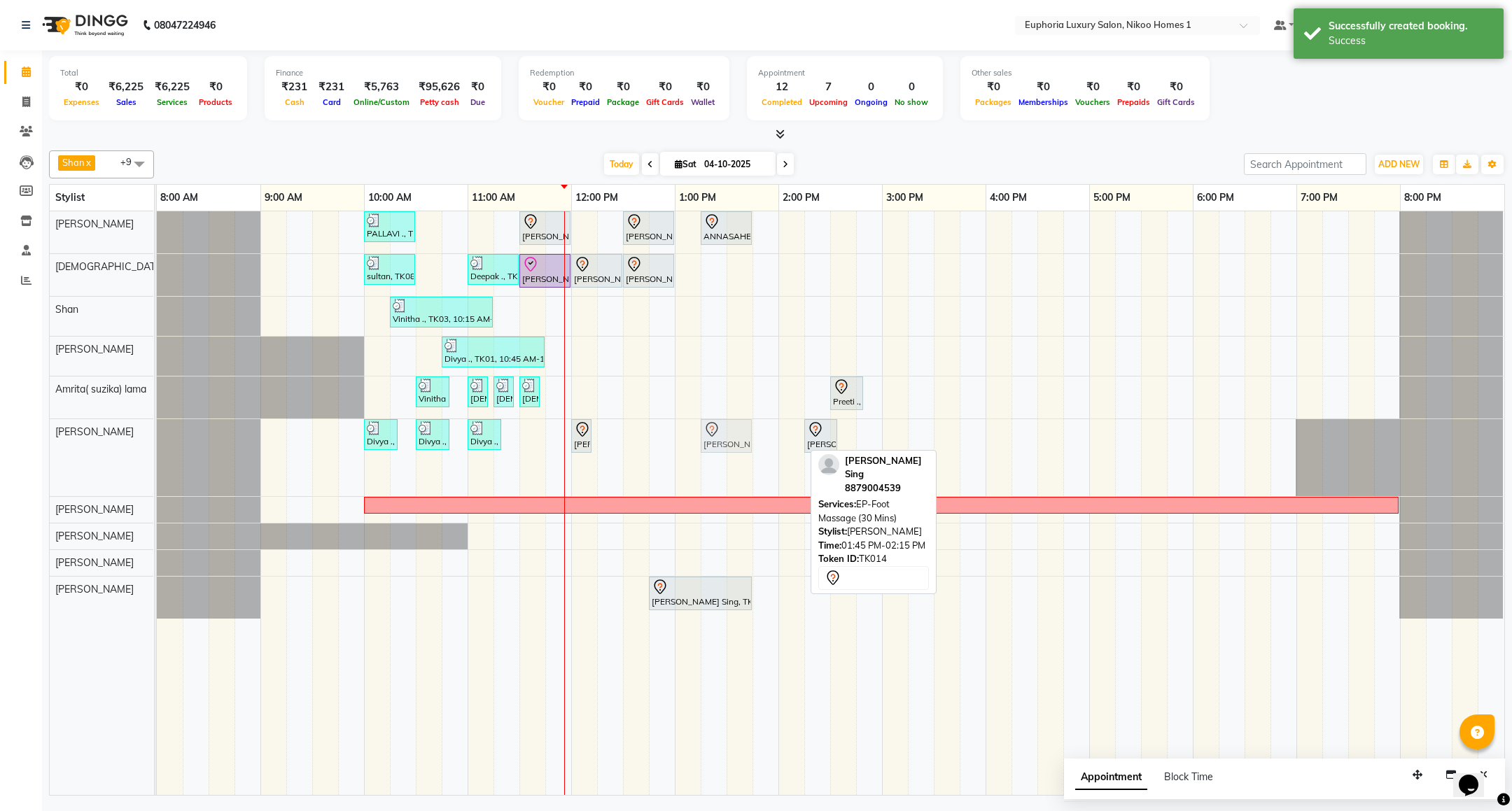
drag, startPoint x: 773, startPoint y: 433, endPoint x: 731, endPoint y: 431, distance: 42.0
click at [157, 431] on div "Divya ., TK01, 10:00 AM-10:20 AM, EP-Under Arms Intimate Divya ., TK01, 10:30 A…" at bounding box center [157, 458] width 0 height 77
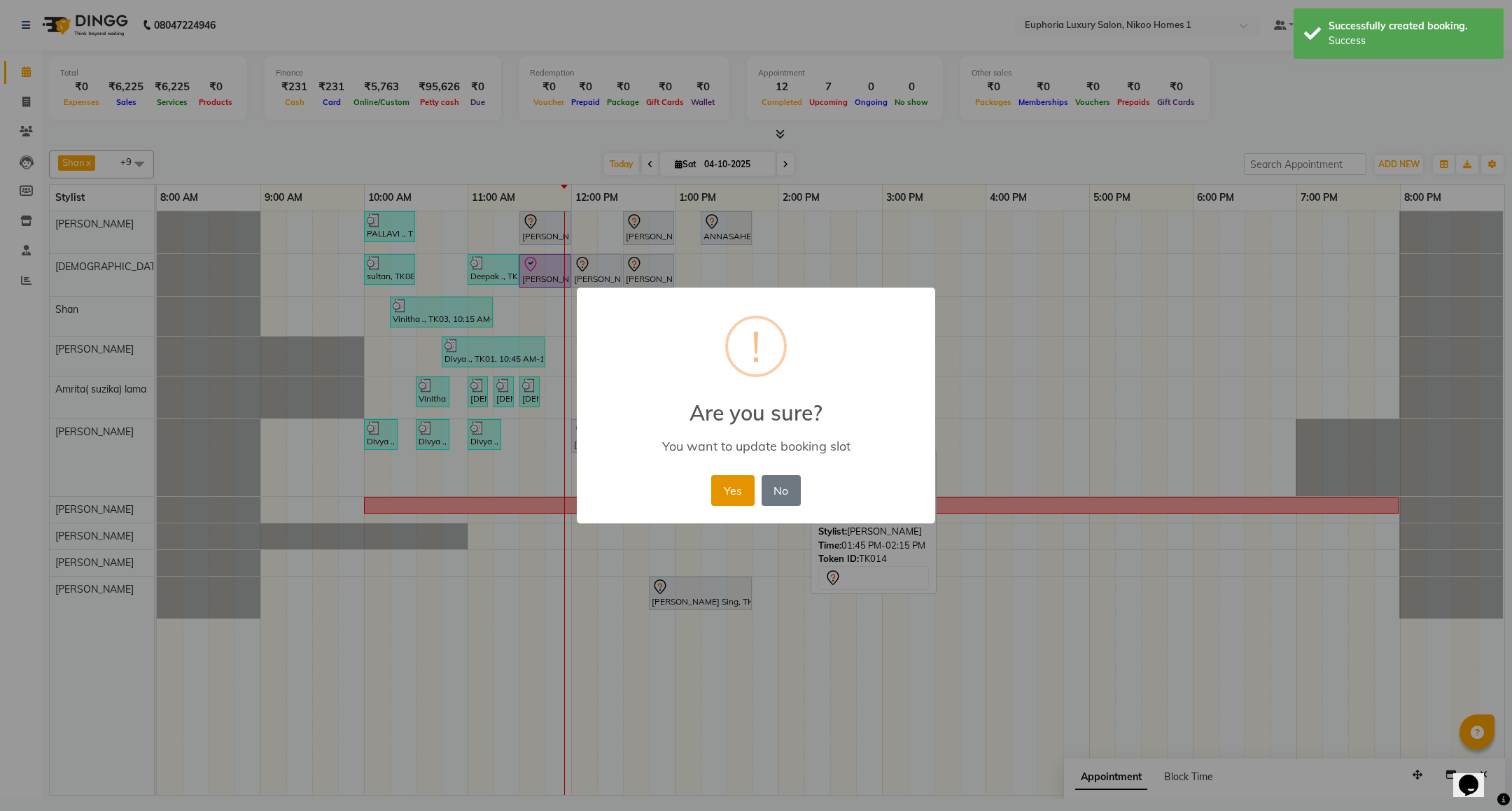
click at [733, 484] on button "Yes" at bounding box center [733, 490] width 43 height 31
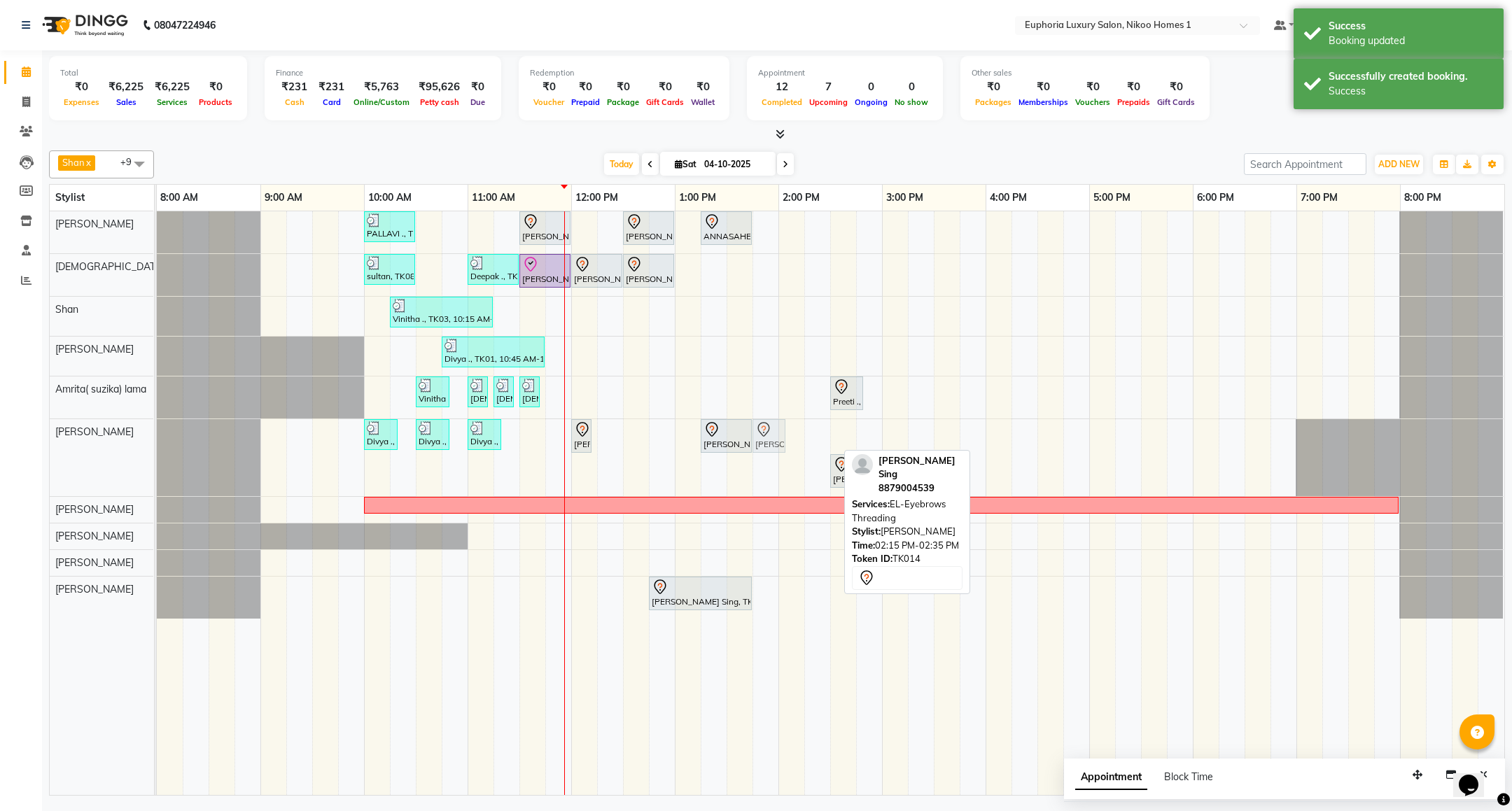
drag, startPoint x: 823, startPoint y: 435, endPoint x: 778, endPoint y: 441, distance: 45.4
click at [157, 441] on div "Divya ., TK01, 10:00 AM-10:20 AM, EP-Under Arms Intimate Divya ., TK01, 10:30 A…" at bounding box center [157, 458] width 0 height 77
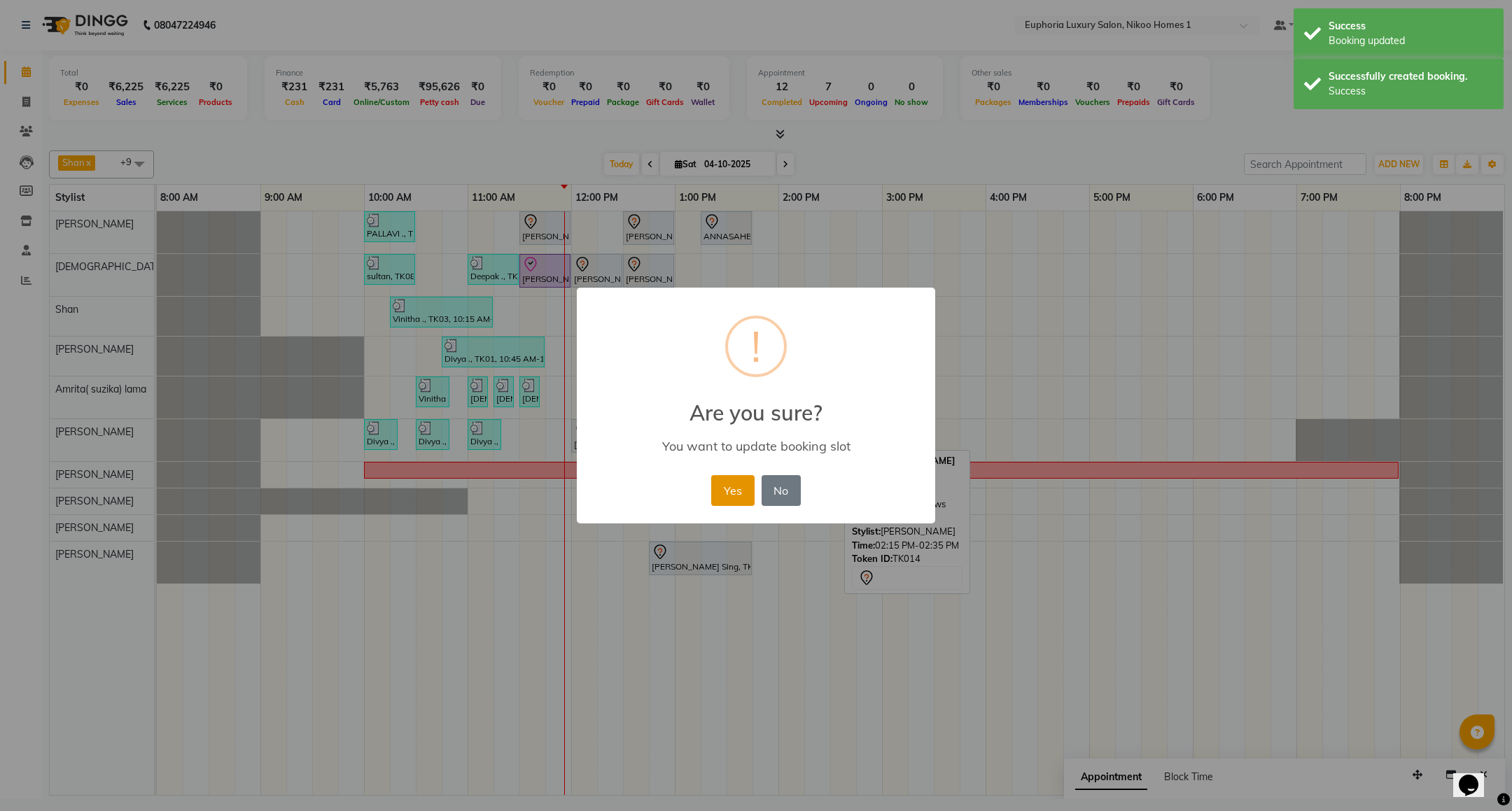
click at [742, 487] on button "Yes" at bounding box center [733, 490] width 43 height 31
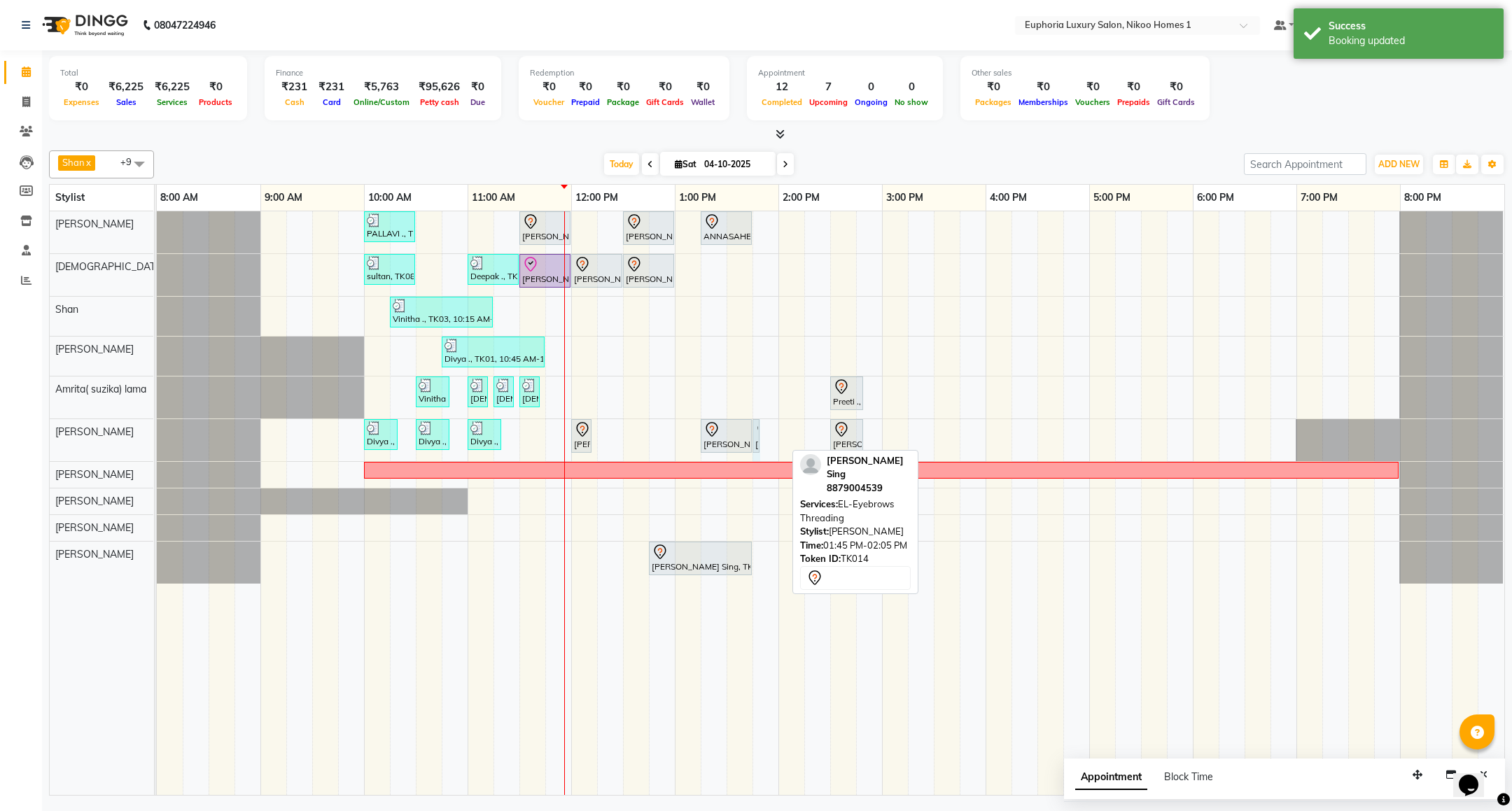
drag, startPoint x: 782, startPoint y: 433, endPoint x: 768, endPoint y: 435, distance: 14.1
click at [768, 435] on div "PALLAVI ., TK07, 10:00 AM-10:30 AM, EL-Kid Cut (Below 8 Yrs) BOY Rachit ., TK02…" at bounding box center [830, 503] width 1348 height 583
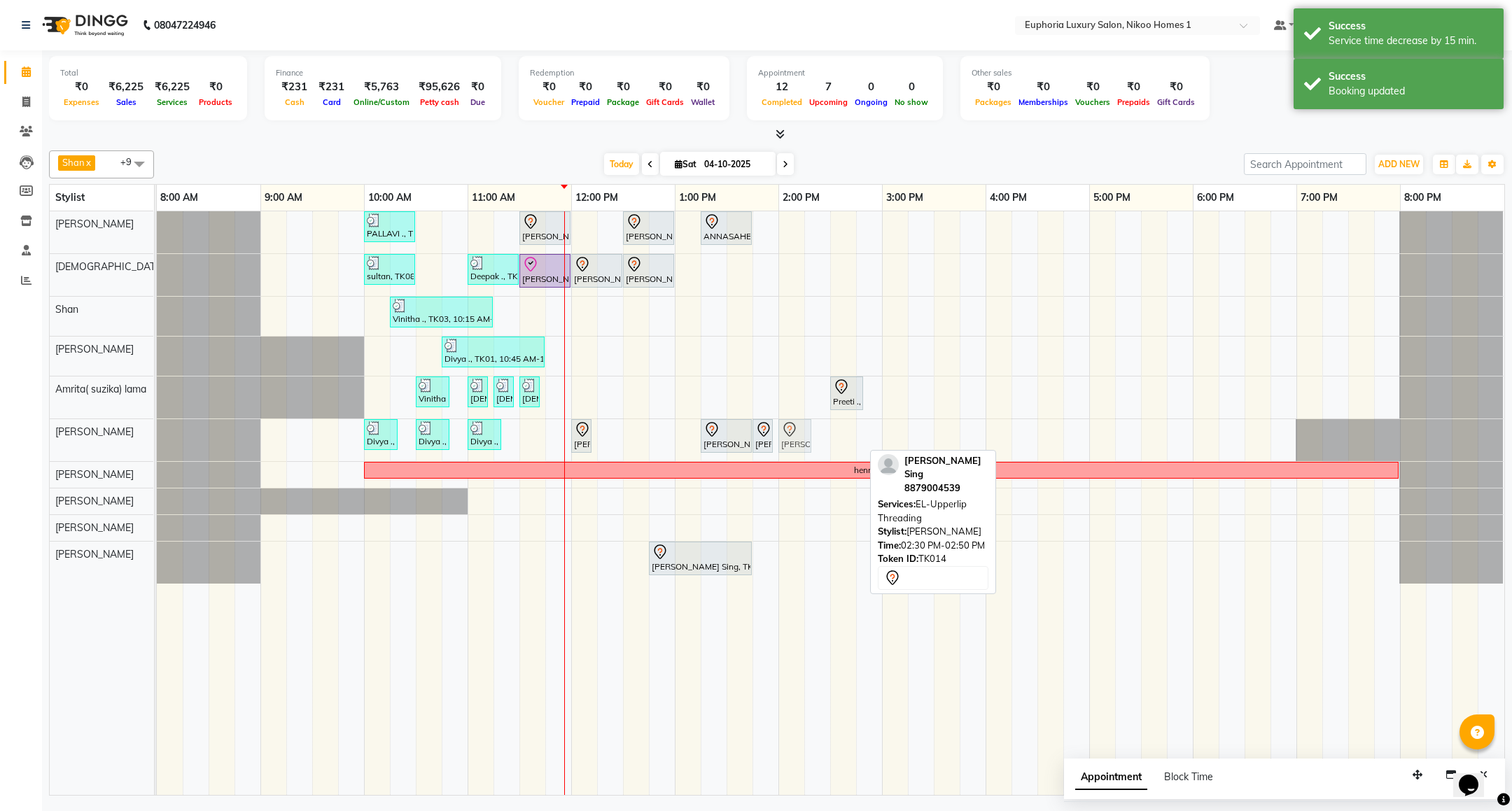
drag, startPoint x: 849, startPoint y: 433, endPoint x: 804, endPoint y: 439, distance: 45.4
click at [157, 439] on div "Divya ., TK01, 10:00 AM-10:20 AM, EP-Under Arms Intimate Divya ., TK01, 10:30 A…" at bounding box center [157, 441] width 0 height 42
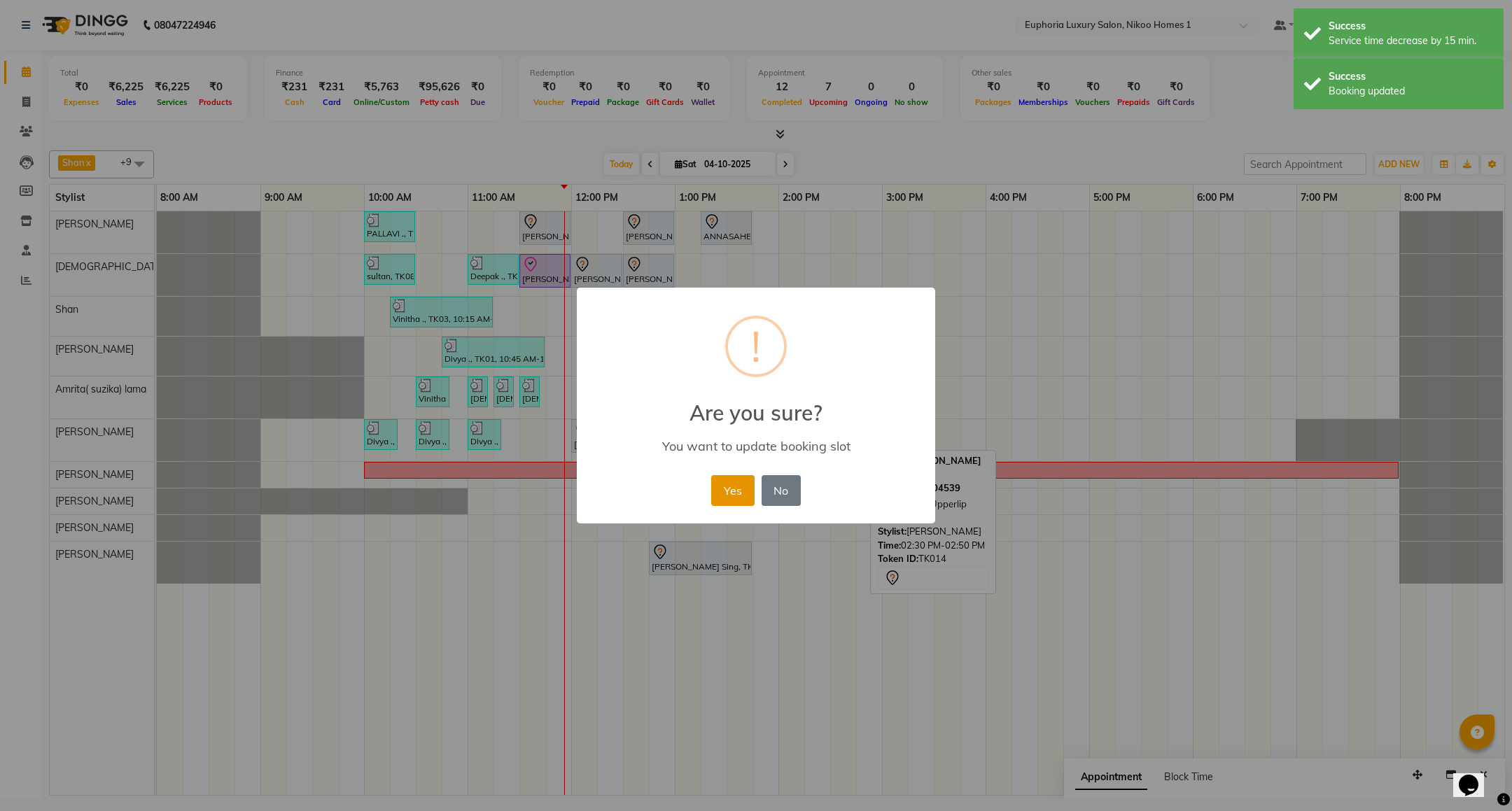
click at [739, 487] on button "Yes" at bounding box center [733, 490] width 43 height 31
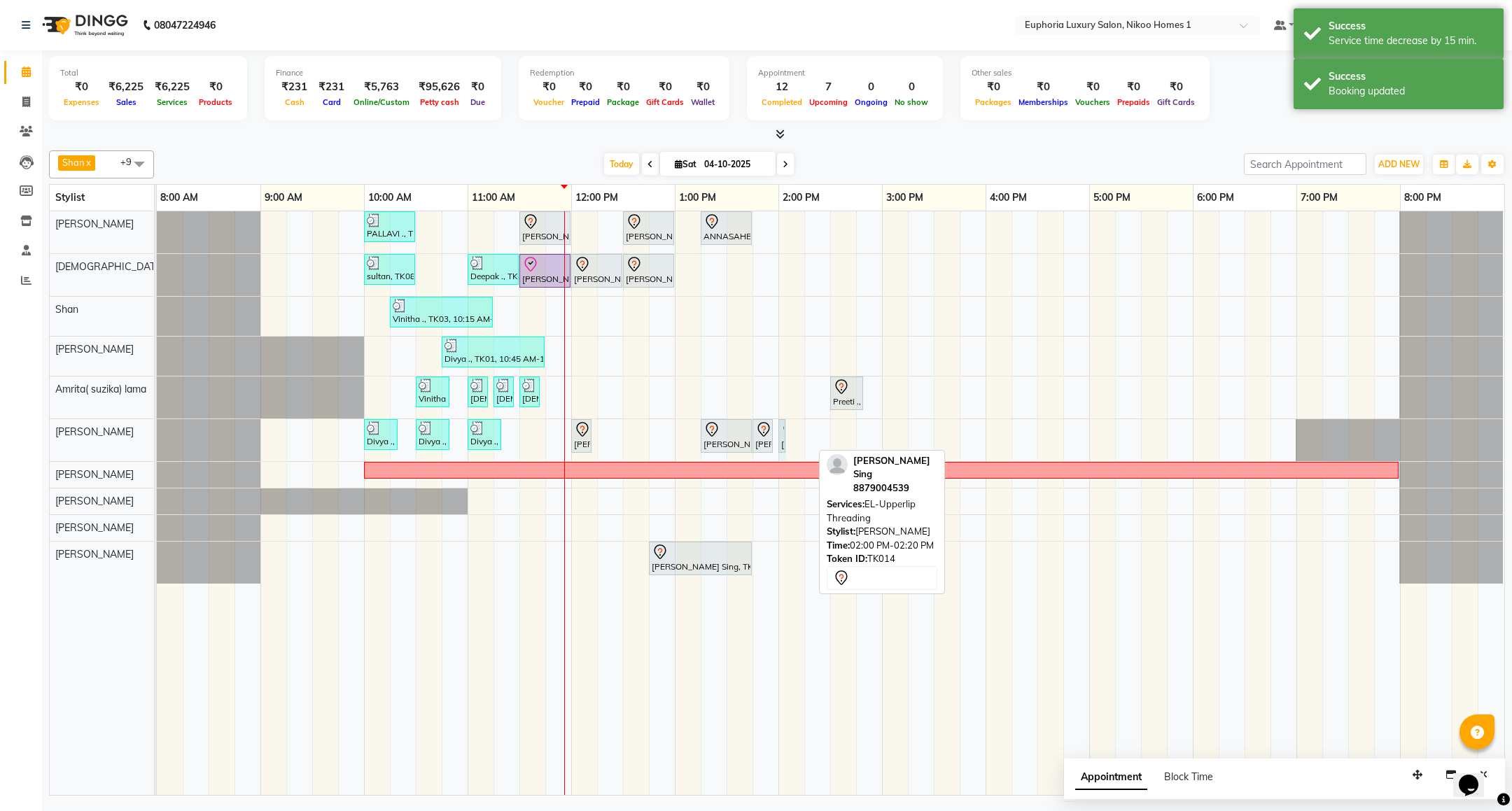
drag, startPoint x: 809, startPoint y: 428, endPoint x: 797, endPoint y: 433, distance: 13.0
click at [797, 433] on div "PALLAVI ., TK07, 10:00 AM-10:30 AM, EL-Kid Cut (Below 8 Yrs) BOY Rachit ., TK02…" at bounding box center [830, 503] width 1348 height 583
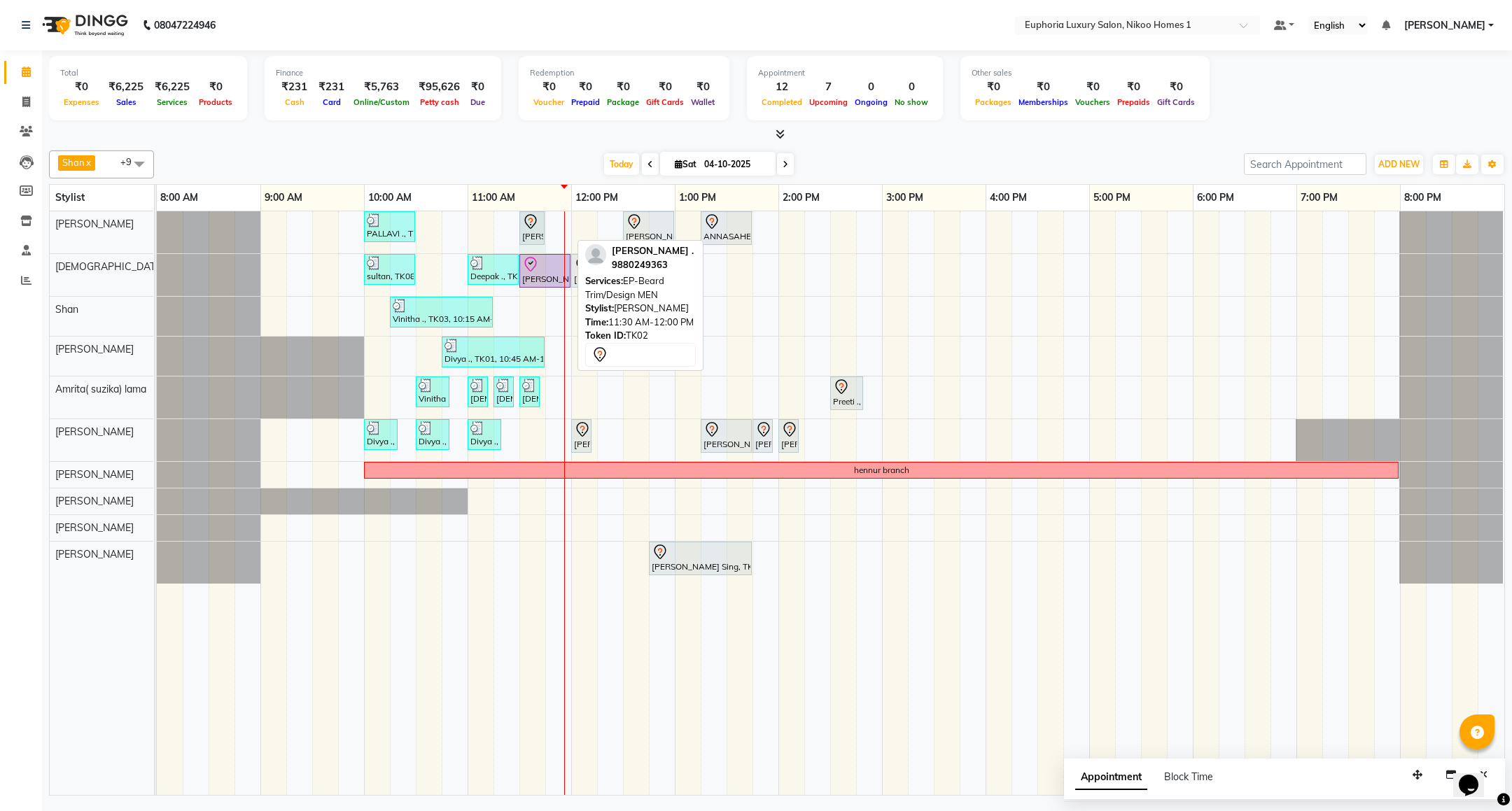
drag, startPoint x: 571, startPoint y: 228, endPoint x: 524, endPoint y: 218, distance: 48.1
click at [157, 218] on div "PALLAVI ., TK07, 10:00 AM-10:30 AM, EL-Kid Cut (Below 8 Yrs) BOY Rachit ., TK02…" at bounding box center [157, 233] width 0 height 42
click at [846, 309] on div "PALLAVI ., TK07, 10:00 AM-10:30 AM, EL-Kid Cut (Below 8 Yrs) BOY Rachit ., TK02…" at bounding box center [830, 503] width 1348 height 583
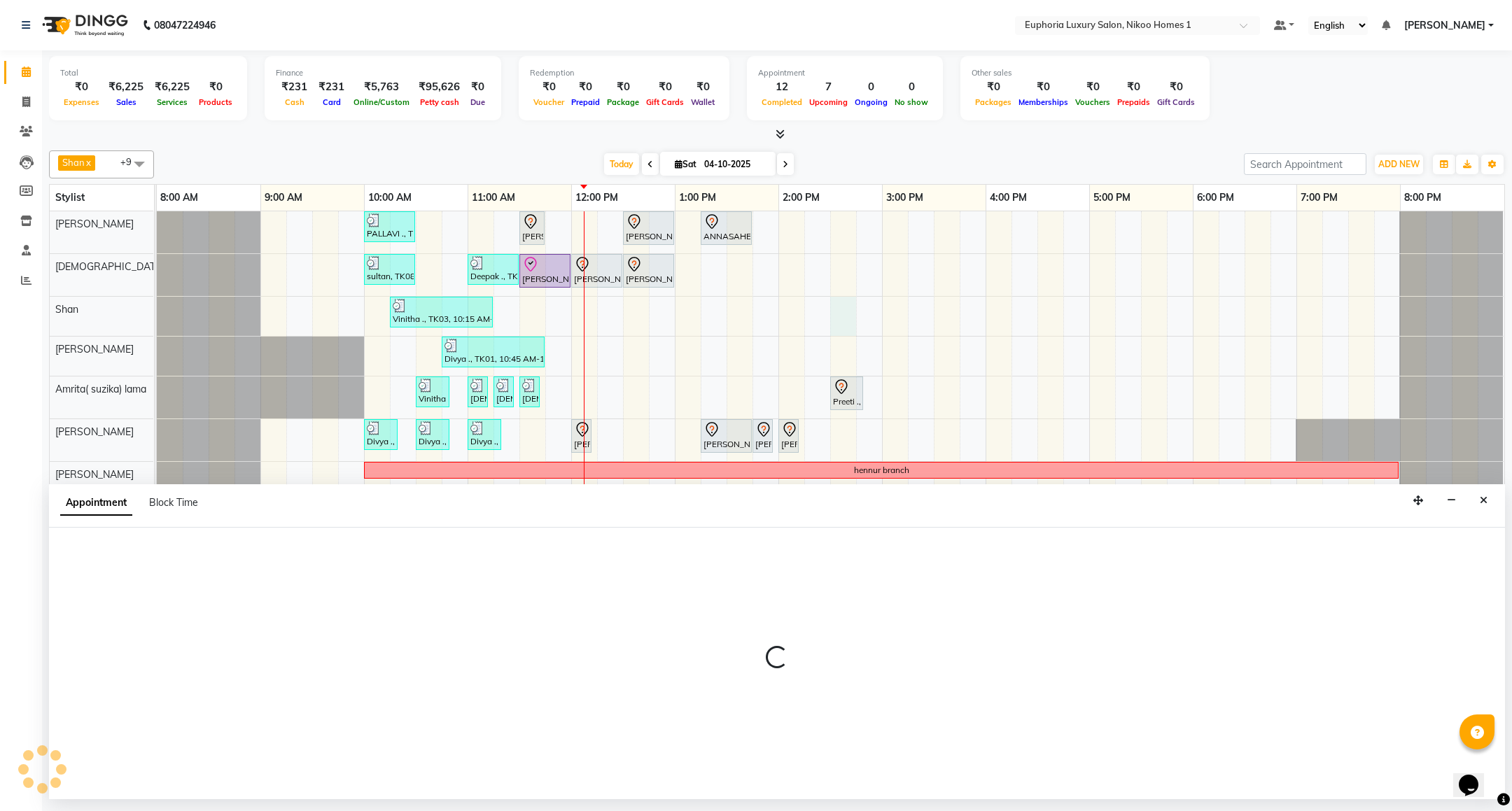
select select "92628"
select select "870"
select select "tentative"
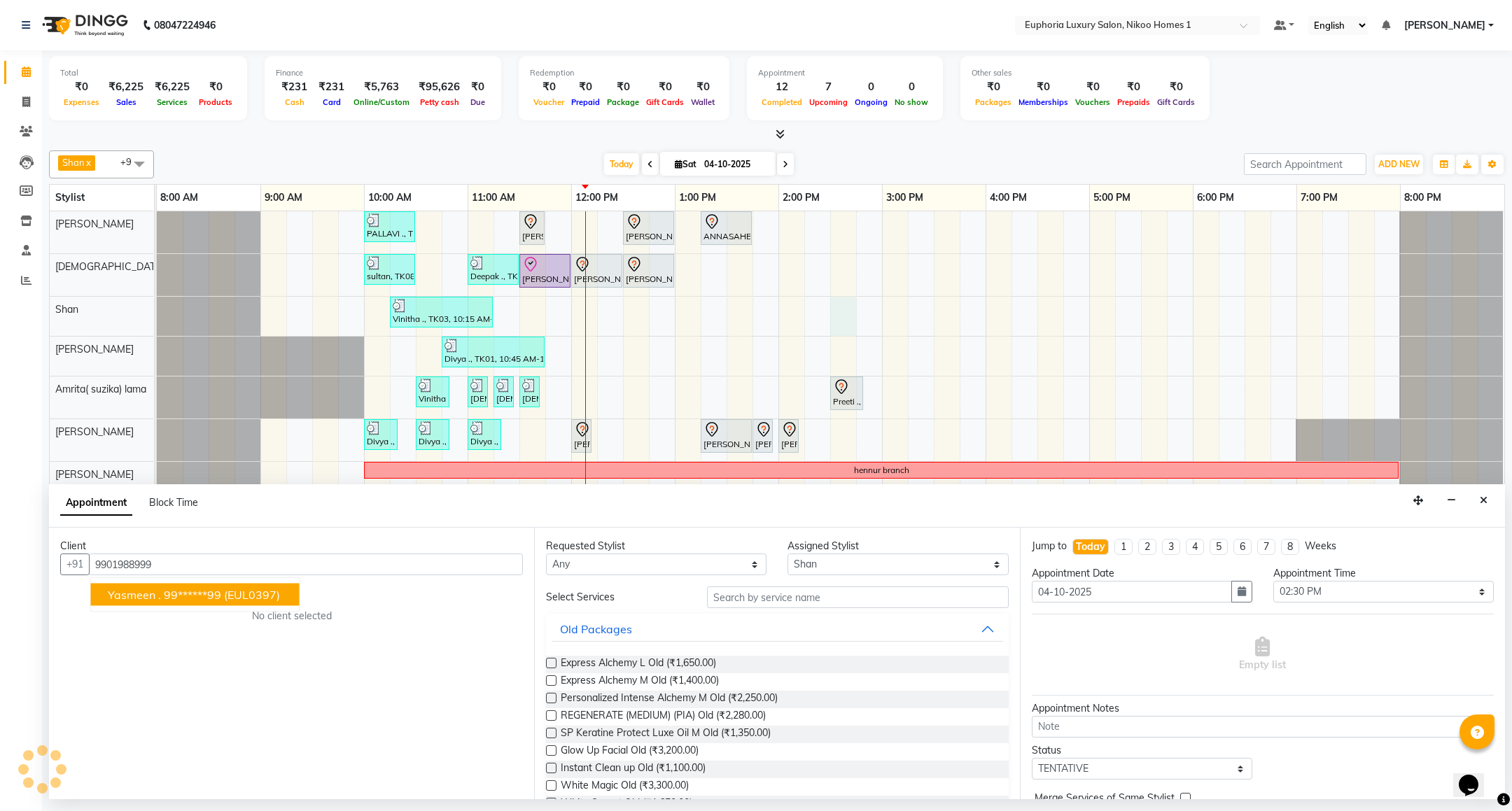
click at [185, 596] on ngb-highlight "99******99" at bounding box center [192, 594] width 58 height 14
type input "99******99"
click at [799, 607] on input "text" at bounding box center [857, 597] width 301 height 22
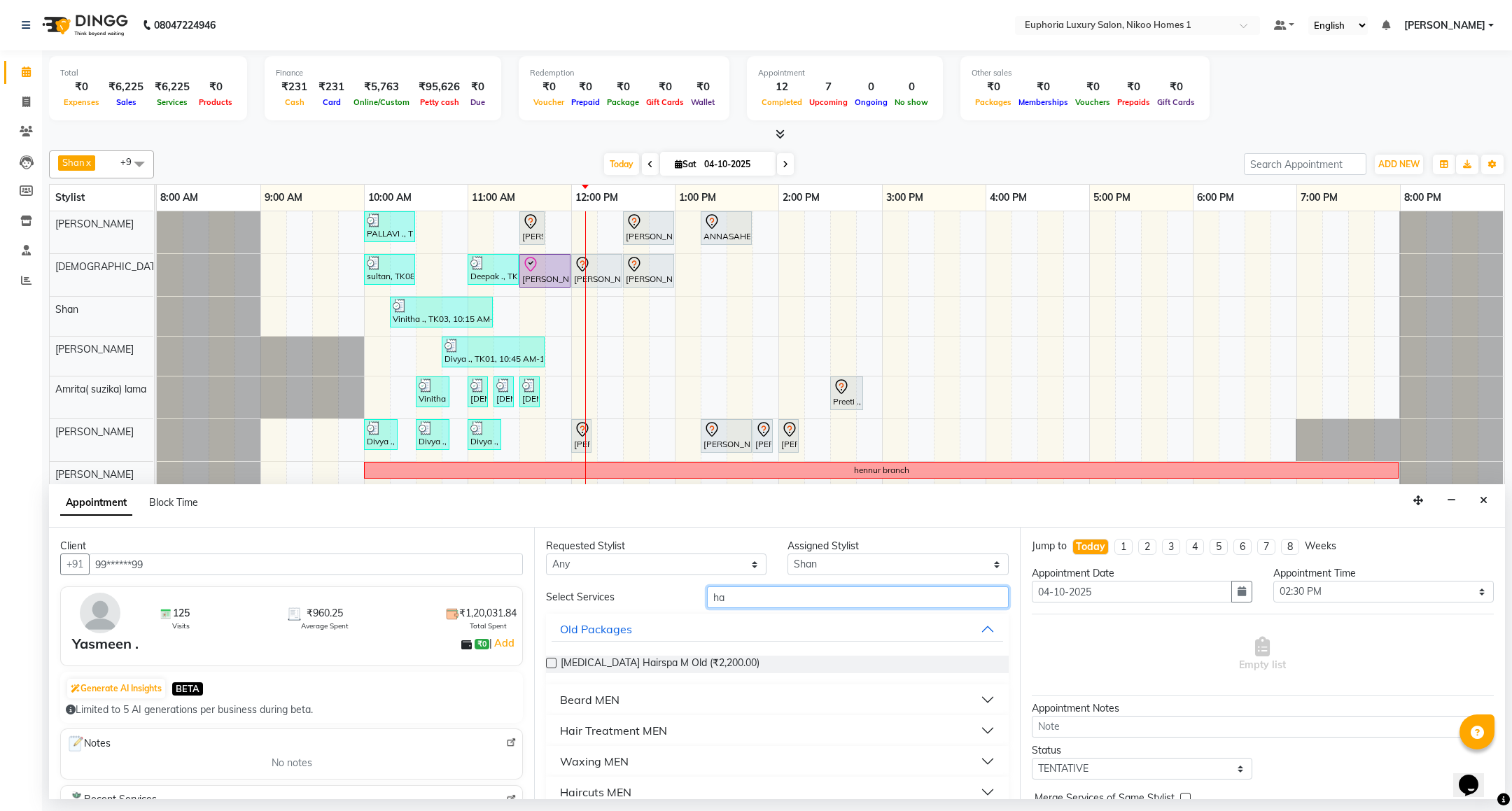
type input "h"
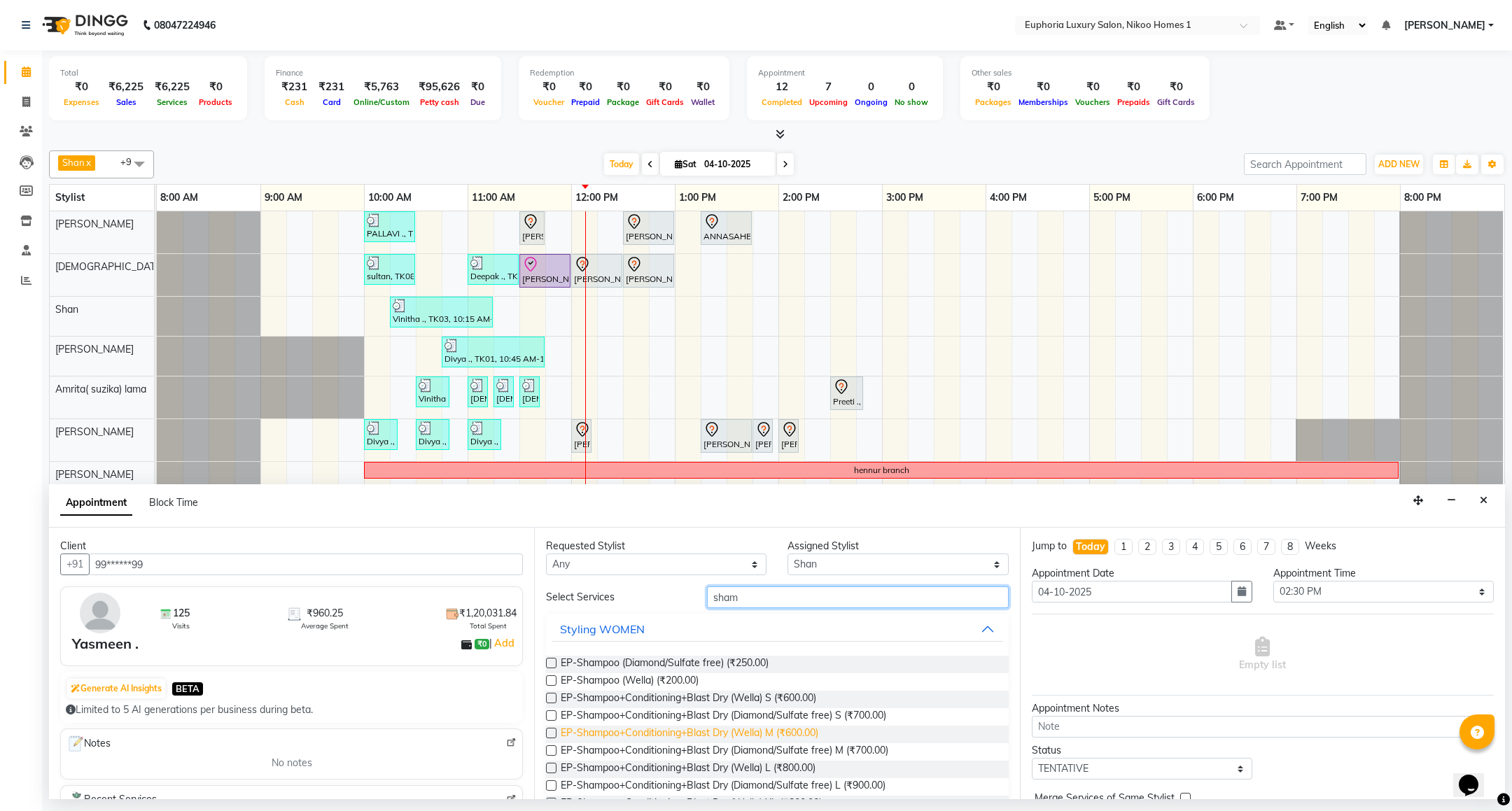
type input "sham"
click at [755, 735] on span "EP-Shampoo+Conditioning+Blast Dry (Wella) M (₹600.00)" at bounding box center [689, 734] width 258 height 18
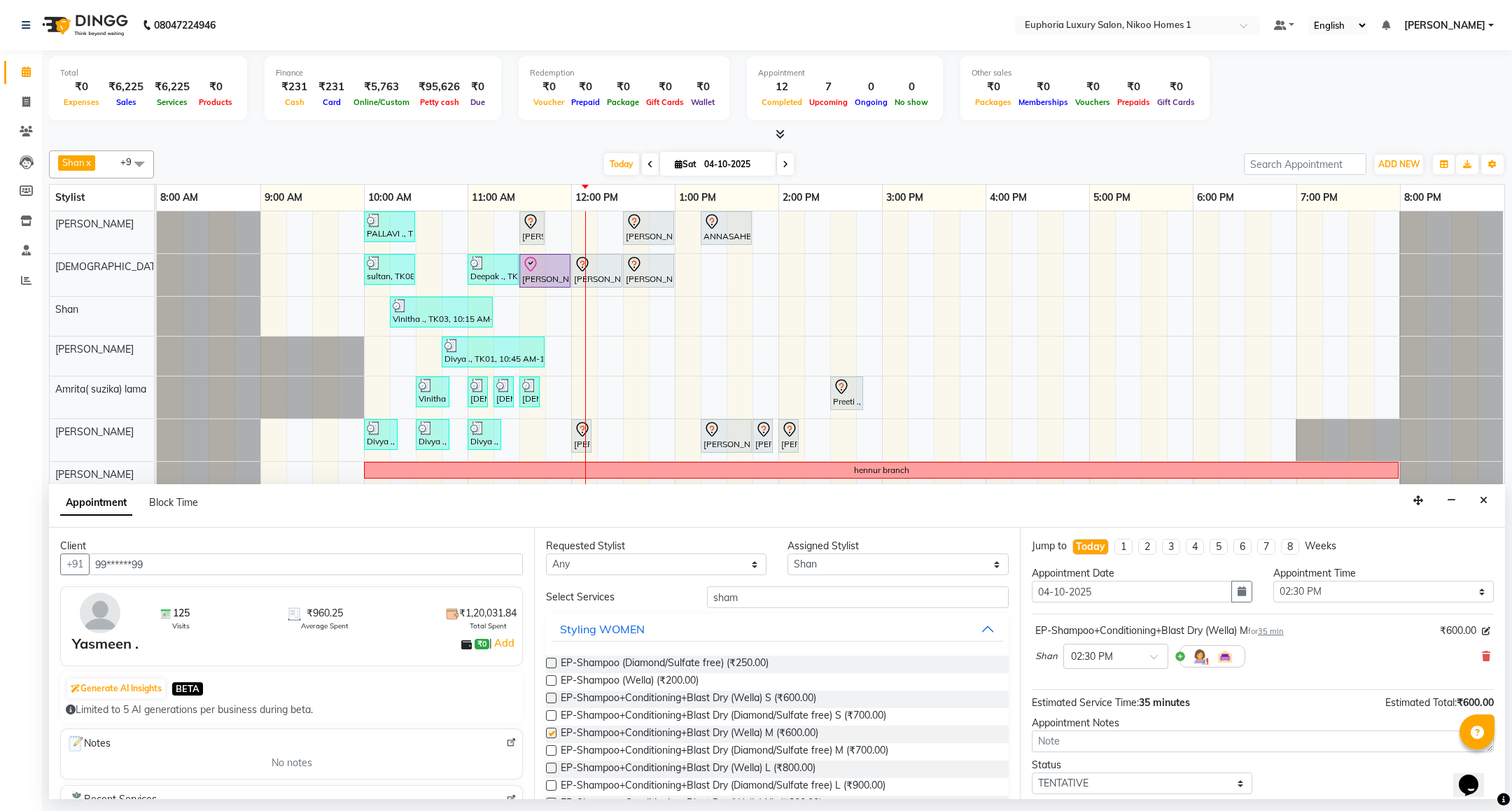
checkbox input "false"
drag, startPoint x: 757, startPoint y: 594, endPoint x: 670, endPoint y: 605, distance: 87.7
click at [670, 605] on div "Select Services sham" at bounding box center [777, 597] width 483 height 22
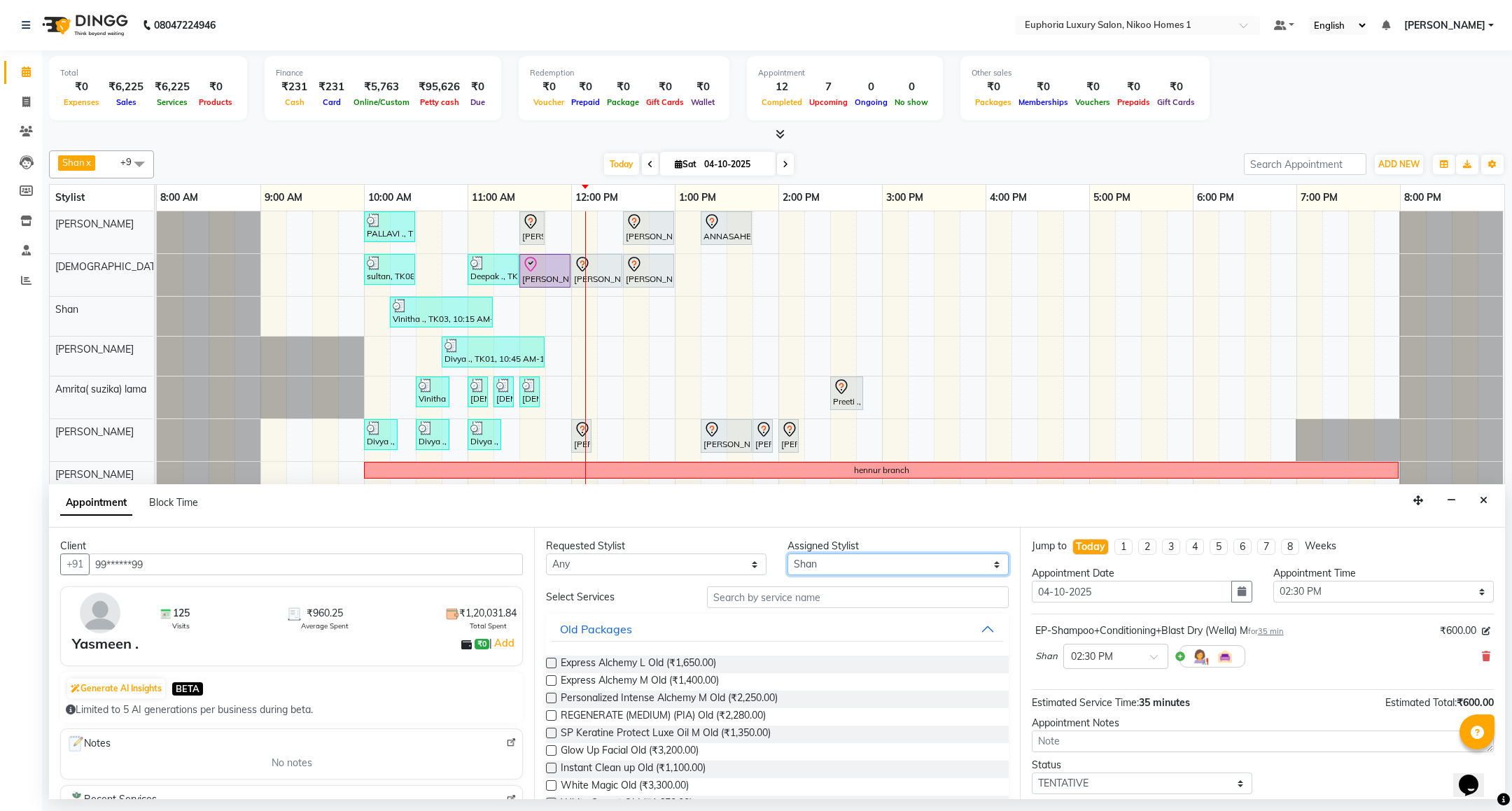
click at [883, 563] on select "Select Amrita( suzika) lama Atif Ali Azhar Bhumika Binoy Danish EVA KIPGEN Farh…" at bounding box center [898, 564] width 220 height 22
select select "74231"
click at [787, 555] on select "Select Amrita( suzika) lama Atif Ali Azhar Bhumika Binoy Danish EVA KIPGEN Farh…" at bounding box center [898, 564] width 220 height 22
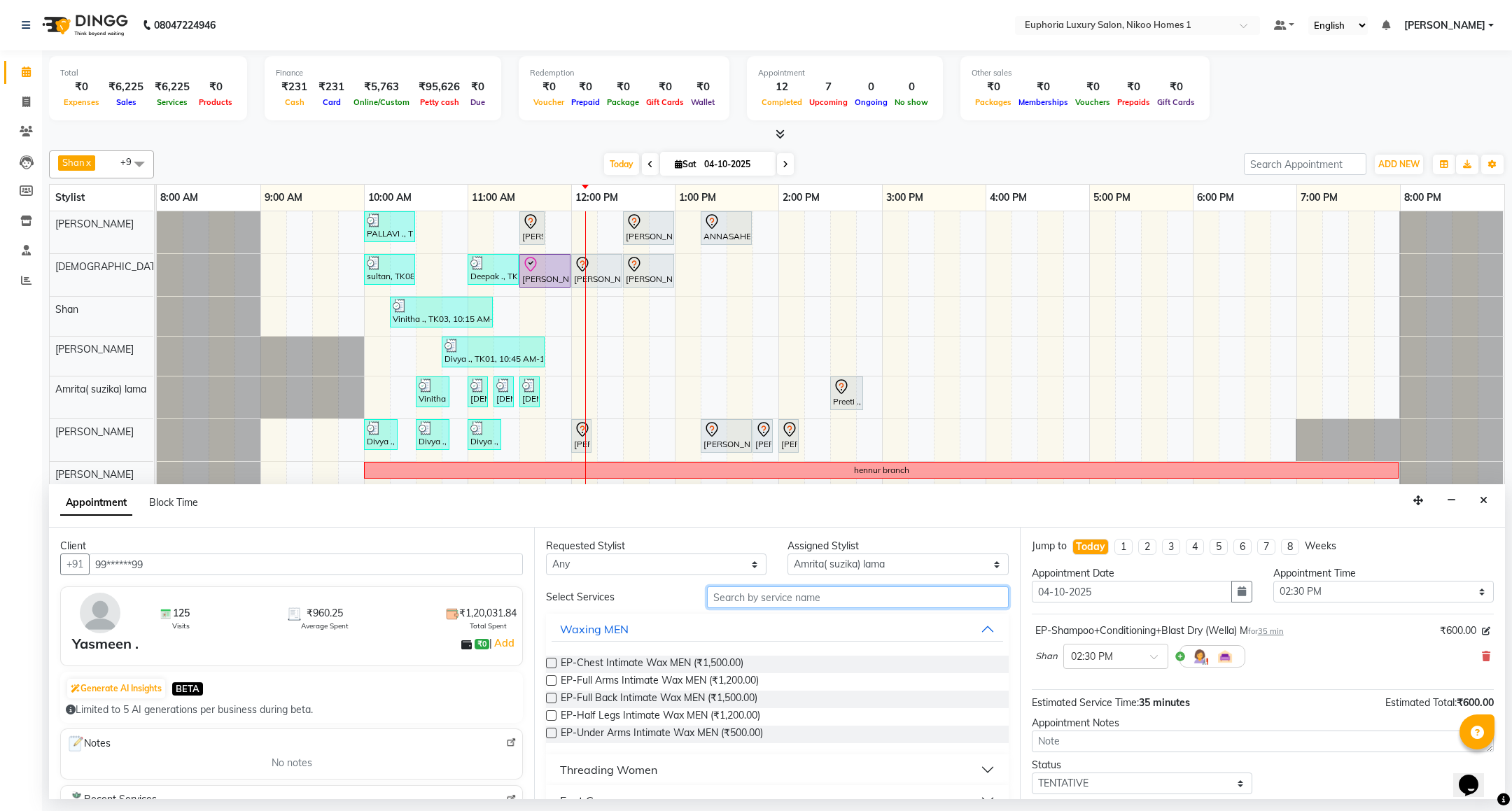
click at [799, 593] on input "text" at bounding box center [857, 597] width 301 height 22
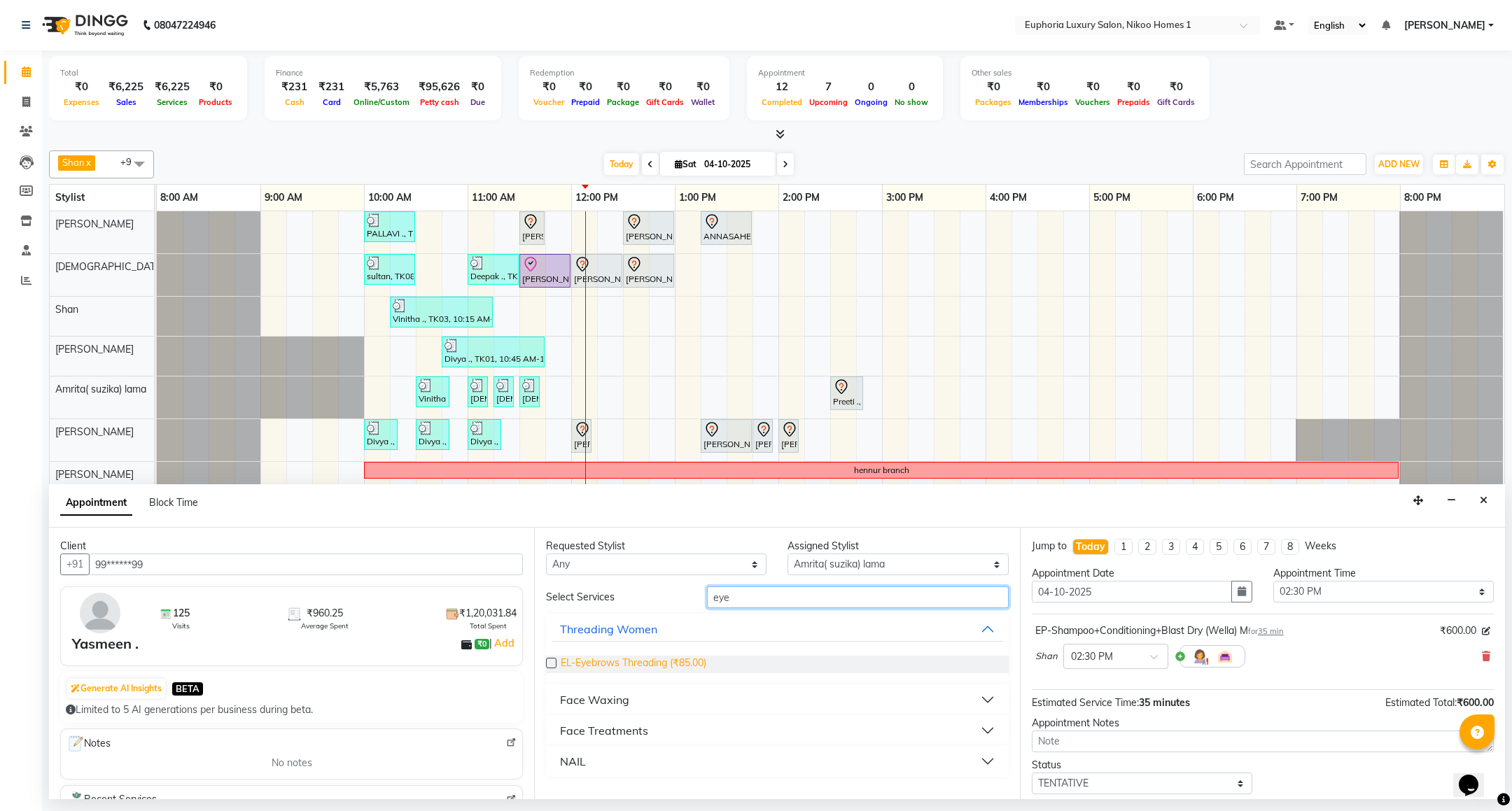
type input "eye"
click at [679, 663] on span "EL-Eyebrows Threading (₹85.00)" at bounding box center [633, 664] width 146 height 18
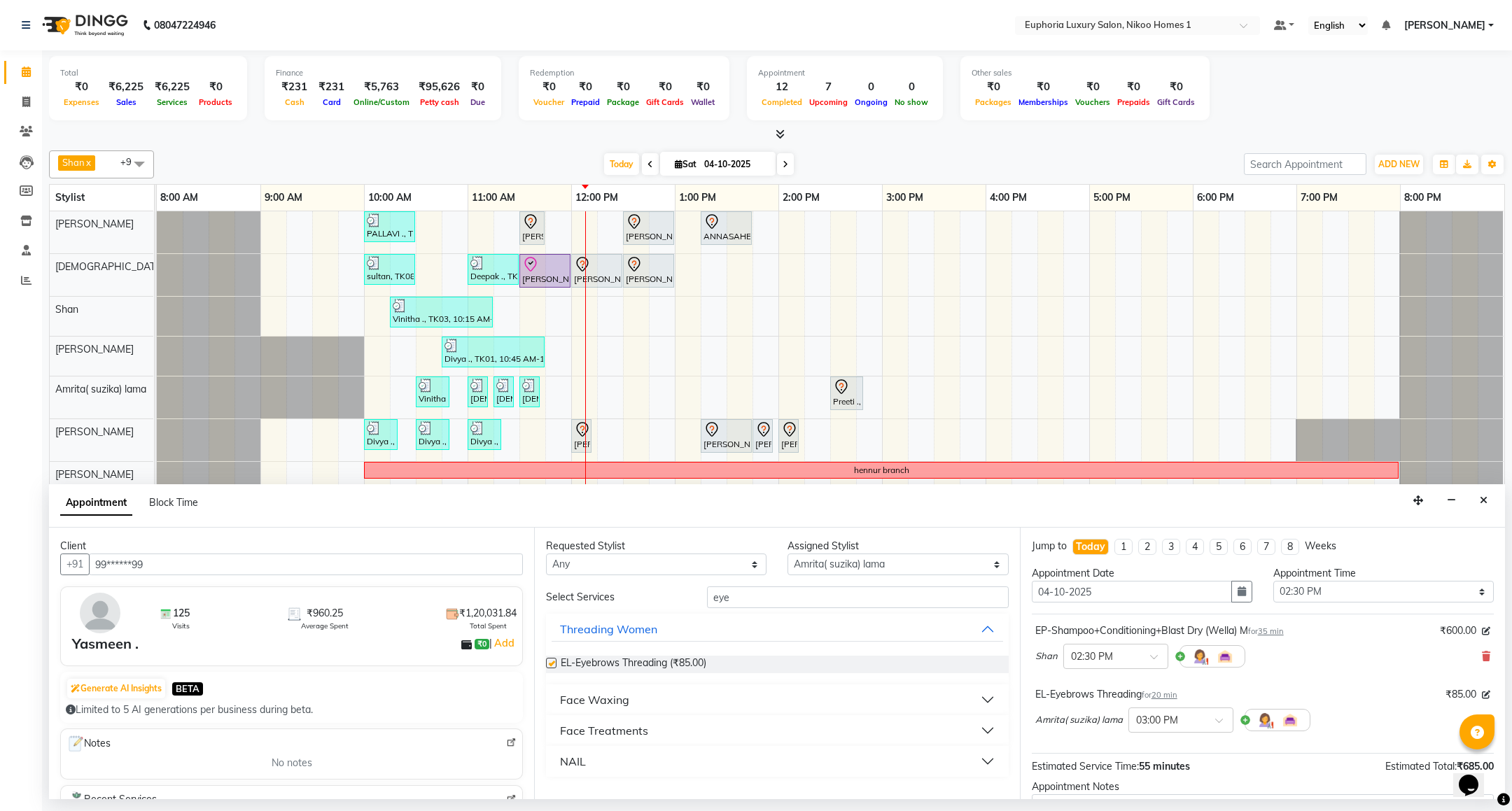
checkbox input "false"
drag, startPoint x: 740, startPoint y: 593, endPoint x: 666, endPoint y: 602, distance: 74.5
click at [666, 602] on div "Select Services eye" at bounding box center [777, 597] width 483 height 22
type input "upp"
click at [647, 664] on span "EL-Upperlip Threading (₹50.00)" at bounding box center [630, 664] width 139 height 18
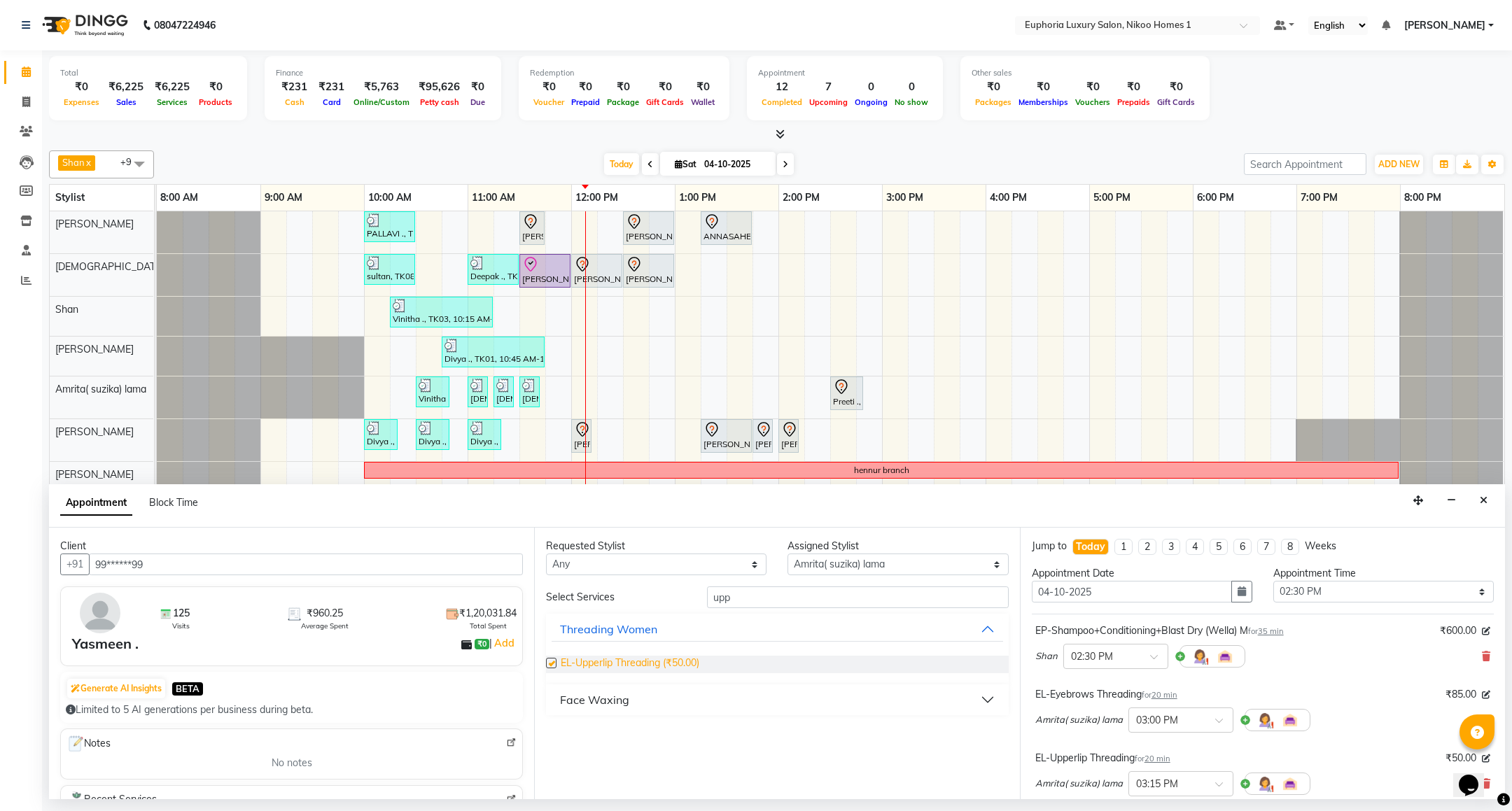
checkbox input "false"
drag, startPoint x: 746, startPoint y: 597, endPoint x: 701, endPoint y: 607, distance: 46.1
click at [701, 607] on div "upp" at bounding box center [857, 597] width 322 height 22
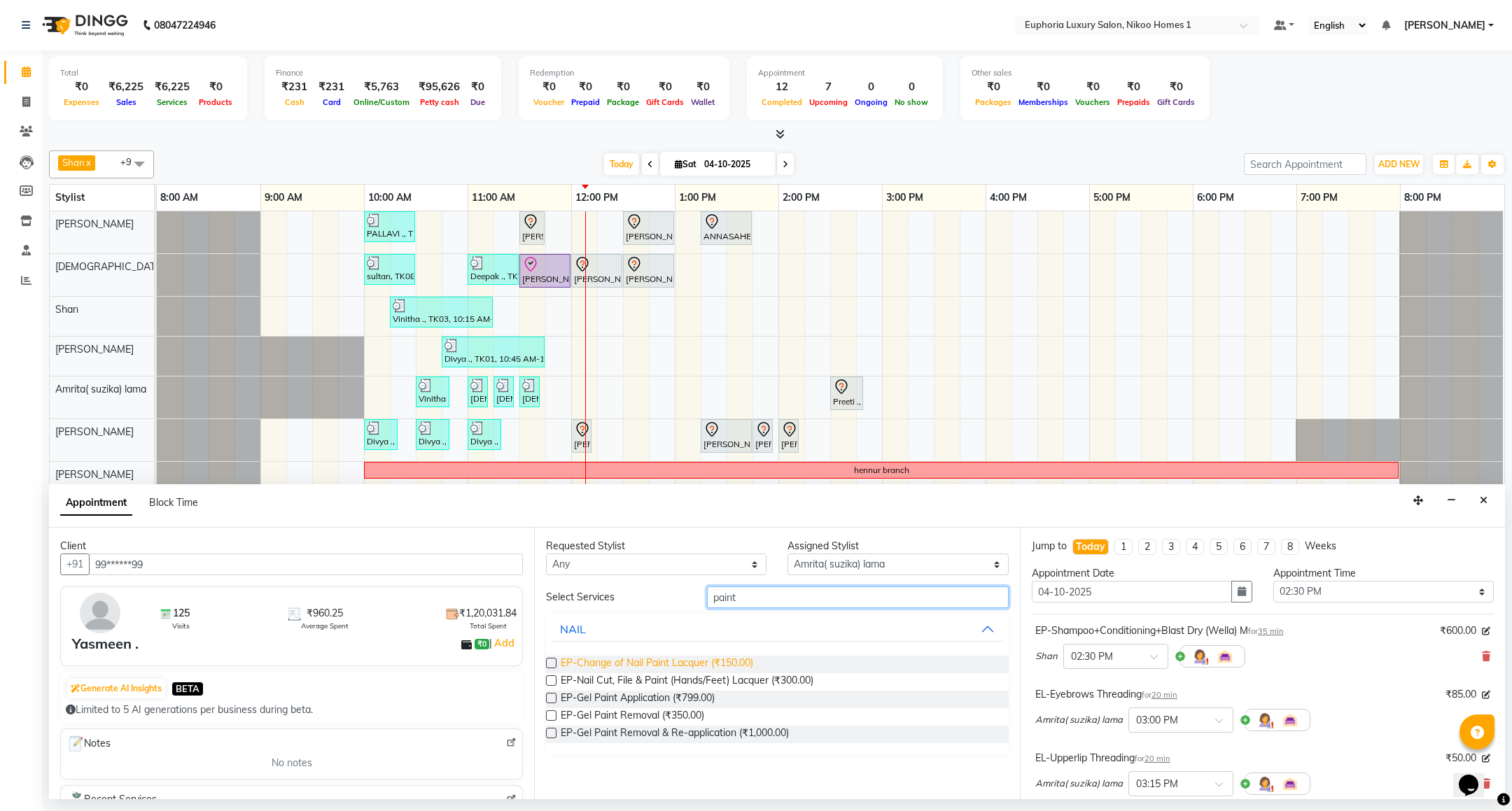
type input "paint"
click at [668, 663] on span "EP-Change of Nail Paint Lacquer (₹150.00)" at bounding box center [657, 664] width 193 height 18
checkbox input "false"
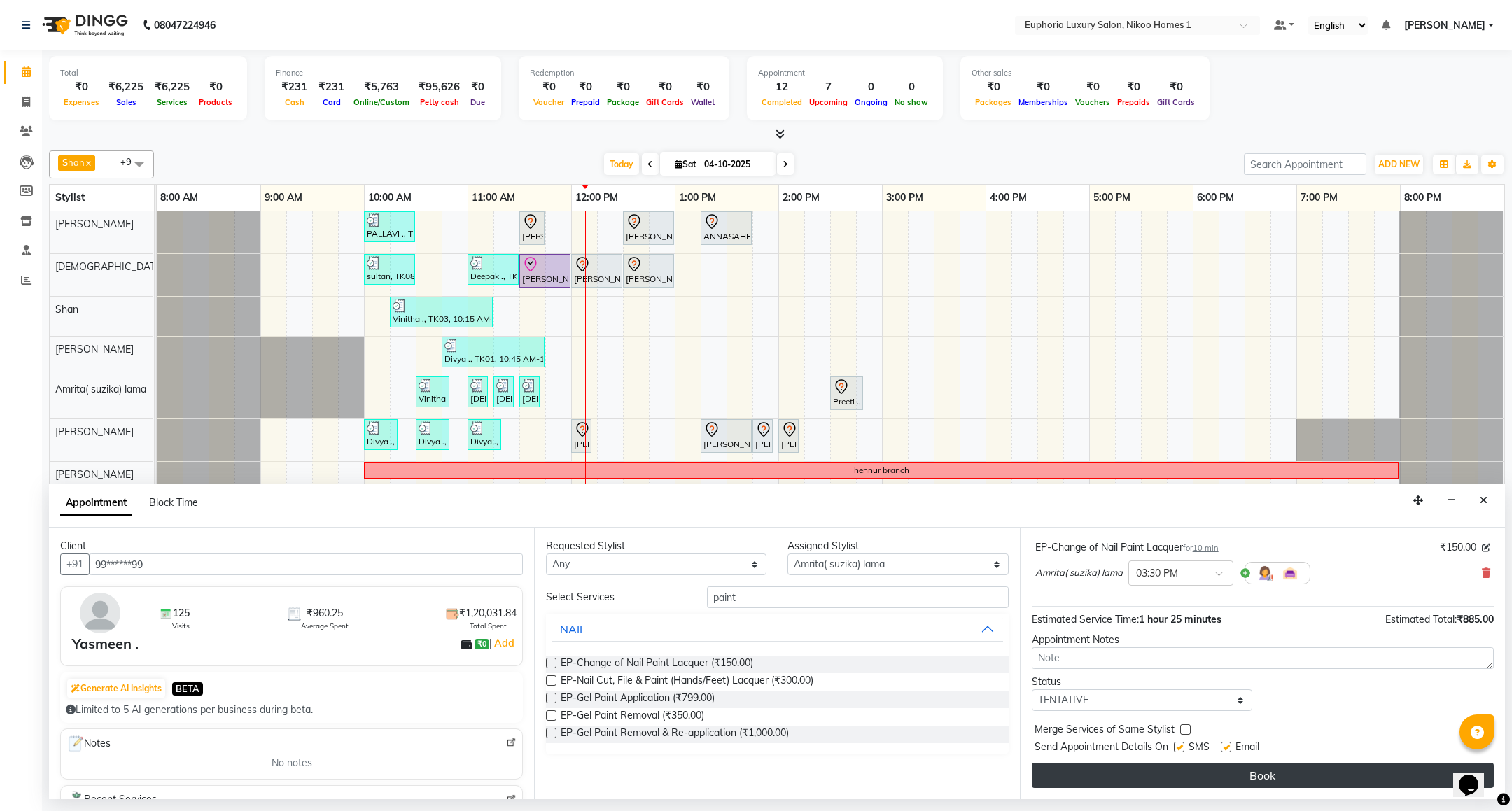
click at [1155, 779] on button "Book" at bounding box center [1262, 775] width 462 height 26
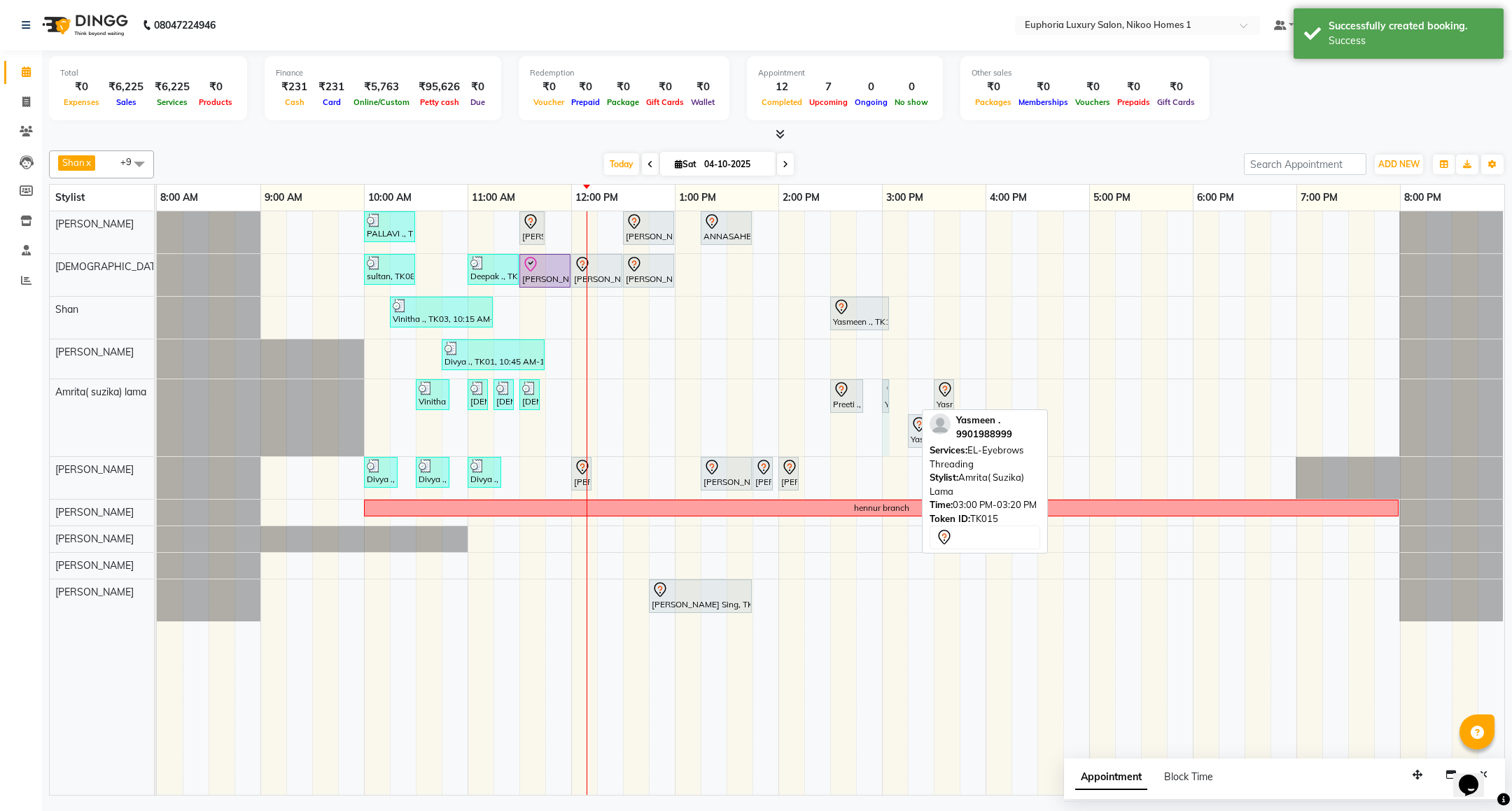
drag, startPoint x: 916, startPoint y: 395, endPoint x: 906, endPoint y: 392, distance: 10.4
click at [906, 392] on div "PALLAVI ., TK07, 10:00 AM-10:30 AM, EL-Kid Cut (Below 8 Yrs) BOY Rachit ., TK02…" at bounding box center [830, 503] width 1348 height 583
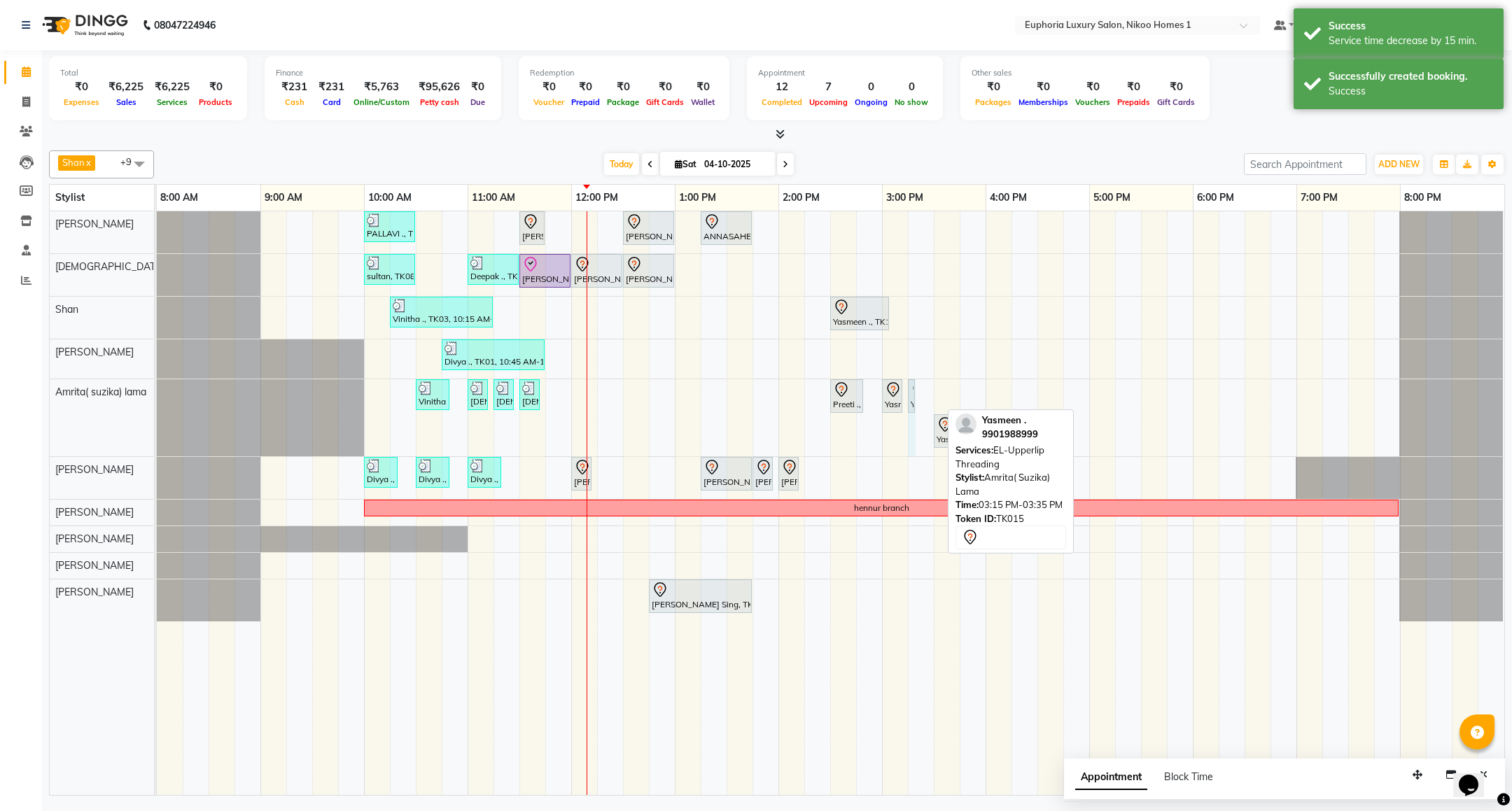
drag, startPoint x: 939, startPoint y: 390, endPoint x: 933, endPoint y: 387, distance: 6.7
click at [933, 387] on div "PALLAVI ., TK07, 10:00 AM-10:30 AM, EL-Kid Cut (Below 8 Yrs) BOY Rachit ., TK02…" at bounding box center [830, 503] width 1348 height 583
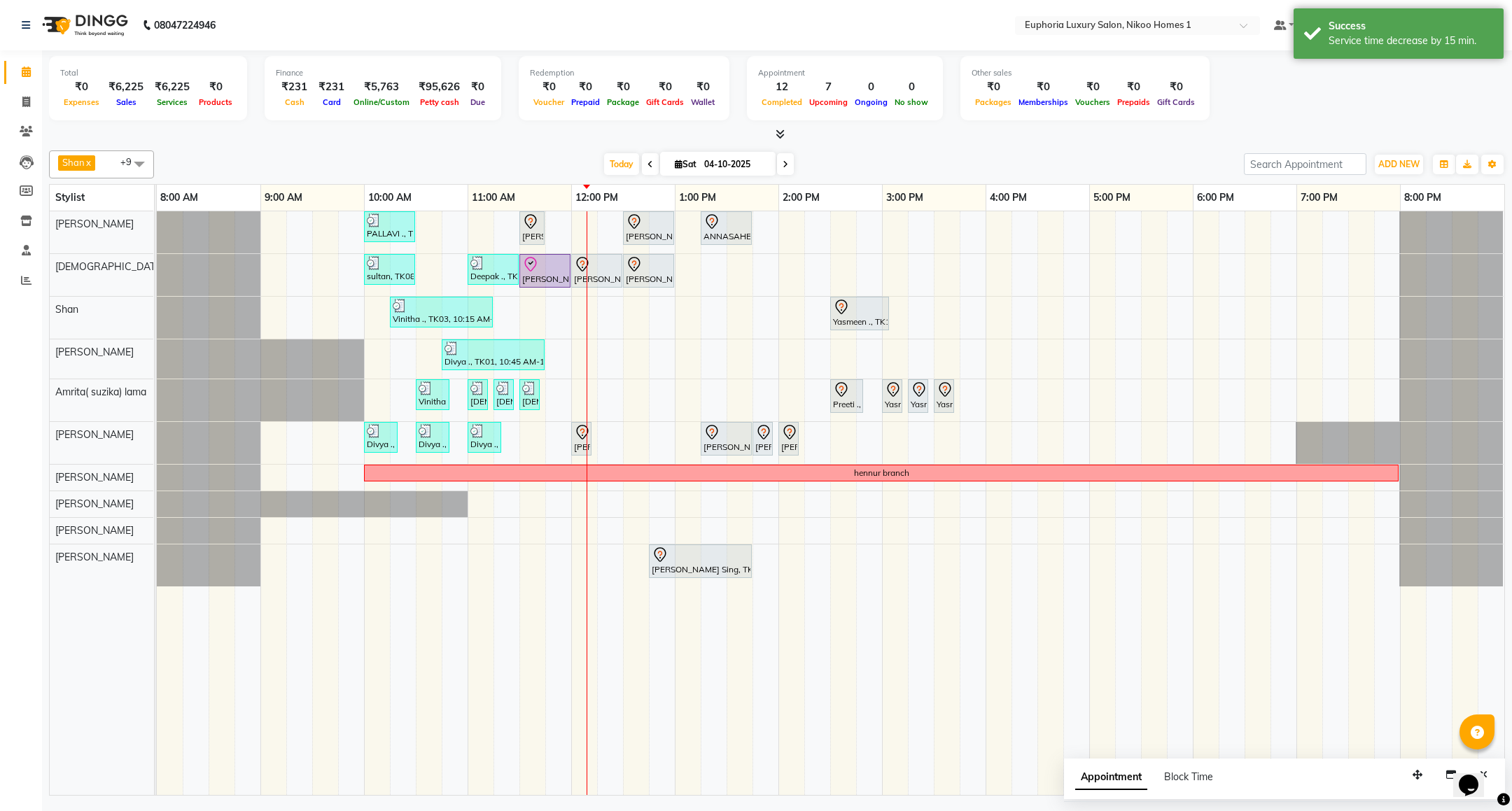
click at [614, 316] on div "PALLAVI ., TK07, 10:00 AM-10:30 AM, EL-Kid Cut (Below 8 Yrs) BOY Rachit ., TK02…" at bounding box center [830, 503] width 1348 height 583
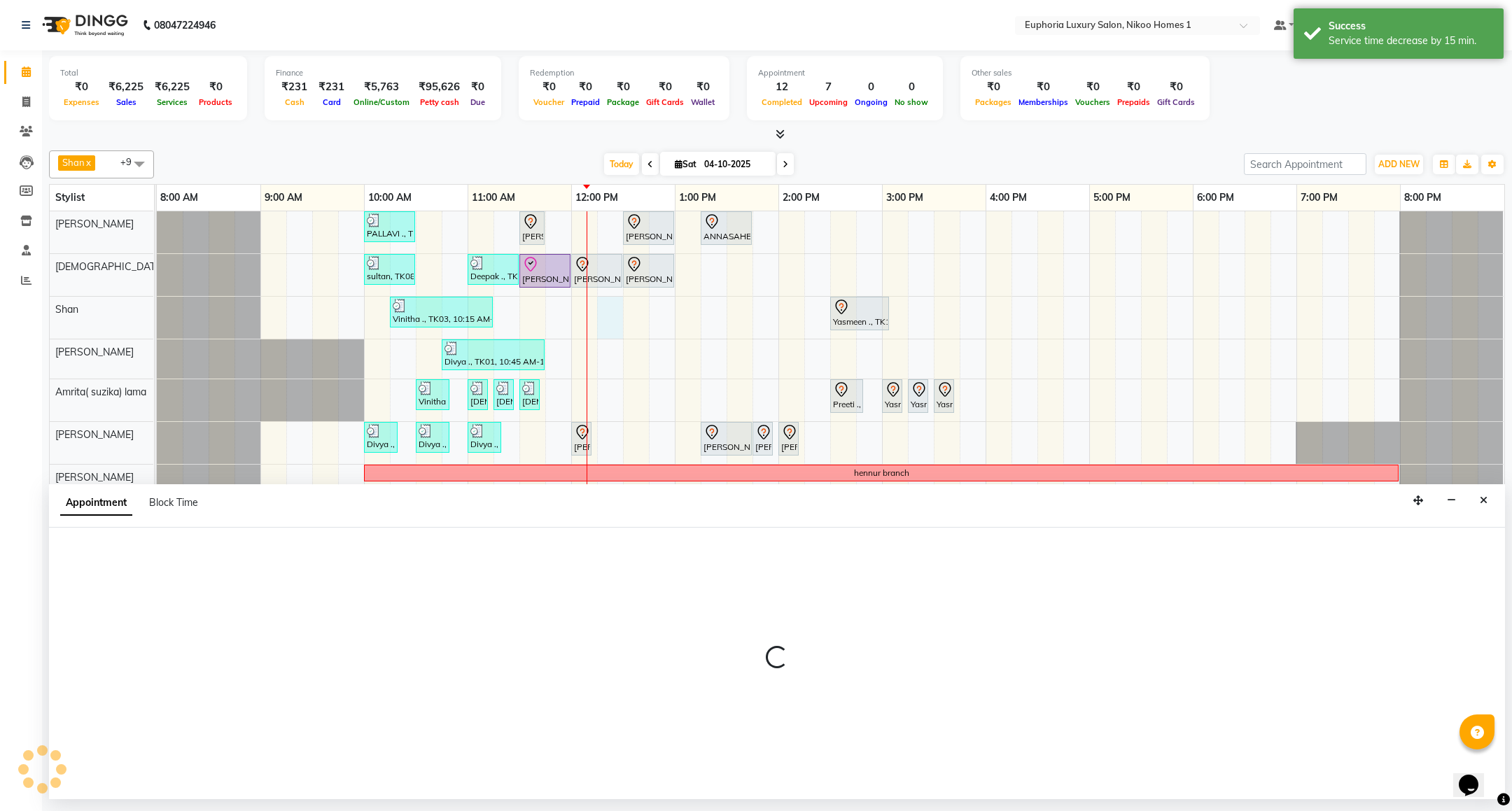
select select "92628"
select select "735"
select select "tentative"
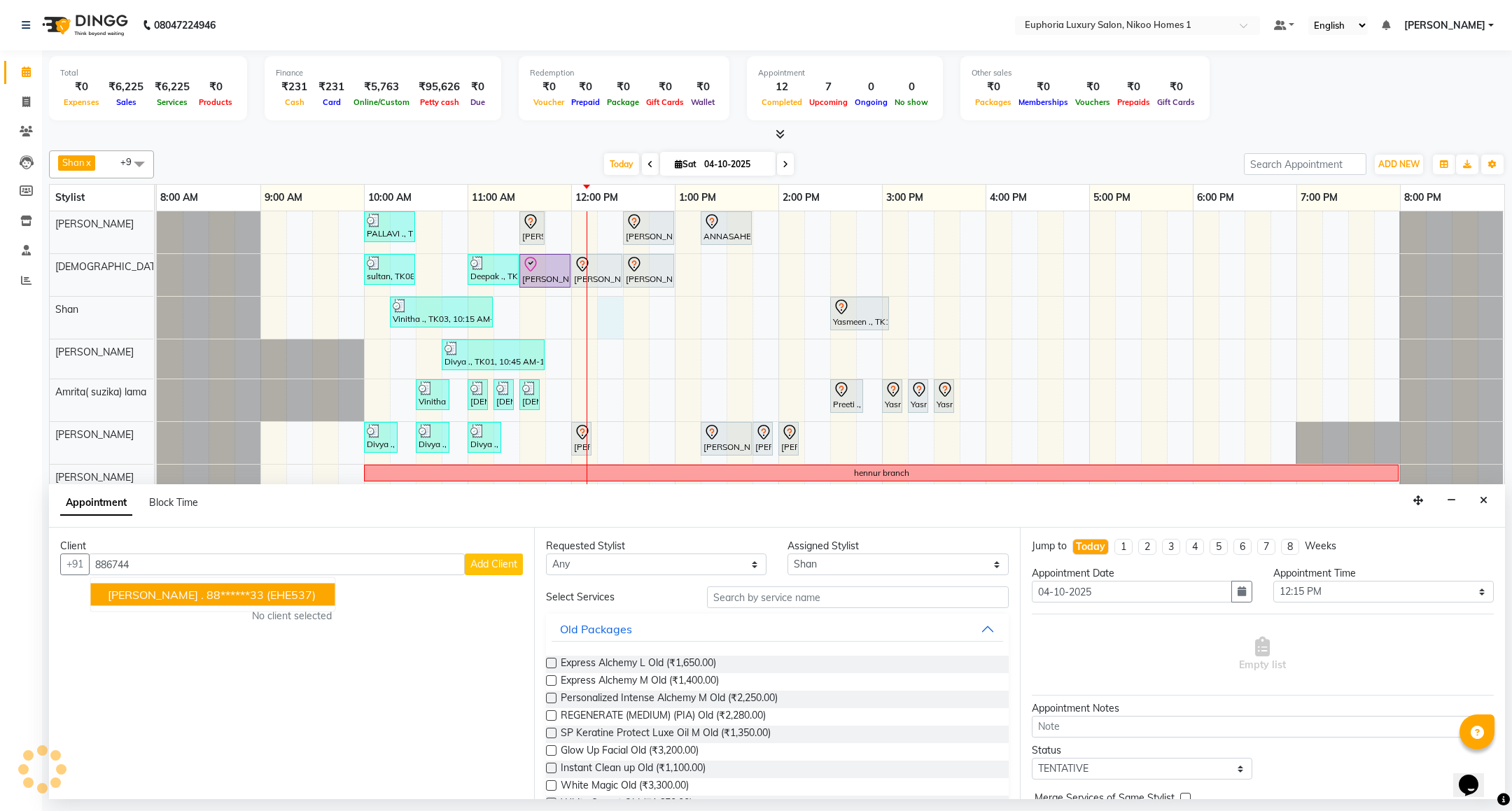
click at [208, 594] on ngb-highlight "88******33" at bounding box center [235, 594] width 58 height 14
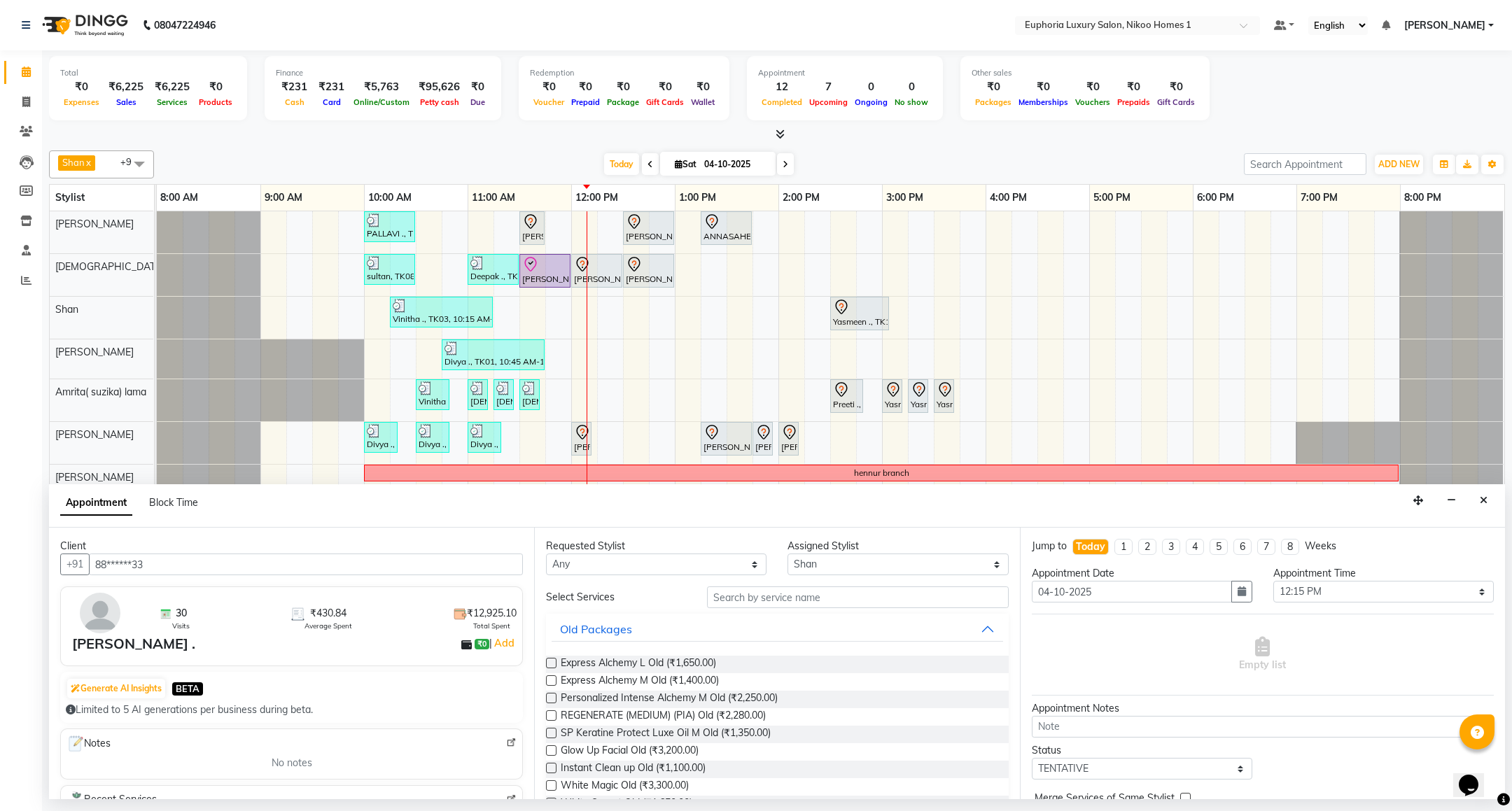
type input "88******33"
click at [765, 596] on input "text" at bounding box center [857, 597] width 301 height 22
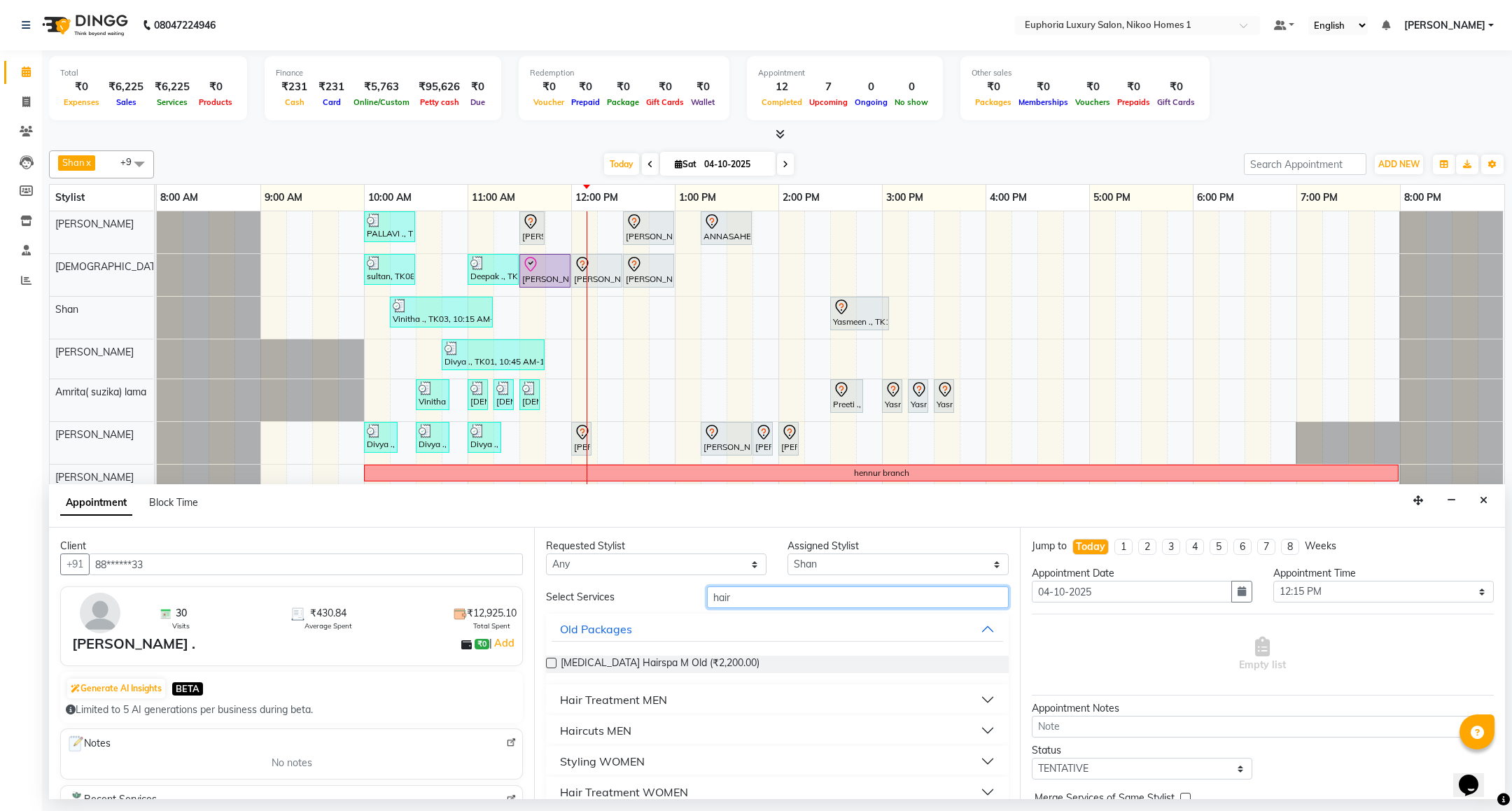
type input "hair"
click at [620, 729] on div "Haircuts MEN" at bounding box center [595, 730] width 72 height 17
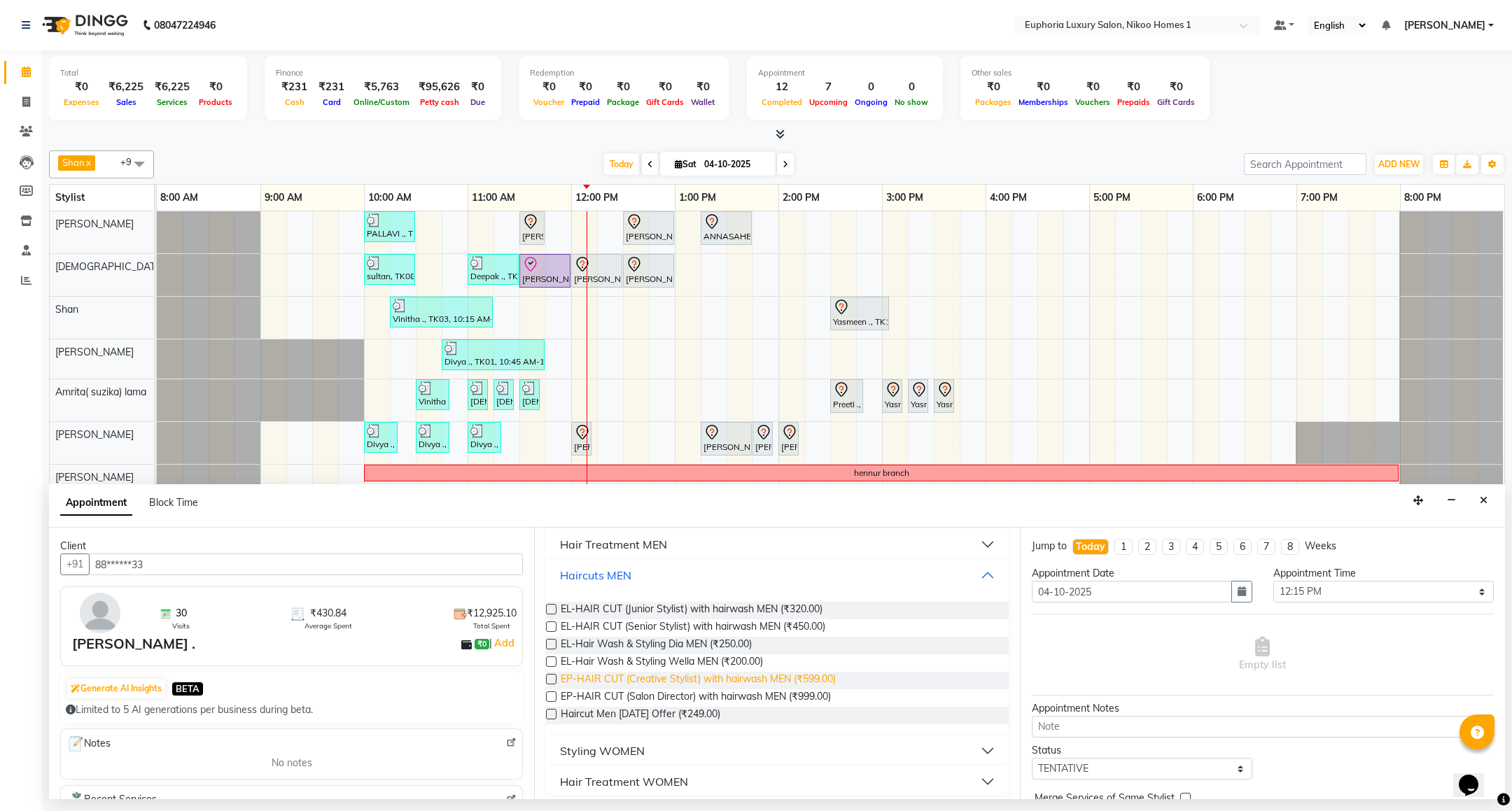
scroll to position [120, 0]
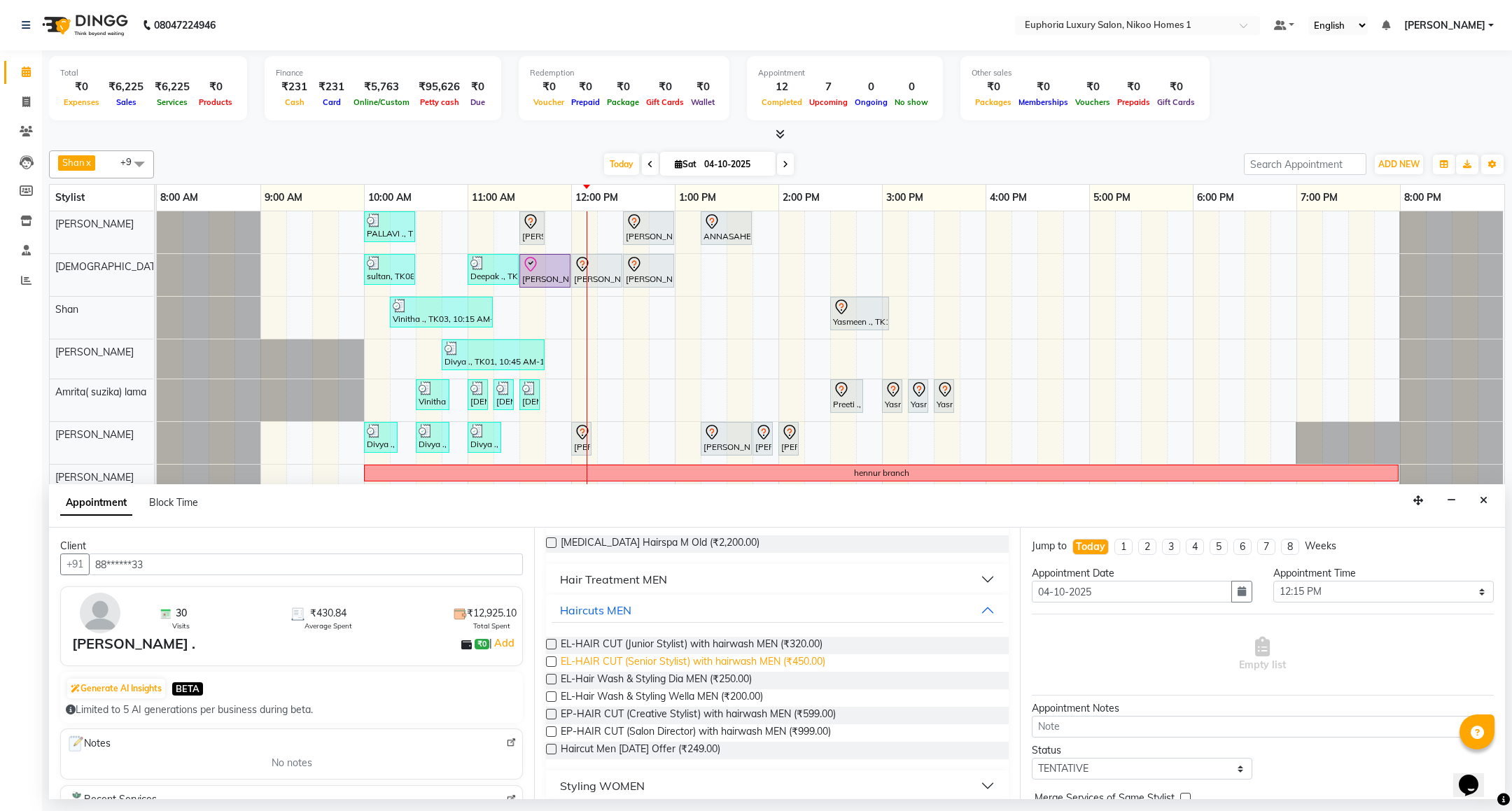
click at [664, 664] on span "EL-HAIR CUT (Senior Stylist) with hairwash MEN (₹450.00)" at bounding box center [693, 663] width 265 height 18
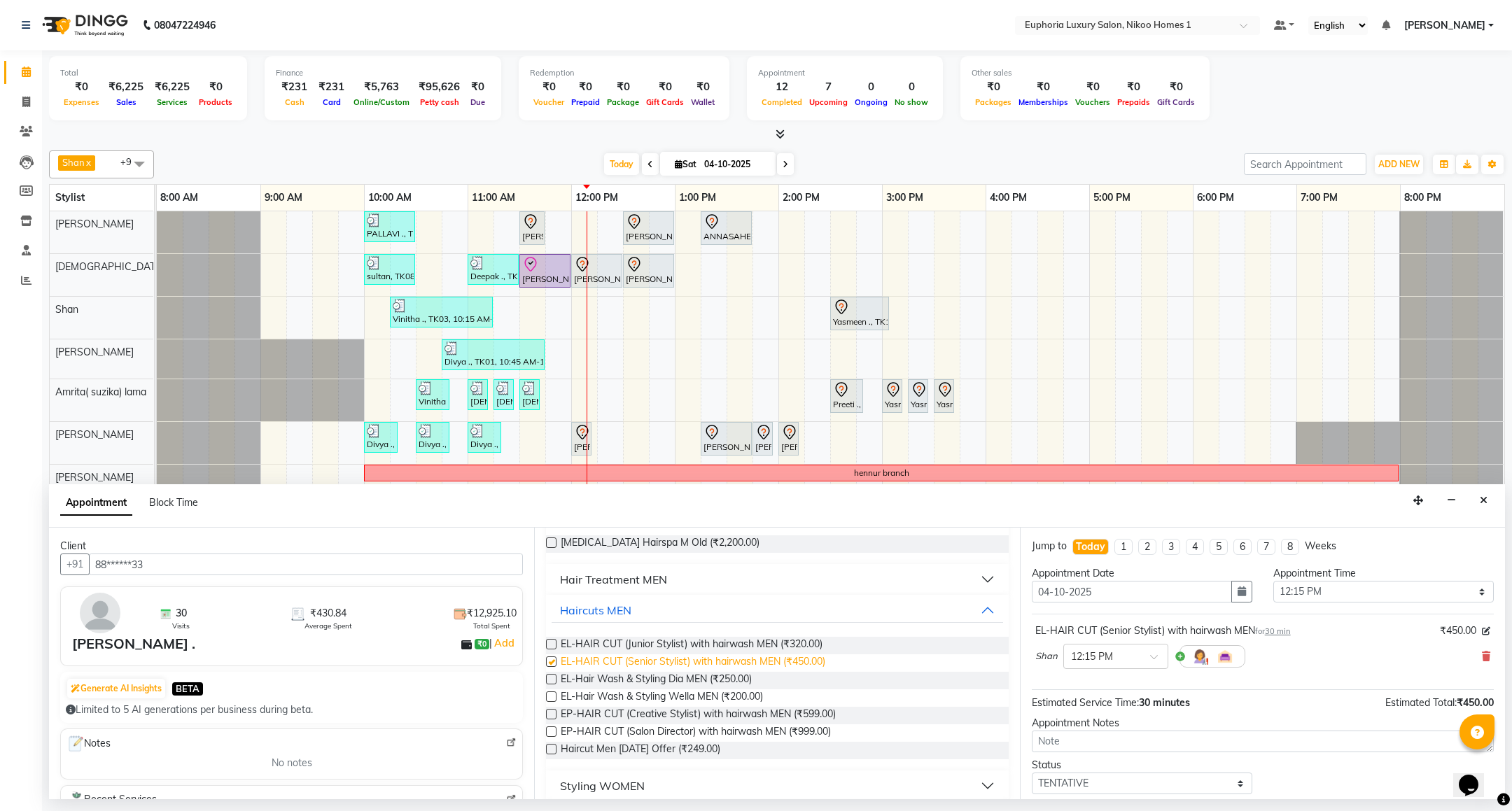
checkbox input "false"
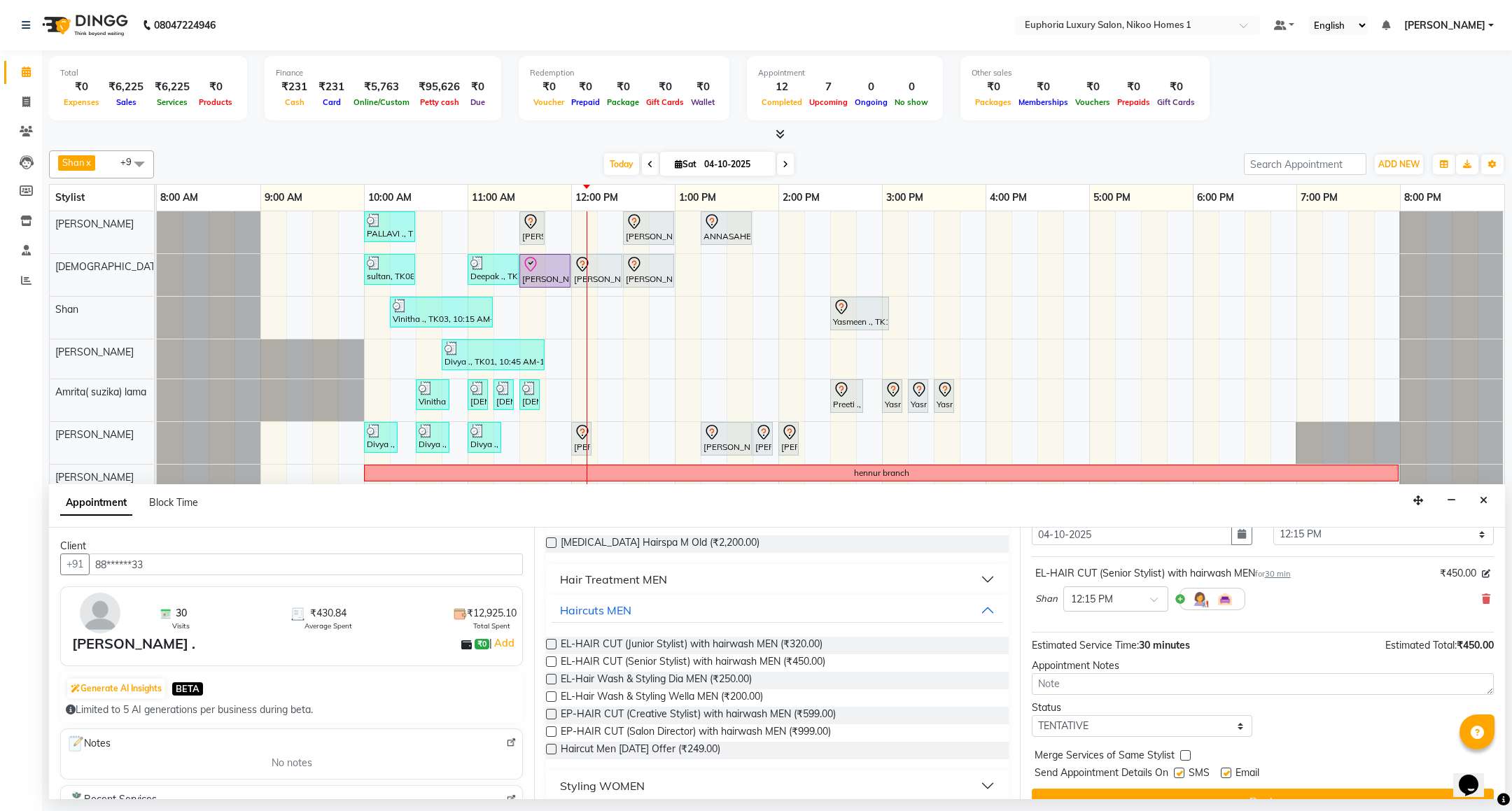
scroll to position [86, 0]
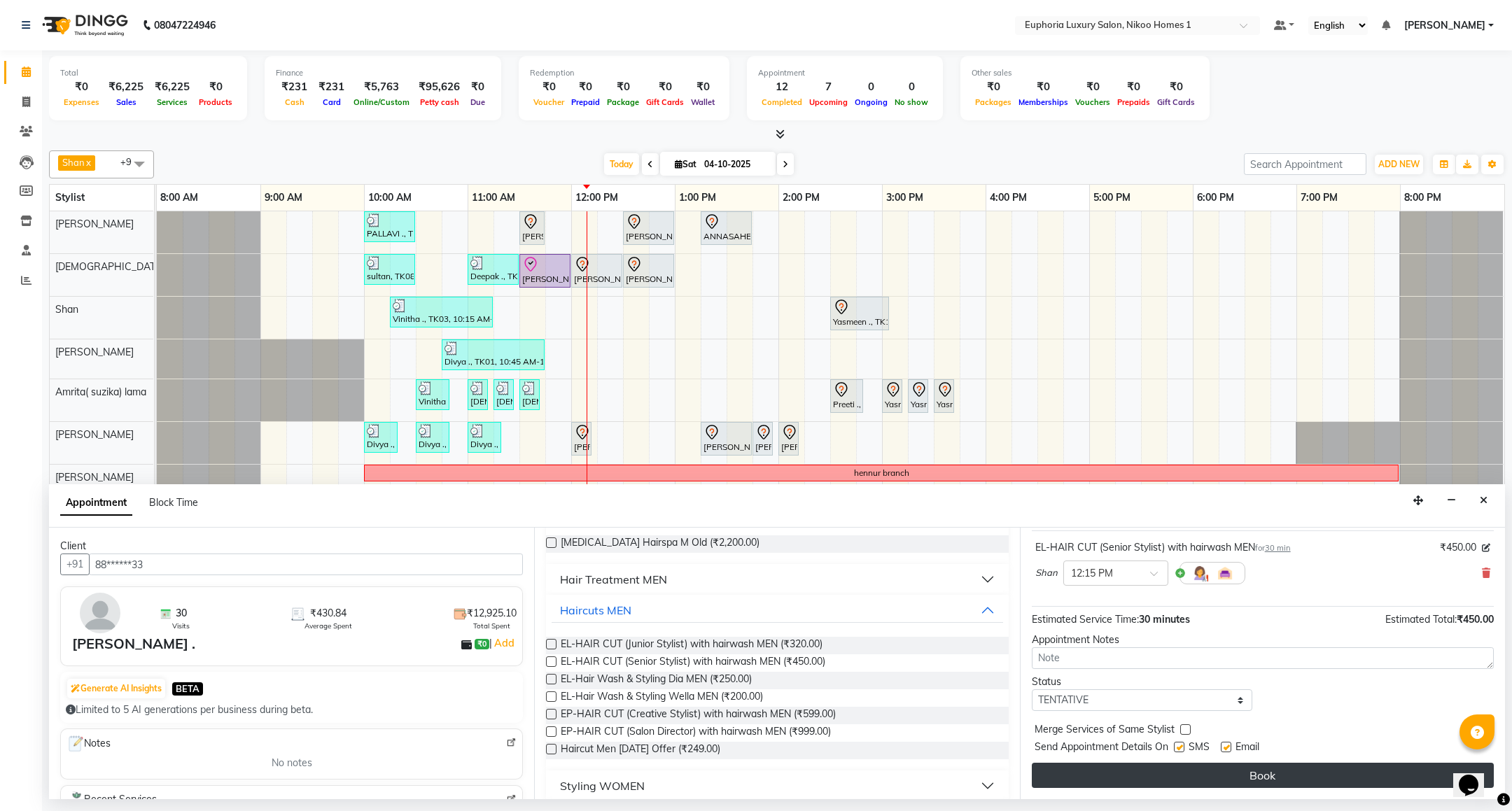
click at [1235, 769] on button "Book" at bounding box center [1262, 775] width 462 height 26
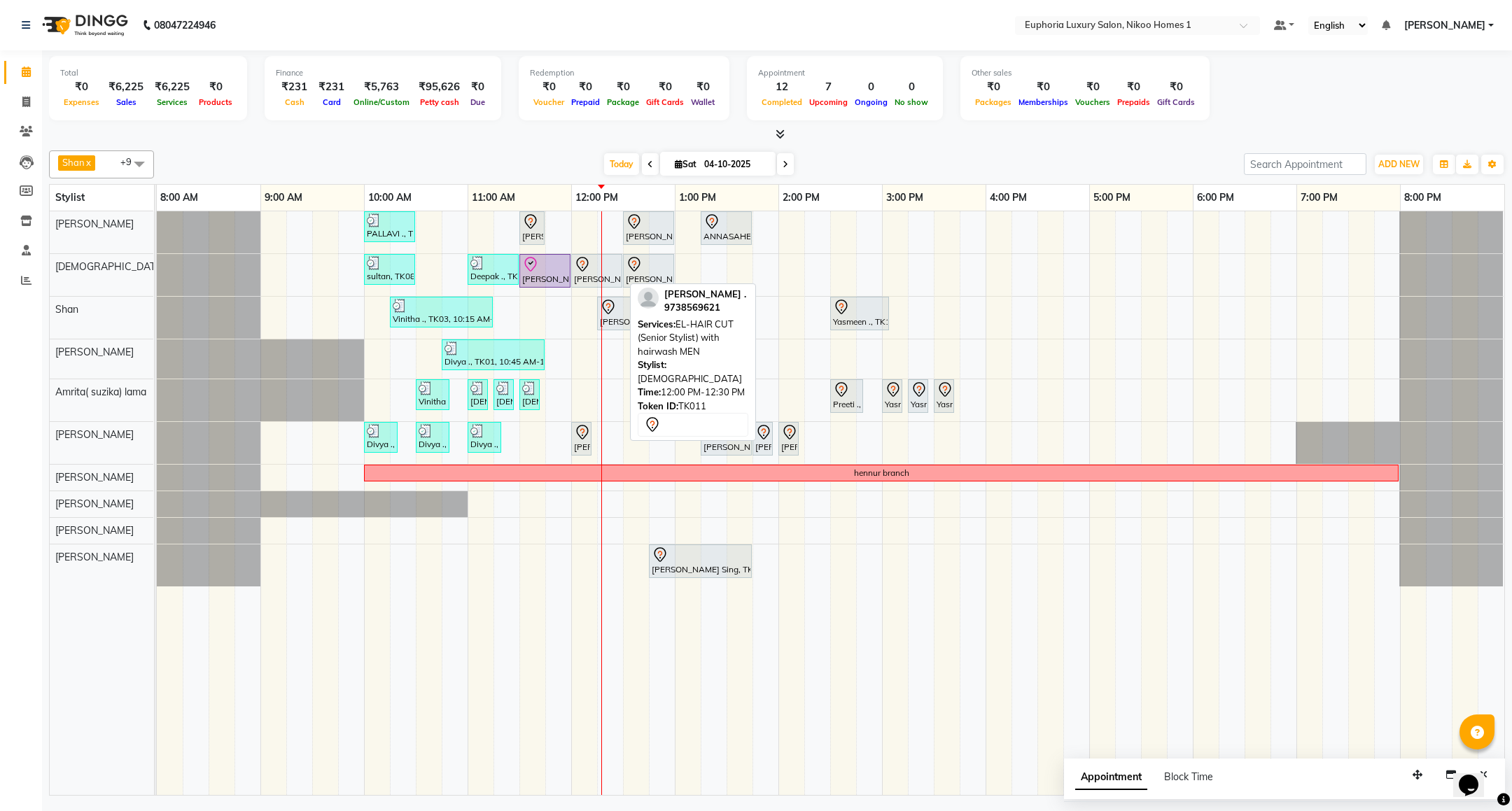
click at [591, 280] on div "[PERSON_NAME] ., TK11, 12:00 PM-12:30 PM, EL-HAIR CUT (Senior Stylist) with hai…" at bounding box center [597, 271] width 48 height 29
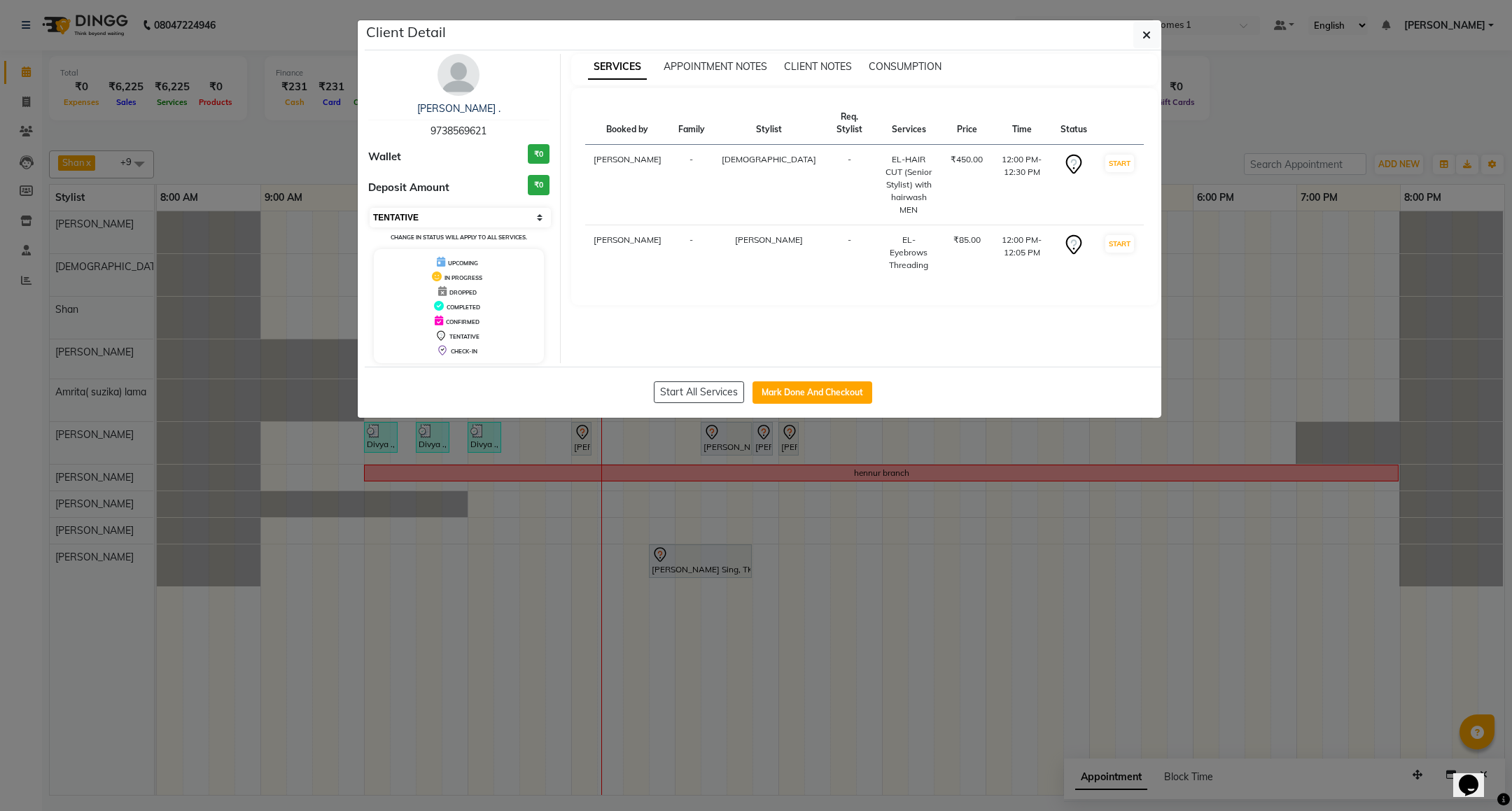
click at [490, 216] on select "Select IN SERVICE CONFIRMED TENTATIVE CHECK IN MARK DONE DROPPED UPCOMING" at bounding box center [460, 217] width 181 height 20
select select "8"
click at [370, 209] on select "Select IN SERVICE CONFIRMED TENTATIVE CHECK IN MARK DONE DROPPED UPCOMING" at bounding box center [460, 217] width 181 height 20
click at [1143, 53] on div "Nidhi . 9738569621 Wallet ₹0 Deposit Amount ₹0 Select IN SERVICE CONFIRMED TENT…" at bounding box center [763, 209] width 797 height 317
click at [1143, 40] on icon "button" at bounding box center [1147, 34] width 9 height 11
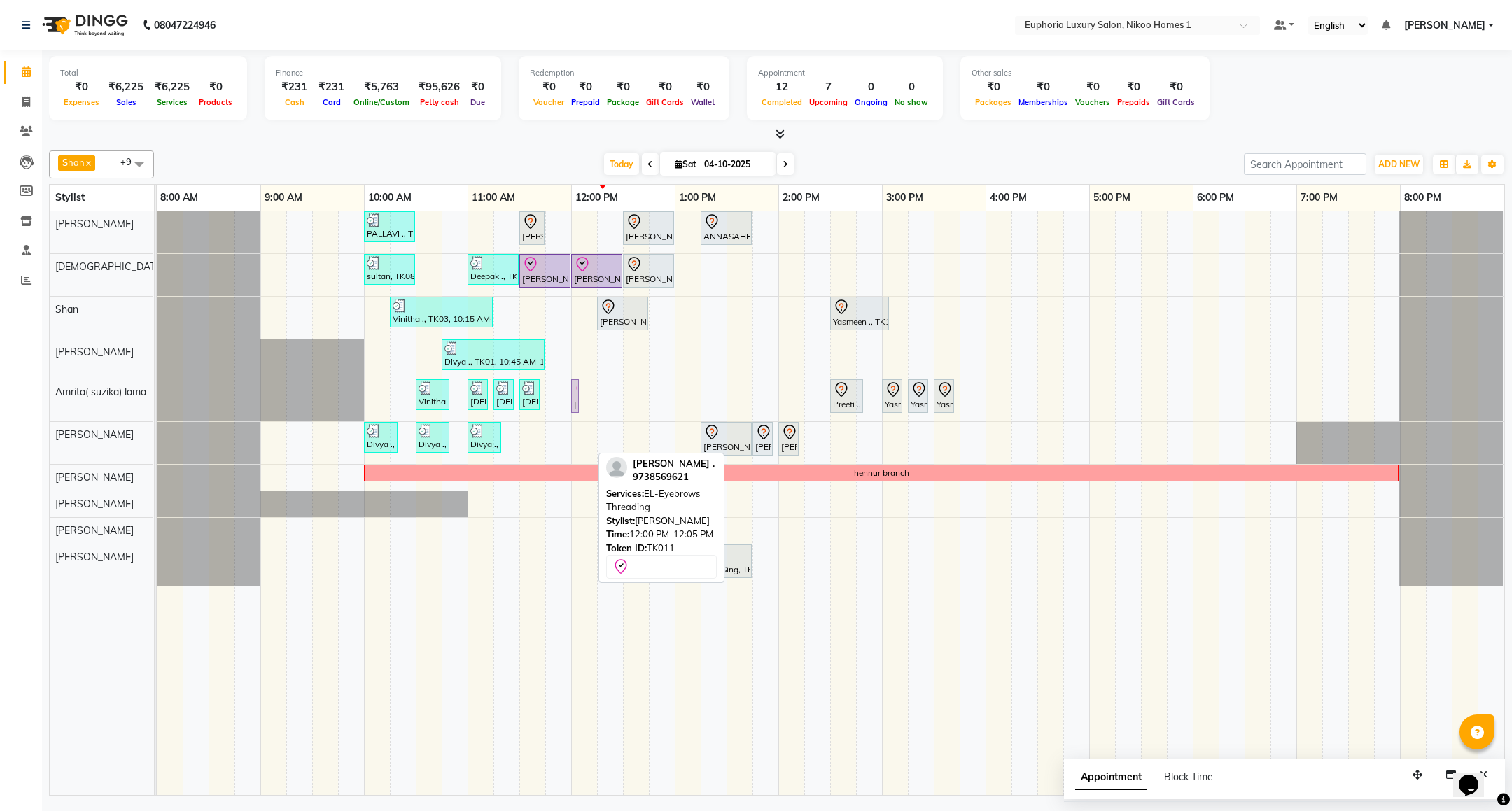
drag, startPoint x: 579, startPoint y: 446, endPoint x: 576, endPoint y: 418, distance: 28.2
click at [576, 412] on tbody "PALLAVI ., TK07, 10:00 AM-10:30 AM, EL-Kid Cut (Below 8 Yrs) BOY Rachit ., TK02…" at bounding box center [830, 399] width 1347 height 375
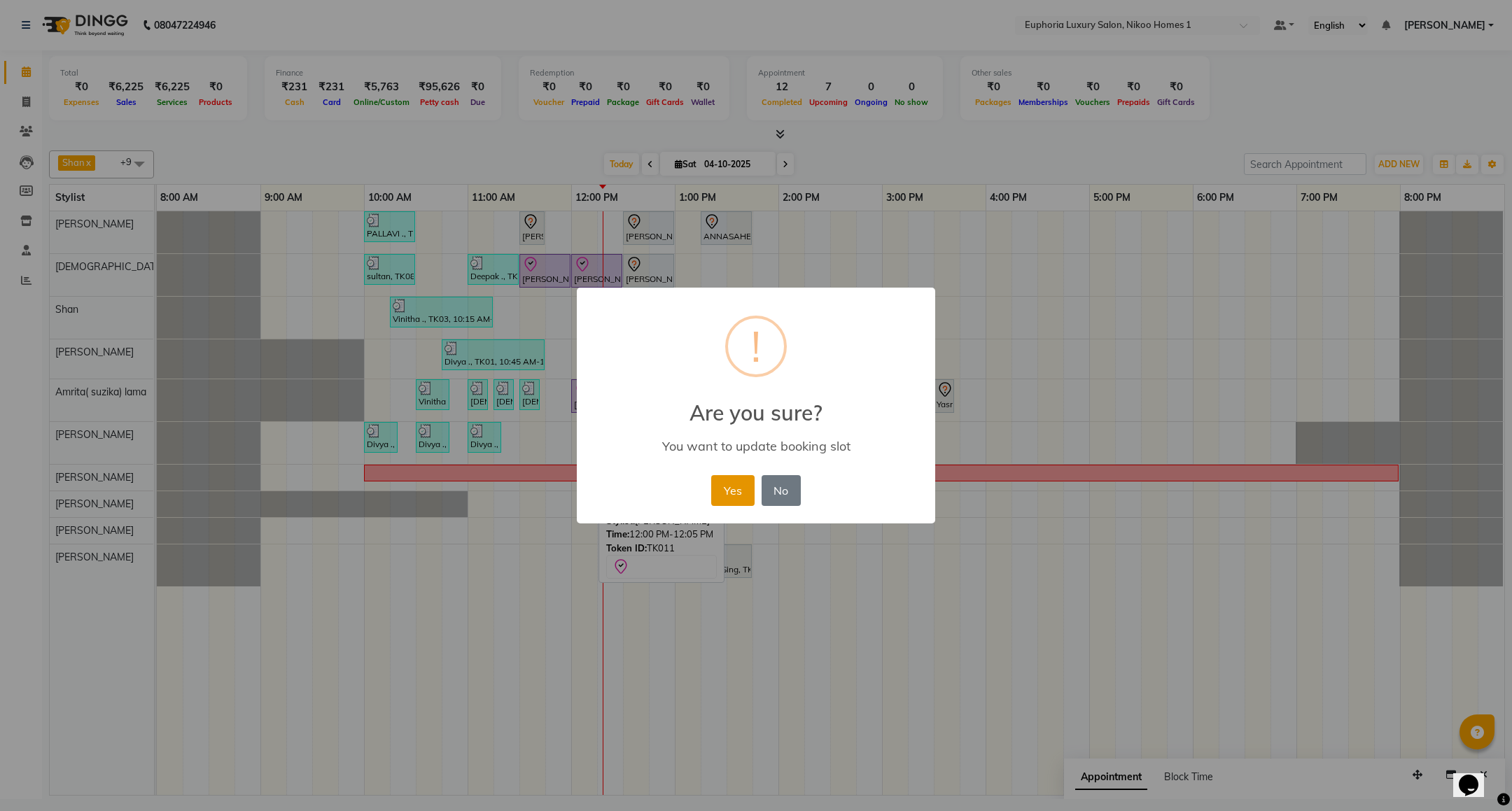
click at [741, 491] on button "Yes" at bounding box center [733, 490] width 43 height 31
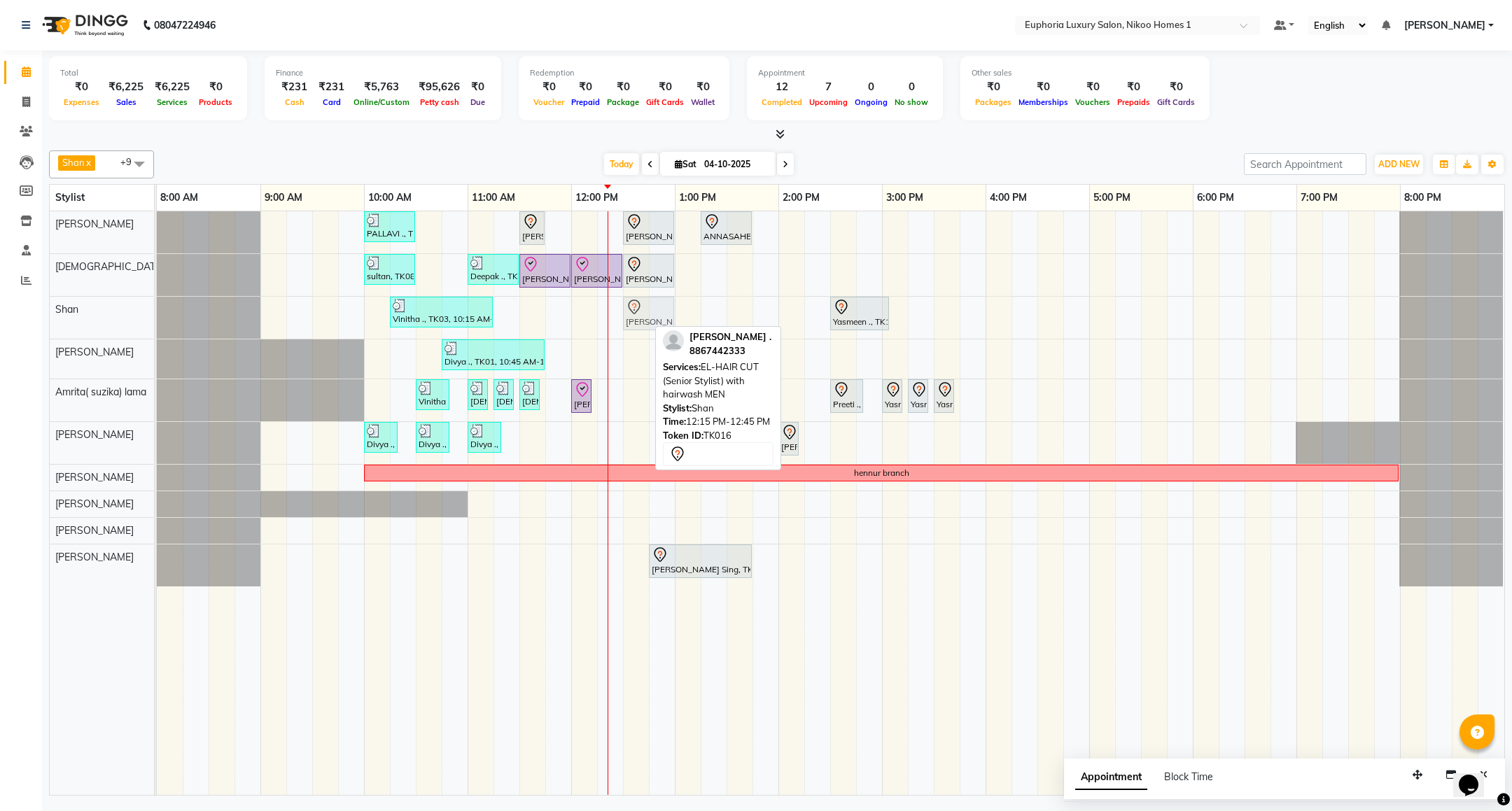
drag, startPoint x: 639, startPoint y: 309, endPoint x: 664, endPoint y: 302, distance: 26.0
click at [157, 302] on div "Vinitha ., TK03, 10:15 AM-11:15 AM, EP-Artistic Cut - Senior Stylist SAHIL ., T…" at bounding box center [157, 318] width 0 height 42
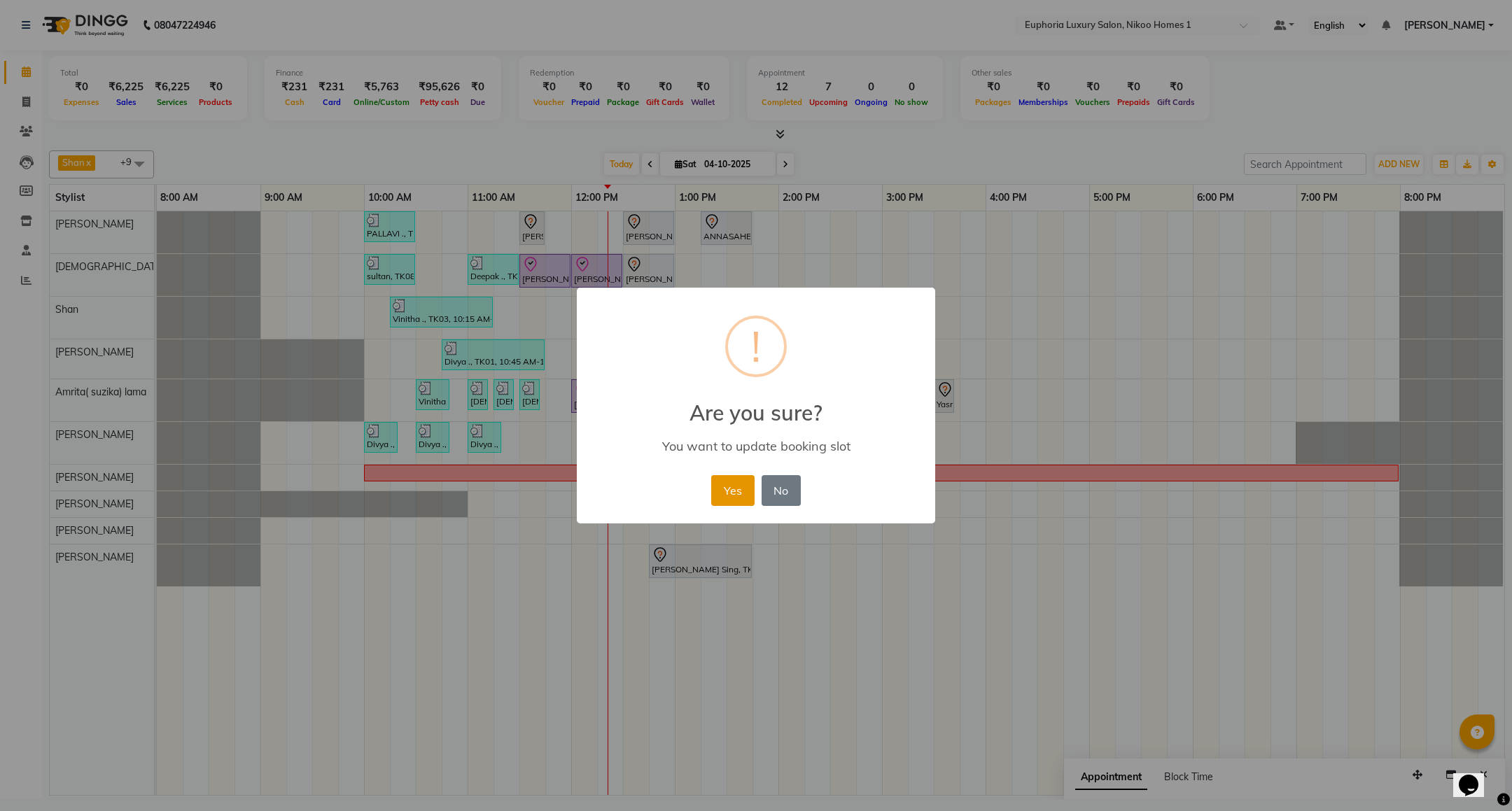
click at [742, 495] on button "Yes" at bounding box center [733, 490] width 43 height 31
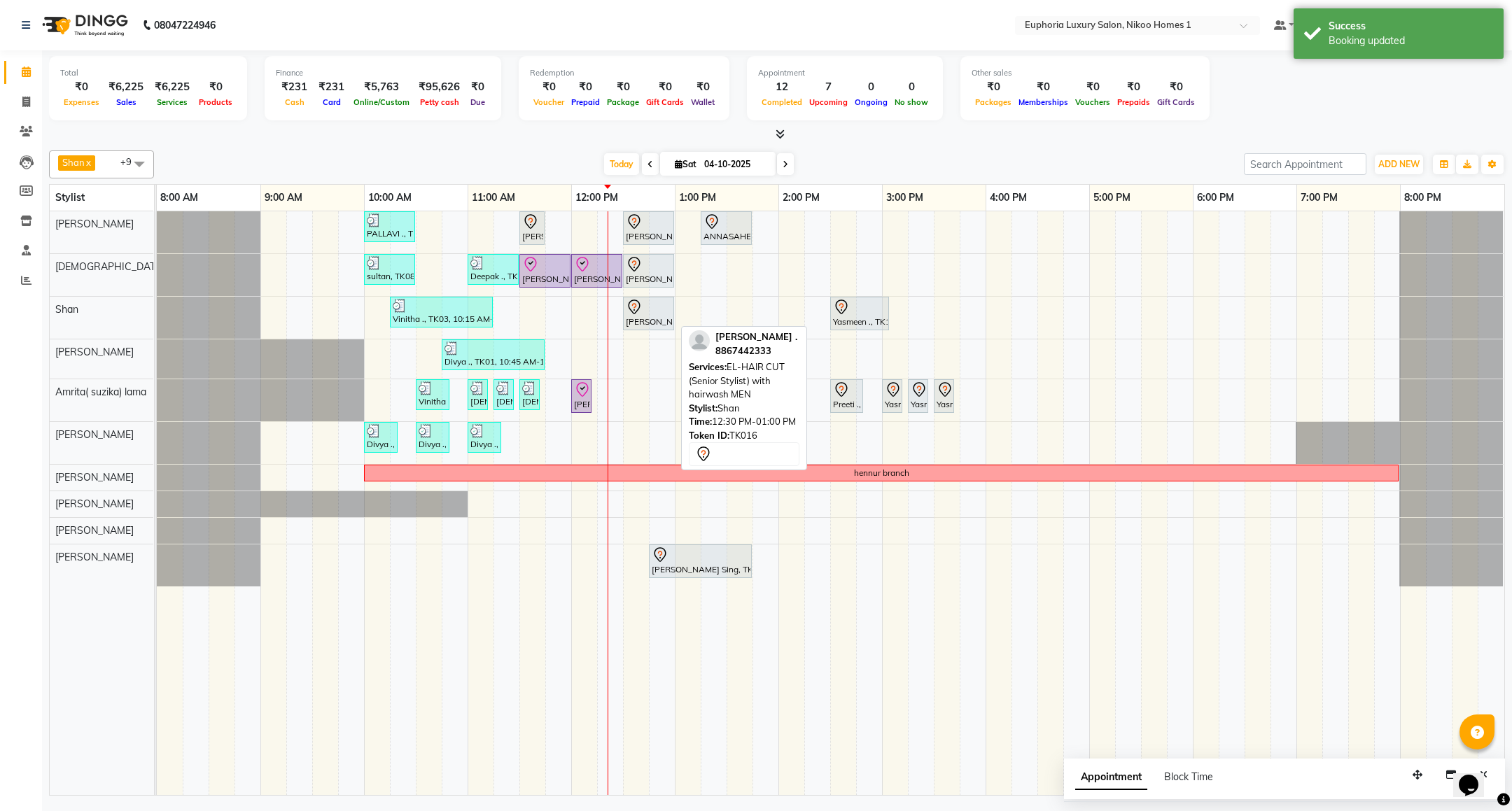
click at [664, 307] on div at bounding box center [649, 307] width 45 height 17
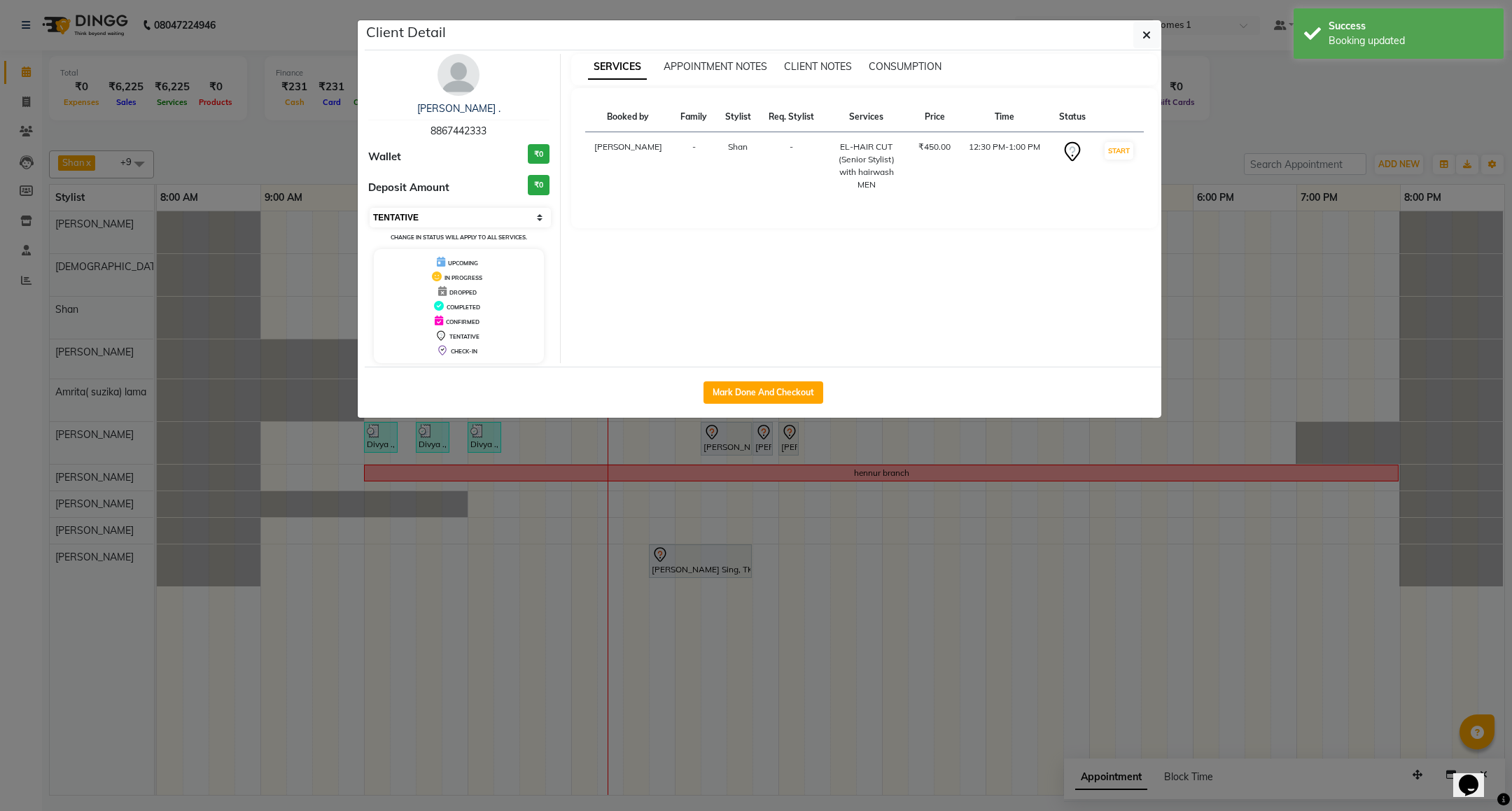
click at [445, 221] on select "Select IN SERVICE CONFIRMED TENTATIVE CHECK IN MARK DONE DROPPED UPCOMING" at bounding box center [460, 217] width 181 height 20
select select "8"
click at [370, 209] on select "Select IN SERVICE CONFIRMED TENTATIVE CHECK IN MARK DONE DROPPED UPCOMING" at bounding box center [460, 217] width 181 height 20
click at [1152, 30] on button "button" at bounding box center [1146, 35] width 26 height 26
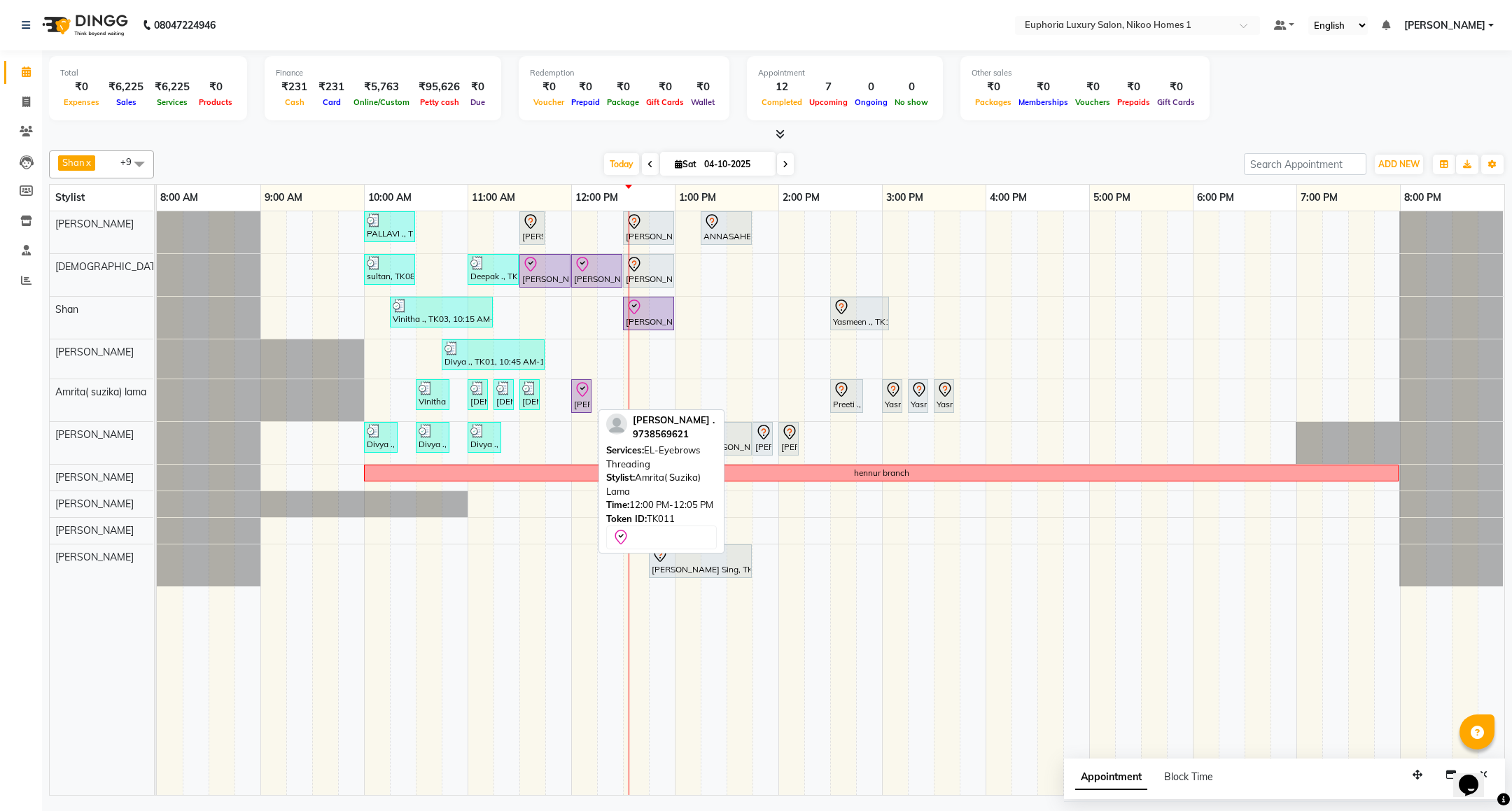
click at [585, 398] on icon at bounding box center [582, 389] width 17 height 17
select select "8"
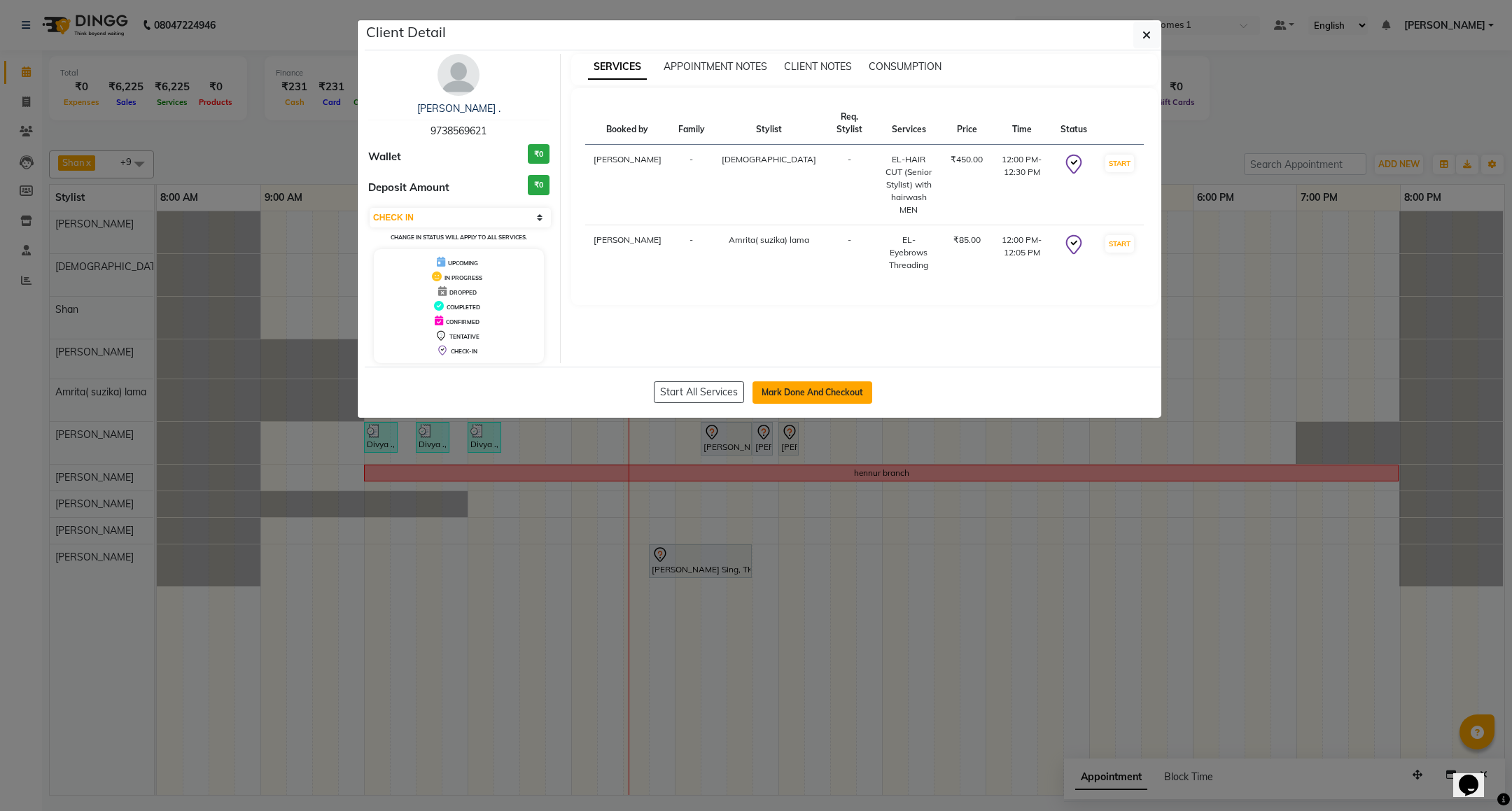
click at [813, 399] on button "Mark Done And Checkout" at bounding box center [812, 392] width 120 height 23
select select "7987"
select select "service"
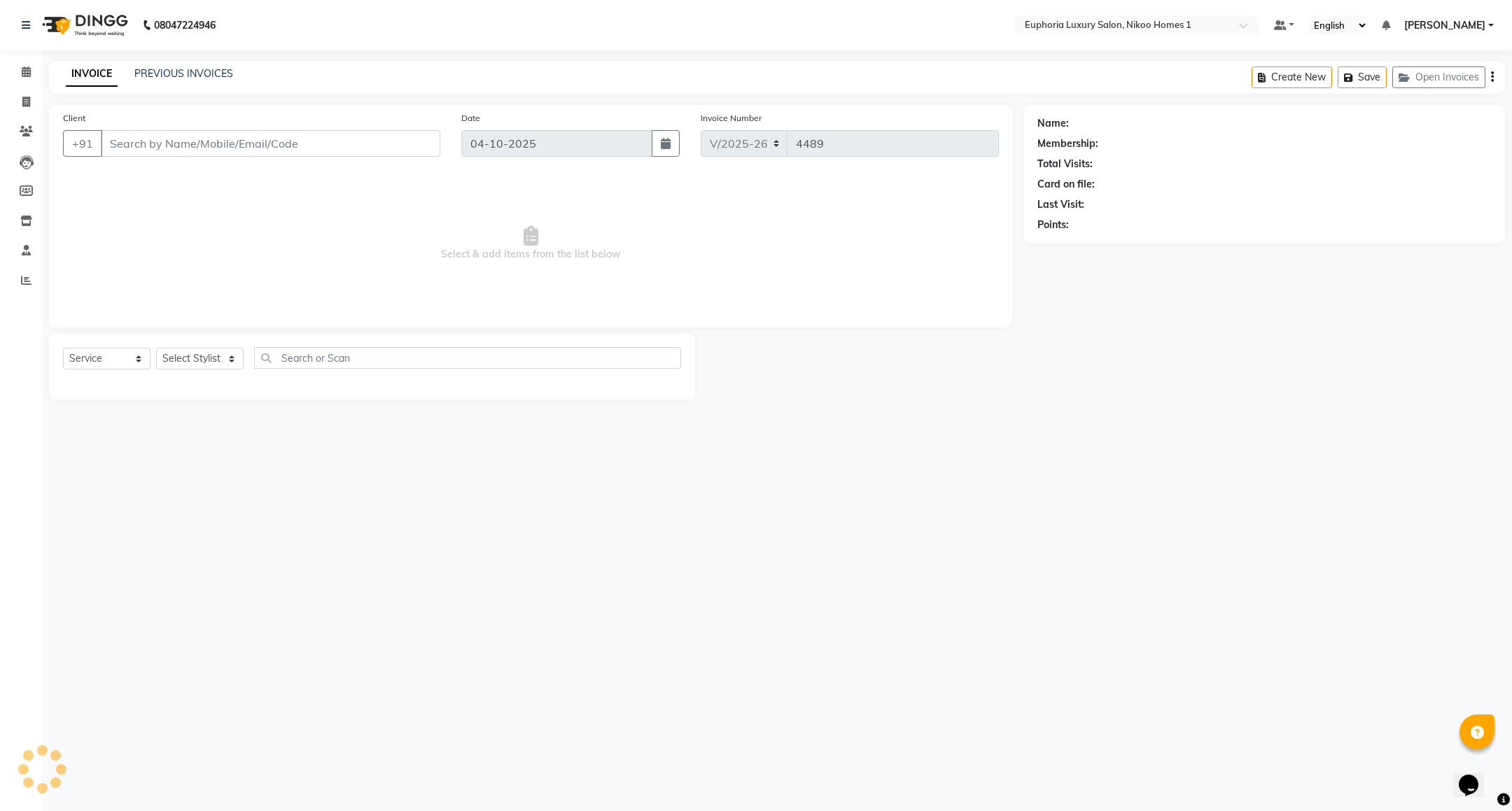
type input "97******21"
select select "85373"
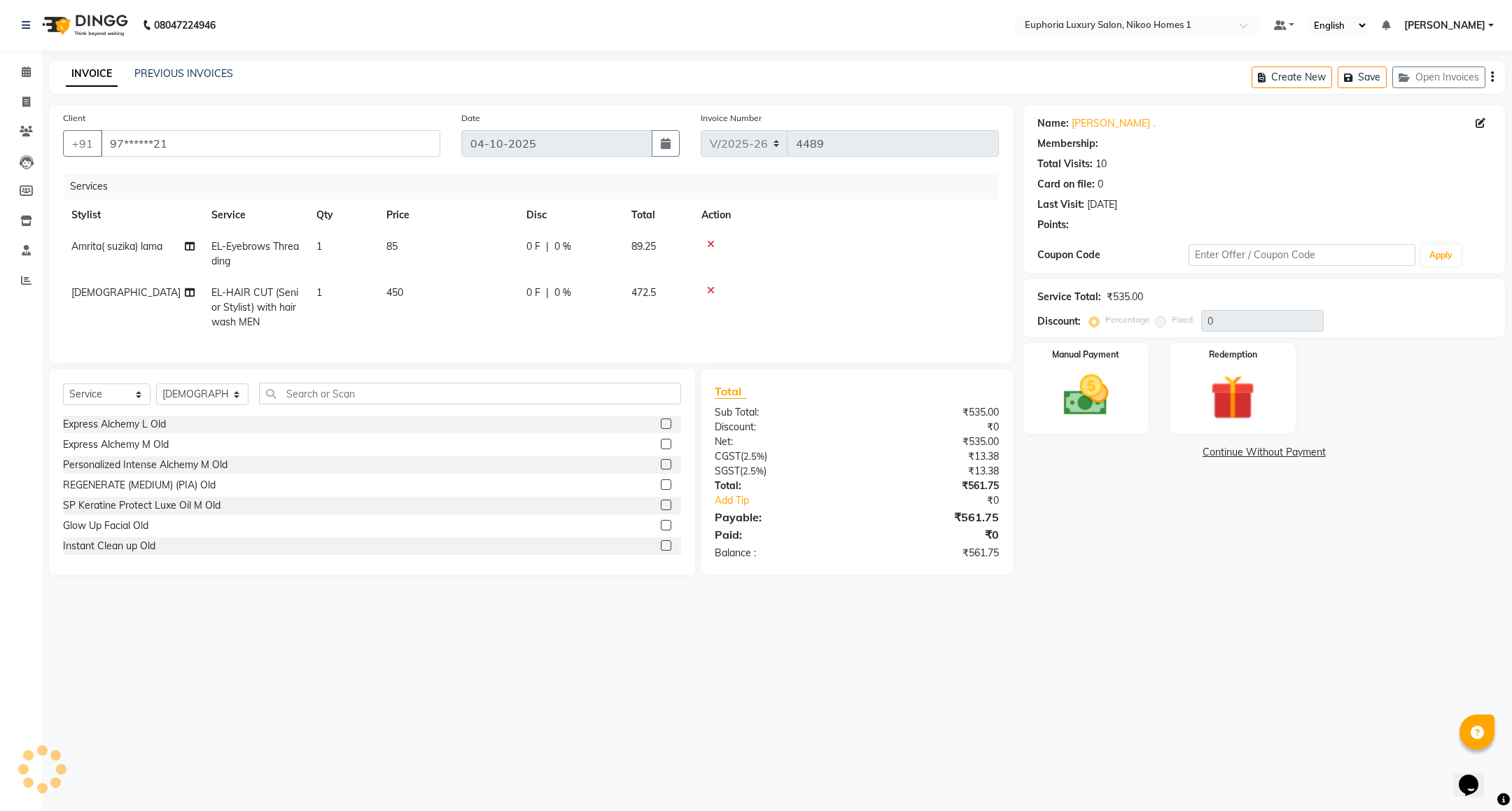
select select "1: Object"
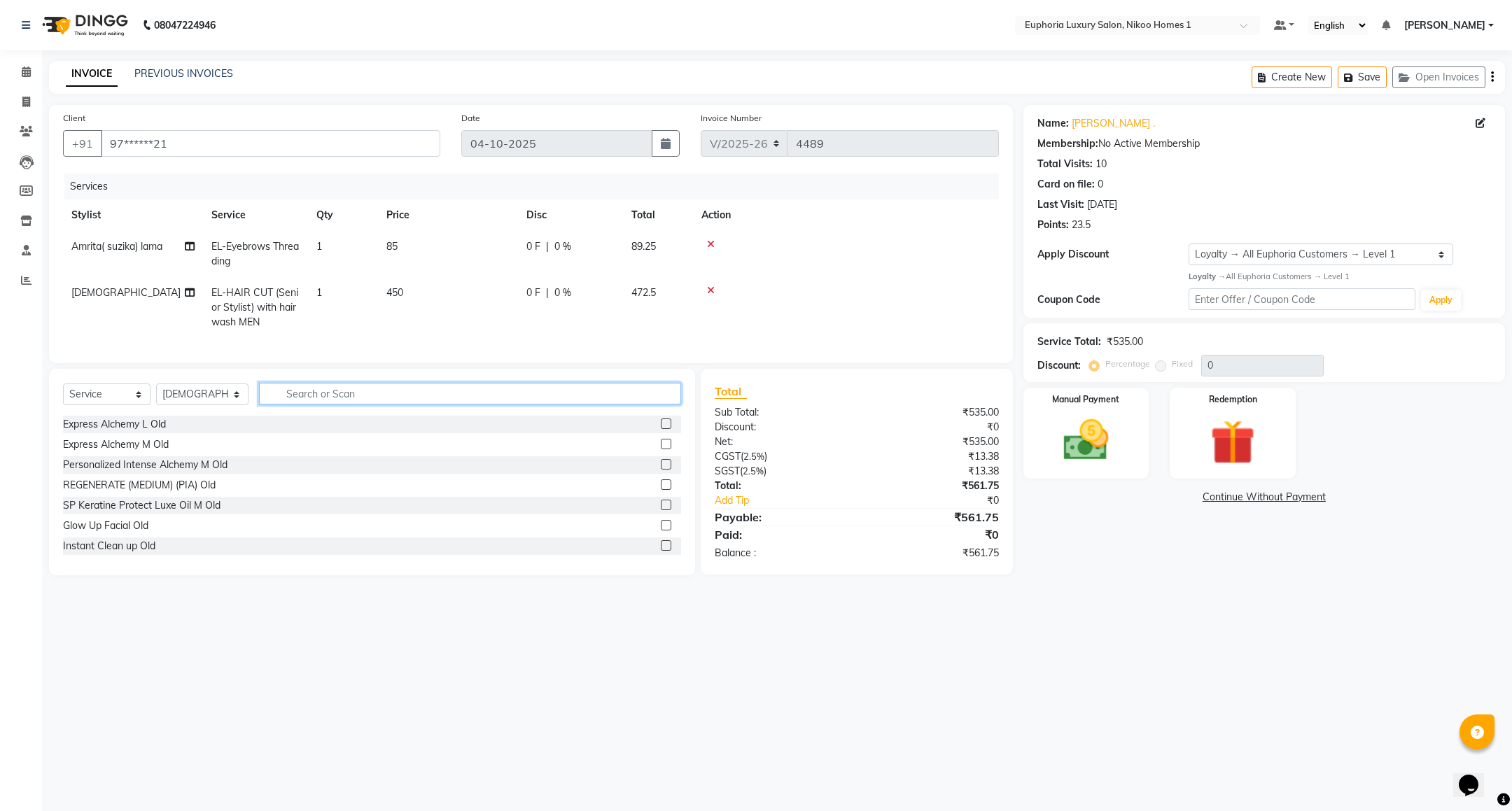
click at [323, 404] on input "text" at bounding box center [470, 394] width 422 height 22
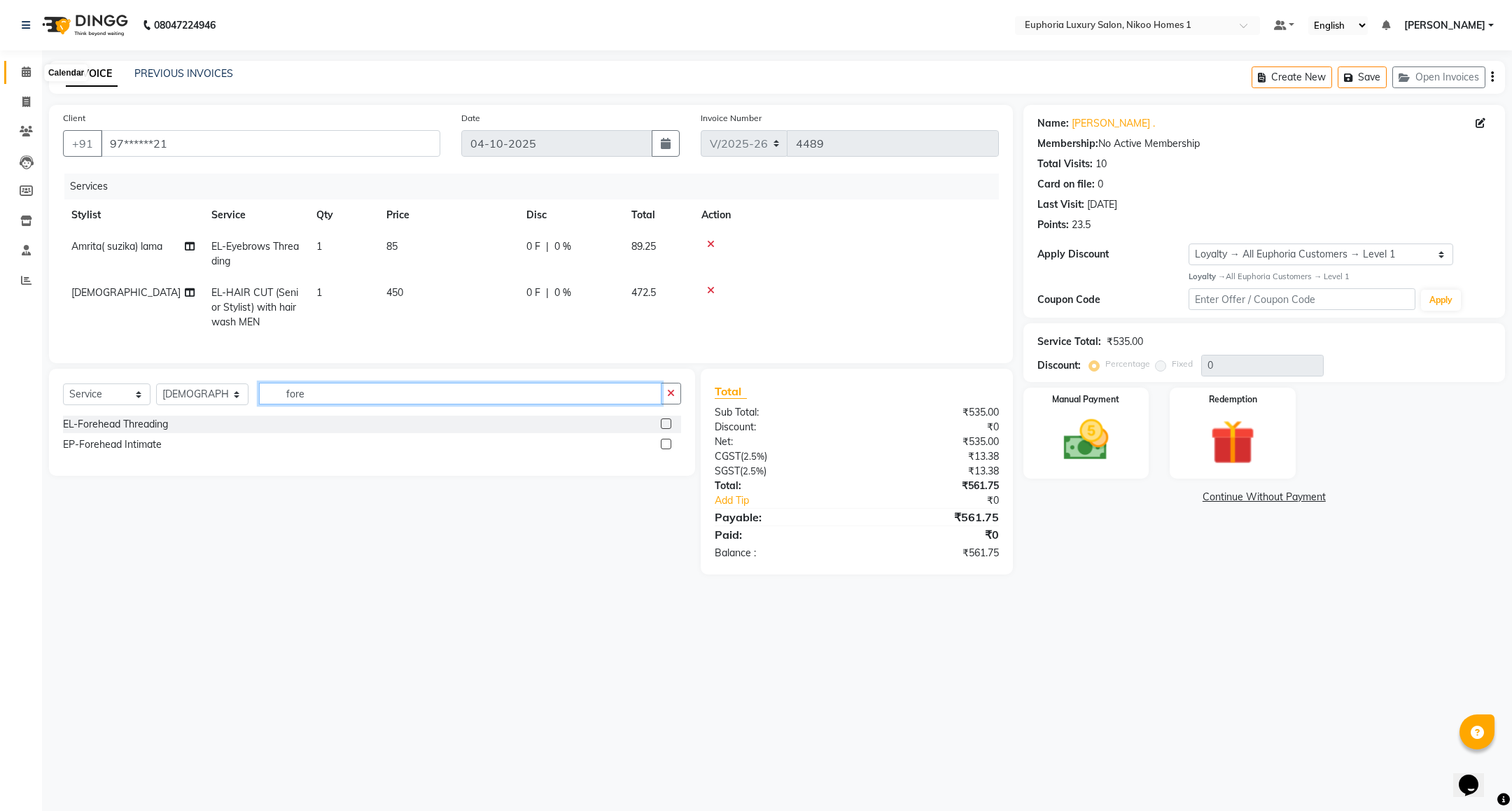
type input "fore"
click at [24, 74] on icon at bounding box center [26, 71] width 9 height 10
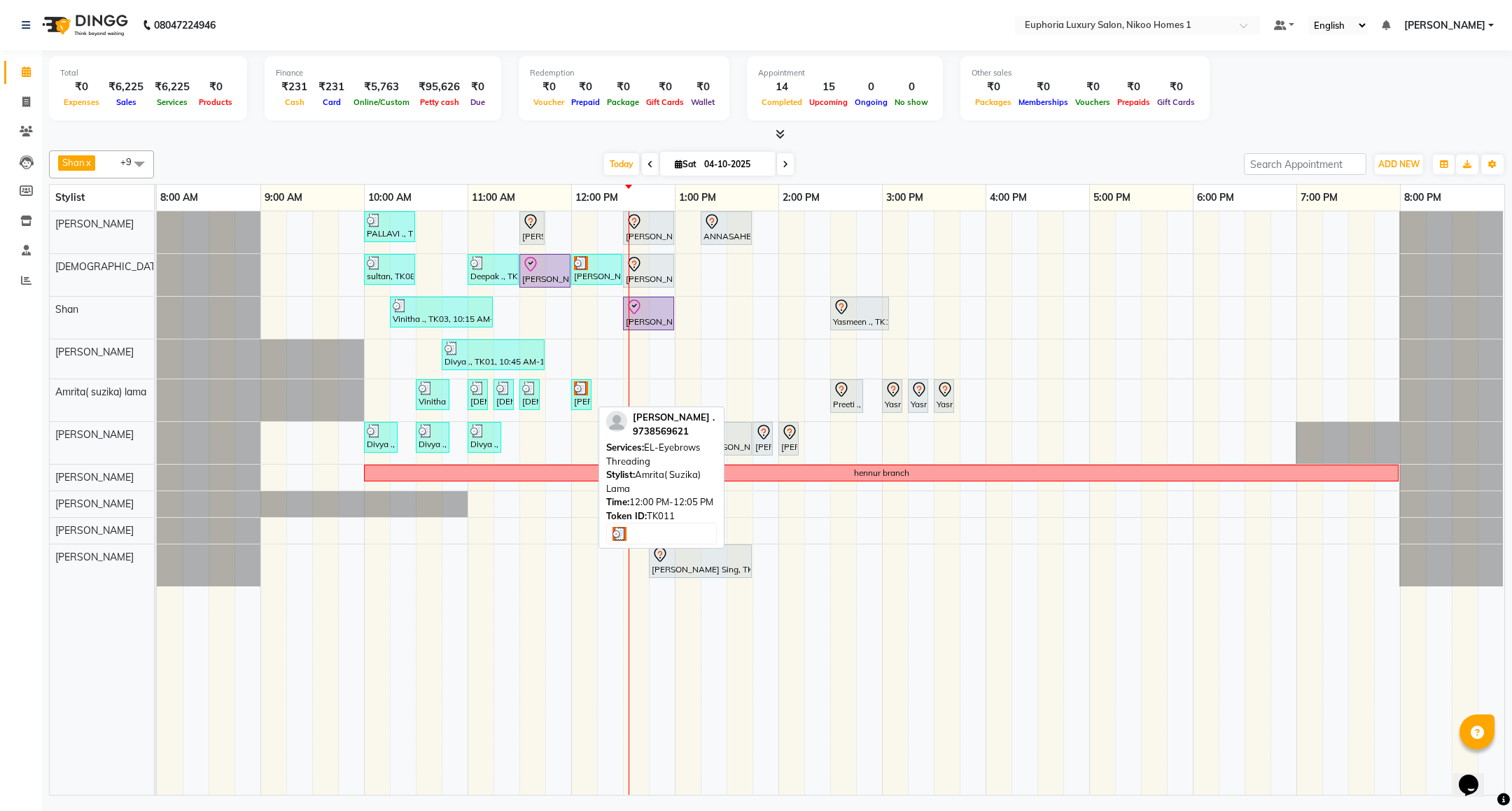
click at [576, 395] on img at bounding box center [581, 388] width 14 height 14
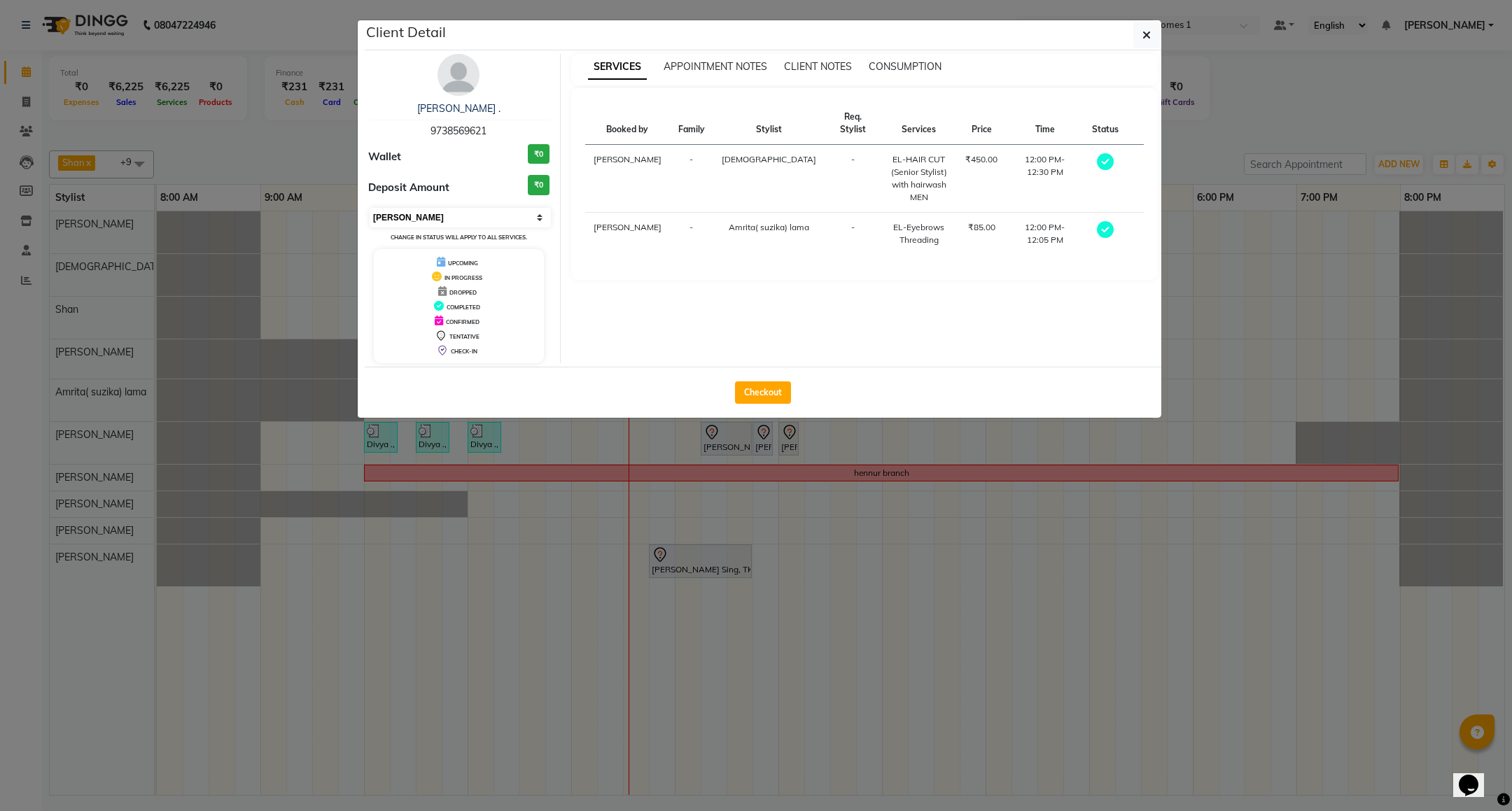
click at [488, 225] on select "Select MARK DONE UPCOMING" at bounding box center [460, 217] width 181 height 20
select select "5"
click at [370, 209] on select "Select MARK DONE UPCOMING" at bounding box center [460, 217] width 181 height 20
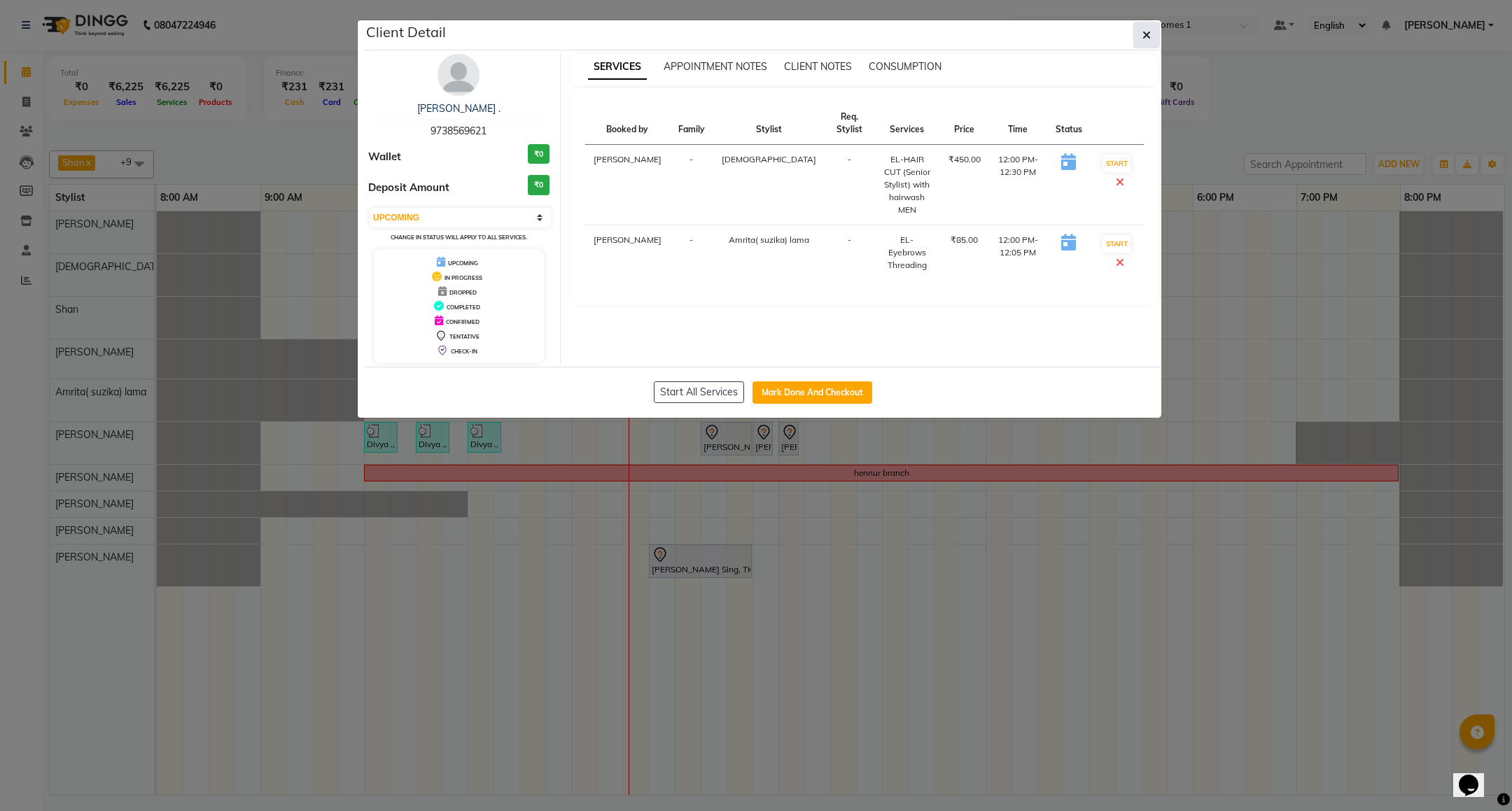
click at [1137, 28] on button "button" at bounding box center [1146, 35] width 26 height 26
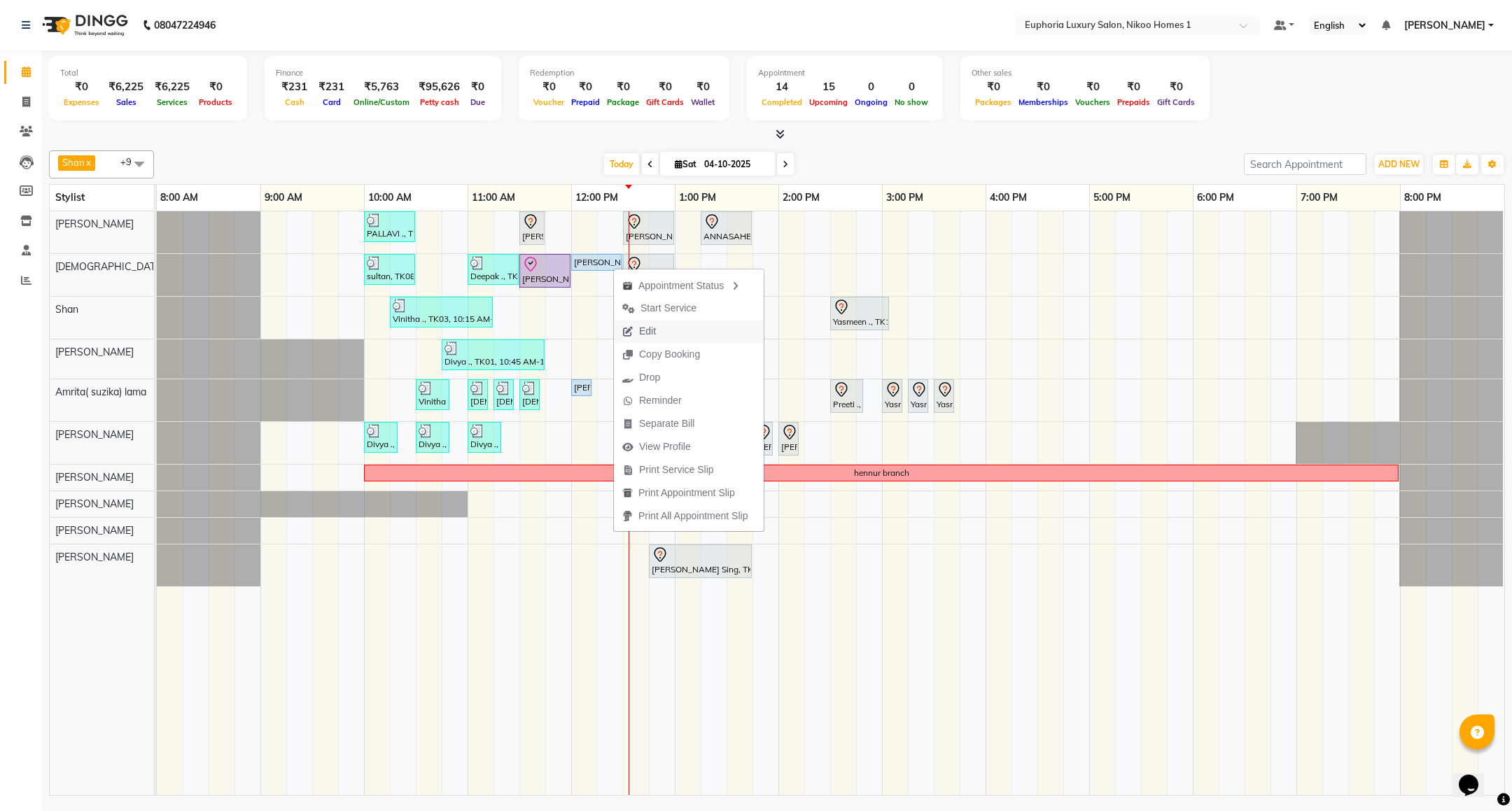
click at [644, 330] on span "Edit" at bounding box center [647, 331] width 17 height 15
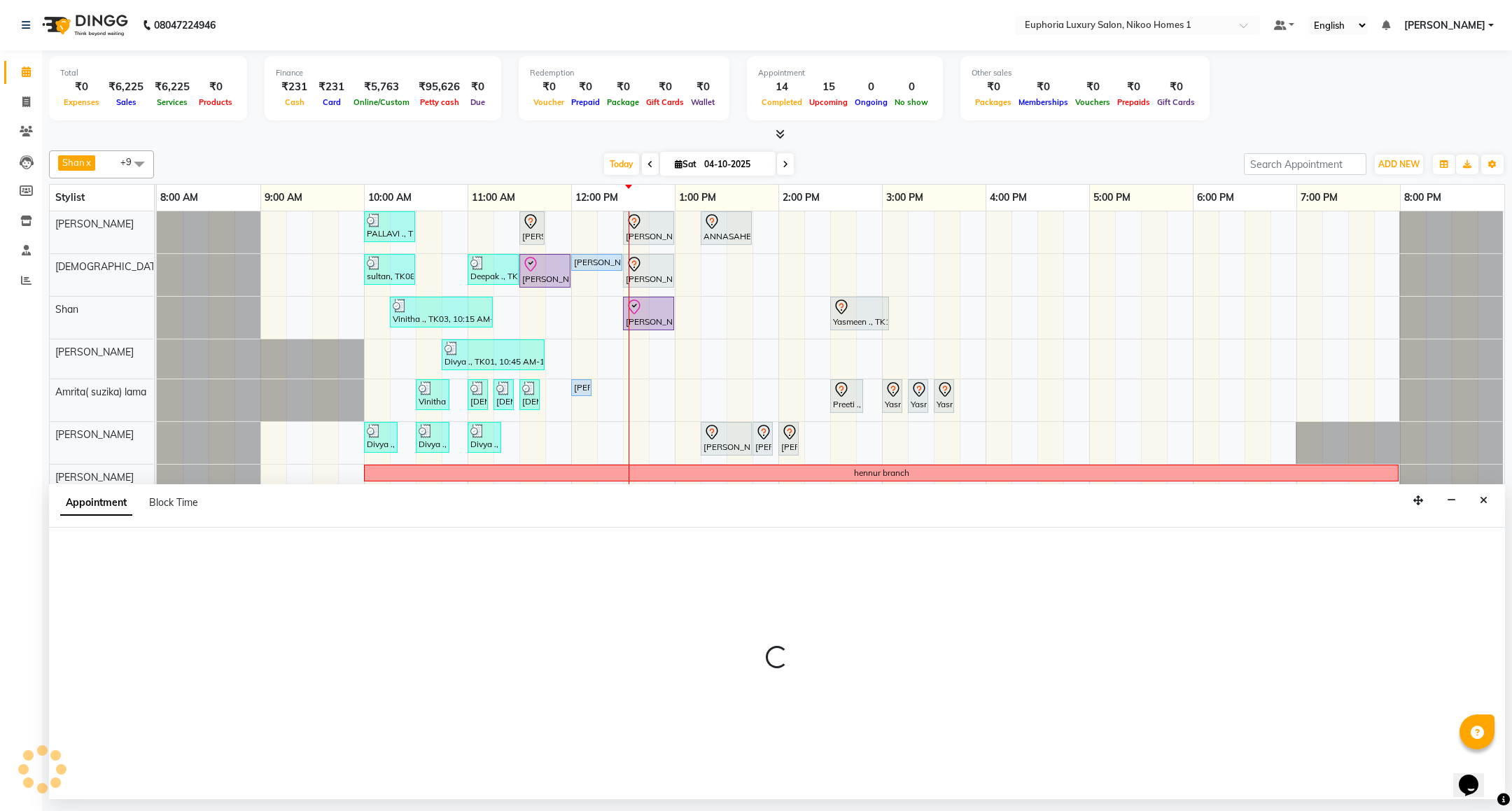
select select "tentative"
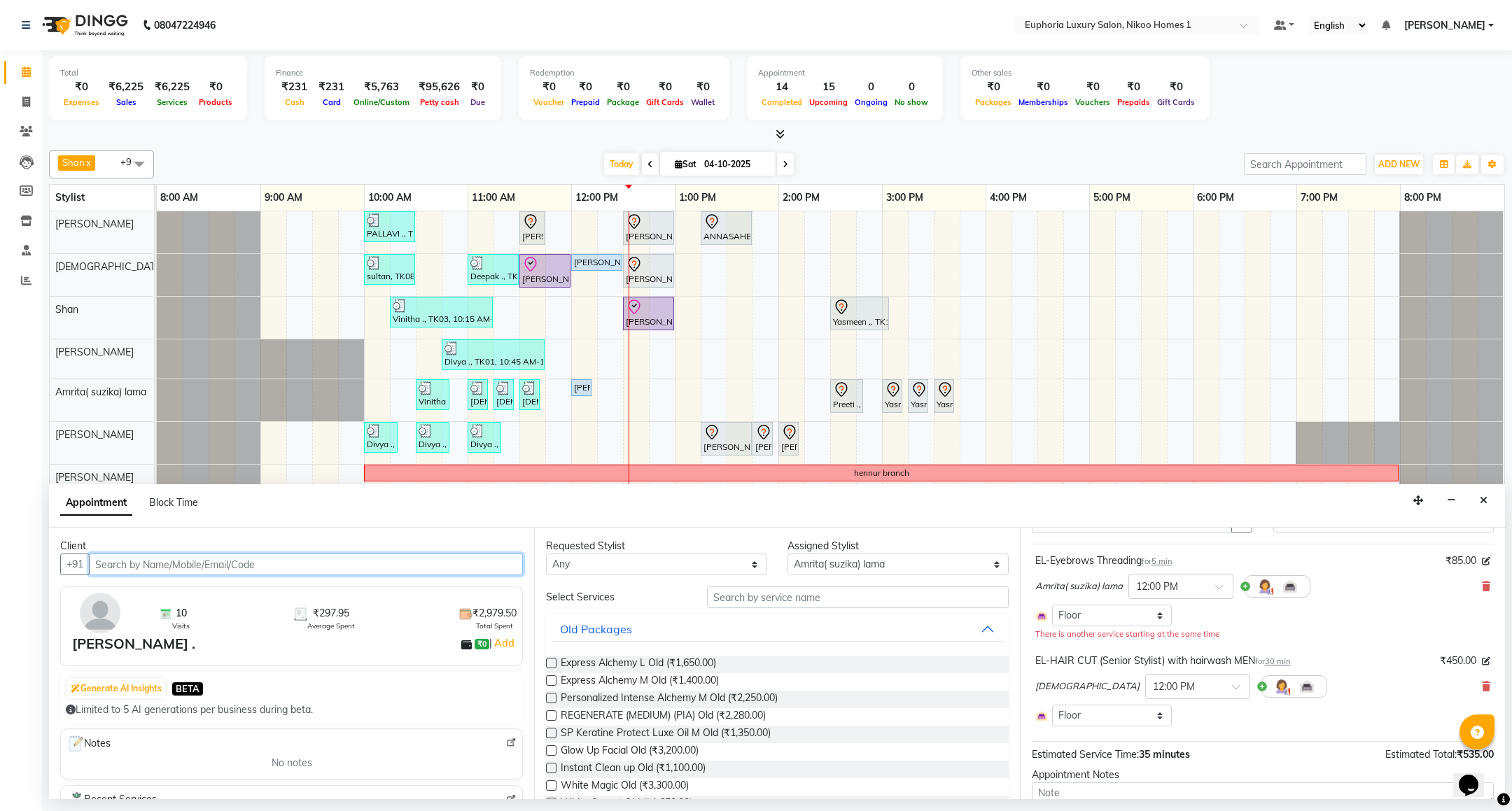
scroll to position [105, 0]
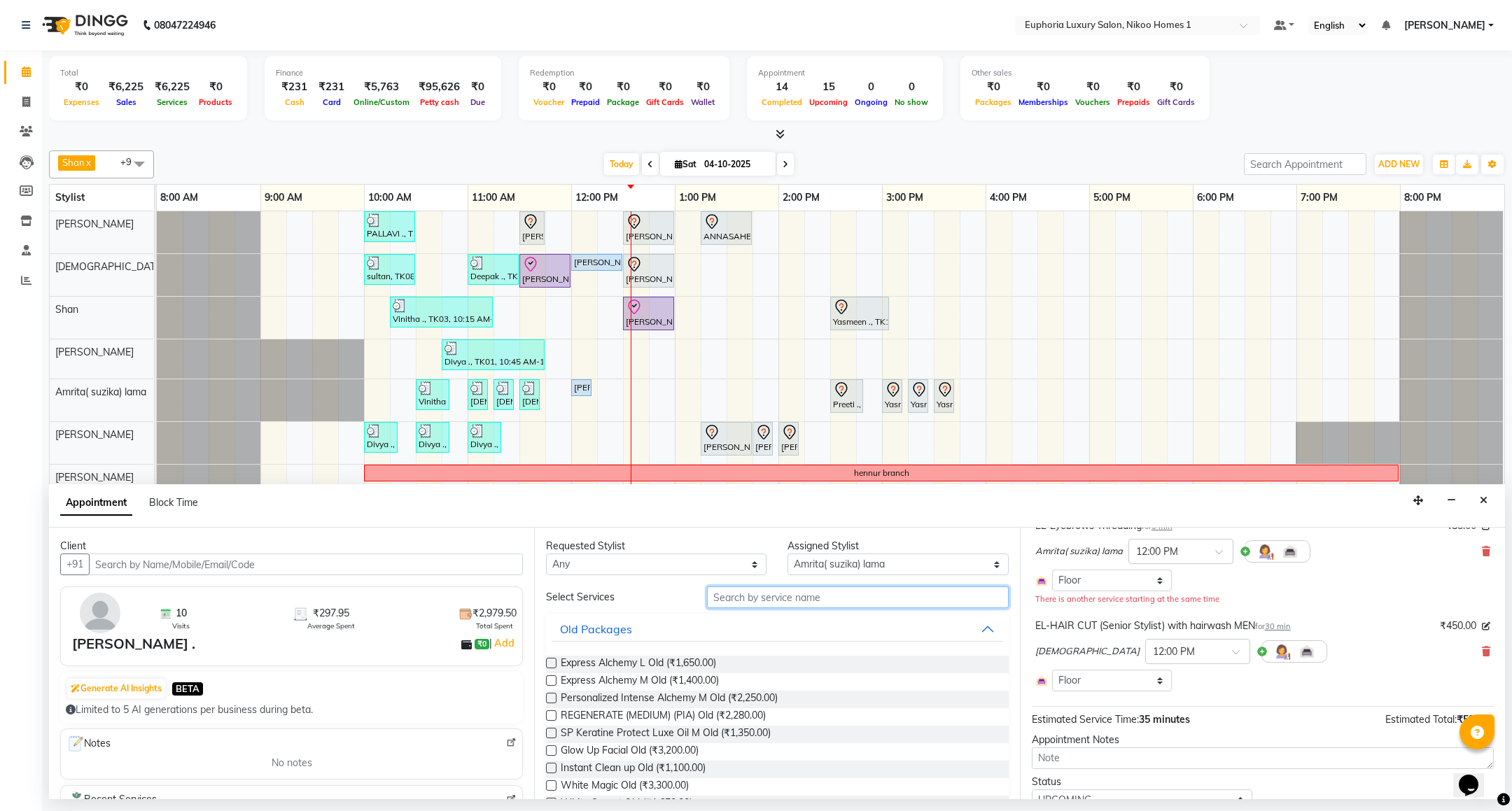
click at [722, 597] on input "text" at bounding box center [857, 597] width 301 height 22
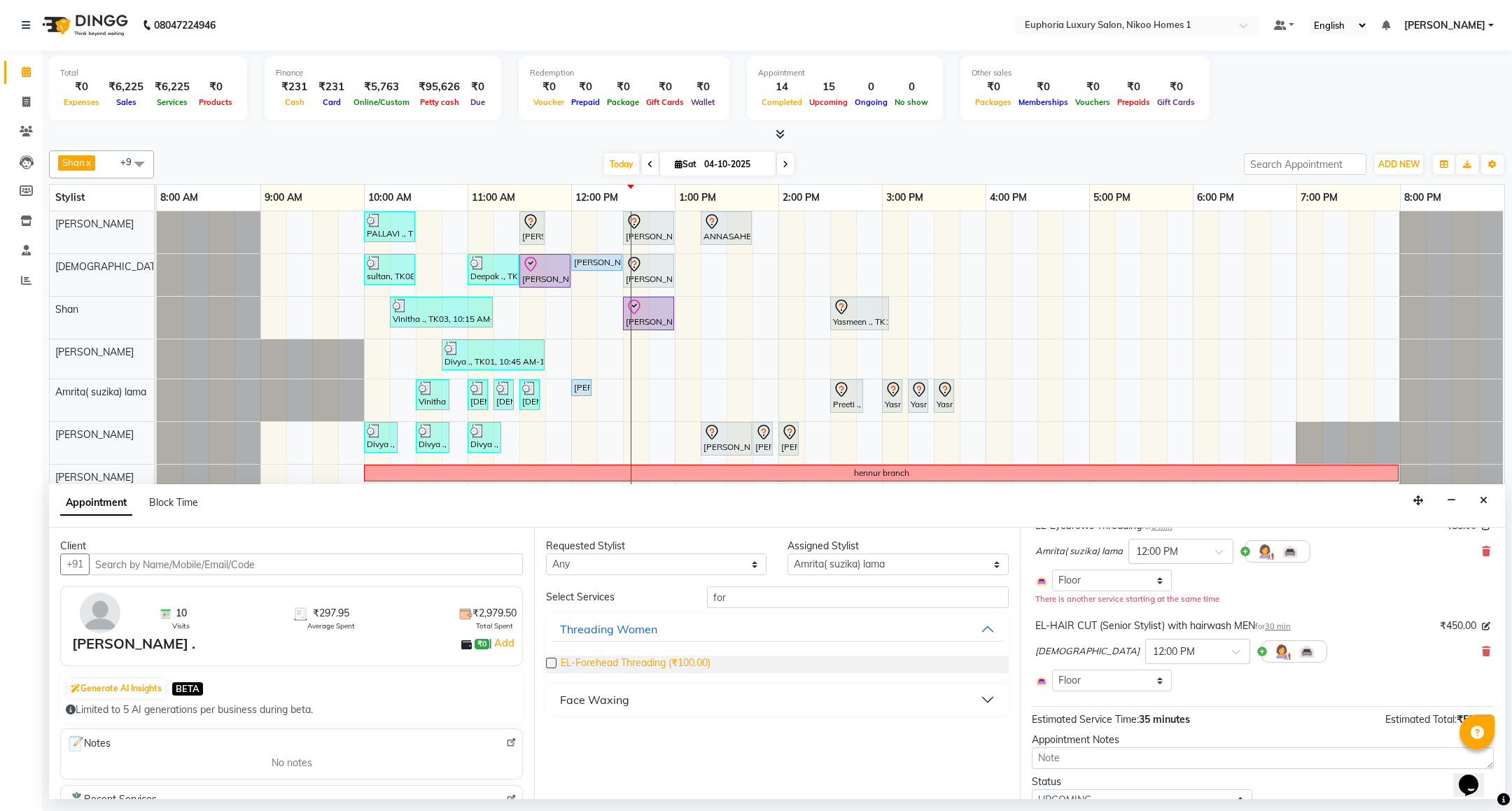
click at [666, 662] on span "EL-Forehead Threading (₹100.00)" at bounding box center [635, 664] width 150 height 18
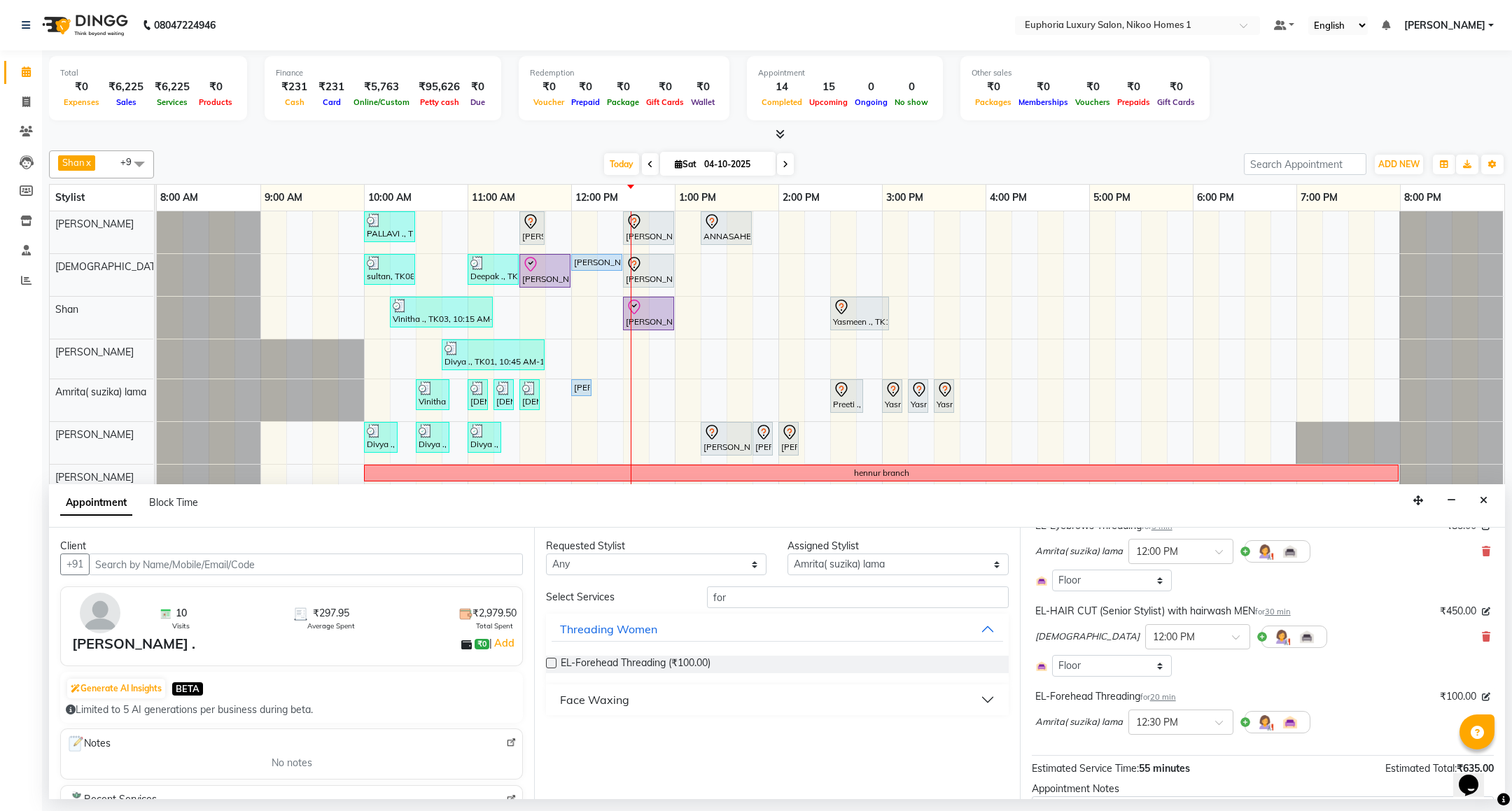
scroll to position [216, 0]
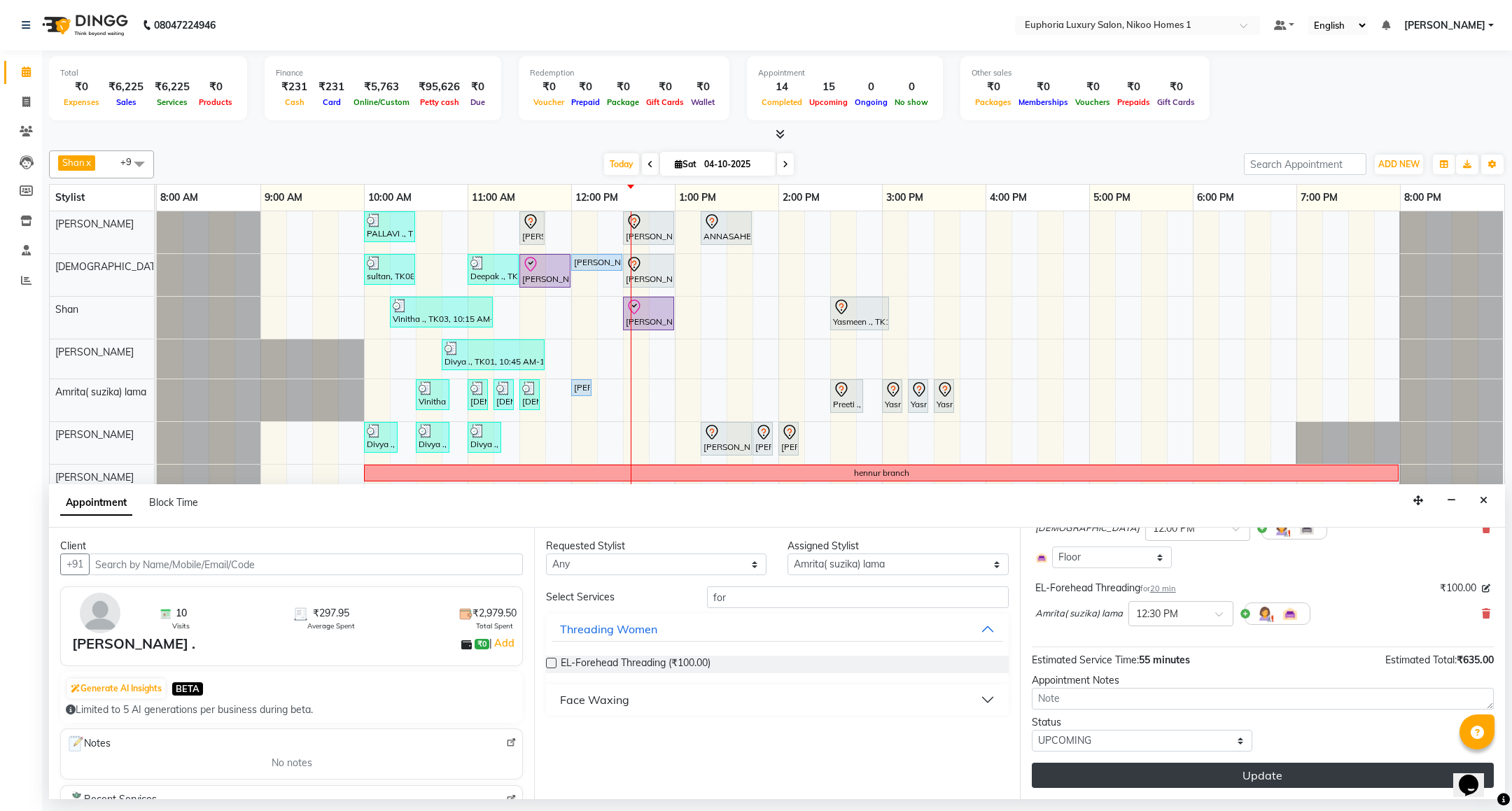
click at [1189, 777] on button "Update" at bounding box center [1262, 775] width 462 height 26
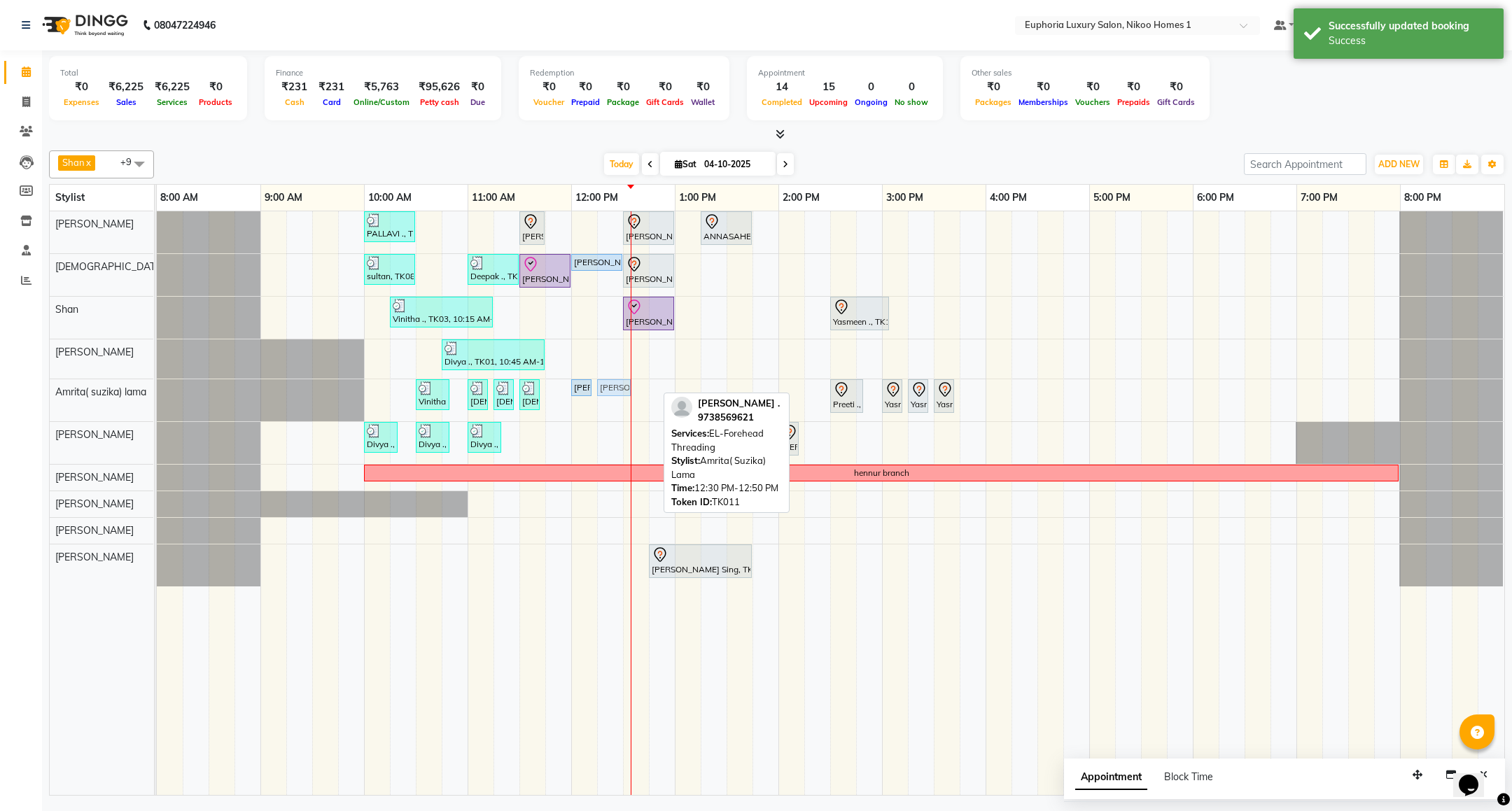
drag, startPoint x: 628, startPoint y: 392, endPoint x: 612, endPoint y: 385, distance: 17.5
click at [157, 385] on div "Vinitha ., TK03, 10:30 AM-10:50 AM, EL-Upperlip Threading SHIVLIKA ., TK06, 11:…" at bounding box center [157, 400] width 0 height 42
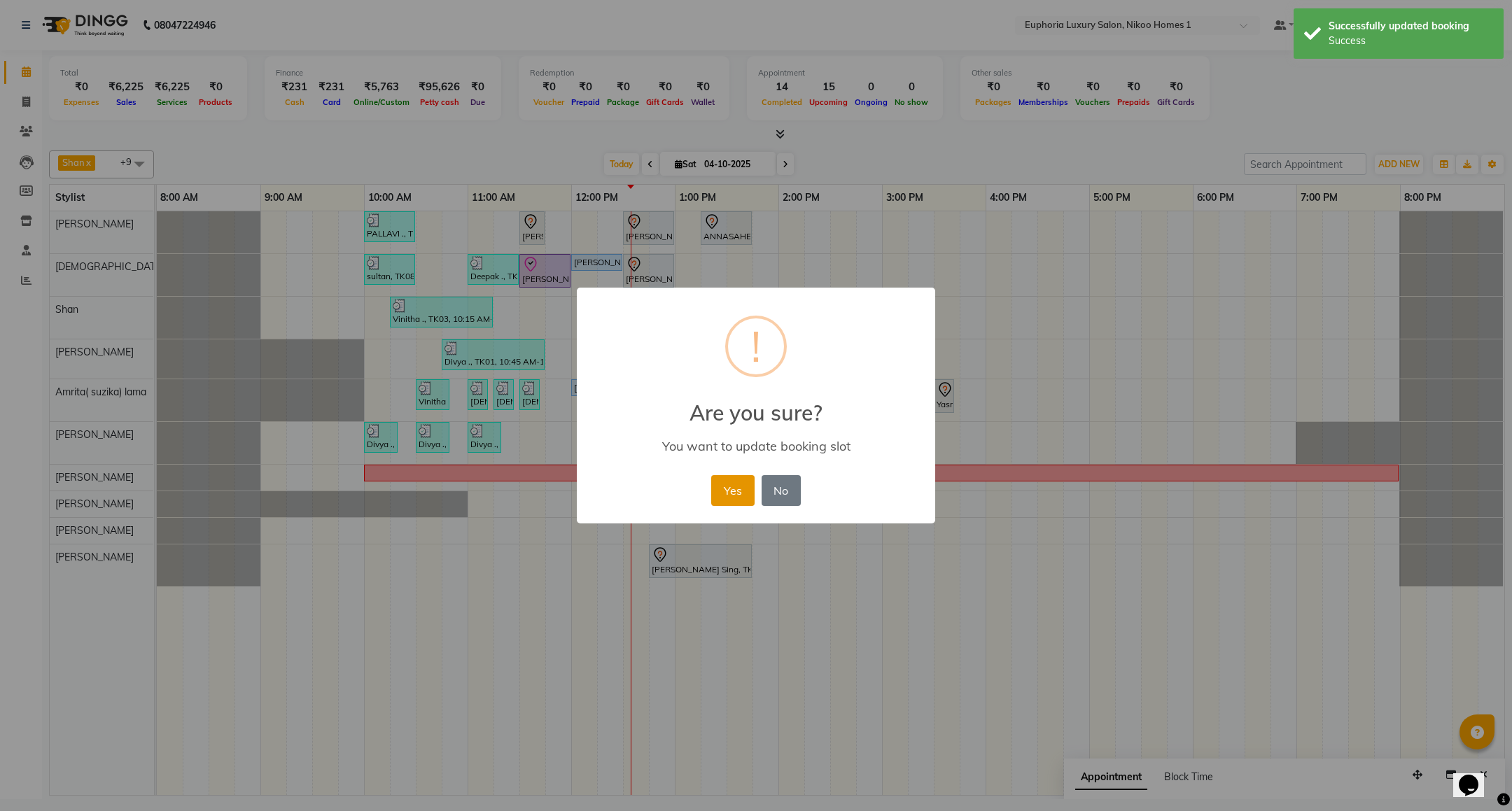
click at [723, 494] on button "Yes" at bounding box center [733, 490] width 43 height 31
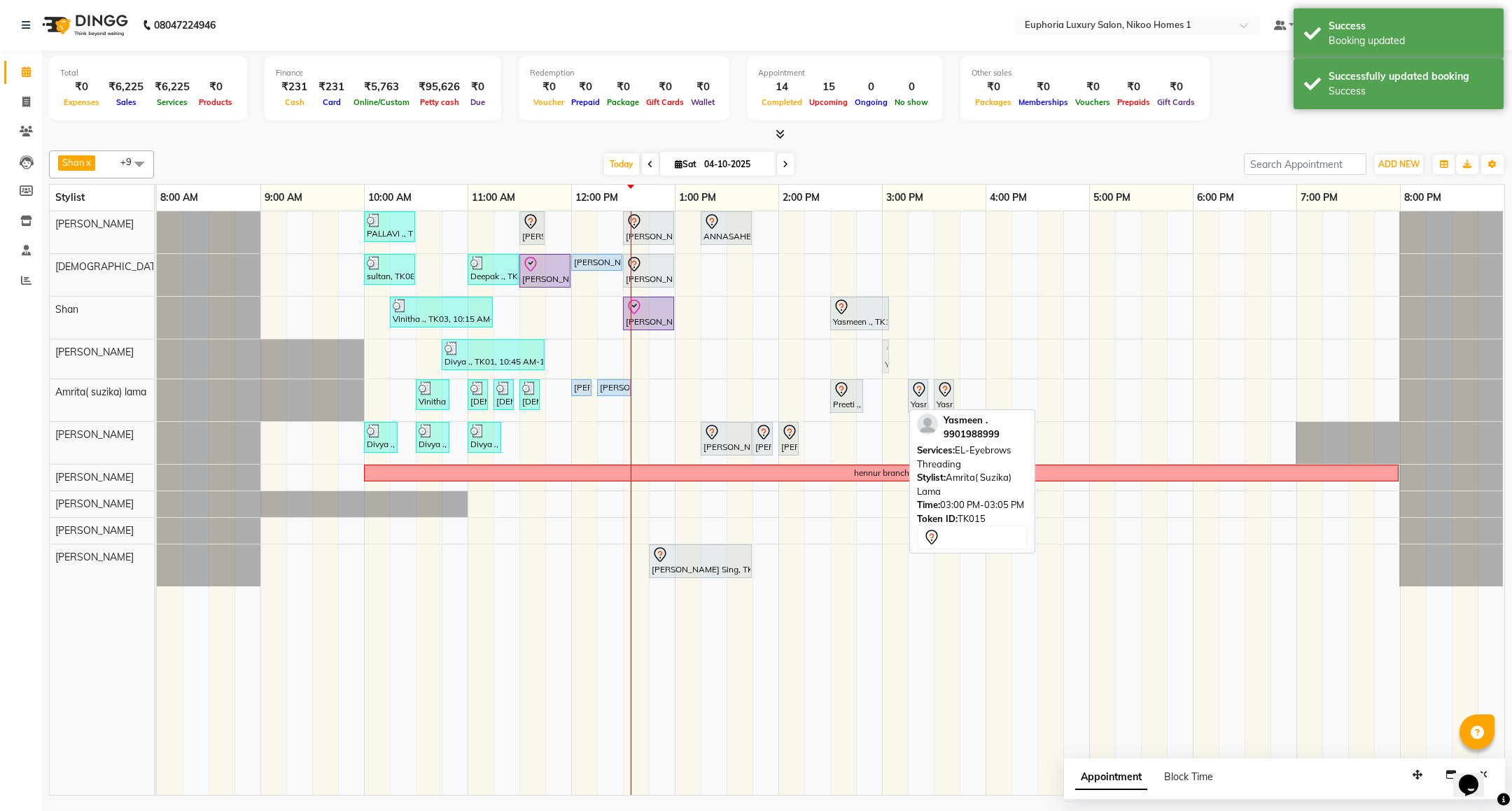
drag, startPoint x: 890, startPoint y: 399, endPoint x: 889, endPoint y: 371, distance: 28.0
click at [889, 371] on tbody "PALLAVI ., TK07, 10:00 AM-10:30 AM, EL-Kid Cut (Below 8 Yrs) BOY Rachit ., TK02…" at bounding box center [830, 399] width 1347 height 375
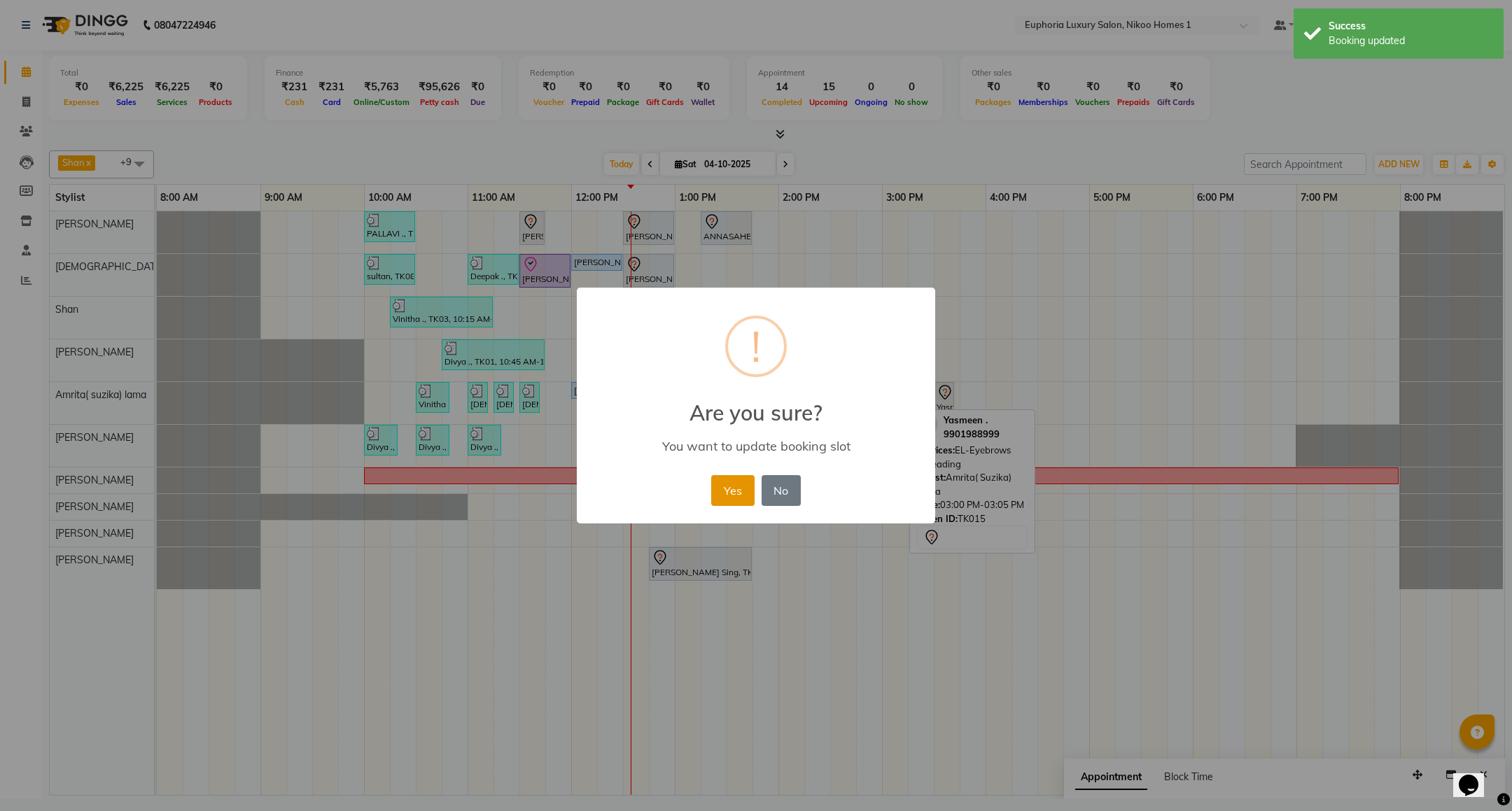
click at [718, 493] on button "Yes" at bounding box center [733, 490] width 43 height 31
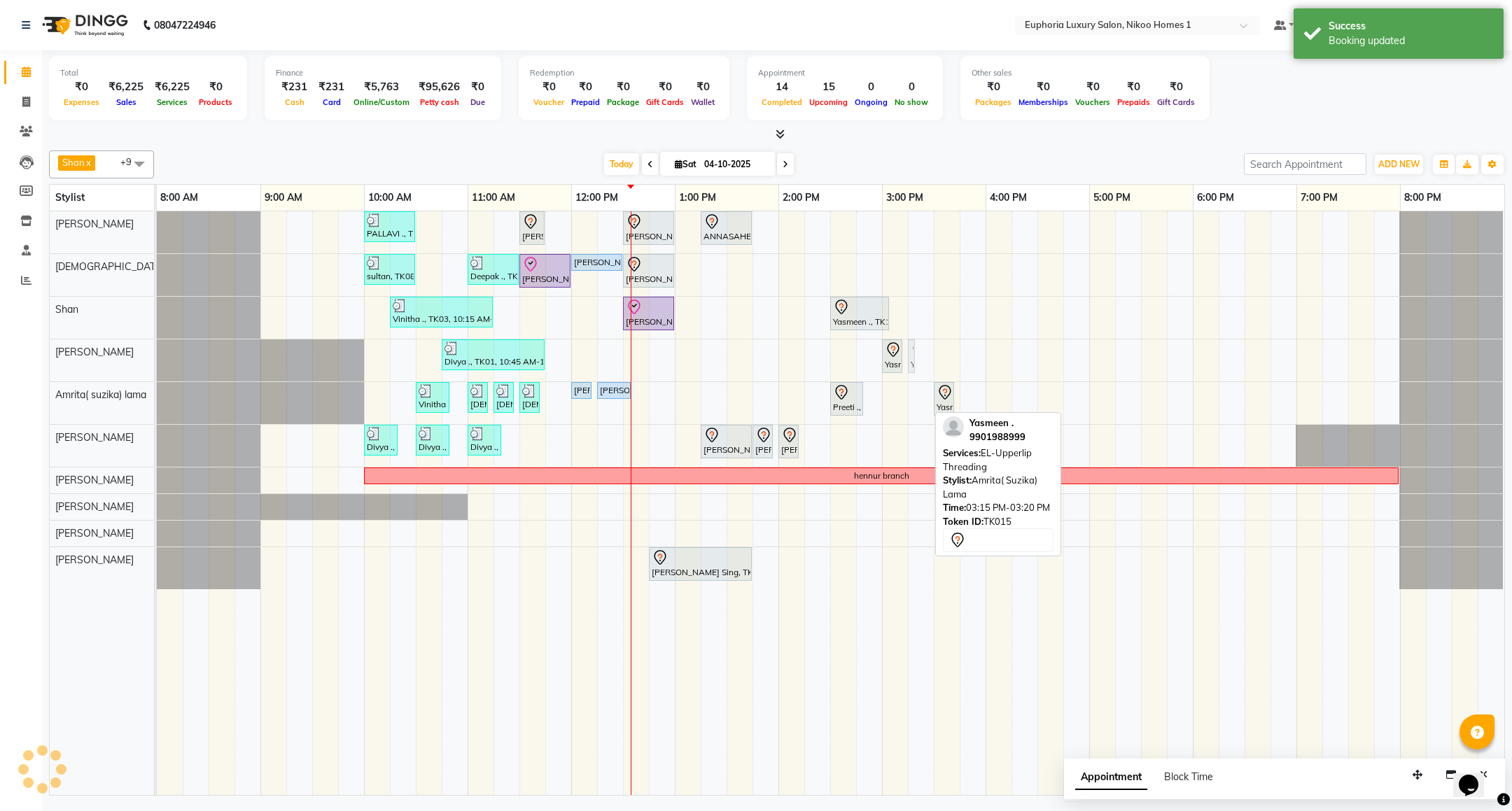
drag, startPoint x: 920, startPoint y: 401, endPoint x: 926, endPoint y: 368, distance: 33.5
click at [926, 368] on div "PALLAVI ., TK07, 10:00 AM-10:30 AM, EL-Kid Cut (Below 8 Yrs) BOY Rachit ., TK02…" at bounding box center [830, 503] width 1348 height 583
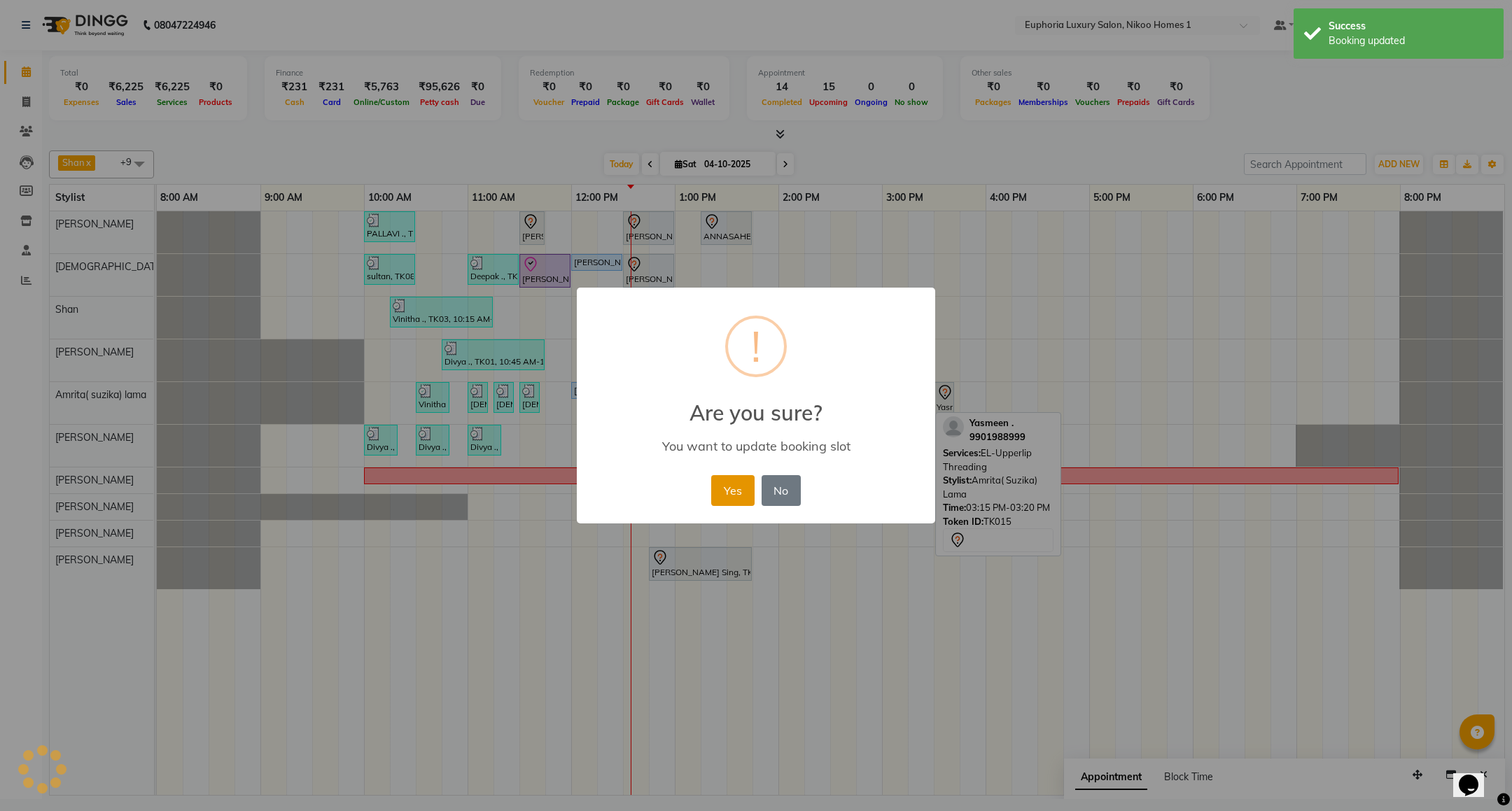
click at [731, 504] on button "Yes" at bounding box center [733, 490] width 43 height 31
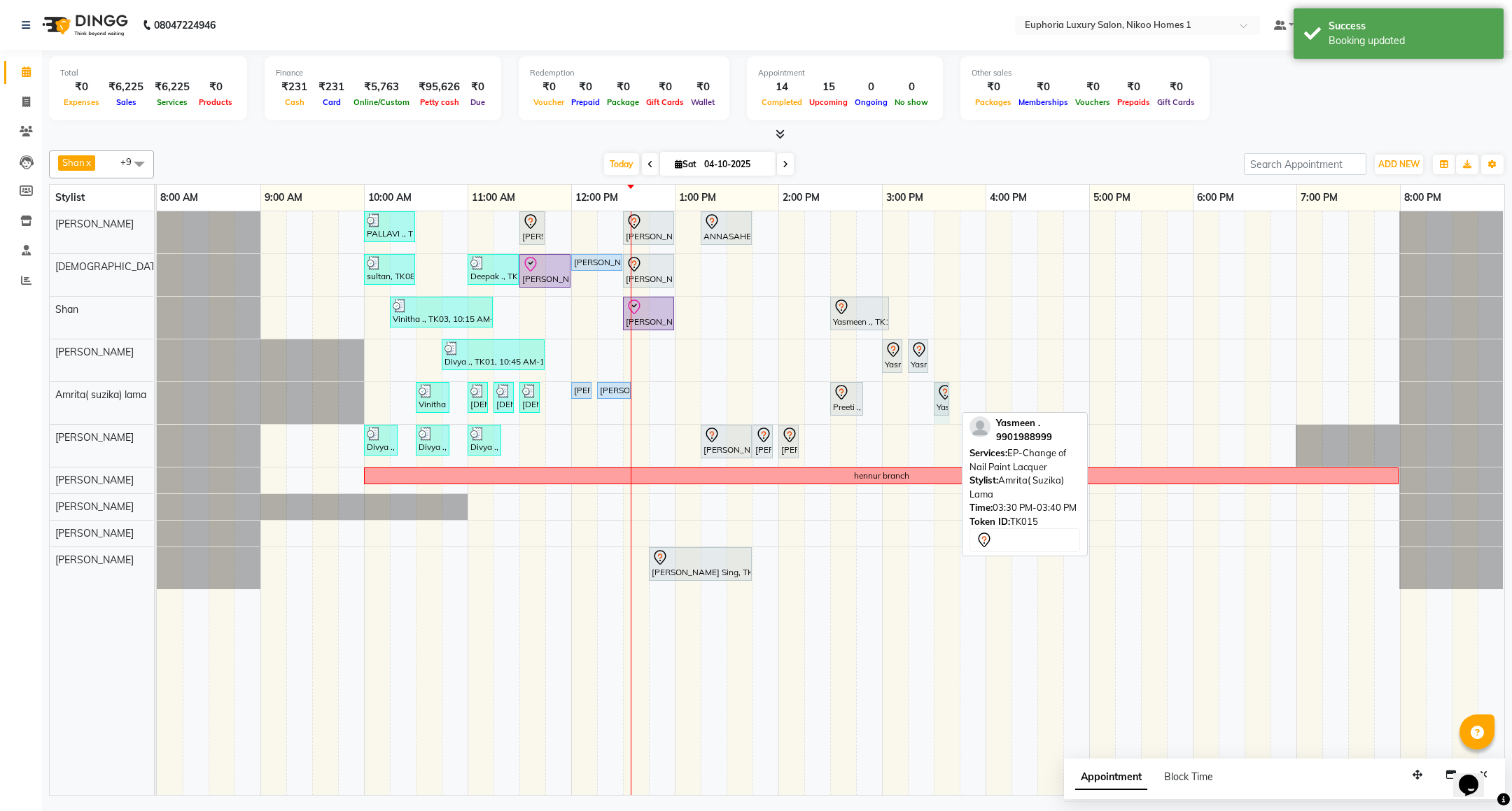
drag, startPoint x: 950, startPoint y: 410, endPoint x: 950, endPoint y: 373, distance: 37.0
click at [950, 373] on div "PALLAVI ., TK07, 10:00 AM-10:30 AM, EL-Kid Cut (Below 8 Yrs) BOY Rachit ., TK02…" at bounding box center [830, 503] width 1348 height 583
drag, startPoint x: 939, startPoint y: 402, endPoint x: 939, endPoint y: 378, distance: 24.0
click at [939, 372] on tbody "PALLAVI ., TK07, 10:00 AM-10:30 AM, EL-Kid Cut (Below 8 Yrs) BOY Rachit ., TK02…" at bounding box center [830, 400] width 1347 height 378
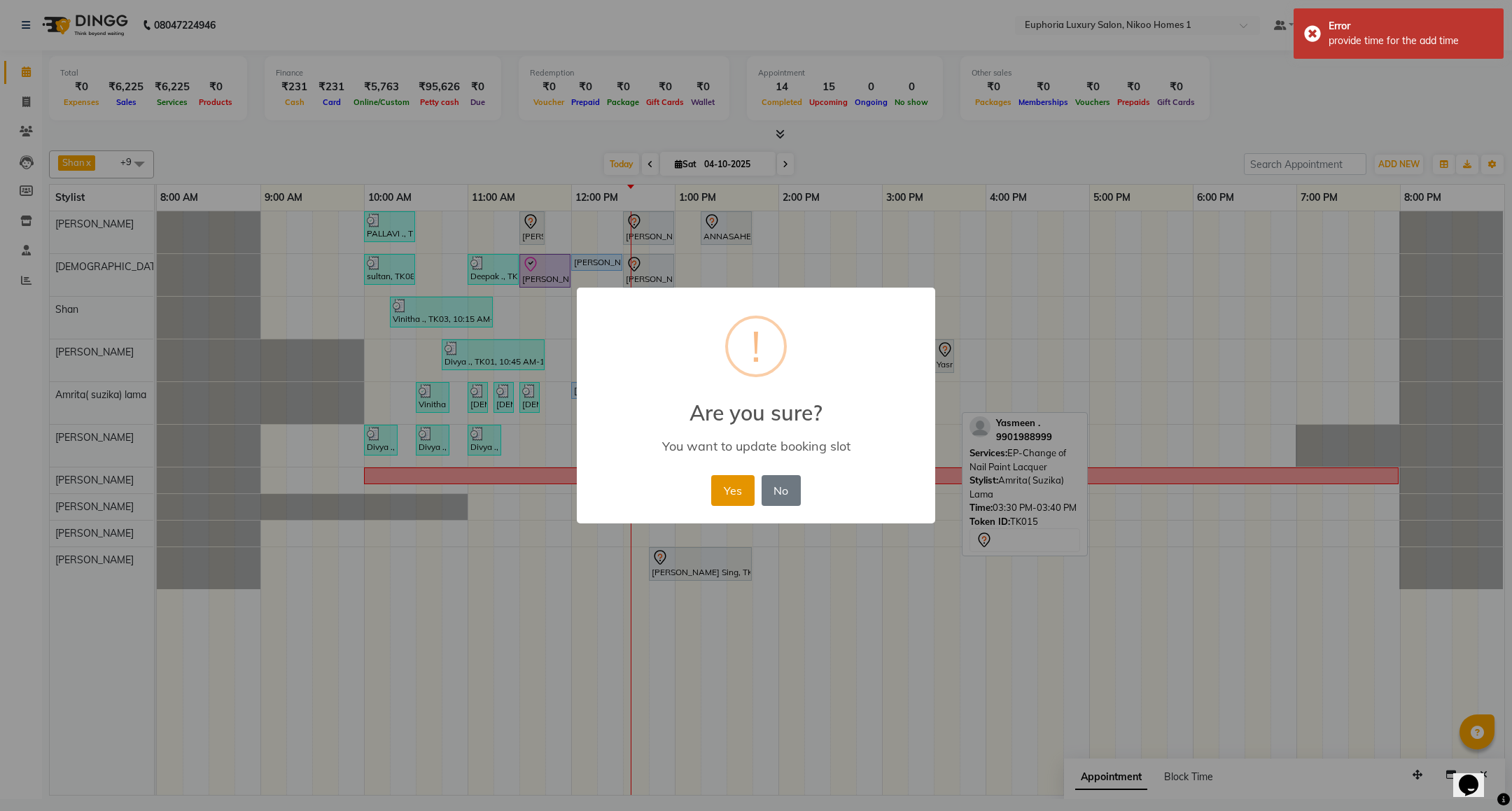
click at [735, 485] on button "Yes" at bounding box center [733, 490] width 43 height 31
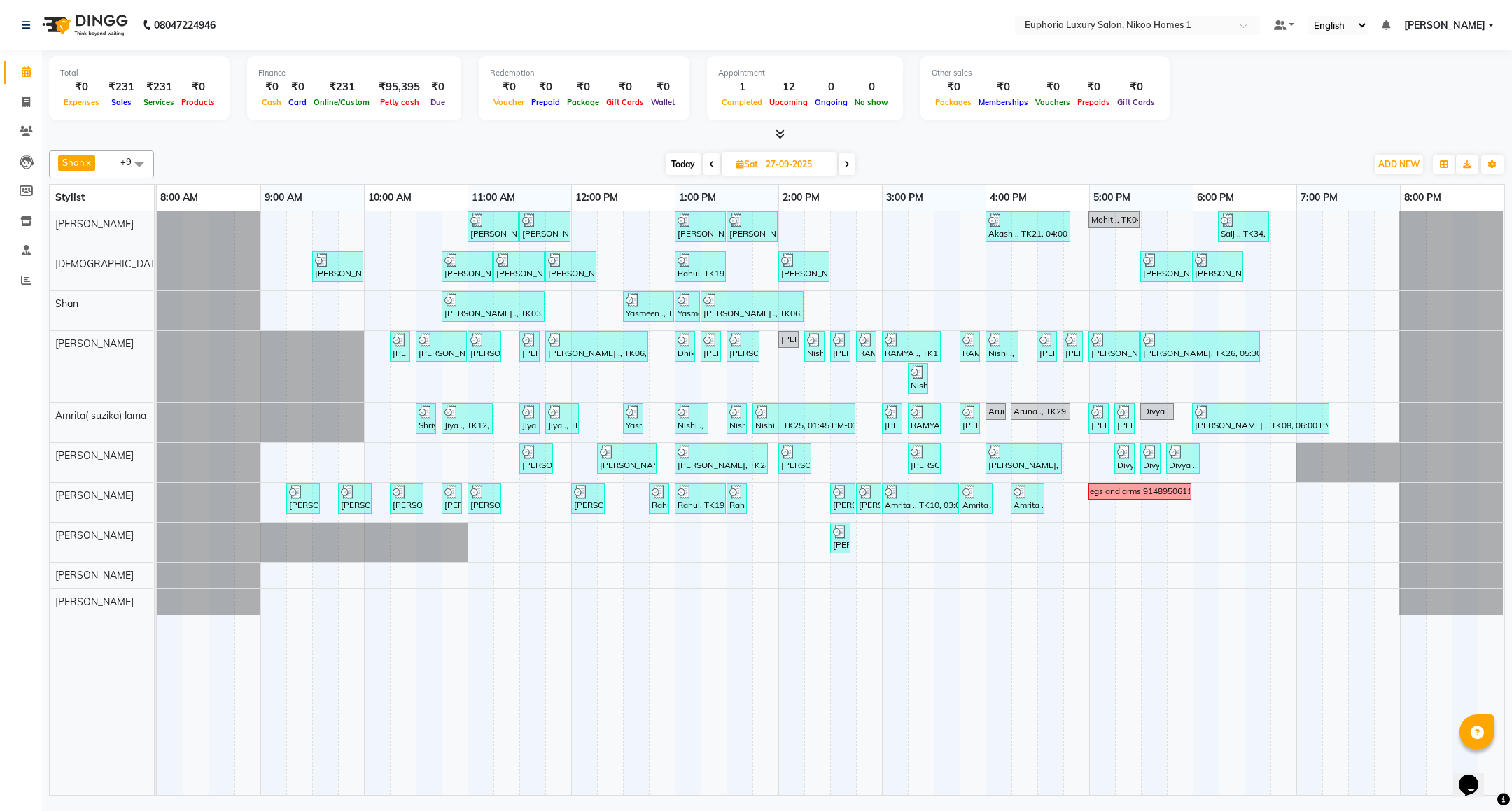
click at [681, 163] on span "Today" at bounding box center [683, 164] width 35 height 22
type input "04-10-2025"
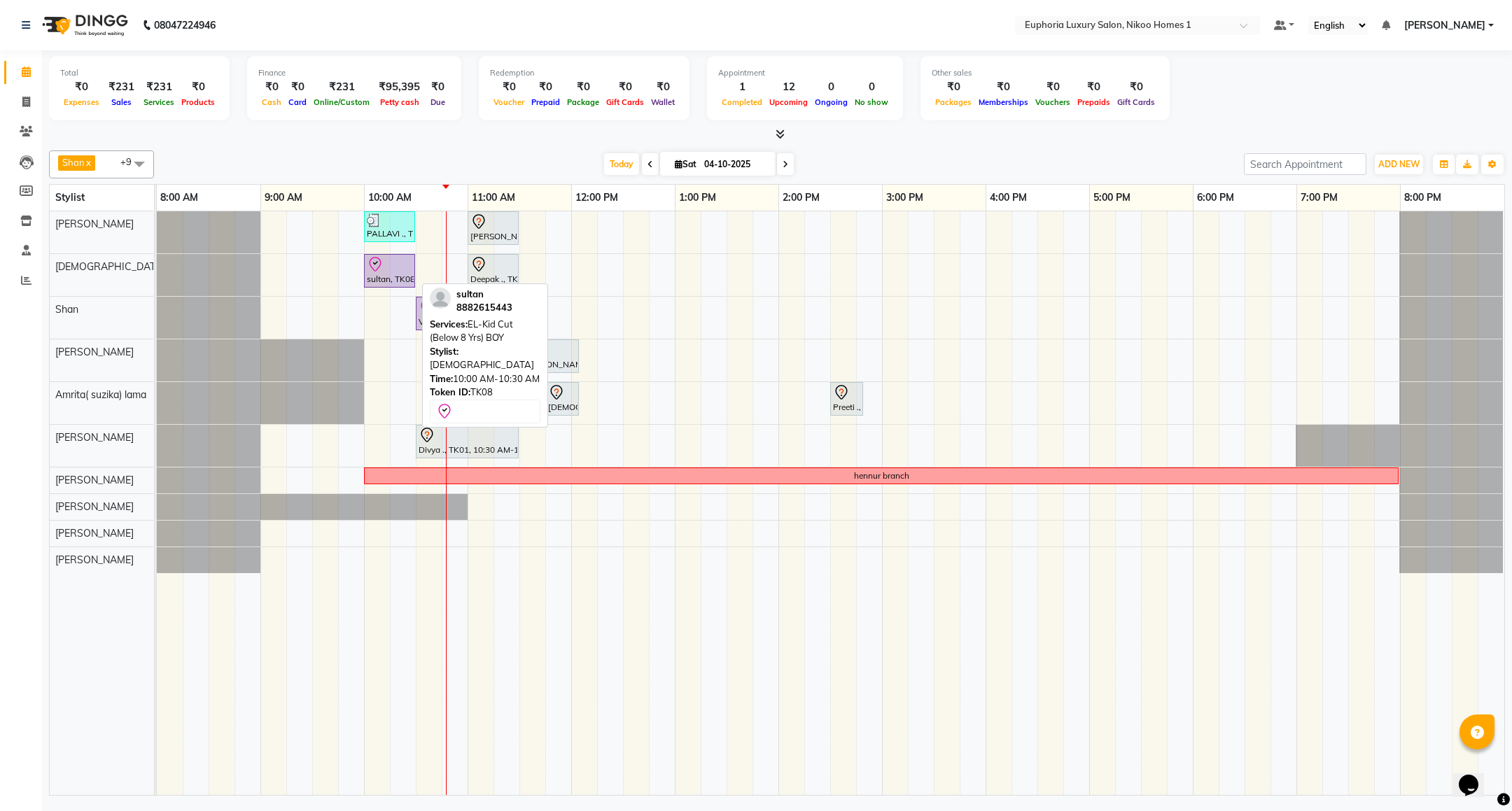
click at [391, 277] on div "sultan, TK08, 10:00 AM-10:30 AM, EL-Kid Cut (Below 8 Yrs) BOY" at bounding box center [390, 271] width 48 height 29
select select "8"
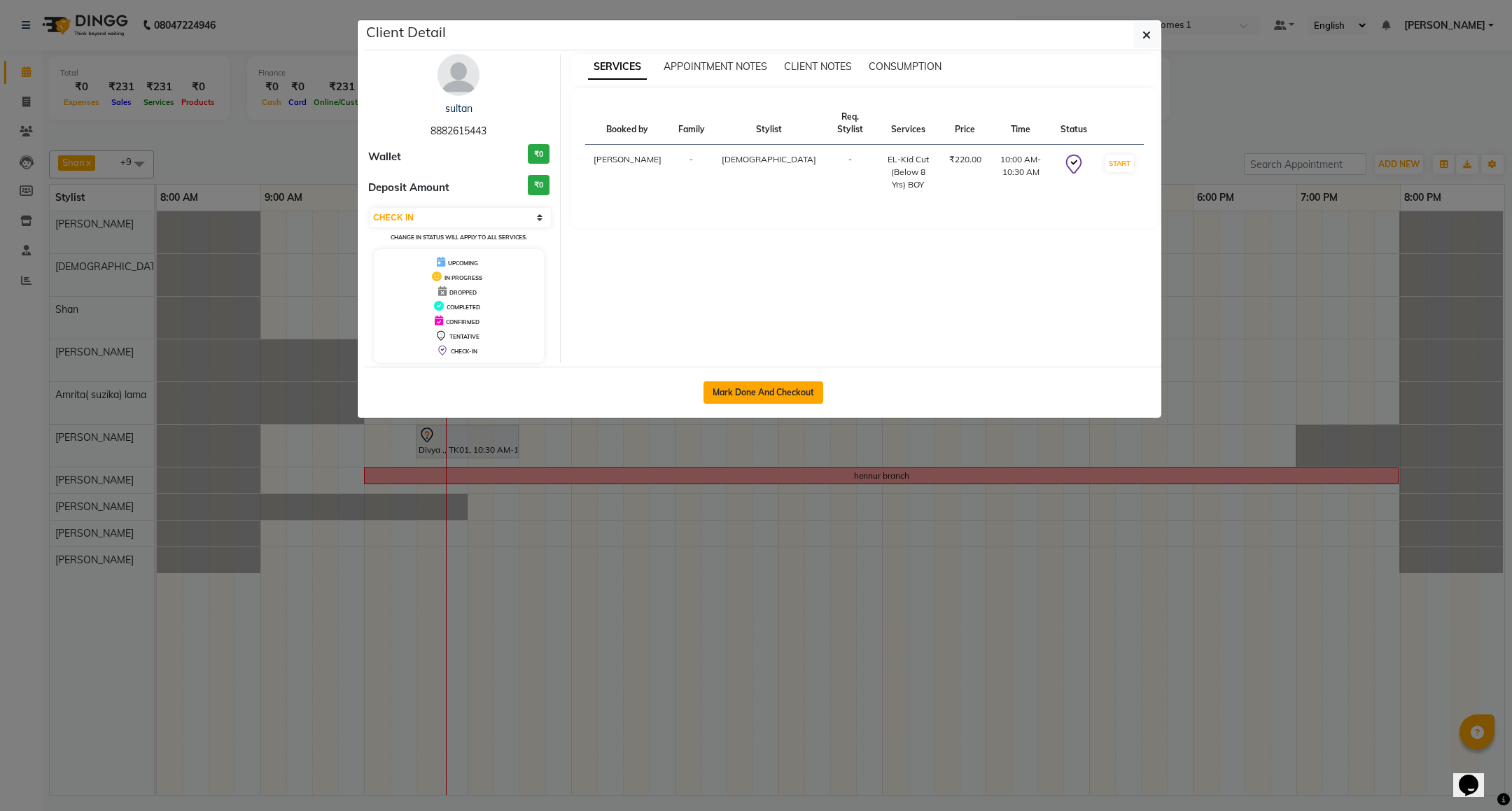
click at [740, 385] on button "Mark Done And Checkout" at bounding box center [763, 392] width 120 height 23
select select "7987"
select select "service"
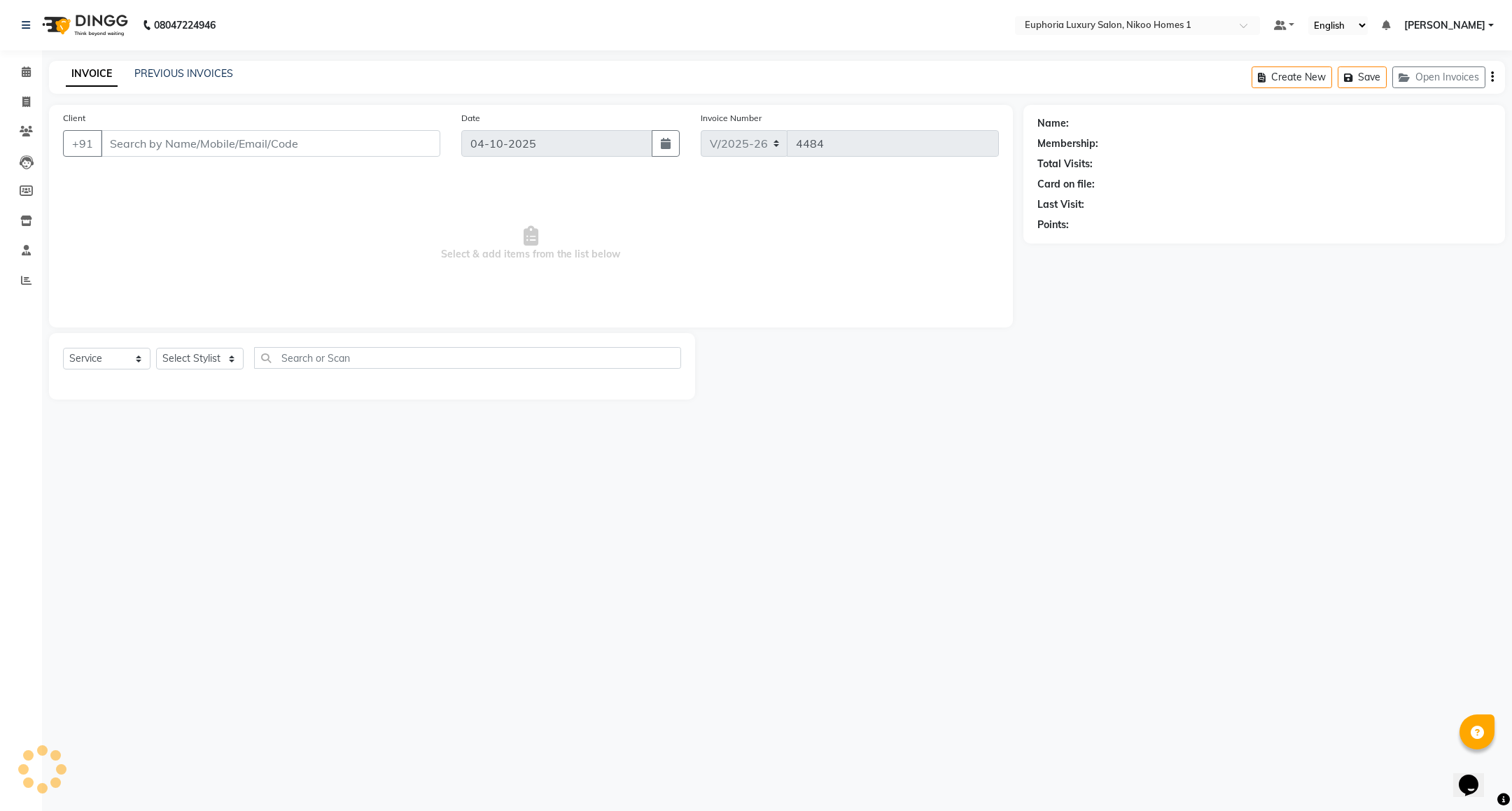
type input "88******43"
select select "85373"
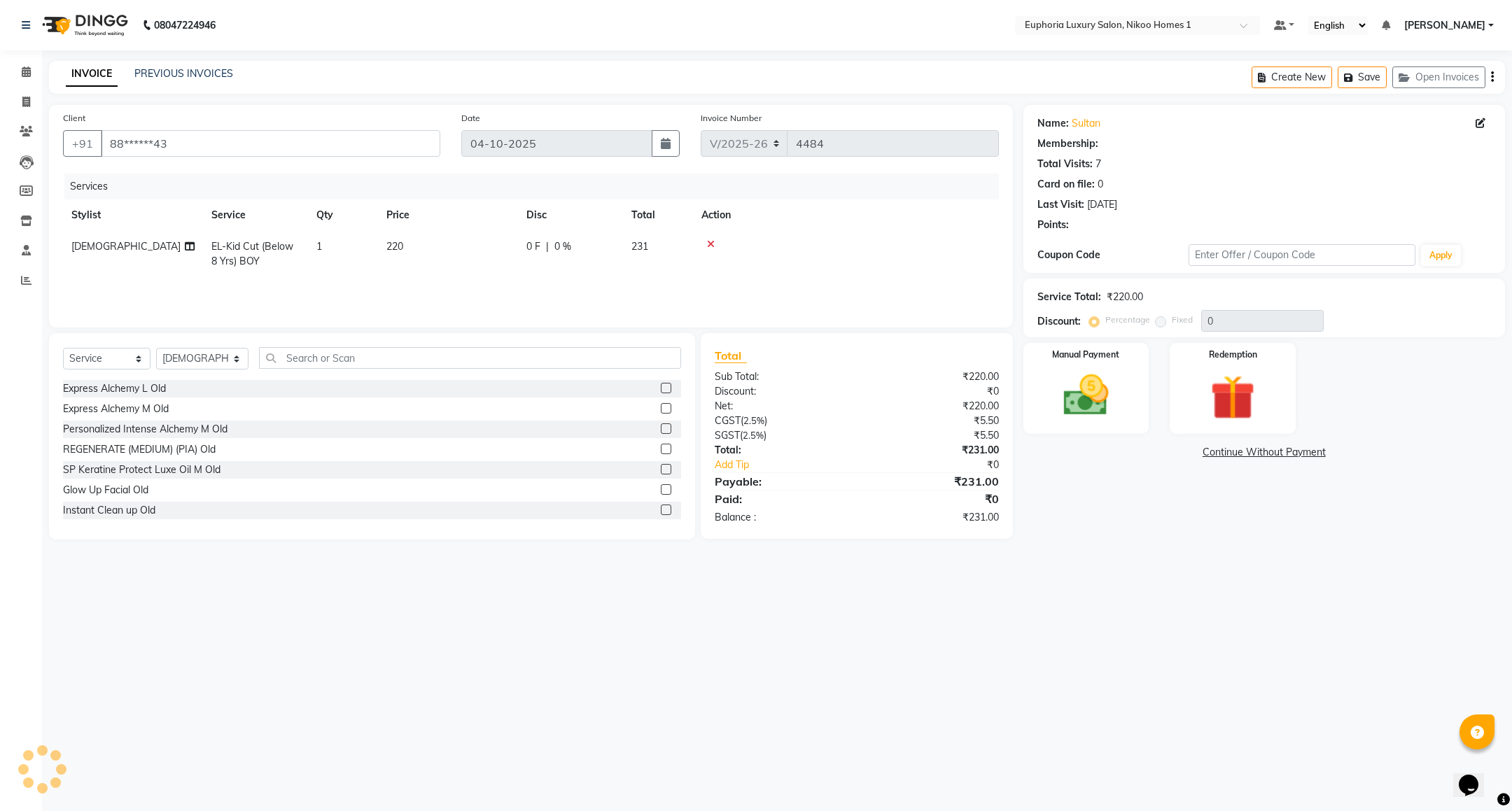
select select "1: Object"
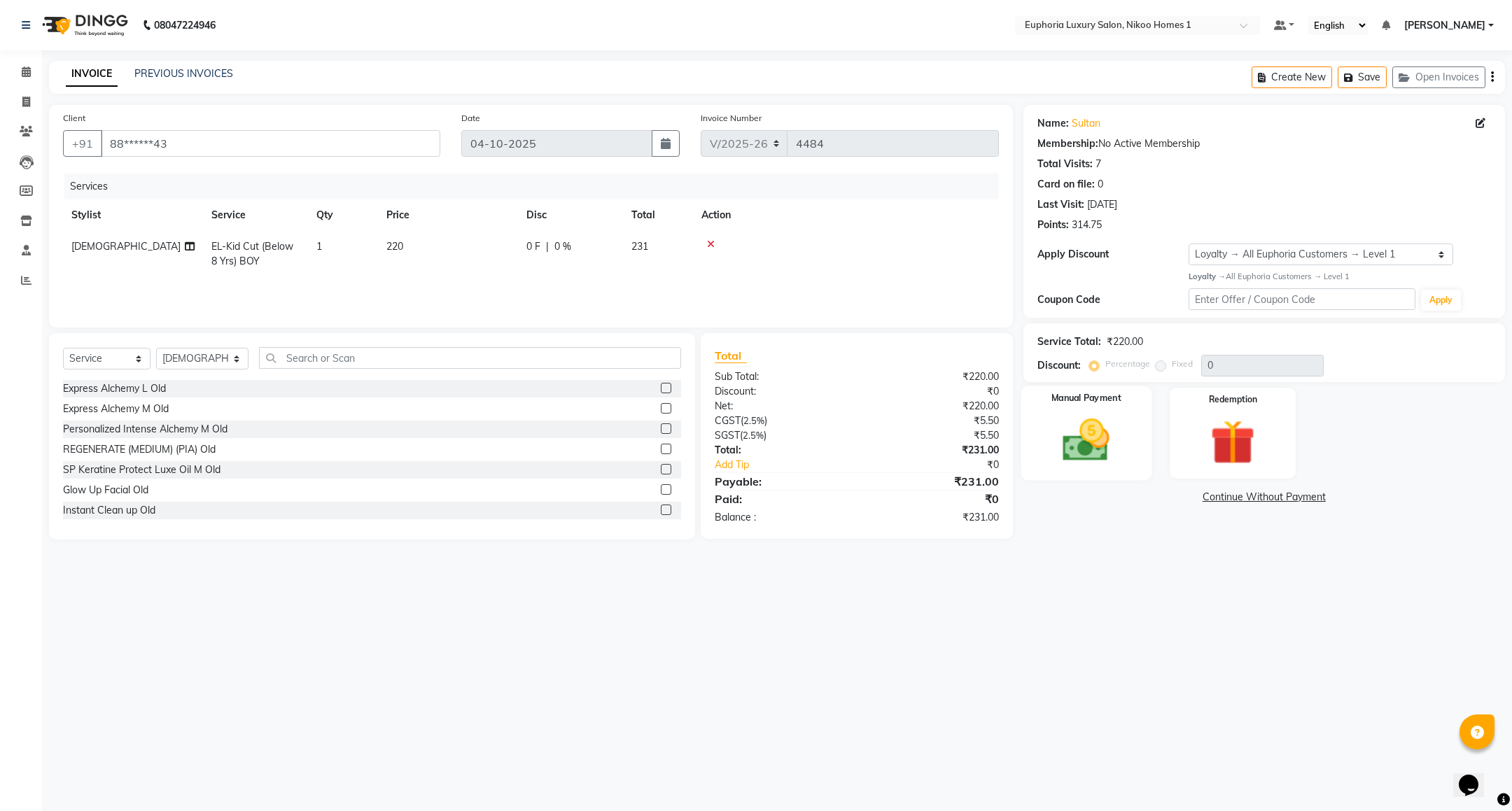
click at [1133, 429] on div "Manual Payment" at bounding box center [1086, 433] width 131 height 95
click at [1135, 494] on span "UPI" at bounding box center [1136, 498] width 22 height 16
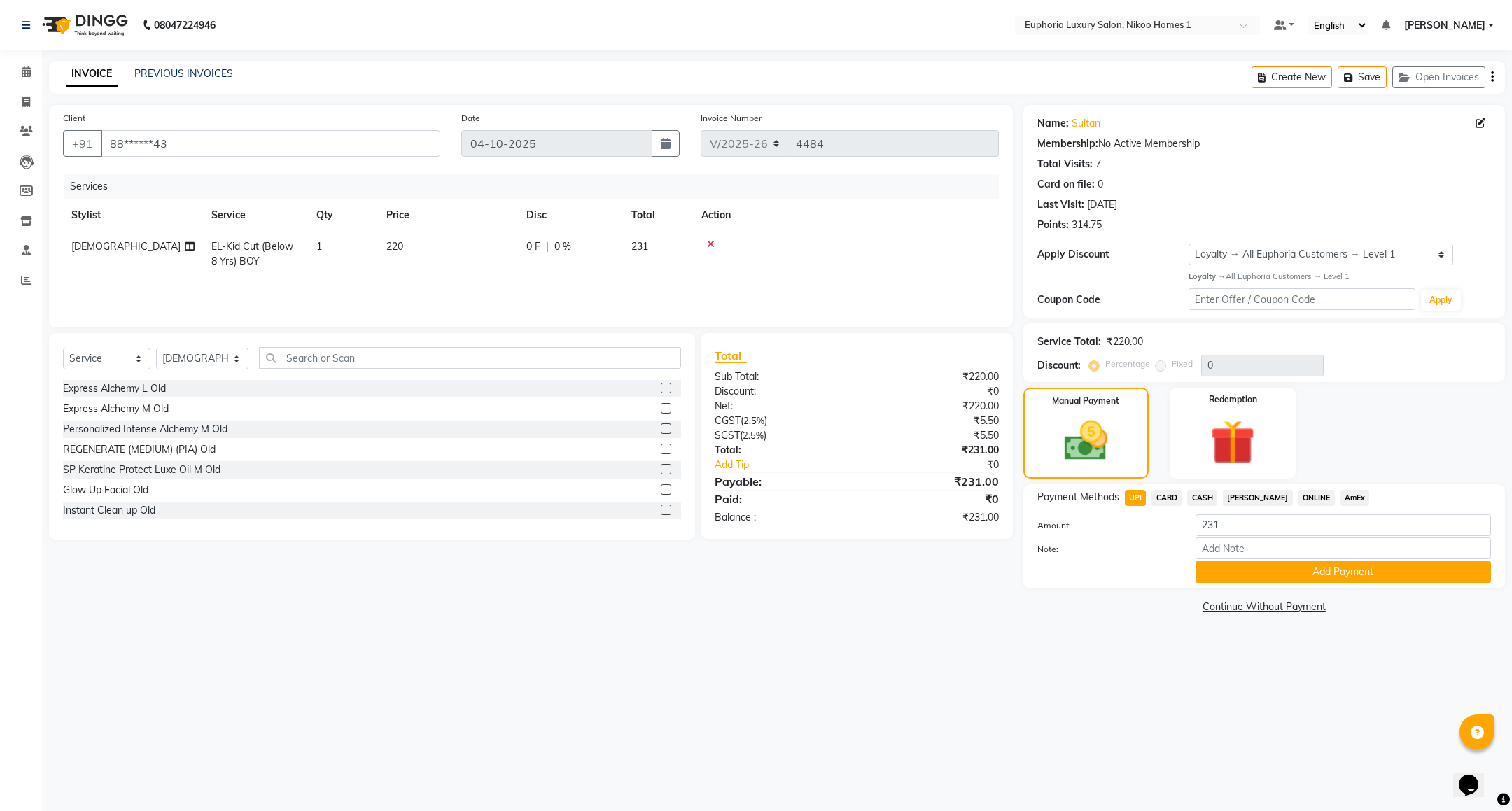
click at [1165, 498] on span "CARD" at bounding box center [1166, 498] width 30 height 16
click at [1332, 573] on button "Add Payment" at bounding box center [1343, 572] width 296 height 22
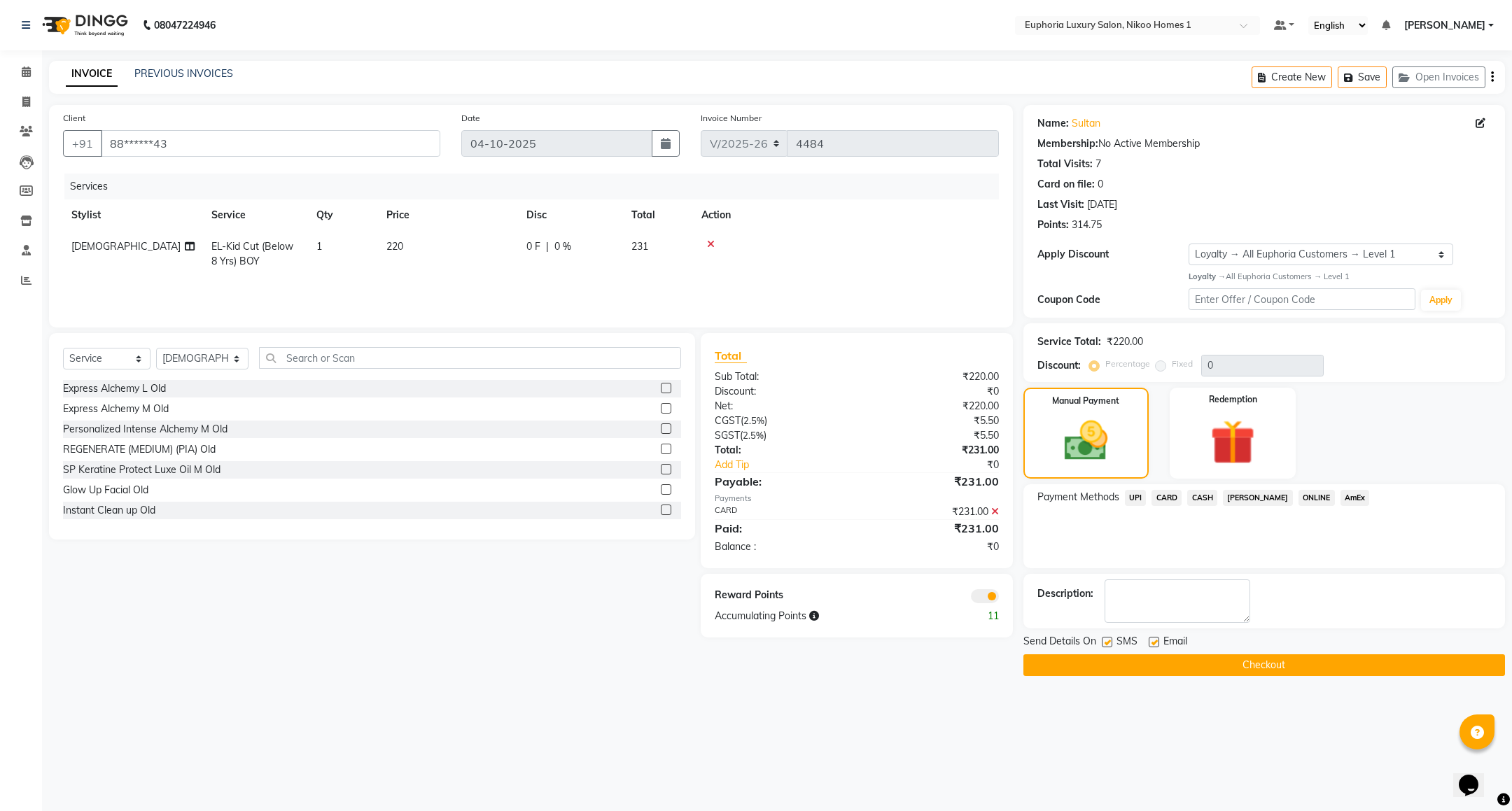
click at [1166, 490] on span "CARD" at bounding box center [1166, 498] width 30 height 16
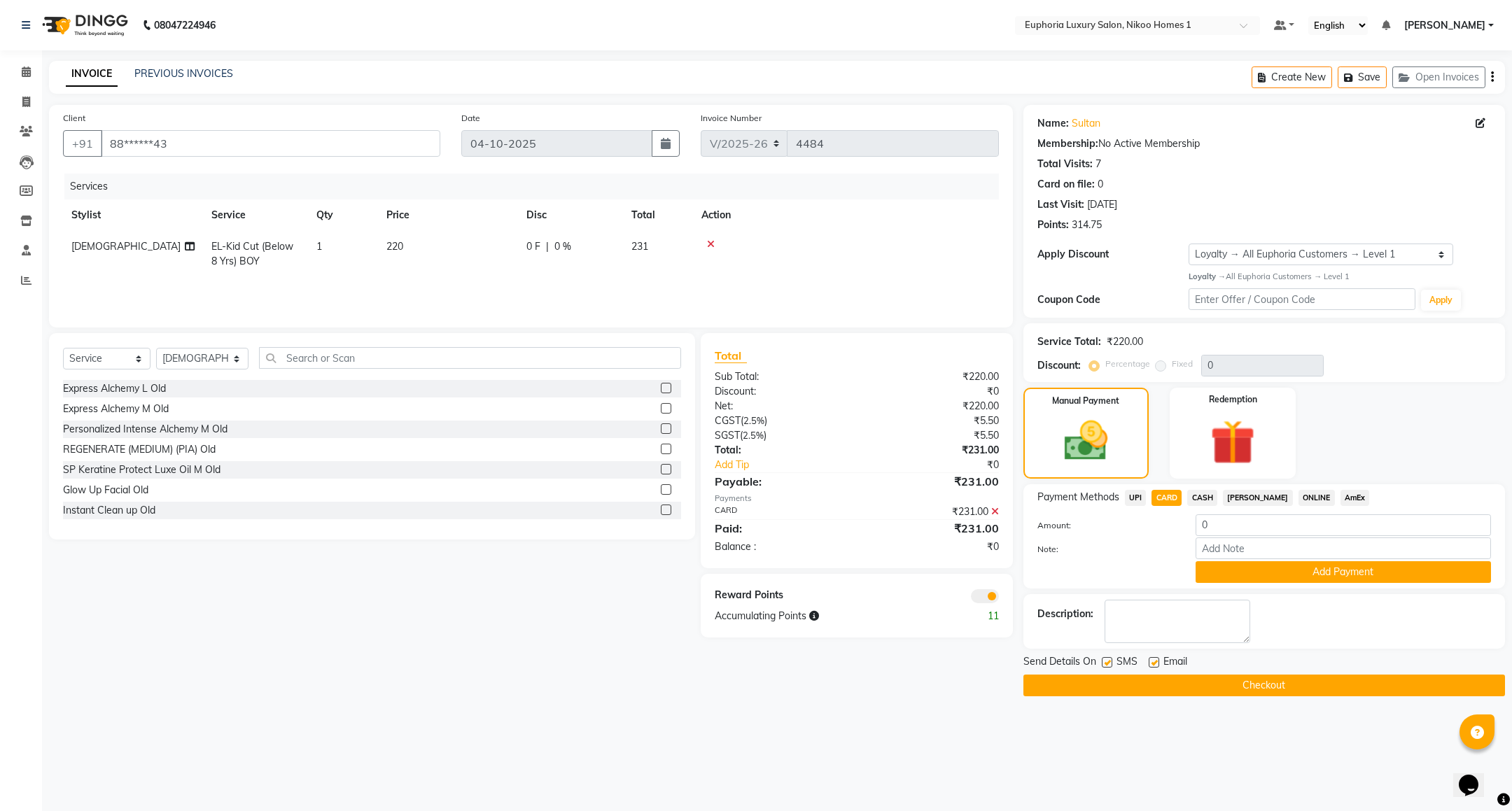
click at [1103, 544] on label "Note:" at bounding box center [1106, 548] width 158 height 12
click at [1195, 544] on input "Note:" at bounding box center [1343, 548] width 296 height 22
click at [1179, 682] on button "Checkout" at bounding box center [1265, 686] width 482 height 22
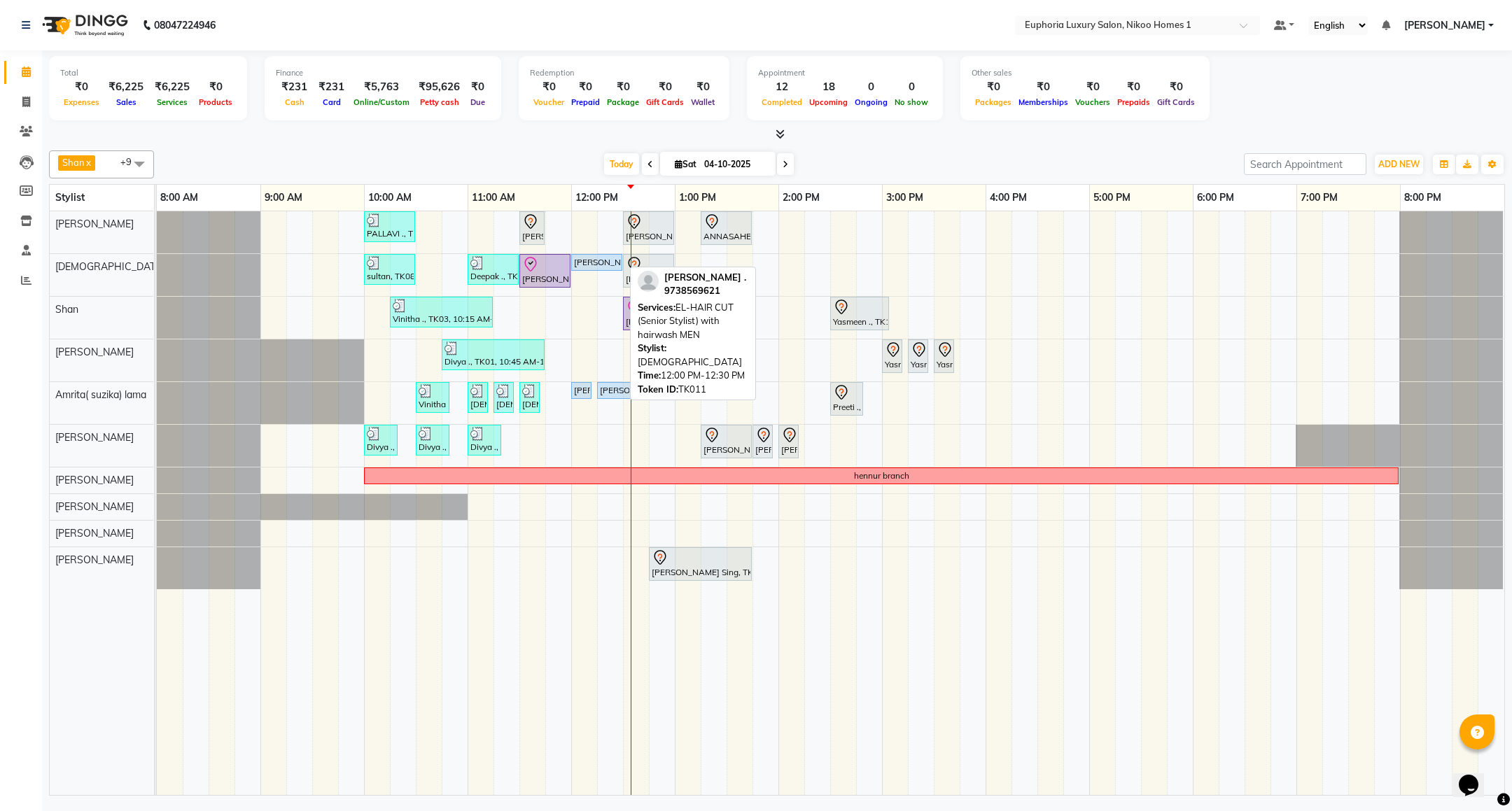
click at [588, 263] on div "[PERSON_NAME] ., TK11, 12:00 PM-12:30 PM, EL-HAIR CUT (Senior Stylist) with hai…" at bounding box center [597, 262] width 48 height 12
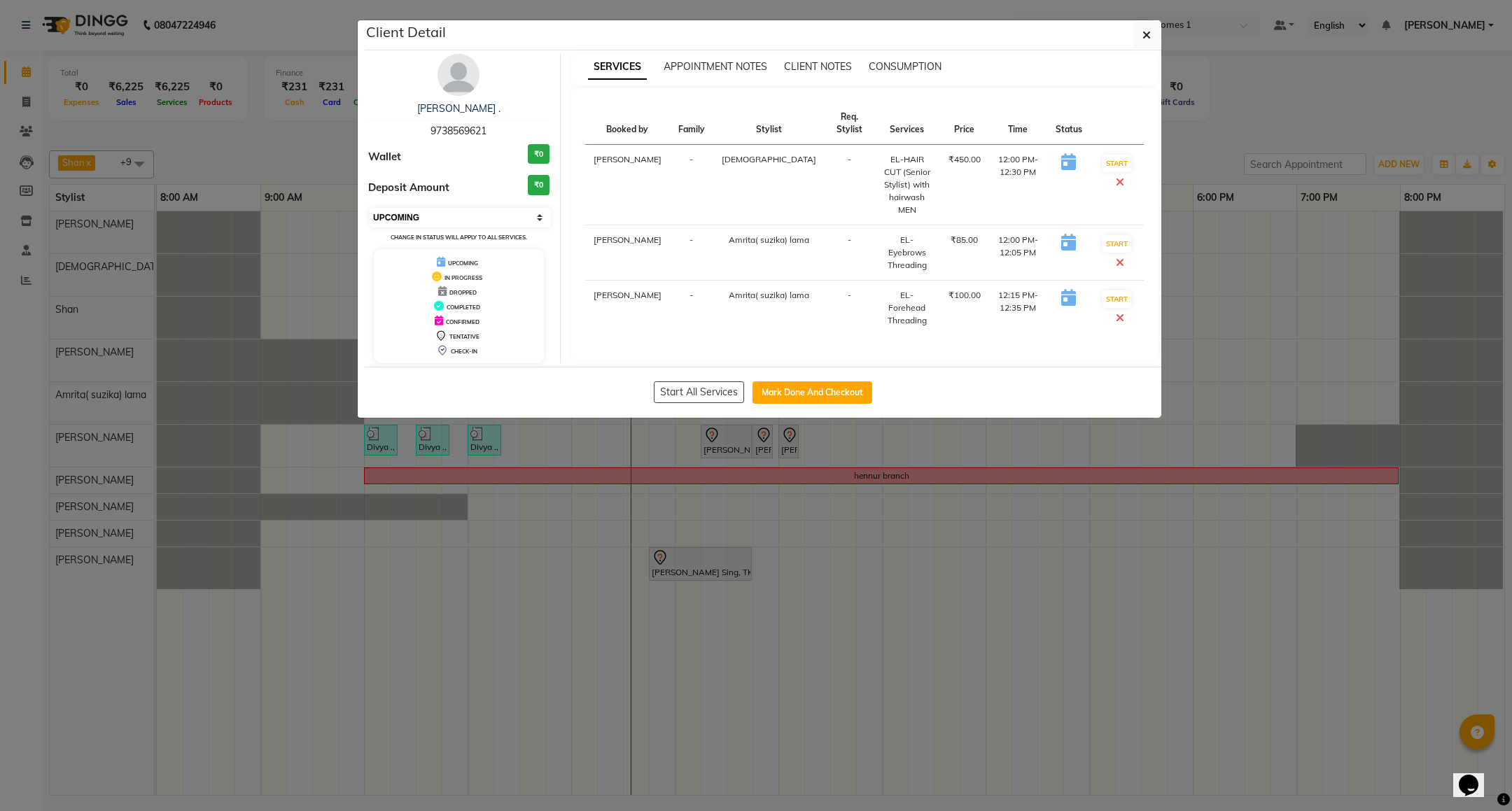
click at [490, 217] on select "Select IN SERVICE CONFIRMED TENTATIVE CHECK IN MARK DONE DROPPED UPCOMING" at bounding box center [460, 217] width 181 height 20
click at [370, 209] on select "Select IN SERVICE CONFIRMED TENTATIVE CHECK IN MARK DONE DROPPED UPCOMING" at bounding box center [460, 217] width 181 height 20
click at [471, 222] on select "Select IN SERVICE CONFIRMED TENTATIVE CHECK IN MARK DONE DROPPED UPCOMING" at bounding box center [460, 217] width 181 height 20
select select "8"
click at [370, 209] on select "Select IN SERVICE CONFIRMED TENTATIVE CHECK IN MARK DONE DROPPED UPCOMING" at bounding box center [460, 217] width 181 height 20
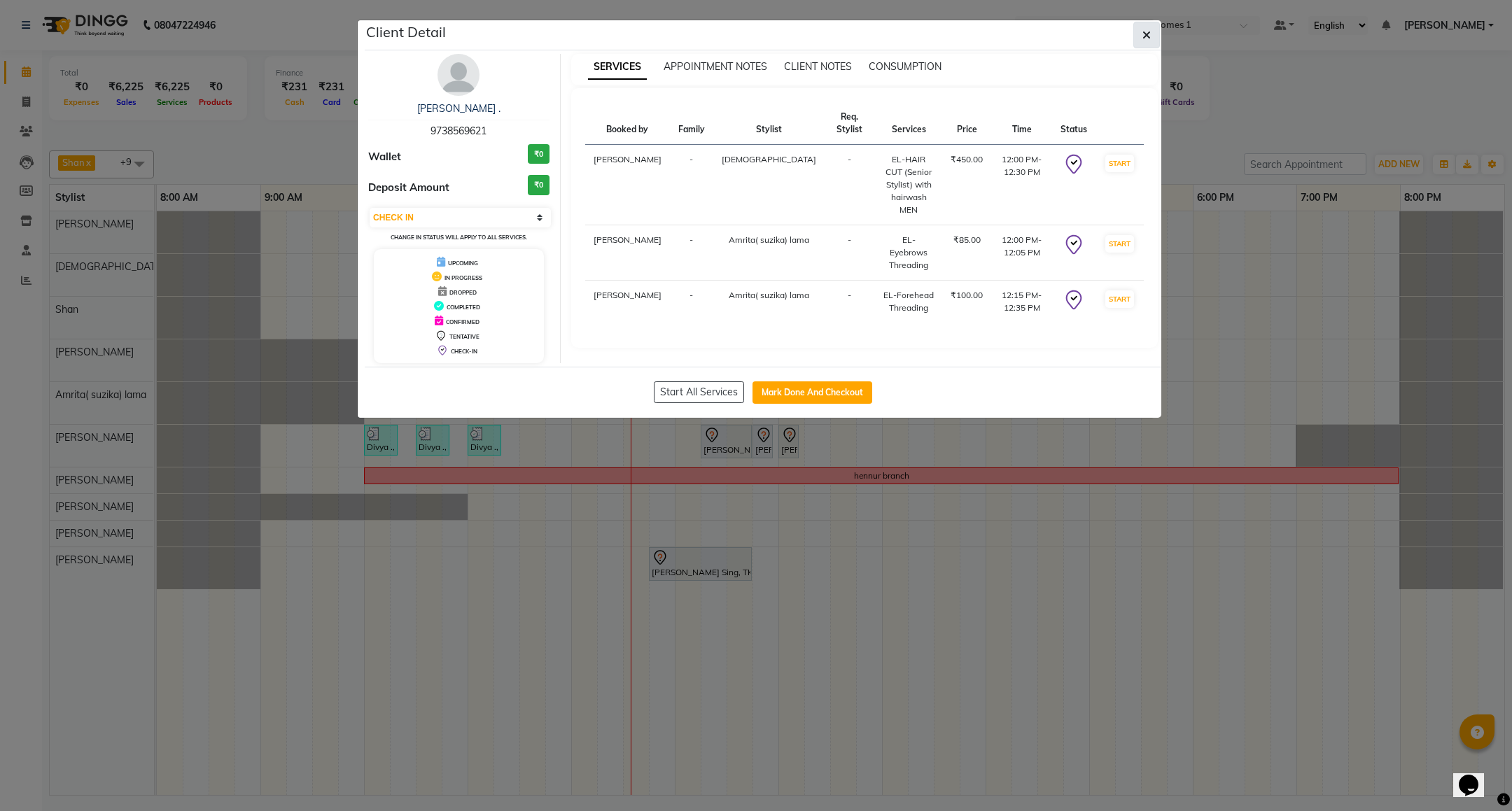
click at [1136, 34] on button "button" at bounding box center [1146, 35] width 26 height 26
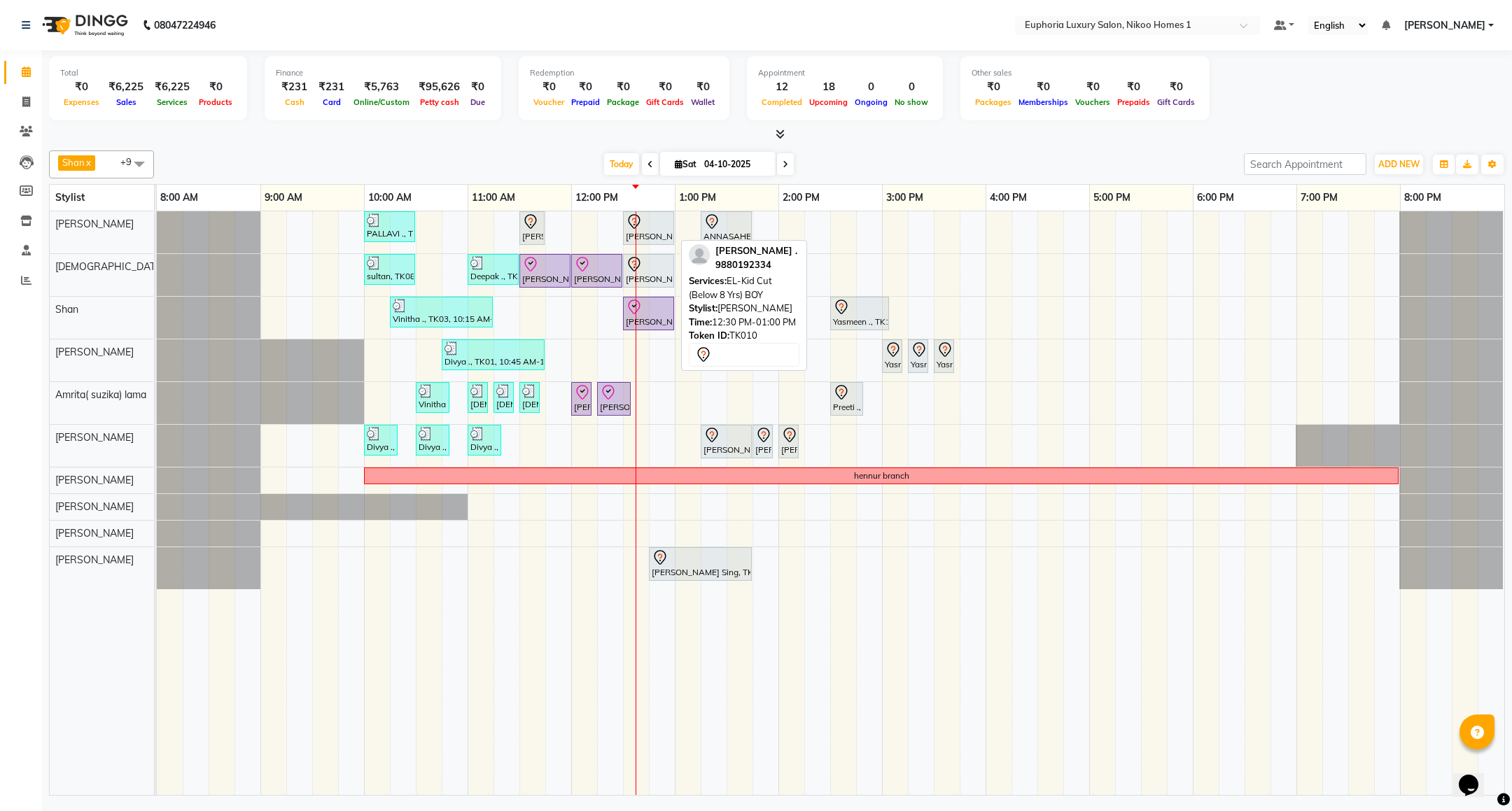
click at [656, 237] on div "[PERSON_NAME] ., TK10, 12:30 PM-01:00 PM, EL-Kid Cut (Below 8 Yrs) BOY" at bounding box center [649, 228] width 48 height 29
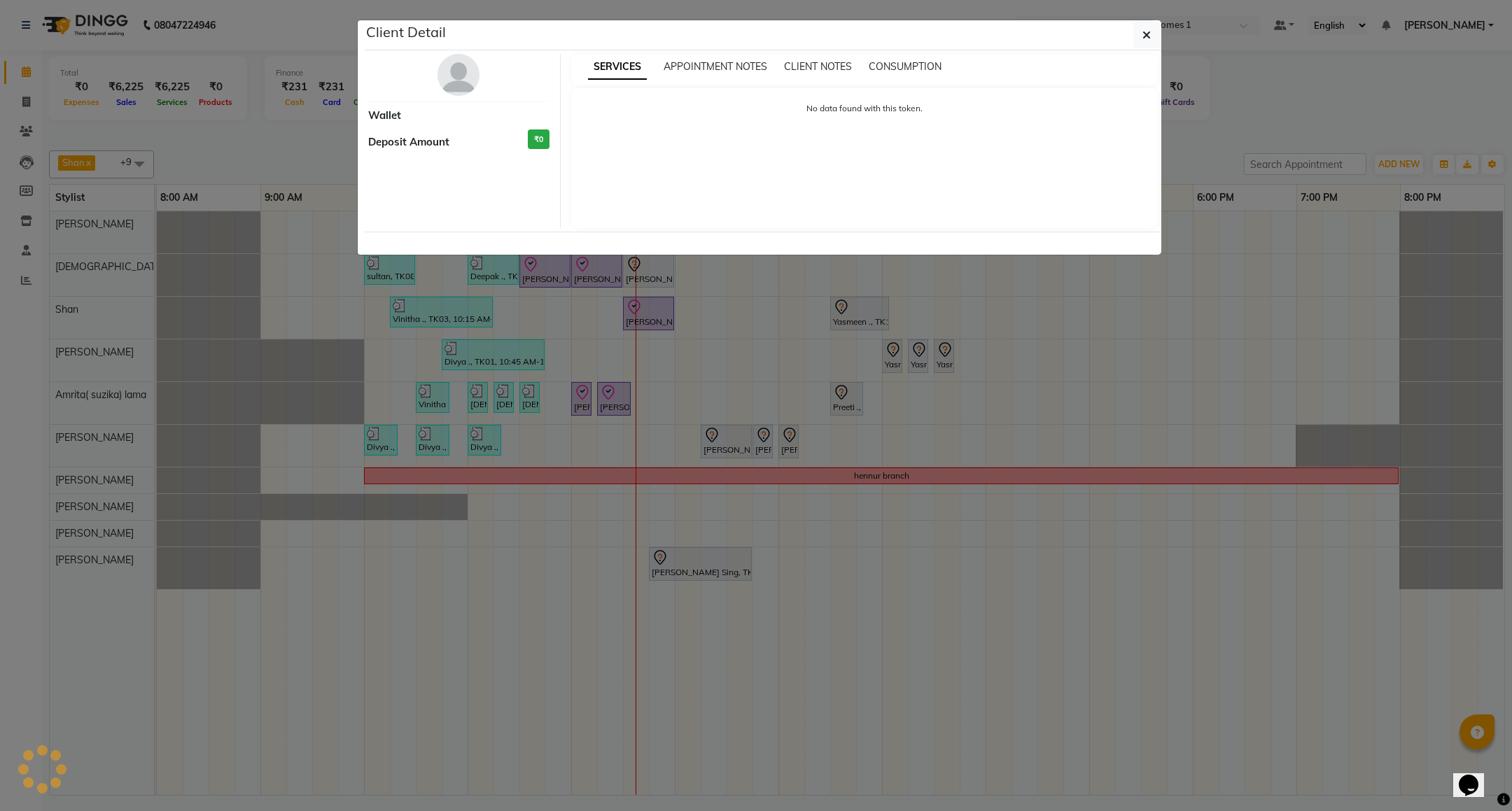
select select "7"
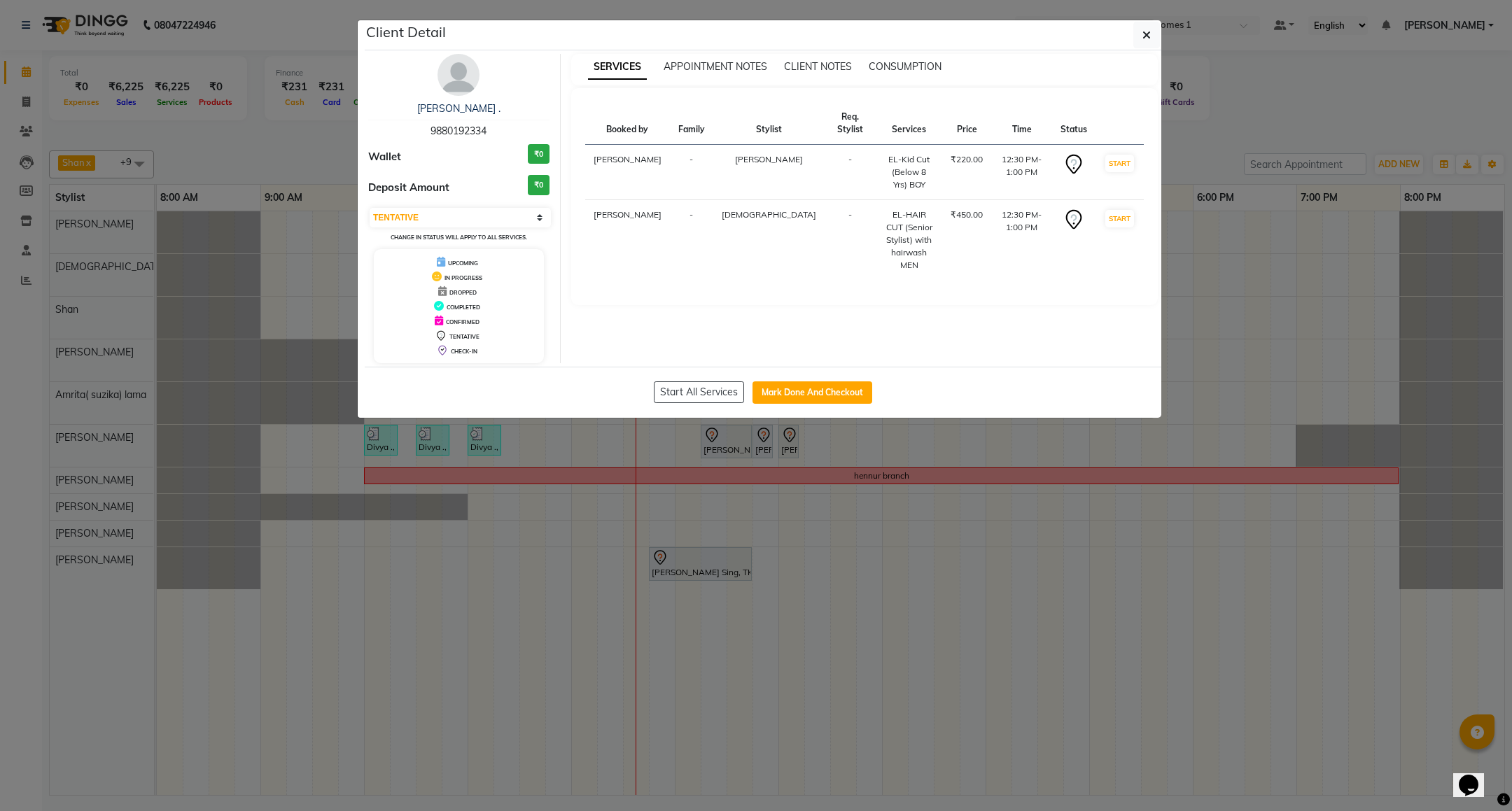
drag, startPoint x: 1153, startPoint y: 41, endPoint x: 1006, endPoint y: 74, distance: 150.7
click at [1153, 40] on button "button" at bounding box center [1146, 35] width 26 height 26
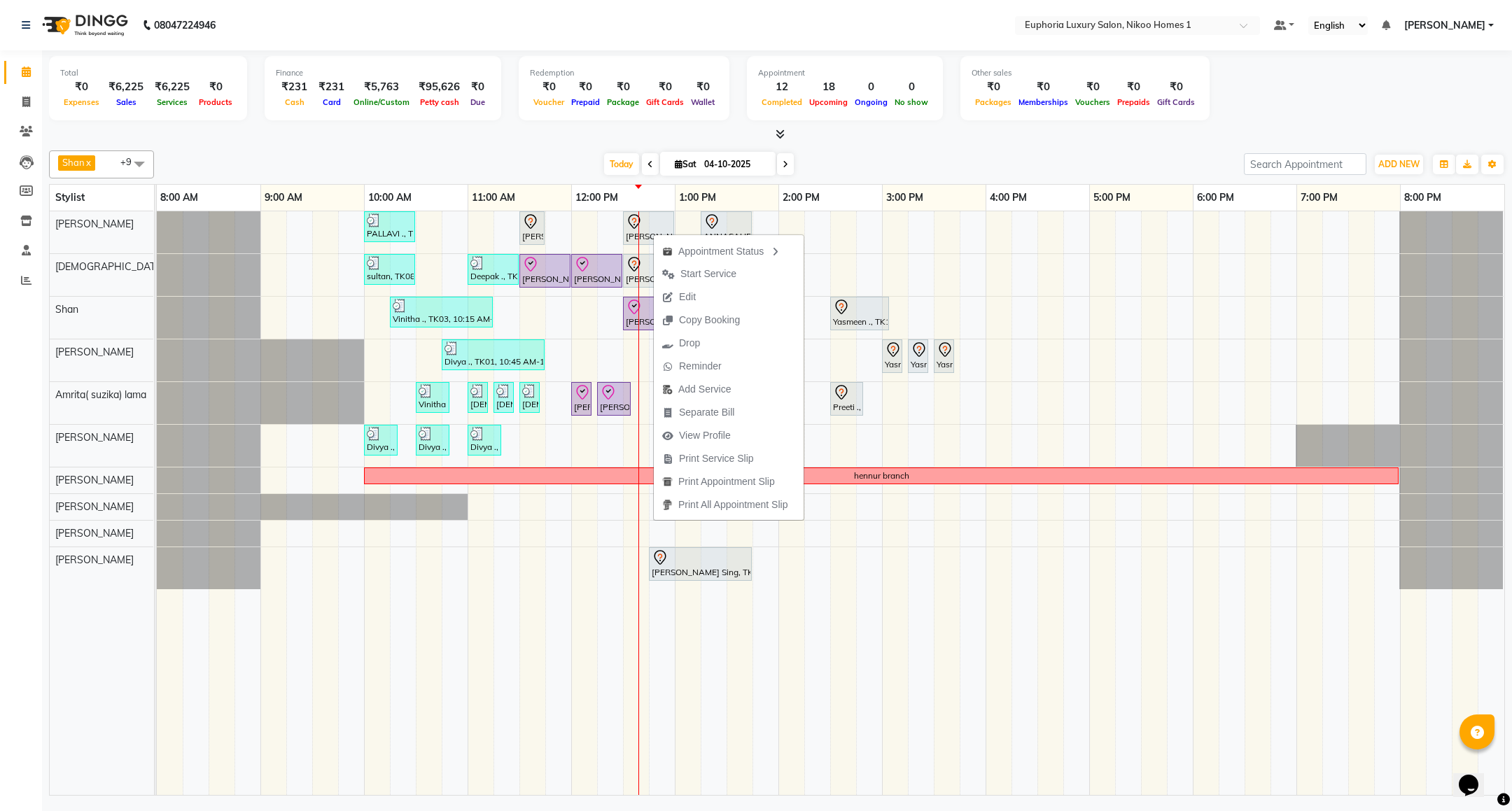
click at [15, 502] on div "Calendar Invoice Clients Leads Members Inventory Staff Reports Completed InProg…" at bounding box center [94, 415] width 189 height 750
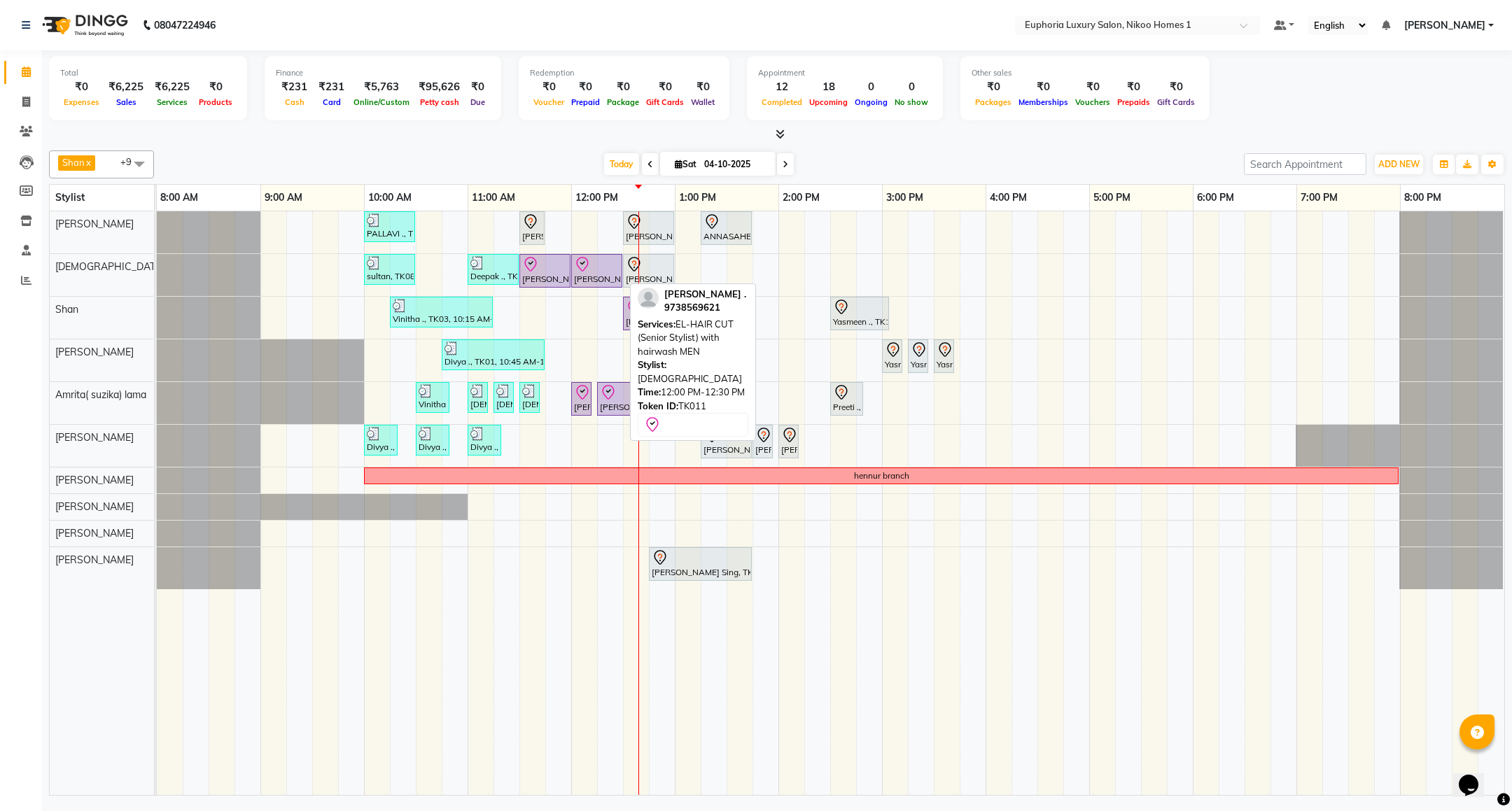
click at [595, 277] on div "[PERSON_NAME] ., TK11, 12:00 PM-12:30 PM, EL-HAIR CUT (Senior Stylist) with hai…" at bounding box center [597, 271] width 48 height 29
select select "8"
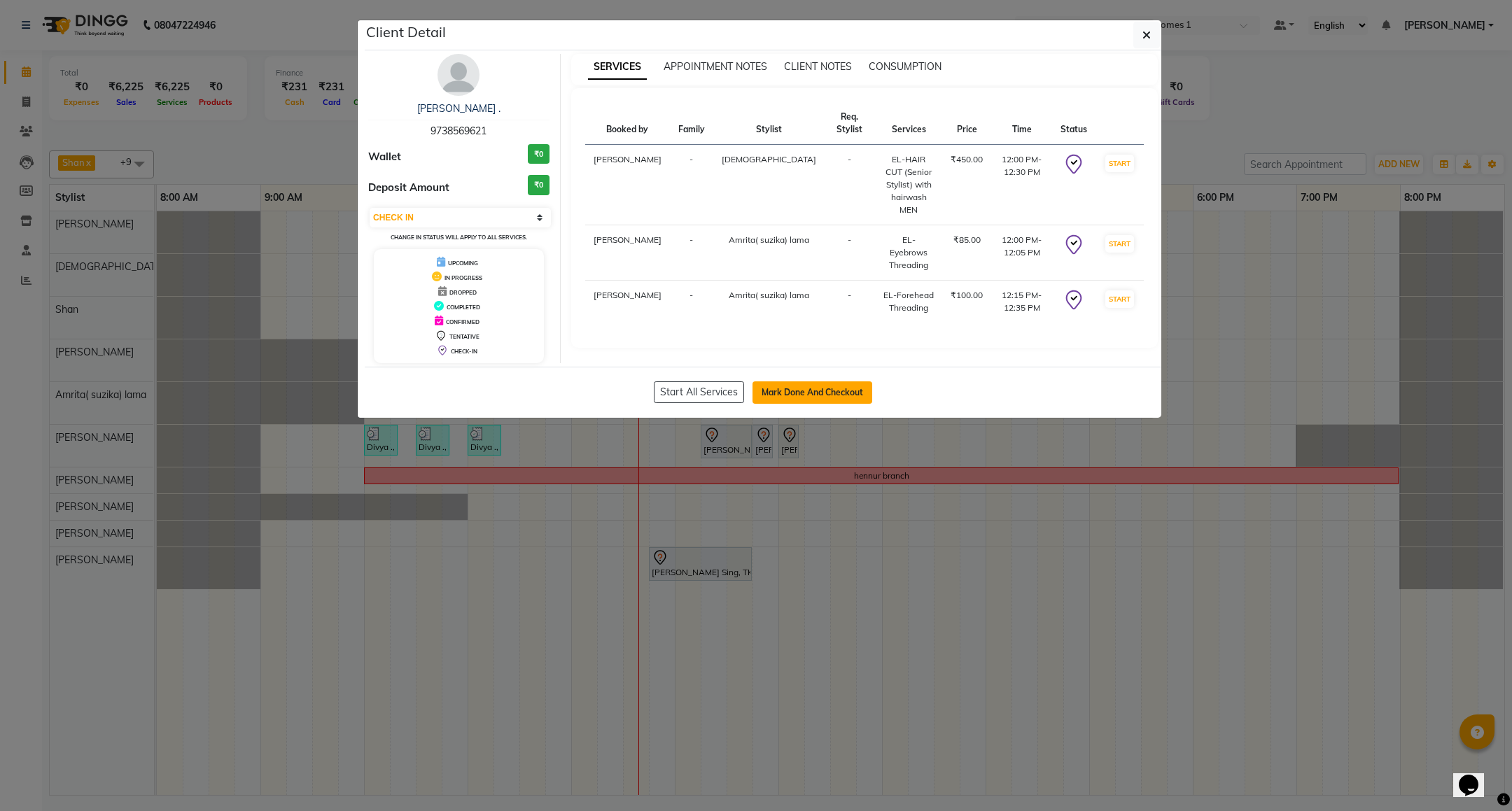
click at [763, 390] on button "Mark Done And Checkout" at bounding box center [812, 392] width 120 height 23
select select "service"
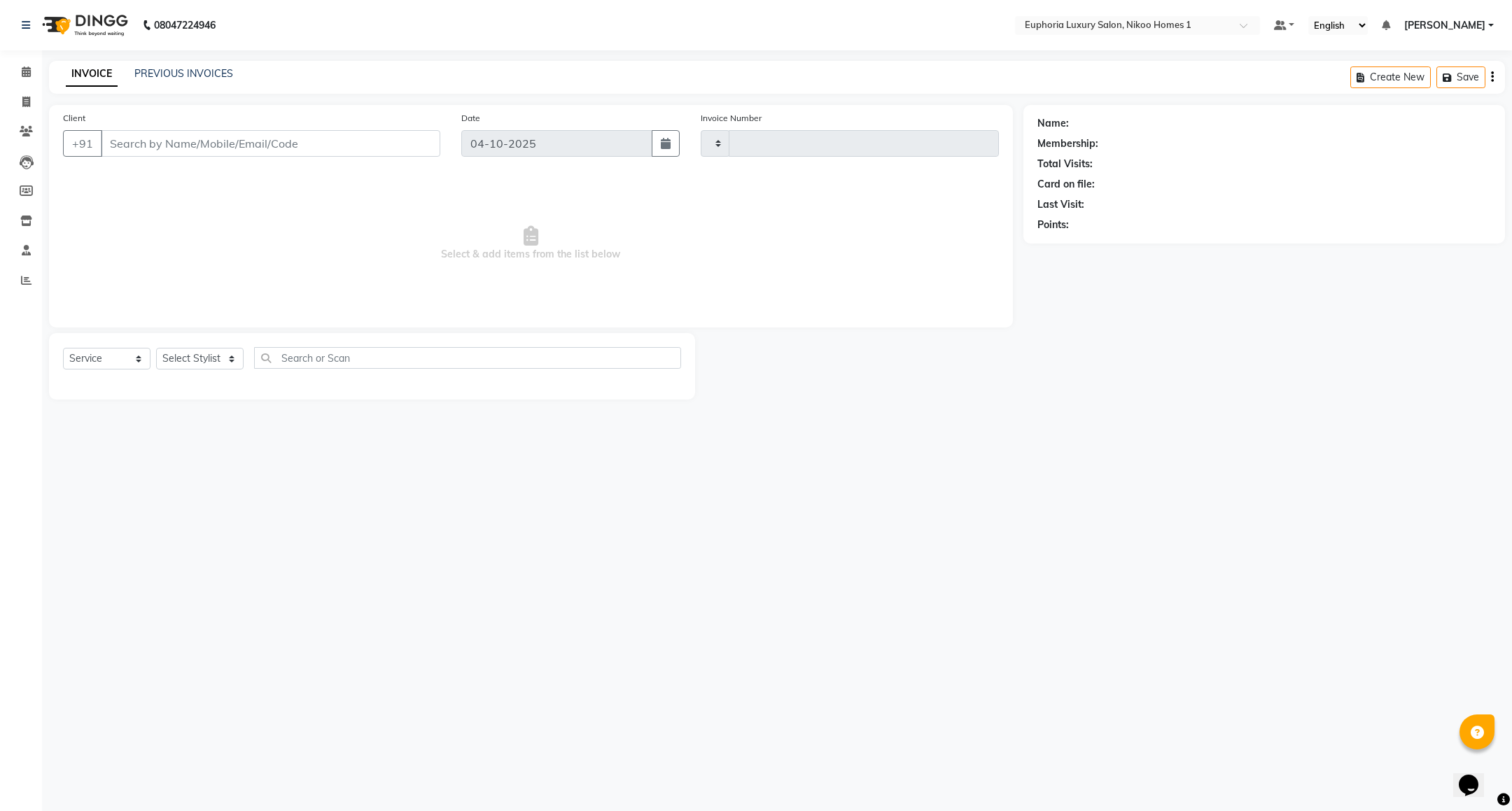
type input "4489"
select select "7987"
type input "97******21"
select select "74231"
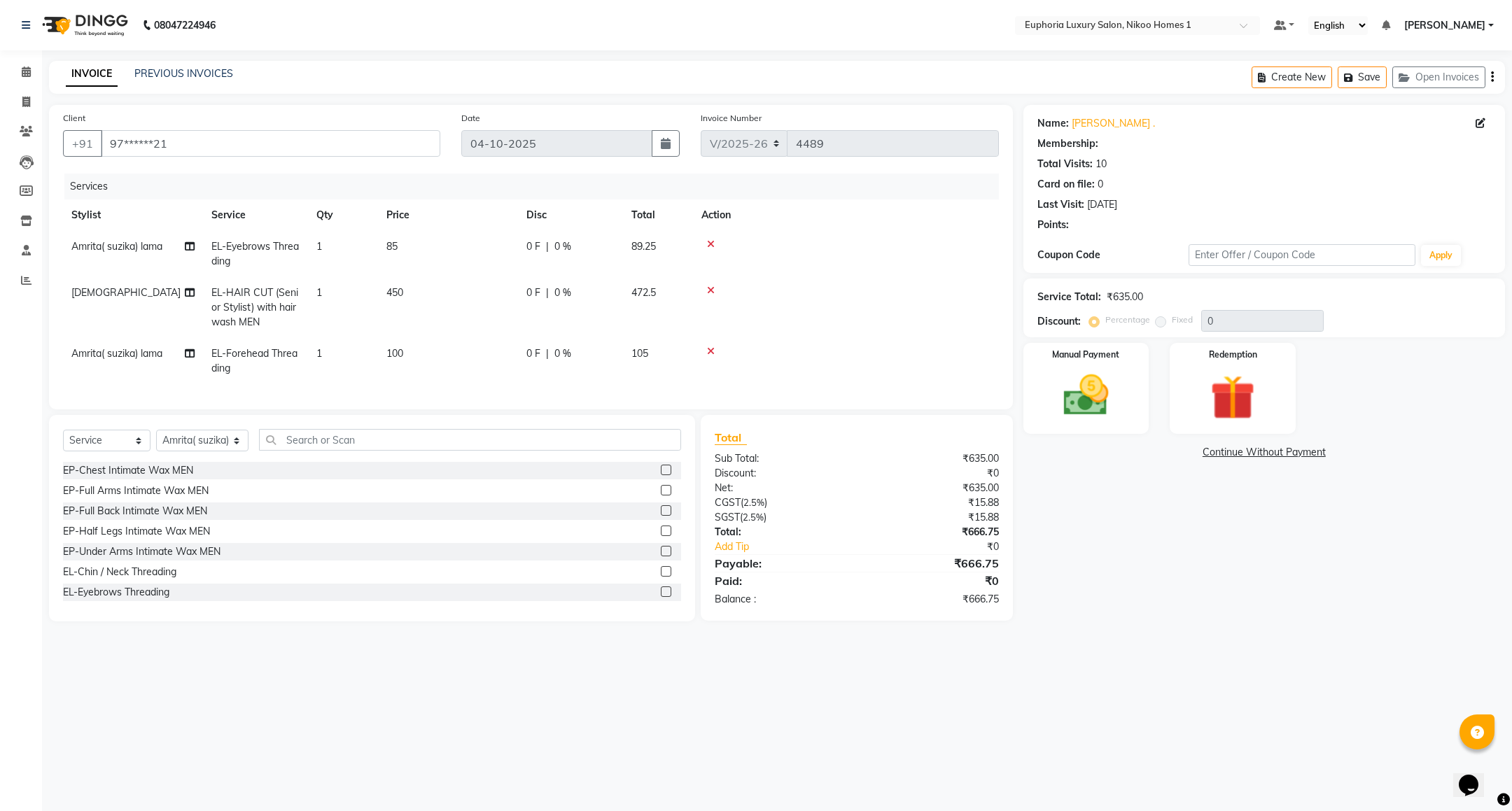
select select "1: Object"
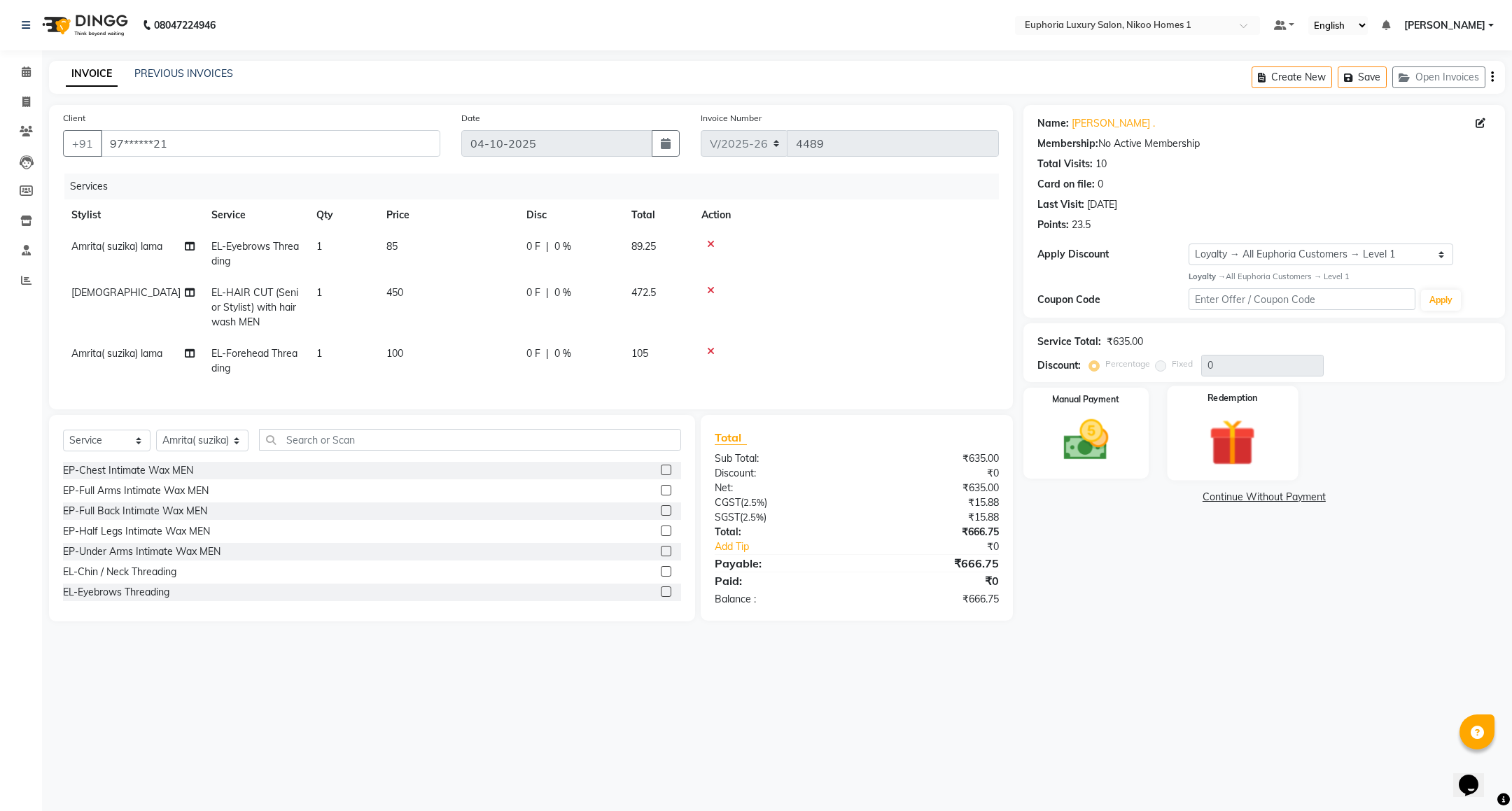
click at [1248, 431] on img at bounding box center [1233, 443] width 77 height 58
click at [1044, 443] on div "Manual Payment" at bounding box center [1086, 433] width 131 height 96
click at [1163, 500] on span "CARD" at bounding box center [1166, 498] width 30 height 16
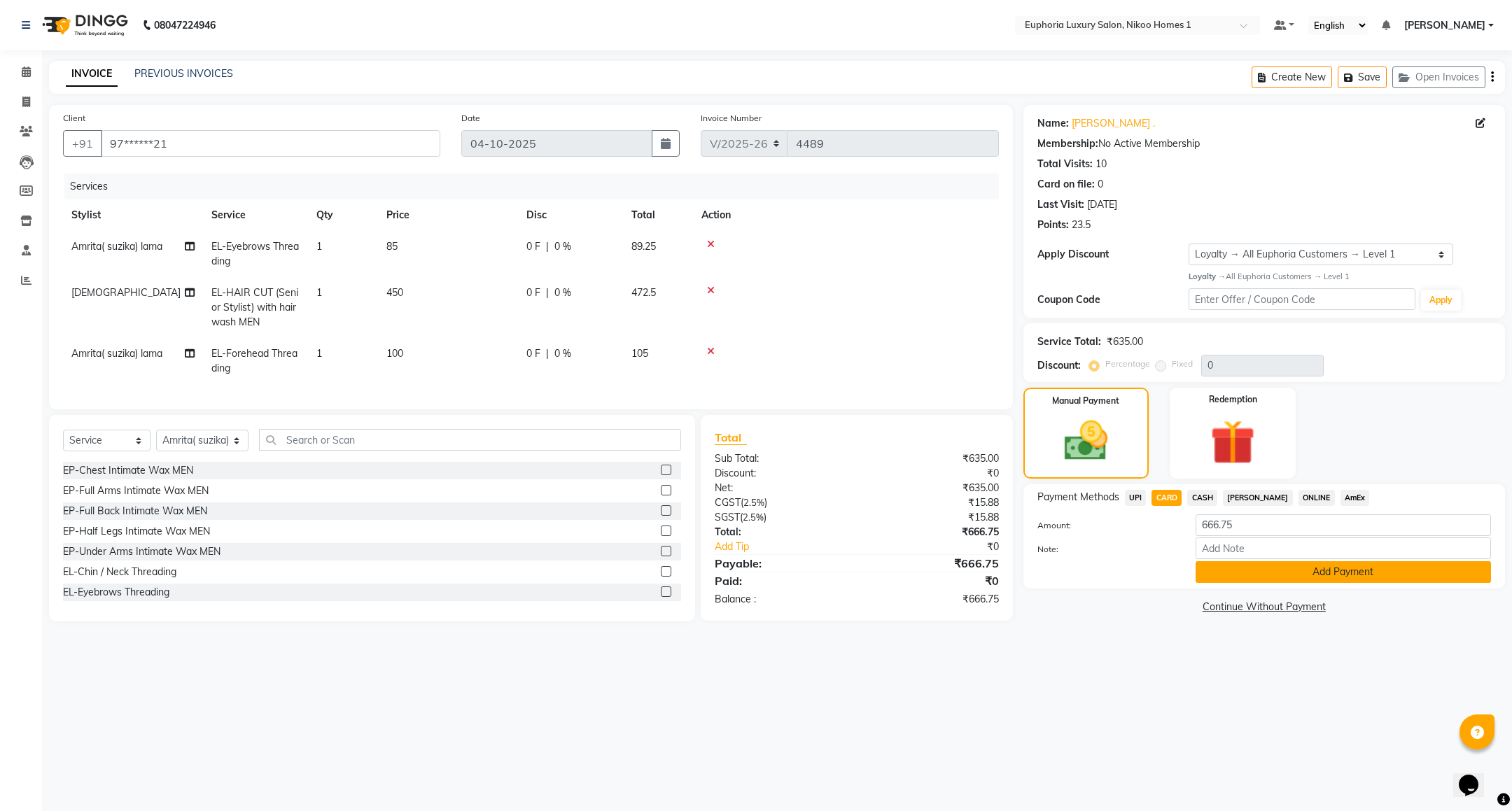
click at [1225, 569] on button "Add Payment" at bounding box center [1343, 572] width 296 height 22
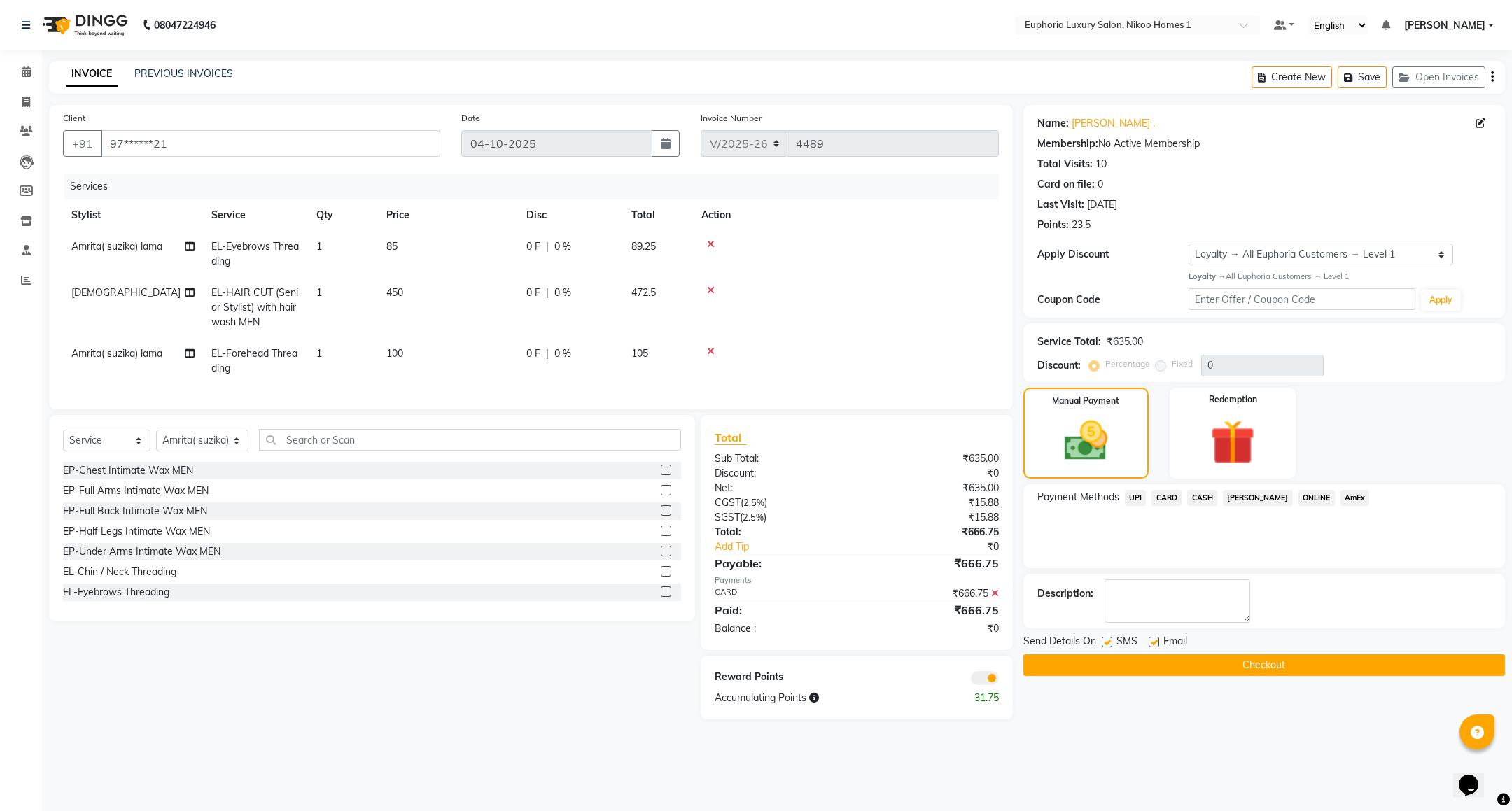
click at [1238, 663] on button "Checkout" at bounding box center [1265, 665] width 482 height 22
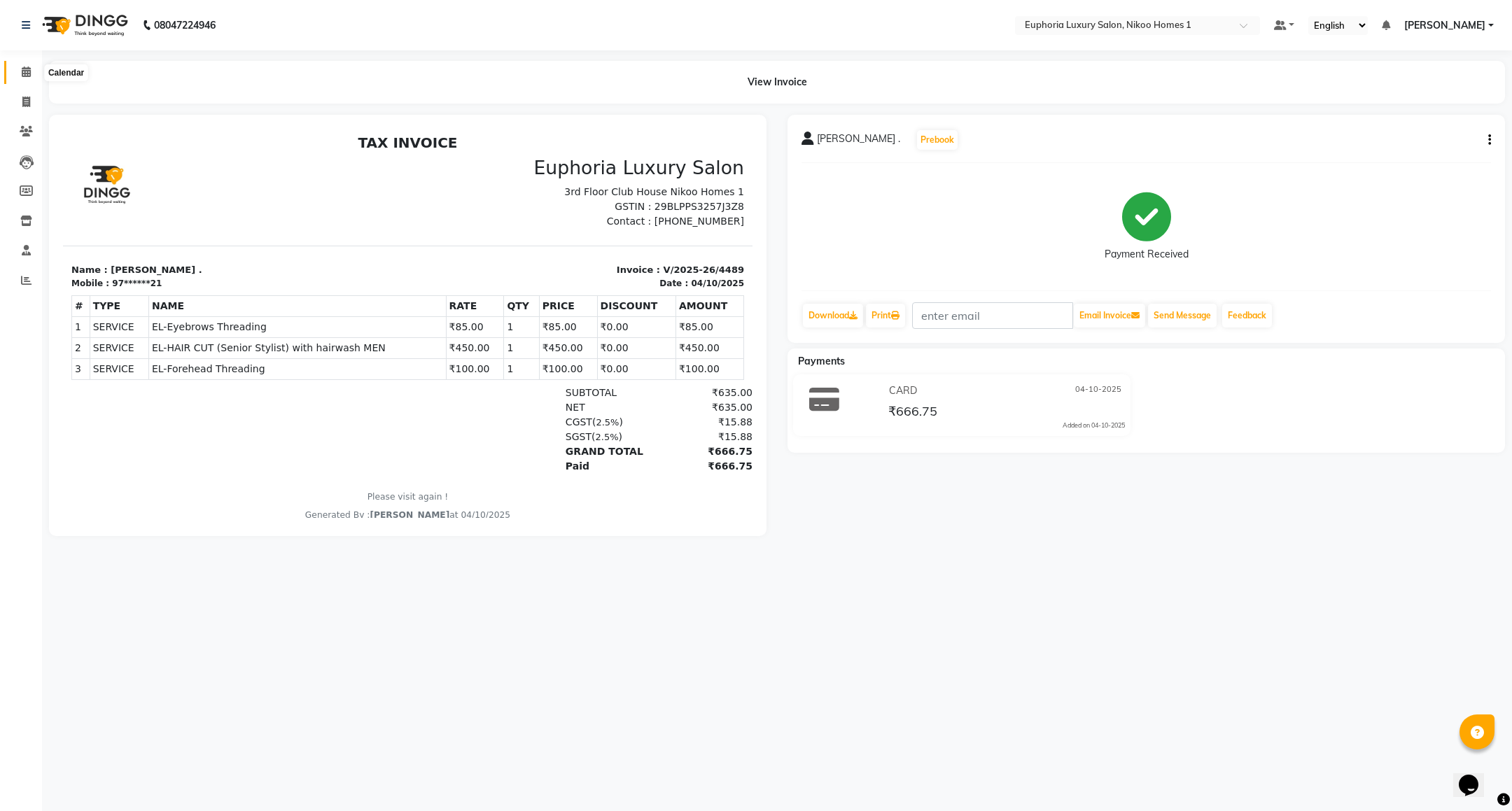
click at [32, 76] on span at bounding box center [26, 72] width 25 height 16
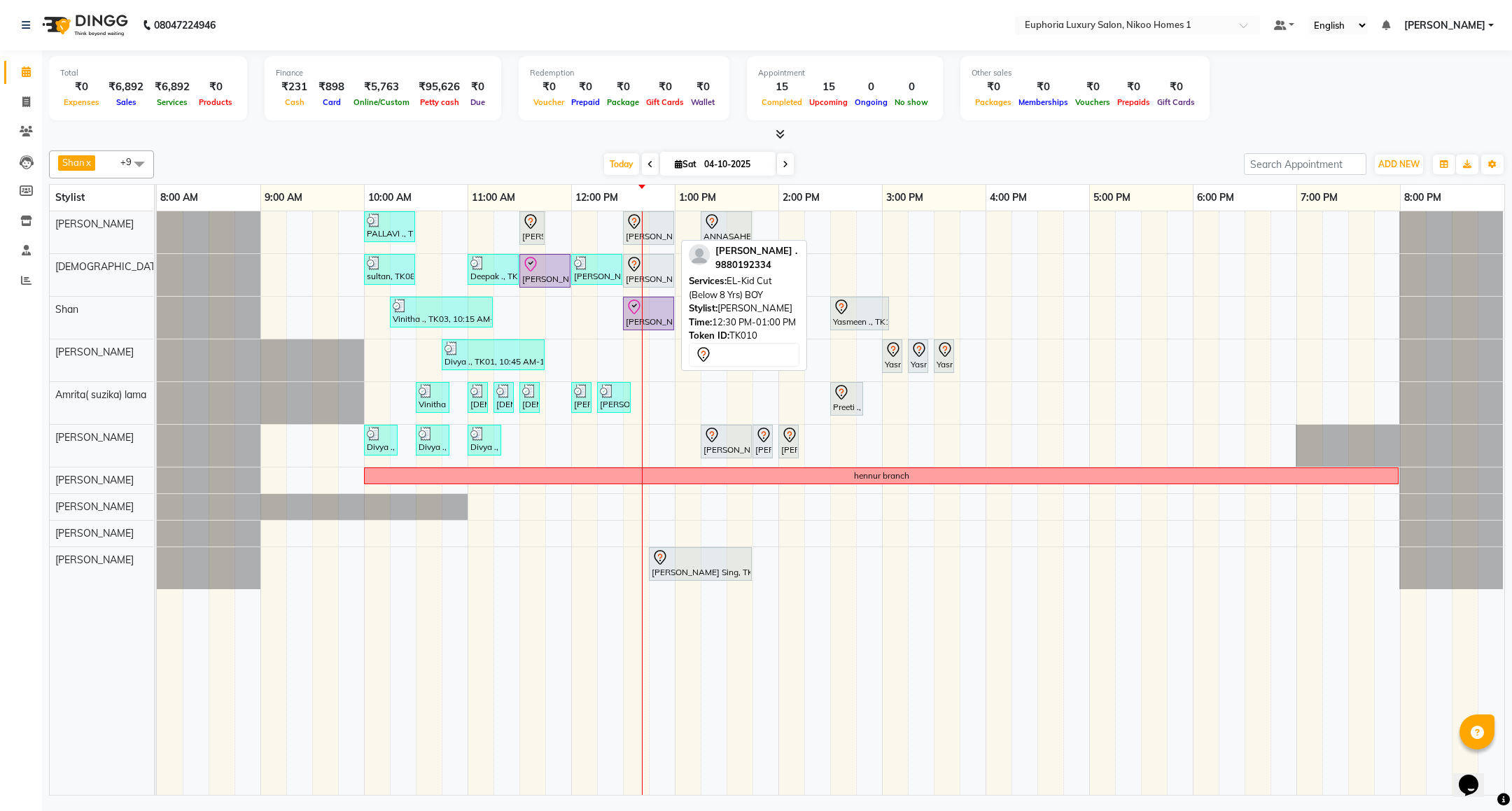
click at [663, 221] on div at bounding box center [649, 222] width 45 height 17
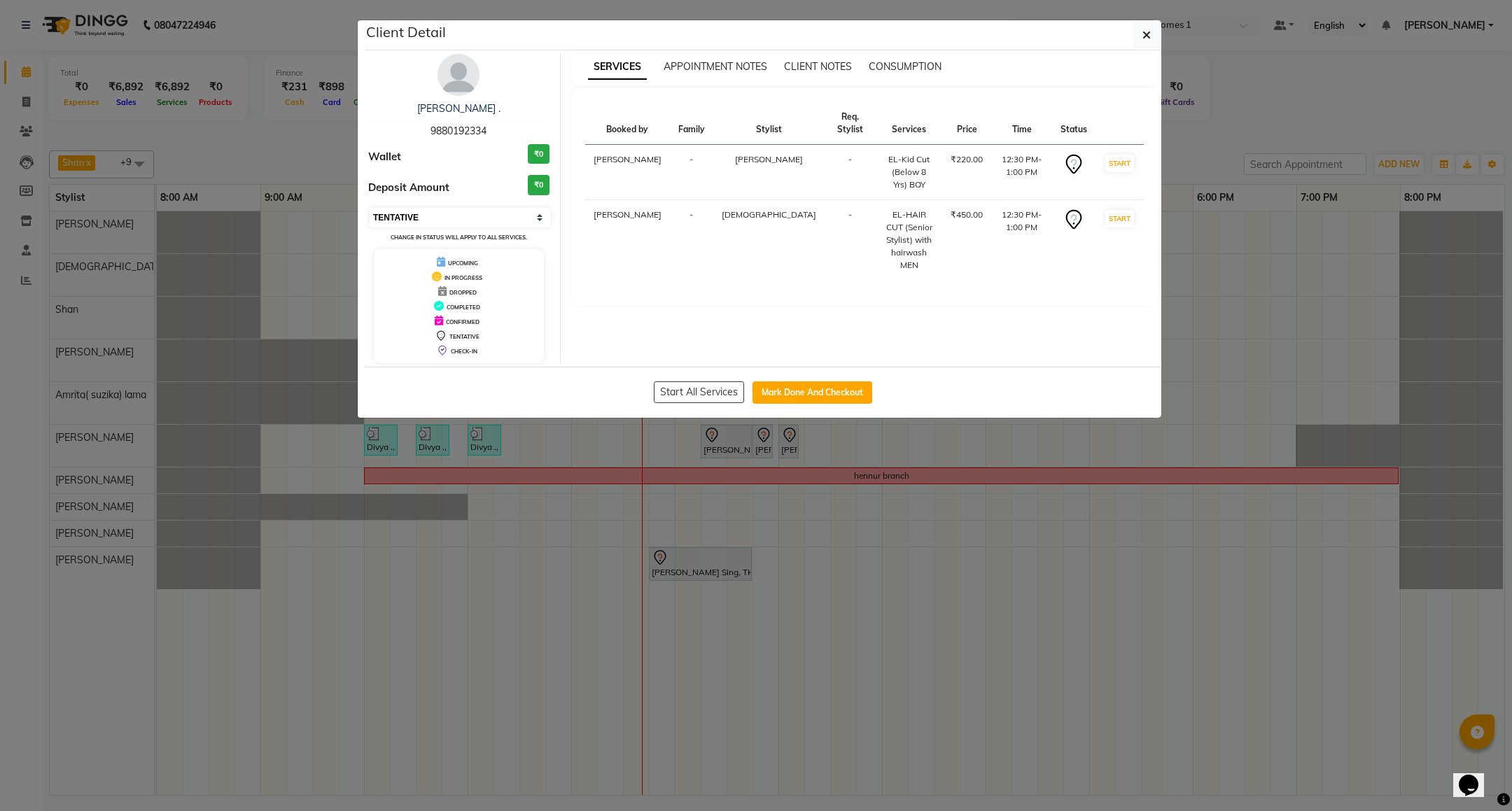
click at [448, 218] on select "Select IN SERVICE CONFIRMED TENTATIVE CHECK IN MARK DONE DROPPED UPCOMING" at bounding box center [460, 217] width 181 height 20
select select "8"
click at [370, 209] on select "Select IN SERVICE CONFIRMED TENTATIVE CHECK IN MARK DONE DROPPED UPCOMING" at bounding box center [460, 217] width 181 height 20
click at [1143, 42] on span "button" at bounding box center [1147, 34] width 9 height 14
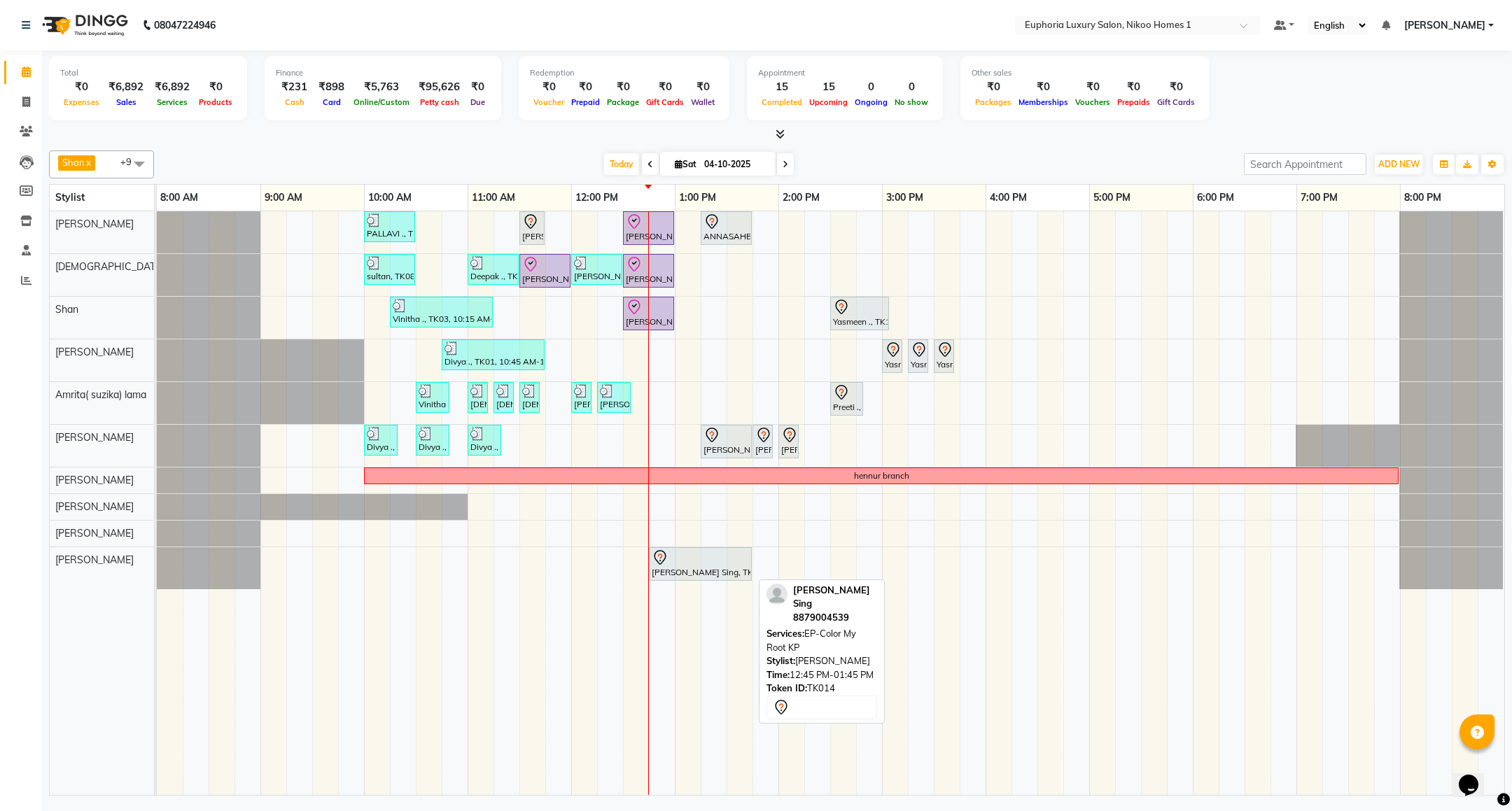
click at [709, 566] on div at bounding box center [700, 557] width 97 height 17
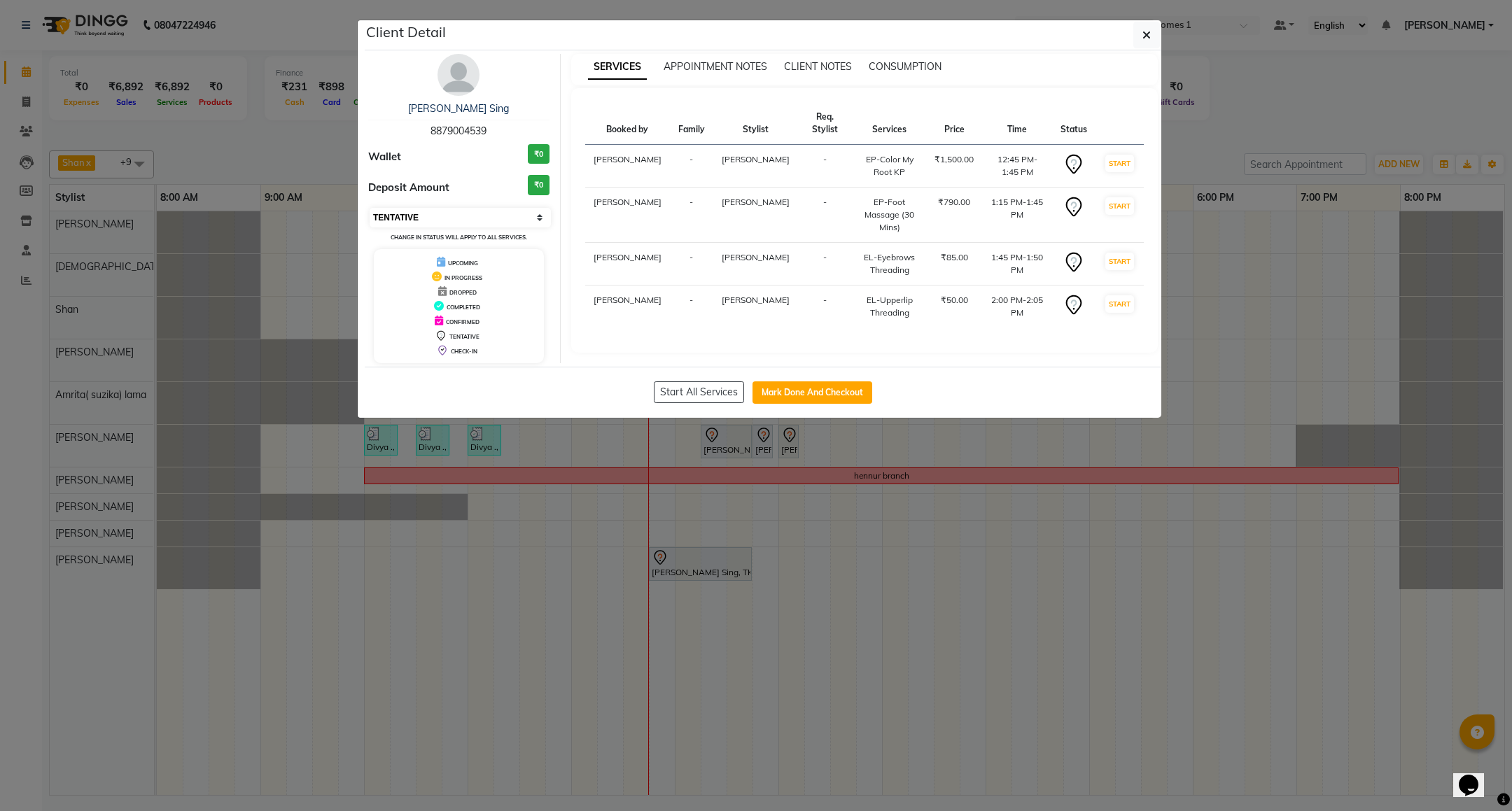
click at [483, 216] on select "Select IN SERVICE CONFIRMED TENTATIVE CHECK IN MARK DONE DROPPED UPCOMING" at bounding box center [460, 217] width 181 height 20
select select "8"
click at [370, 209] on select "Select IN SERVICE CONFIRMED TENTATIVE CHECK IN MARK DONE DROPPED UPCOMING" at bounding box center [460, 217] width 181 height 20
click at [1146, 30] on icon "button" at bounding box center [1147, 34] width 9 height 11
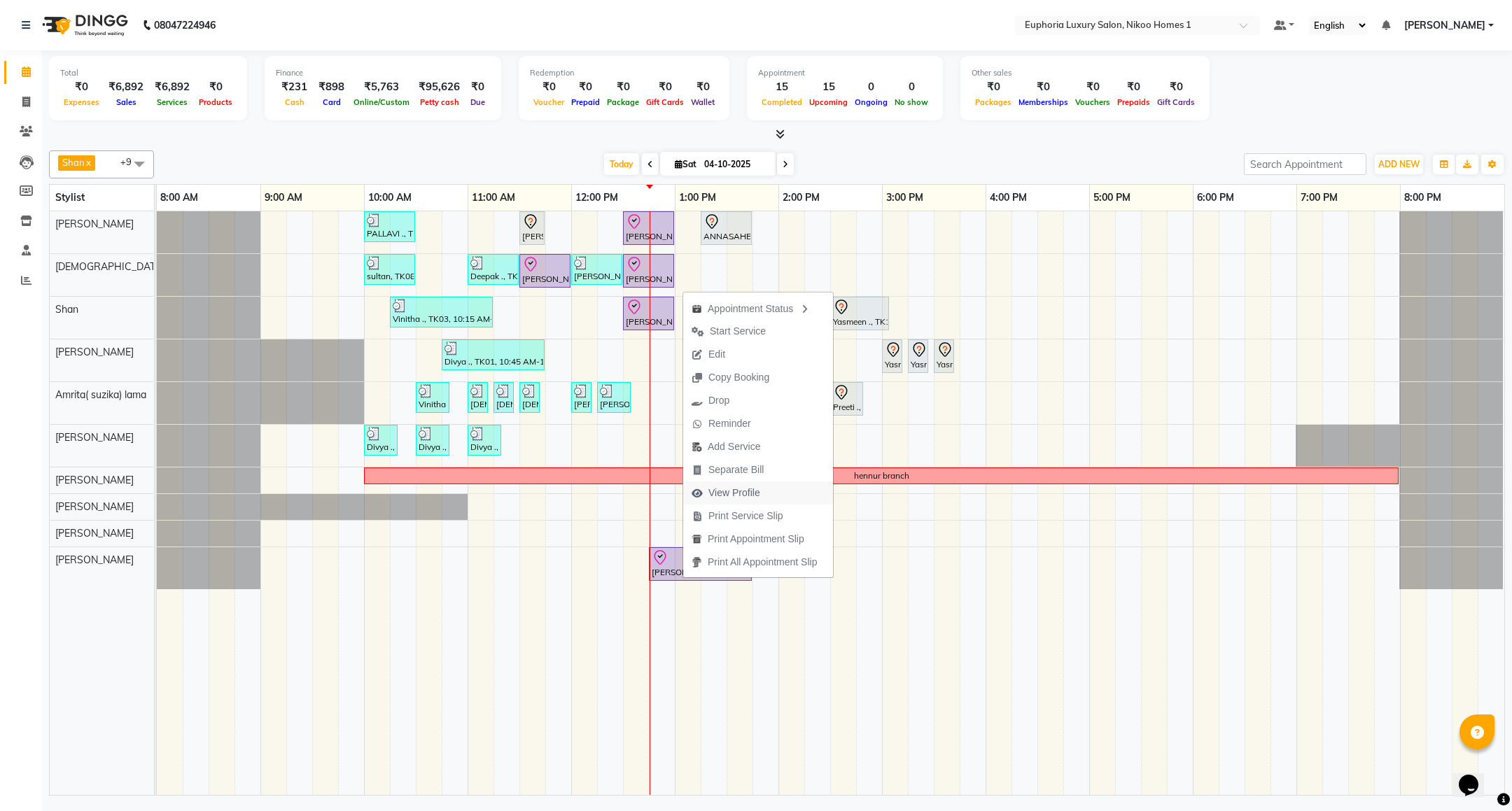
click at [744, 498] on span "View Profile" at bounding box center [734, 493] width 52 height 15
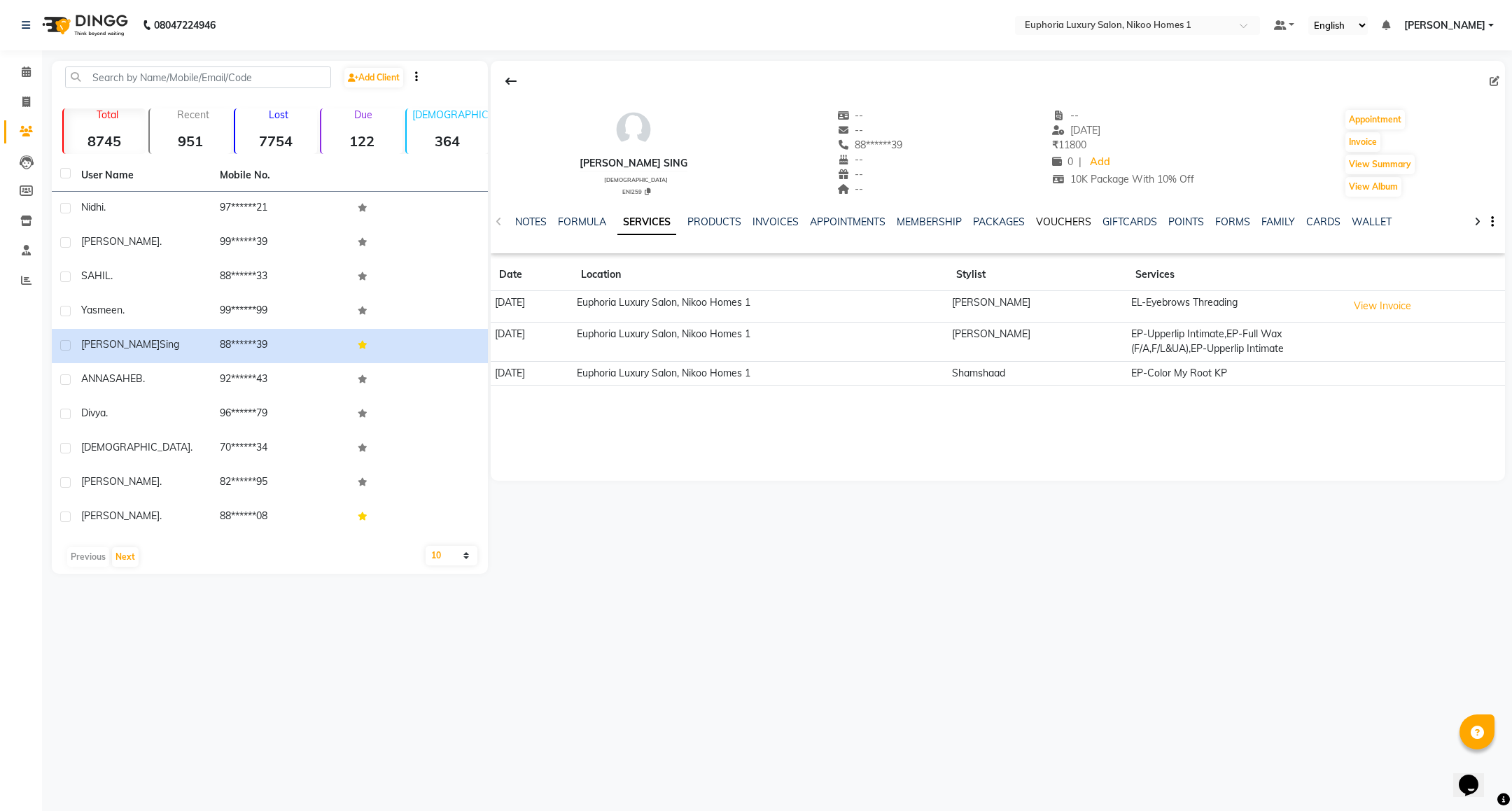
click at [1048, 225] on link "VOUCHERS" at bounding box center [1064, 221] width 55 height 12
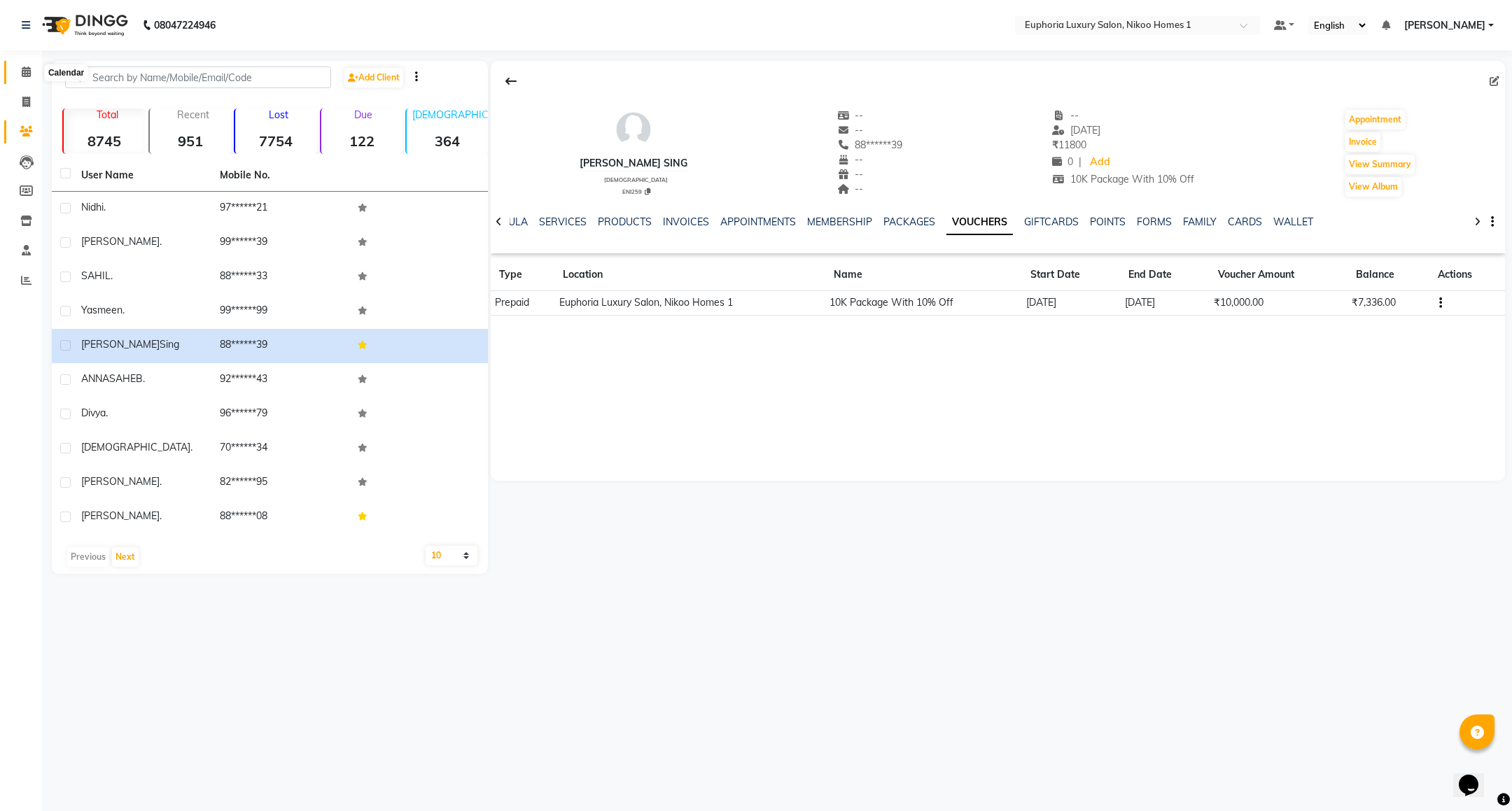
click at [24, 70] on icon at bounding box center [26, 71] width 9 height 10
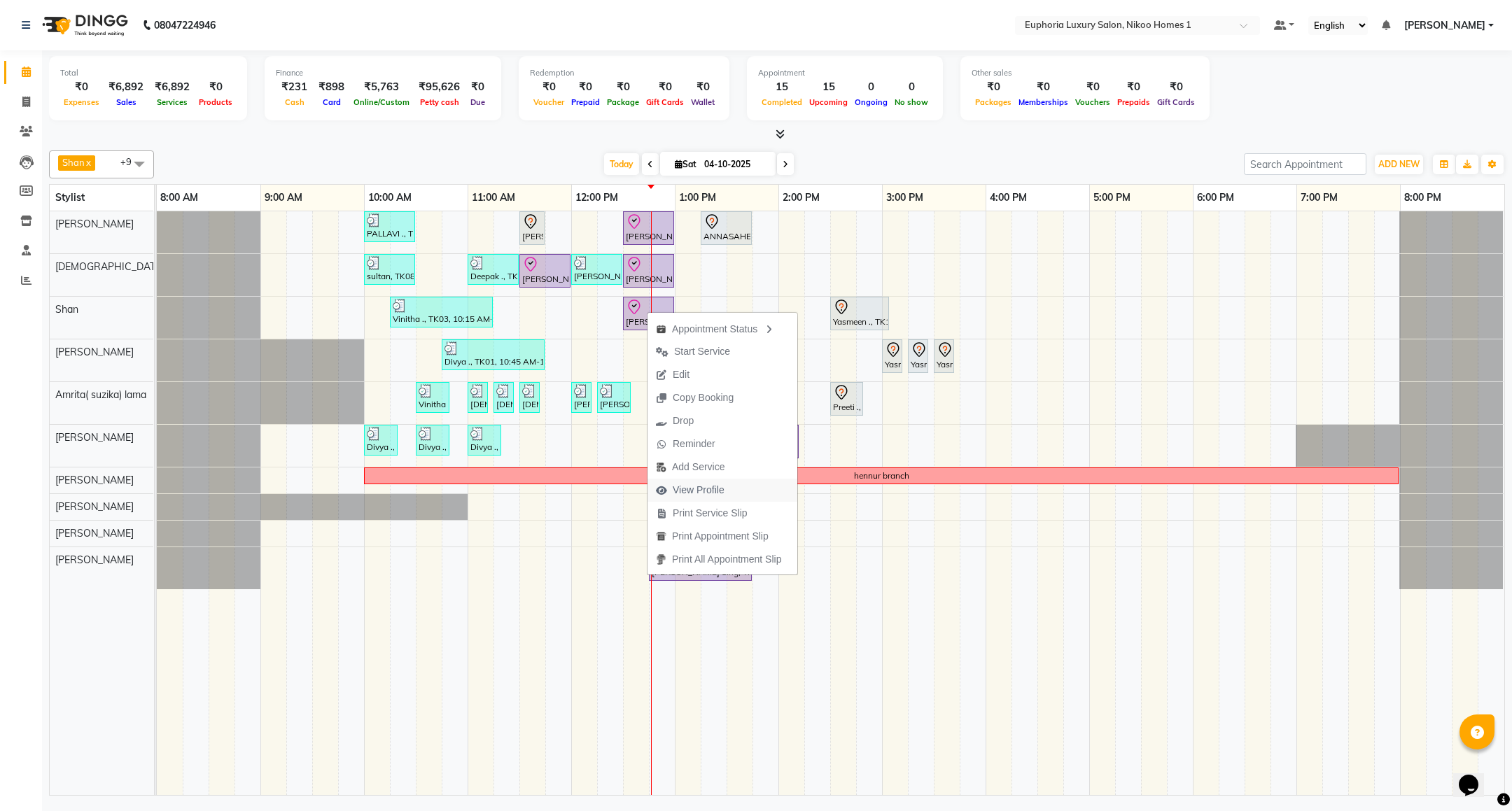
click at [710, 495] on span "View Profile" at bounding box center [698, 490] width 52 height 15
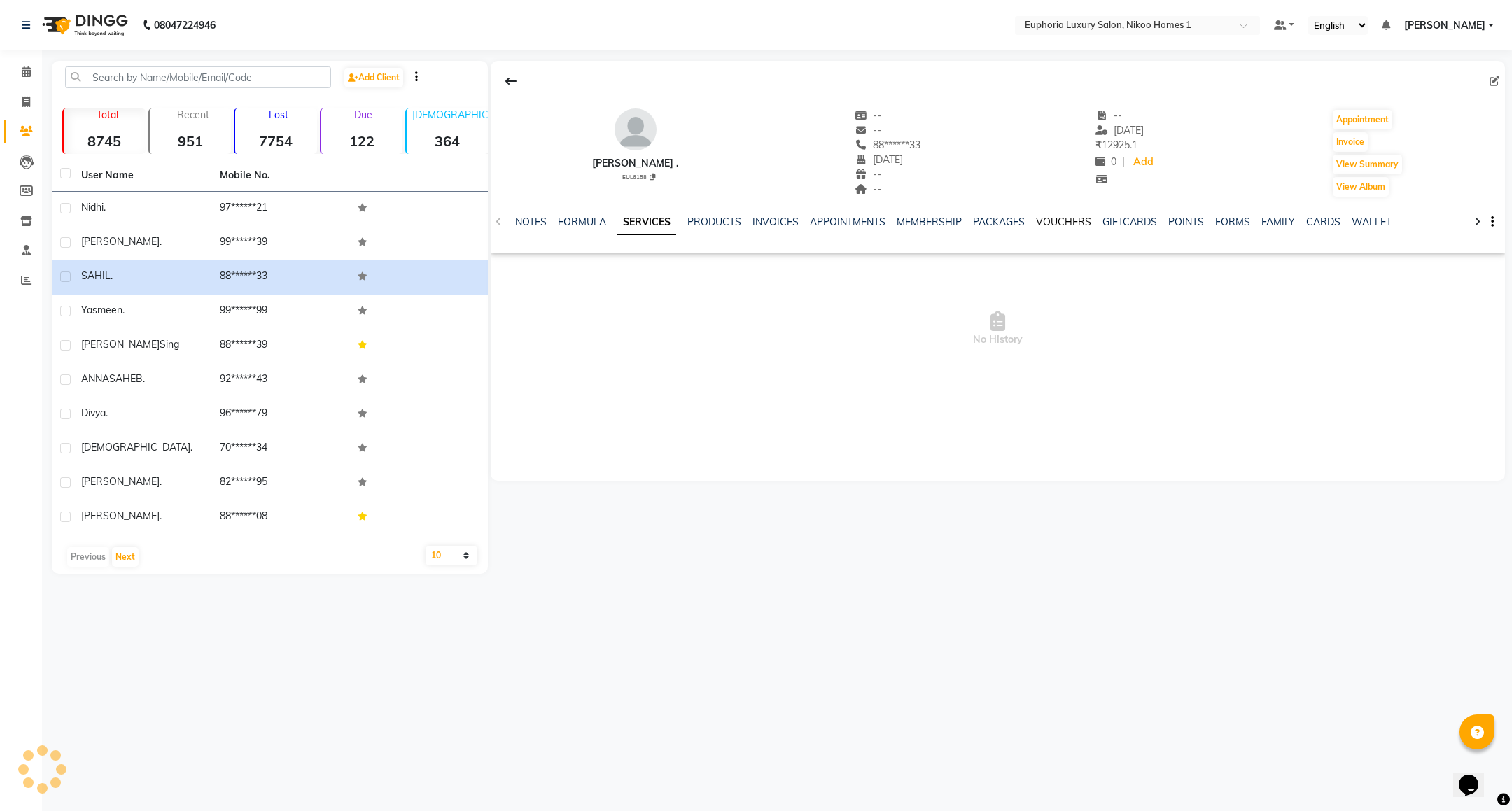
click at [1057, 225] on link "VOUCHERS" at bounding box center [1064, 221] width 55 height 12
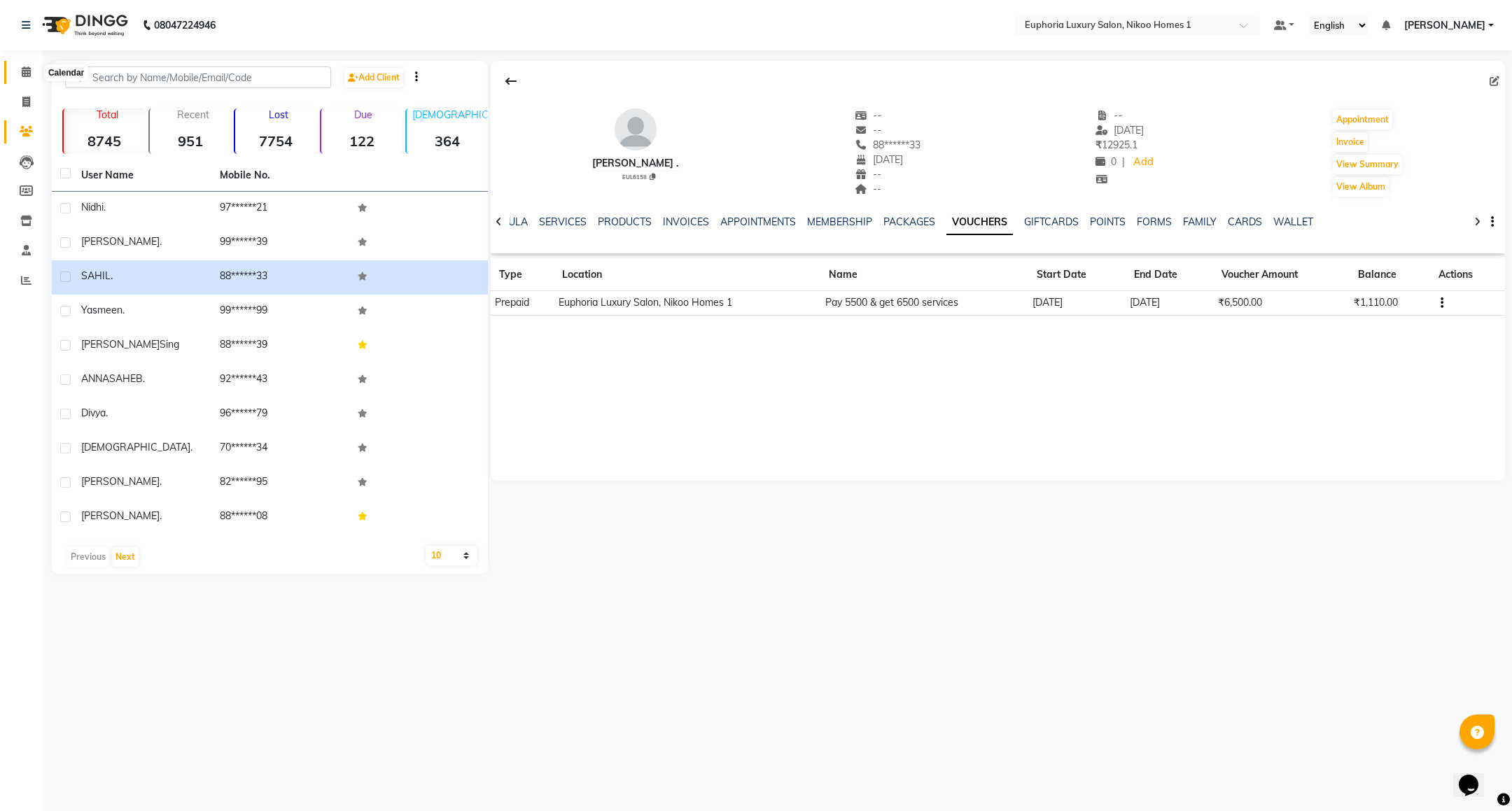
click at [28, 71] on icon at bounding box center [26, 71] width 9 height 10
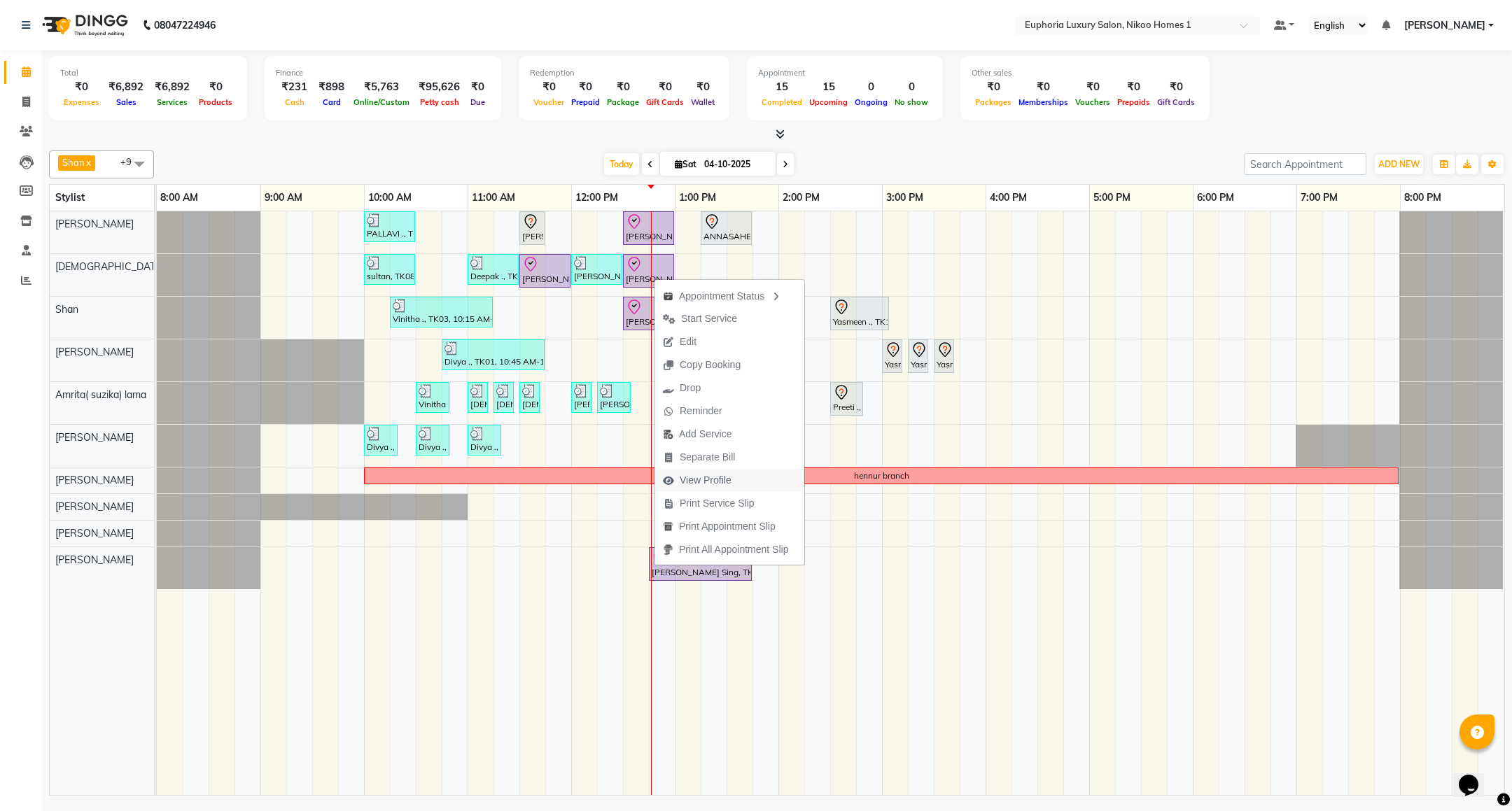
click at [733, 476] on span "View Profile" at bounding box center [697, 481] width 85 height 23
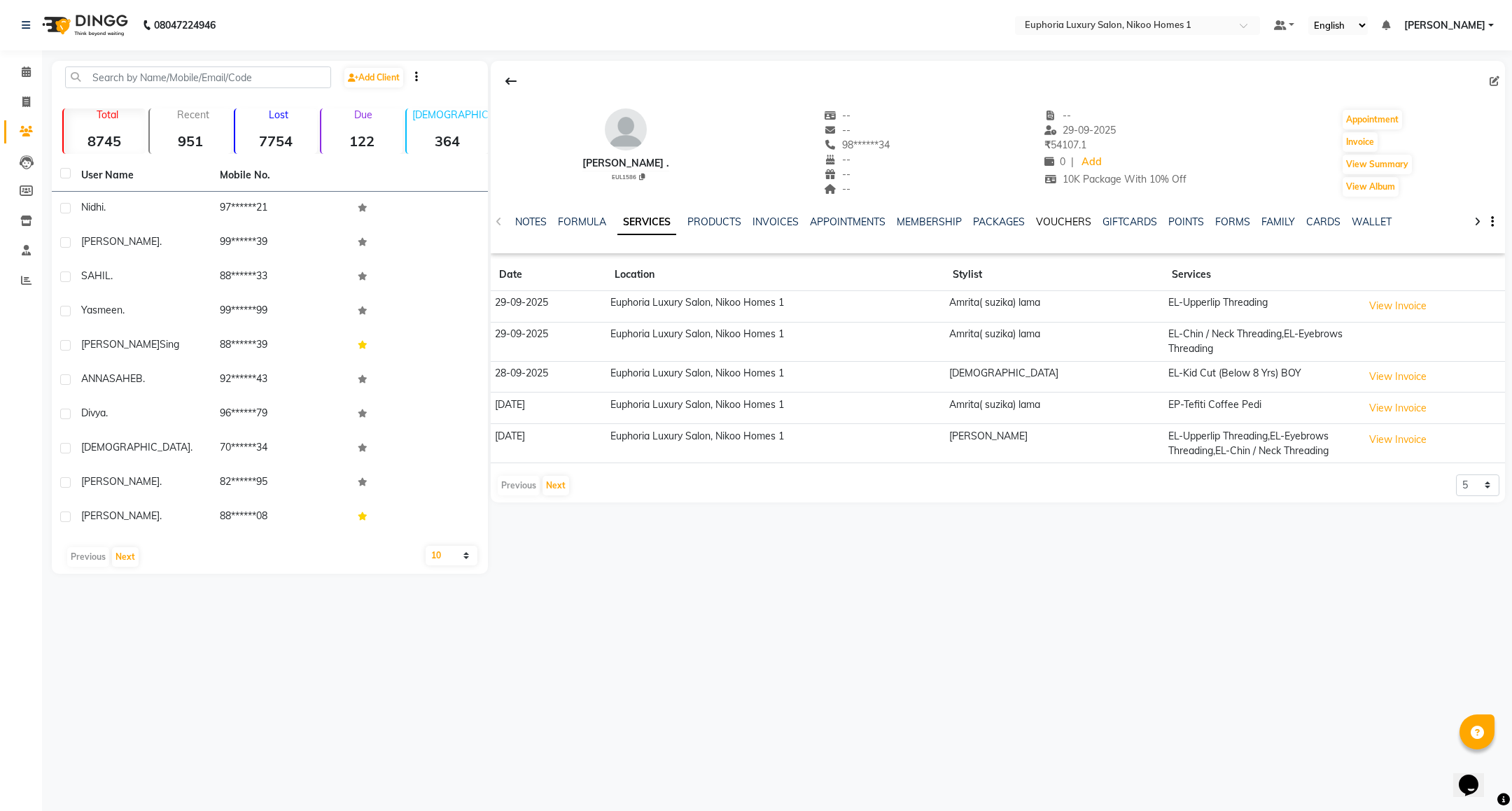
click at [1065, 225] on link "VOUCHERS" at bounding box center [1064, 221] width 55 height 12
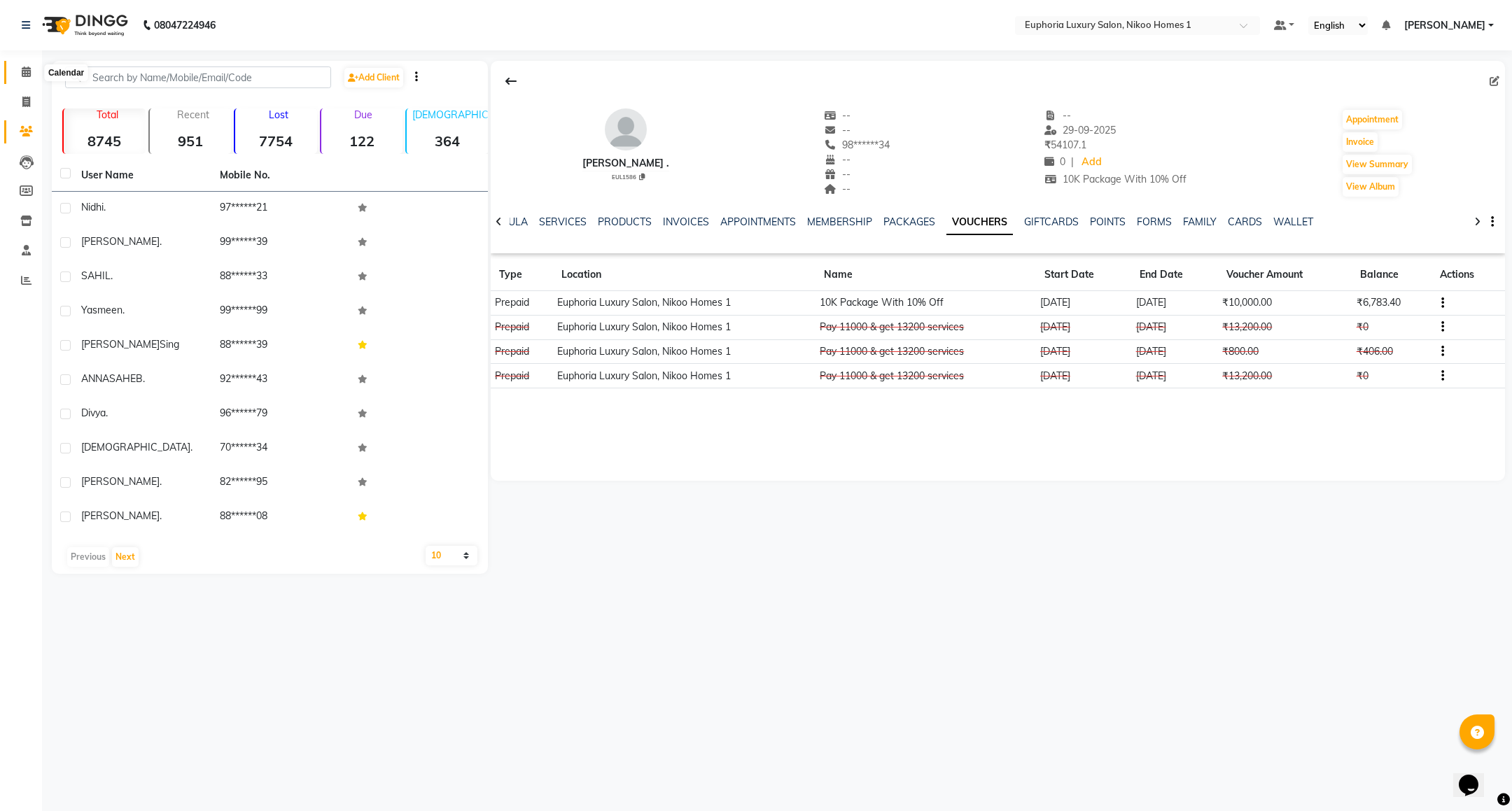
click at [20, 77] on span at bounding box center [26, 72] width 25 height 16
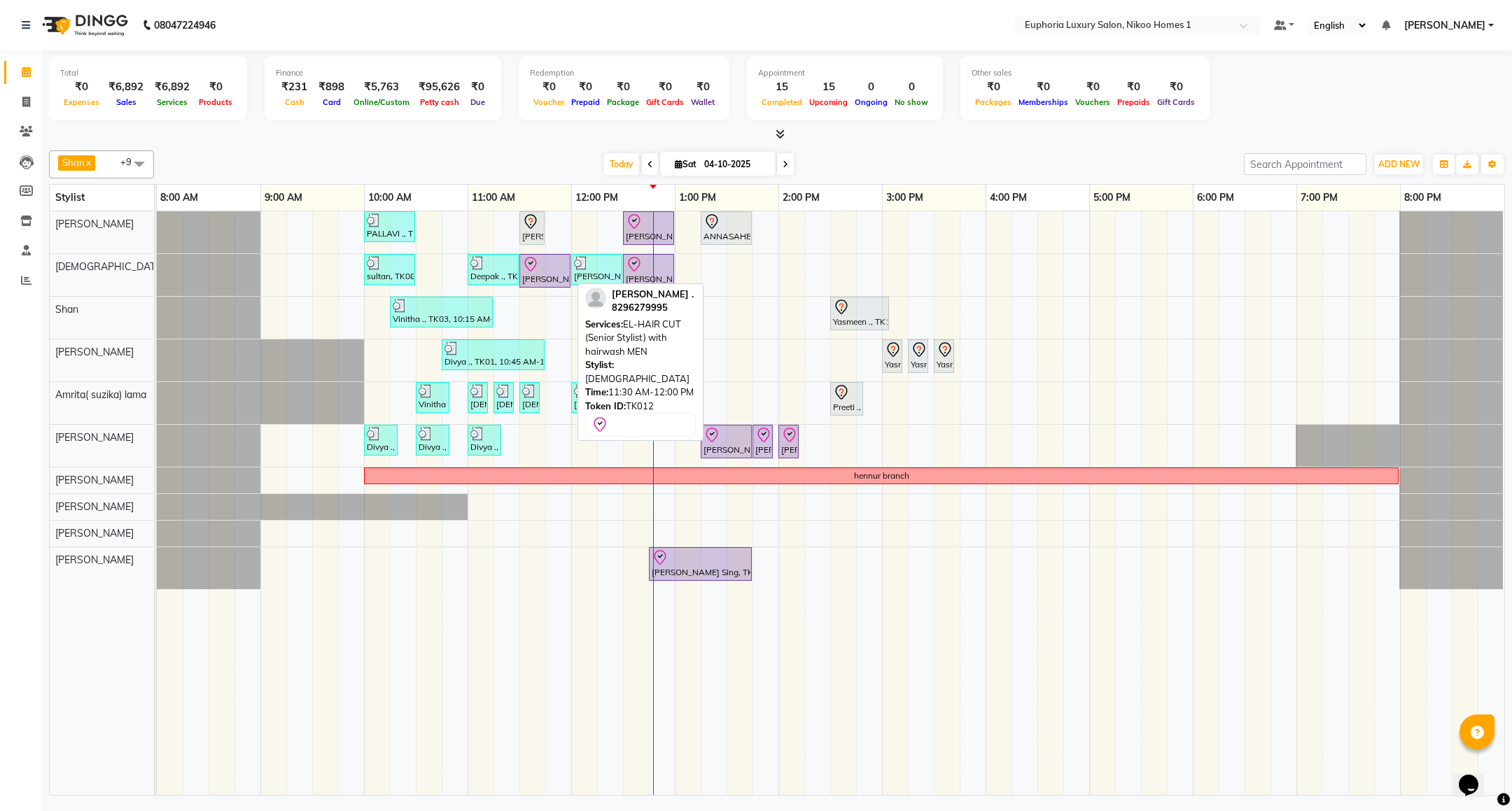
click at [541, 277] on div "Vibhor ., TK12, 11:30 AM-12:00 PM, EL-HAIR CUT (Senior Stylist) with hairwash M…" at bounding box center [545, 271] width 48 height 29
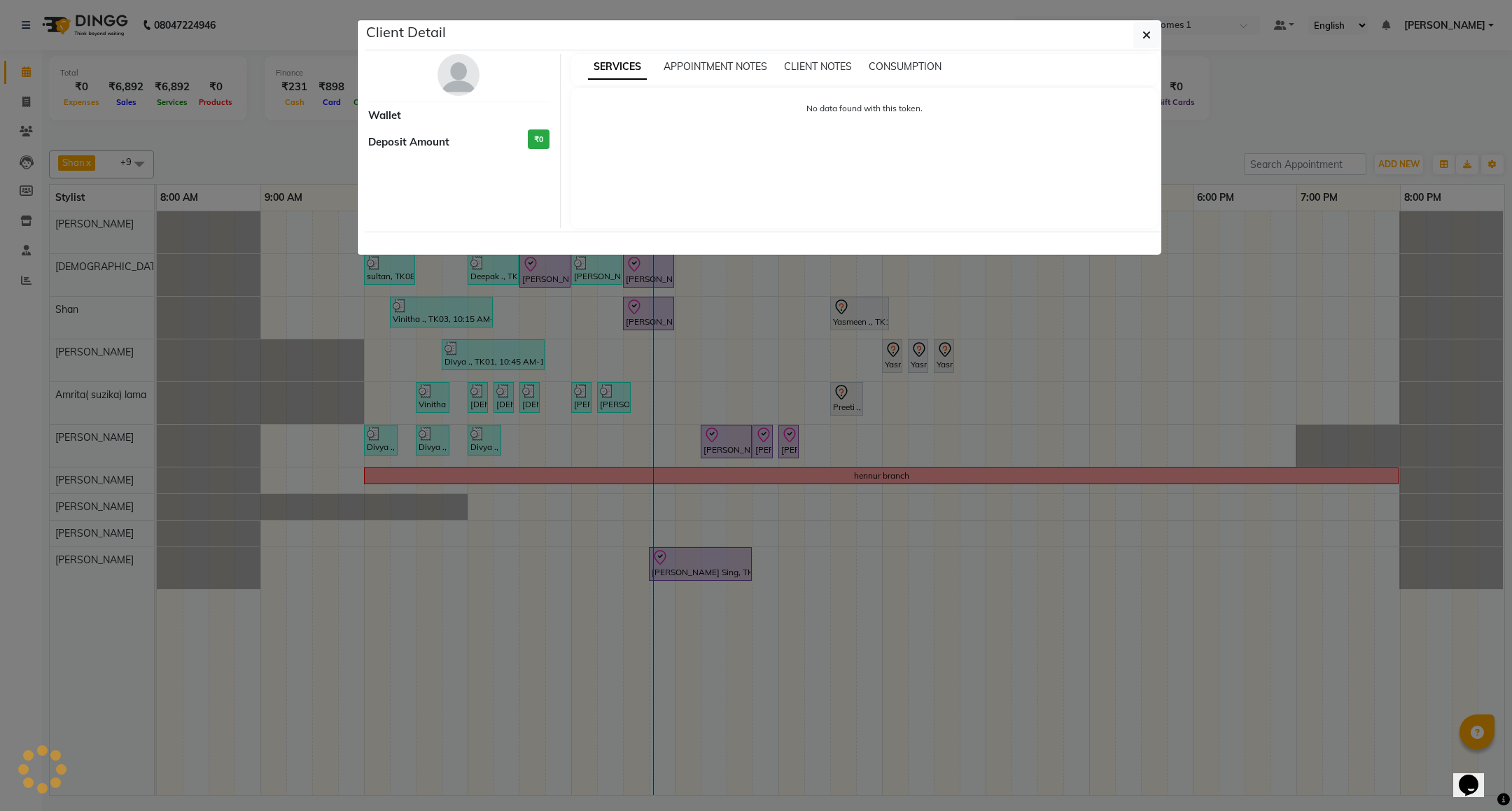
select select "8"
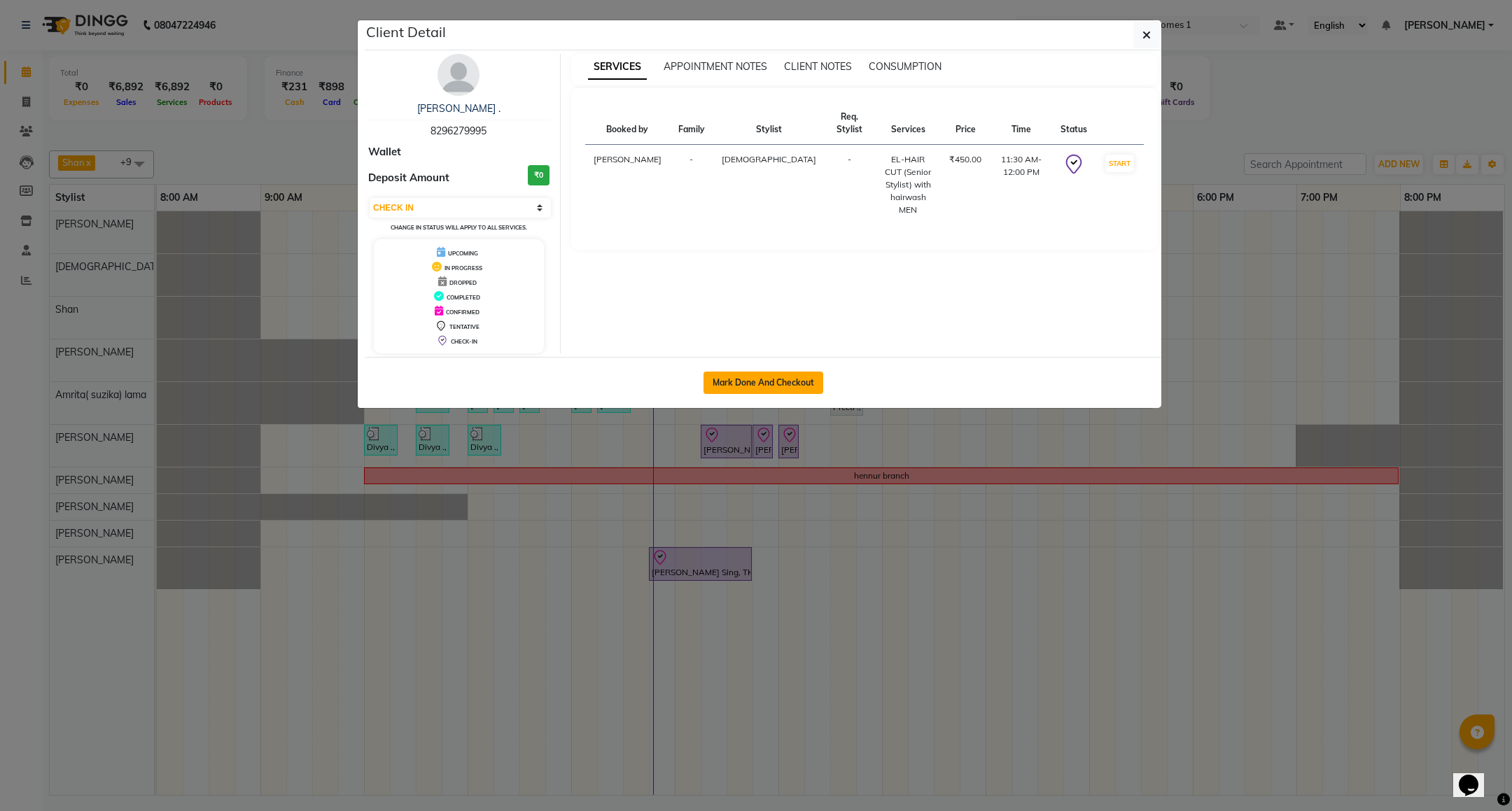
click at [737, 378] on button "Mark Done And Checkout" at bounding box center [763, 382] width 120 height 23
select select "service"
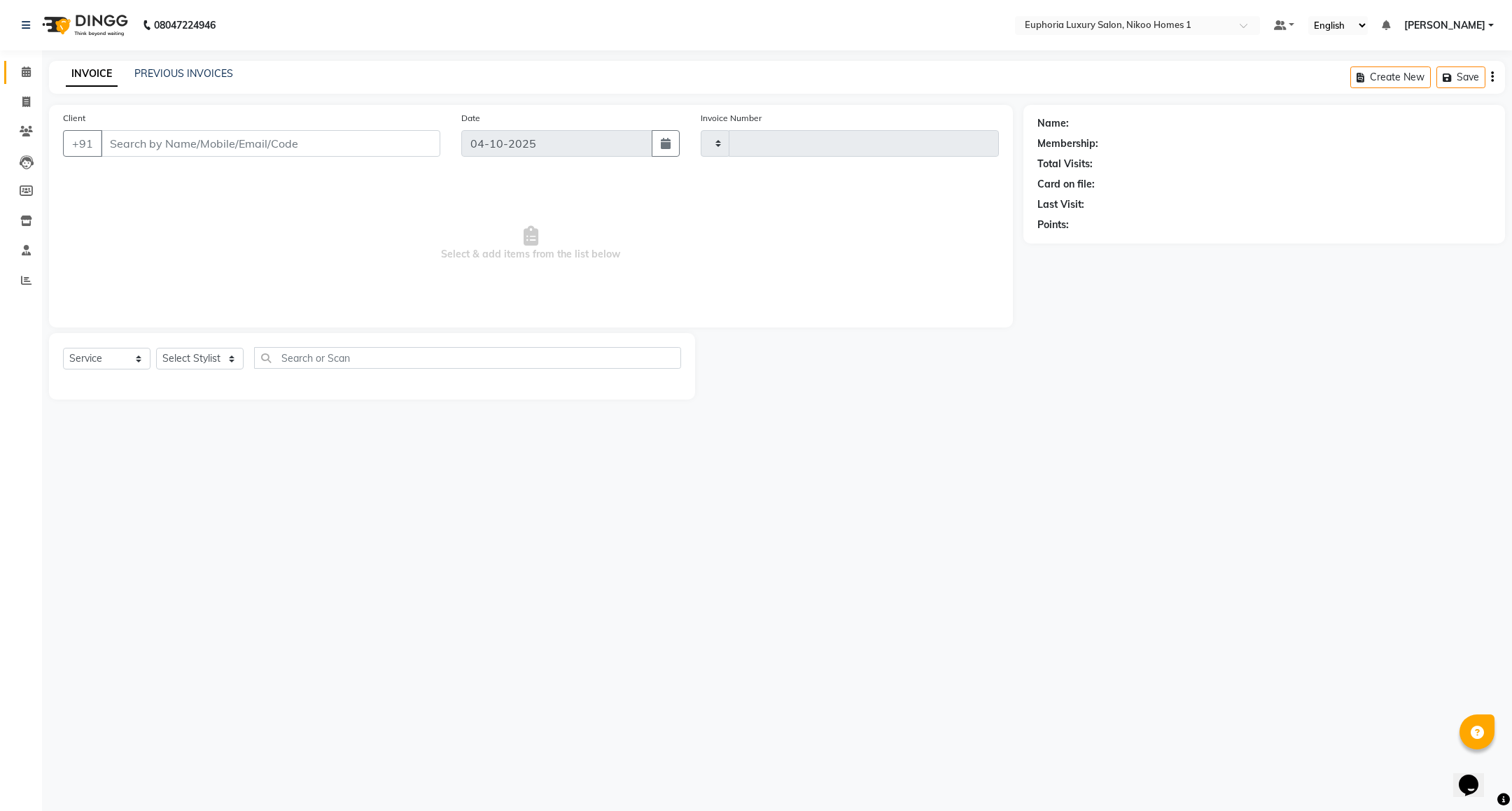
type input "4490"
select select "7987"
type input "82******95"
select select "85373"
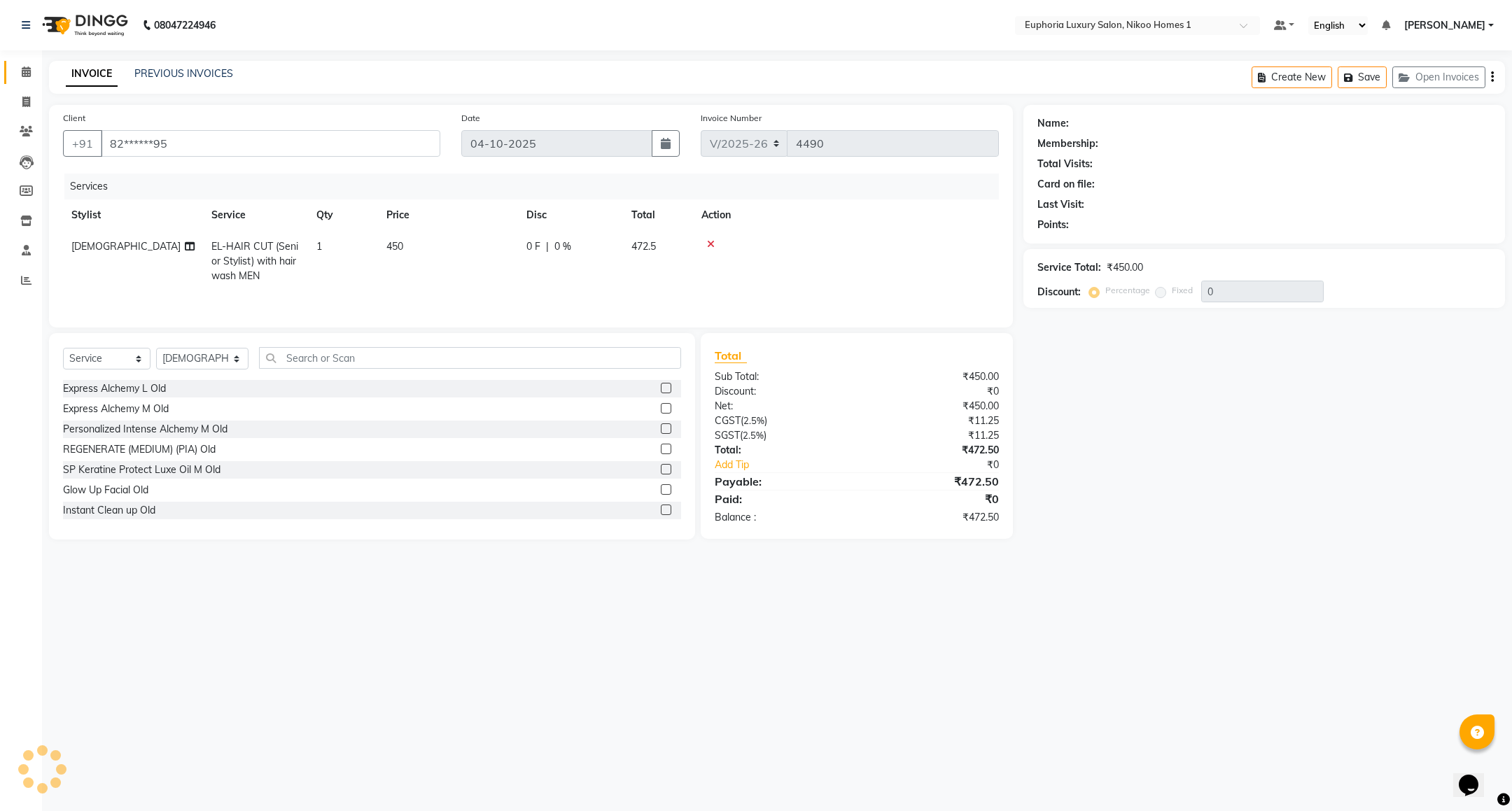
select select "1: Object"
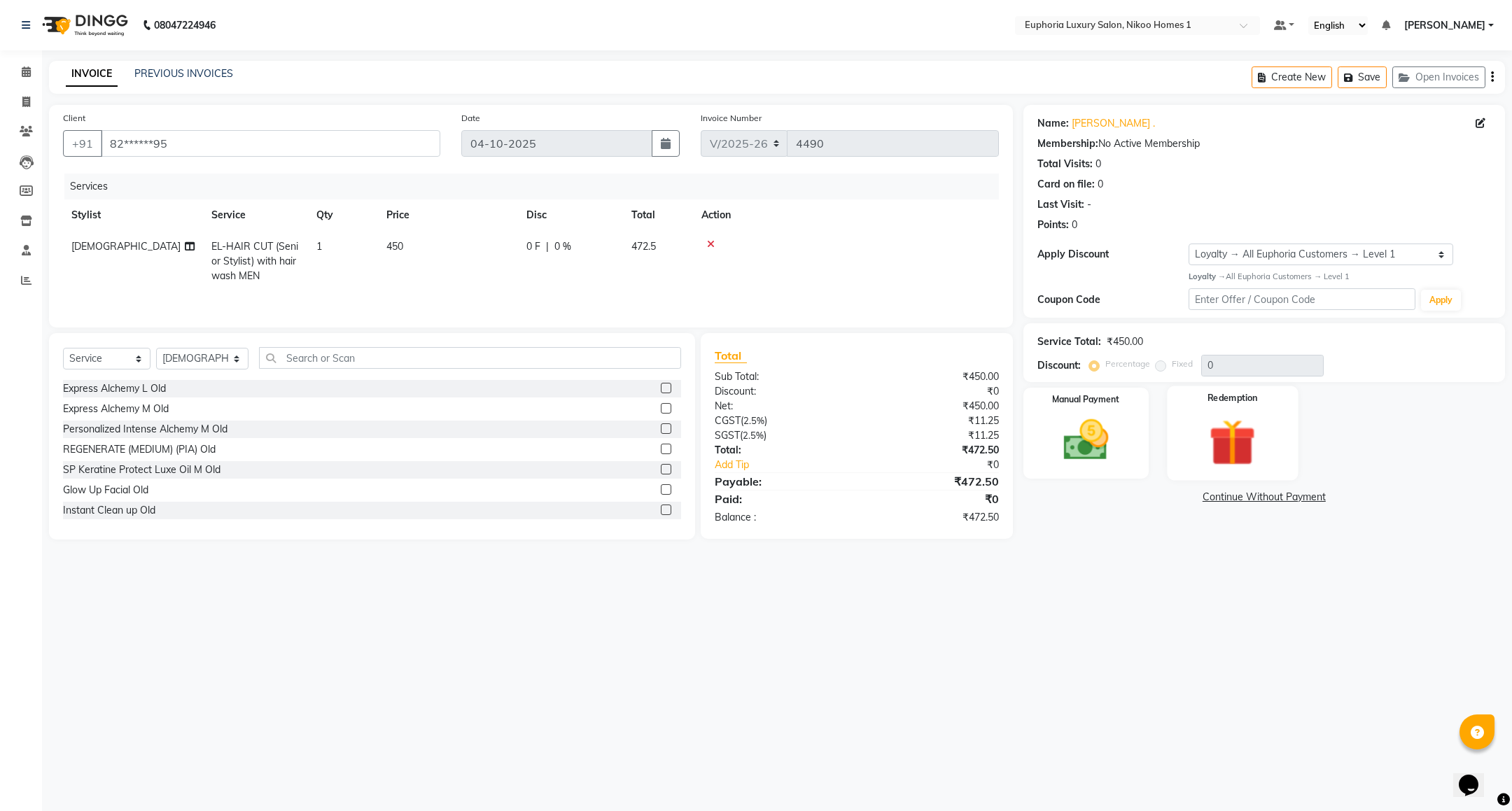
click at [1231, 454] on img at bounding box center [1233, 443] width 77 height 58
click at [1111, 431] on img at bounding box center [1086, 441] width 77 height 54
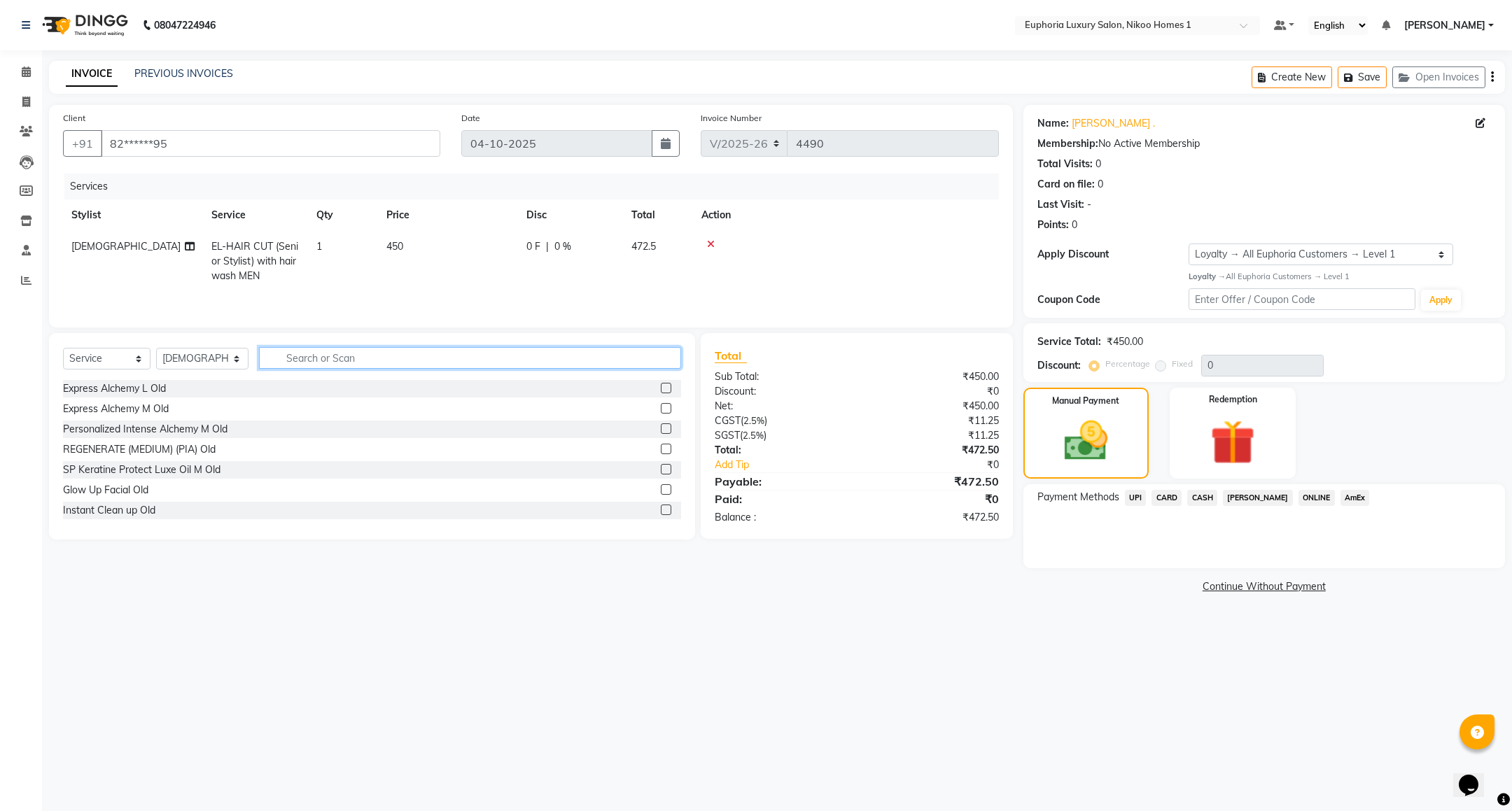
click at [389, 363] on input "text" at bounding box center [470, 358] width 422 height 22
type input "bear"
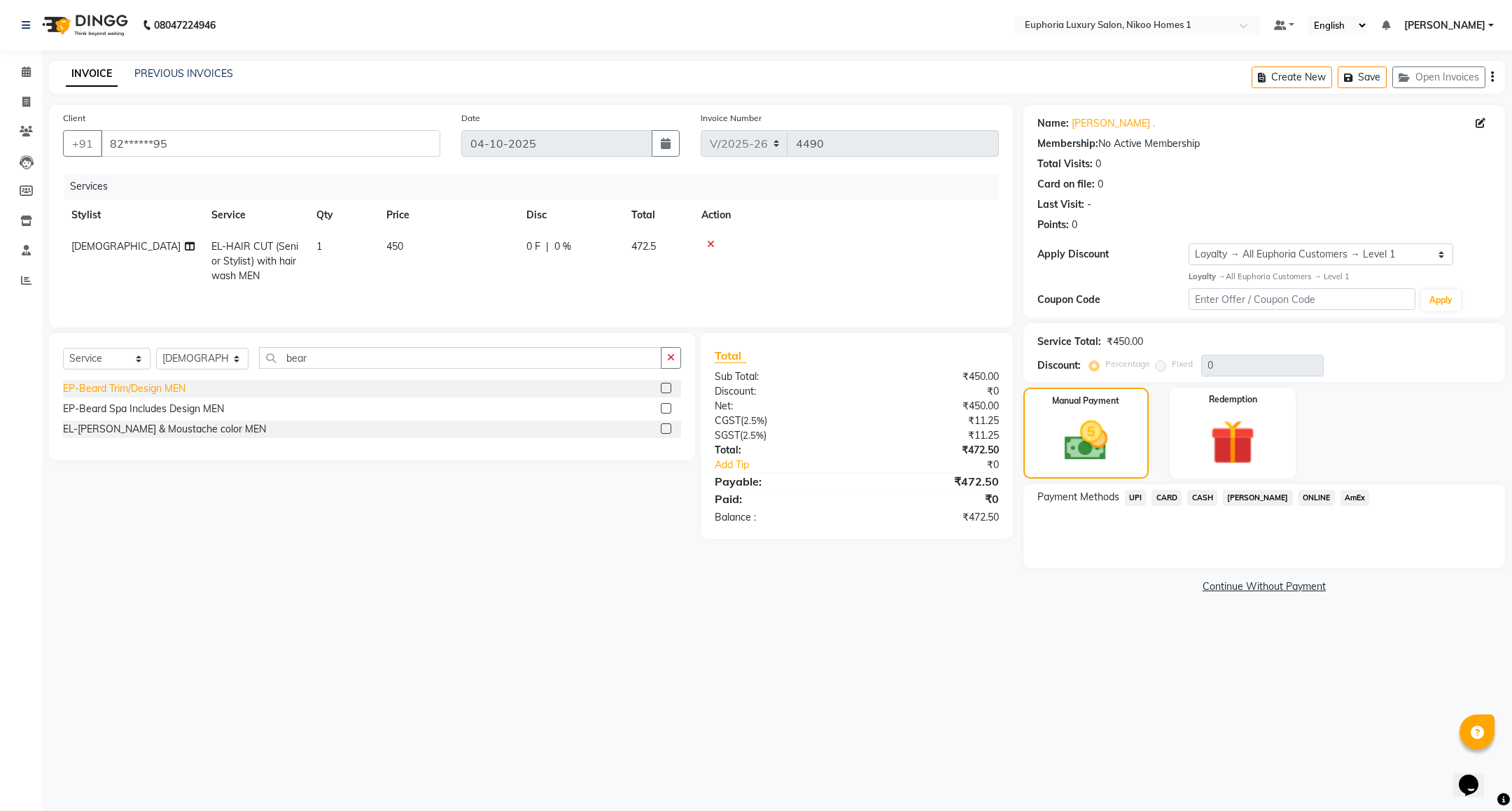
click at [146, 393] on div "EP-Beard Trim/Design MEN" at bounding box center [124, 389] width 123 height 15
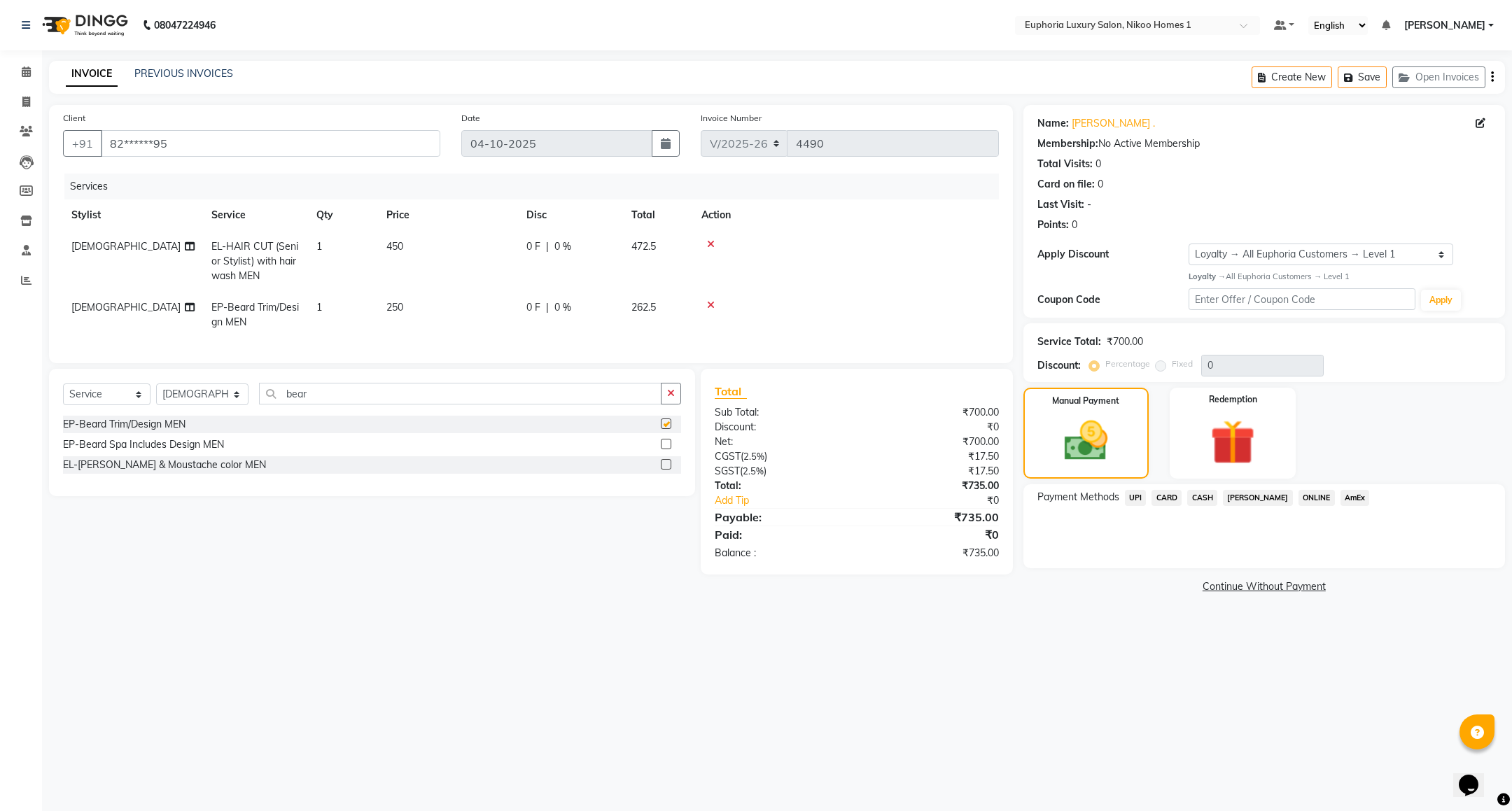
checkbox input "false"
click at [1134, 496] on span "UPI" at bounding box center [1136, 498] width 22 height 16
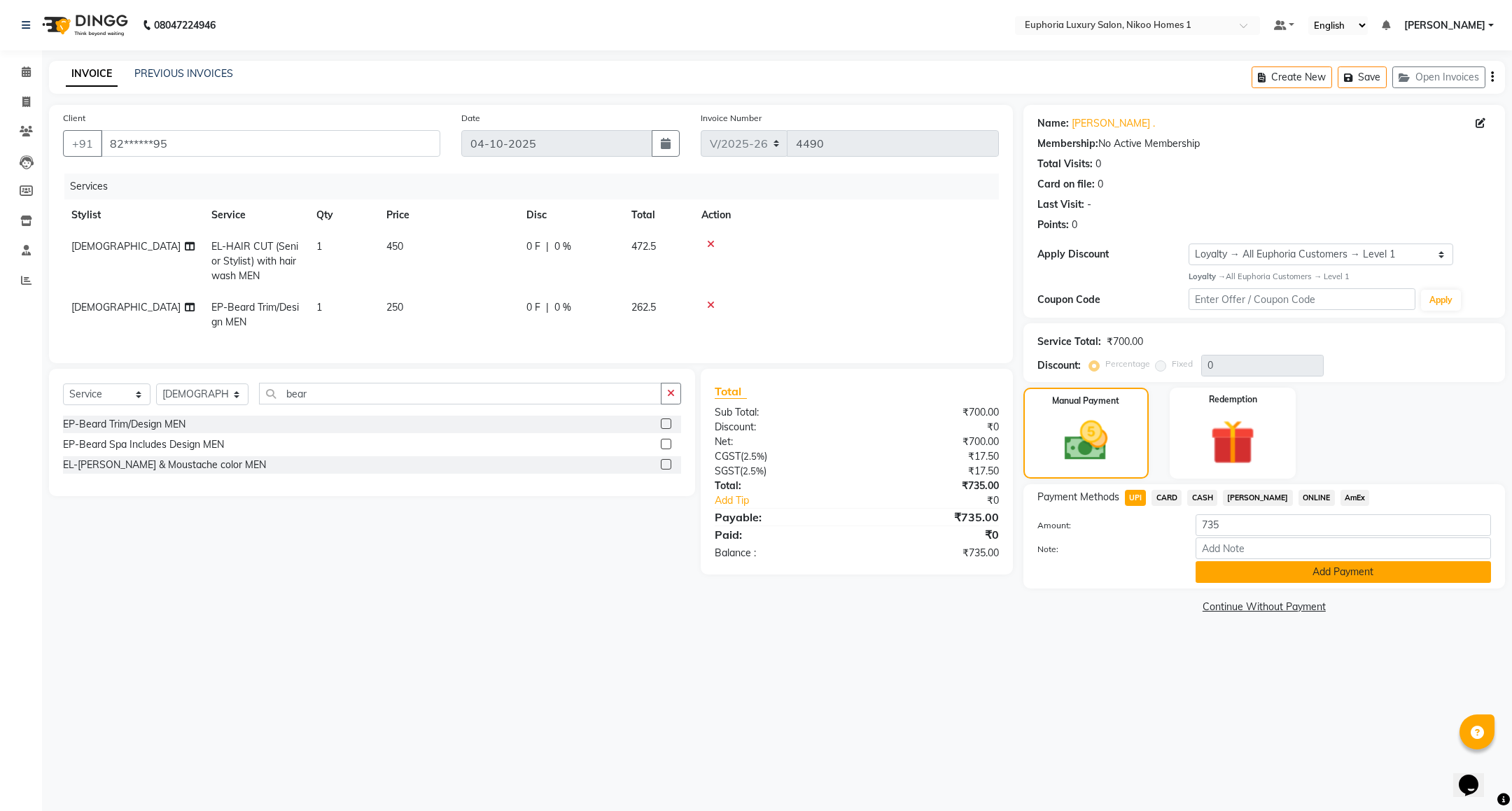
click at [1235, 573] on button "Add Payment" at bounding box center [1343, 572] width 296 height 22
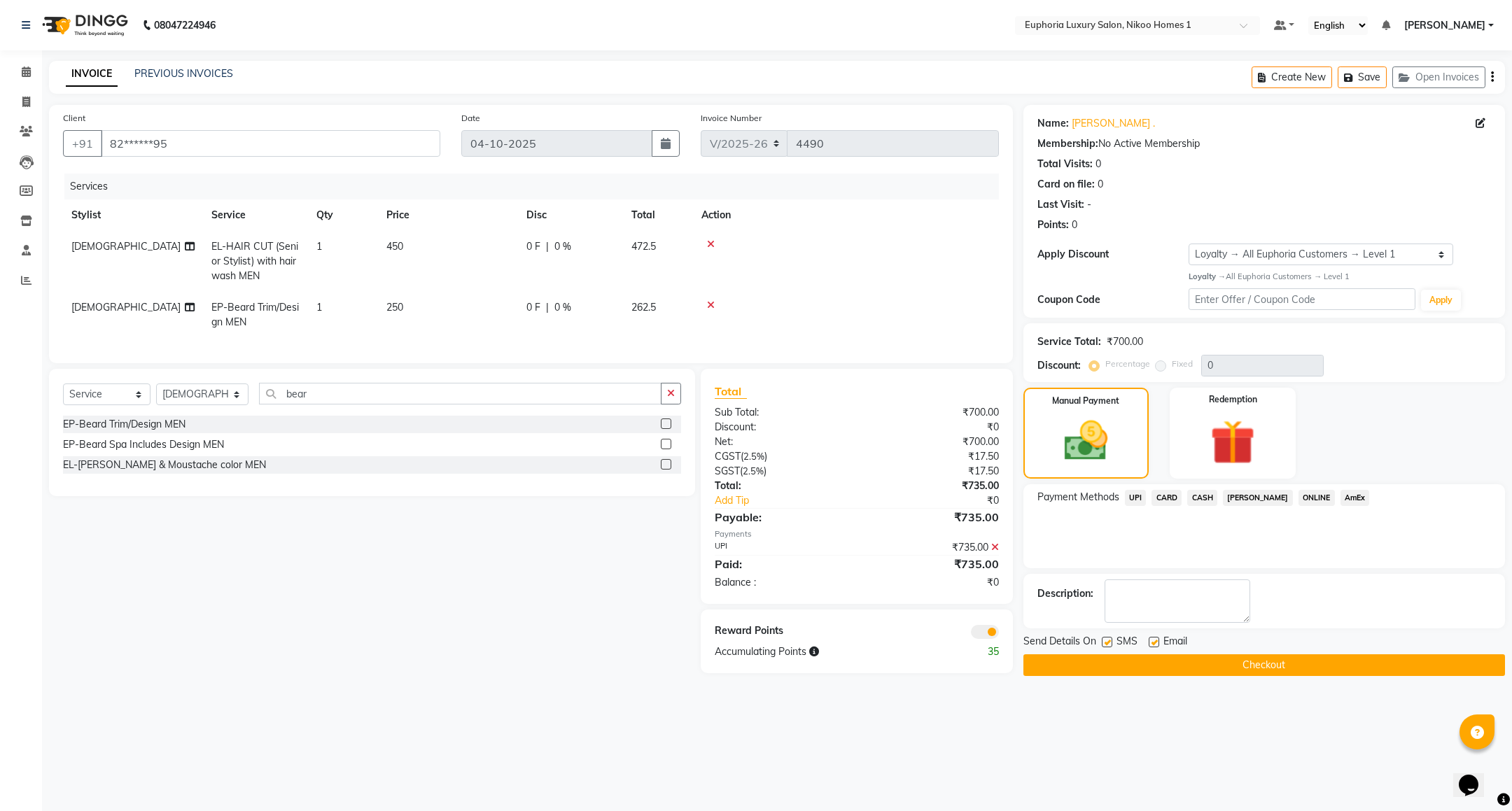
click at [1218, 659] on button "Checkout" at bounding box center [1265, 665] width 482 height 22
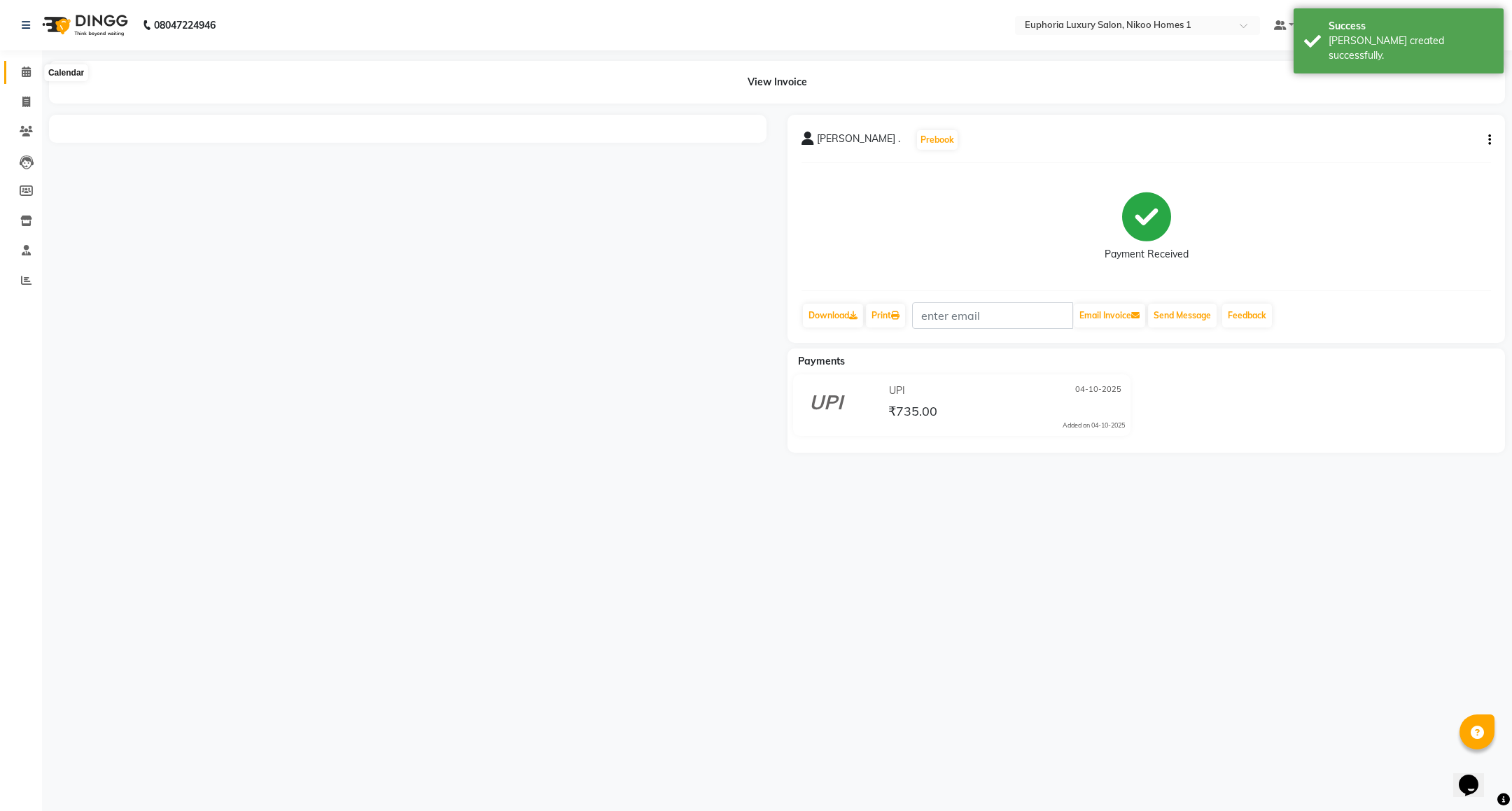
click at [22, 66] on icon at bounding box center [26, 71] width 9 height 10
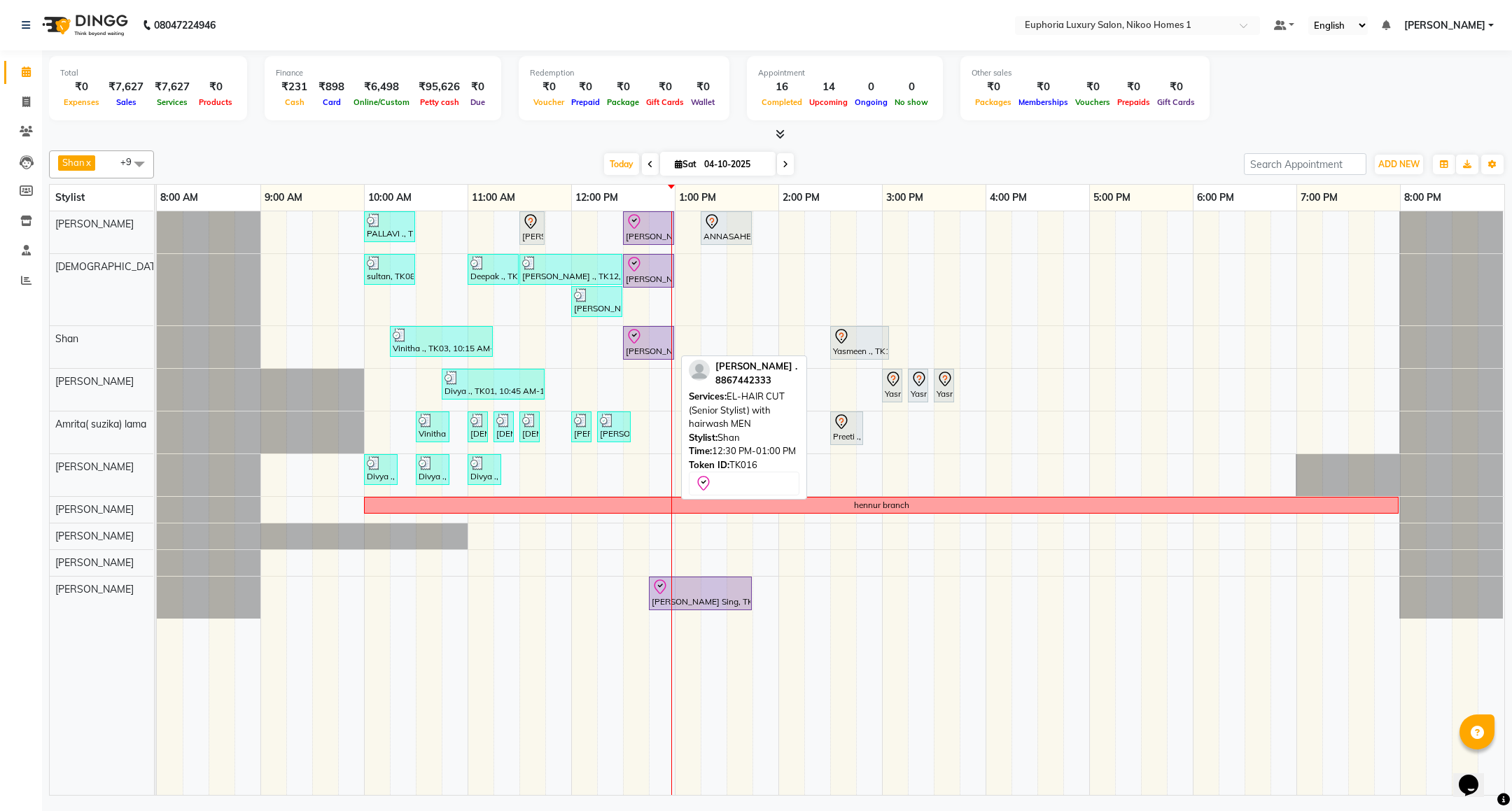
click at [647, 354] on div "[PERSON_NAME] ., TK16, 12:30 PM-01:00 PM, EL-HAIR CUT (Senior Stylist) with hai…" at bounding box center [649, 343] width 48 height 29
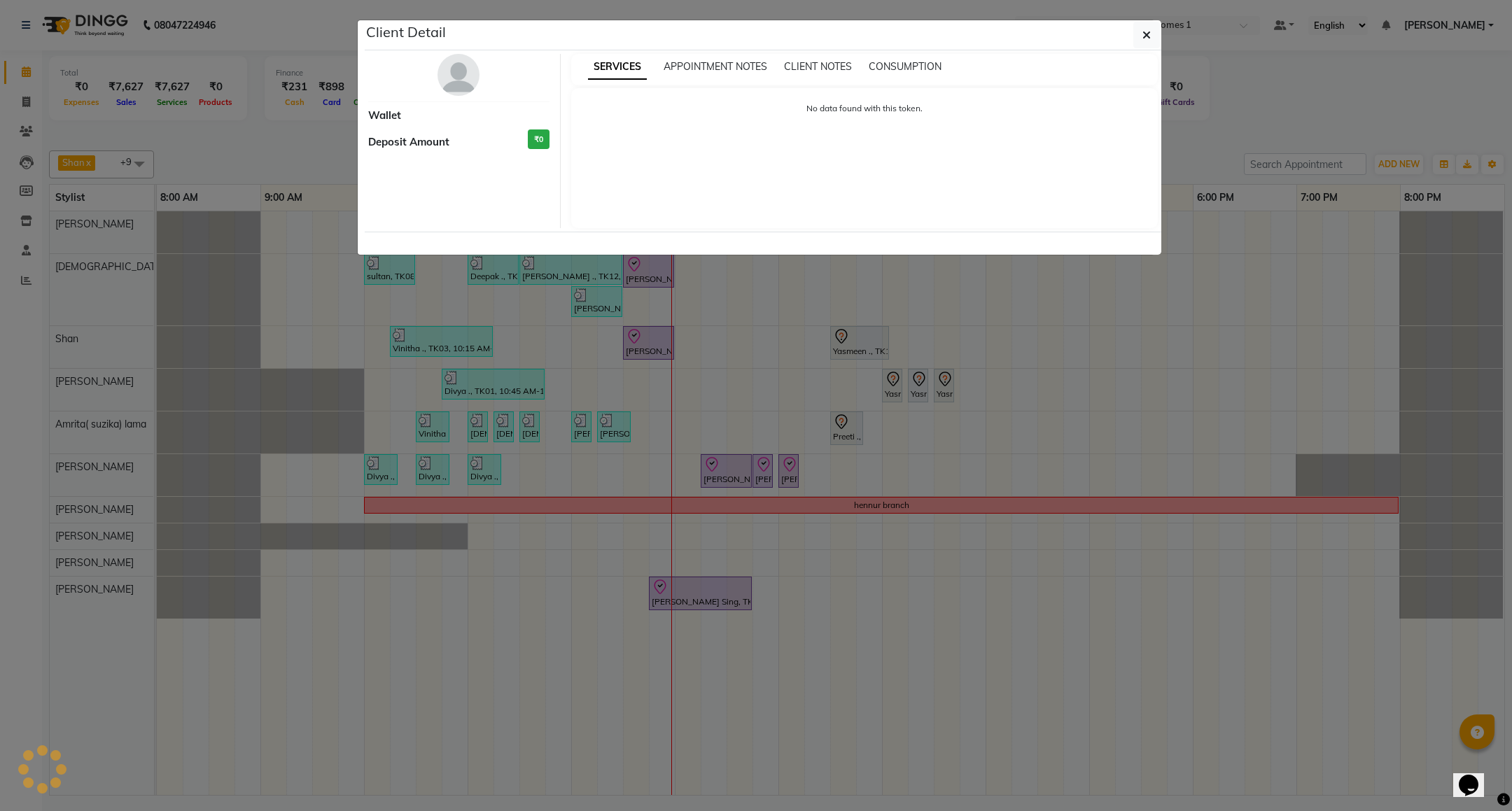
select select "8"
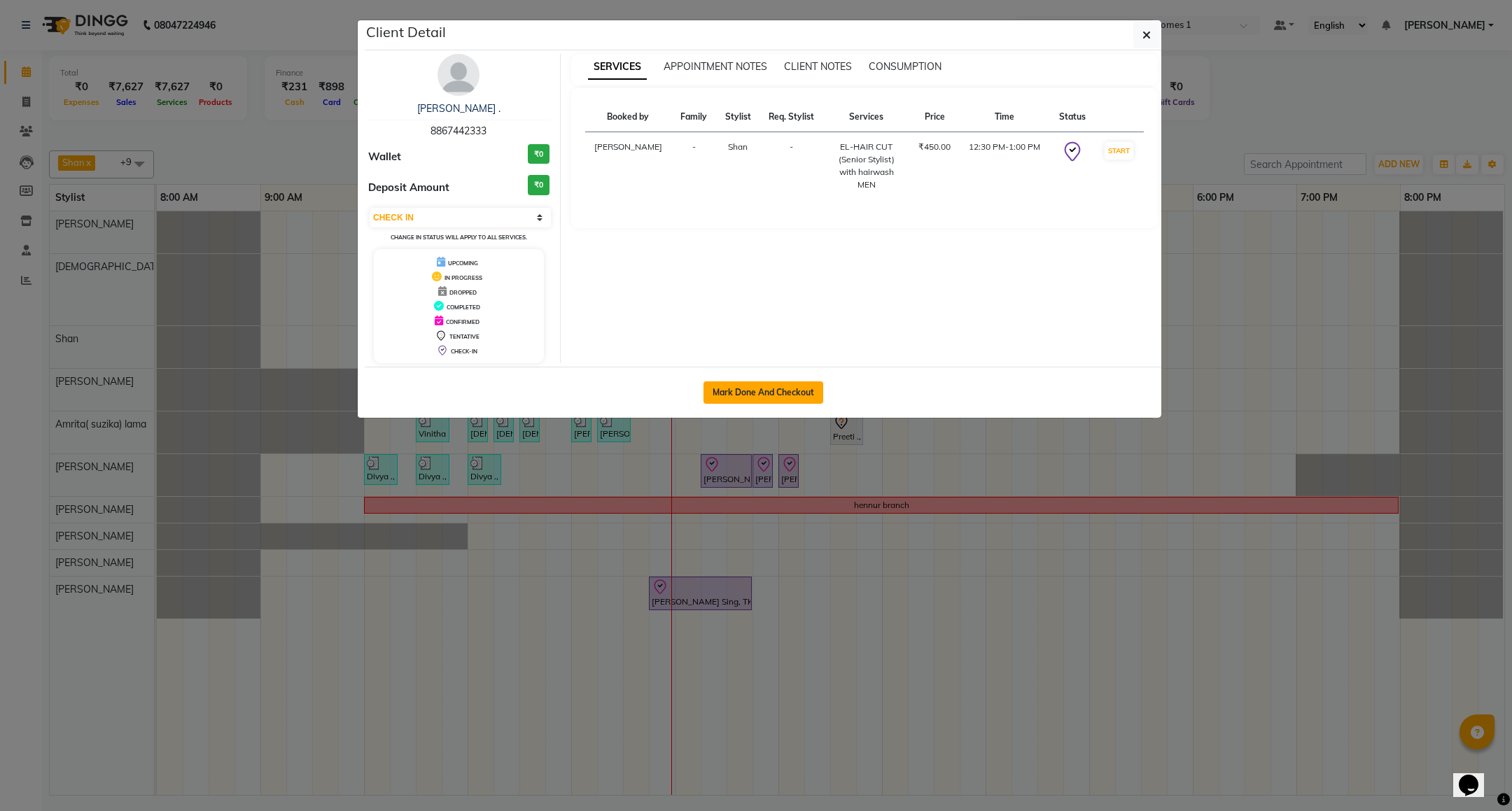
click at [752, 395] on button "Mark Done And Checkout" at bounding box center [763, 392] width 120 height 23
select select "service"
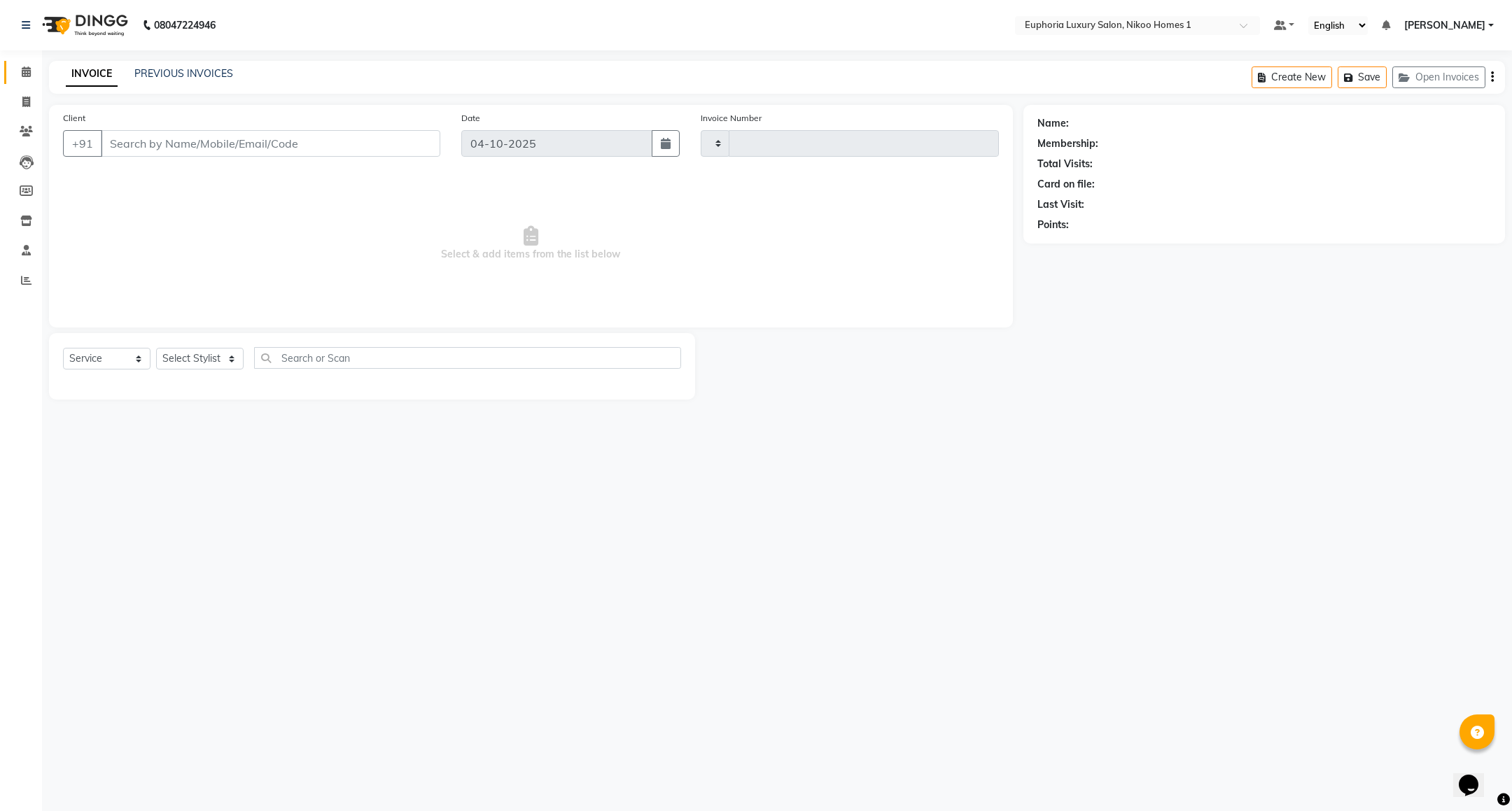
type input "4491"
select select "7987"
type input "88******33"
select select "92628"
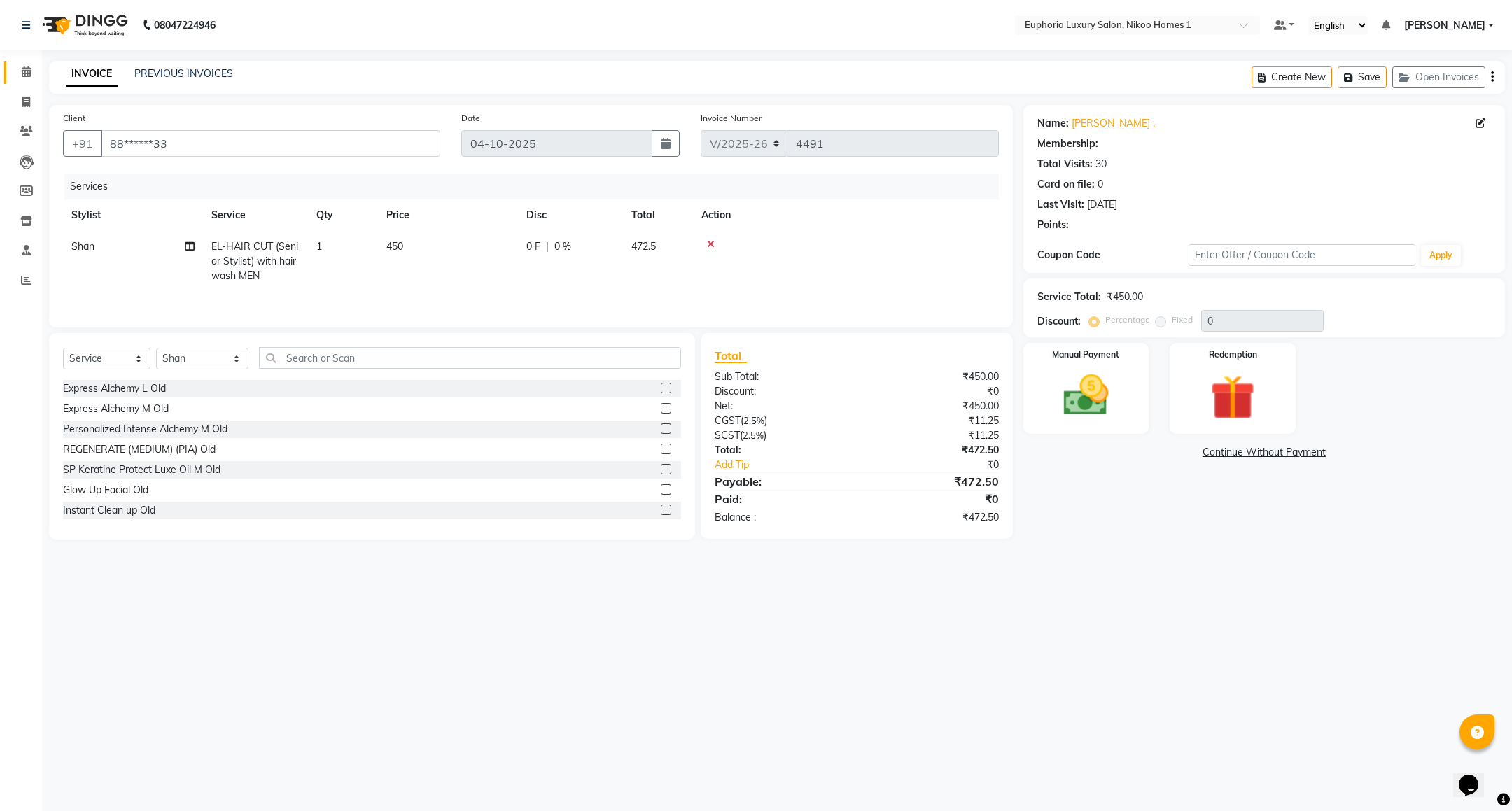
select select "1: Object"
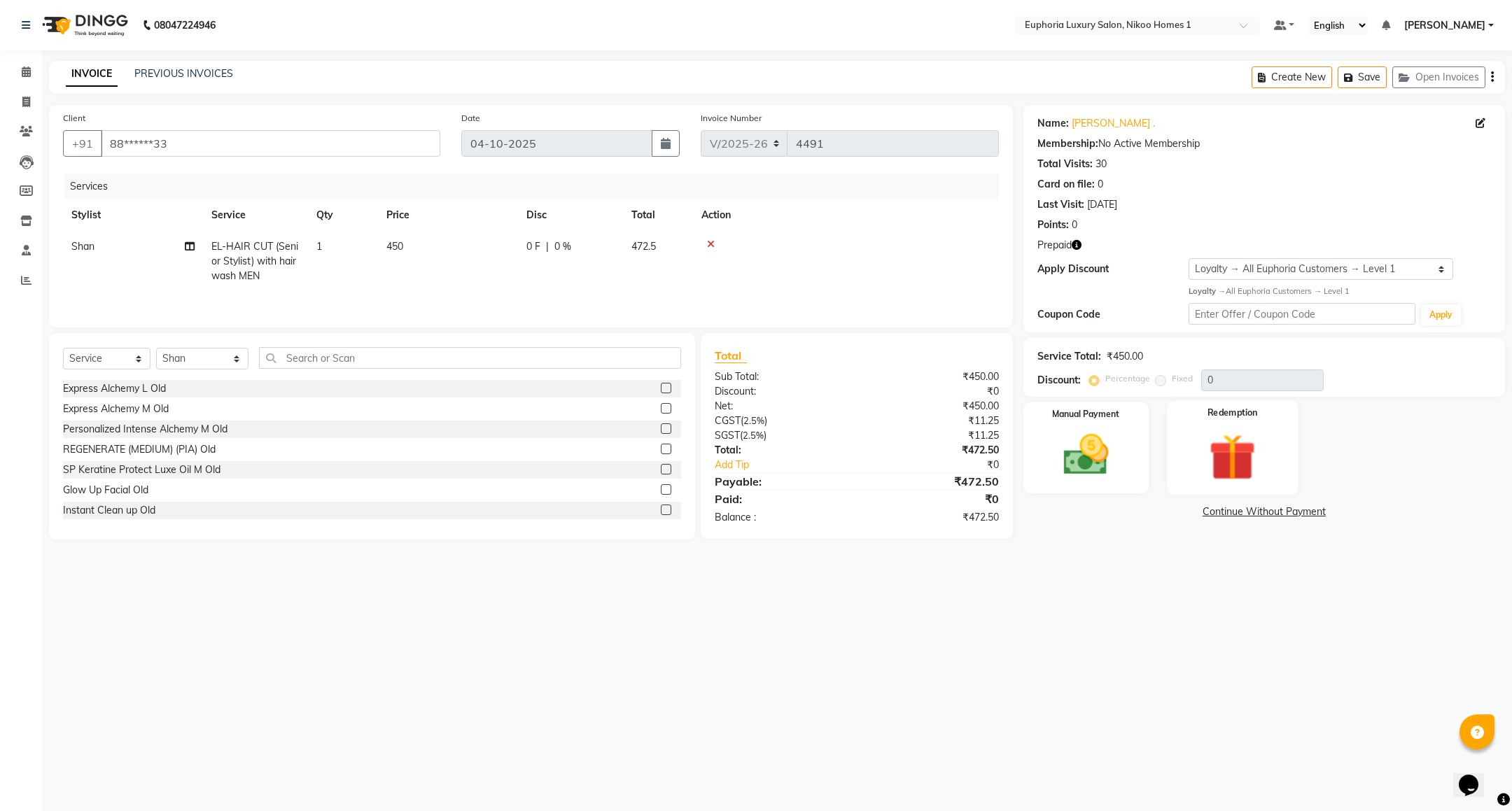
click at [1227, 422] on div "Redemption" at bounding box center [1233, 448] width 131 height 95
click at [1229, 513] on span "Prepaid 1" at bounding box center [1233, 514] width 45 height 16
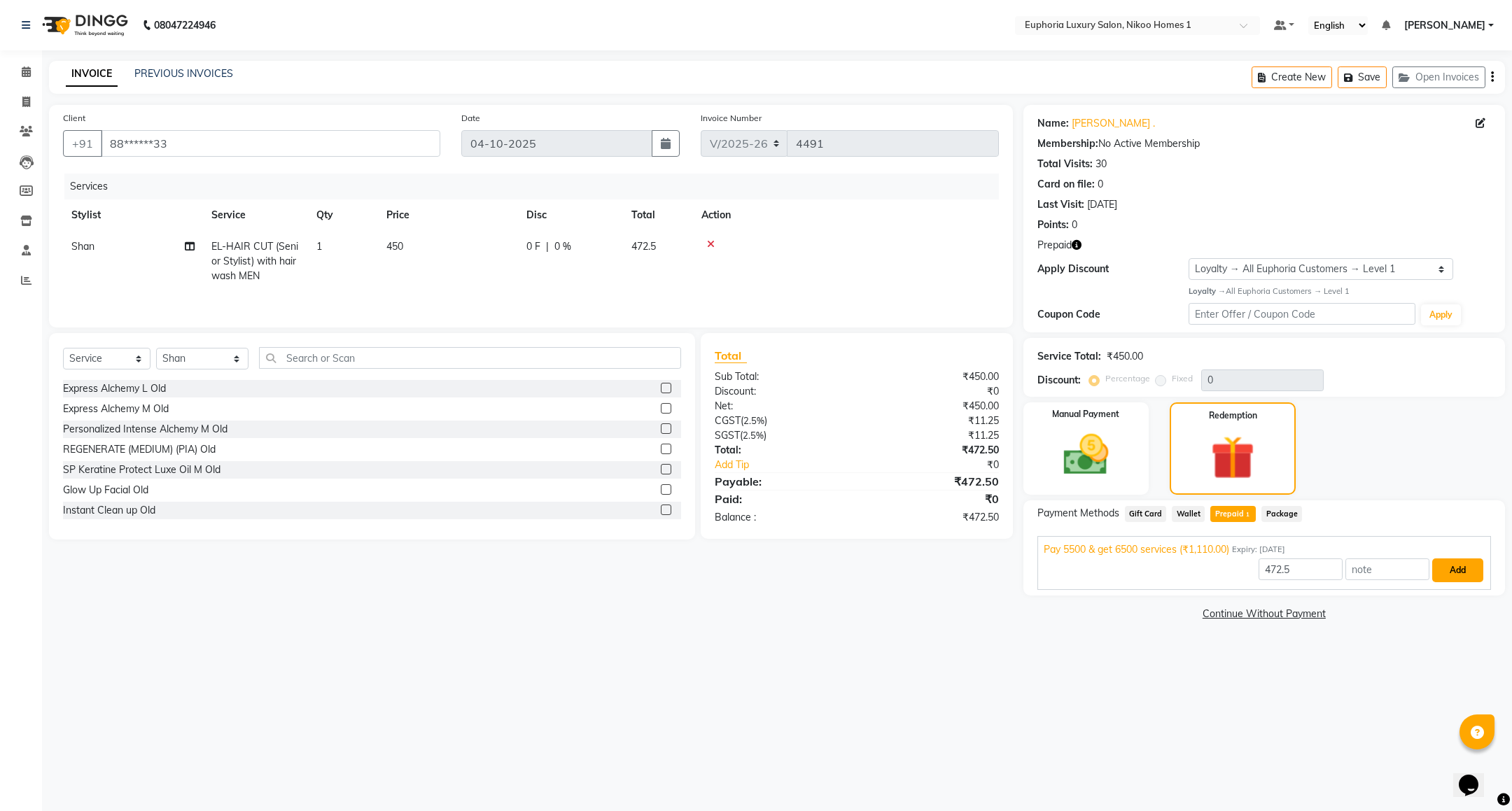
click at [1474, 569] on button "Add" at bounding box center [1458, 570] width 51 height 24
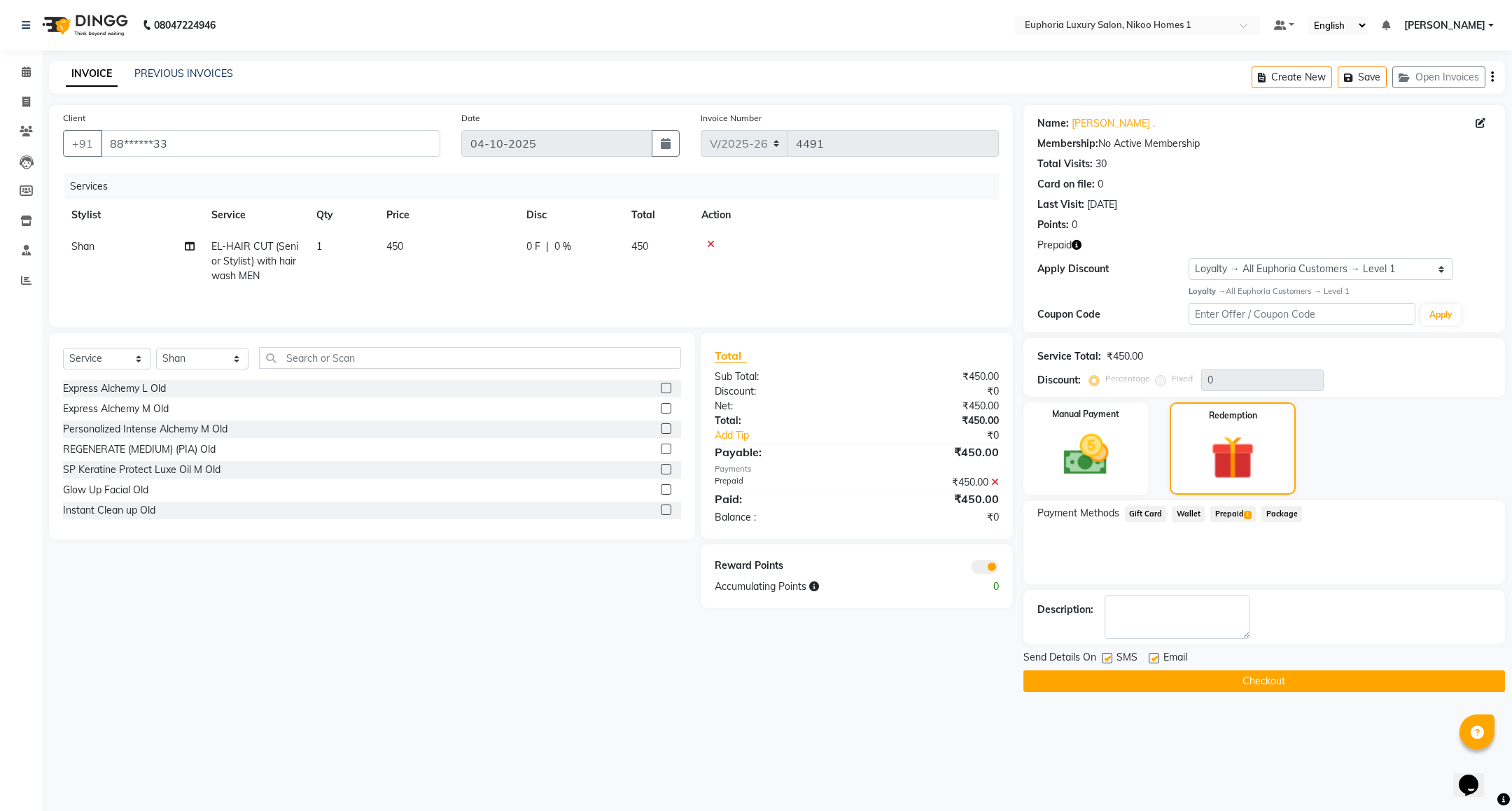
click at [1208, 674] on button "Checkout" at bounding box center [1265, 681] width 482 height 22
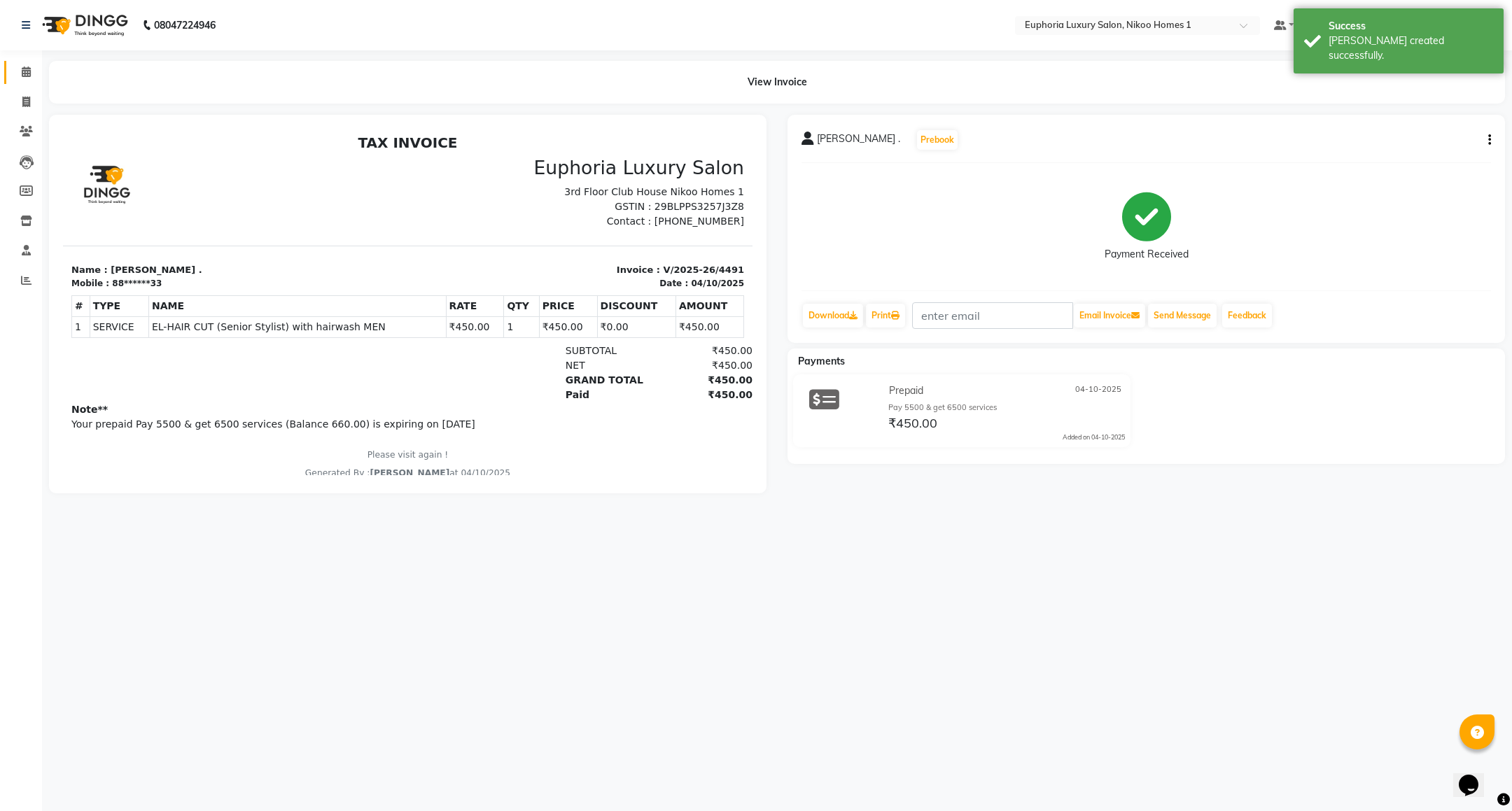
click at [24, 72] on icon at bounding box center [26, 71] width 9 height 10
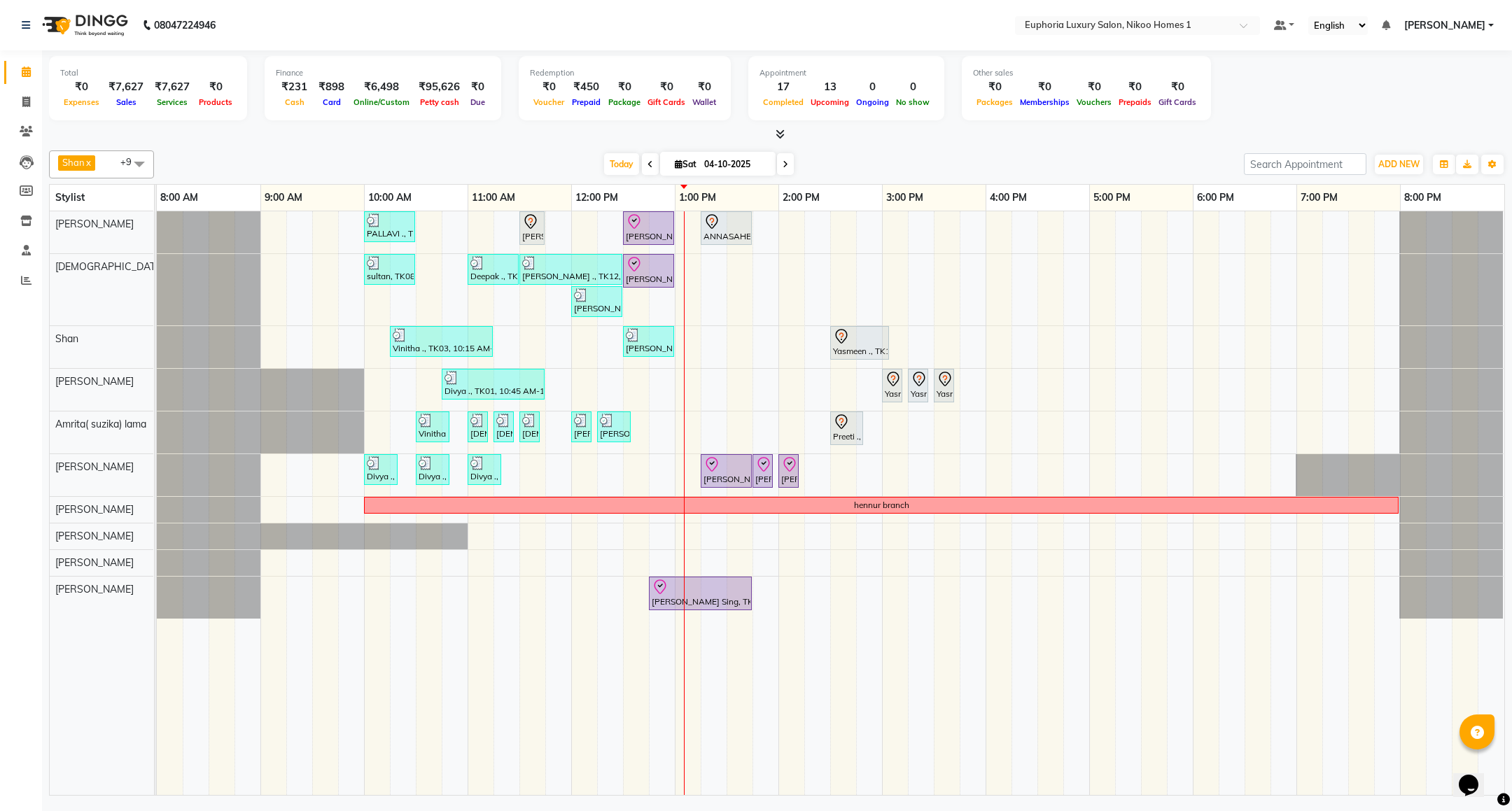
click at [141, 156] on span at bounding box center [139, 163] width 28 height 26
click at [95, 253] on div "[PERSON_NAME]" at bounding box center [101, 246] width 90 height 15
checkbox input "false"
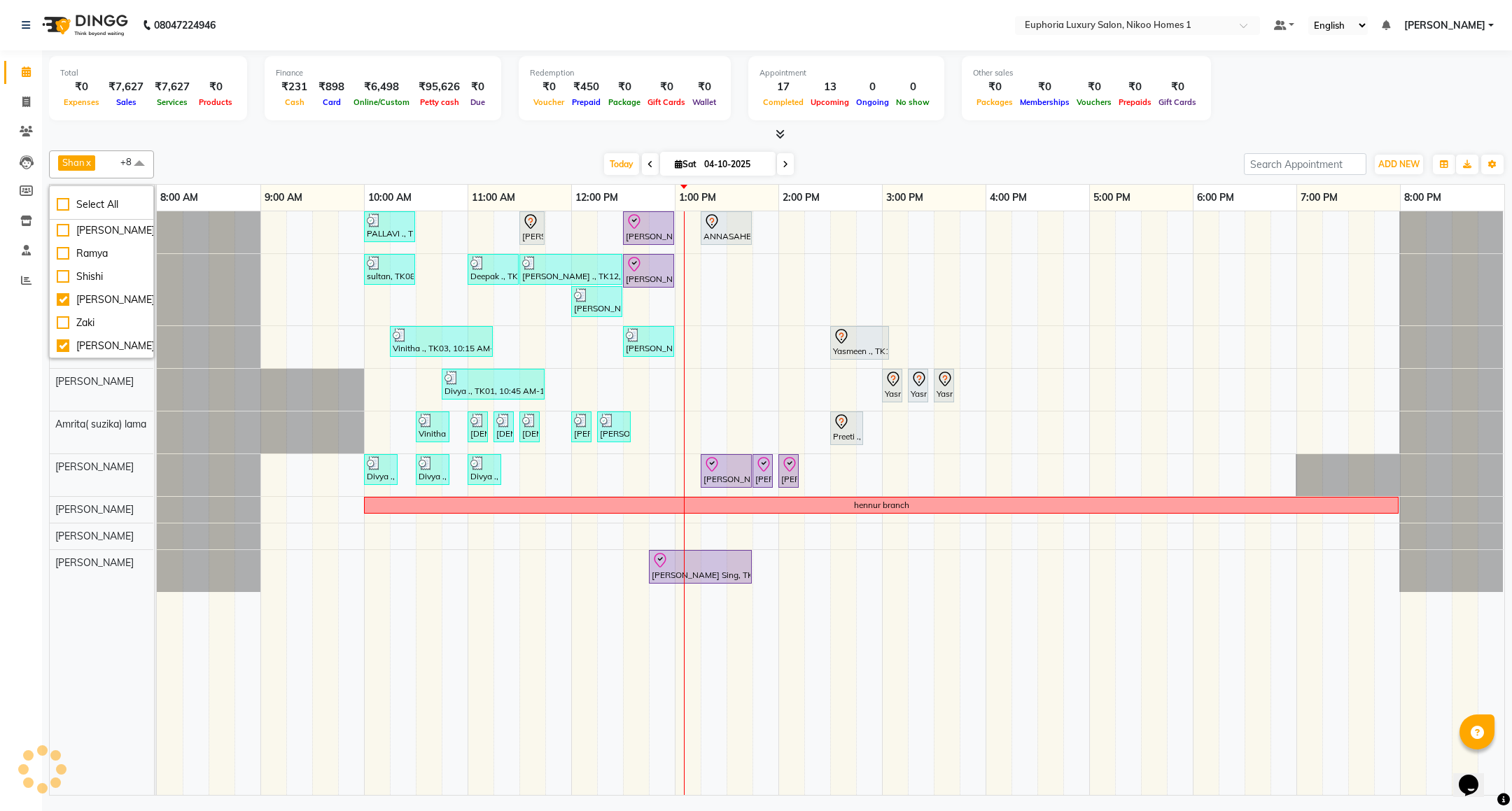
scroll to position [466, 0]
click at [101, 292] on div "[PERSON_NAME]" at bounding box center [101, 300] width 90 height 15
checkbox input "false"
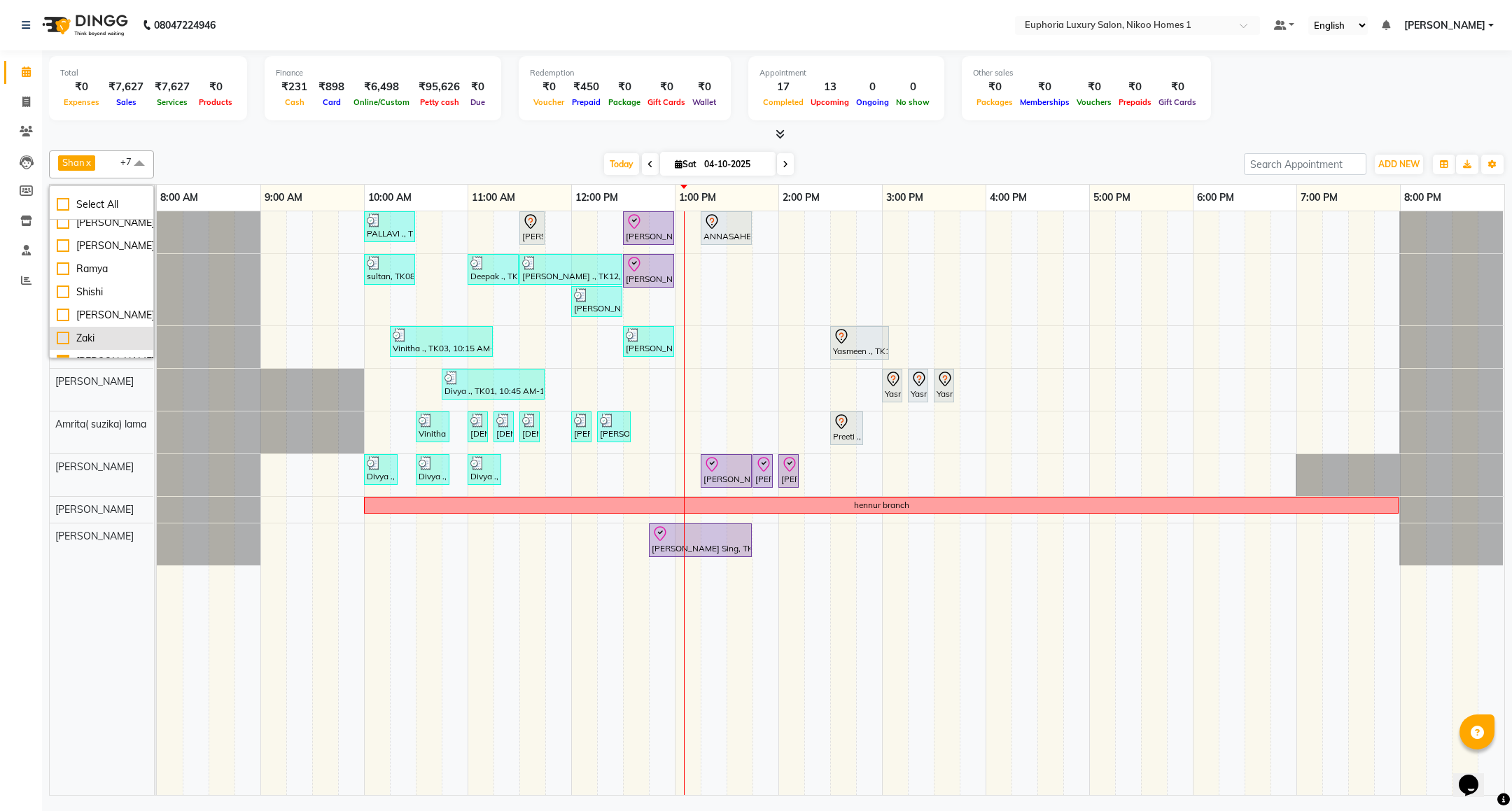
scroll to position [256, 0]
click at [80, 182] on div "[PERSON_NAME]" at bounding box center [101, 174] width 90 height 15
checkbox input "false"
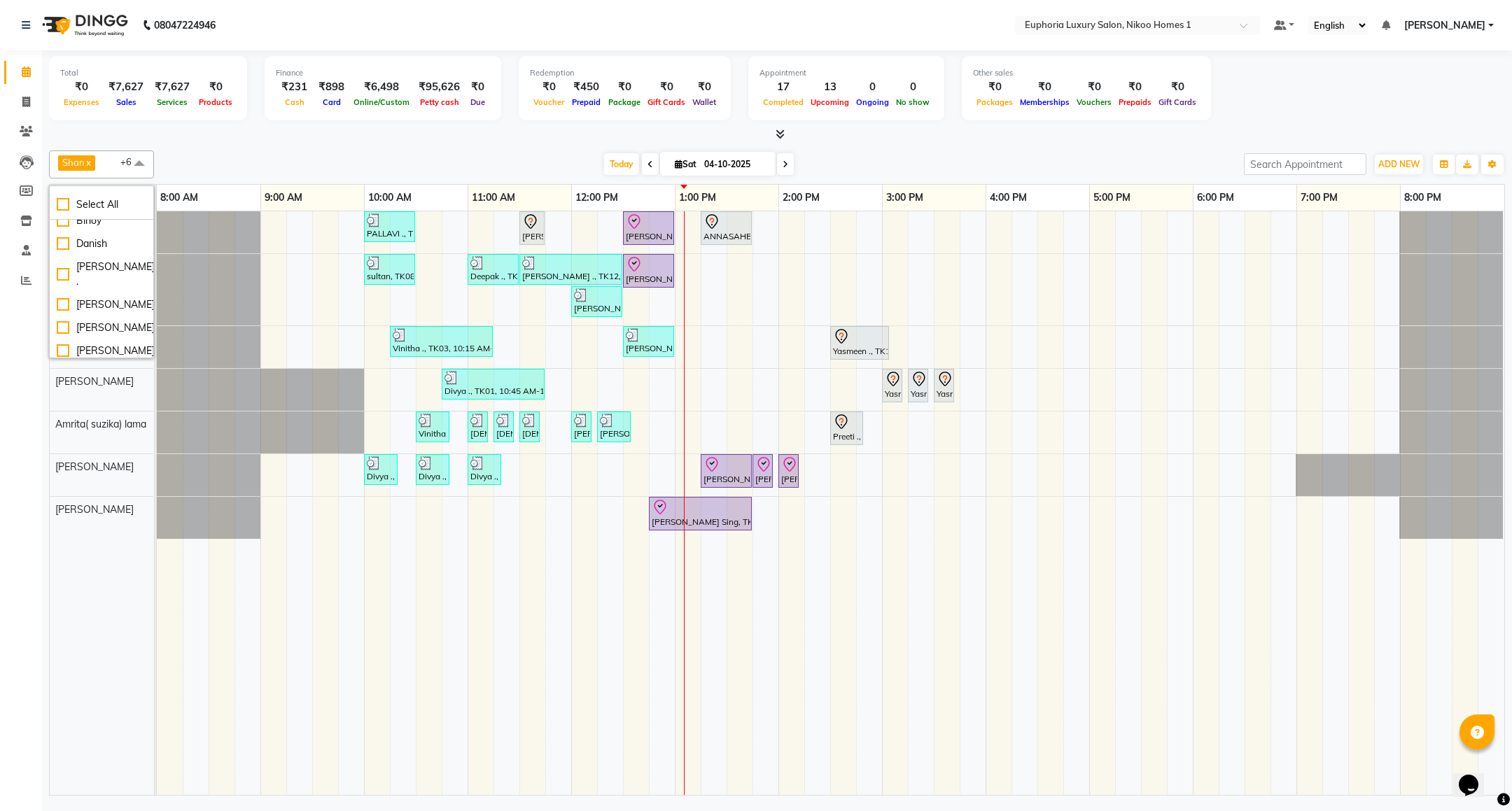
click at [39, 620] on div "Calendar Invoice Clients Leads Members Inventory Staff Reports Completed InProg…" at bounding box center [94, 415] width 189 height 750
click at [1495, 162] on icon "button" at bounding box center [1492, 165] width 9 height 9
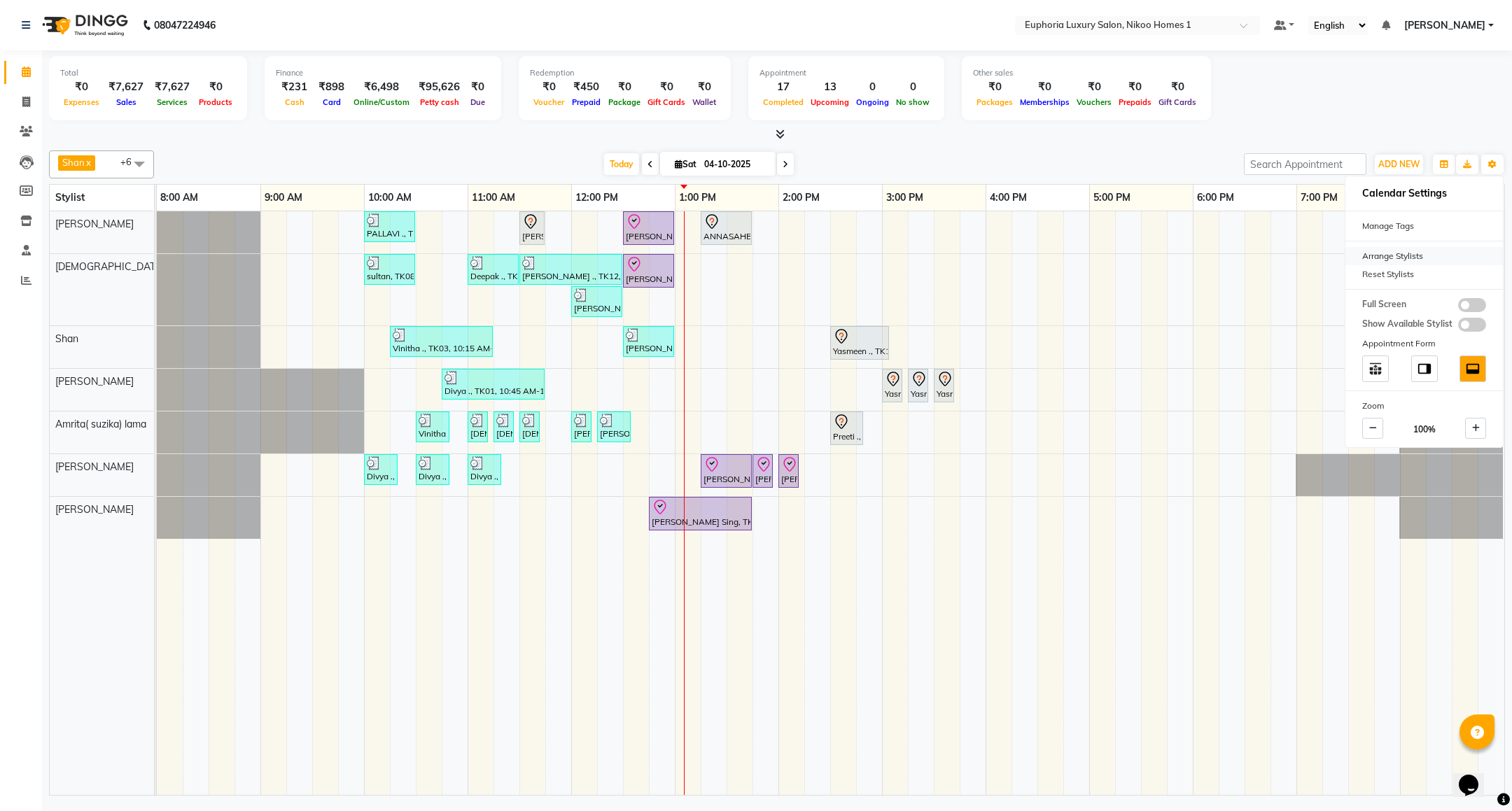
click at [1407, 258] on div "Arrange Stylists" at bounding box center [1424, 256] width 158 height 18
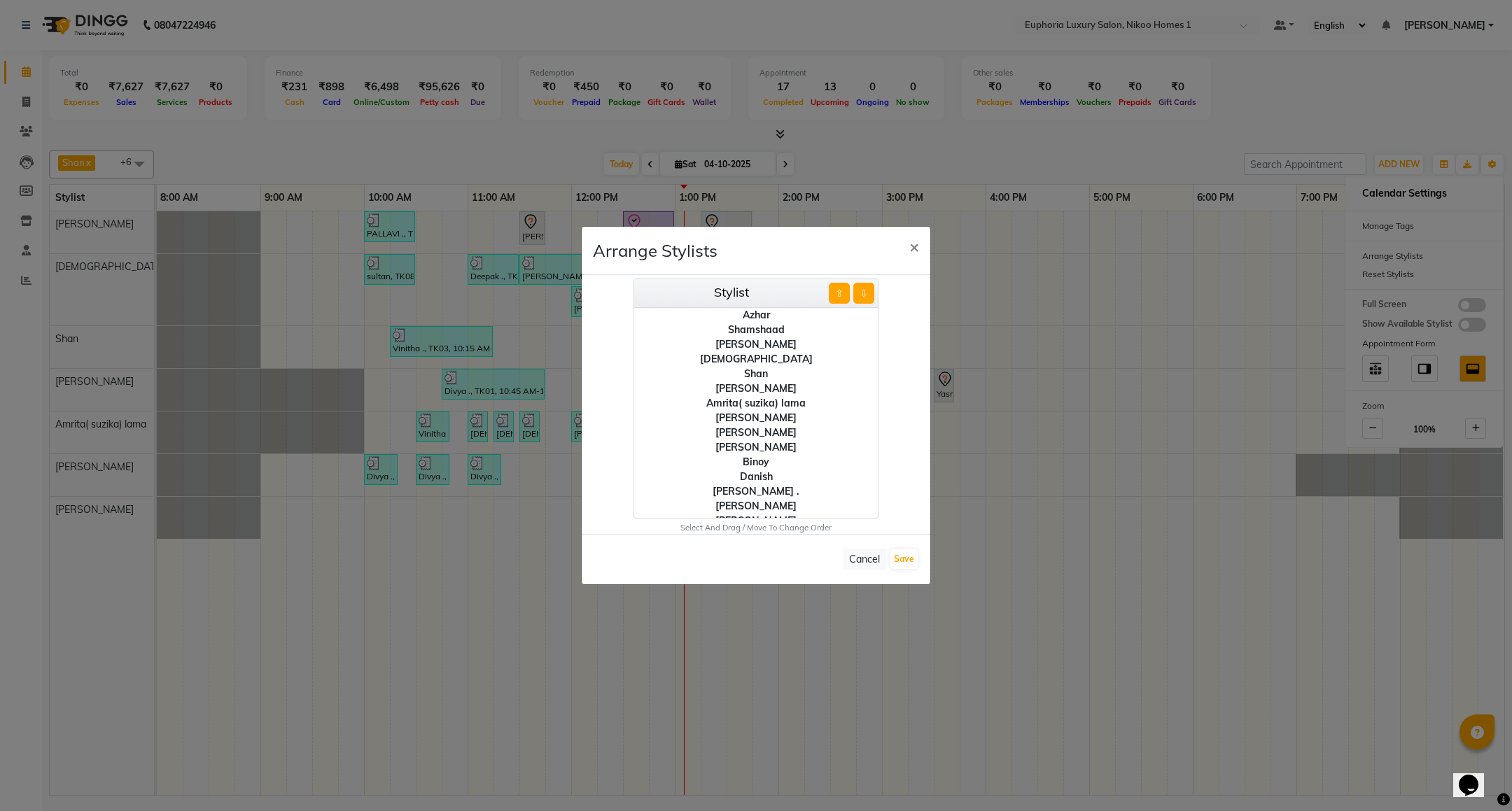
scroll to position [98, 0]
click at [752, 510] on div "[PERSON_NAME]" at bounding box center [756, 511] width 244 height 15
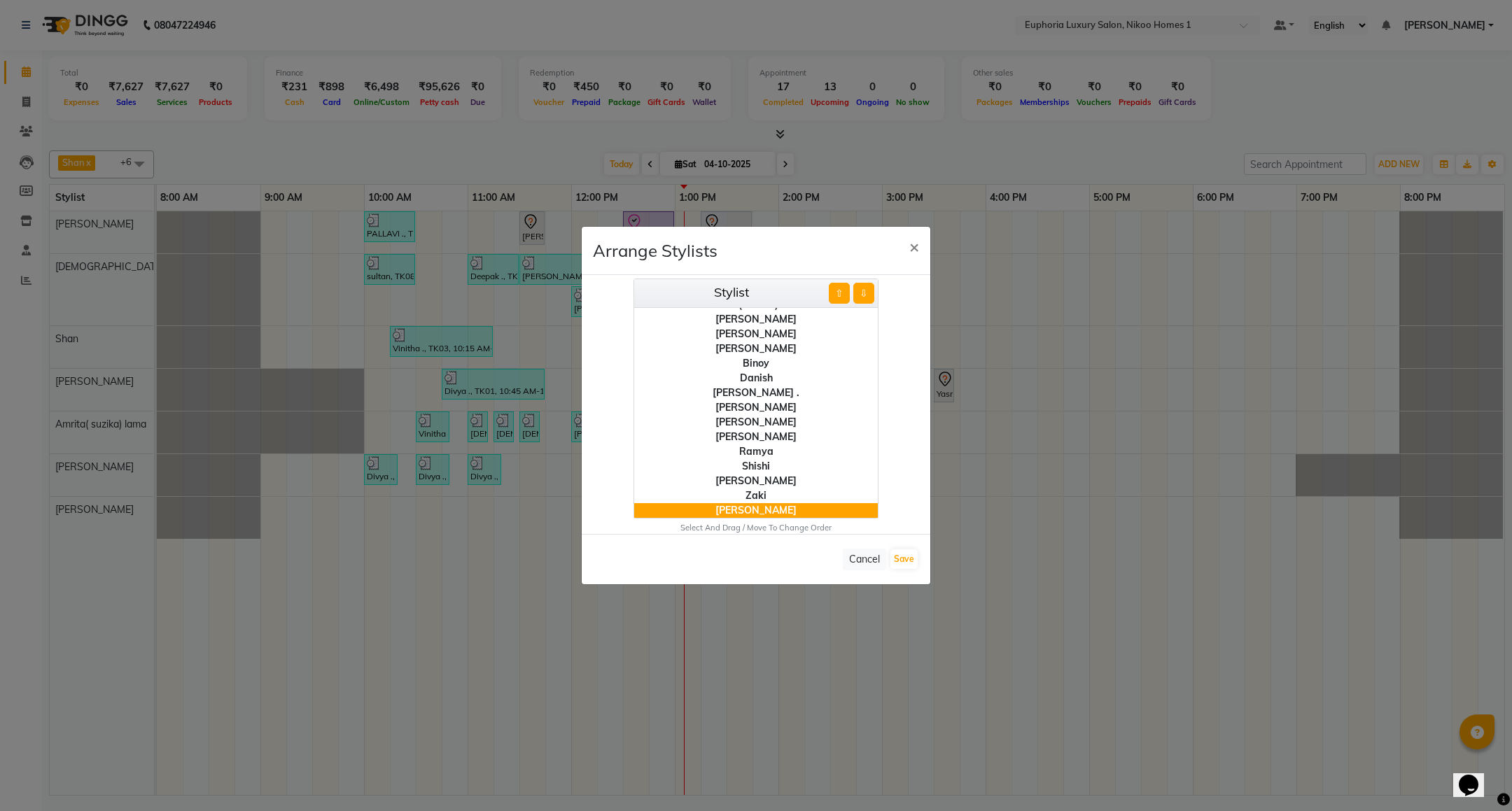
click at [841, 292] on button "⇧" at bounding box center [839, 293] width 21 height 21
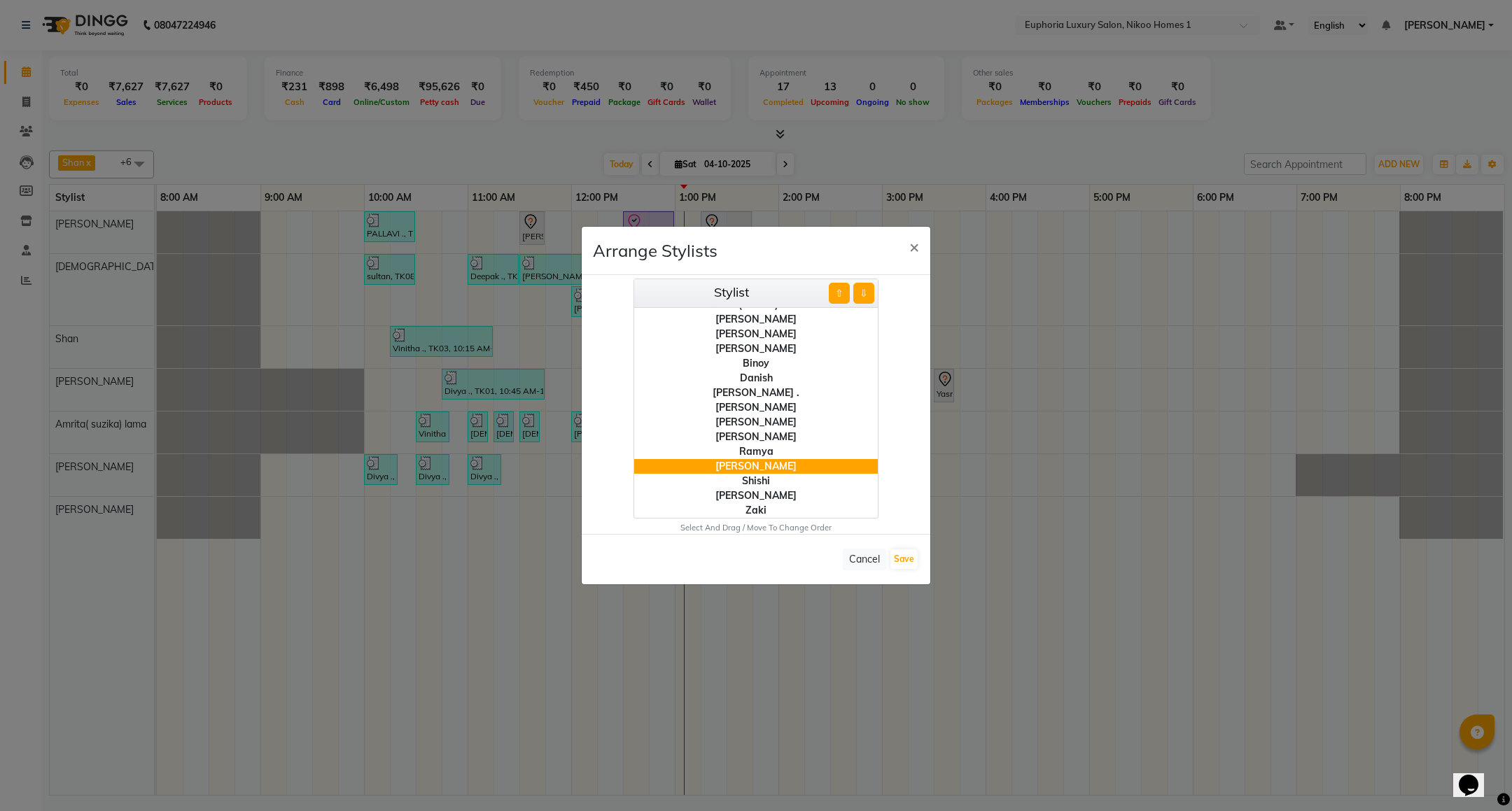
click at [841, 292] on button "⇧" at bounding box center [839, 293] width 21 height 21
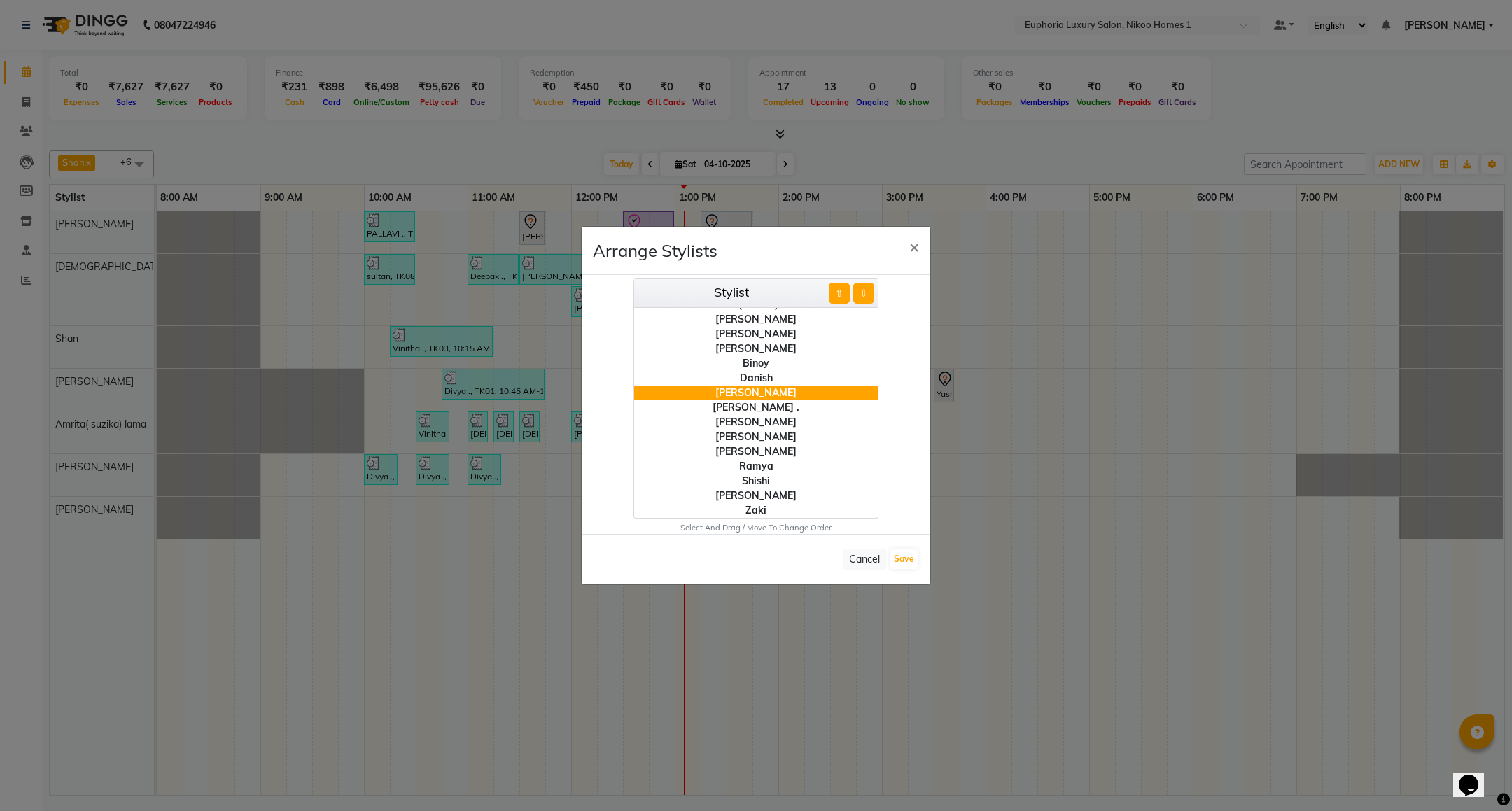
click at [841, 292] on button "⇧" at bounding box center [839, 293] width 21 height 21
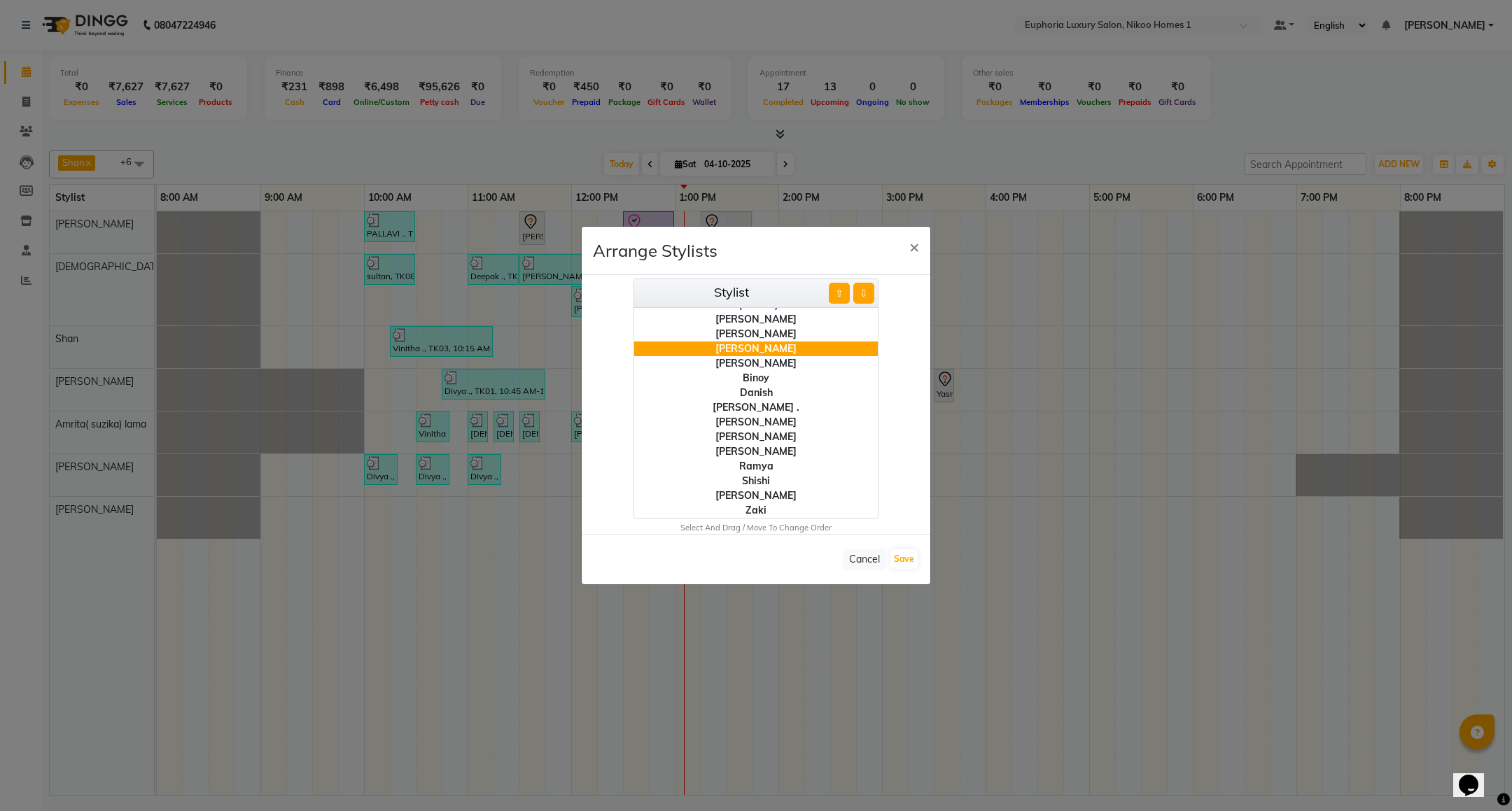
click at [841, 292] on button "⇧" at bounding box center [839, 293] width 21 height 21
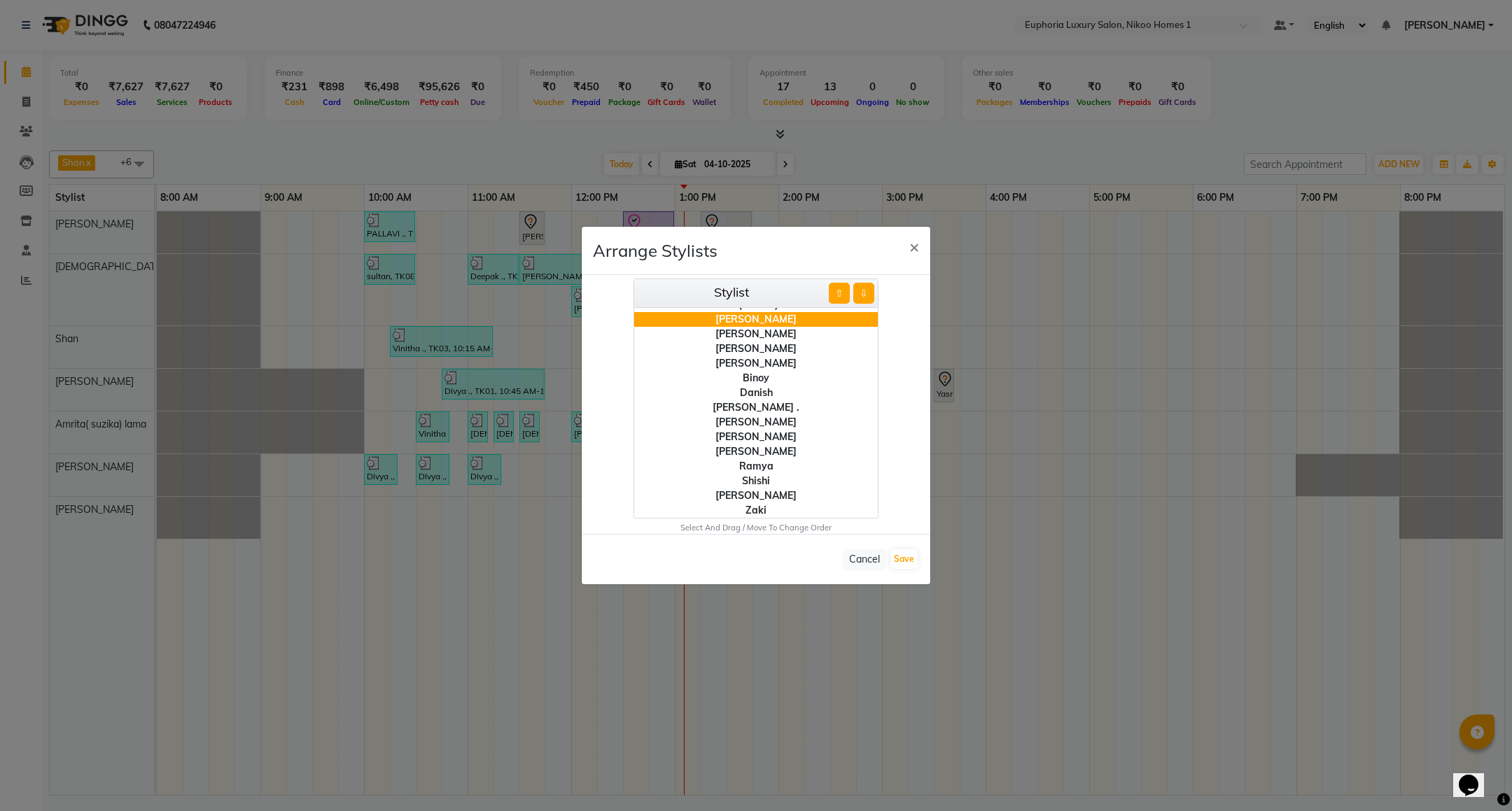
click at [841, 292] on button "⇧" at bounding box center [839, 293] width 21 height 21
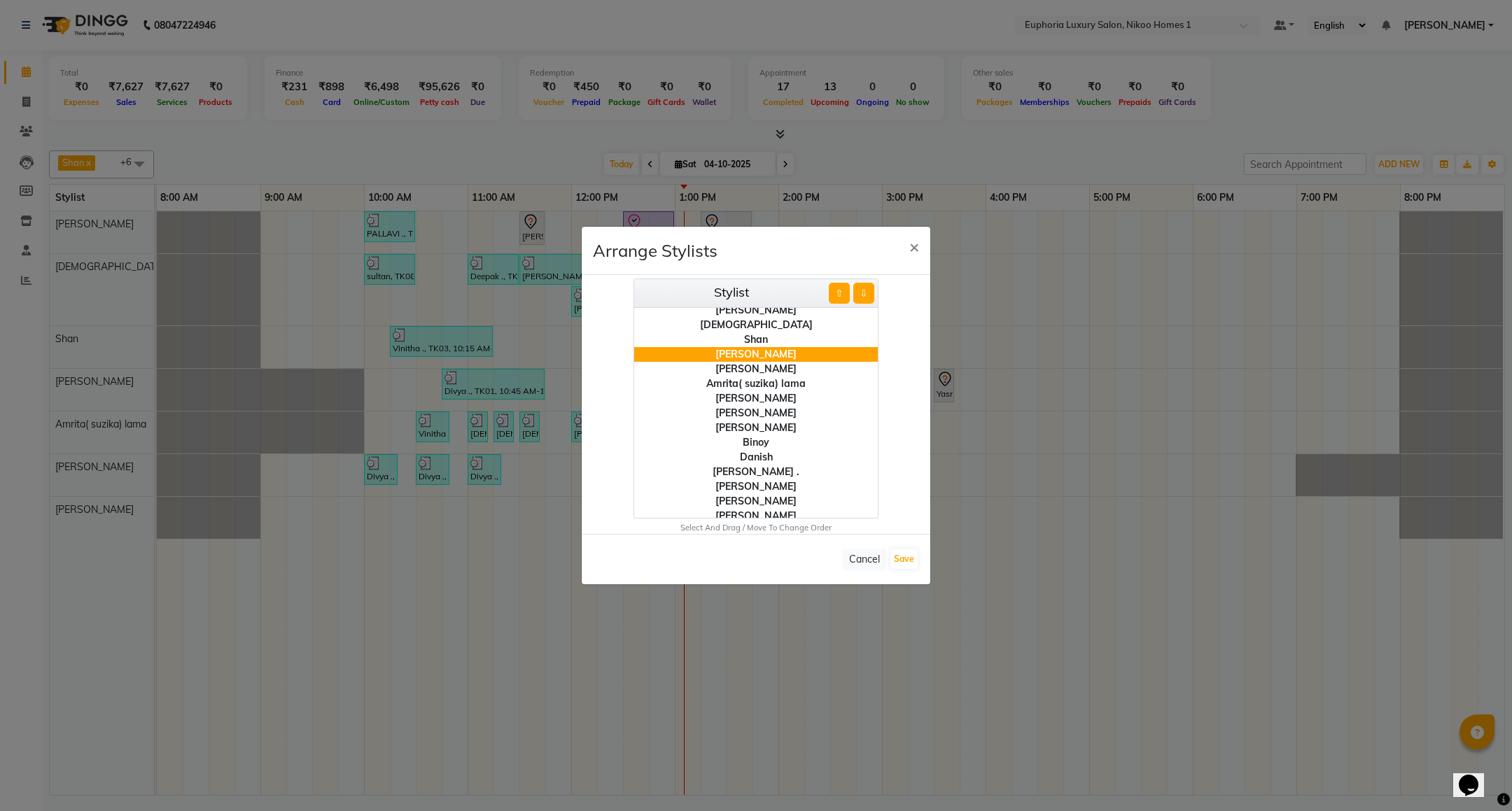
scroll to position [21, 0]
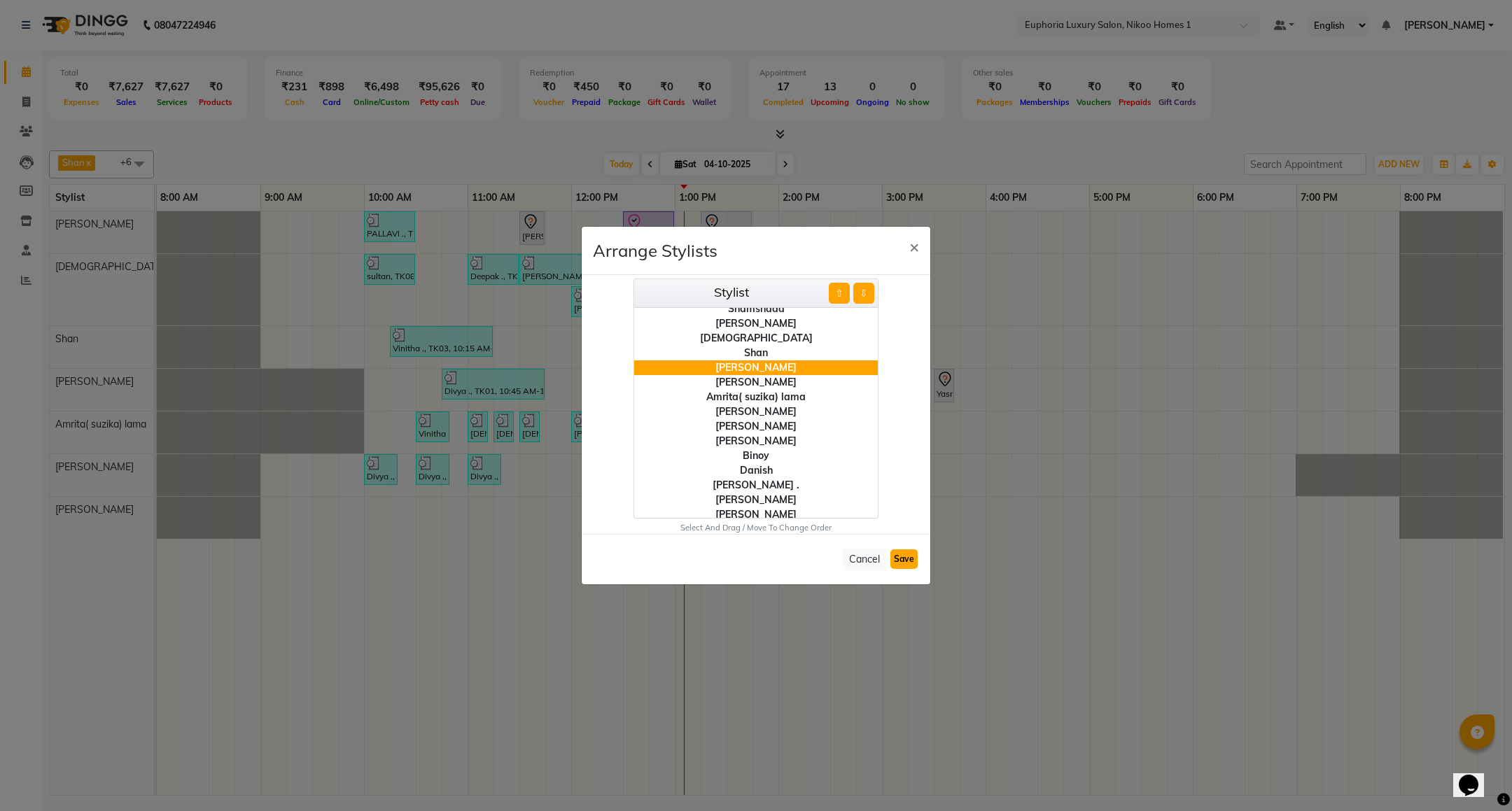
click at [907, 560] on button "Save" at bounding box center [903, 559] width 27 height 20
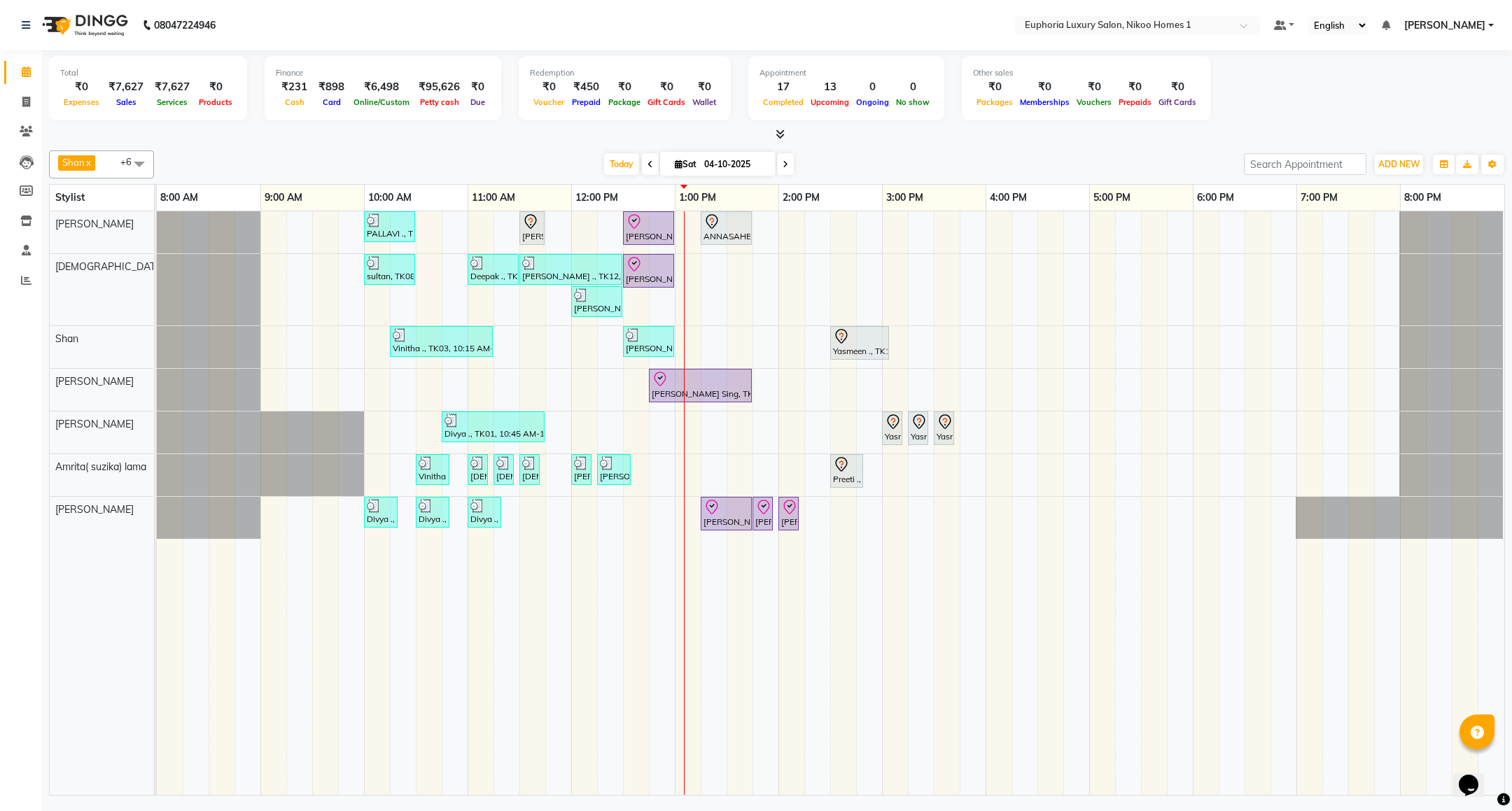
click at [1462, 24] on span "[PERSON_NAME]" at bounding box center [1444, 26] width 81 height 15
click at [1409, 91] on link "Sign out" at bounding box center [1422, 96] width 128 height 22
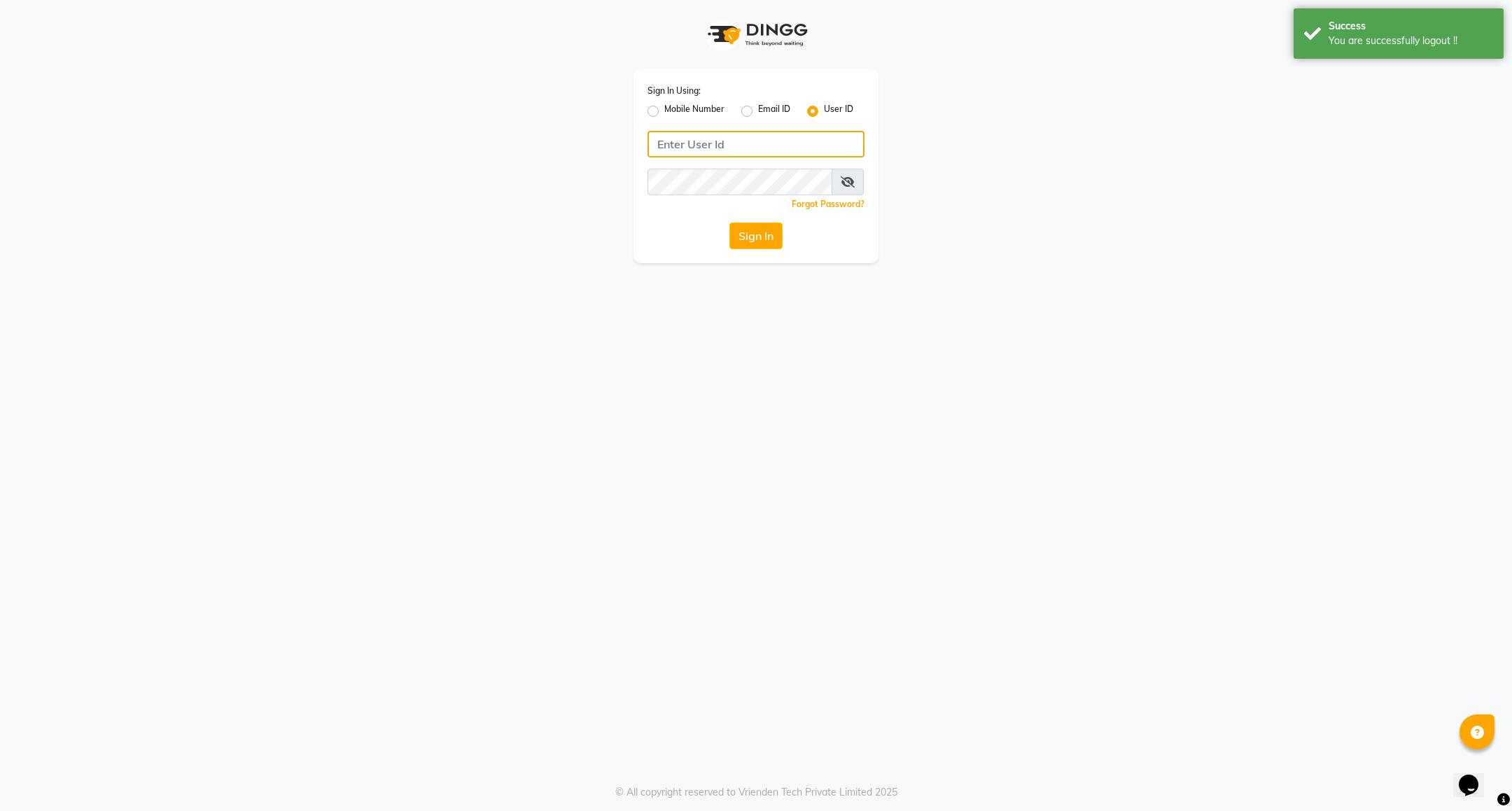
type input "8884568139"
click at [676, 103] on label "Mobile Number" at bounding box center [694, 111] width 61 height 17
click at [674, 103] on input "Mobile Number" at bounding box center [668, 107] width 9 height 9
radio input "true"
radio input "false"
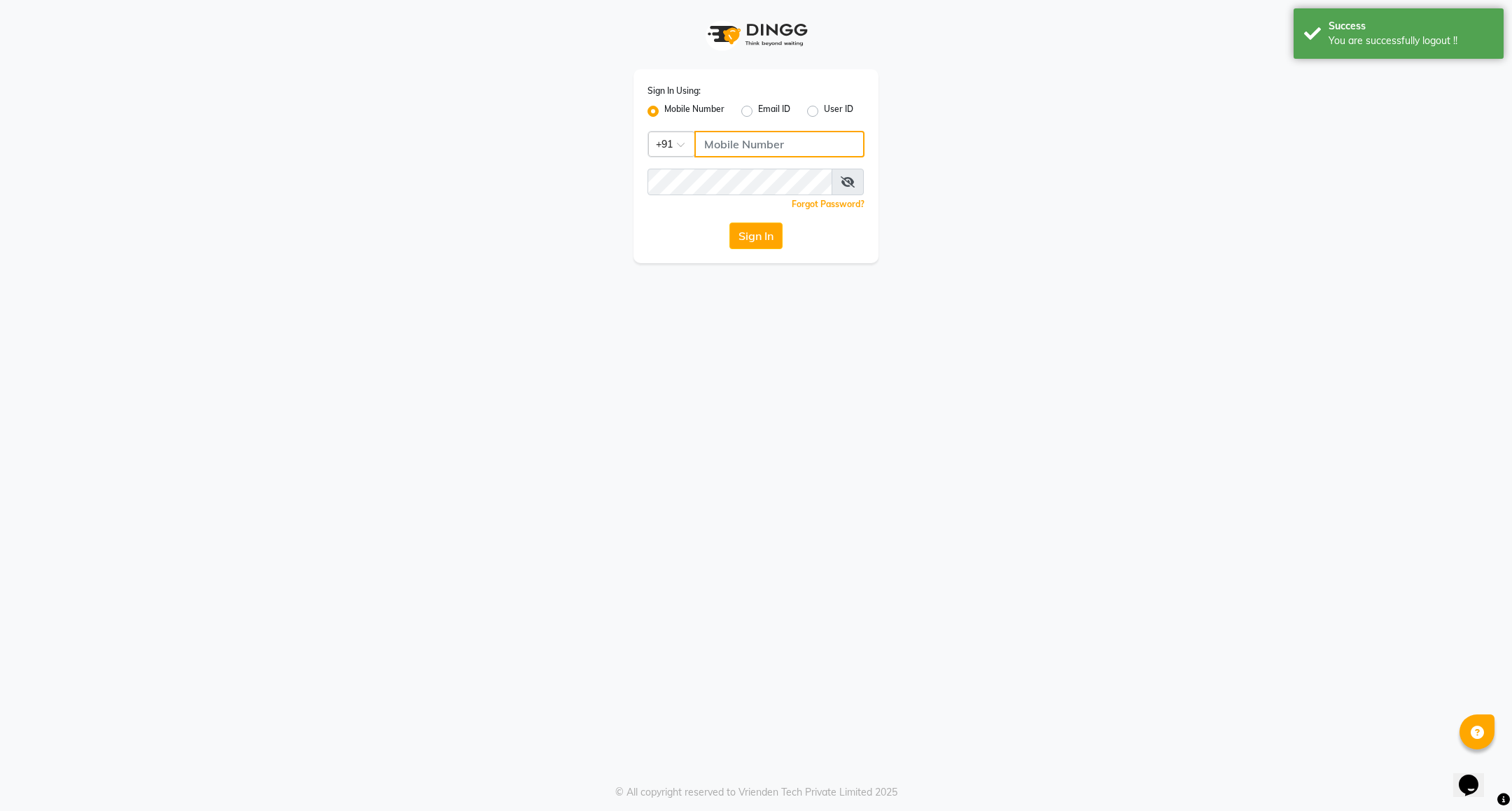
click at [722, 141] on input "Username" at bounding box center [779, 144] width 170 height 26
type input "7760179992"
click at [748, 239] on button "Sign In" at bounding box center [756, 236] width 53 height 26
